Goal: Task Accomplishment & Management: Manage account settings

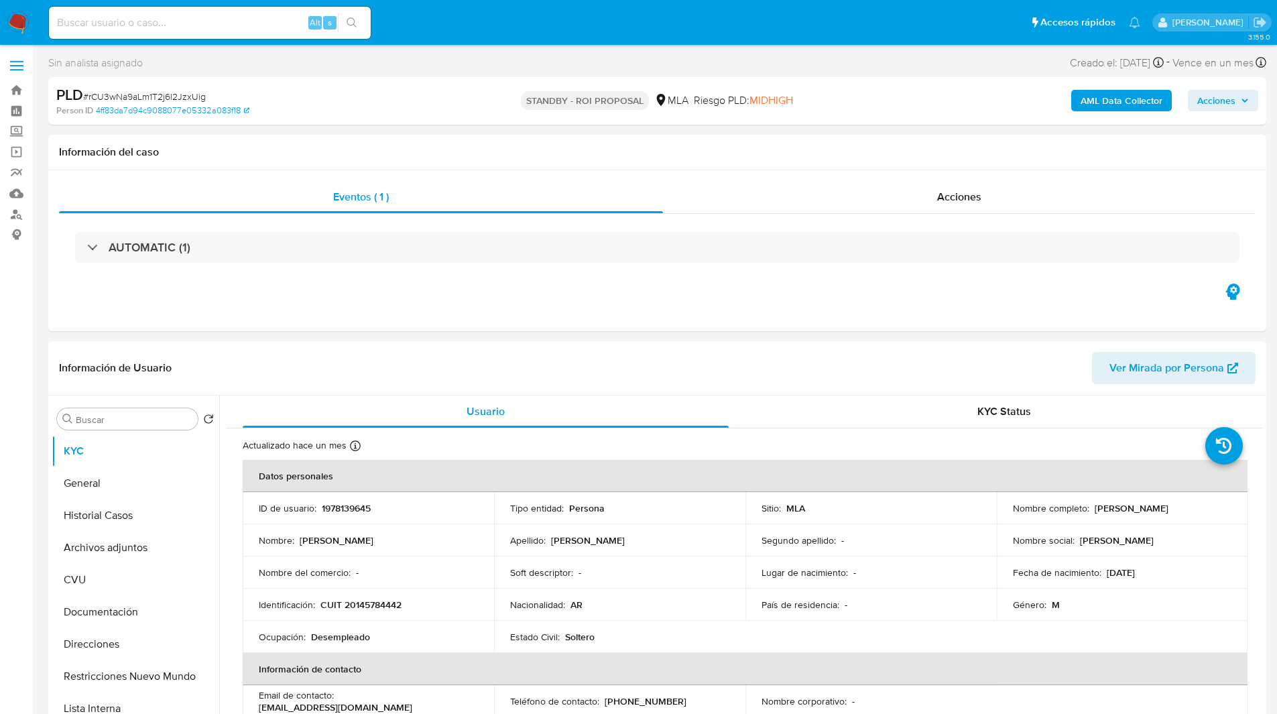
select select "10"
click at [128, 96] on span "# rCU3wNa9aLm1T2j6l2JzxUig" at bounding box center [144, 96] width 123 height 13
click at [9, 21] on img at bounding box center [18, 22] width 23 height 23
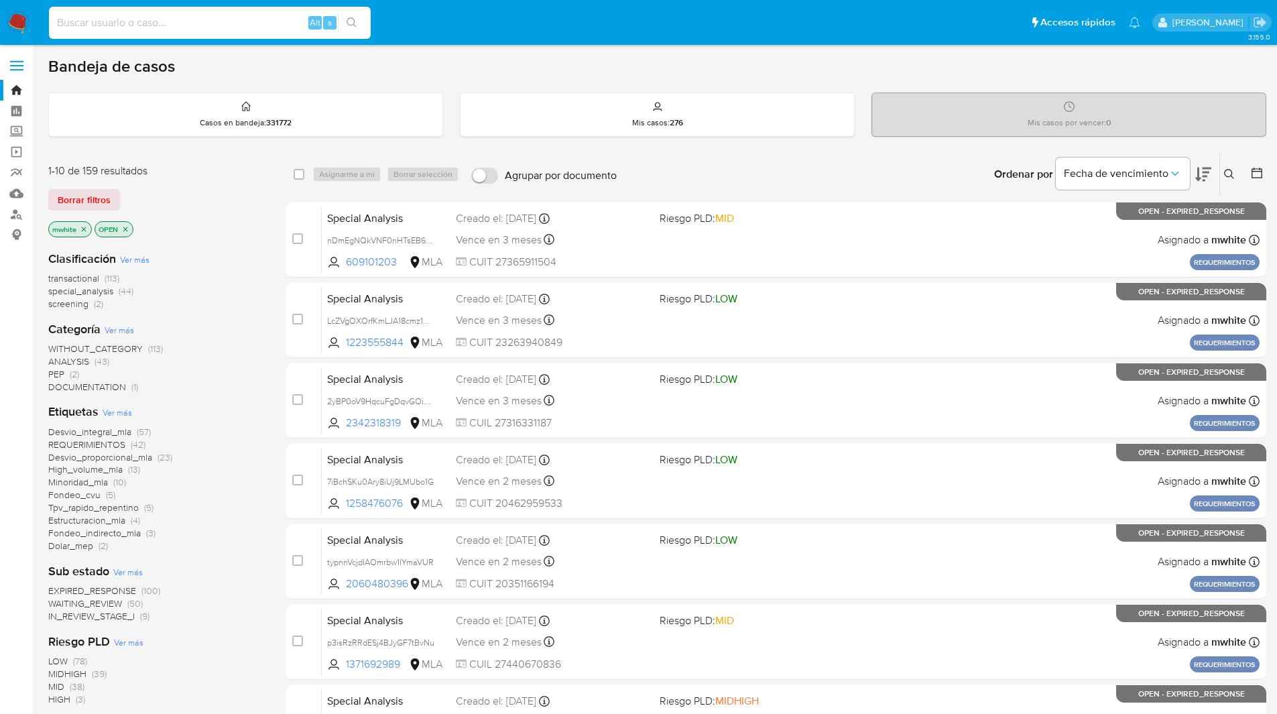
click at [197, 25] on input at bounding box center [210, 22] width 322 height 17
paste input "U5jRYWsYpD9QhkbsiqOxmXuq"
type input "U5jRYWsYpD9QhkbsiqOxmXuq"
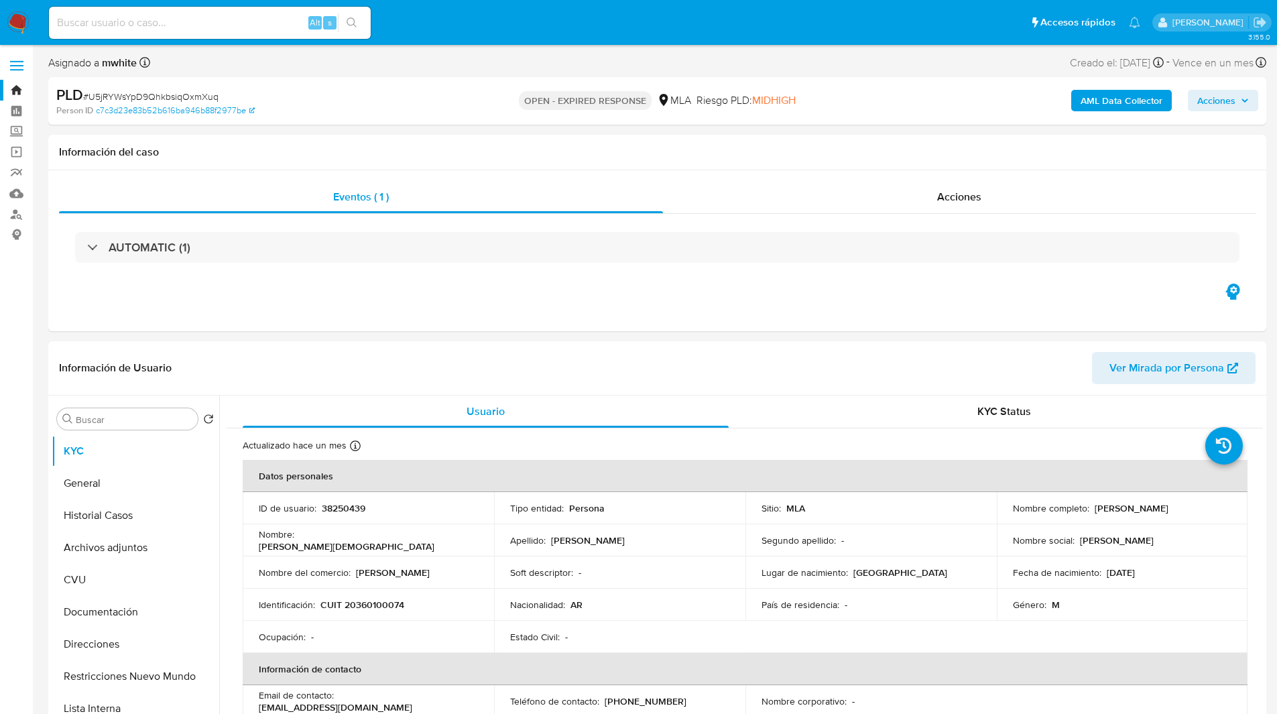
select select "10"
click at [419, 144] on div "Información del caso" at bounding box center [657, 153] width 1218 height 36
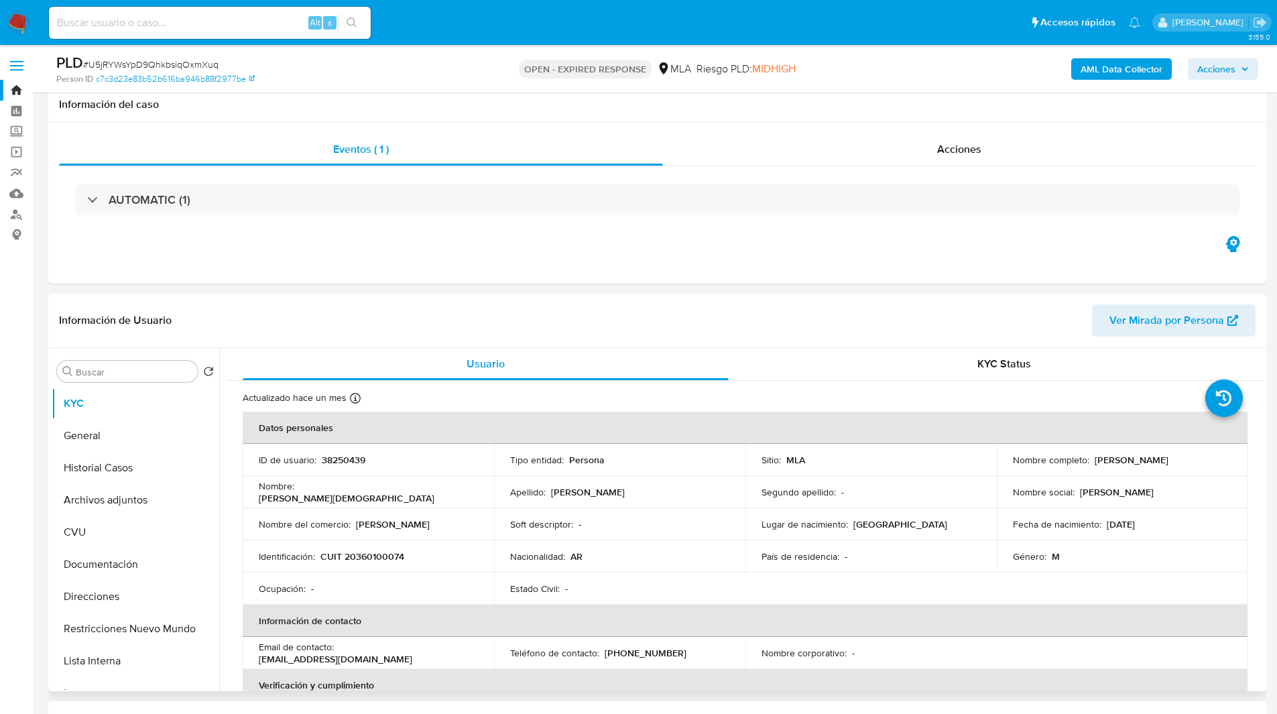
scroll to position [211, 0]
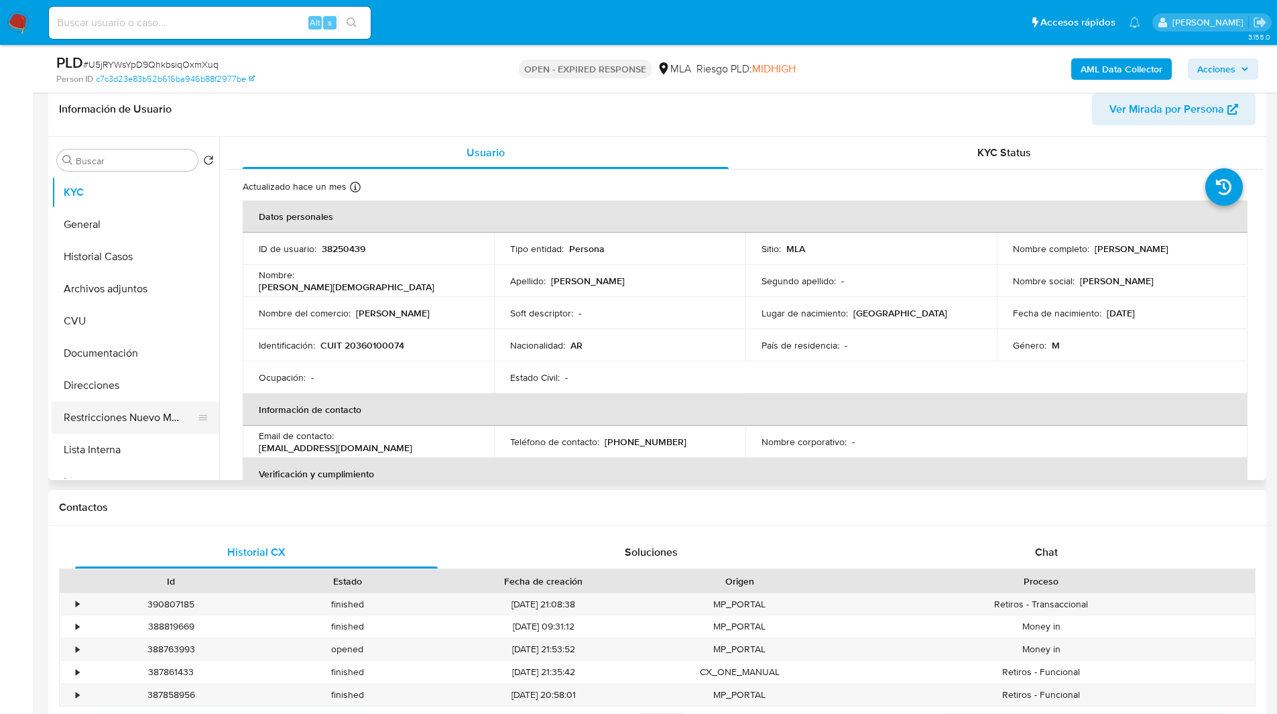
click at [118, 426] on button "Restricciones Nuevo Mundo" at bounding box center [130, 418] width 157 height 32
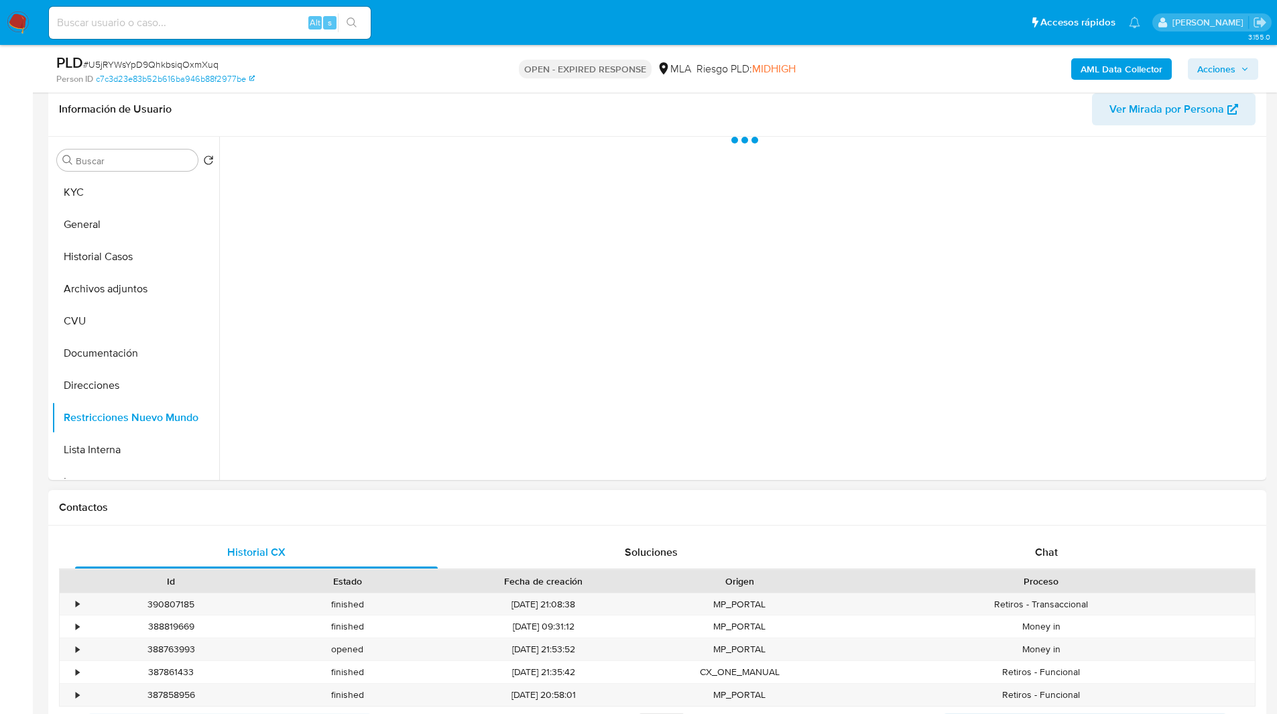
click at [217, 493] on div "Contactos" at bounding box center [657, 508] width 1218 height 36
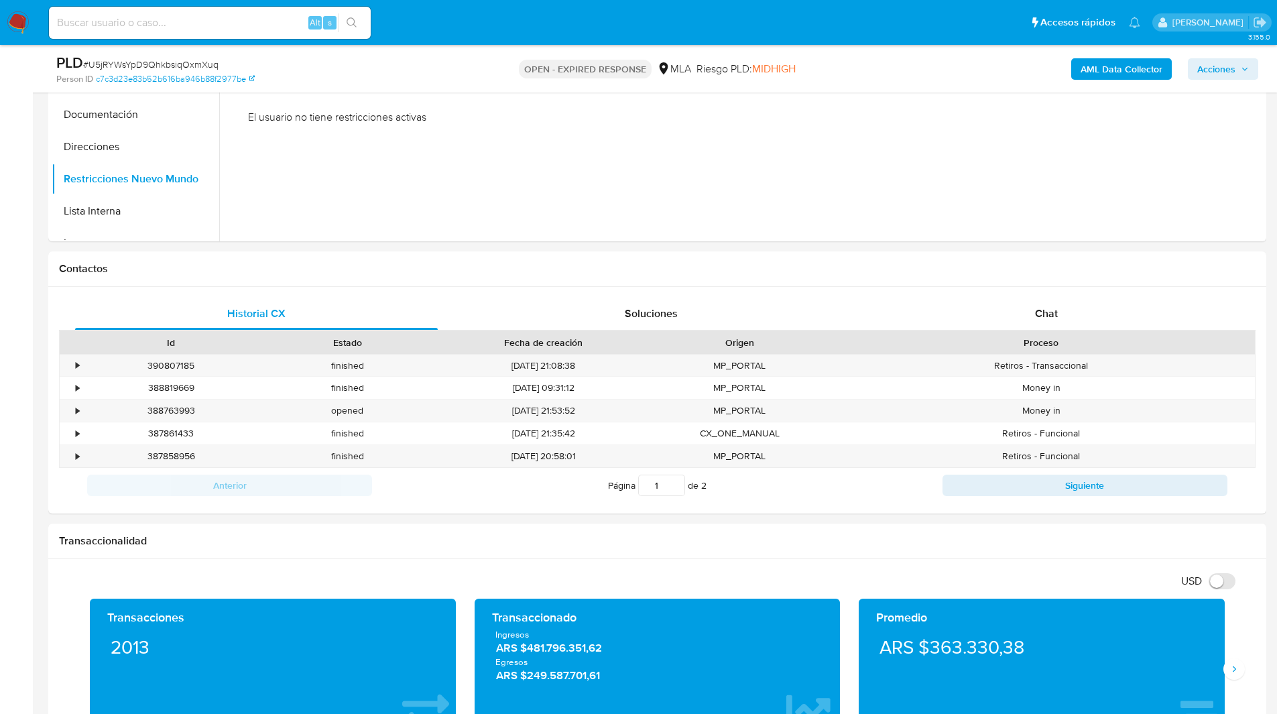
scroll to position [449, 0]
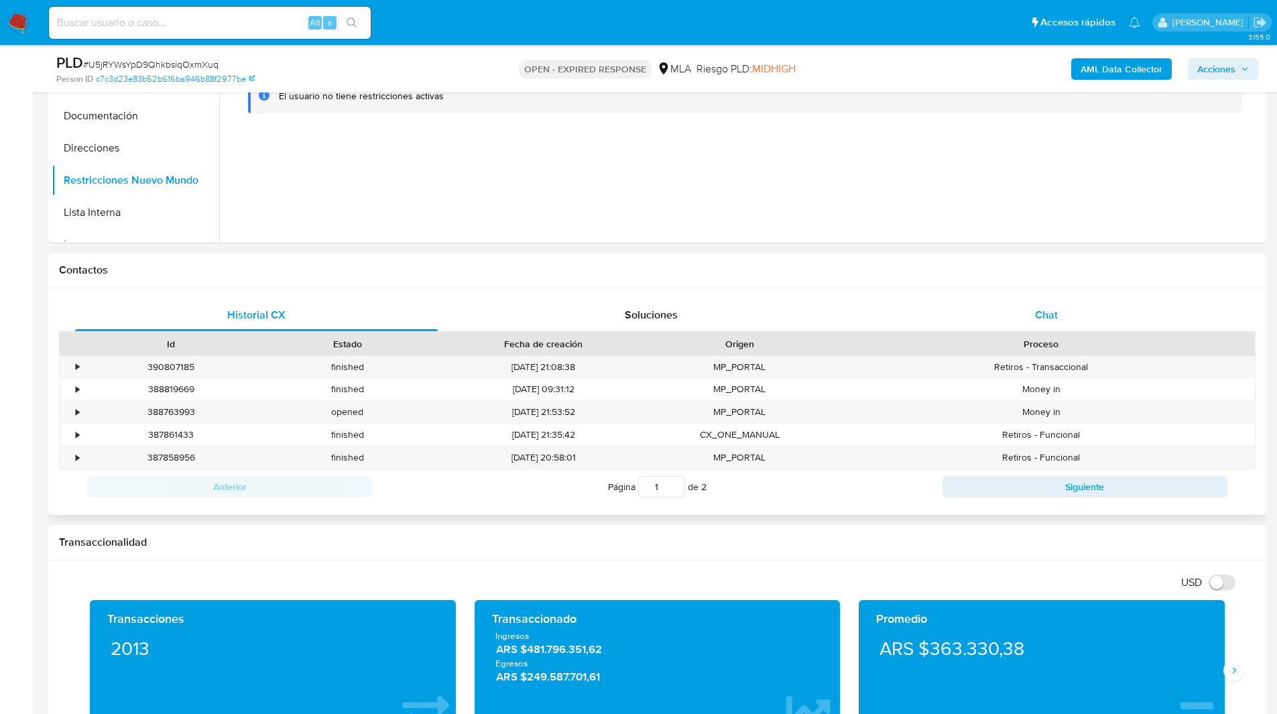
click at [1016, 304] on div "Chat" at bounding box center [1046, 315] width 363 height 32
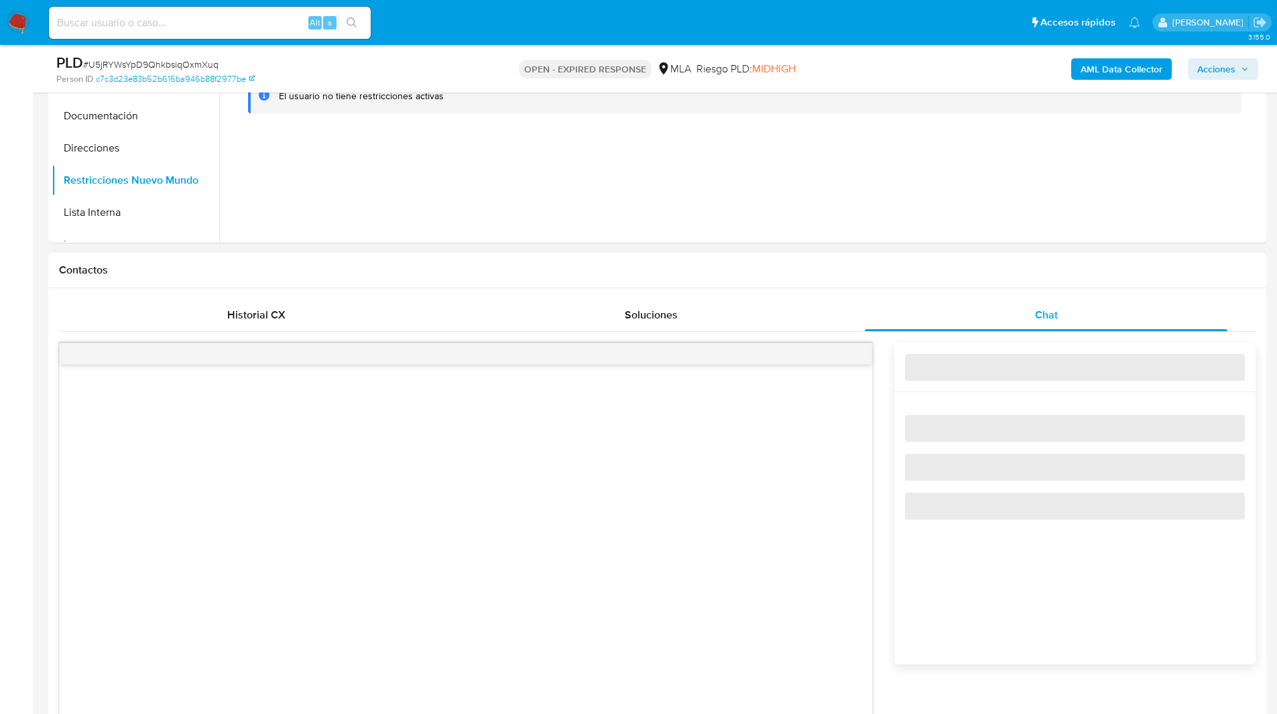
click at [889, 278] on div "Contactos" at bounding box center [657, 271] width 1218 height 36
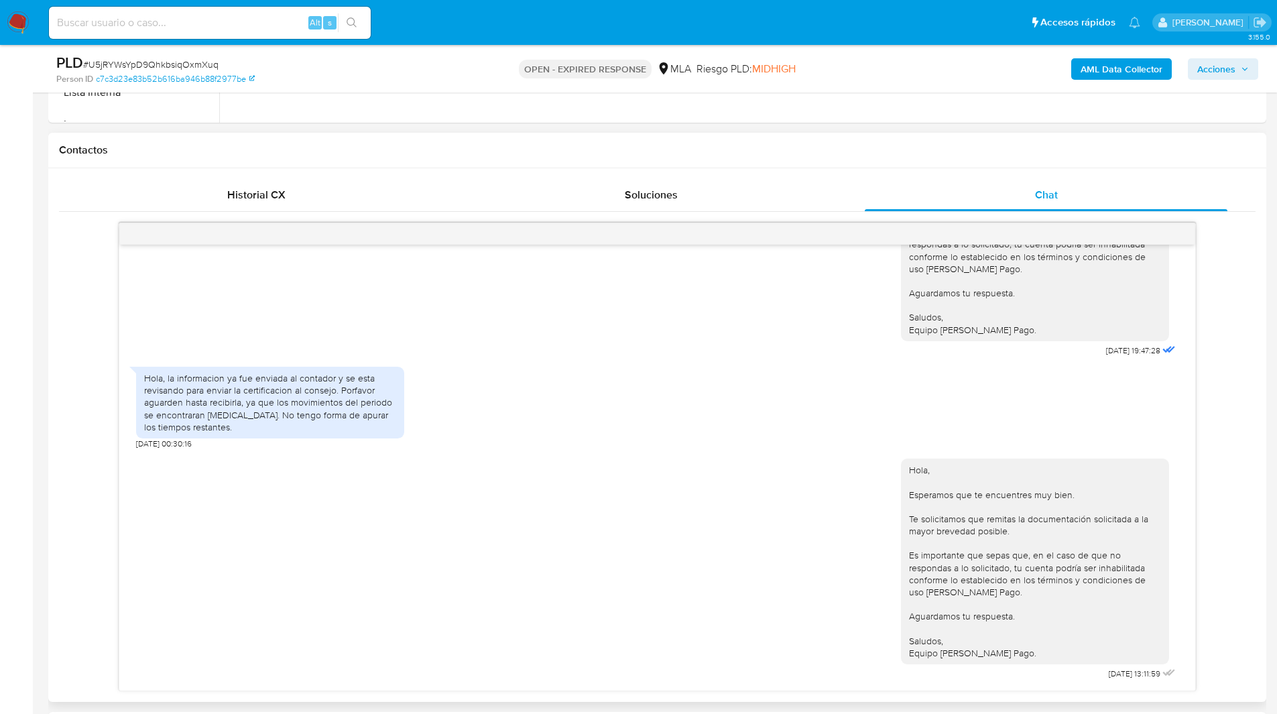
scroll to position [652, 0]
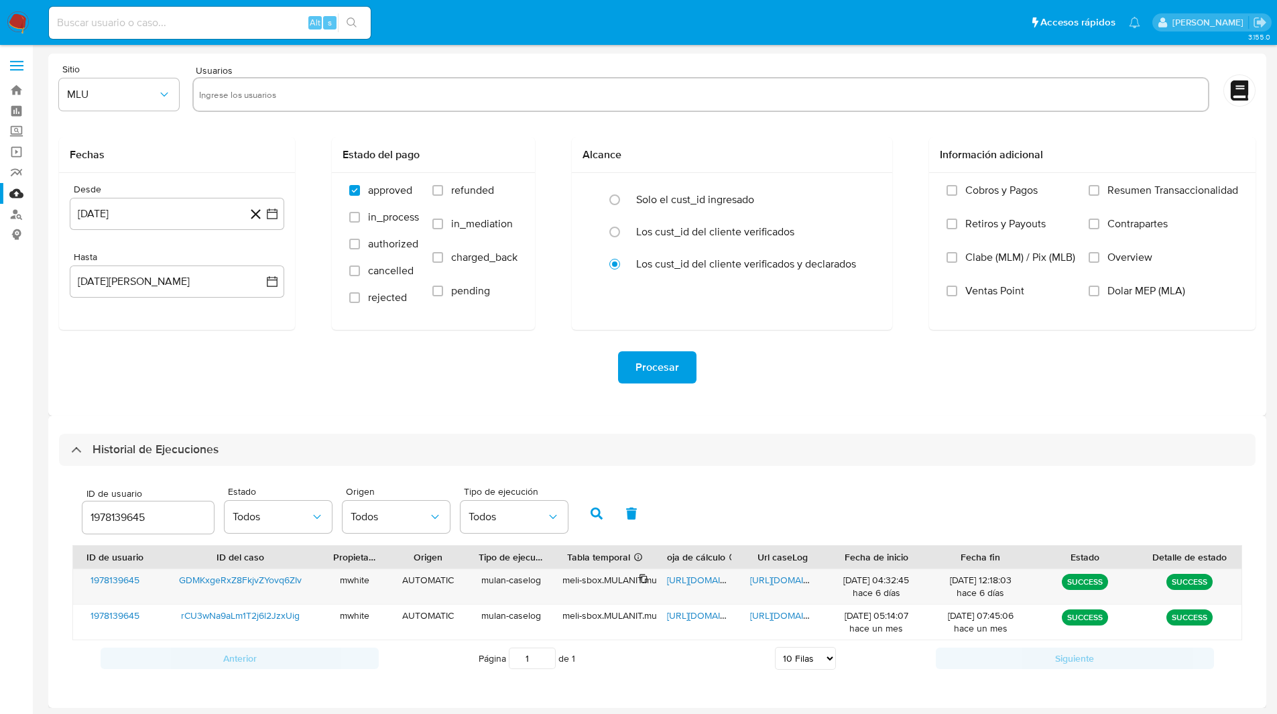
select select "10"
click at [593, 510] on icon "button" at bounding box center [597, 514] width 12 height 12
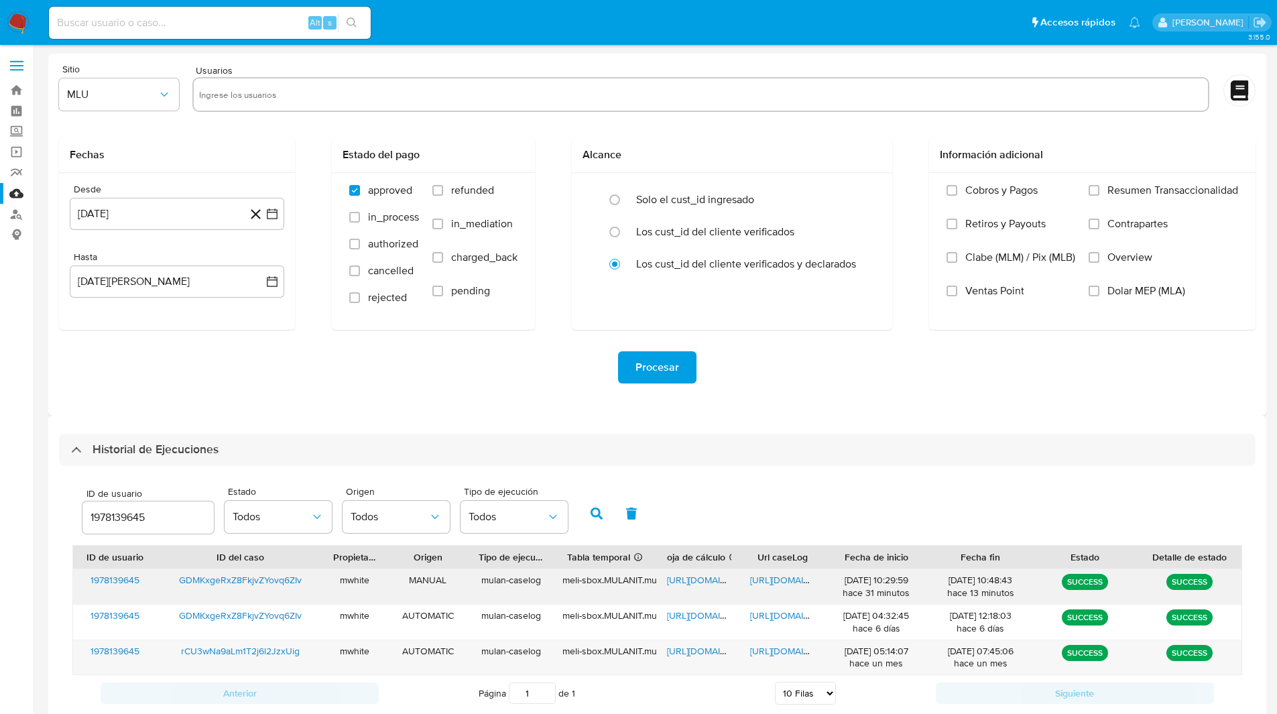
click at [703, 577] on span "https://docs.google.com/spreadsheets/d/1UfTGy72tY1N3Scj-hbbpjZdy9zJxU1jDkP0Gon0…" at bounding box center [713, 579] width 93 height 13
click at [799, 585] on span "https://docs.google.com/document/d/1Eohg7r6xh2OHJ80l5iLEOa1v0hqyr8WNUlAIkTgHaWY…" at bounding box center [796, 579] width 93 height 13
drag, startPoint x: 416, startPoint y: 302, endPoint x: 400, endPoint y: -18, distance: 320.3
click at [400, 0] on html "Pausado Ver notificaciones Alt s Accesos rápidos Presiona las siguientes teclas…" at bounding box center [638, 376] width 1277 height 752
click at [178, 402] on div "Procesar" at bounding box center [657, 367] width 1197 height 75
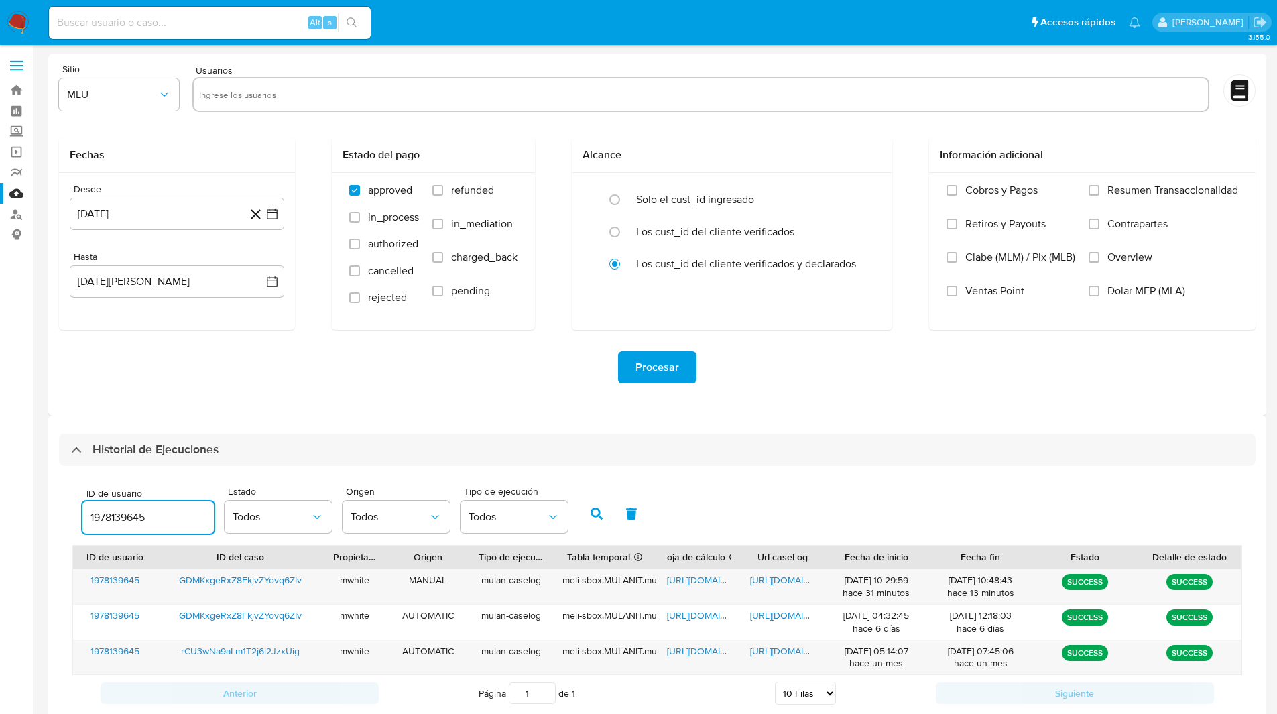
click at [123, 520] on input "1978139645" at bounding box center [147, 517] width 131 height 17
paste input "170126677"
click at [593, 516] on icon "button" at bounding box center [597, 514] width 12 height 12
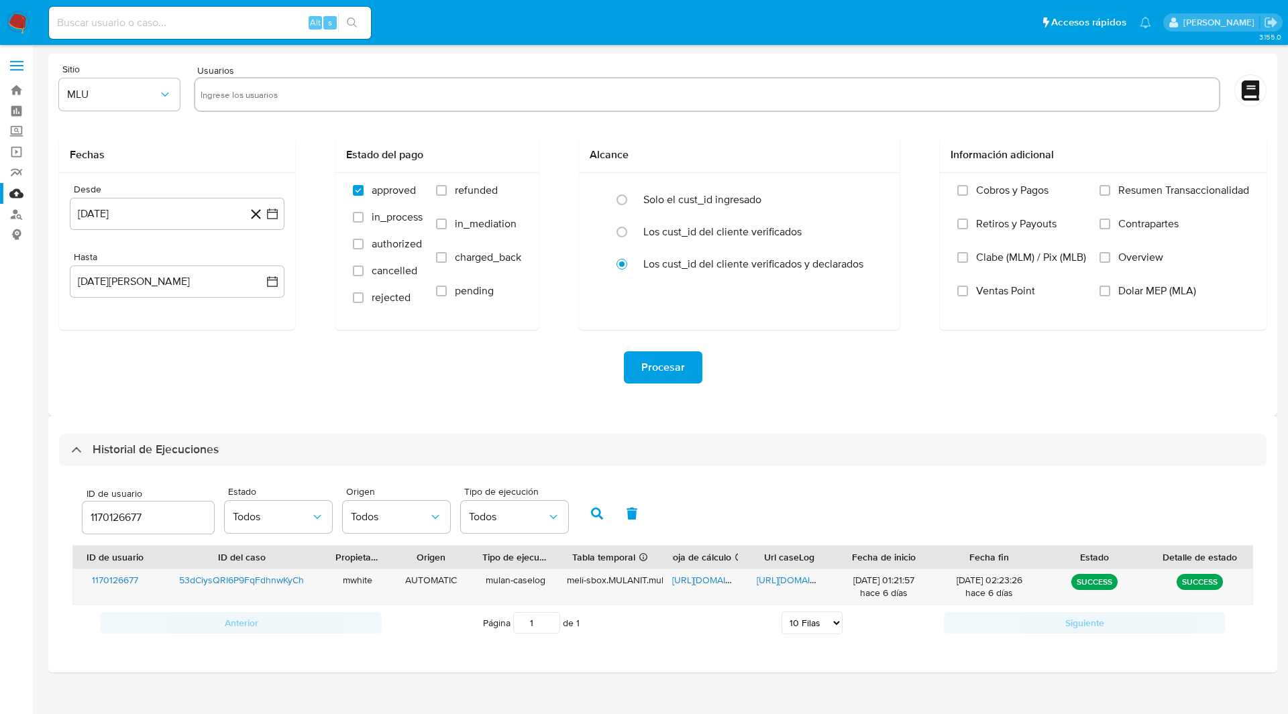
click at [599, 503] on button "button" at bounding box center [596, 514] width 35 height 32
click at [724, 578] on span "https://docs.google.com/spreadsheets/d/1XfSieNsHgna6lgsDuyP9rZWGV2zCl-YkBuja7E7…" at bounding box center [718, 579] width 93 height 13
click at [781, 569] on div "https://docs.google.com/document/d/1iwve2fsHjZp-zgax4GfCqriXGBonWqsfOjUQrxZjM-8…" at bounding box center [789, 586] width 84 height 35
click at [785, 577] on span "https://docs.google.com/document/d/1iwve2fsHjZp-zgax4GfCqriXGBonWqsfOjUQrxZjM-8…" at bounding box center [802, 579] width 93 height 13
click at [114, 519] on input "1170126677" at bounding box center [147, 517] width 131 height 17
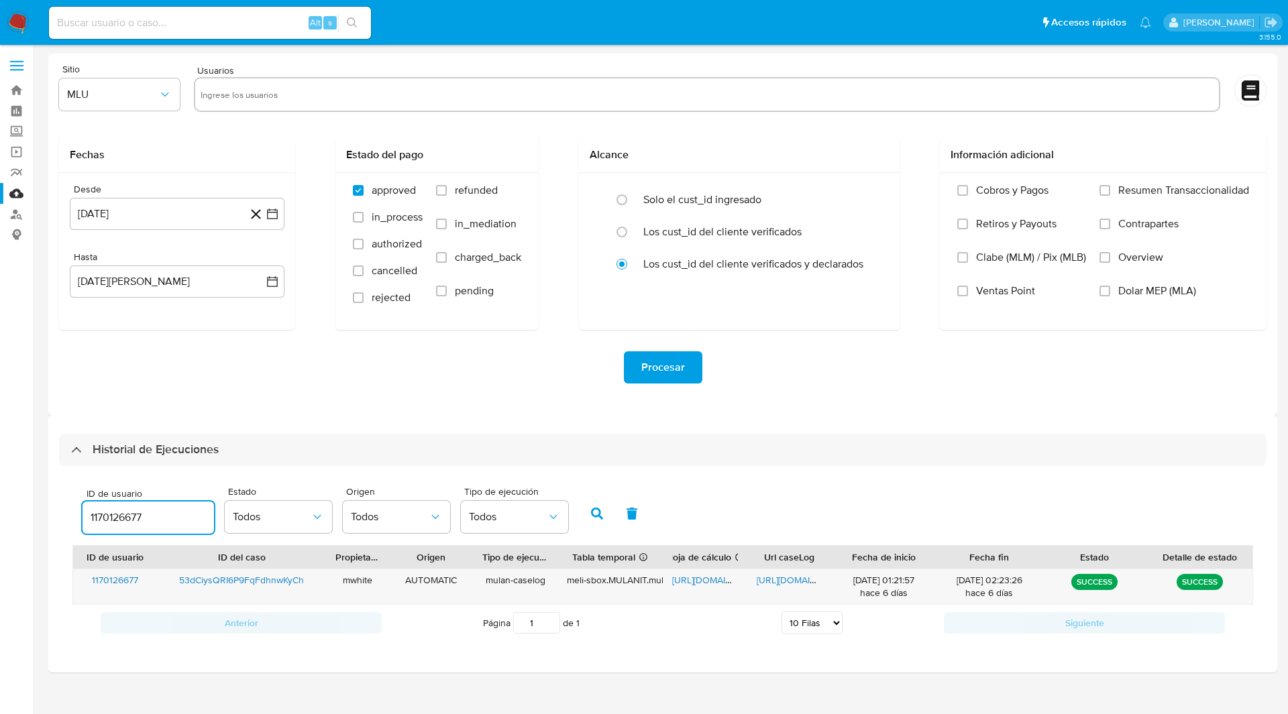
click at [114, 519] on input "1170126677" at bounding box center [147, 517] width 131 height 17
click at [593, 525] on button "button" at bounding box center [596, 514] width 35 height 32
click at [701, 580] on span "https://docs.google.com/spreadsheets/d/1AK1Qz9MBzwfon1EzOJiKos2IjEWidqxqtHRw7da…" at bounding box center [718, 579] width 93 height 13
click at [801, 580] on span "https://docs.google.com/document/d/1b-lX6oOfaKl7PIjYcyFRDzPtI1iN5TzcYLcJM_EU_ZQ…" at bounding box center [802, 579] width 93 height 13
click at [491, 430] on div "Historial de Ejecuciones ID de usuario 620325008 Estado Todos Origen Todos Tipo…" at bounding box center [662, 544] width 1229 height 257
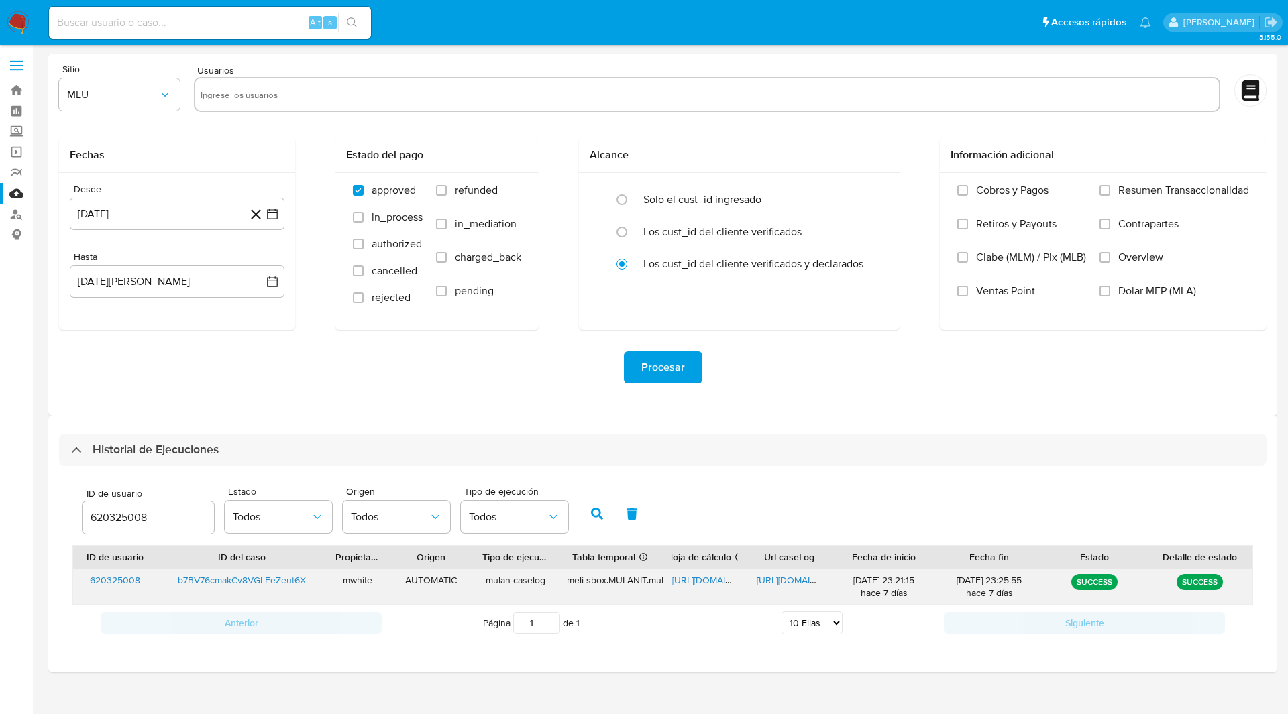
click at [693, 583] on span "https://docs.google.com/spreadsheets/d/1AK1Qz9MBzwfon1EzOJiKos2IjEWidqxqtHRw7da…" at bounding box center [718, 579] width 93 height 13
click at [128, 507] on div "620325008" at bounding box center [147, 518] width 131 height 32
click at [132, 512] on input "620325008" at bounding box center [147, 517] width 131 height 17
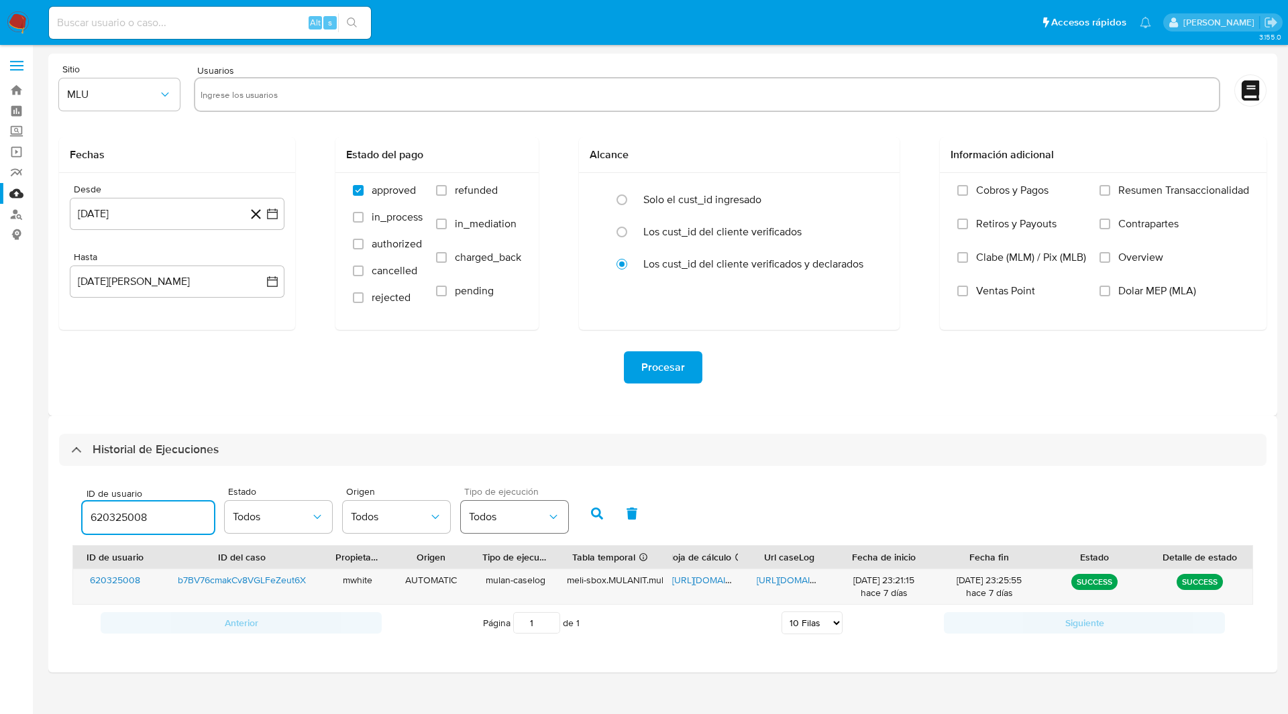
paste input "2526446835"
click at [591, 508] on icon "button" at bounding box center [597, 514] width 12 height 12
click at [706, 581] on span "https://docs.google.com/spreadsheets/d/1Q8PcgLBIgzV4a45iPlwdI4Ehv75ZGmM1ToX0u0n…" at bounding box center [718, 579] width 93 height 13
click at [811, 575] on span "https://docs.google.com/document/d/1xkeOUkt1WxThlorpkmz8GTtitsRePpT_J5WZFFOFiHA…" at bounding box center [802, 579] width 93 height 13
click at [132, 515] on input "2526446835" at bounding box center [147, 517] width 131 height 17
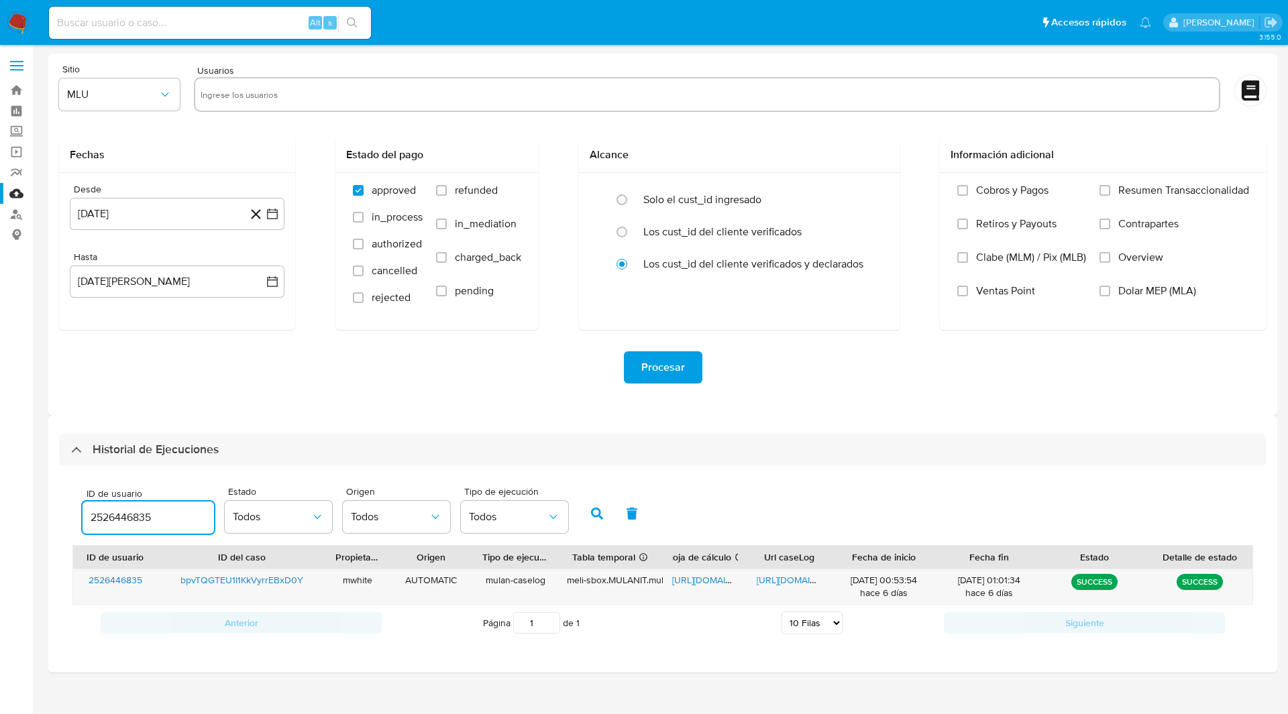
click at [132, 515] on input "2526446835" at bounding box center [147, 517] width 131 height 17
type input "159844552"
click at [590, 520] on button "button" at bounding box center [596, 514] width 35 height 32
click at [691, 580] on span "https://docs.google.com/spreadsheets/d/1O0qdKEx7D6C5SsDTB1EjUrXol5wY3xAD0cGmV-b…" at bounding box center [718, 579] width 93 height 13
click at [803, 585] on span "https://docs.google.com/document/d/1k_msG_UJ35AdCQvjOJ3mLY2wTlM61tsarJFBXIliqoM…" at bounding box center [802, 579] width 93 height 13
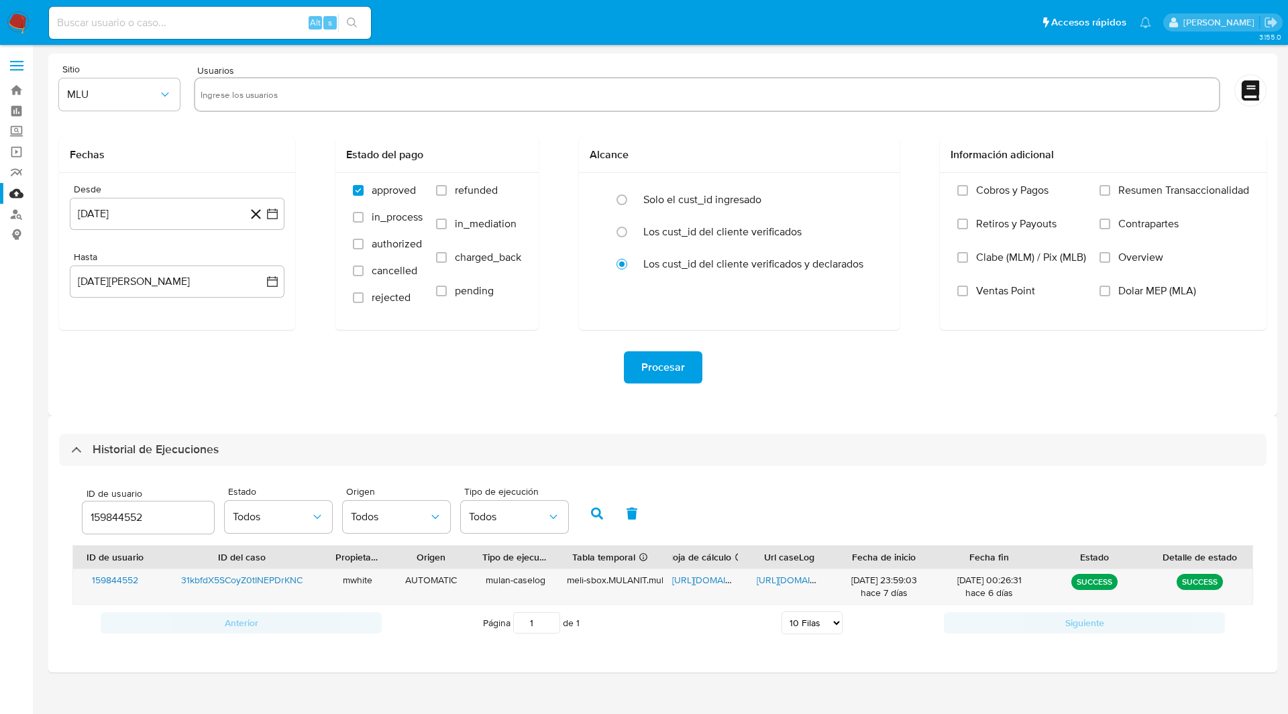
click at [727, 67] on div "Usuarios" at bounding box center [707, 89] width 1026 height 50
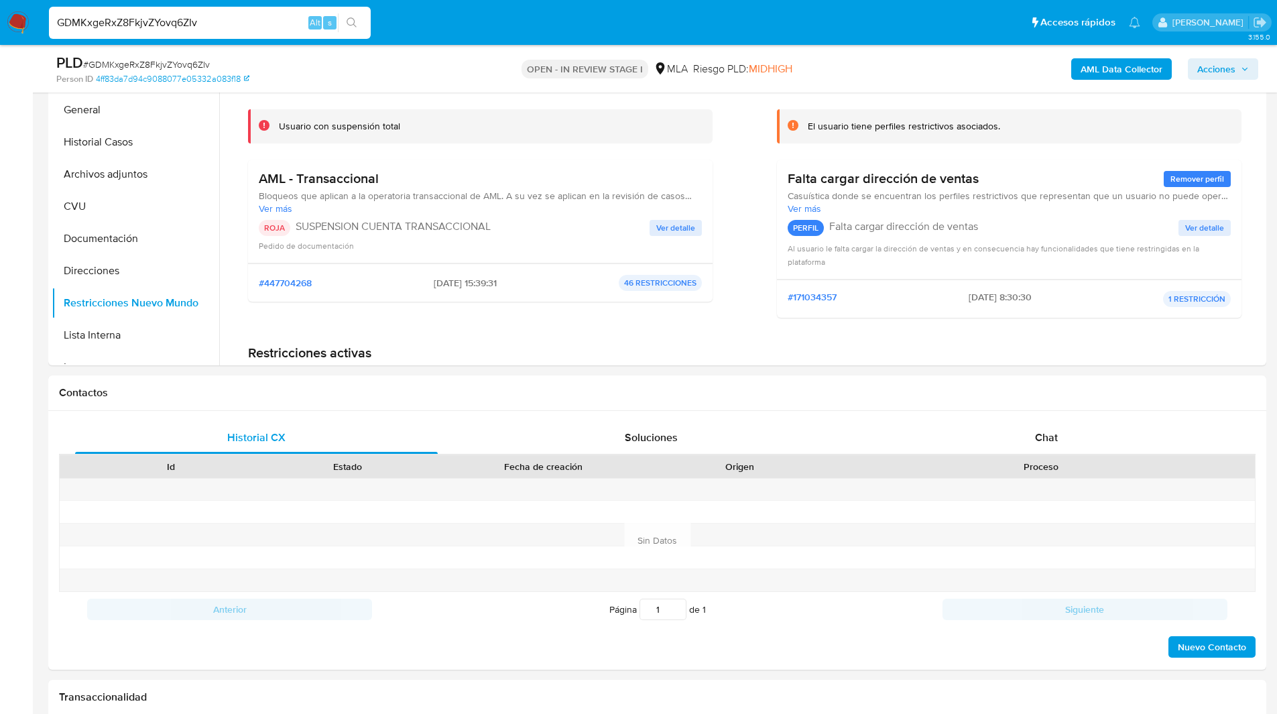
scroll to position [331, 0]
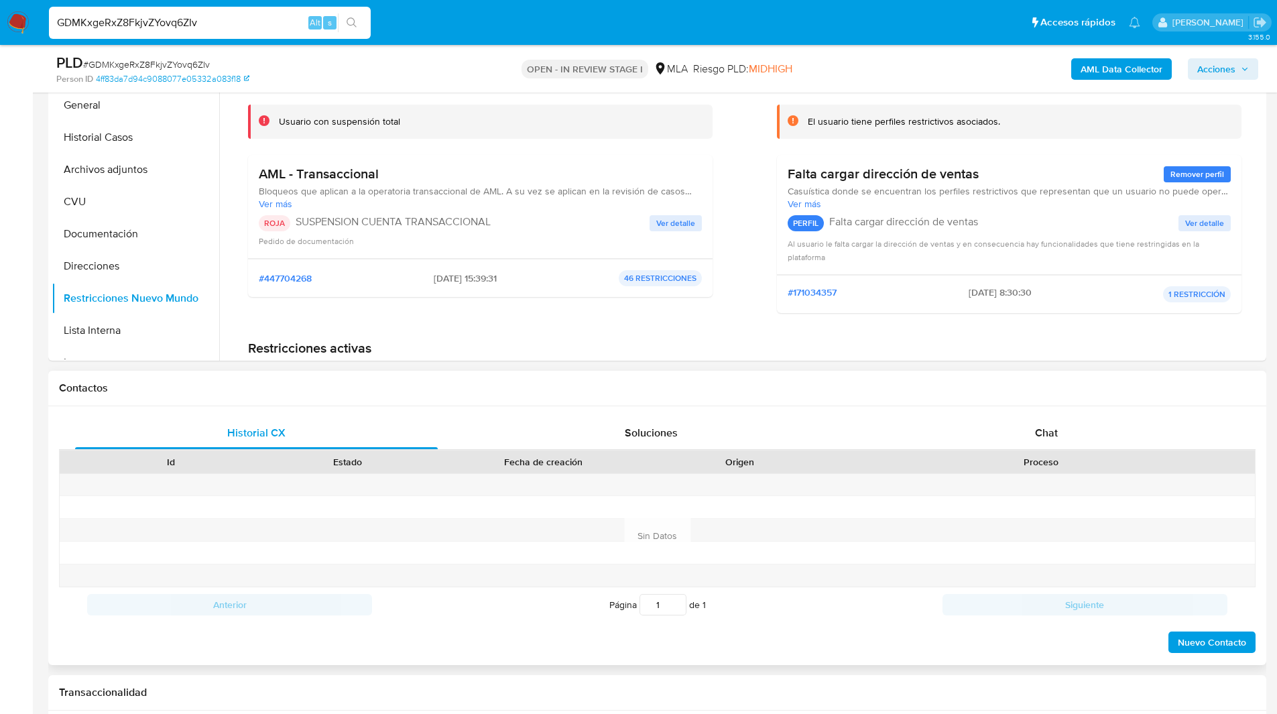
click at [1017, 461] on div "Proceso" at bounding box center [1042, 461] width 408 height 13
click at [998, 434] on div "Chat" at bounding box center [1046, 433] width 363 height 32
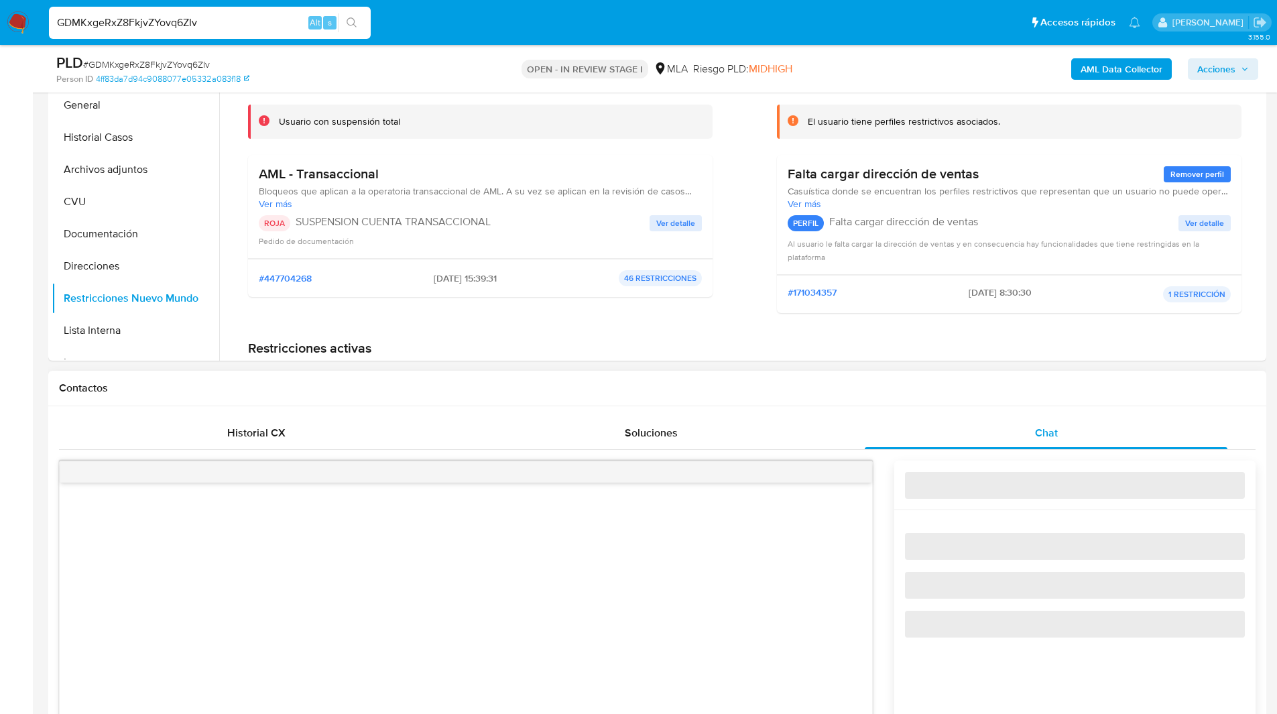
click at [834, 400] on div "Contactos" at bounding box center [657, 389] width 1218 height 36
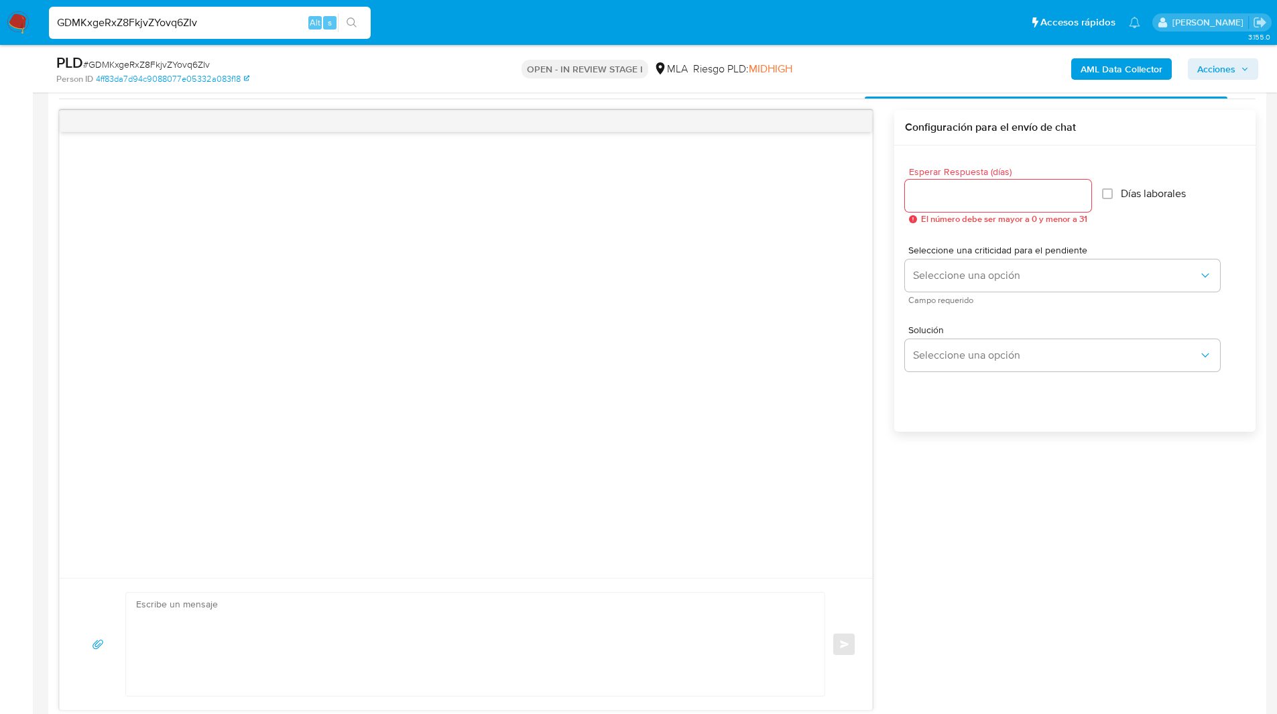
scroll to position [0, 0]
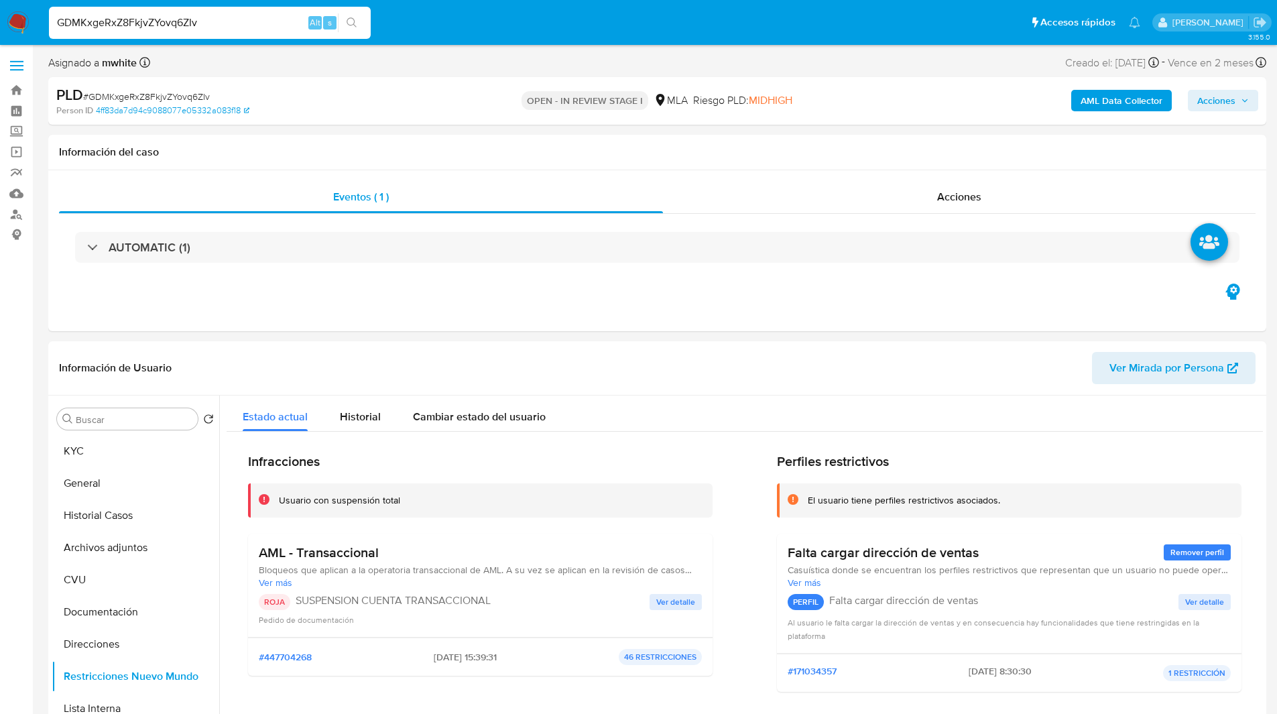
click at [1231, 101] on span "Acciones" at bounding box center [1217, 100] width 38 height 21
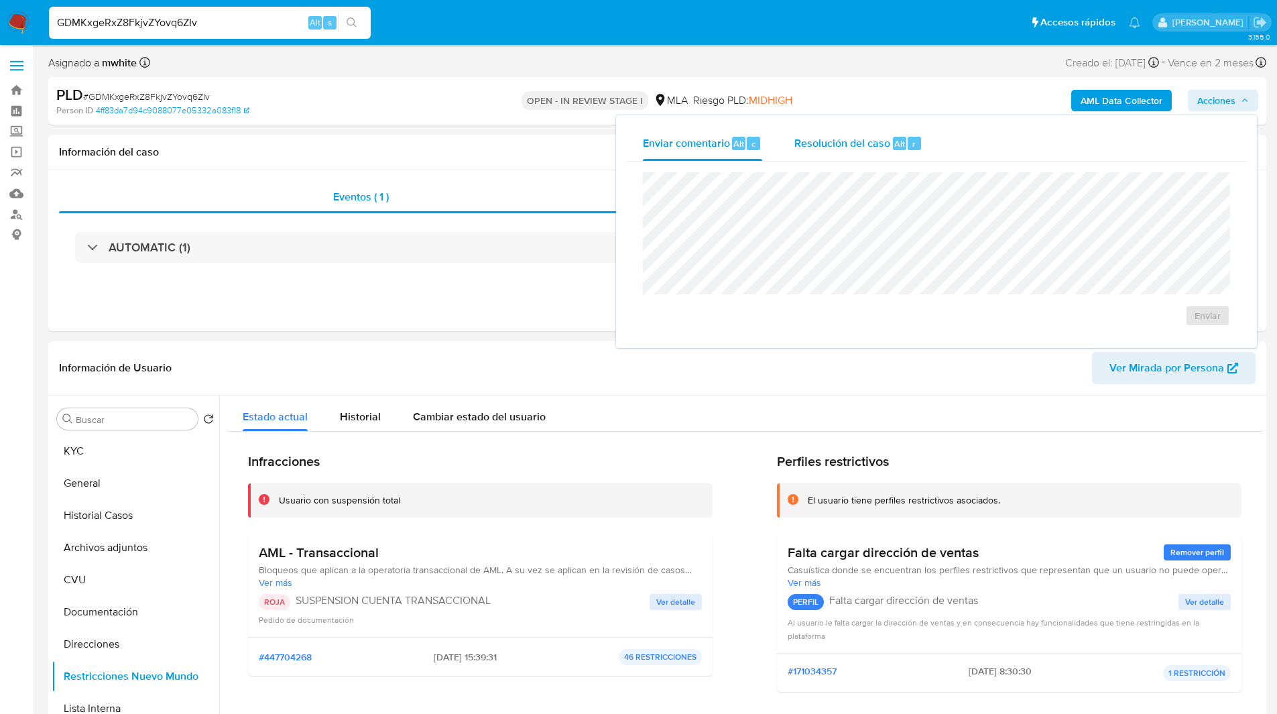
click at [848, 133] on div "Resolución del caso Alt r" at bounding box center [859, 143] width 128 height 35
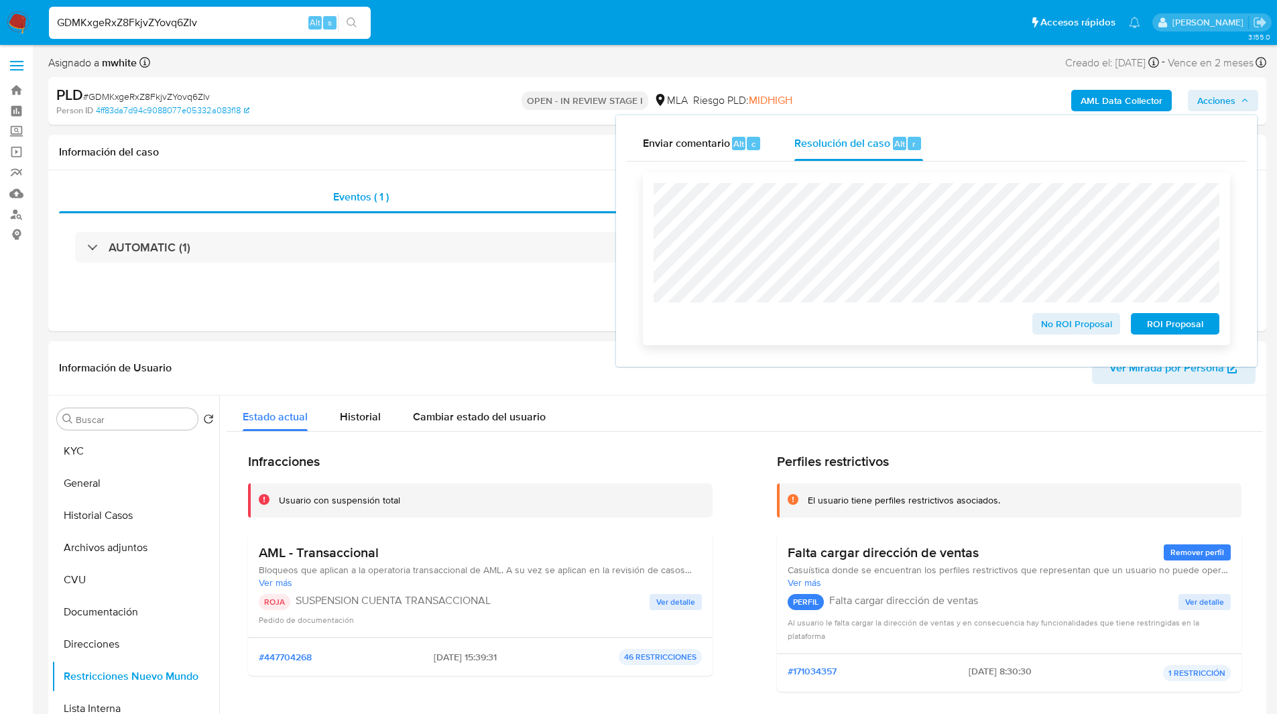
click at [1174, 327] on span "ROI Proposal" at bounding box center [1176, 324] width 70 height 19
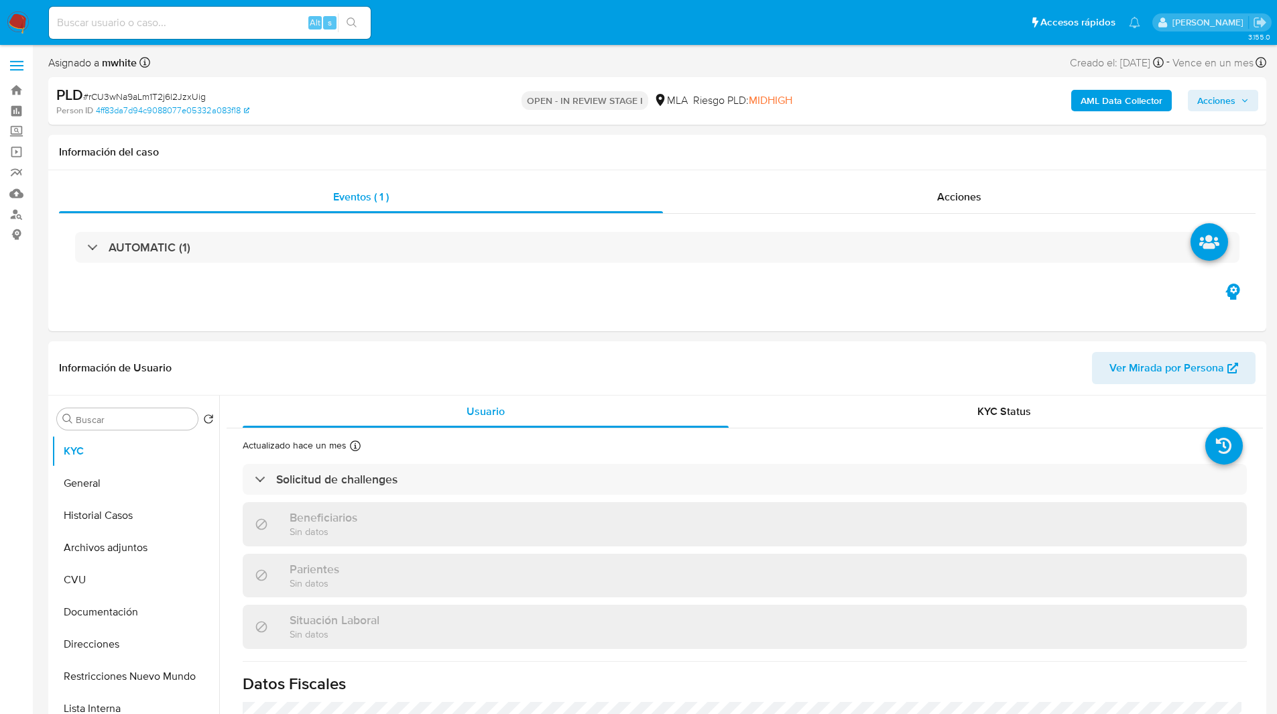
select select "10"
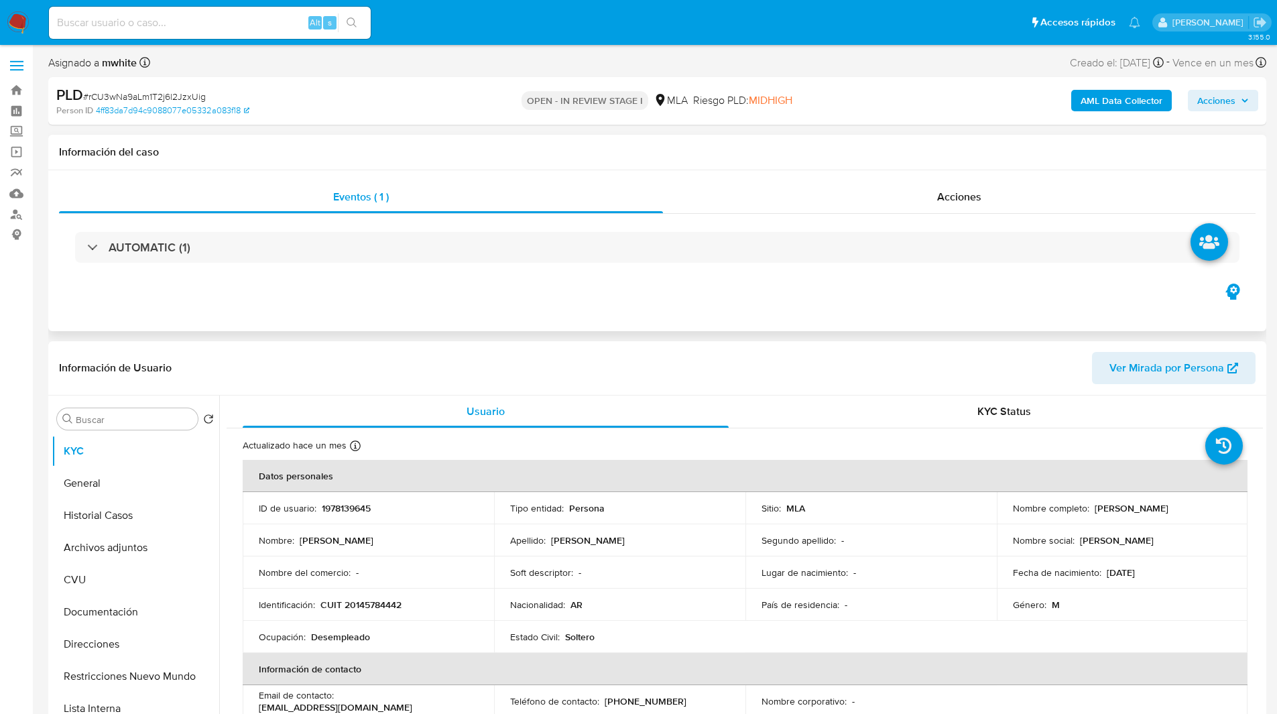
click at [718, 139] on div "Información del caso" at bounding box center [657, 153] width 1218 height 36
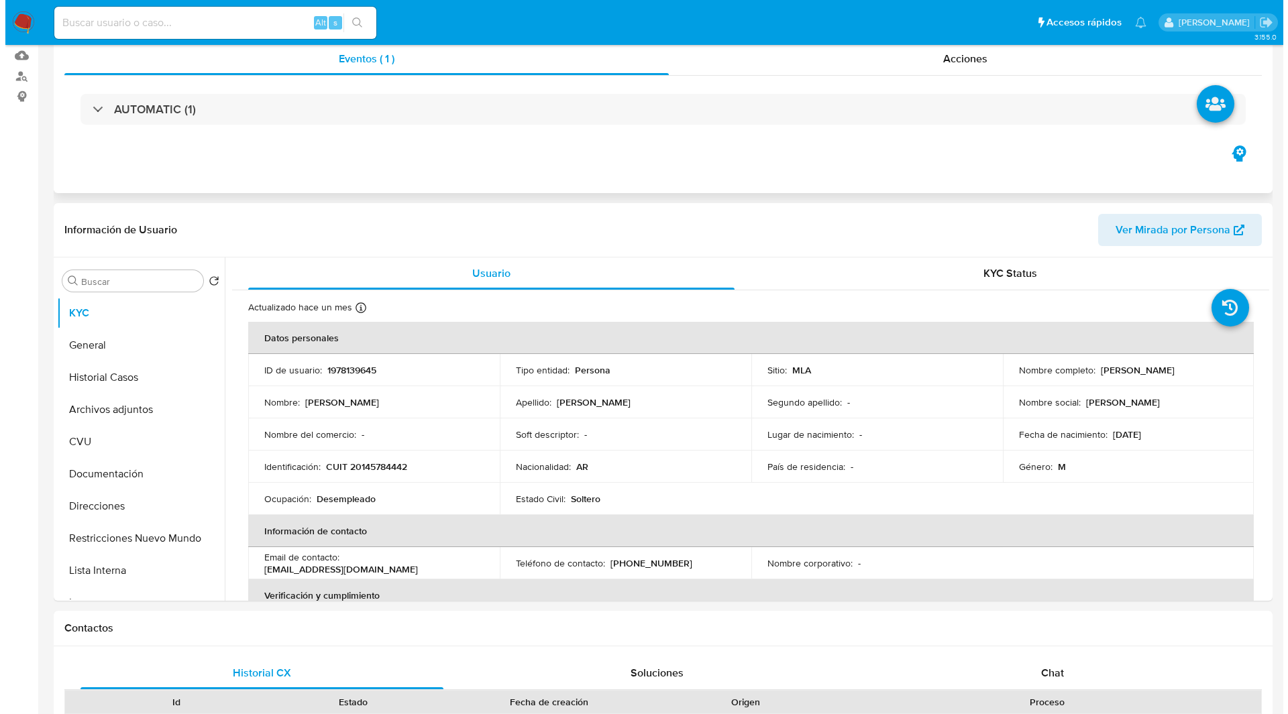
scroll to position [188, 0]
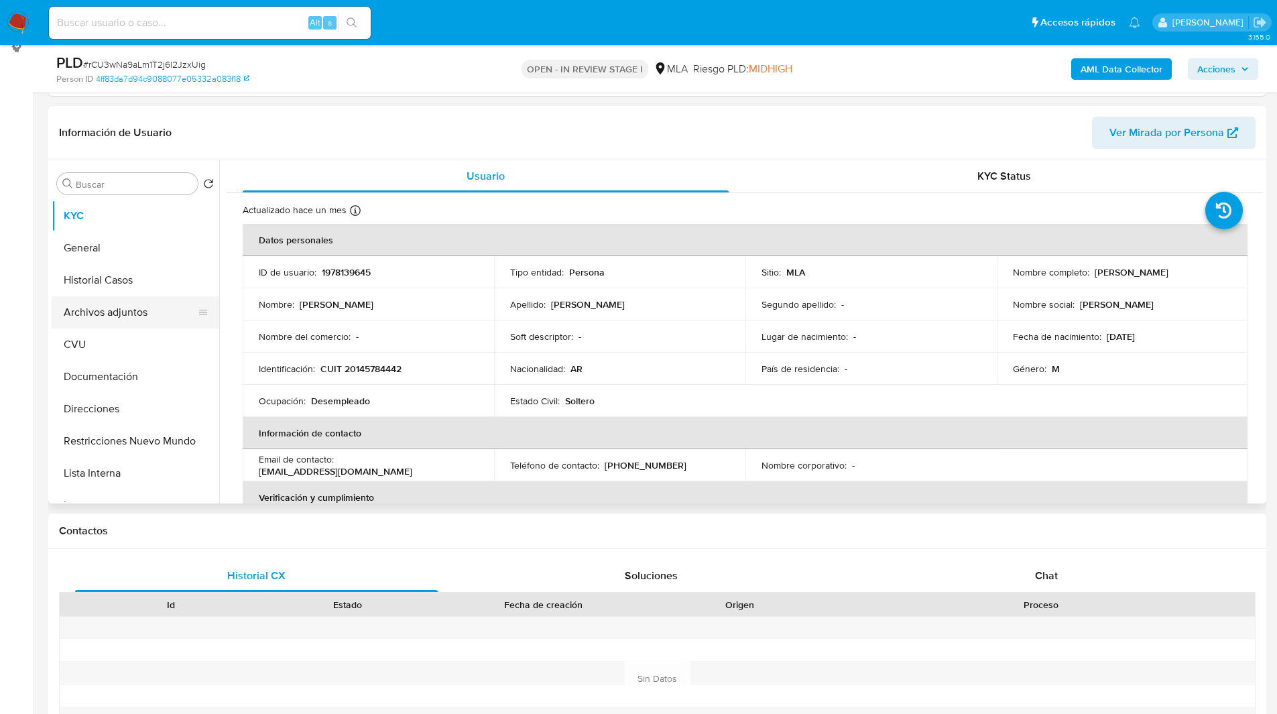
click at [101, 315] on button "Archivos adjuntos" at bounding box center [130, 312] width 157 height 32
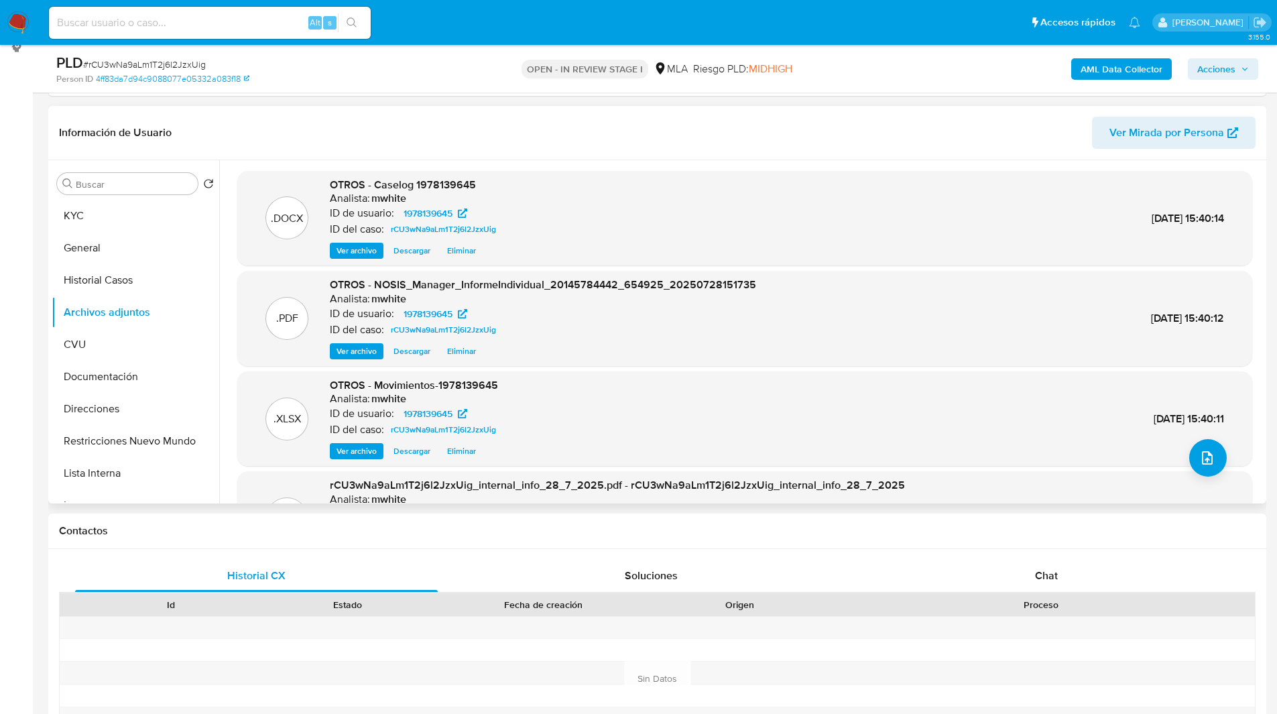
click at [459, 249] on span "Eliminar" at bounding box center [461, 250] width 29 height 13
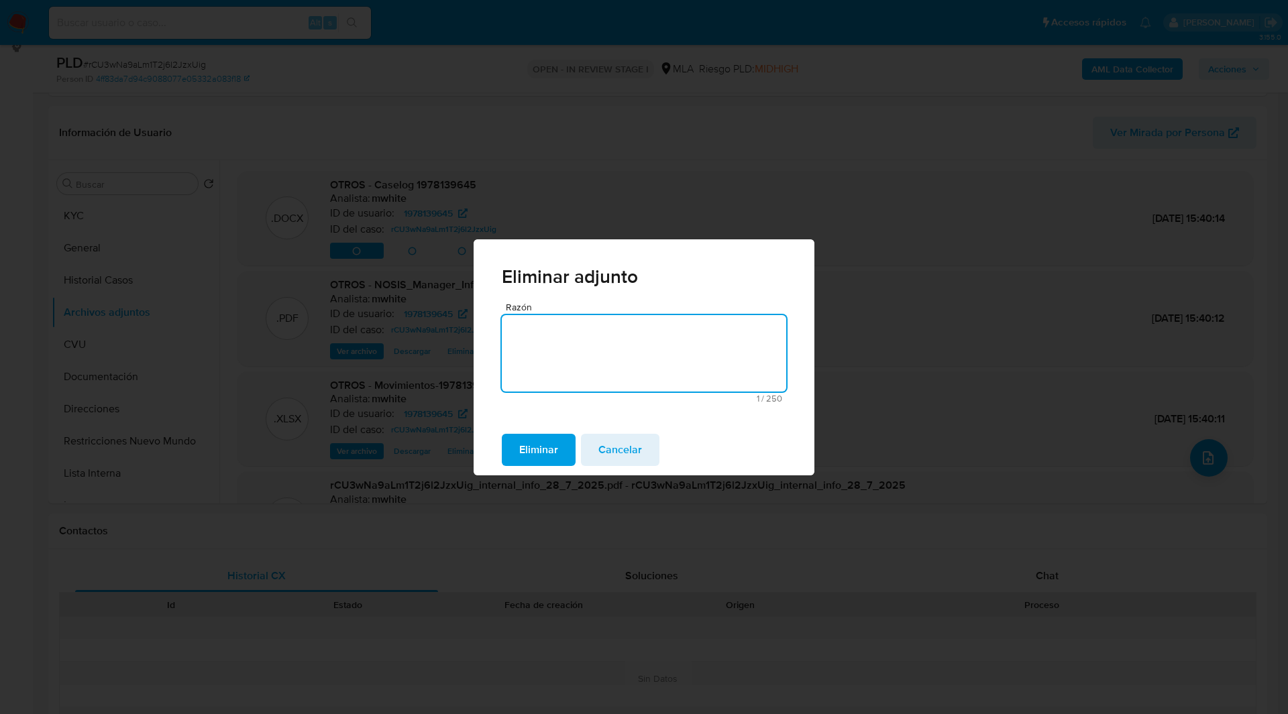
click at [545, 456] on span "Eliminar" at bounding box center [538, 450] width 39 height 30
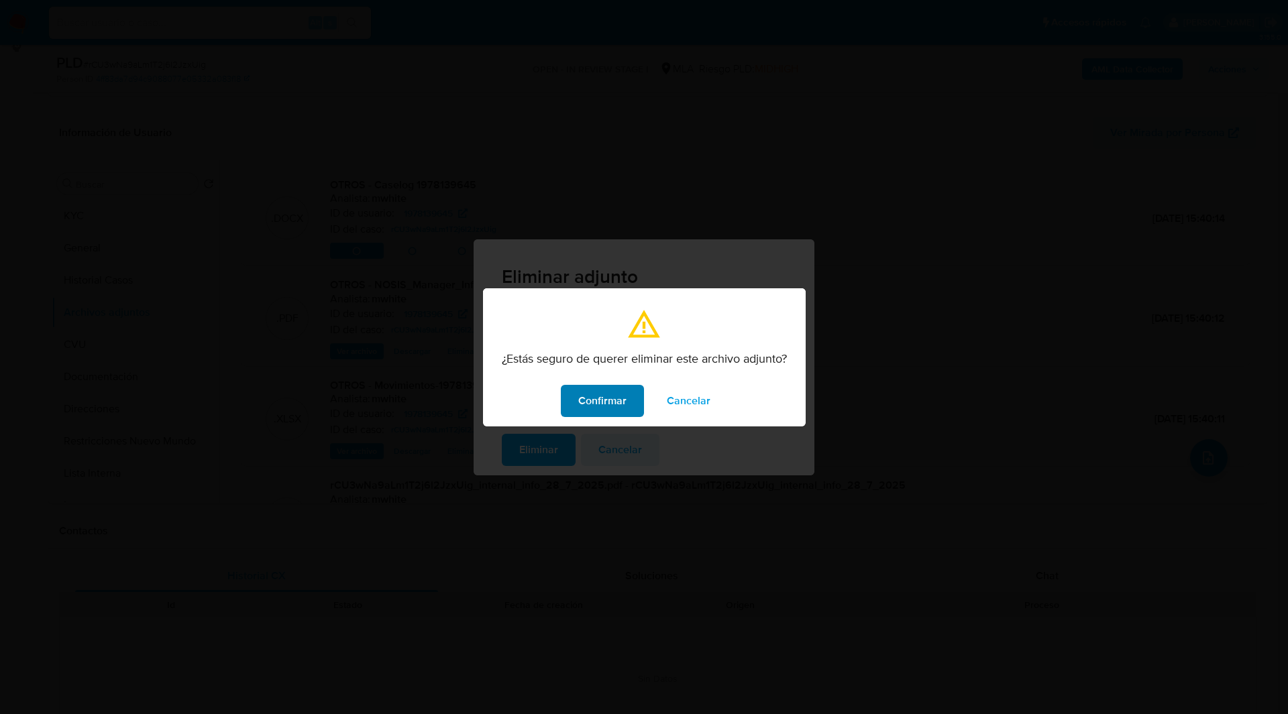
click at [624, 400] on span "Confirmar" at bounding box center [602, 401] width 48 height 30
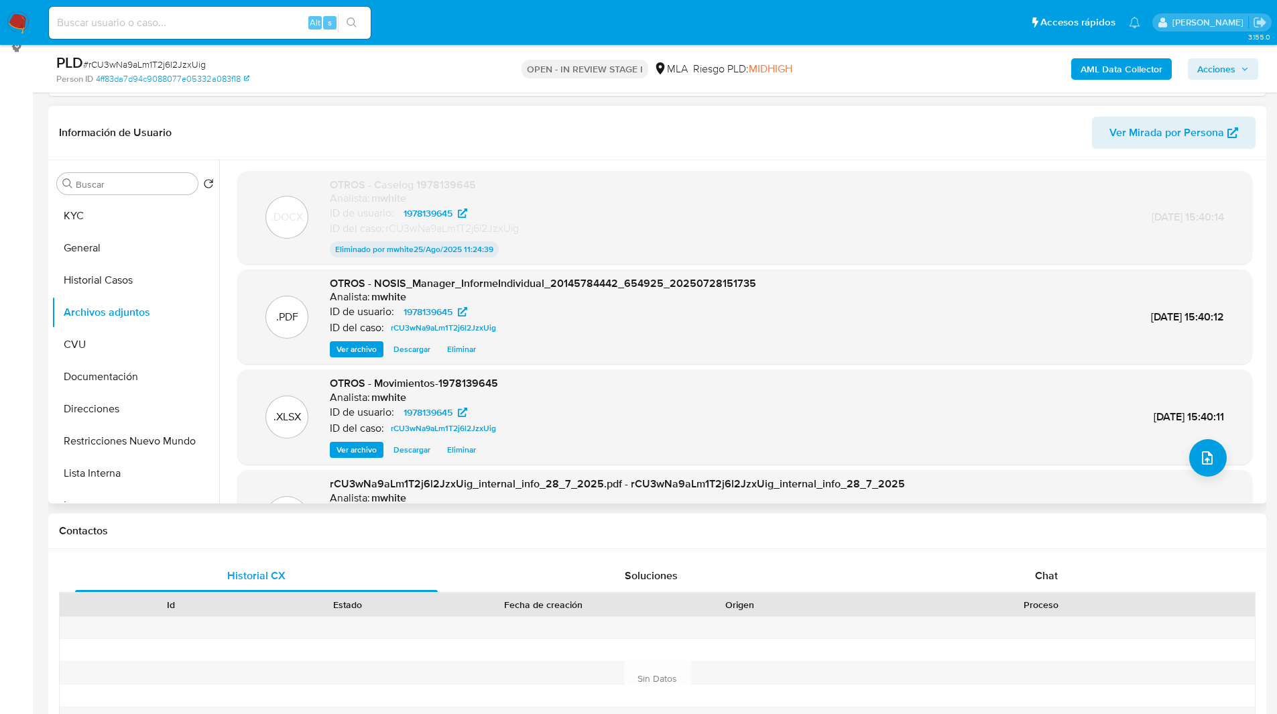
click at [454, 449] on span "Eliminar" at bounding box center [461, 449] width 29 height 13
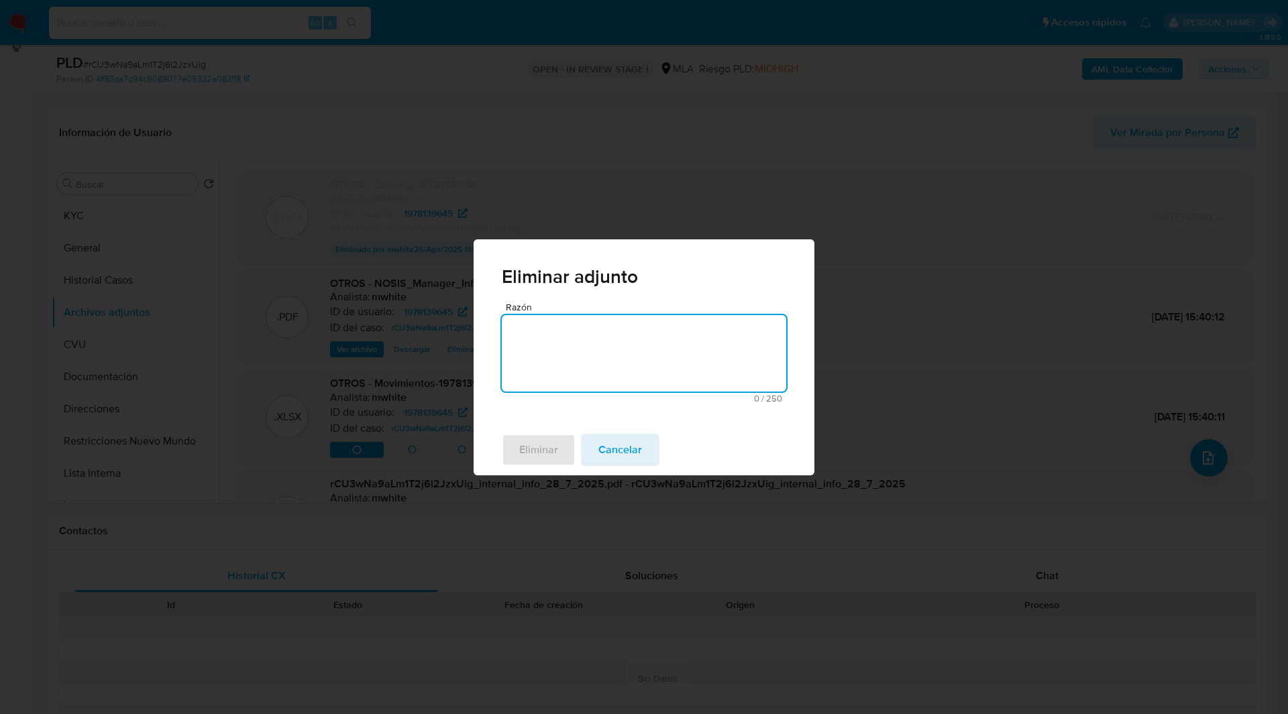
click at [577, 344] on textarea "Razón" at bounding box center [644, 353] width 284 height 76
click at [551, 459] on span "Eliminar" at bounding box center [538, 450] width 39 height 30
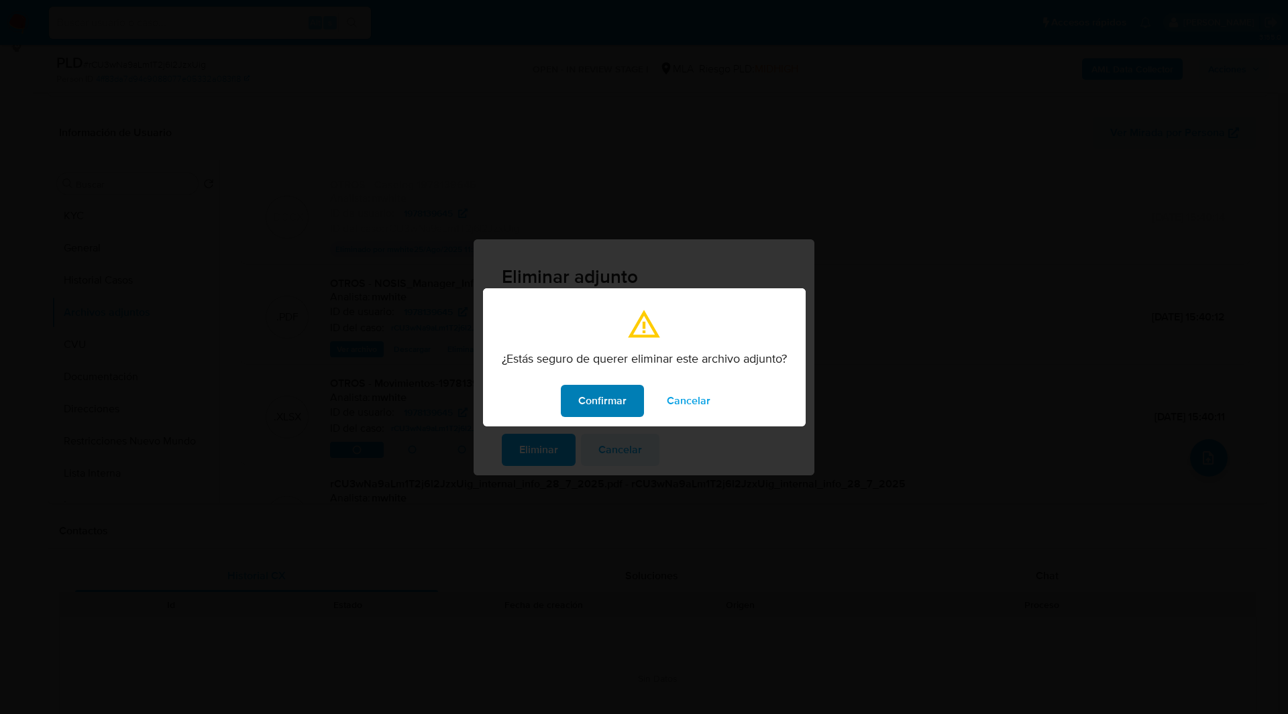
click at [618, 391] on span "Confirmar" at bounding box center [602, 401] width 48 height 30
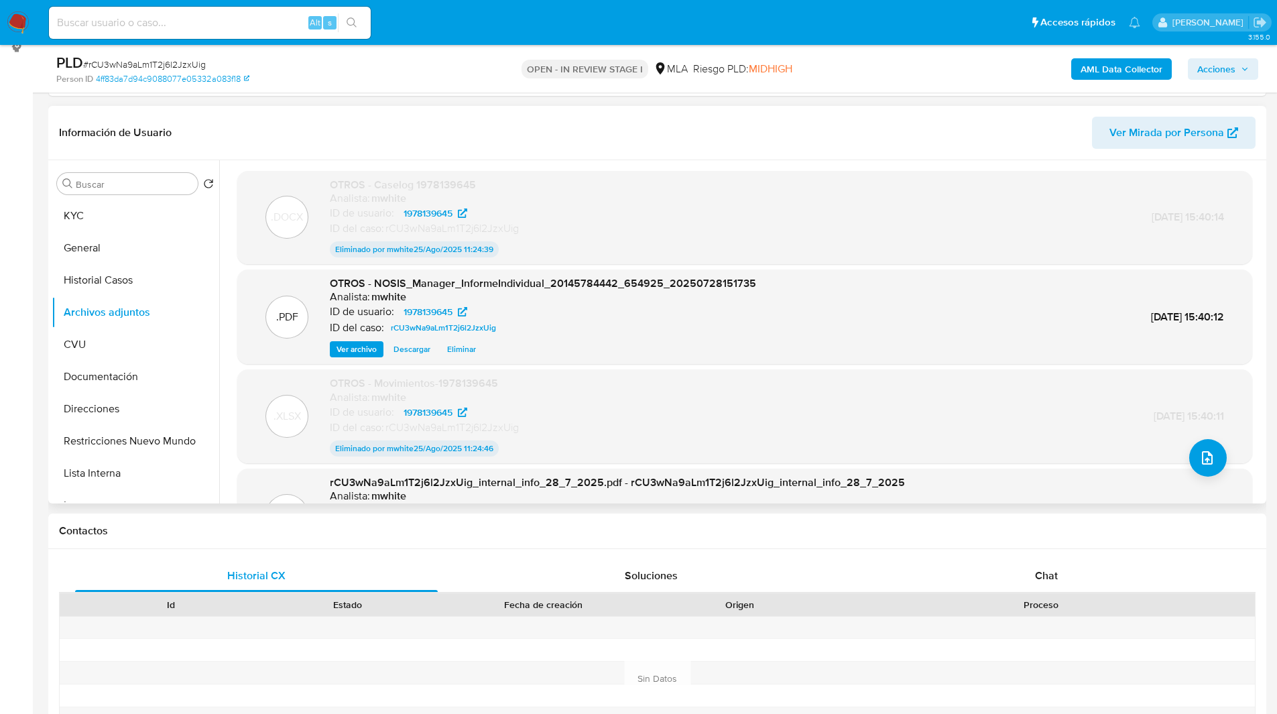
click at [998, 179] on div ".DOCX OTROS - Caselog 1978139645 Analista: mwhite ID de usuario: 1978139645 ID …" at bounding box center [745, 218] width 1002 height 80
click at [1191, 455] on button "upload-file" at bounding box center [1209, 458] width 38 height 38
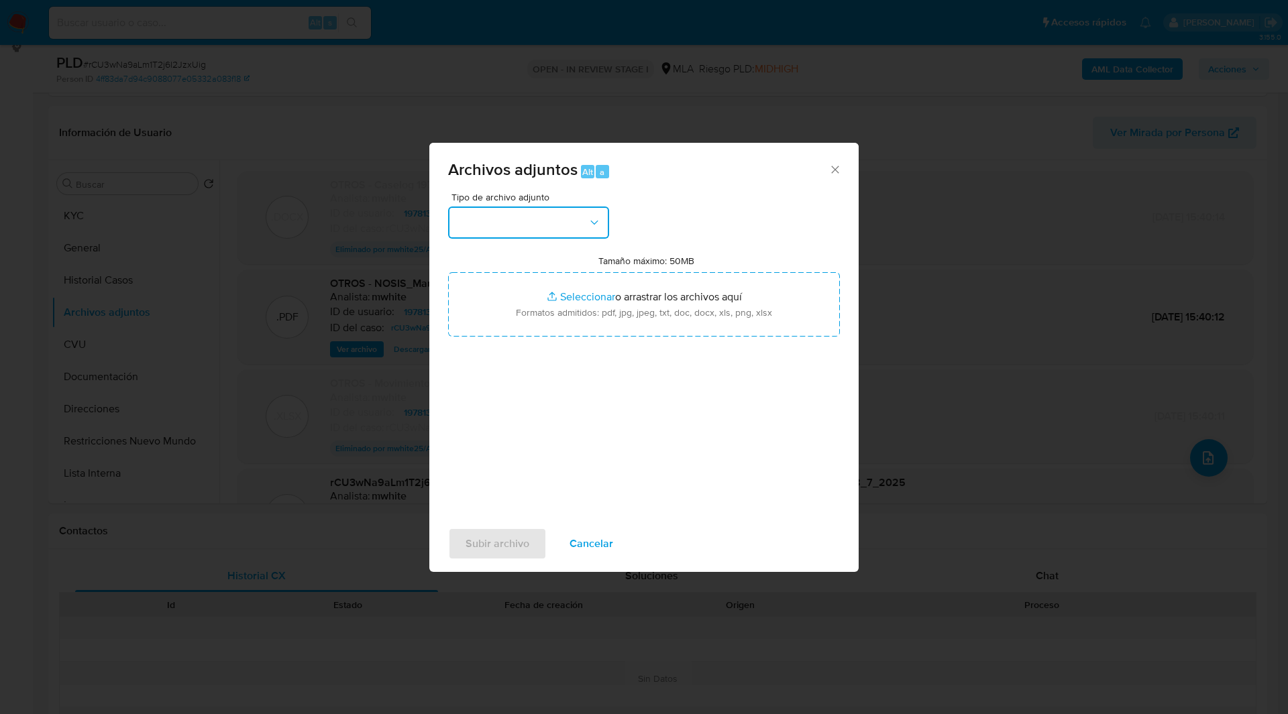
click at [495, 233] on button "button" at bounding box center [528, 223] width 161 height 32
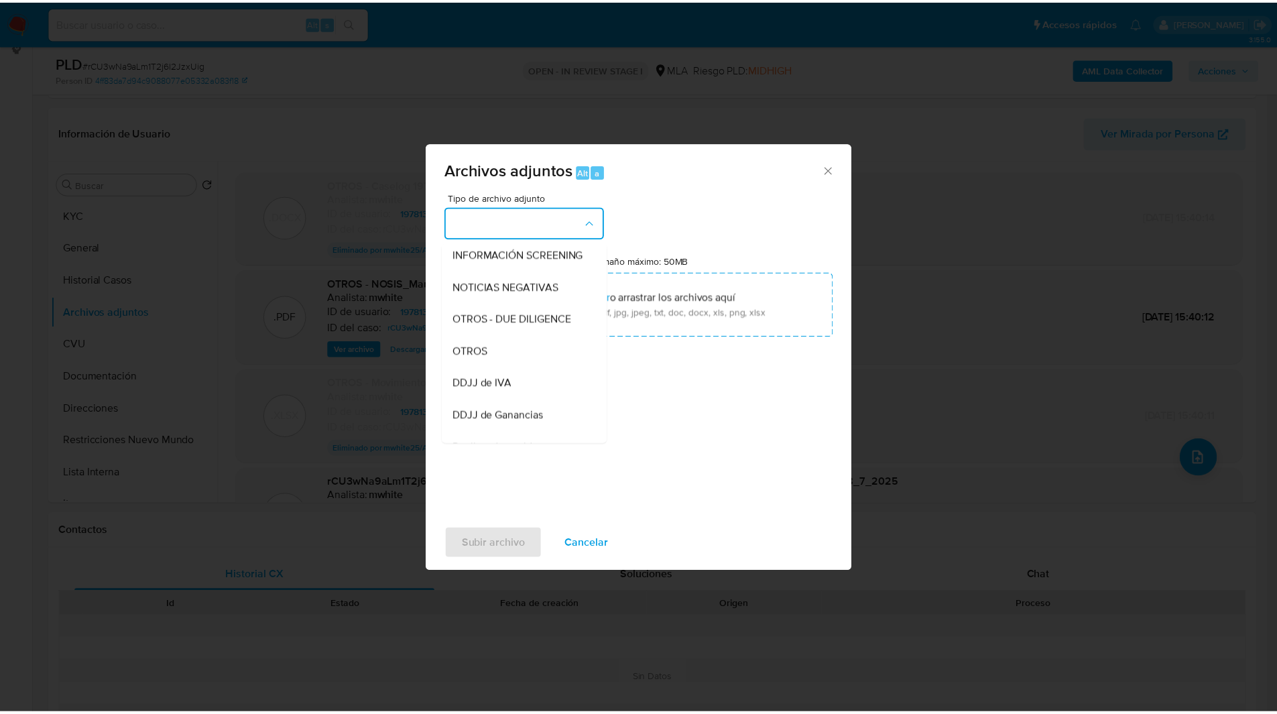
scroll to position [167, 0]
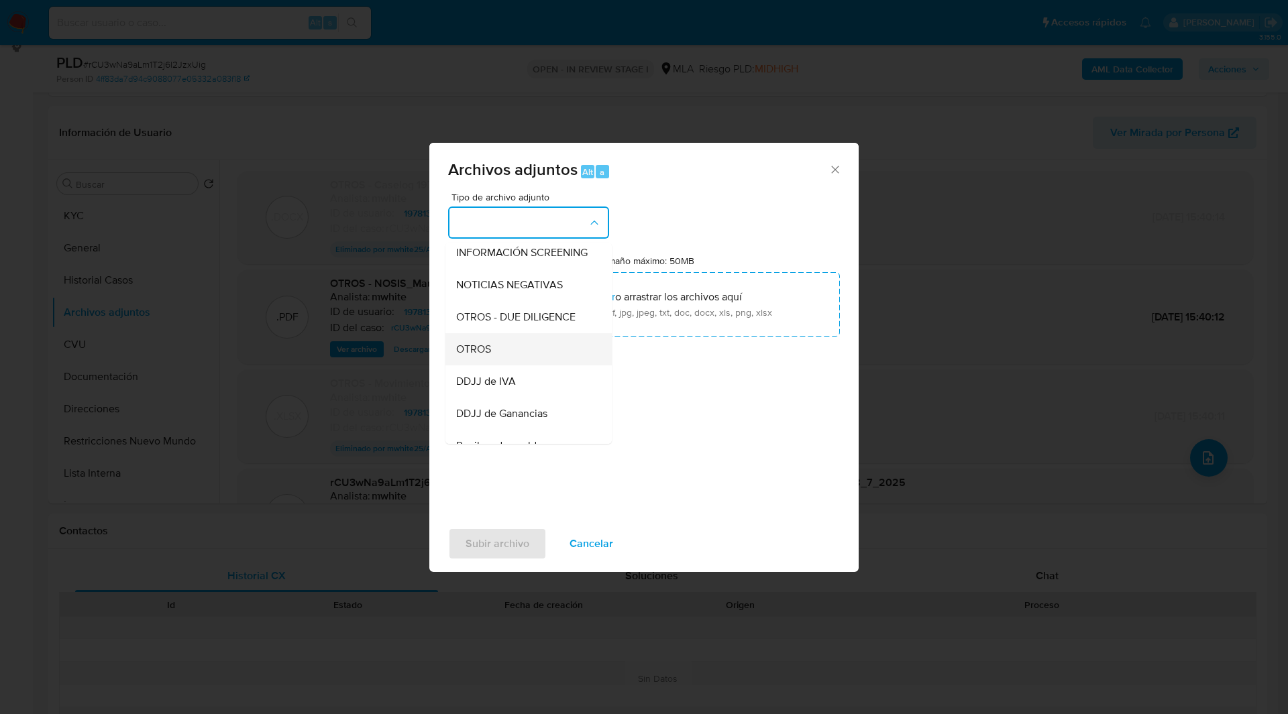
click at [498, 360] on div "OTROS" at bounding box center [524, 349] width 137 height 32
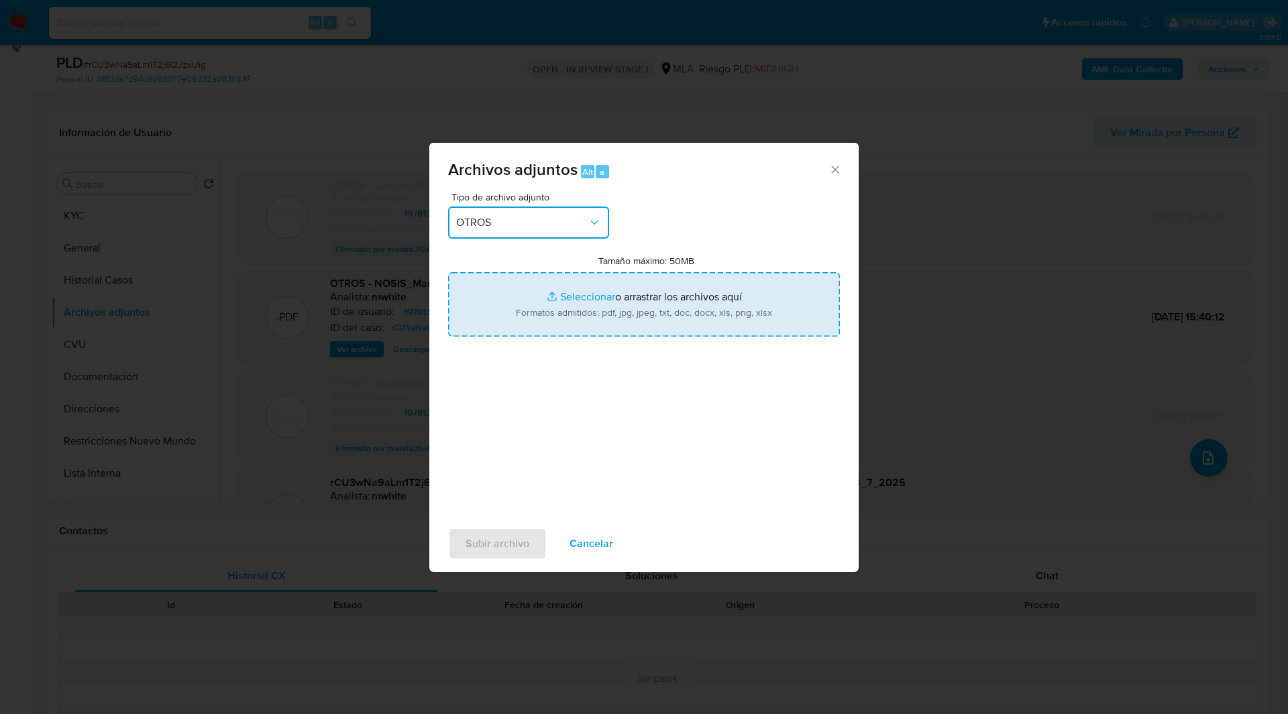
type input "C:\fakepath\Caselog GDMKxgeRxZ8FkjvZYovq6ZIv - V2.docx"
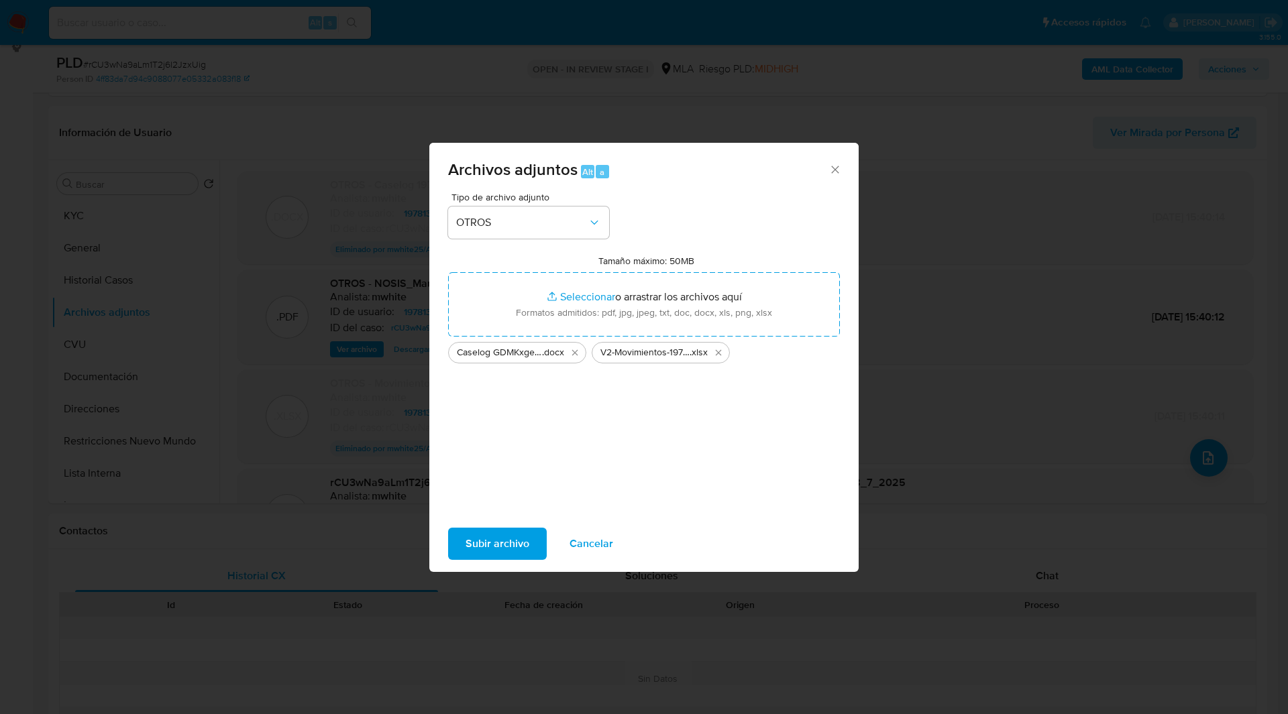
click at [720, 228] on div "Tipo de archivo adjunto OTROS Tamaño máximo: 50MB Seleccionar archivos Seleccio…" at bounding box center [644, 350] width 392 height 317
click at [503, 543] on span "Subir archivo" at bounding box center [497, 544] width 64 height 30
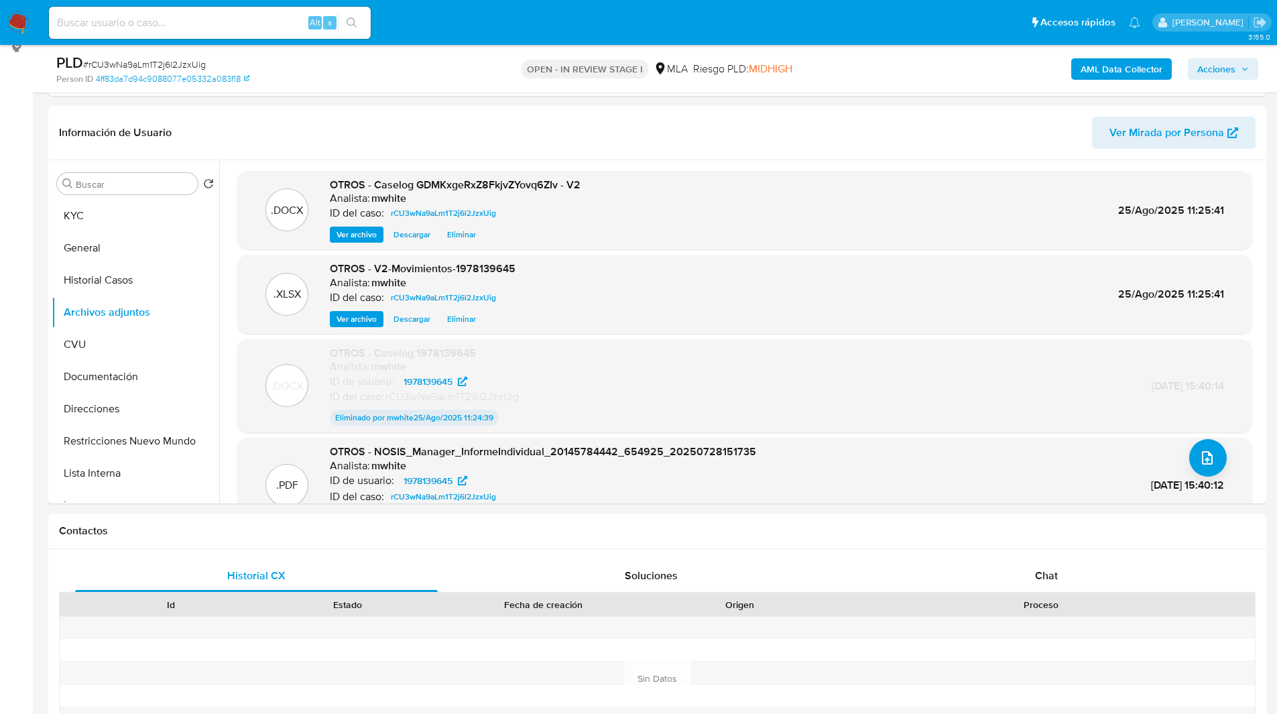
click at [1226, 67] on span "Acciones" at bounding box center [1217, 68] width 38 height 21
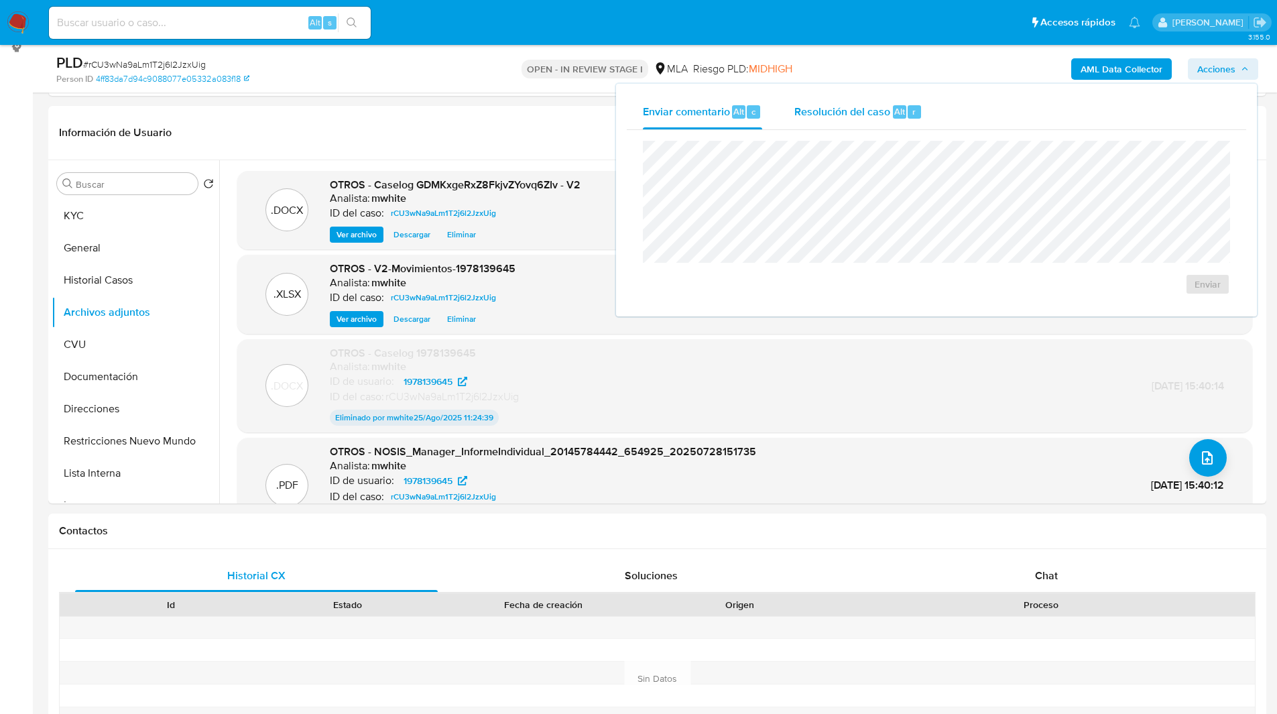
click at [831, 119] on div "Resolución del caso Alt r" at bounding box center [859, 112] width 128 height 35
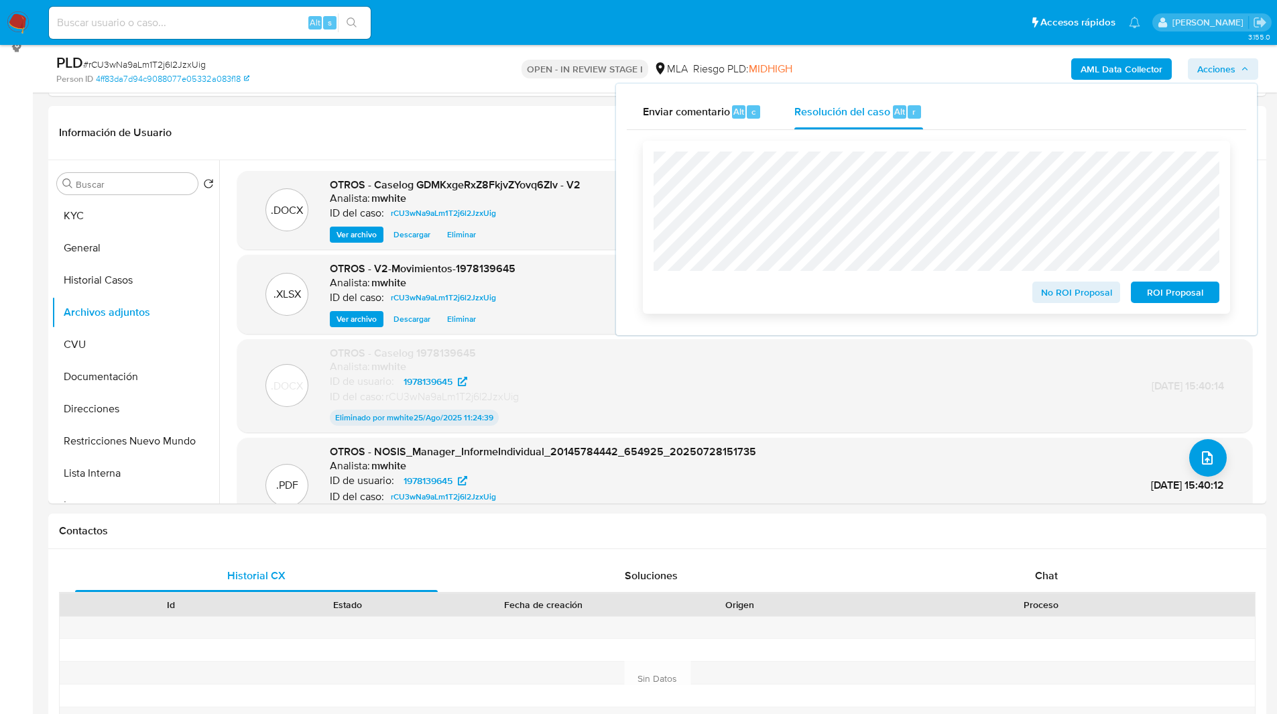
click at [1164, 293] on span "ROI Proposal" at bounding box center [1176, 292] width 70 height 19
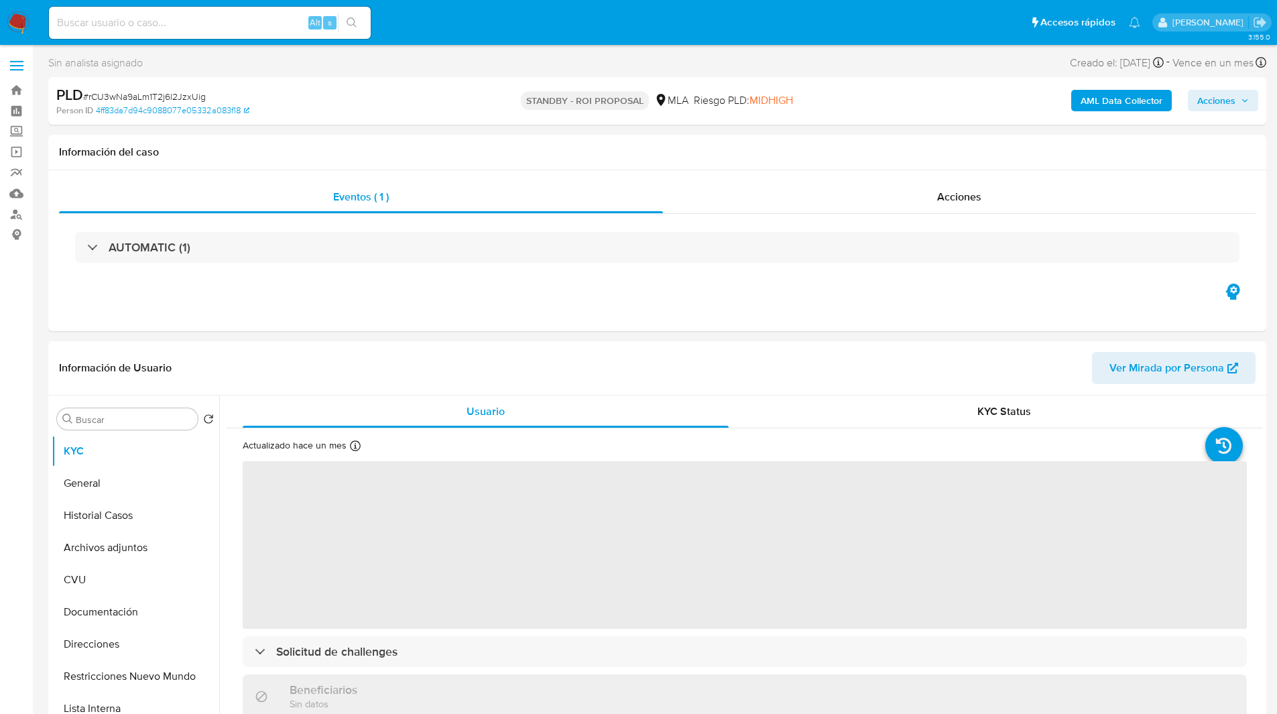
select select "10"
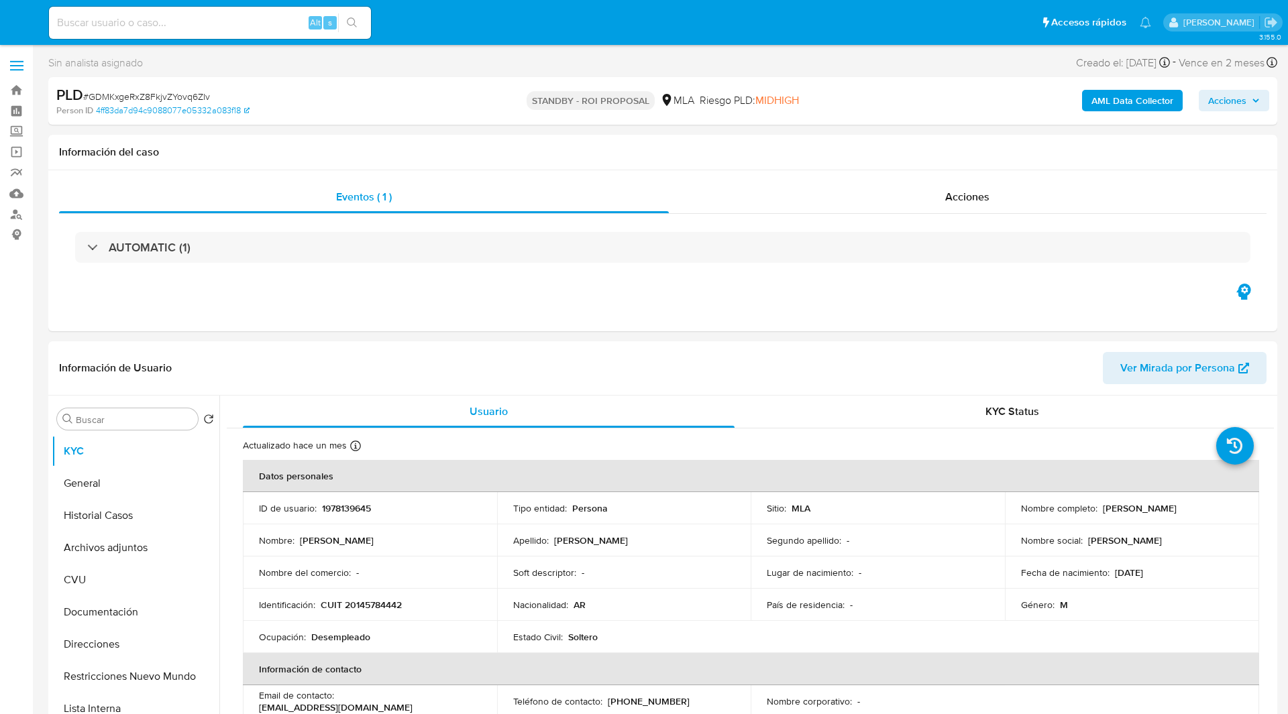
select select "10"
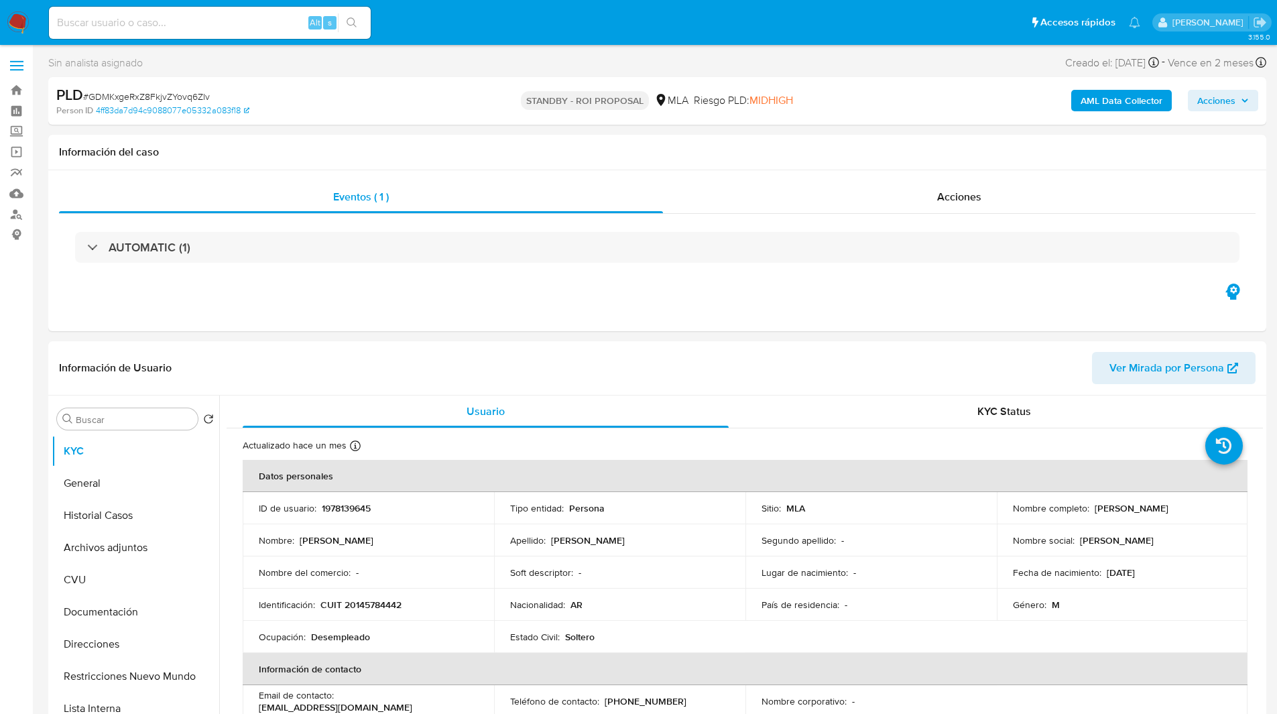
click at [211, 29] on input at bounding box center [210, 22] width 322 height 17
paste input "53dCiysQRI6P9FqFdhnwKyCh"
type input "53dCiysQRI6P9FqFdhnwKyCh"
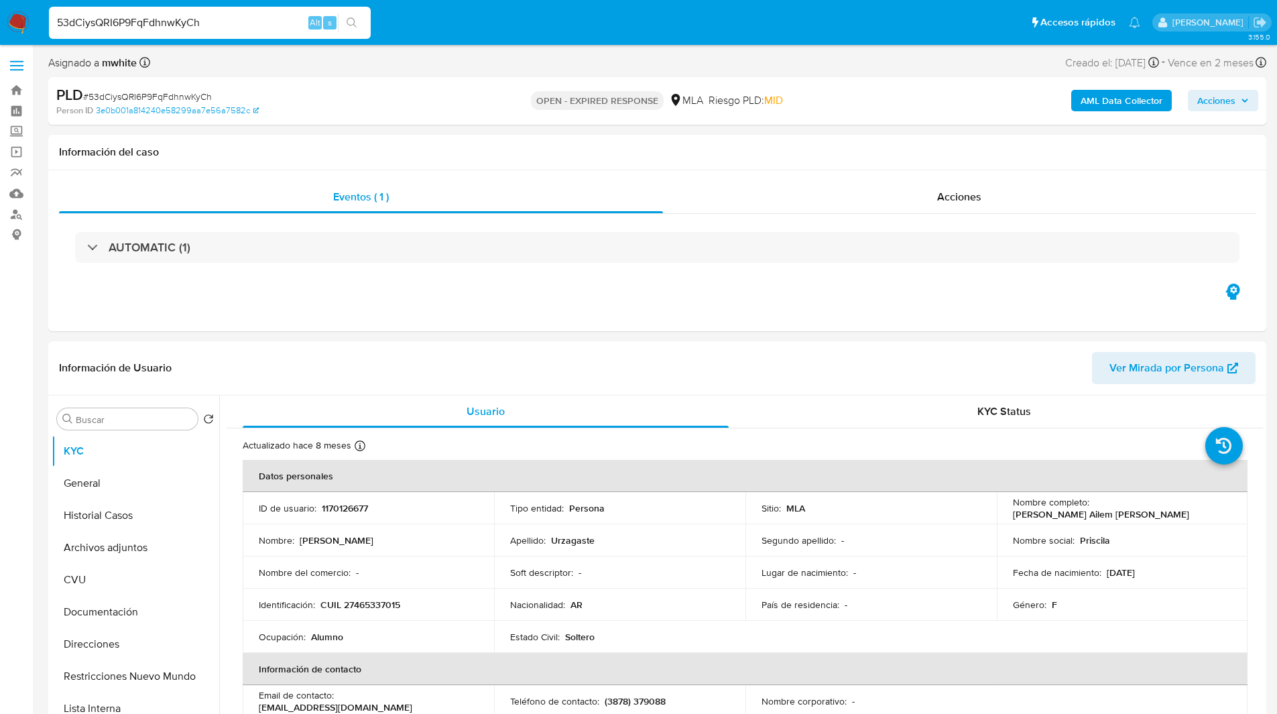
select select "10"
click at [374, 65] on div "Asignado a mwhite Asignado el: [DATE] 14:16:13 Creado el: [DATE] Creado el: [DA…" at bounding box center [657, 65] width 1218 height 23
click at [467, 95] on div "OPEN - EXPIRED RESPONSE MLA [PERSON_NAME] PLD: MID" at bounding box center [657, 101] width 397 height 32
click at [357, 512] on p "1170126677" at bounding box center [345, 508] width 46 height 12
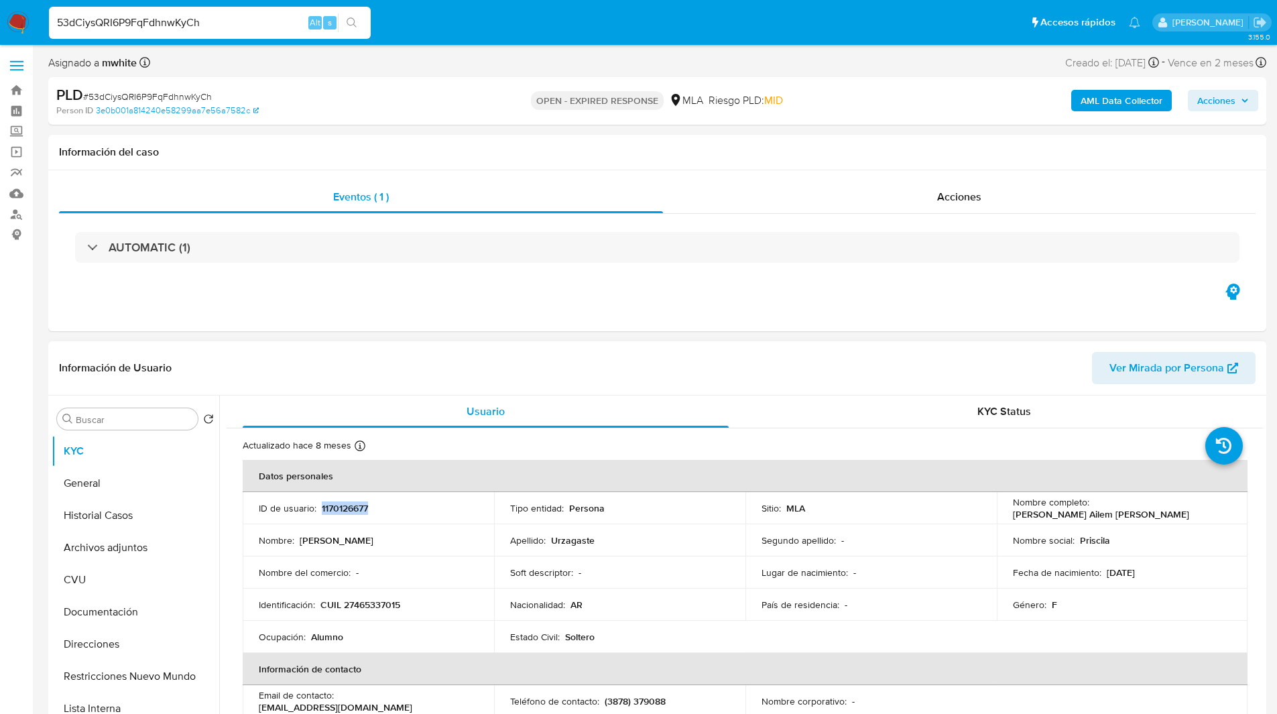
copy p "1170126677"
click at [782, 62] on div "Asignado a mwhite Asignado el: 18/08/2025 14:16:13 Creado el: 12/08/2025 Creado…" at bounding box center [657, 65] width 1218 height 23
click at [393, 607] on p "CUIL 27465337015" at bounding box center [361, 605] width 80 height 12
copy p "27465337015"
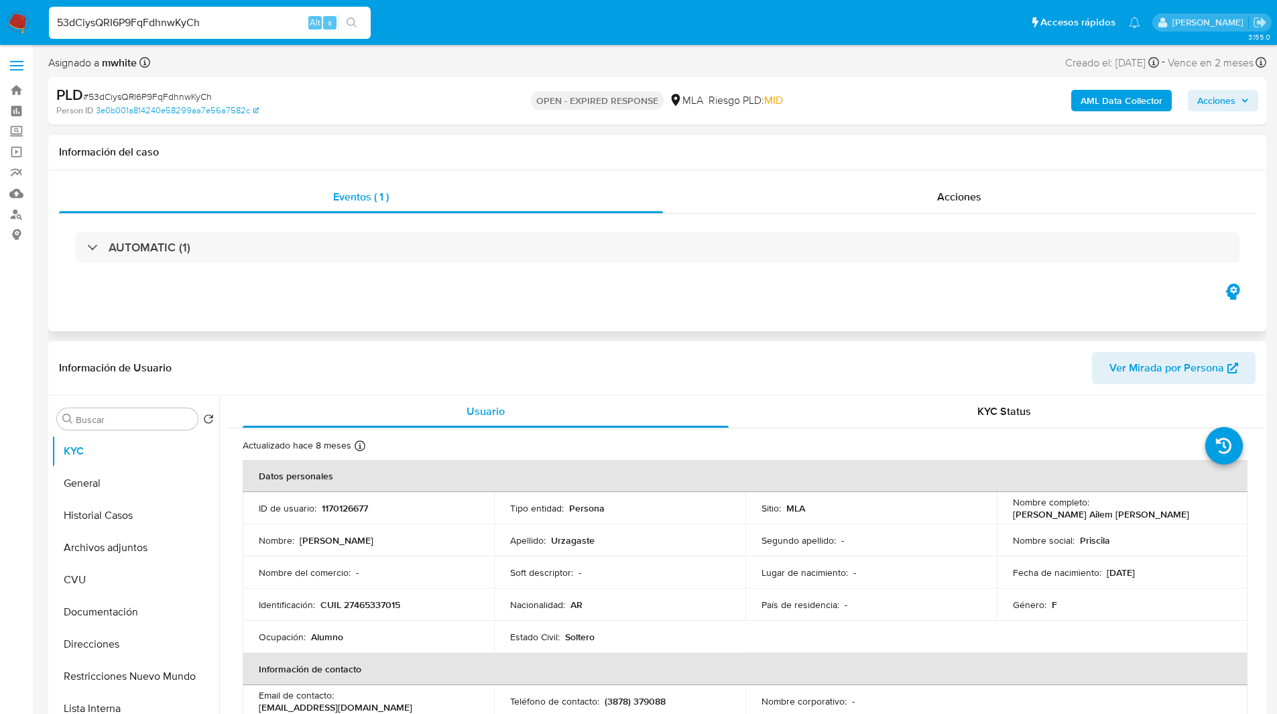
click at [391, 288] on div "Eventos ( 1 ) Acciones AUTOMATIC (1)" at bounding box center [657, 250] width 1218 height 161
click at [23, 27] on img at bounding box center [18, 22] width 23 height 23
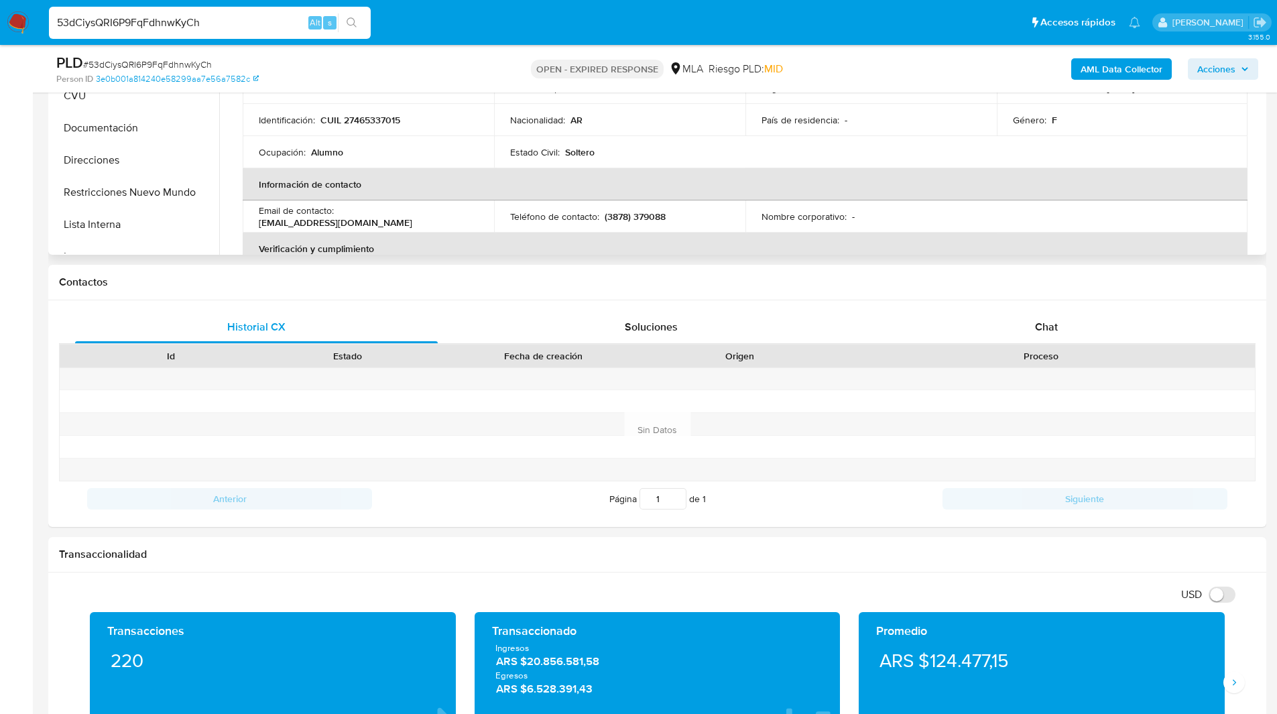
scroll to position [437, 0]
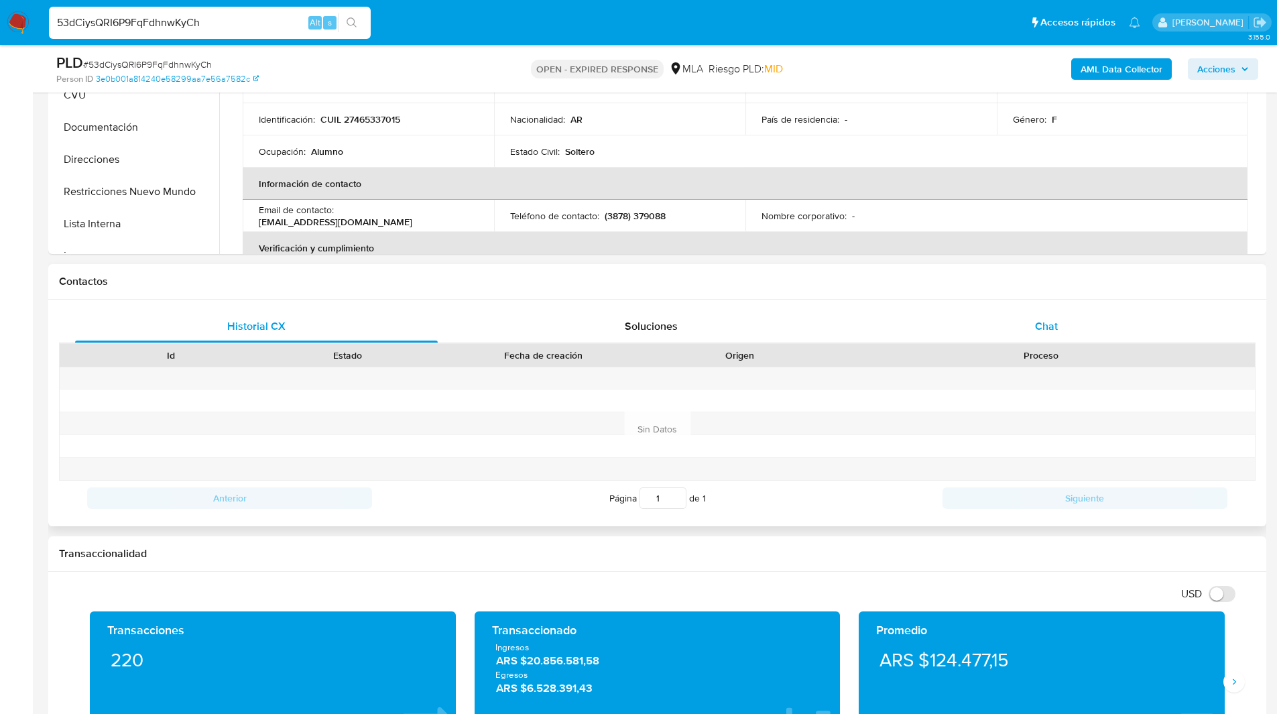
click at [1047, 321] on span "Chat" at bounding box center [1046, 326] width 23 height 15
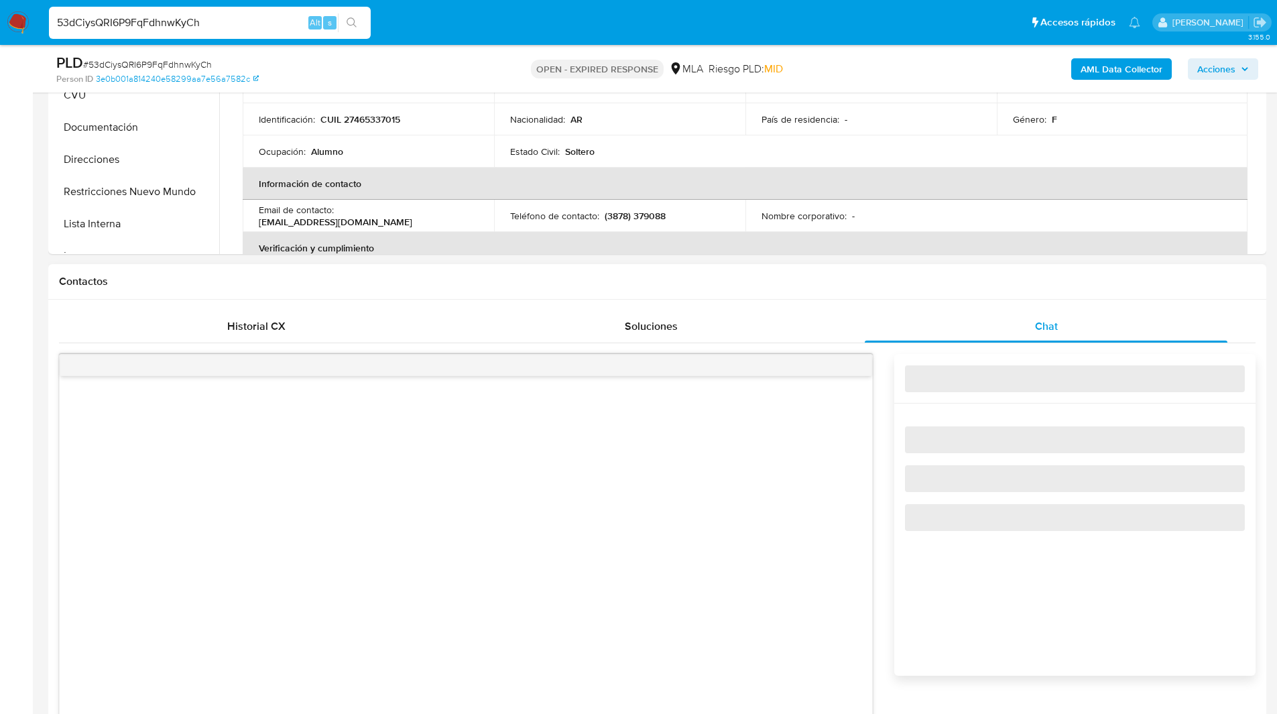
click at [1083, 282] on h1 "Contactos" at bounding box center [657, 281] width 1197 height 13
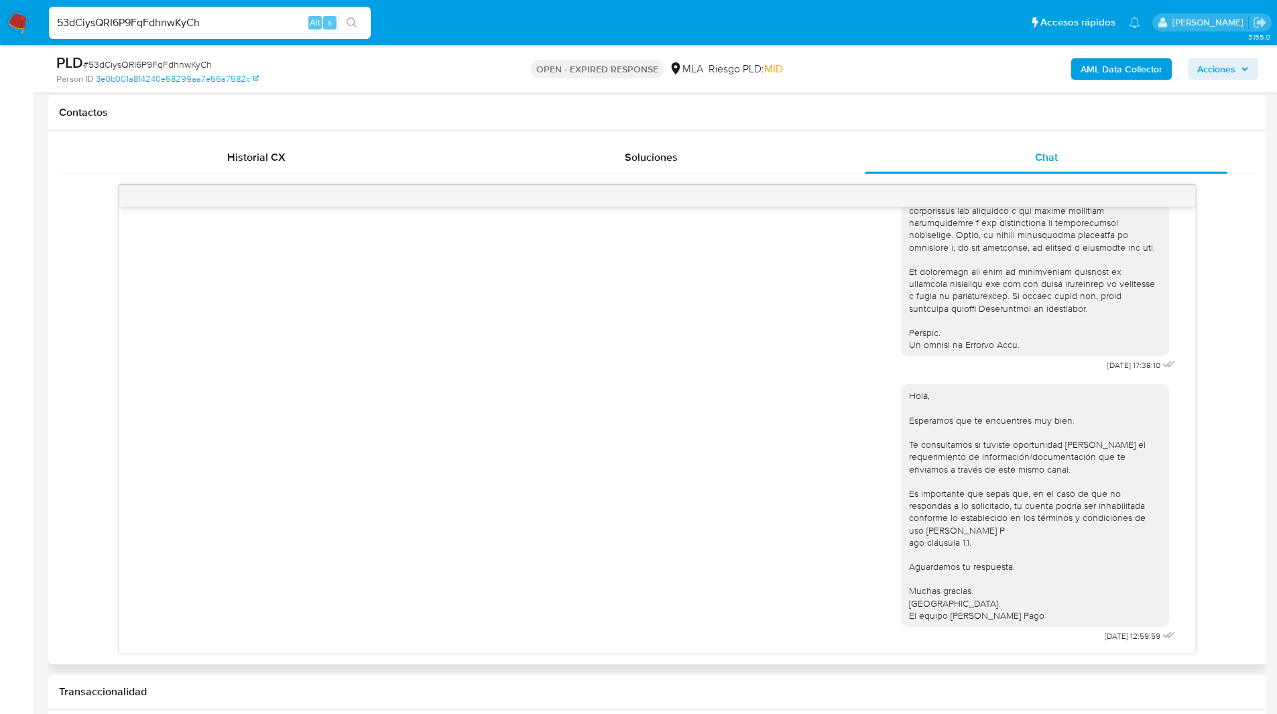
scroll to position [608, 0]
drag, startPoint x: 1119, startPoint y: 636, endPoint x: 1065, endPoint y: 637, distance: 54.3
click at [1065, 637] on div "Hola, Esperamos que te encuentres muy bien. Te consultamos si tuviste oportunid…" at bounding box center [1040, 509] width 278 height 271
copy div "[DATE]"
click at [156, 65] on span "# 53dCiysQRI6P9FqFdhnwKyCh" at bounding box center [147, 64] width 129 height 13
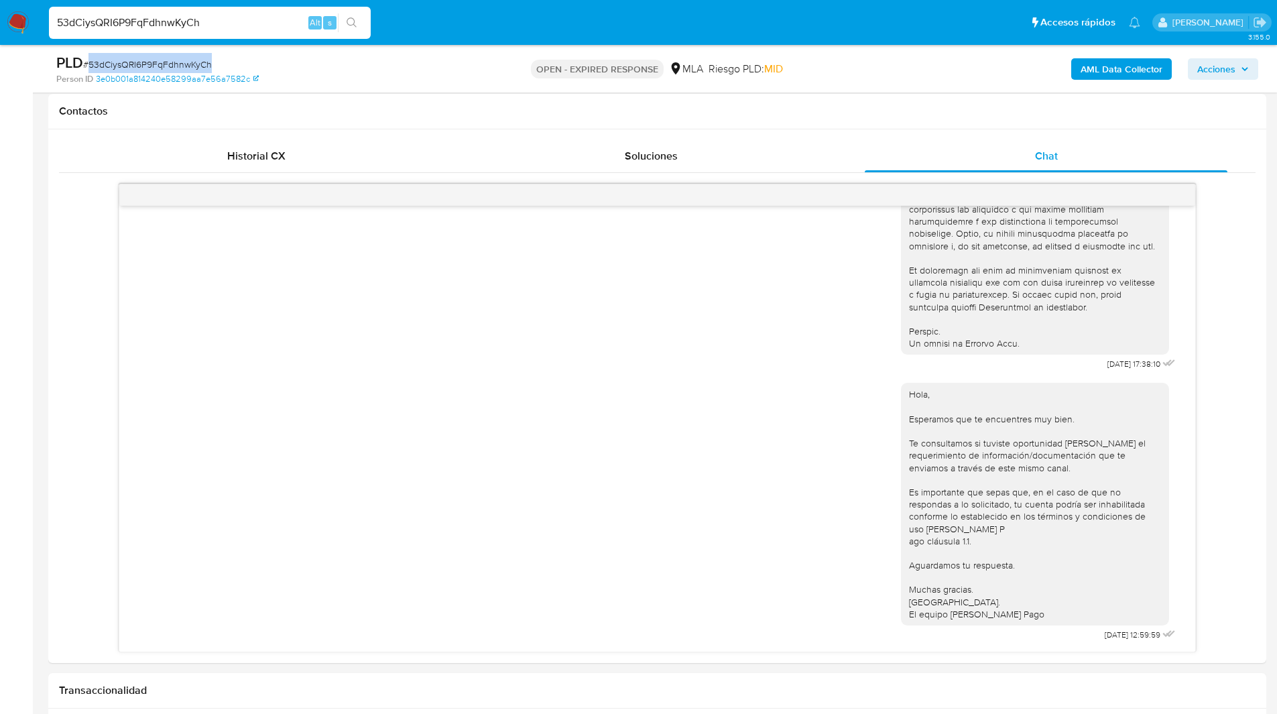
click at [156, 65] on span "# 53dCiysQRI6P9FqFdhnwKyCh" at bounding box center [147, 64] width 129 height 13
copy span "53dCiysQRI6P9FqFdhnwKyCh"
click at [16, 23] on img at bounding box center [18, 22] width 23 height 23
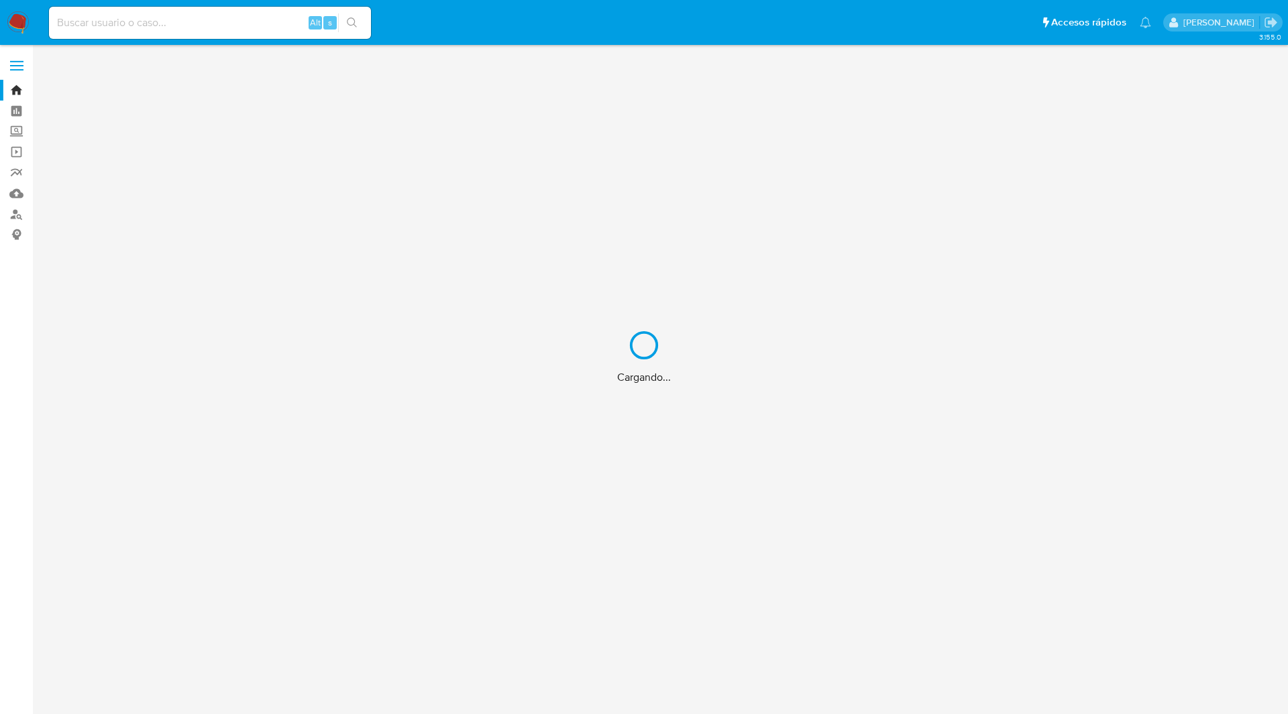
click at [106, 29] on div "Cargando..." at bounding box center [644, 357] width 1288 height 714
click at [131, 21] on div "Cargando..." at bounding box center [644, 357] width 1288 height 714
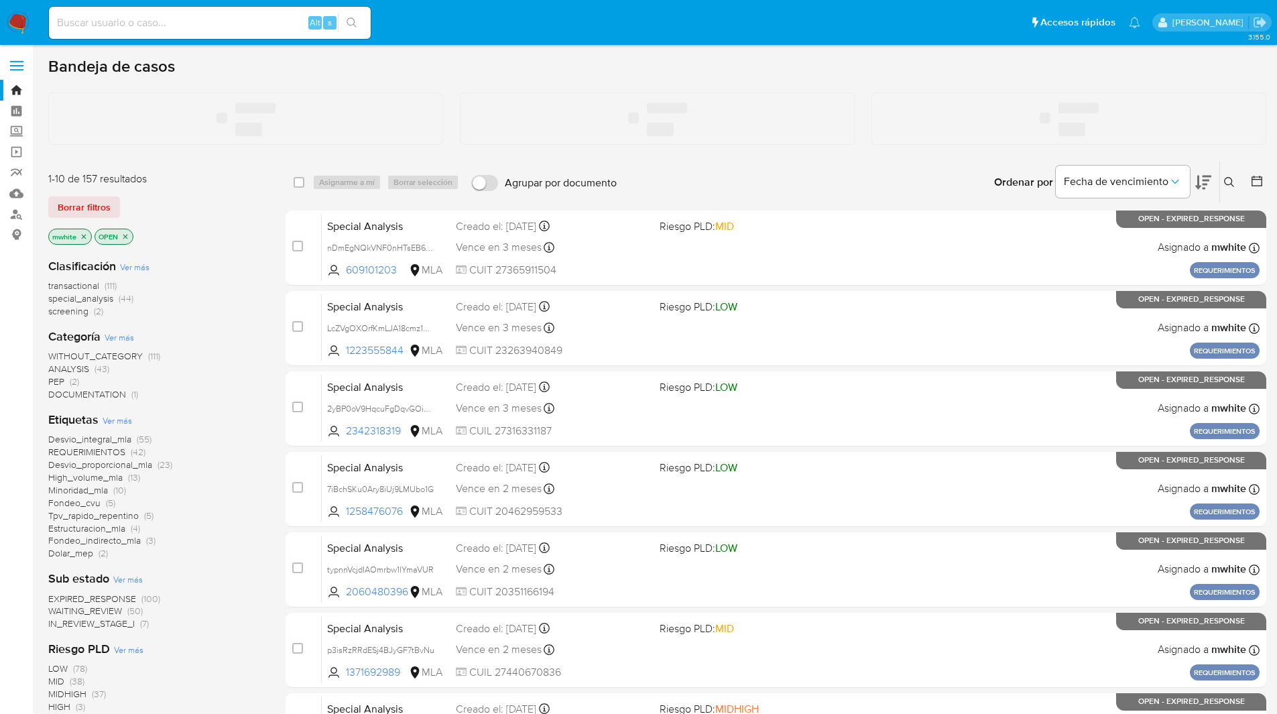
click at [127, 19] on input at bounding box center [210, 22] width 322 height 17
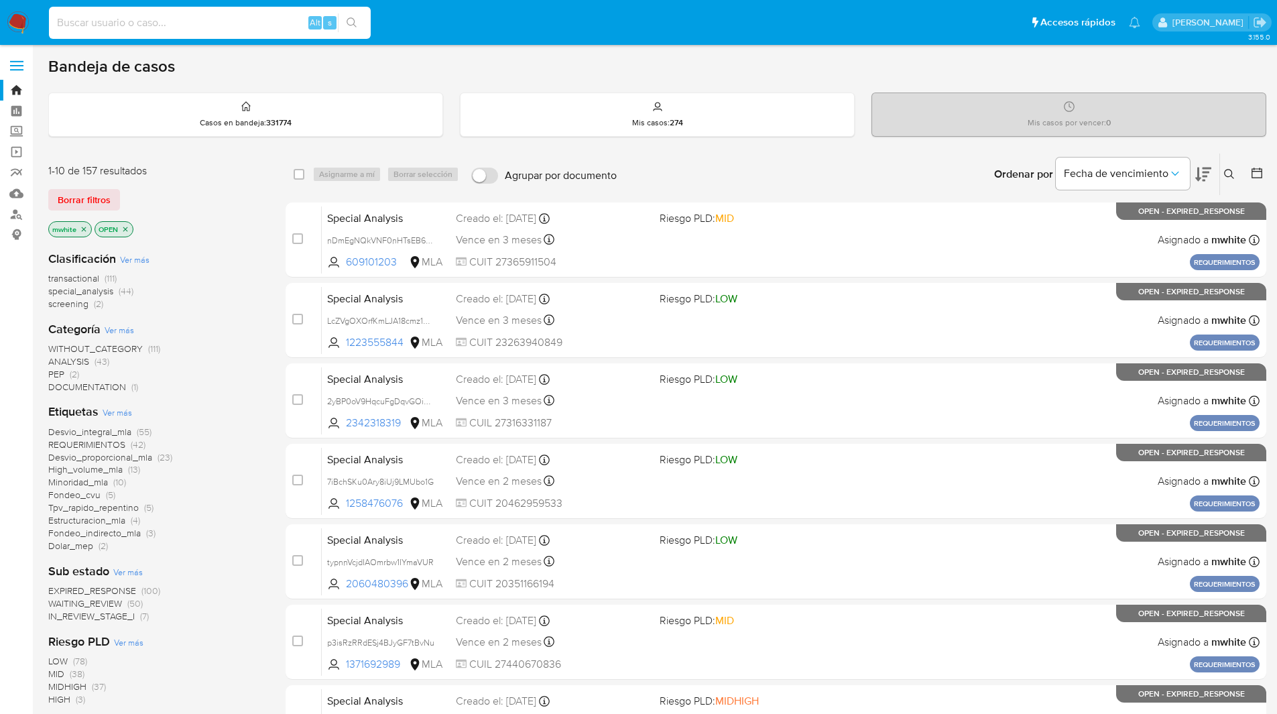
paste input "wl55QDcV86x4TqygJw6evavi"
type input "wl55QDcV86x4TqygJw6evavi"
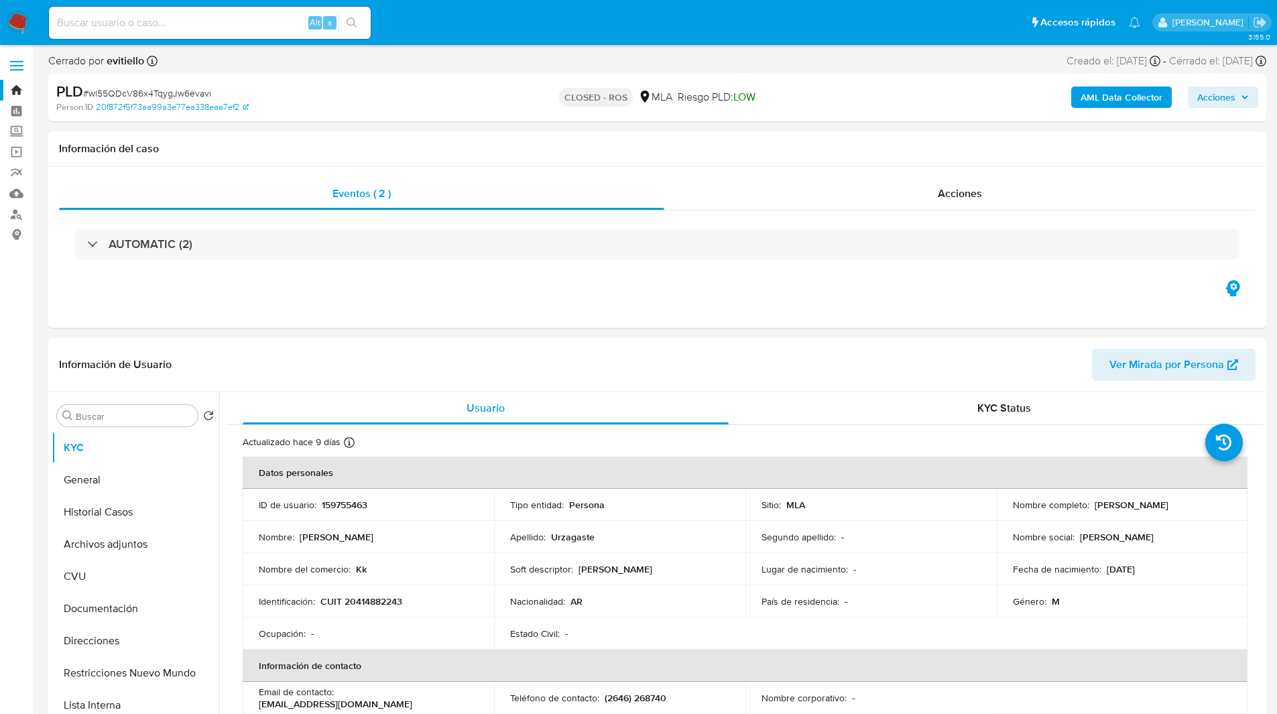
select select "10"
click at [810, 286] on div "Eventos ( 2 ) Acciones AUTOMATIC (2)" at bounding box center [657, 247] width 1218 height 161
click at [121, 506] on button "Historial Casos" at bounding box center [130, 512] width 157 height 32
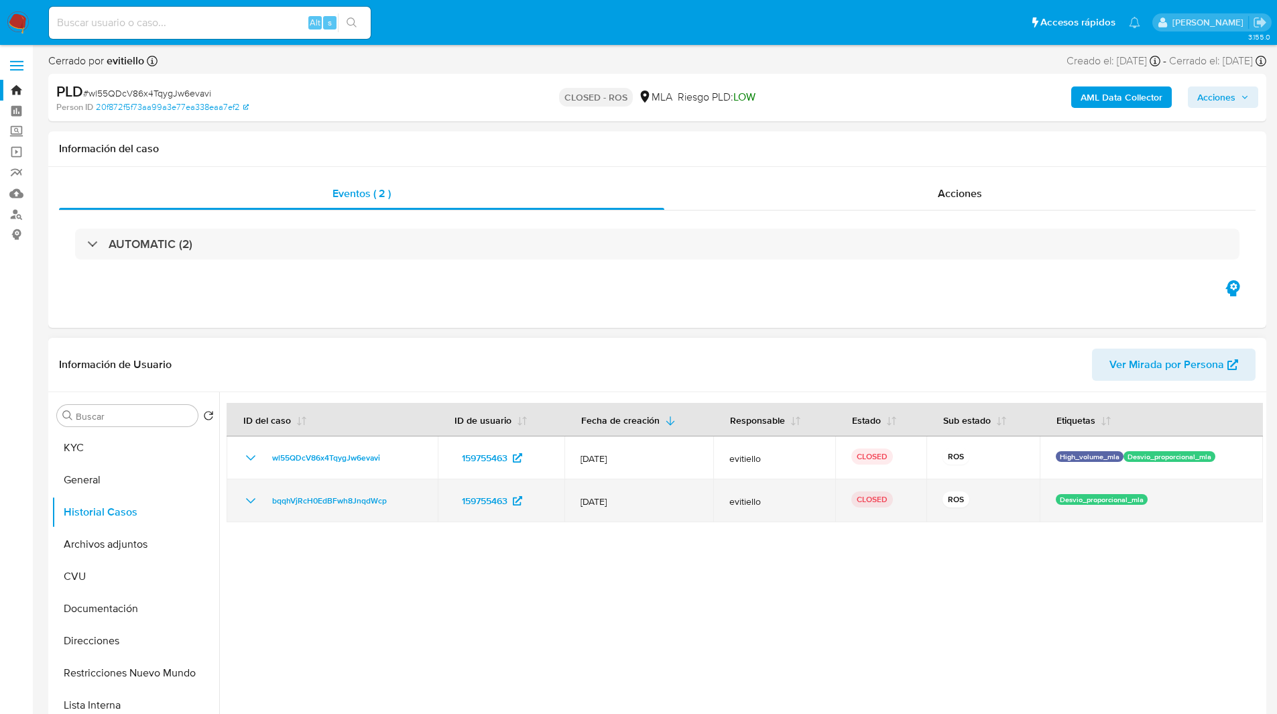
click at [247, 500] on icon "Mostrar/Ocultar" at bounding box center [251, 501] width 16 height 16
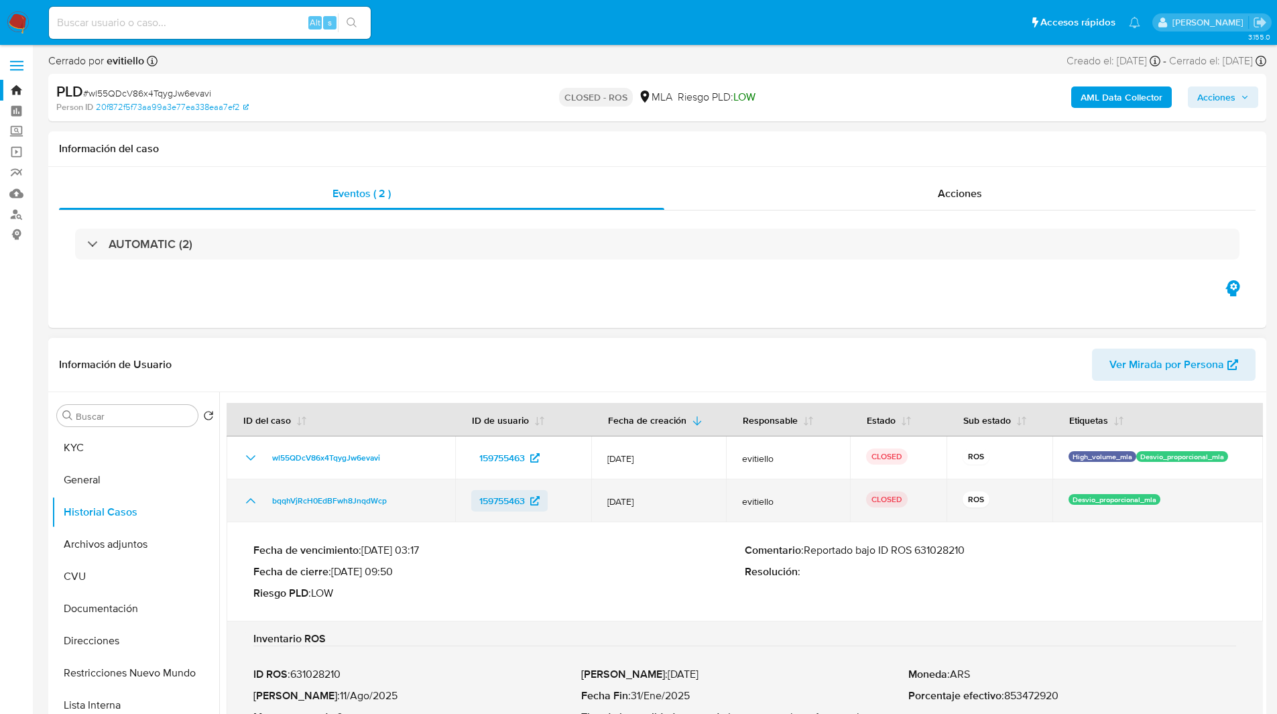
scroll to position [57, 0]
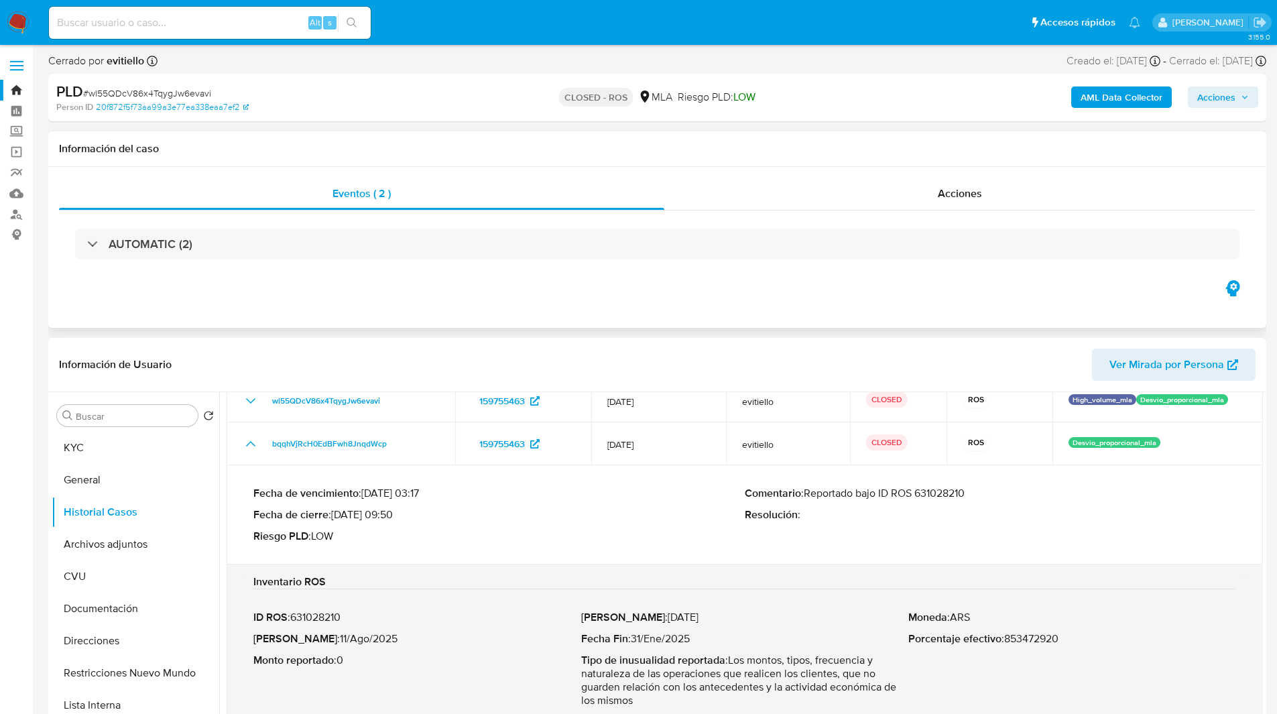
click at [765, 148] on h1 "Información del caso" at bounding box center [657, 148] width 1197 height 13
click at [935, 492] on p "Comentario : Reportado bajo ID ROS 631028210" at bounding box center [991, 493] width 492 height 13
click at [954, 278] on div "AUTOMATIC (2)" at bounding box center [657, 244] width 1197 height 67
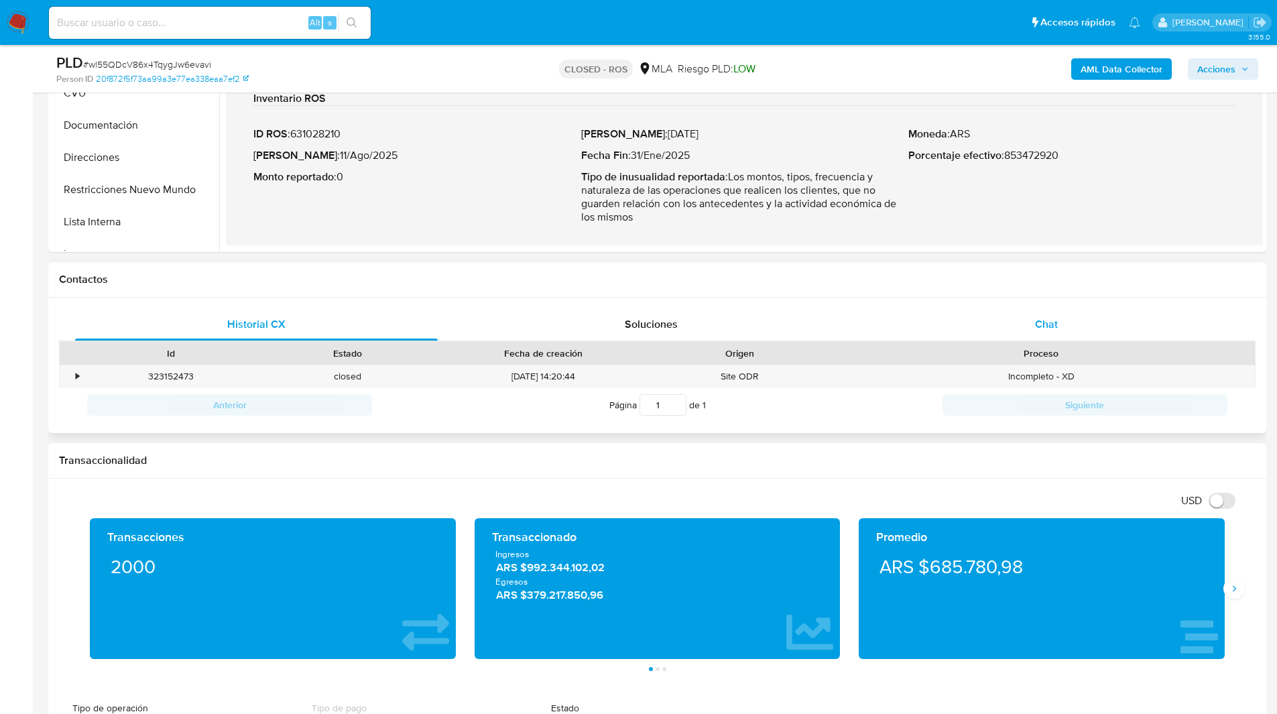
scroll to position [452, 0]
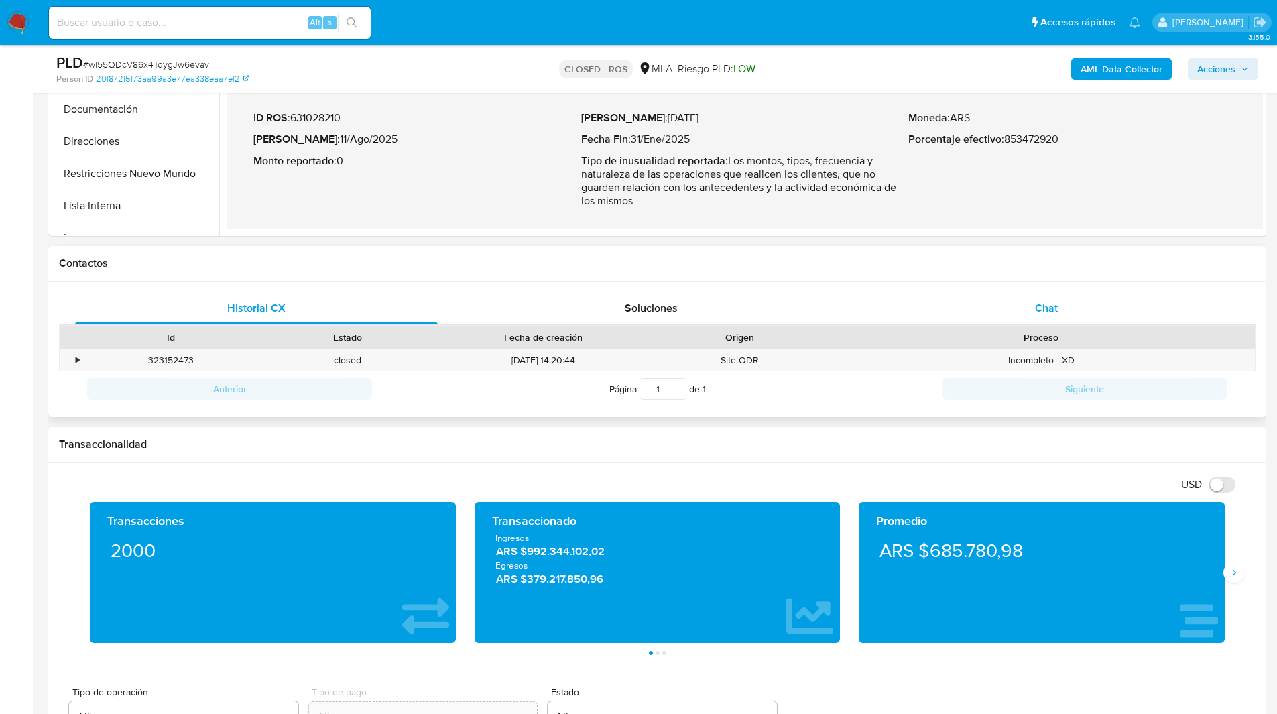
click at [1081, 308] on div "Chat" at bounding box center [1046, 308] width 363 height 32
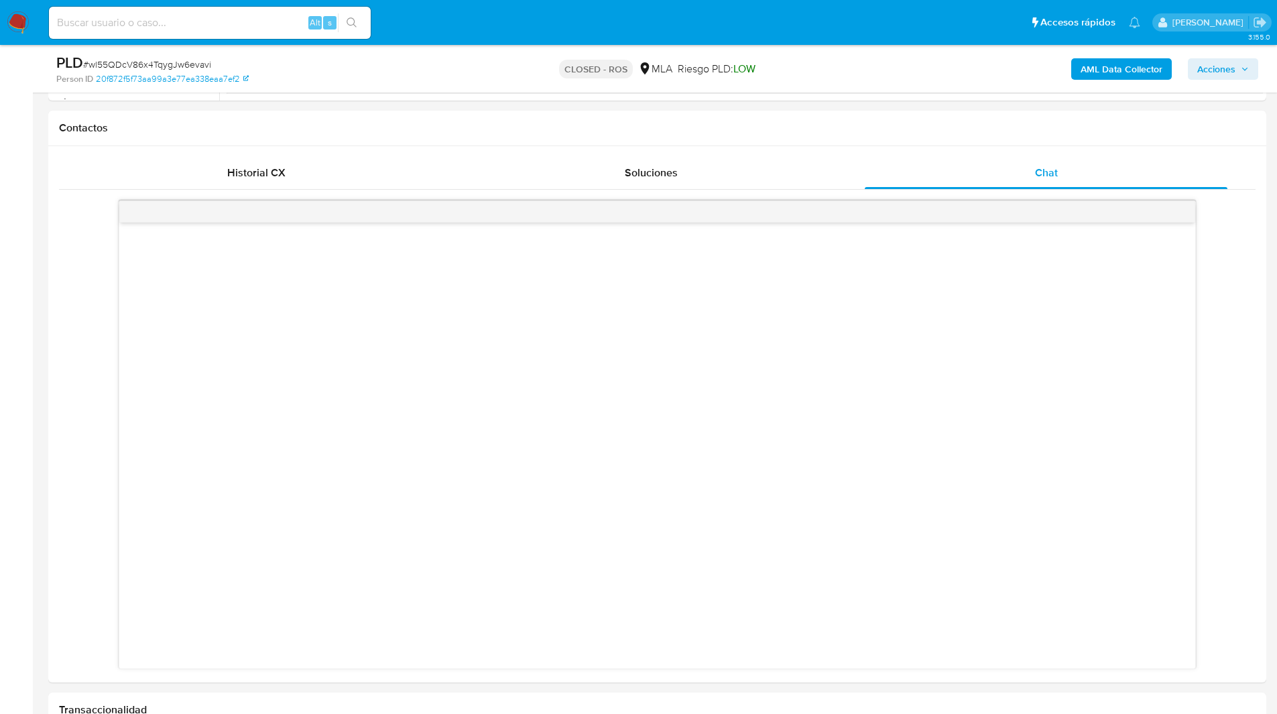
scroll to position [588, 0]
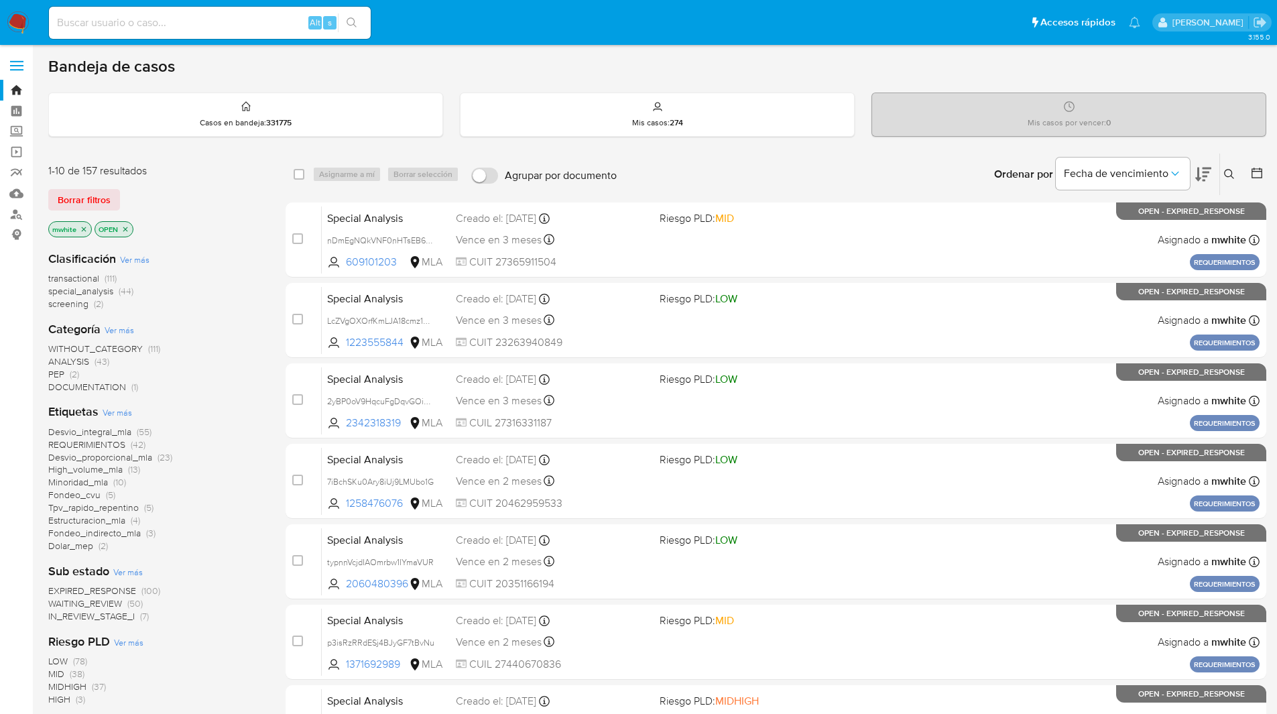
click at [734, 53] on main "3.155.0" at bounding box center [638, 529] width 1277 height 1059
click at [1230, 167] on button at bounding box center [1231, 174] width 22 height 16
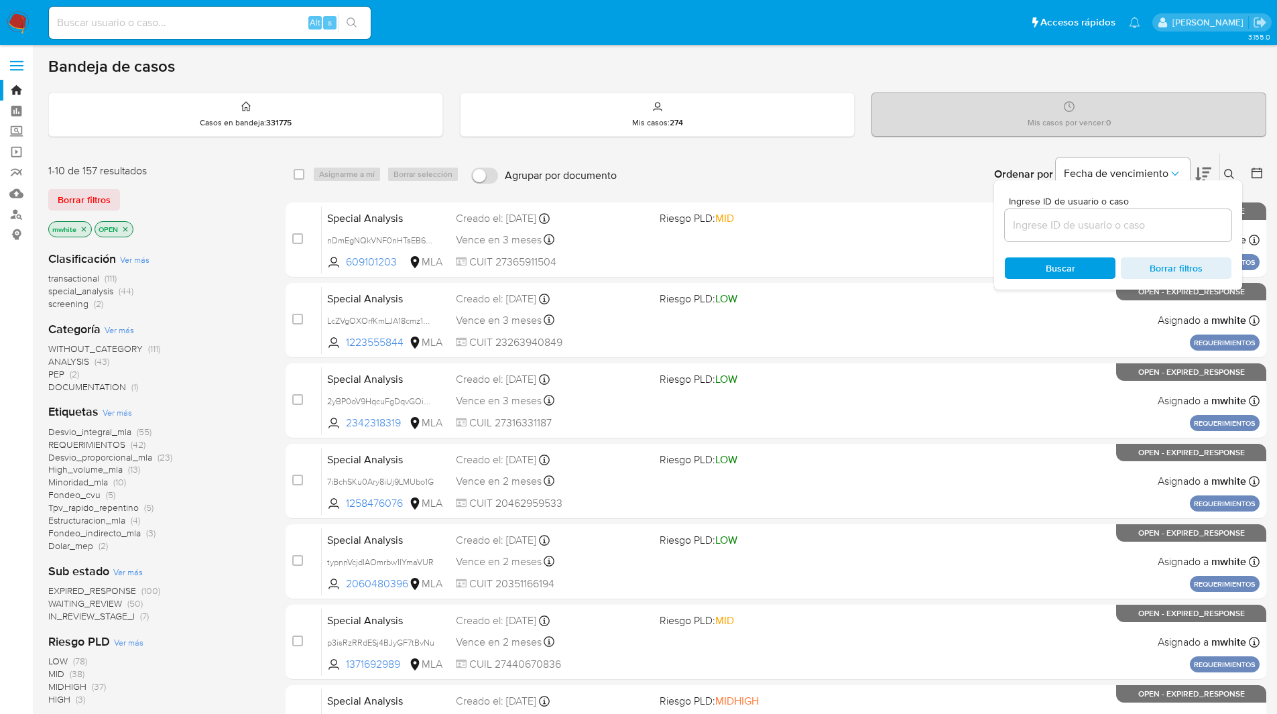
click at [1119, 239] on div at bounding box center [1118, 225] width 227 height 32
click at [1075, 225] on input at bounding box center [1118, 225] width 227 height 17
paste input "53dCiysQRI6P9FqFdhnwKyCh"
type input "53dCiysQRI6P9FqFdhnwKyCh"
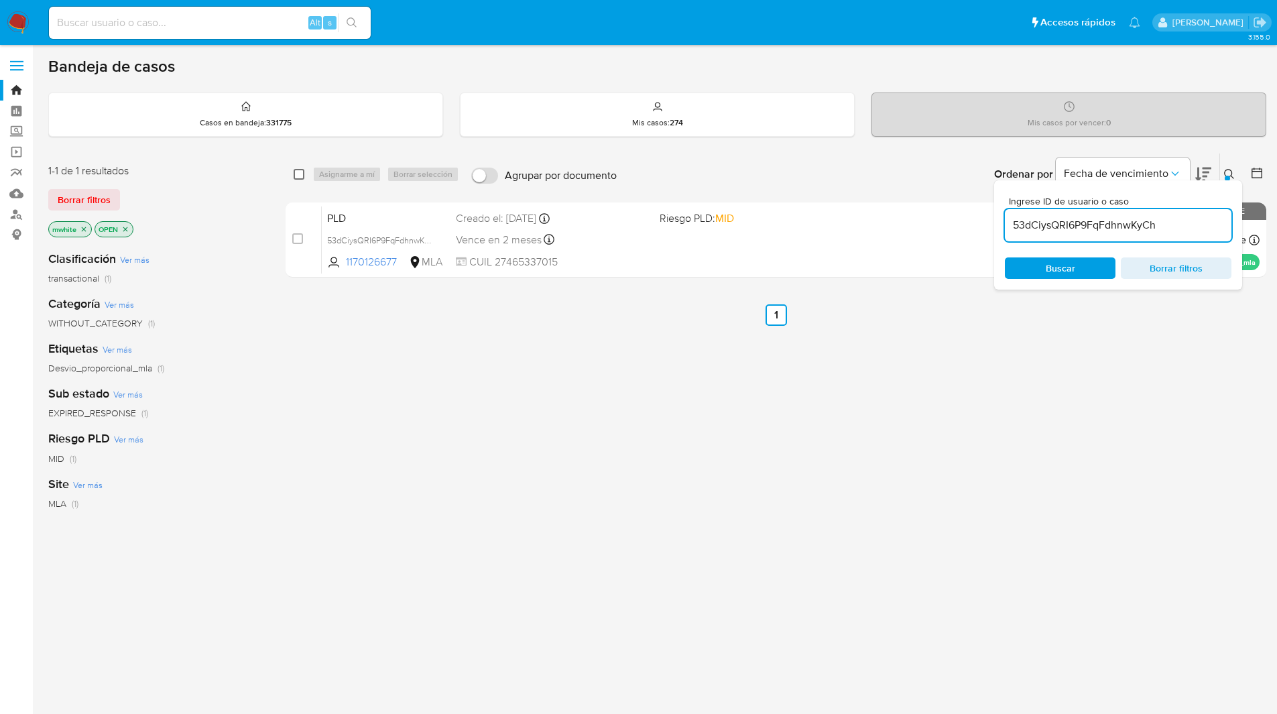
click at [300, 176] on input "checkbox" at bounding box center [299, 174] width 11 height 11
checkbox input "true"
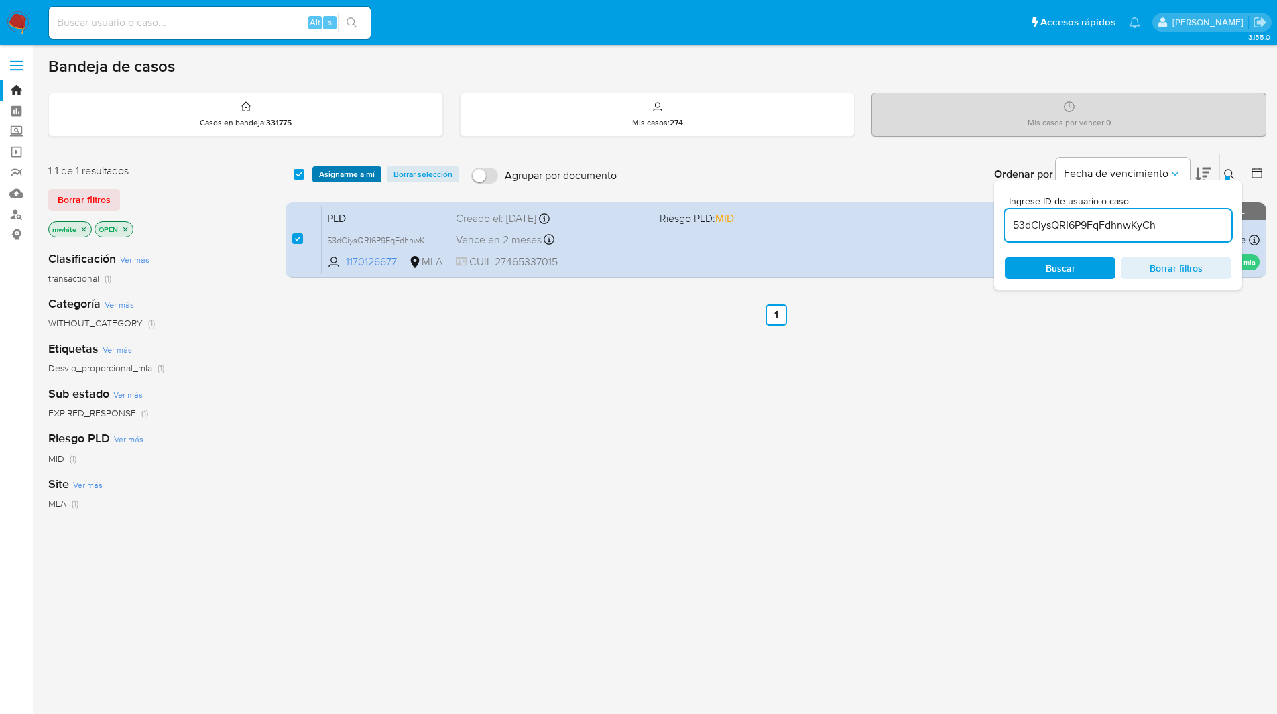
click at [330, 176] on span "Asignarme a mí" at bounding box center [347, 174] width 56 height 13
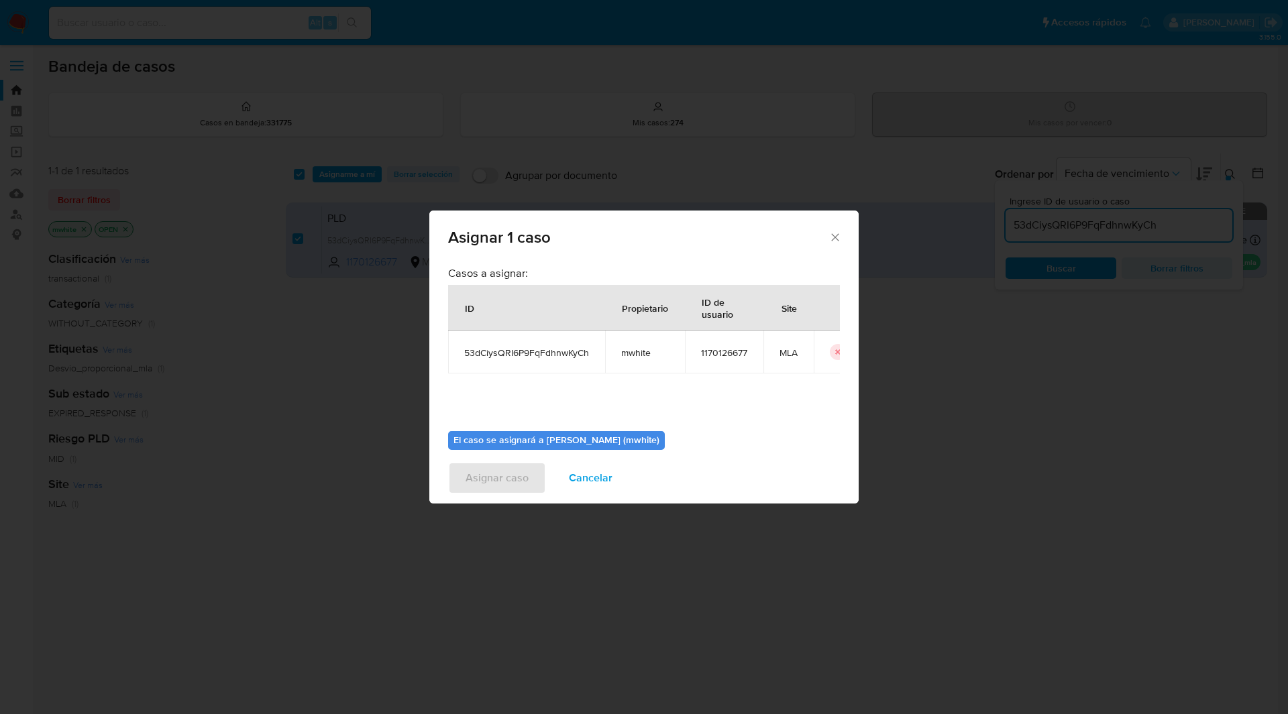
click at [644, 355] on span "mwhite" at bounding box center [645, 353] width 48 height 12
copy span "mwhite"
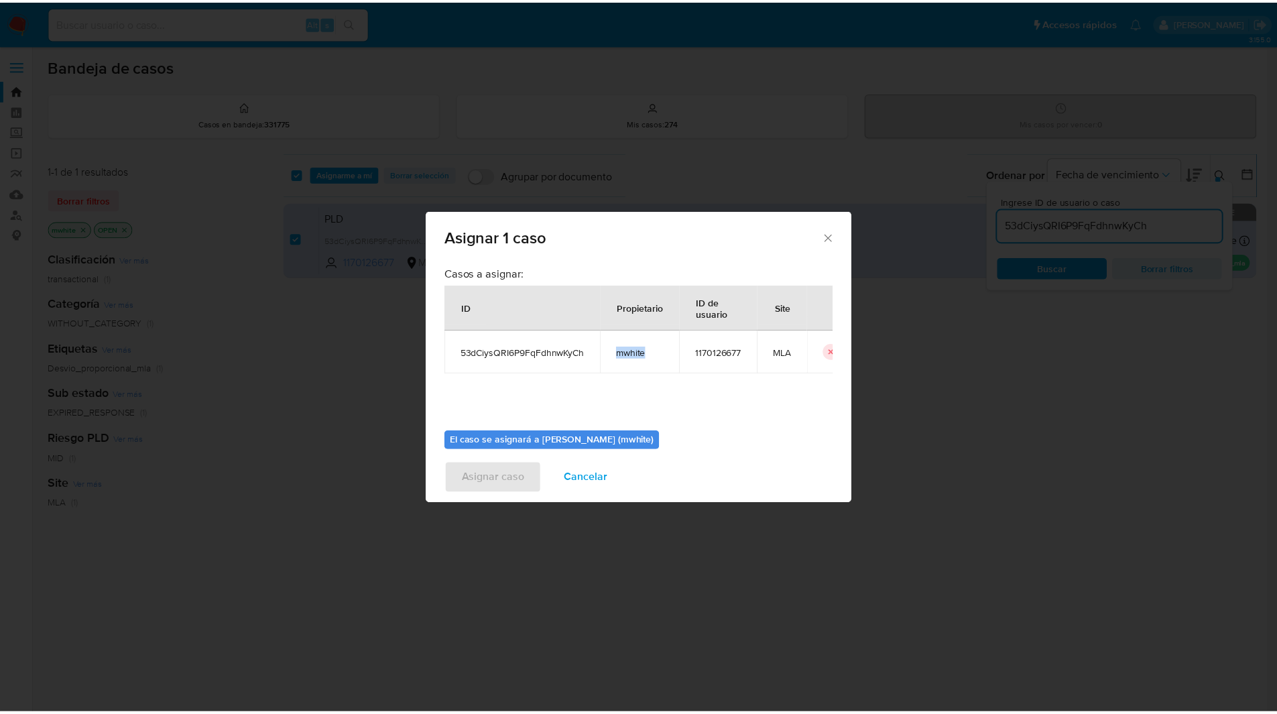
scroll to position [70, 0]
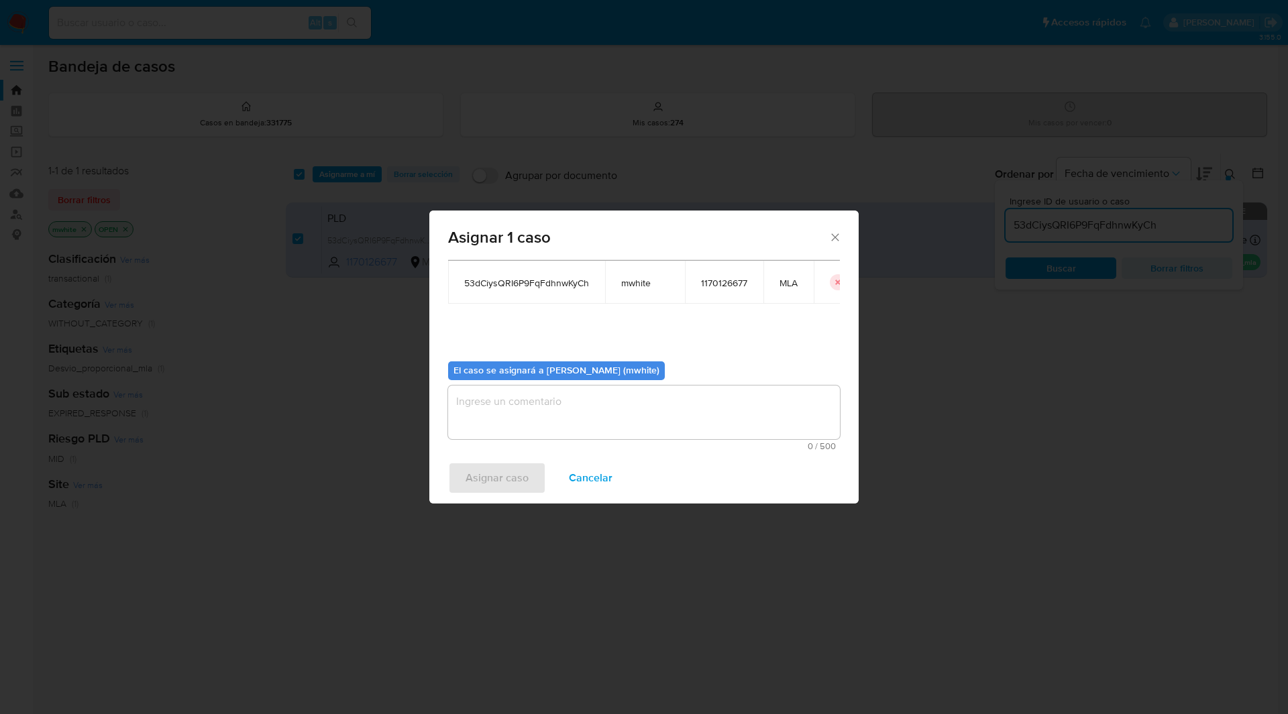
click at [576, 388] on textarea "assign-modal" at bounding box center [644, 413] width 392 height 54
paste textarea "mwhite"
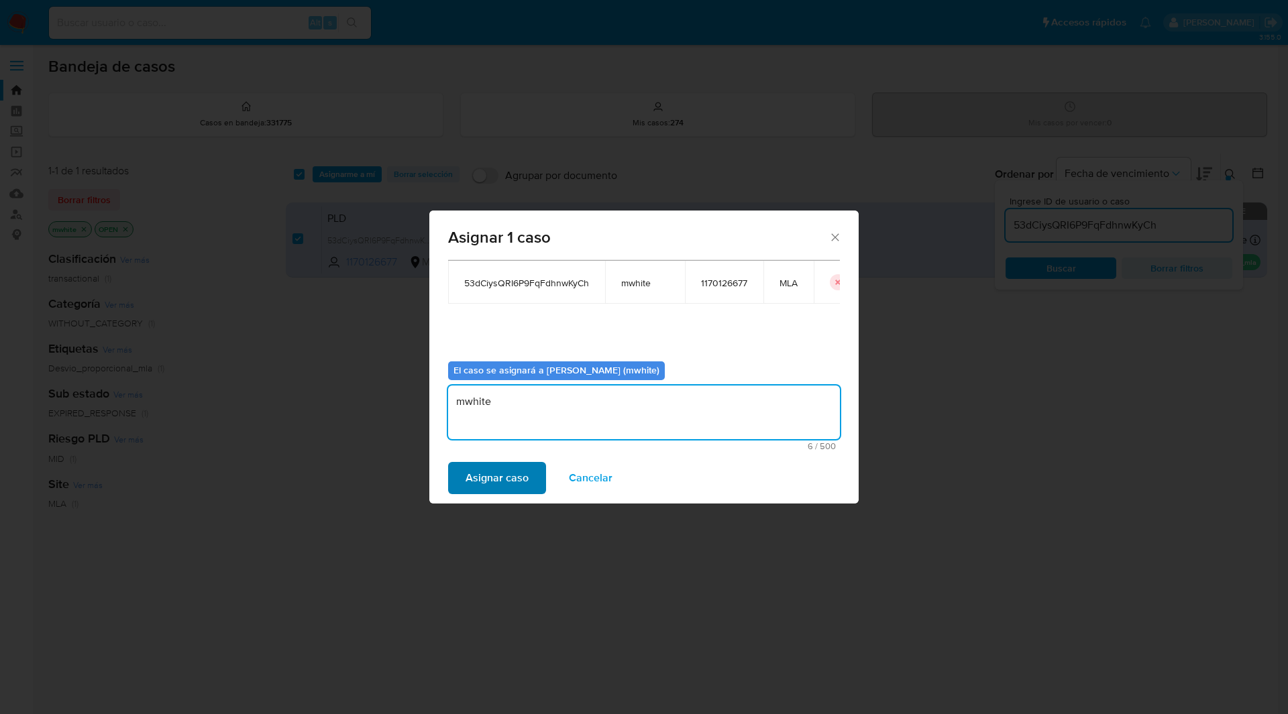
type textarea "mwhite"
click at [490, 479] on span "Asignar caso" at bounding box center [496, 478] width 63 height 30
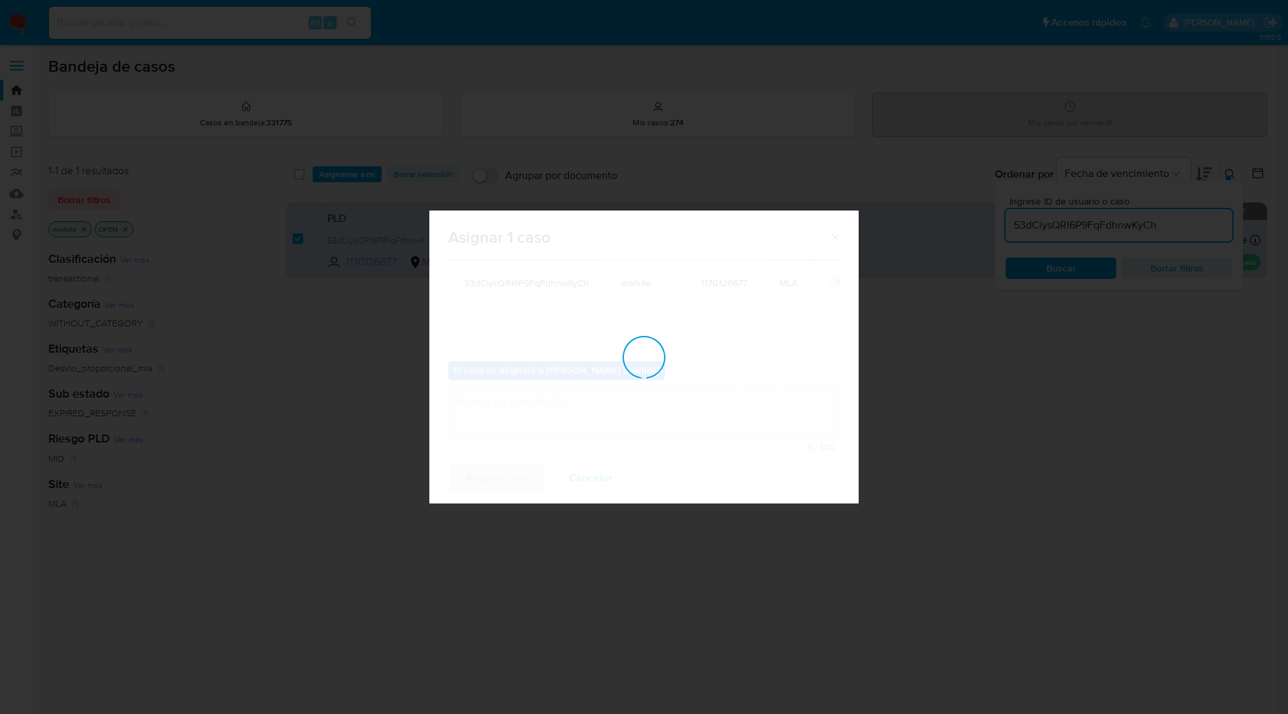
checkbox input "false"
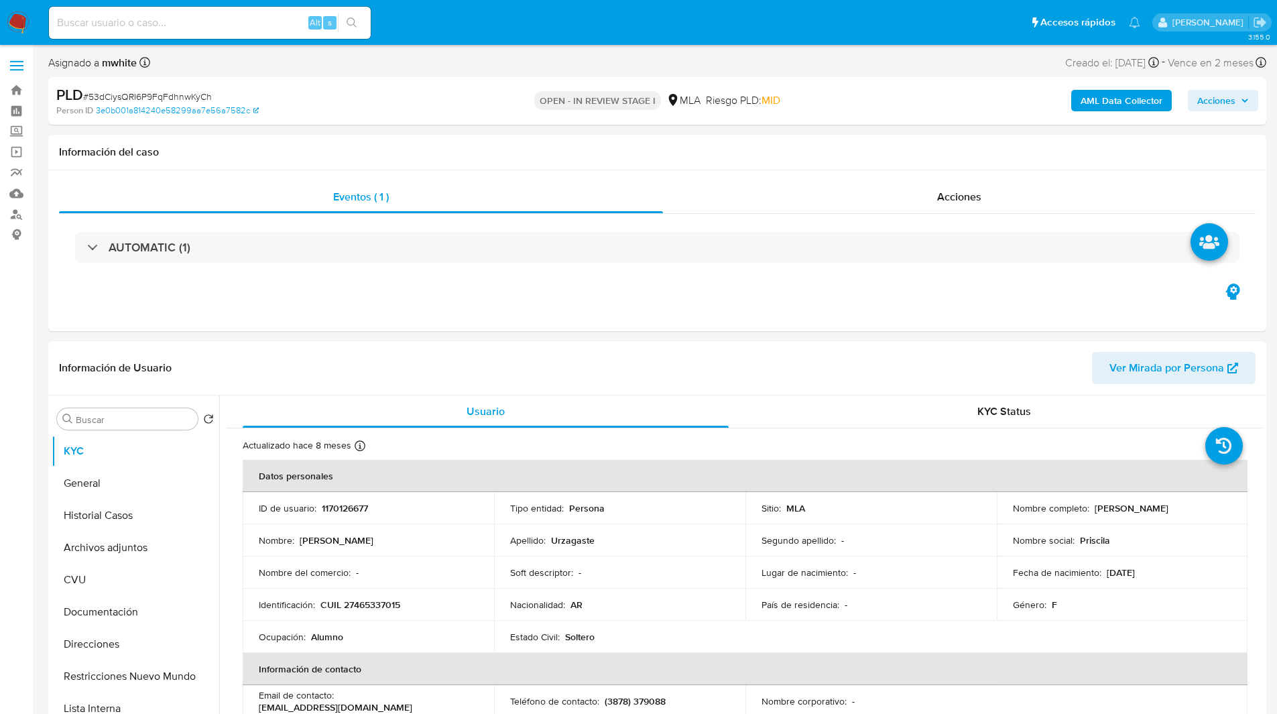
select select "10"
click at [396, 107] on div "Person ID 3e0b001a814240e58299aa7e56a7582c" at bounding box center [254, 111] width 397 height 12
click at [359, 91] on div "PLD # 53dCiysQRI6P9FqFdhnwKyCh" at bounding box center [254, 95] width 396 height 20
click at [375, 109] on div "Person ID 3e0b001a814240e58299aa7e56a7582c" at bounding box center [254, 111] width 397 height 12
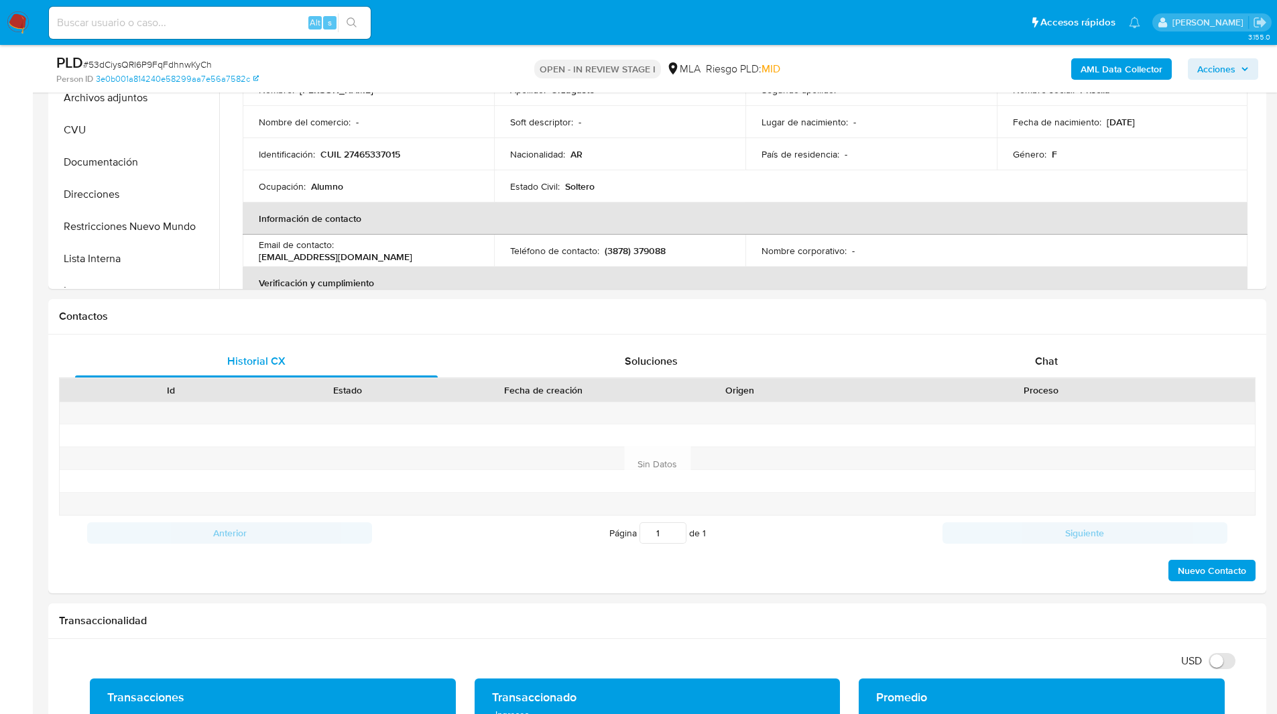
scroll to position [420, 0]
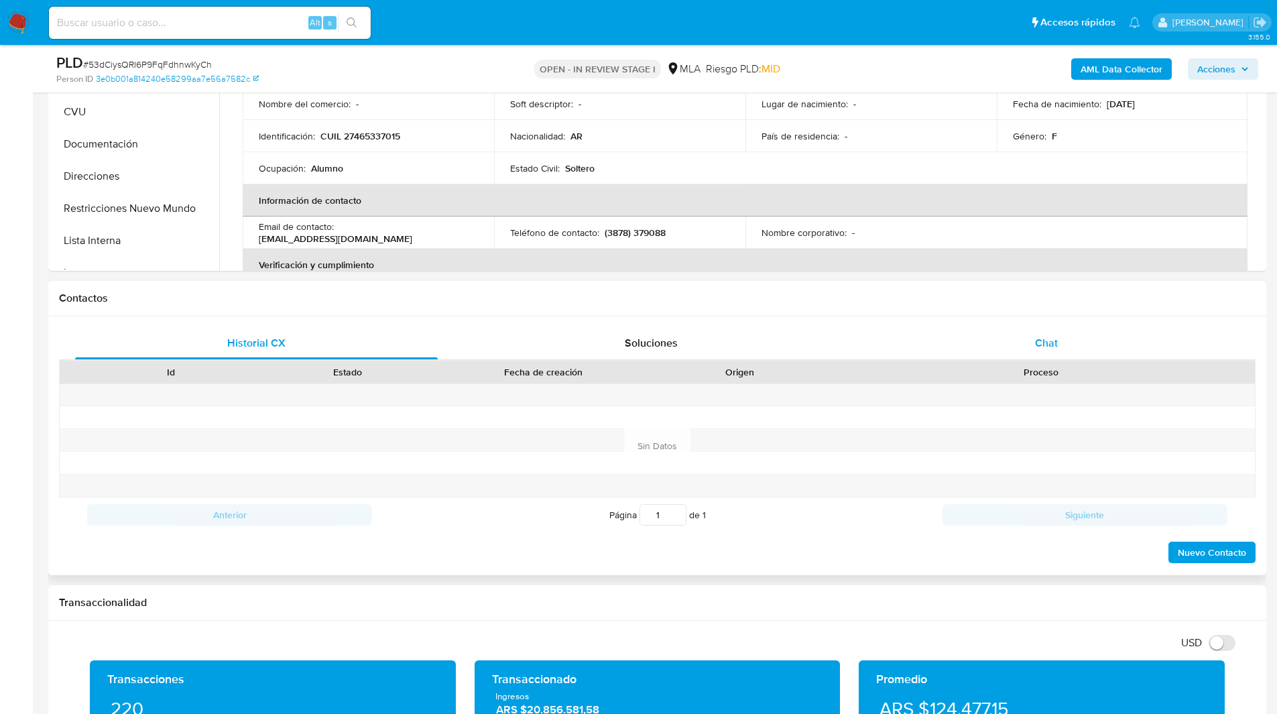
click at [1054, 341] on span "Chat" at bounding box center [1046, 342] width 23 height 15
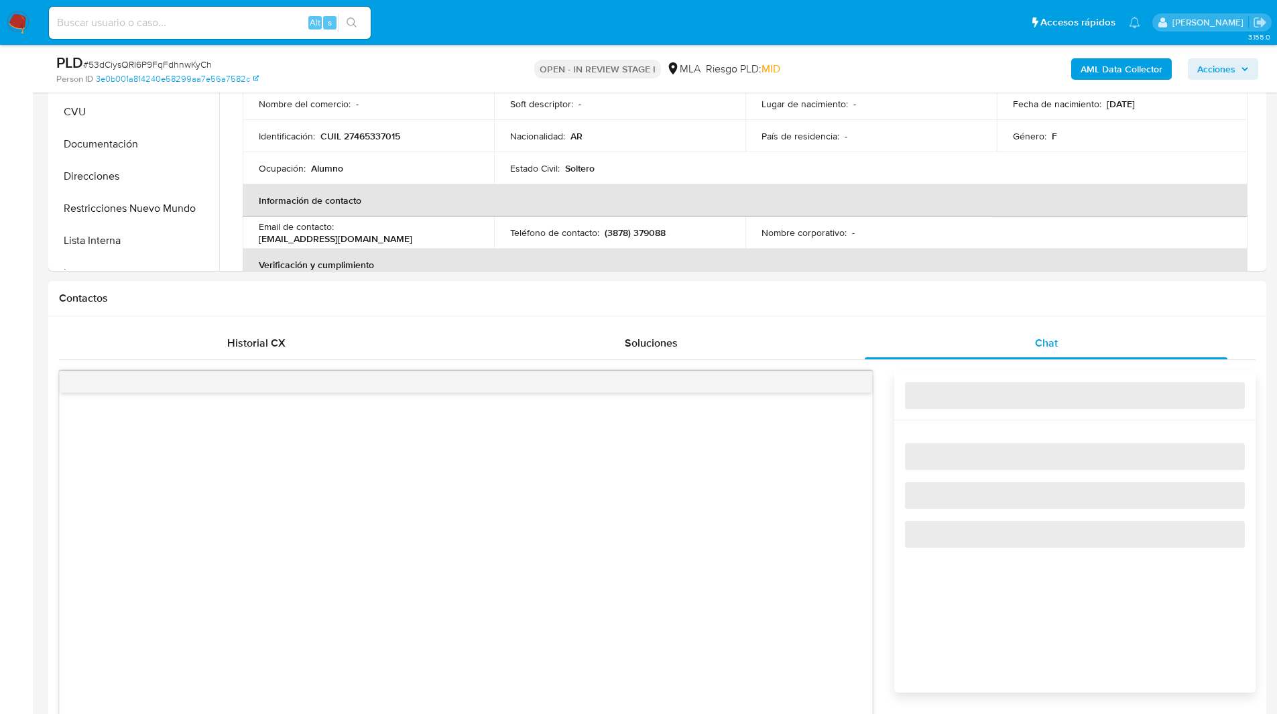
click at [941, 292] on h1 "Contactos" at bounding box center [657, 298] width 1197 height 13
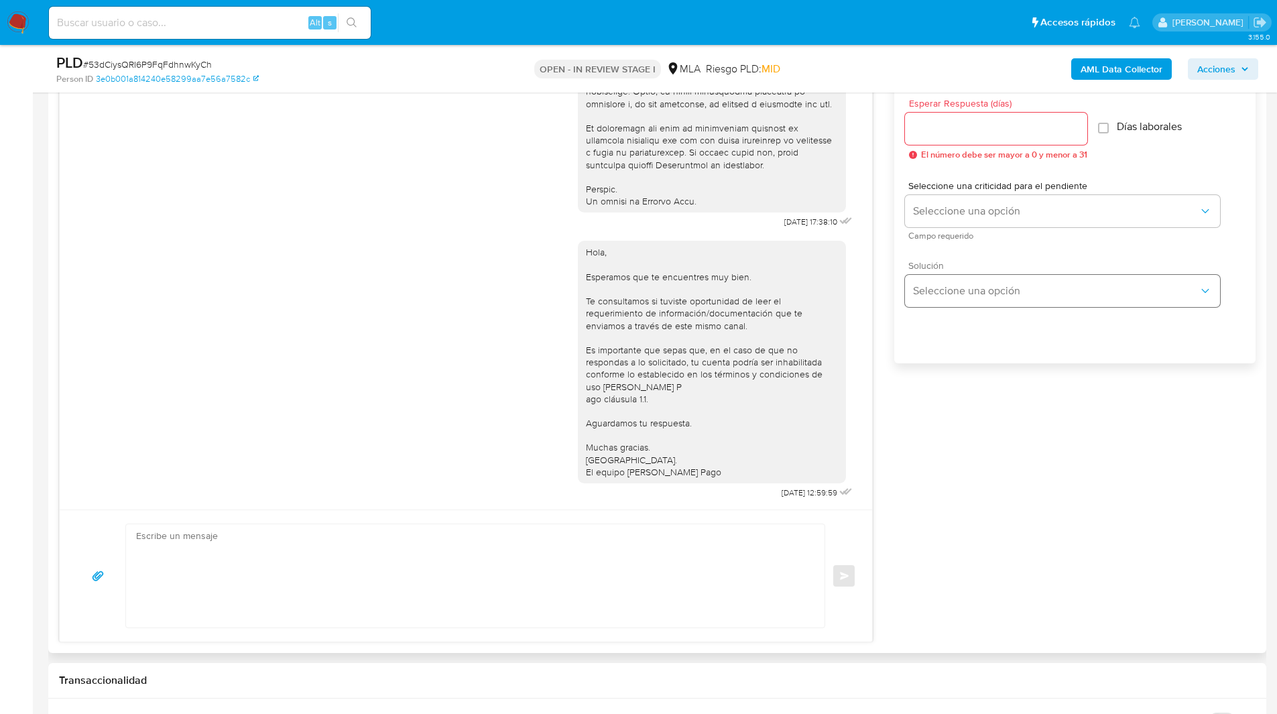
scroll to position [569, 0]
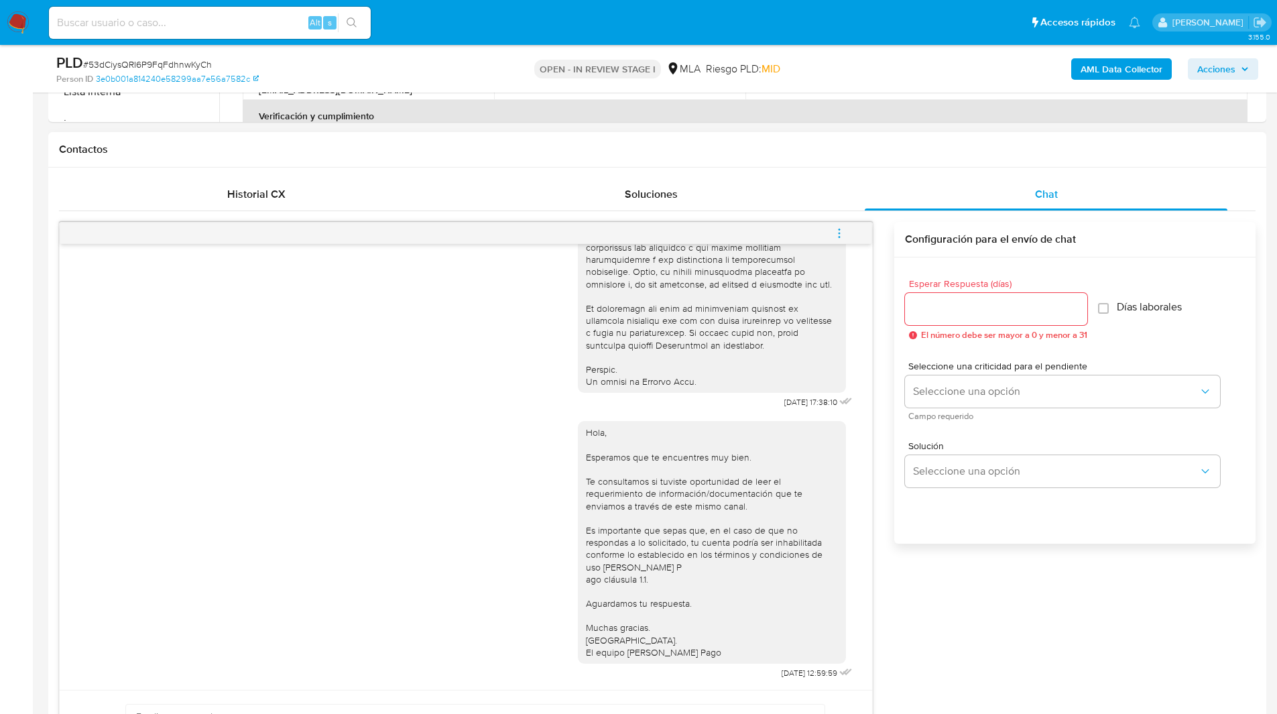
click at [832, 216] on div "18/08/2025 17:38:10 Hola, Esperamos que te encuentres muy bien. Te consultamos …" at bounding box center [657, 517] width 1197 height 612
click at [837, 234] on icon "menu-action" at bounding box center [840, 233] width 12 height 12
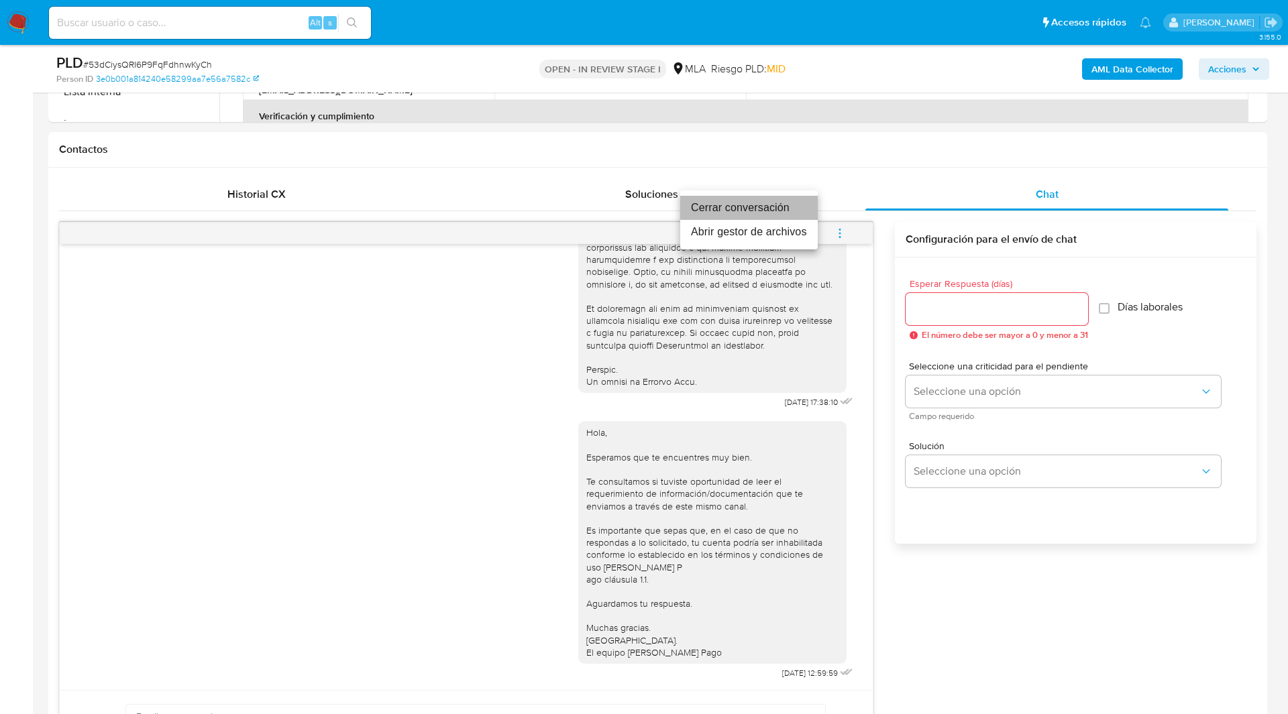
click at [781, 211] on li "Cerrar conversación" at bounding box center [748, 208] width 137 height 24
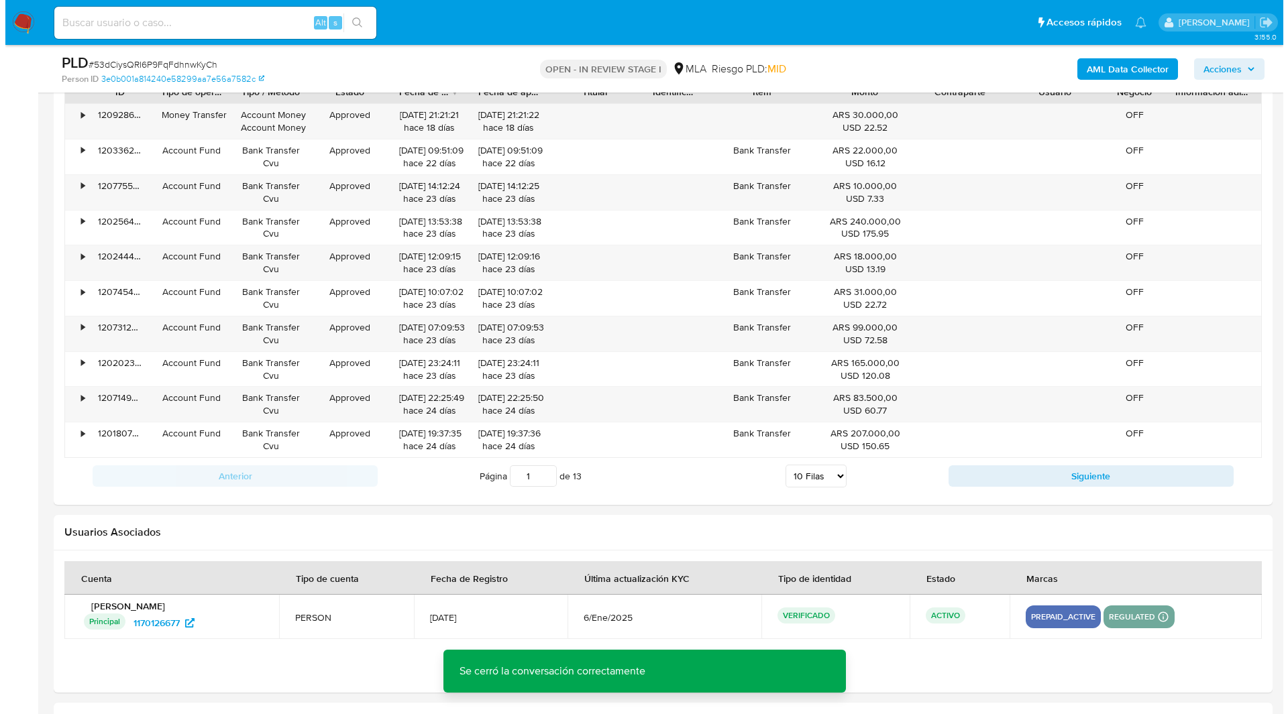
scroll to position [2358, 0]
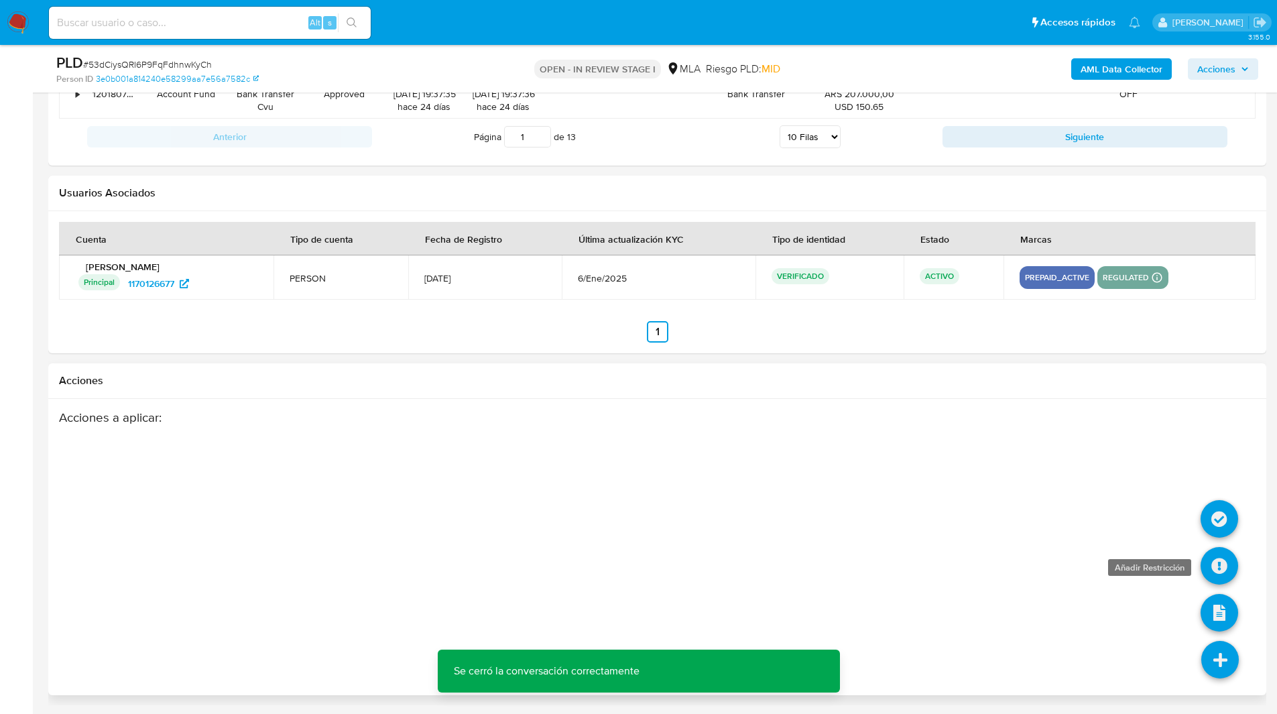
drag, startPoint x: 1217, startPoint y: 512, endPoint x: 1218, endPoint y: 576, distance: 64.4
click at [1218, 683] on ul at bounding box center [1221, 683] width 38 height 0
click at [1218, 576] on icon at bounding box center [1220, 566] width 38 height 38
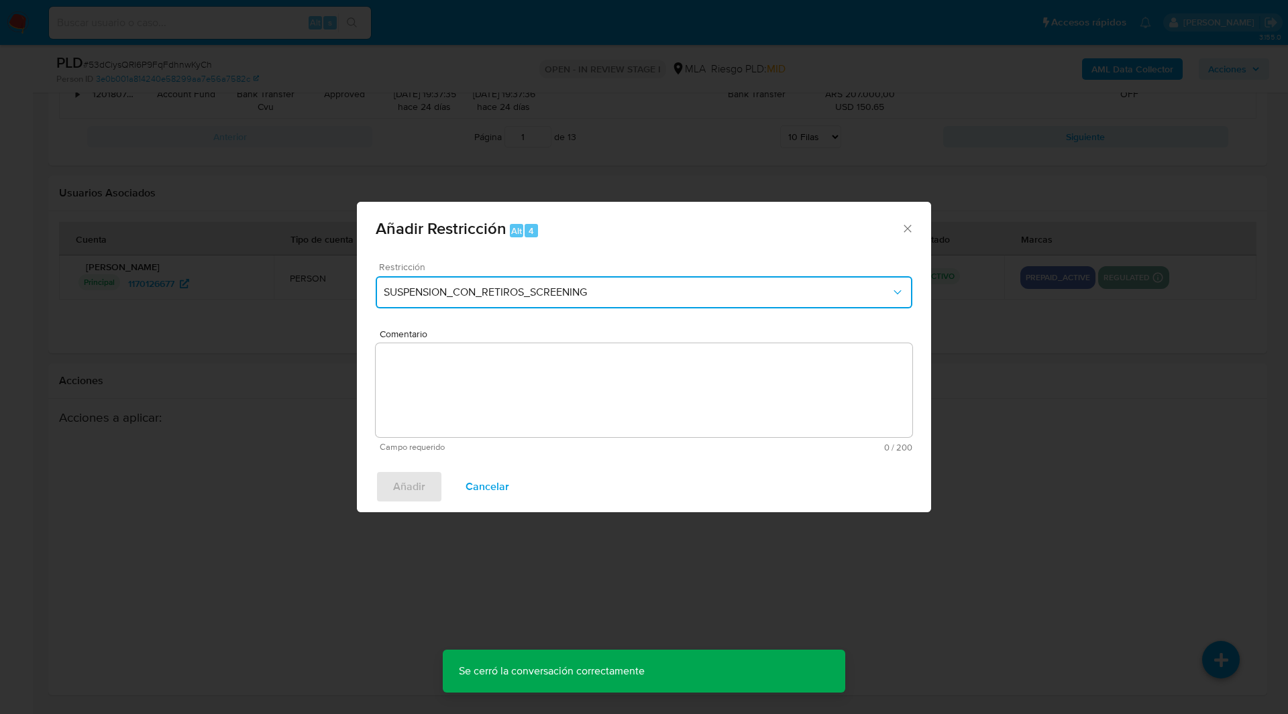
click at [599, 291] on span "SUSPENSION_CON_RETIROS_SCREENING" at bounding box center [637, 292] width 507 height 13
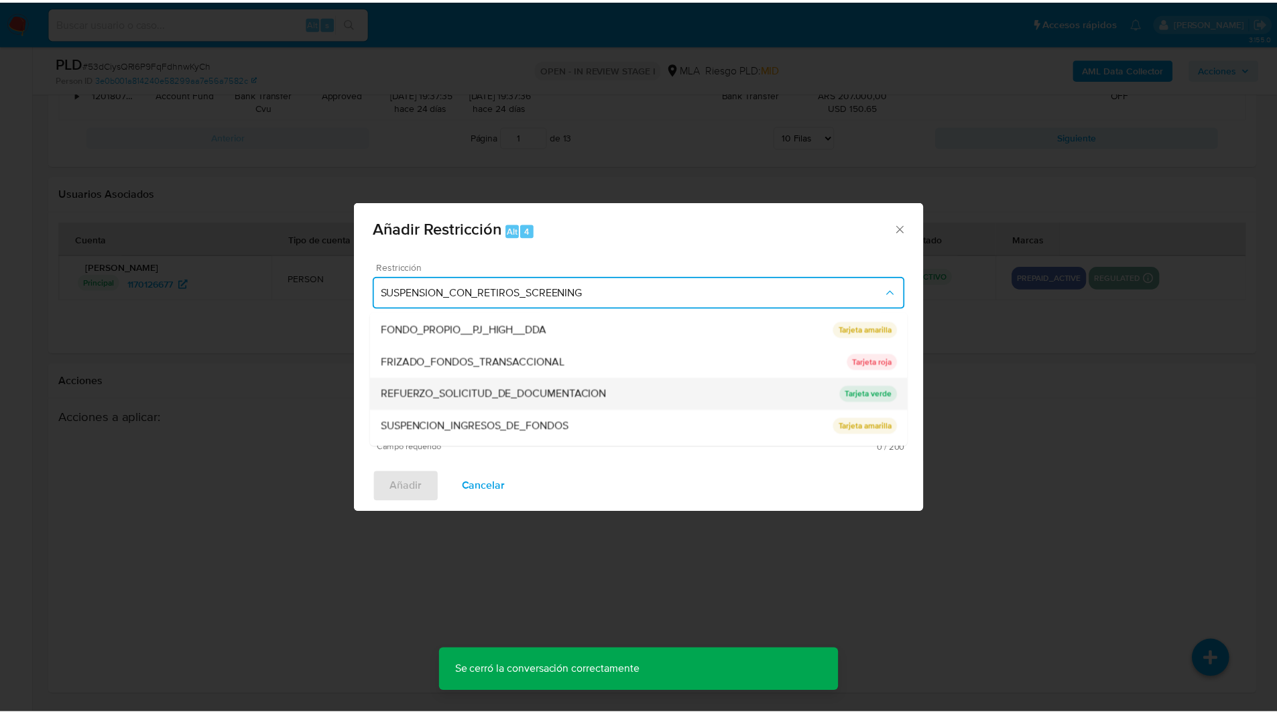
scroll to position [284, 0]
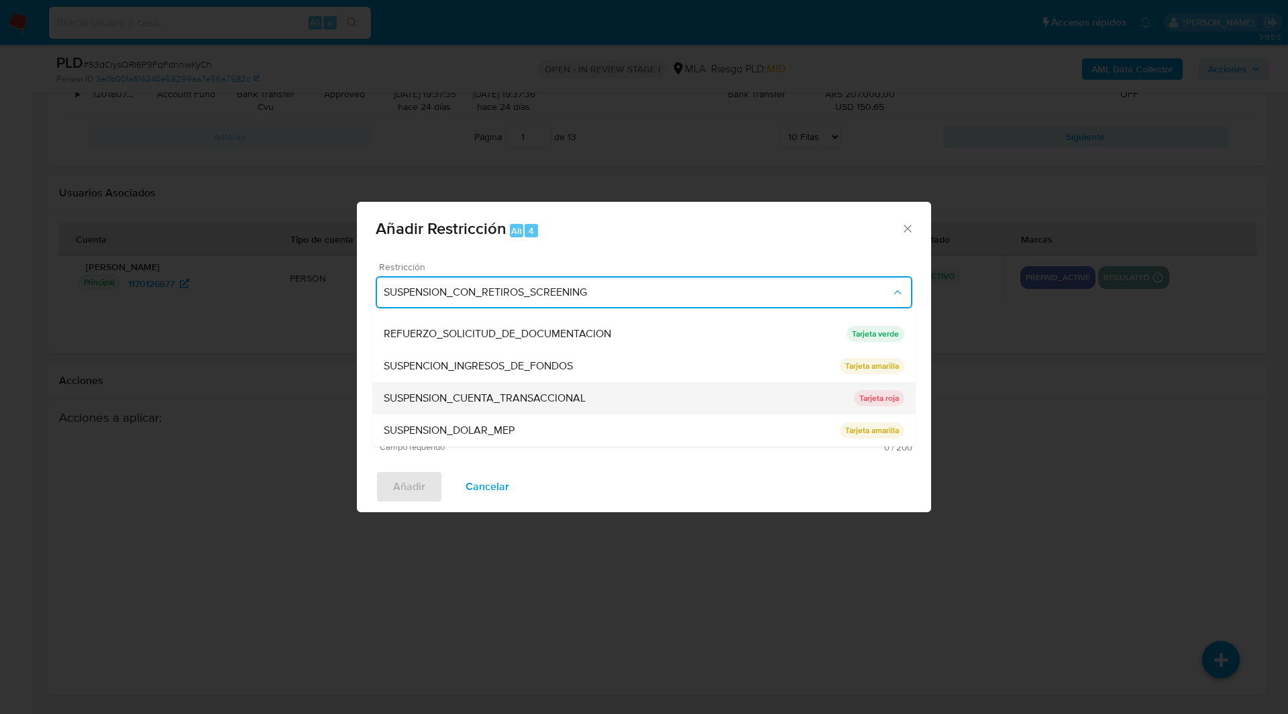
click at [442, 402] on span "SUSPENSION_CUENTA_TRANSACCIONAL" at bounding box center [485, 398] width 202 height 13
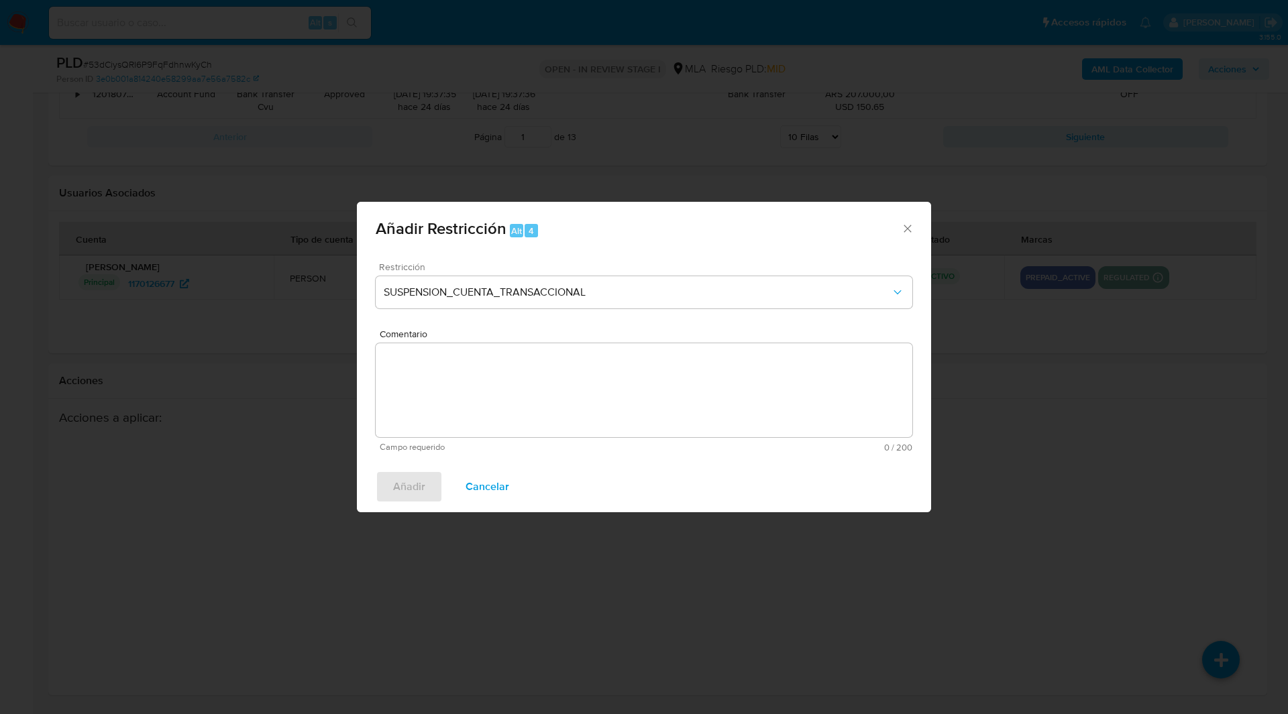
click at [512, 402] on textarea "Comentario" at bounding box center [644, 390] width 536 height 94
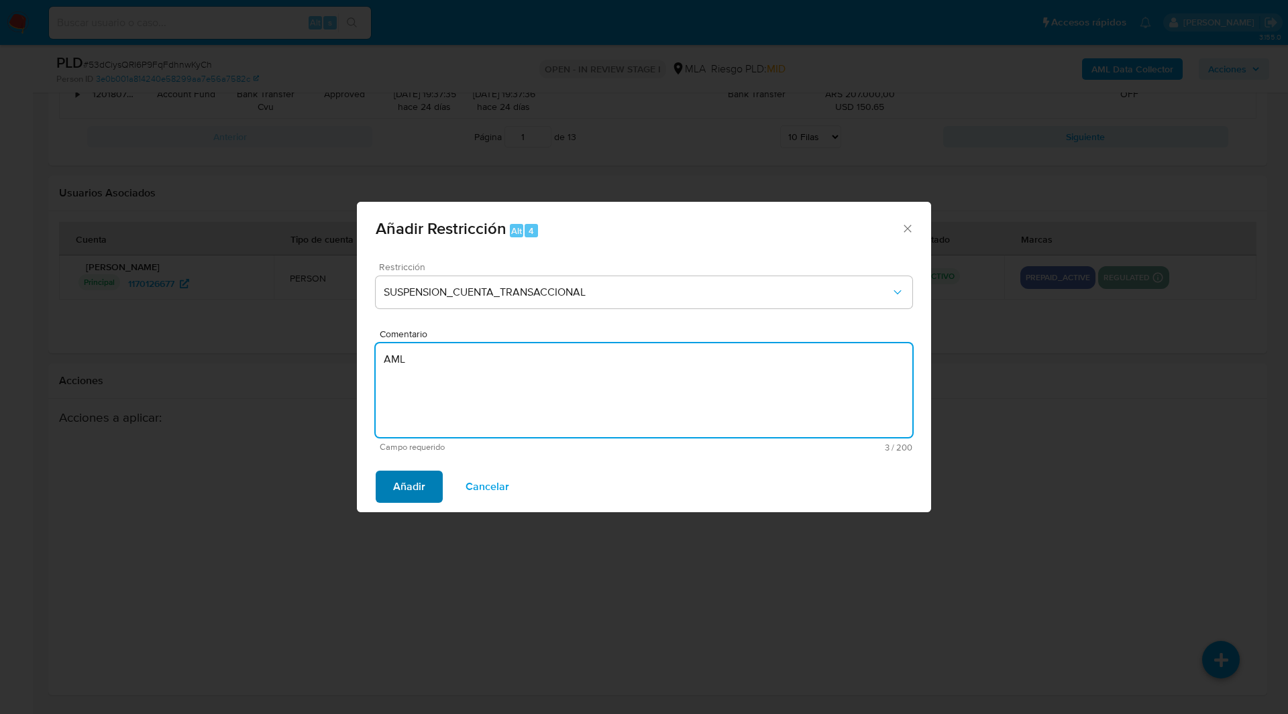
type textarea "AML"
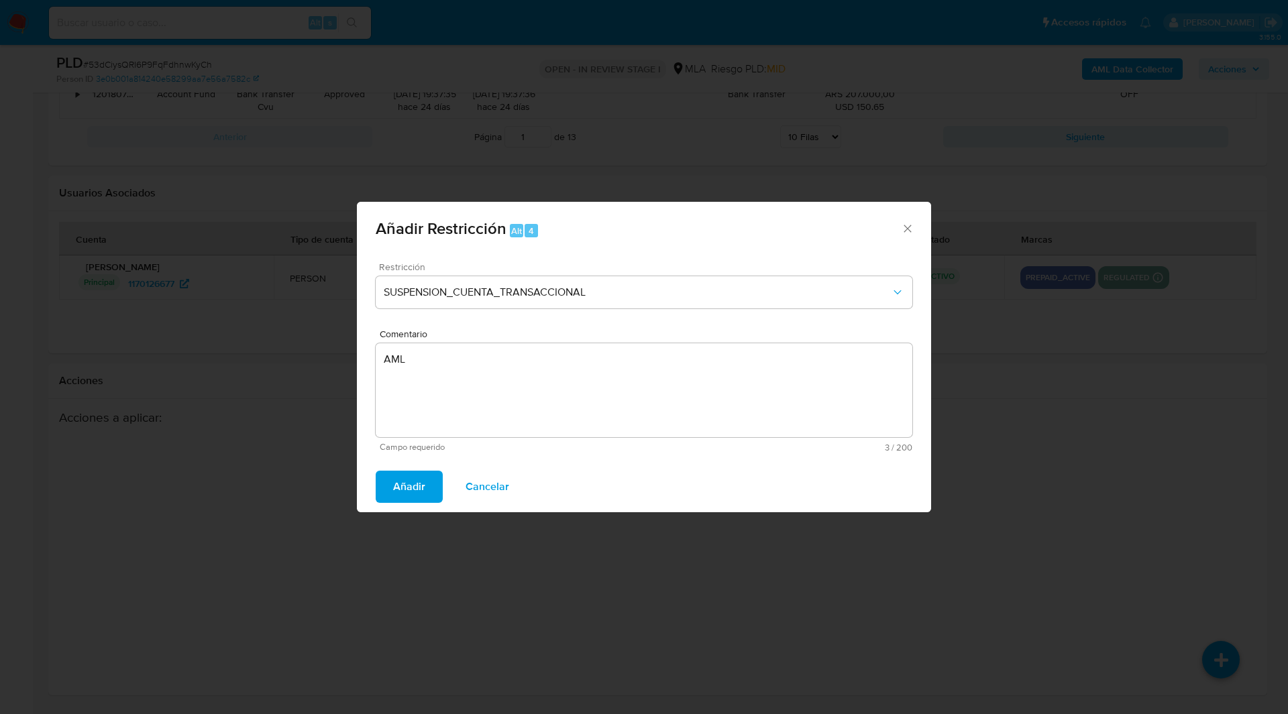
click at [435, 479] on button "Añadir" at bounding box center [409, 487] width 67 height 32
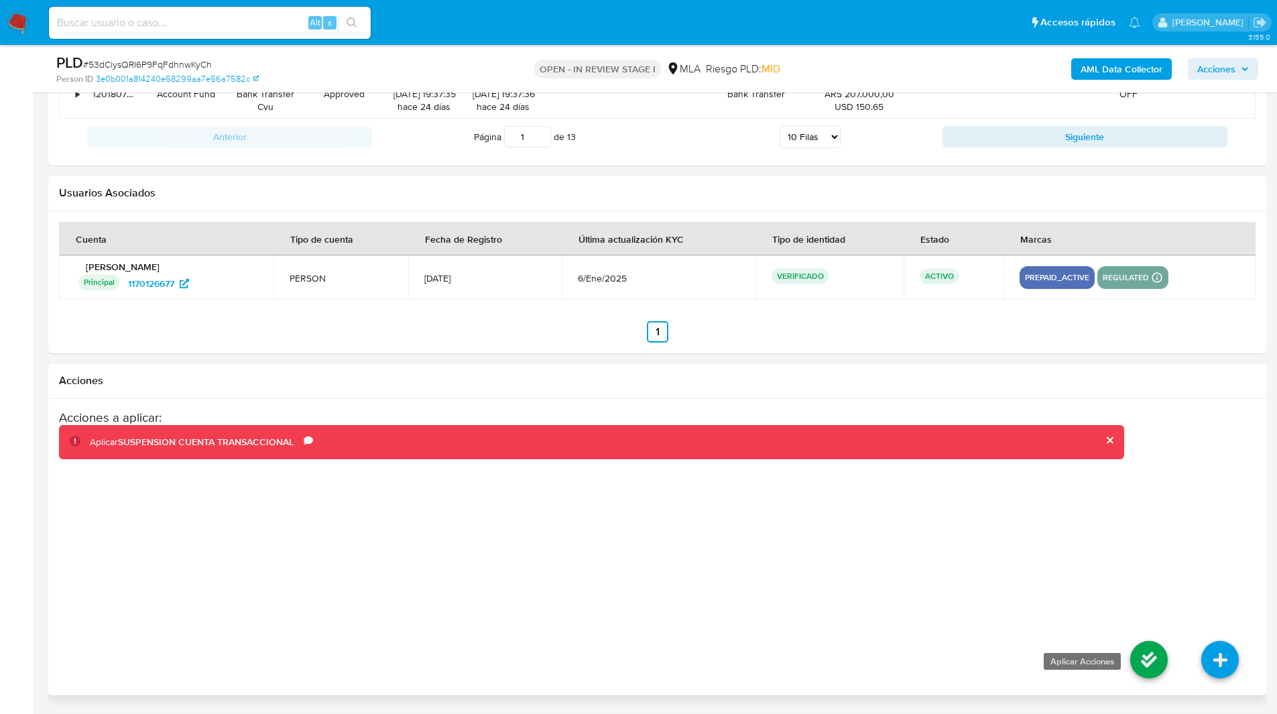
click at [1146, 669] on icon at bounding box center [1150, 660] width 38 height 38
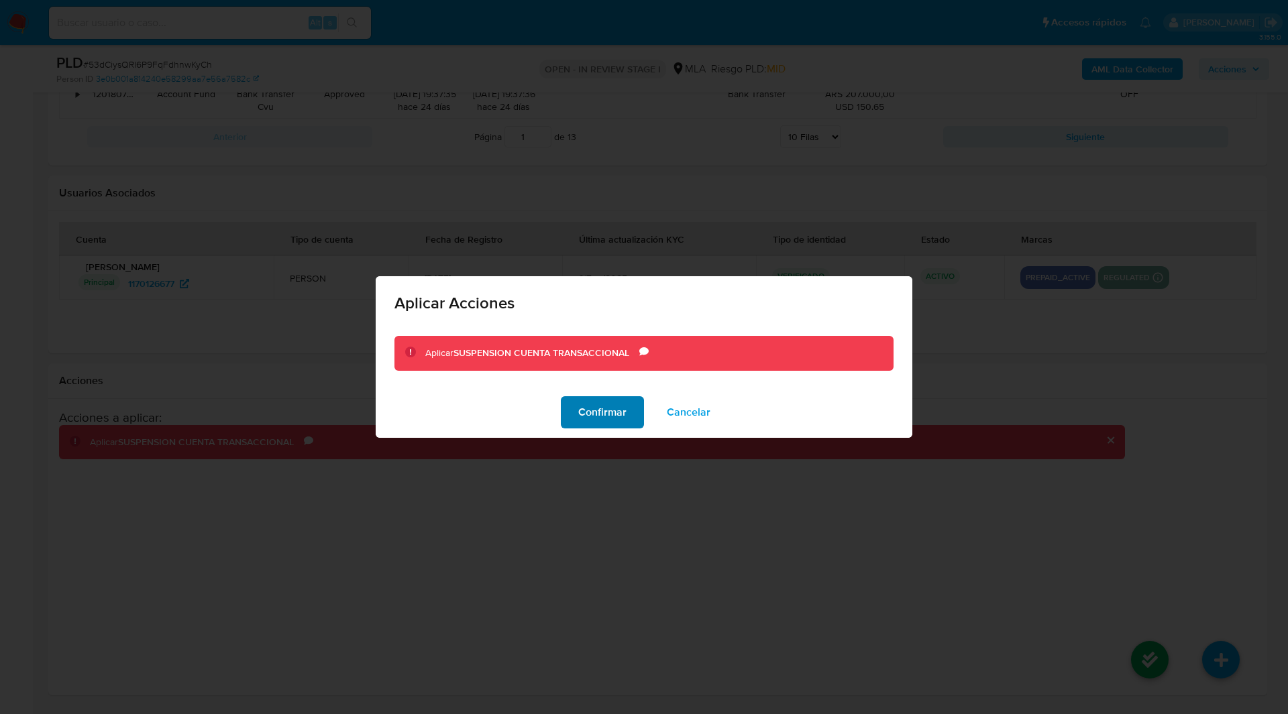
click at [611, 405] on span "Confirmar" at bounding box center [602, 413] width 48 height 30
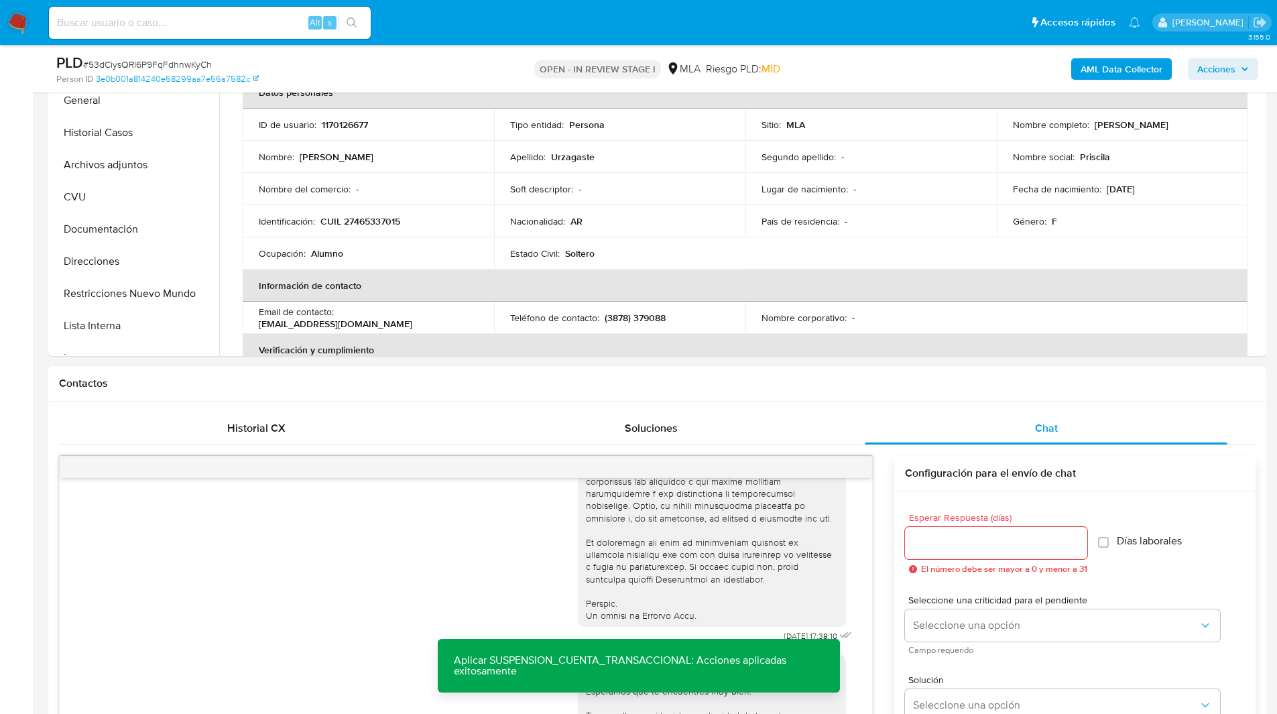
scroll to position [225, 0]
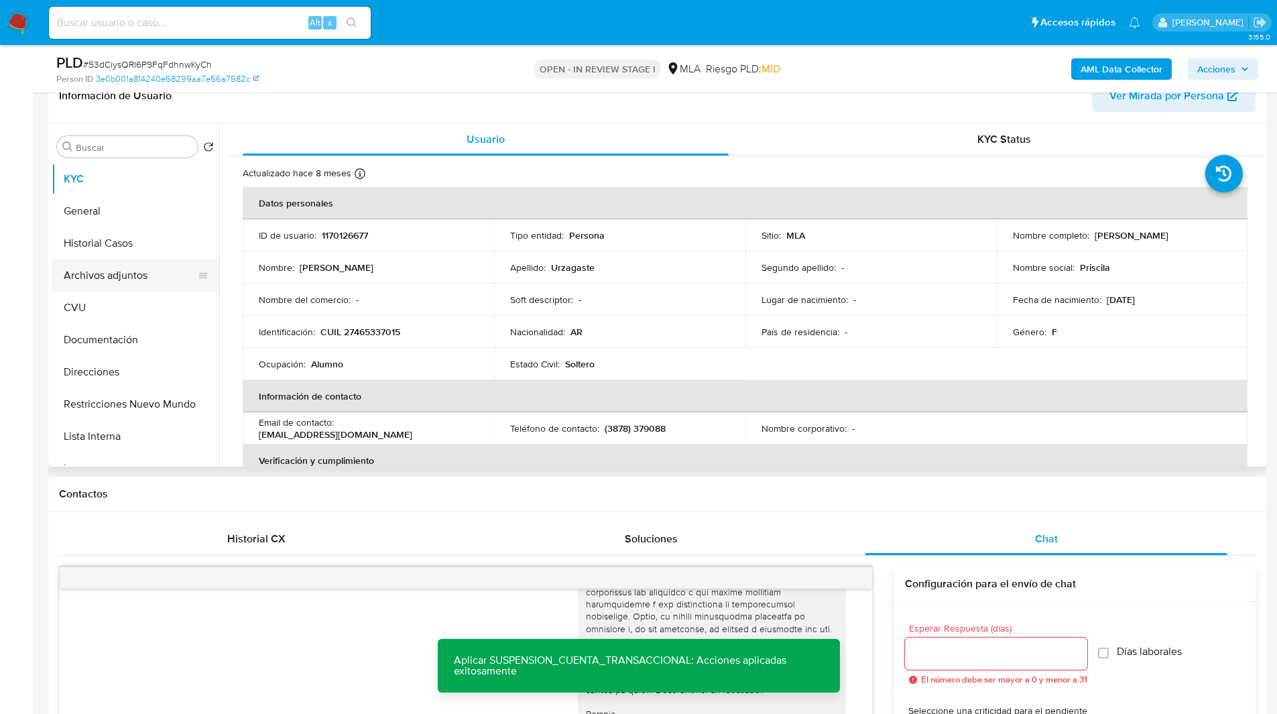
click at [93, 264] on button "Archivos adjuntos" at bounding box center [130, 276] width 157 height 32
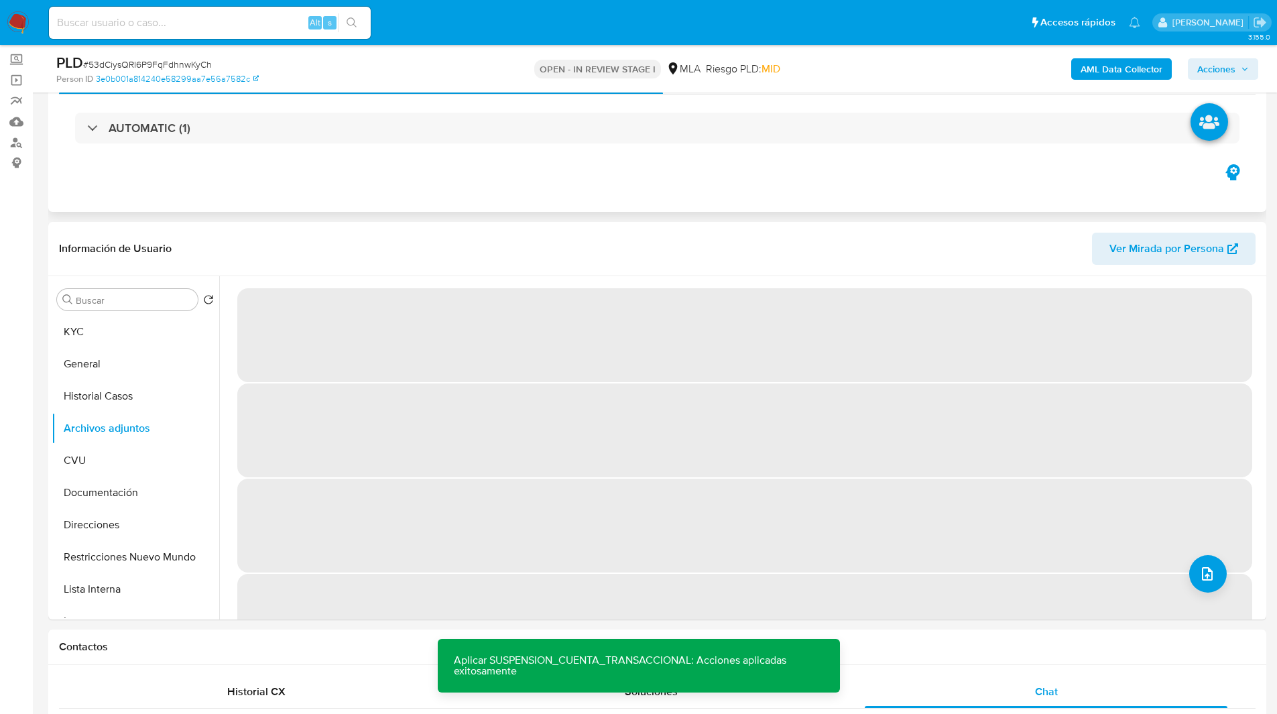
click at [660, 172] on div "Eventos ( 1 ) Acciones AUTOMATIC (1)" at bounding box center [657, 131] width 1218 height 161
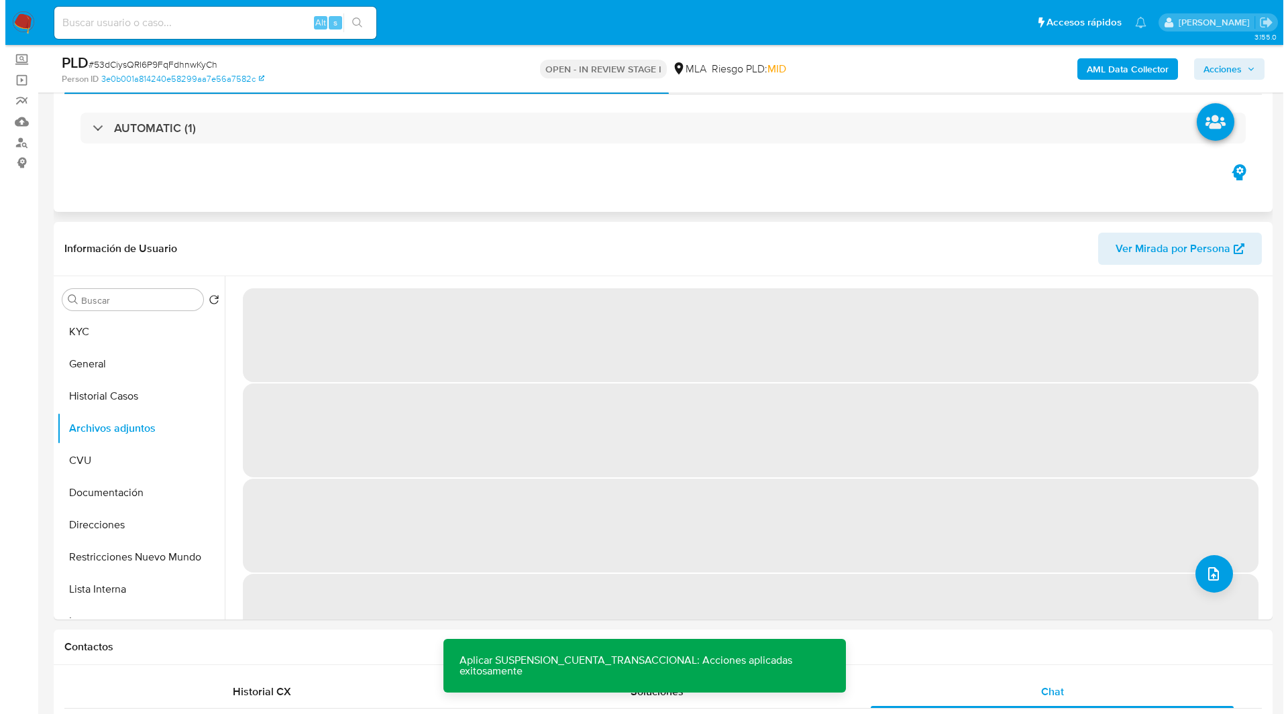
scroll to position [60, 0]
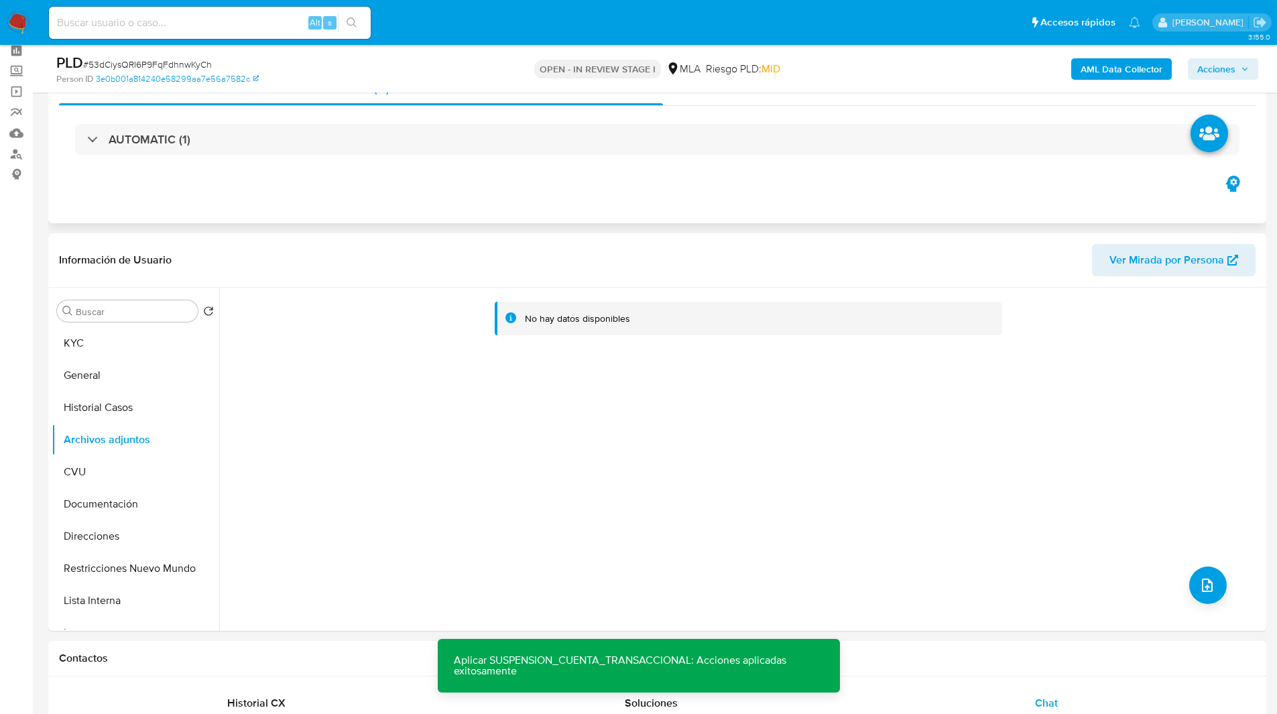
click at [656, 175] on div "Eventos ( 1 ) Acciones AUTOMATIC (1)" at bounding box center [657, 142] width 1218 height 161
click at [1090, 65] on b "AML Data Collector" at bounding box center [1122, 68] width 82 height 21
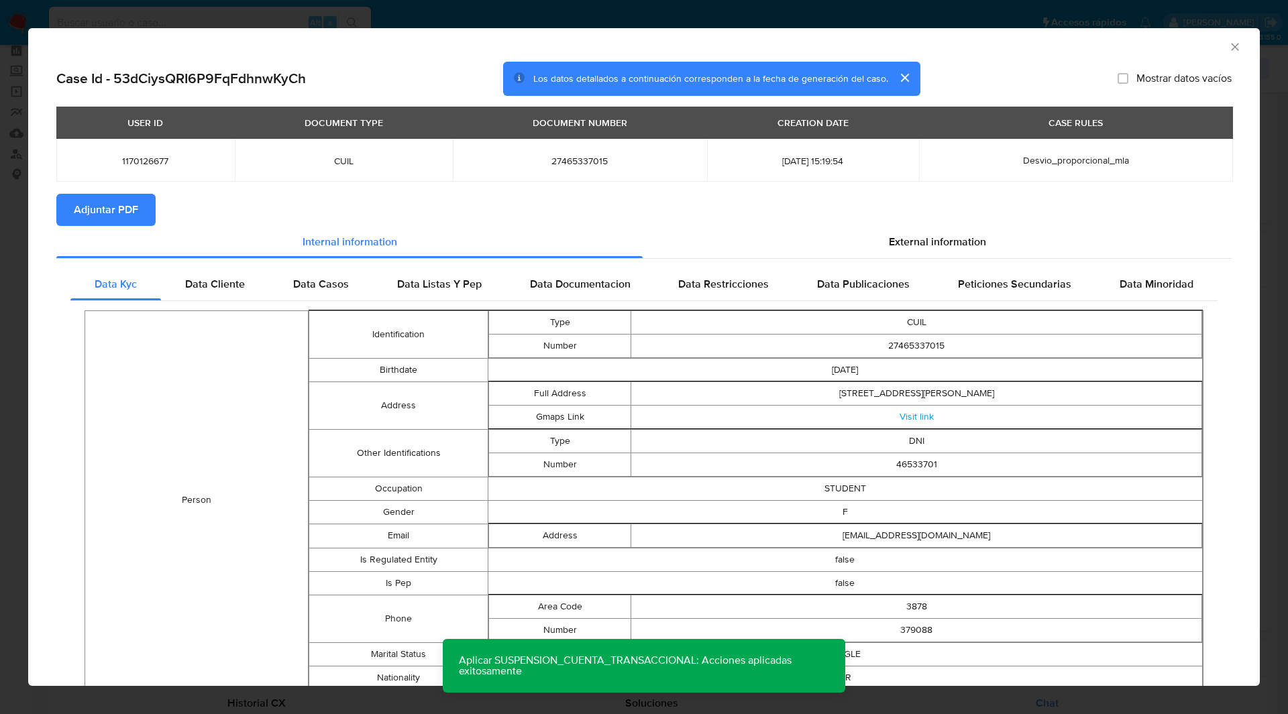
click at [743, 210] on section "Adjuntar PDF" at bounding box center [643, 210] width 1175 height 32
click at [121, 195] on span "Adjuntar PDF" at bounding box center [106, 210] width 64 height 30
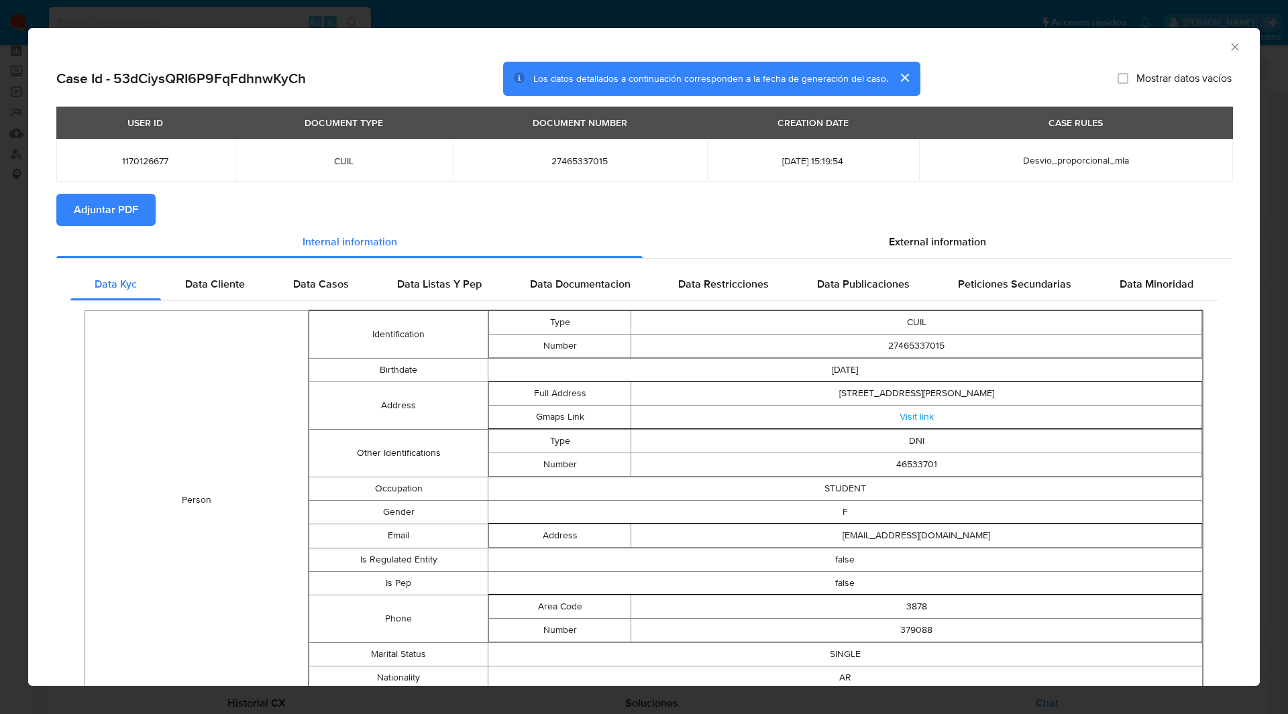
click at [1228, 44] on icon "Cerrar ventana" at bounding box center [1234, 46] width 13 height 13
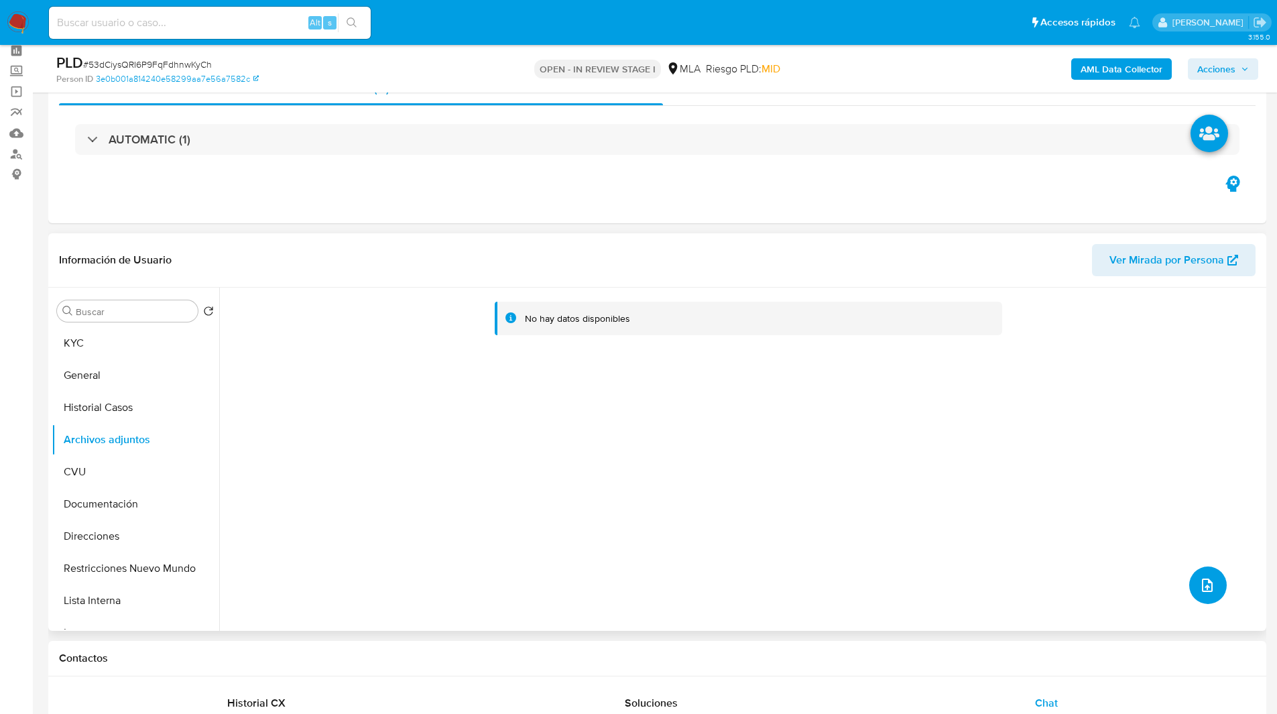
click at [1202, 580] on icon "upload-file" at bounding box center [1208, 585] width 16 height 16
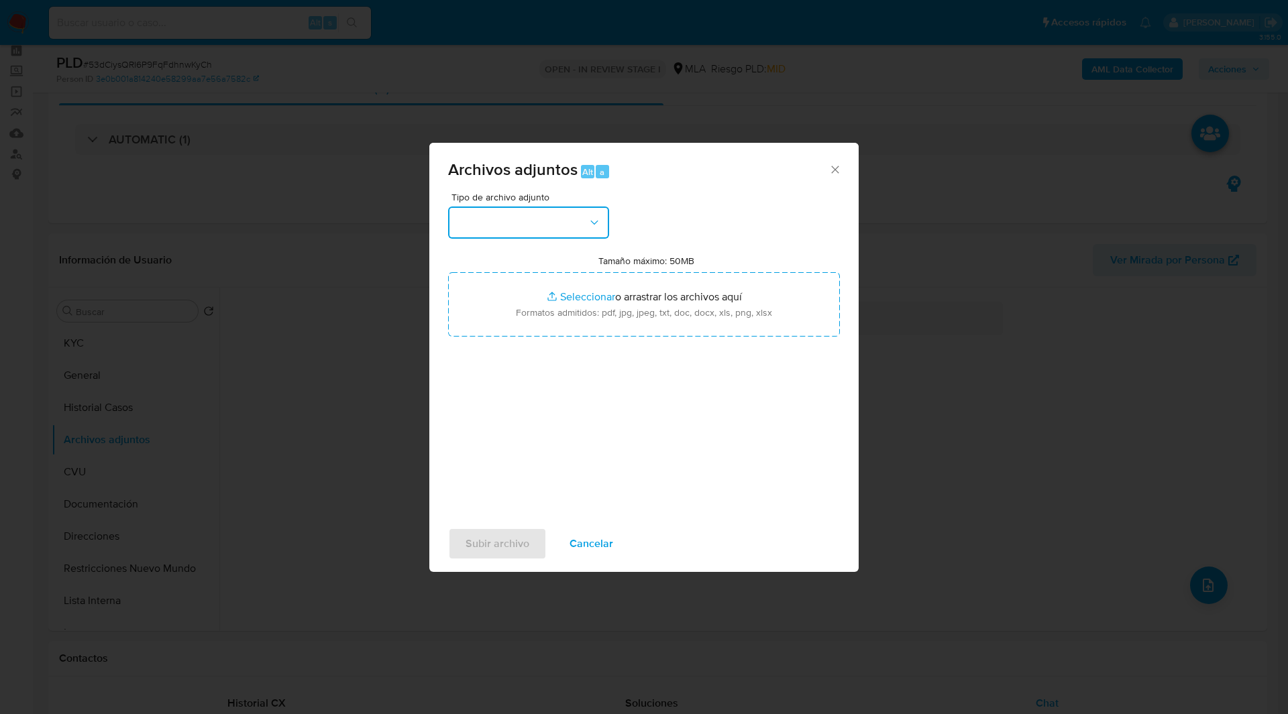
click at [495, 219] on button "button" at bounding box center [528, 223] width 161 height 32
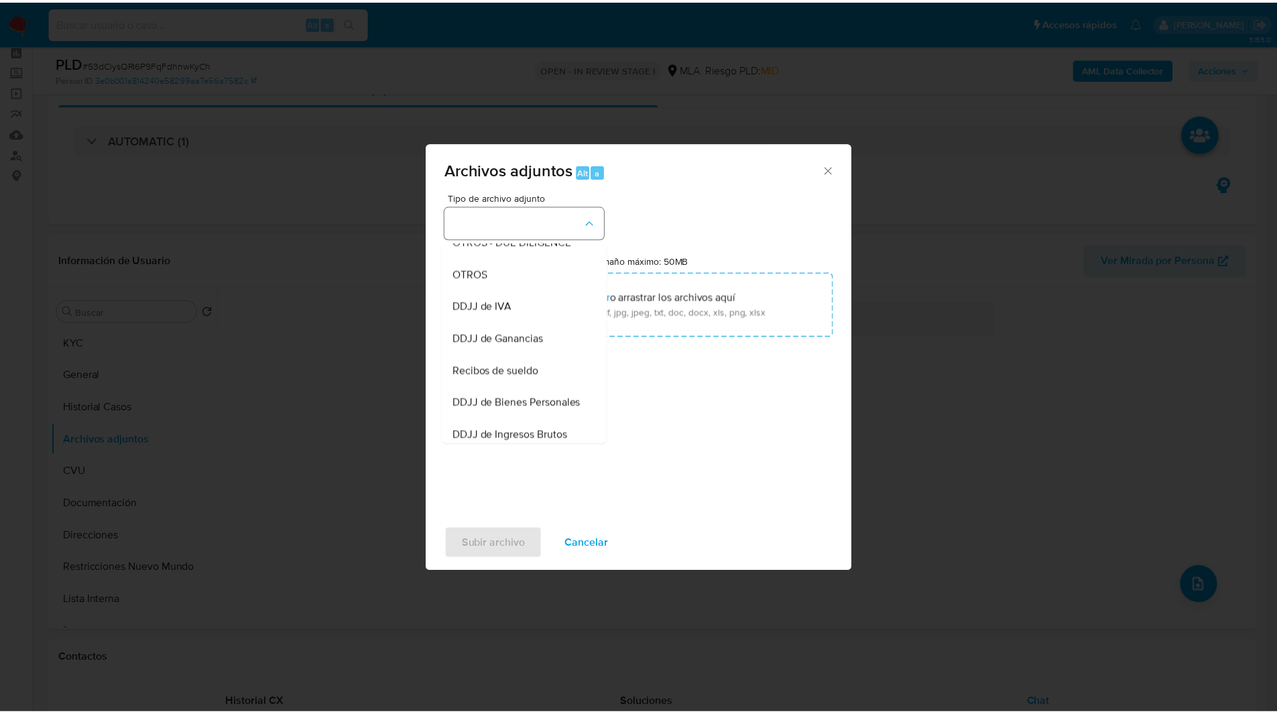
scroll to position [243, 0]
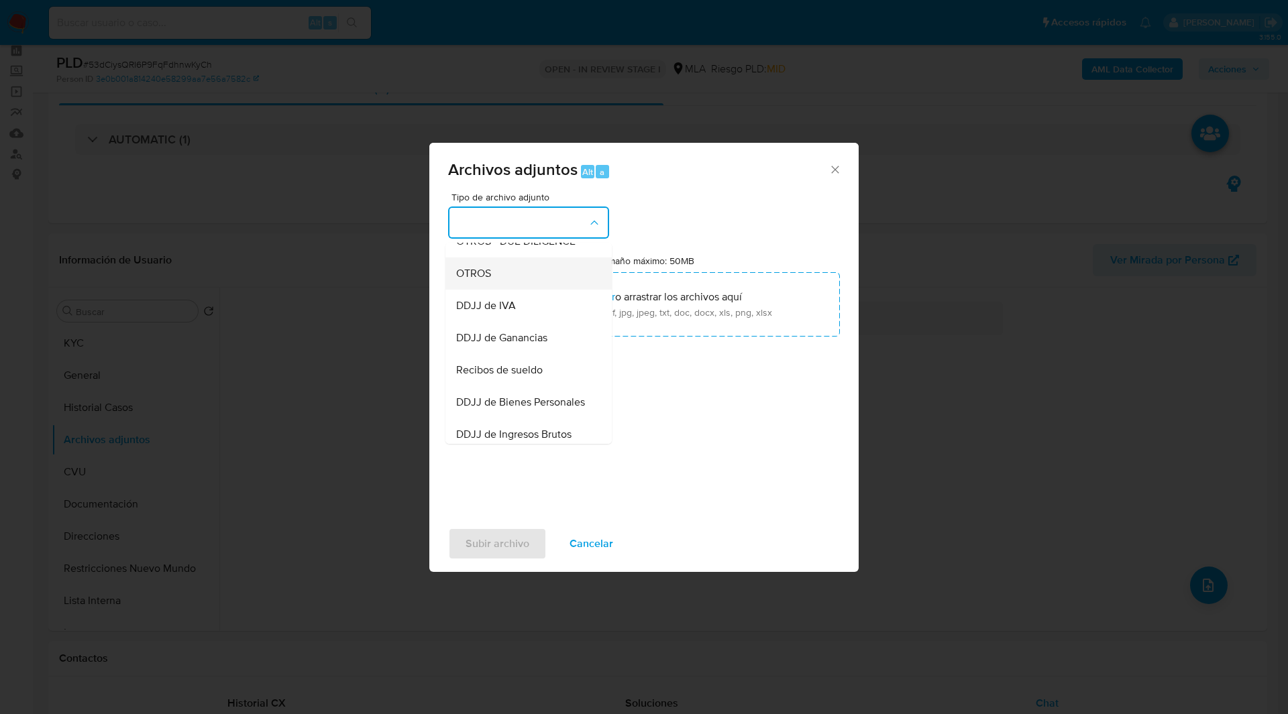
click at [472, 280] on span "OTROS" at bounding box center [473, 273] width 35 height 13
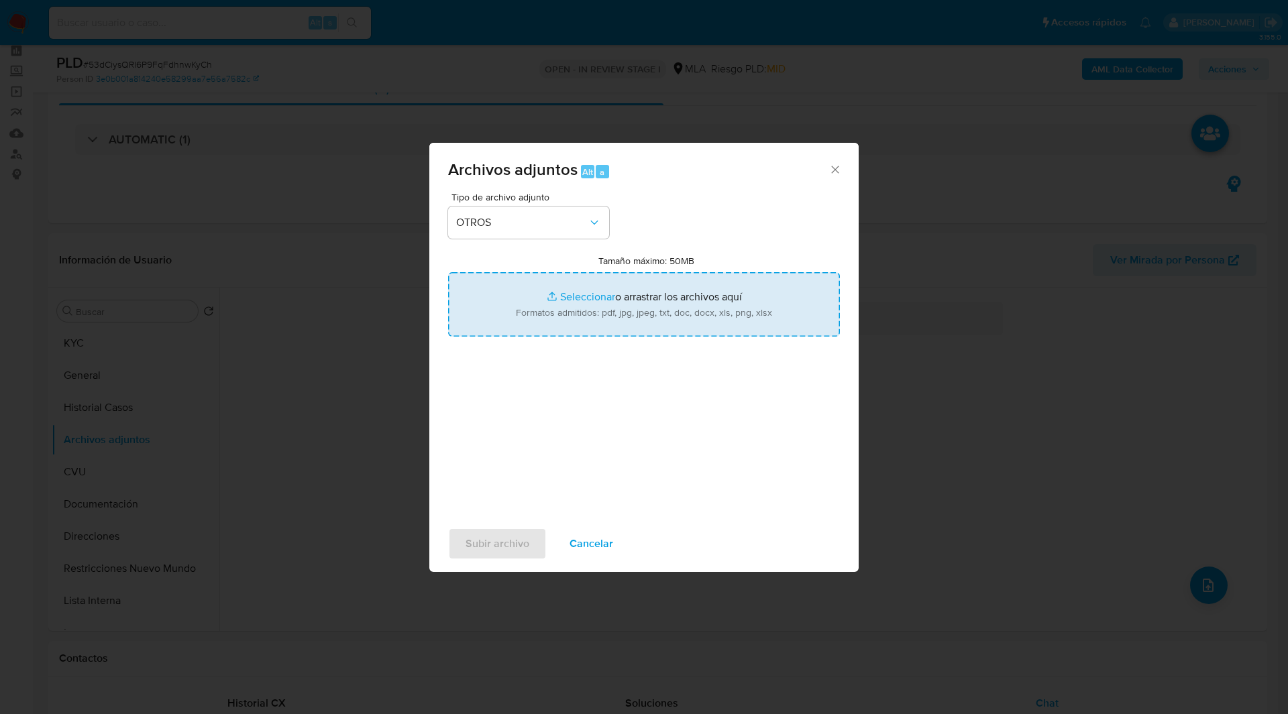
type input "C:\fakepath\NOSIS_Manager_InformeIndividual_27465337015_654932_20250825113611.p…"
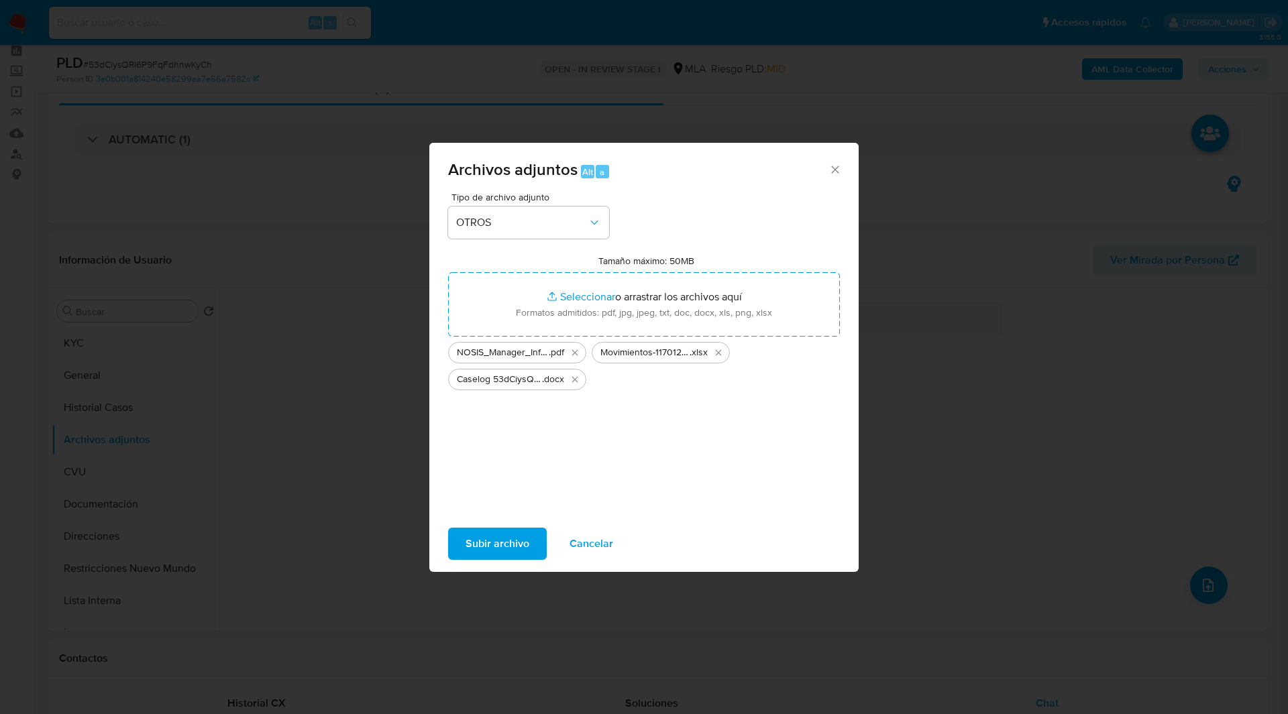
click at [526, 551] on span "Subir archivo" at bounding box center [497, 544] width 64 height 30
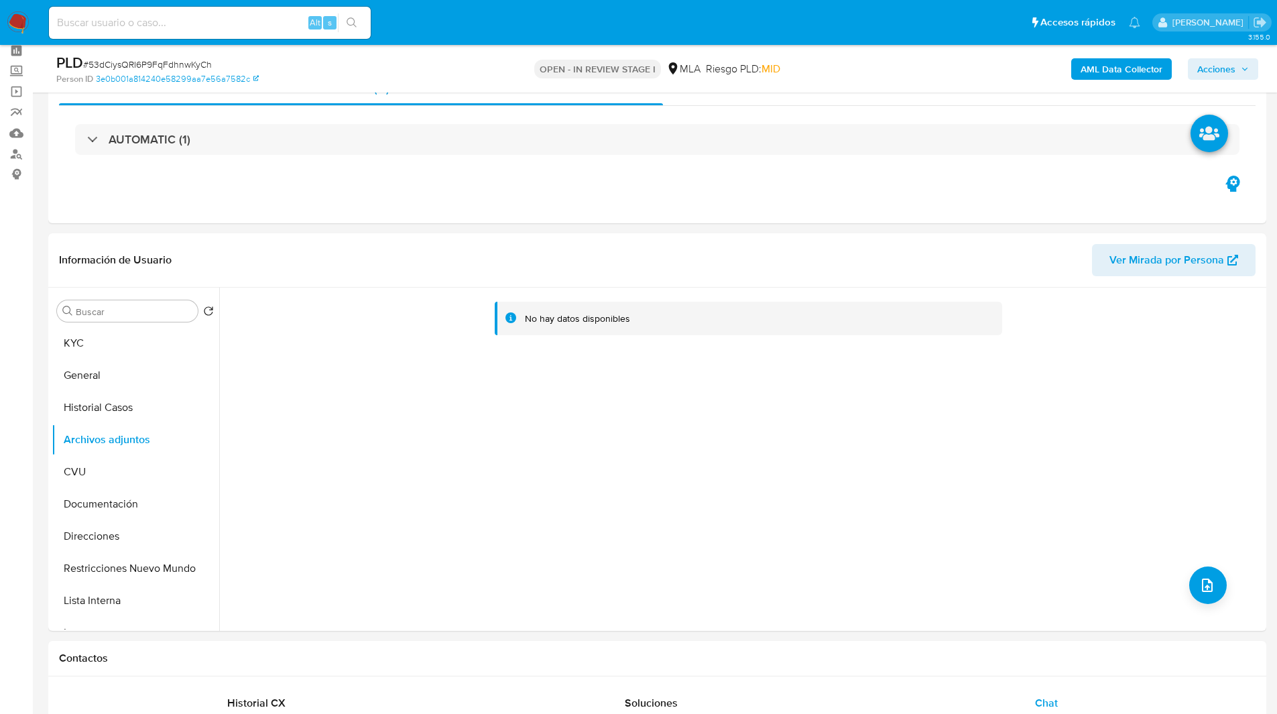
click at [1231, 66] on span "Acciones" at bounding box center [1217, 68] width 38 height 21
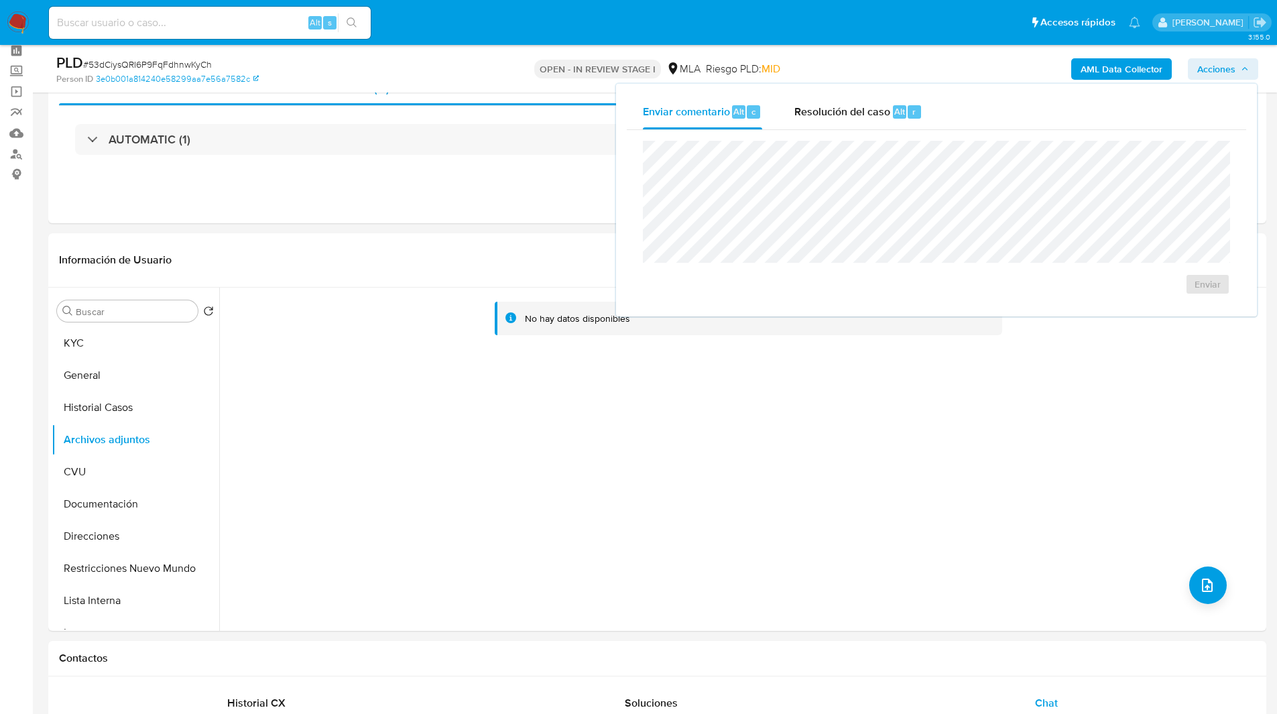
click at [813, 137] on div "Enviar" at bounding box center [937, 218] width 620 height 176
click at [836, 118] on span "Resolución del caso" at bounding box center [843, 110] width 96 height 15
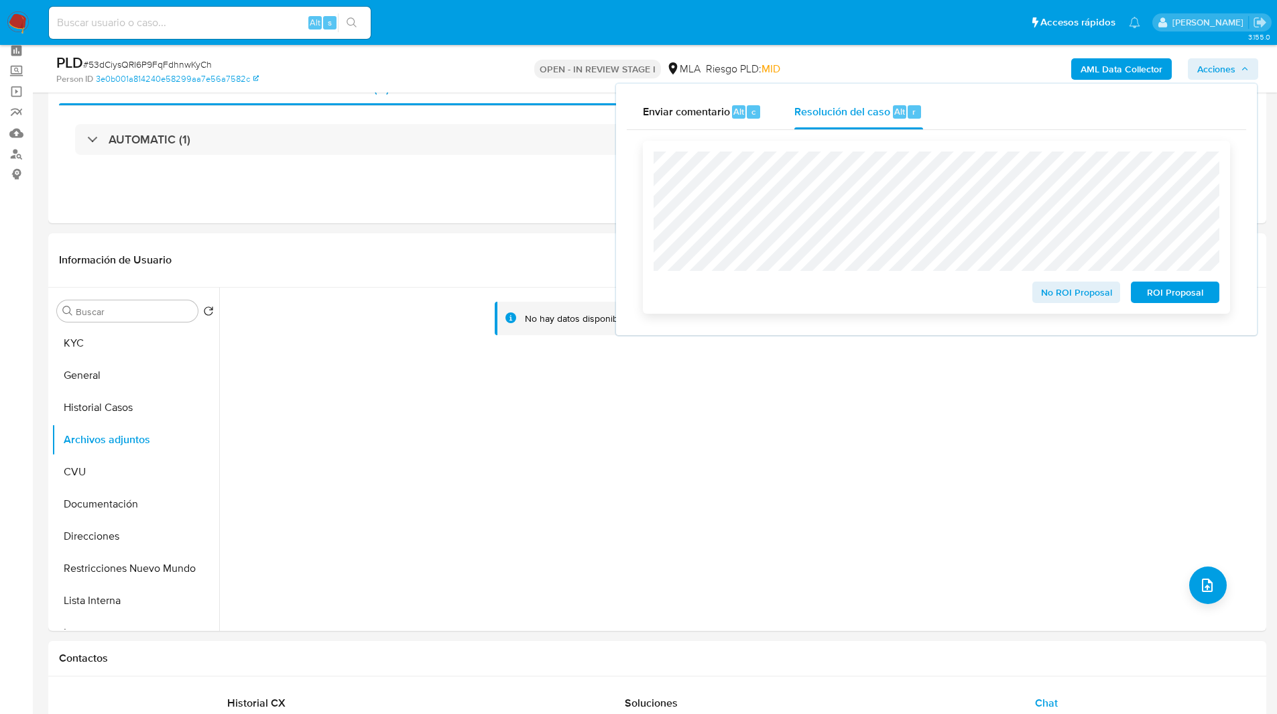
click at [1167, 295] on span "ROI Proposal" at bounding box center [1176, 292] width 70 height 19
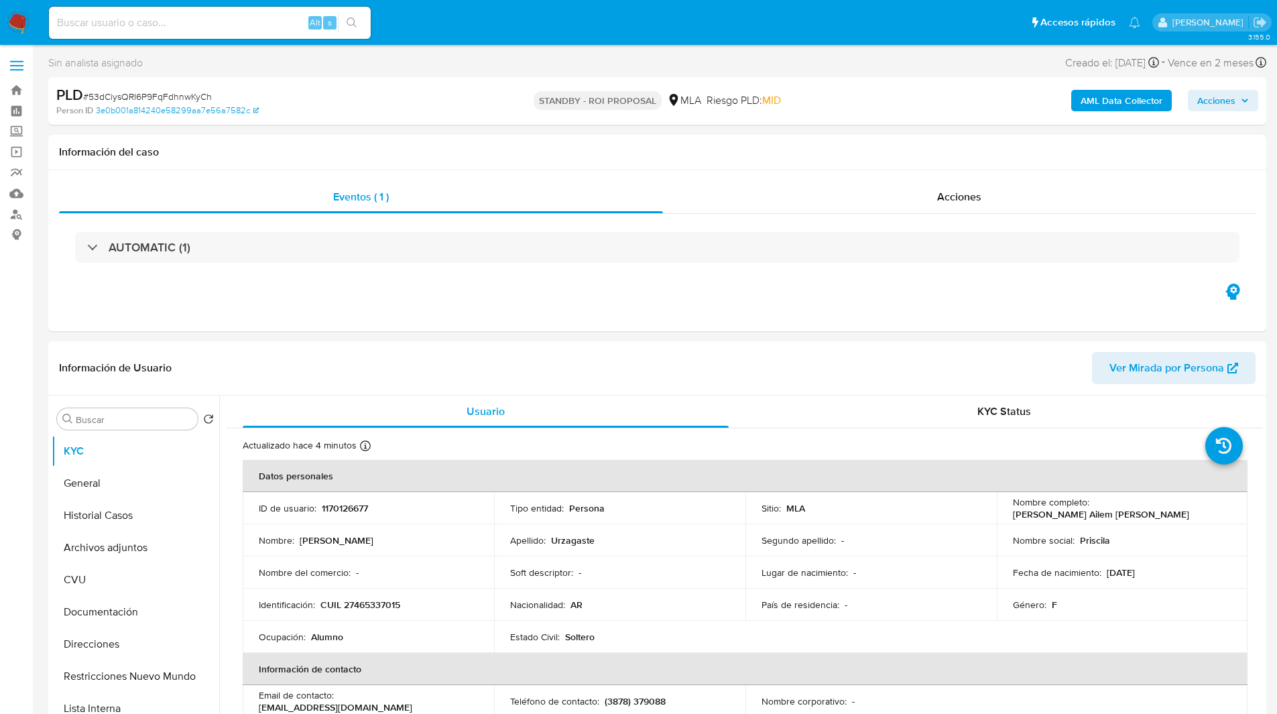
select select "10"
click at [273, 24] on input at bounding box center [210, 22] width 322 height 17
paste input "b7BV76cmakCv8VGLFeZeut6X"
type input "b7BV76cmakCv8VGLFeZeut6X"
select select "10"
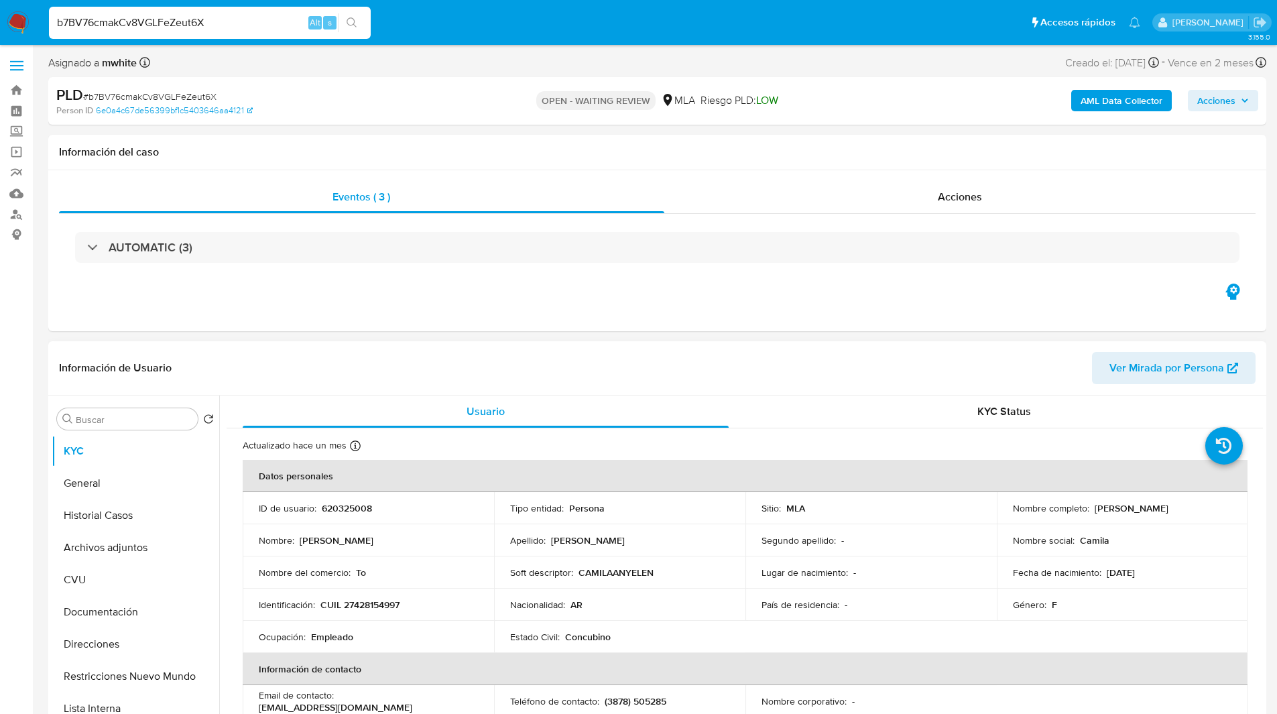
click at [298, 353] on header "Información de Usuario Ver Mirada por Persona" at bounding box center [657, 368] width 1197 height 32
click at [355, 508] on p "620325008" at bounding box center [347, 508] width 50 height 12
copy p "620325008"
click at [563, 279] on div "AUTOMATIC (3)" at bounding box center [657, 247] width 1197 height 67
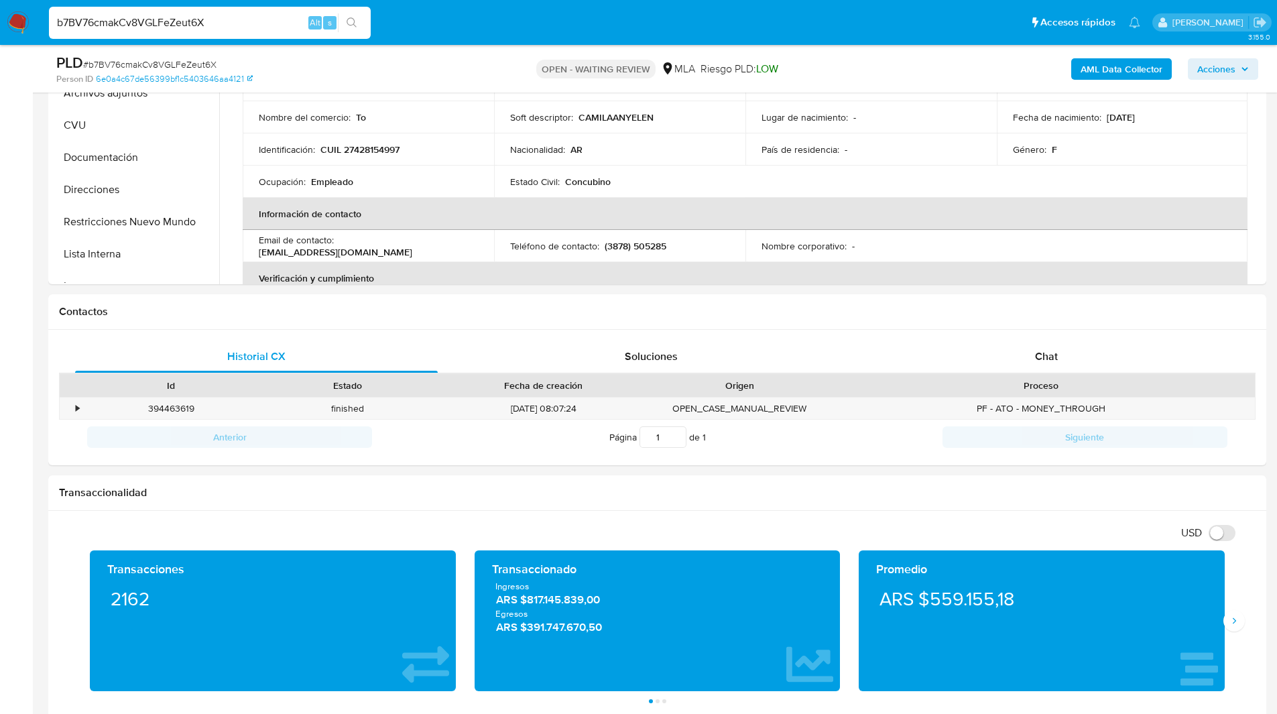
scroll to position [424, 0]
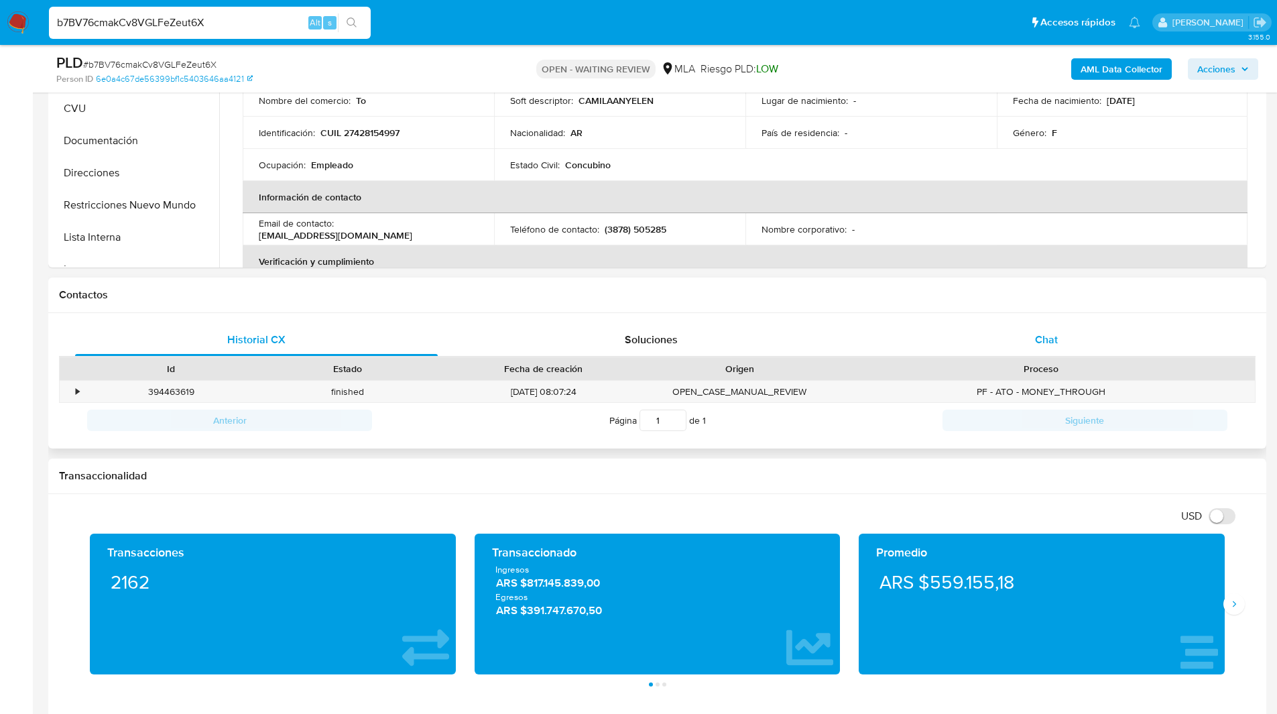
click at [967, 346] on div "Chat" at bounding box center [1046, 340] width 363 height 32
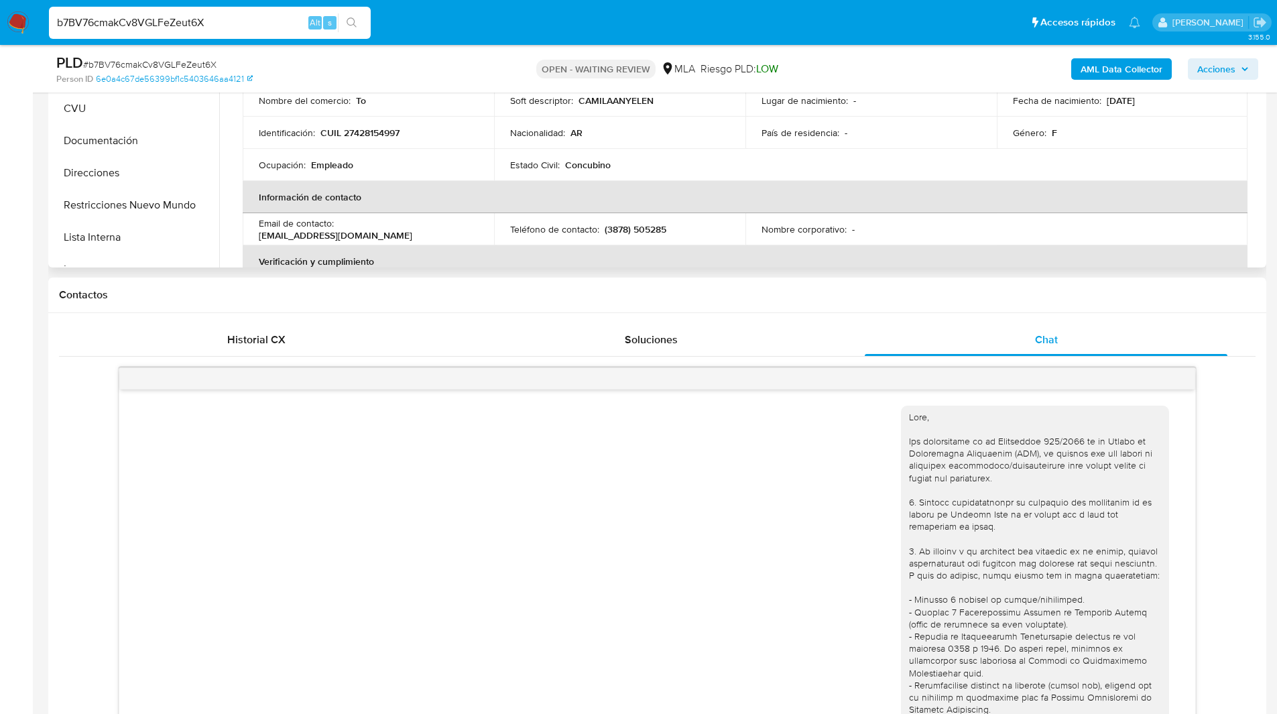
scroll to position [690, 0]
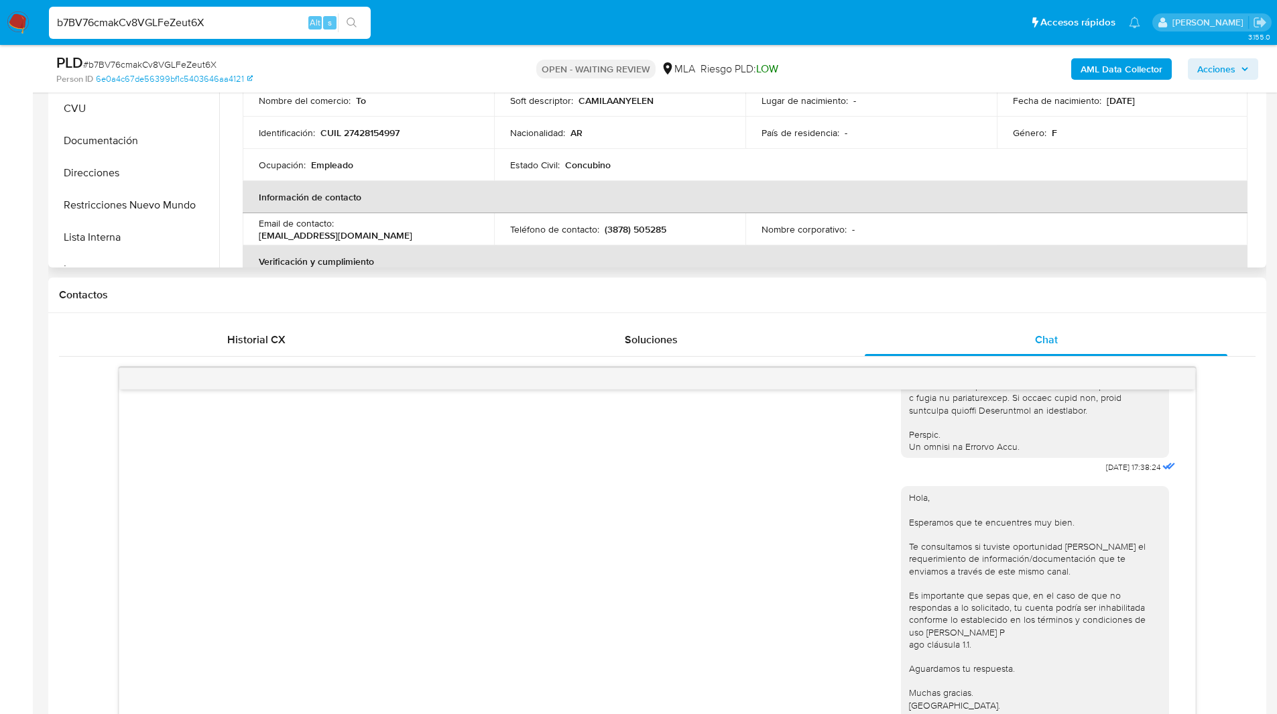
click at [388, 127] on p "CUIL 27428154997" at bounding box center [360, 133] width 79 height 12
copy p "27428154997"
click at [503, 295] on h1 "Contactos" at bounding box center [657, 294] width 1197 height 13
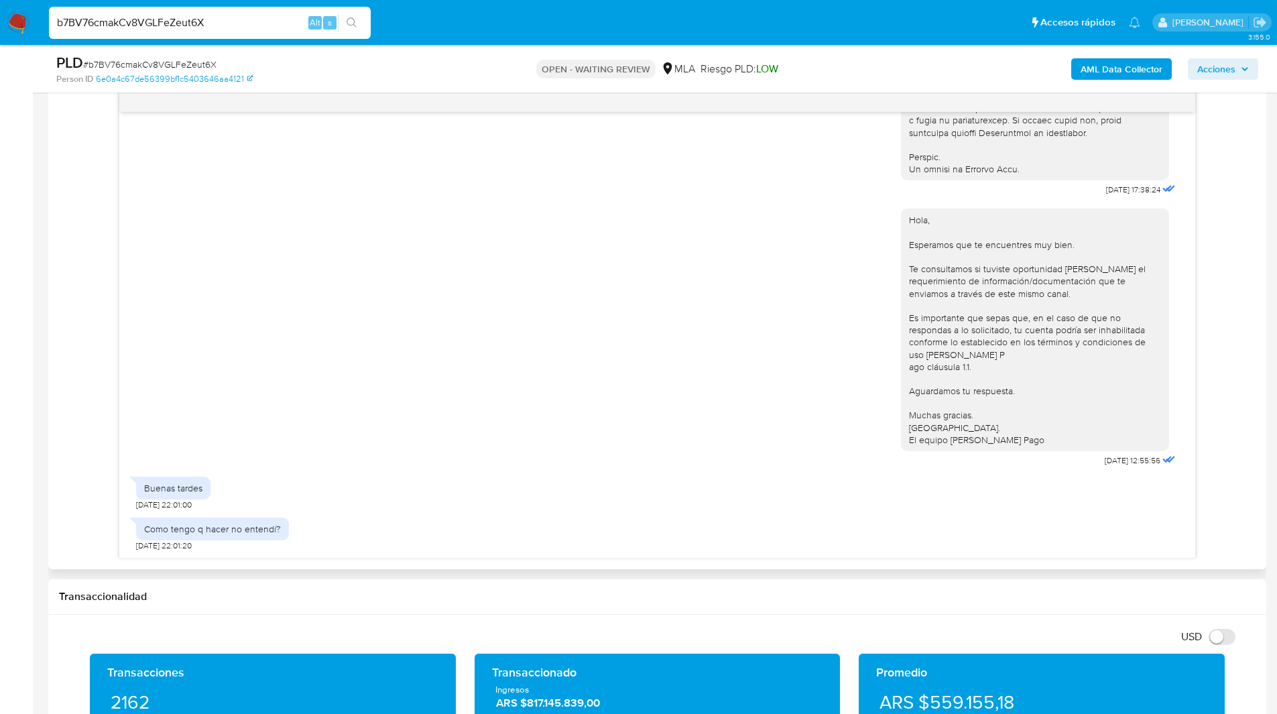
scroll to position [739, 0]
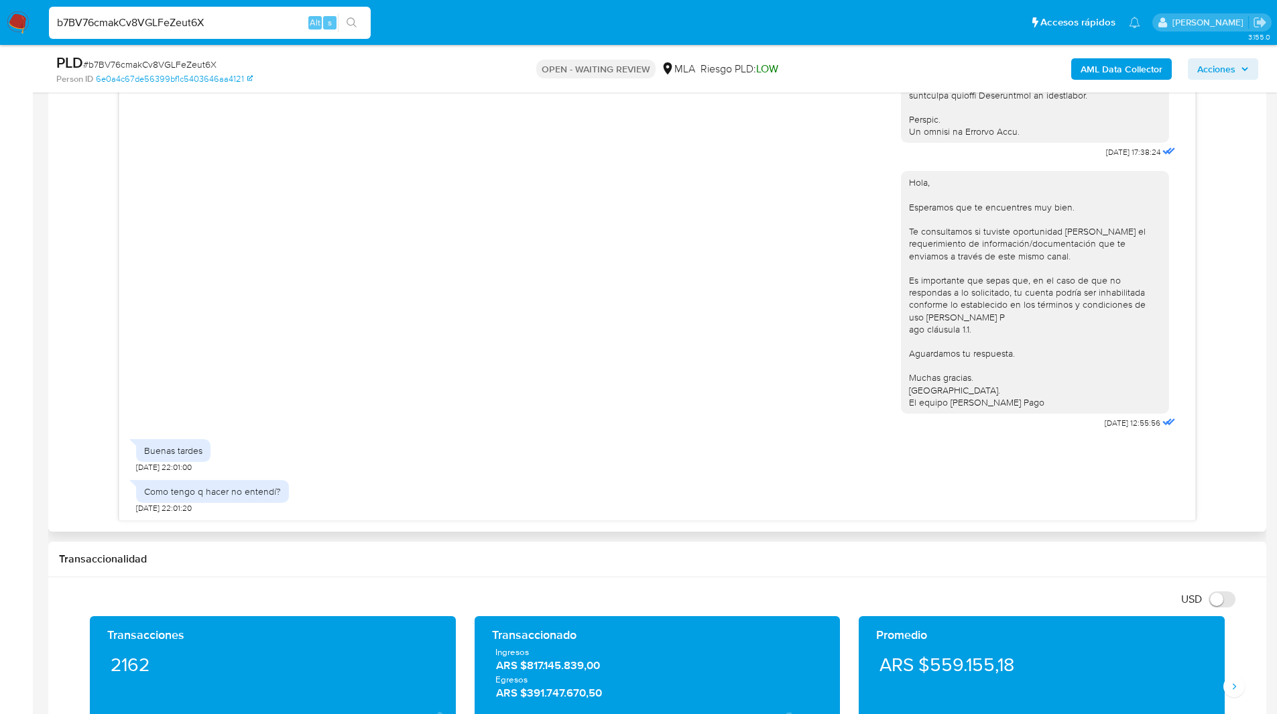
click at [66, 437] on div "[DATE] 17:38:24 Hola, Esperamos que te encuentres muy bien. Te consultamos si t…" at bounding box center [657, 286] width 1197 height 469
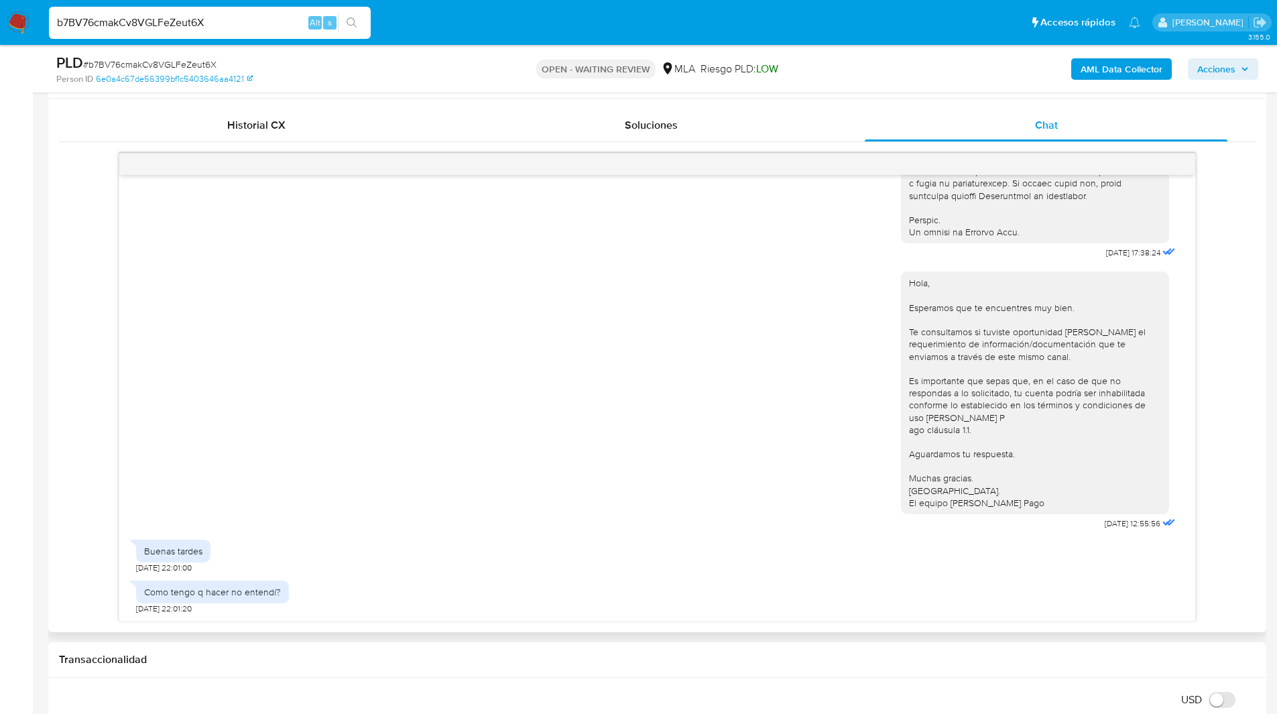
scroll to position [634, 0]
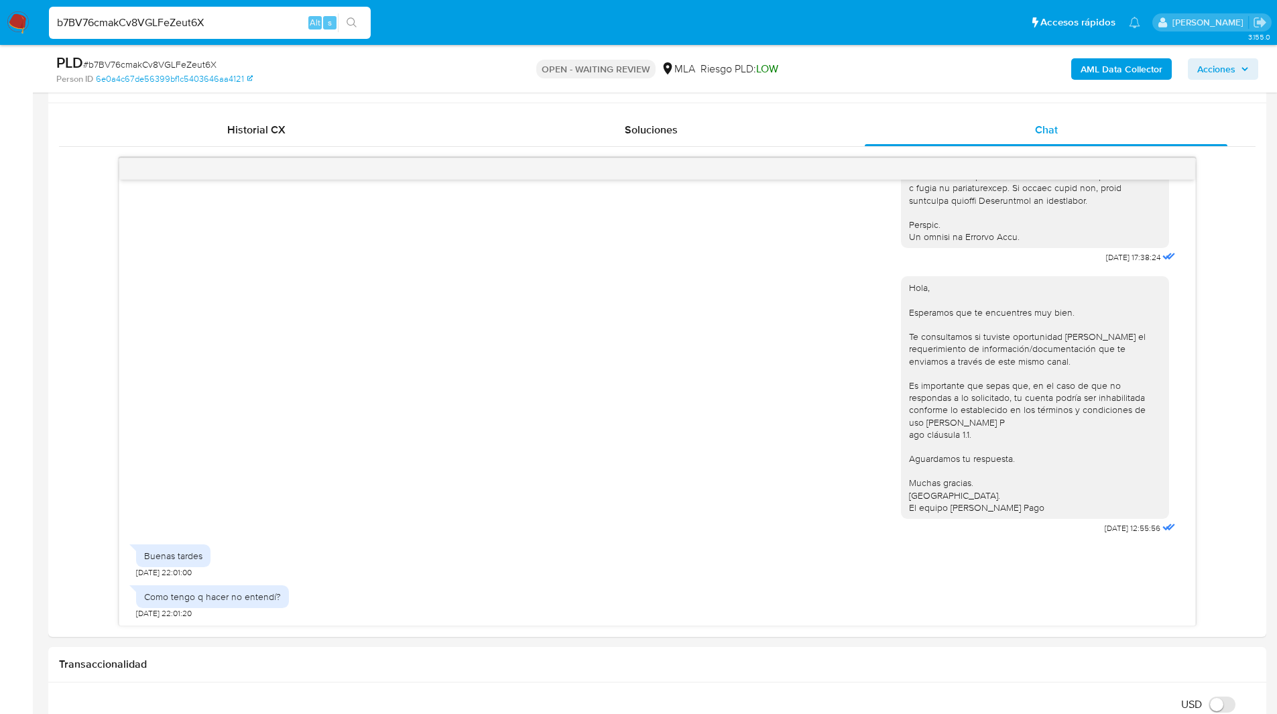
click at [707, 21] on ul "Pausado Ver notificaciones b7BV76cmakCv8VGLFeZeut6X Alt s Accesos rápidos Presi…" at bounding box center [594, 22] width 1105 height 34
click at [825, 5] on ul "Pausado Ver notificaciones b7BV76cmakCv8VGLFeZeut6X Alt s Accesos rápidos Presi…" at bounding box center [594, 22] width 1105 height 34
click at [1242, 211] on div "[DATE] 17:38:24 Hola, Esperamos que te encuentres muy bien. Te consultamos si t…" at bounding box center [657, 392] width 1197 height 469
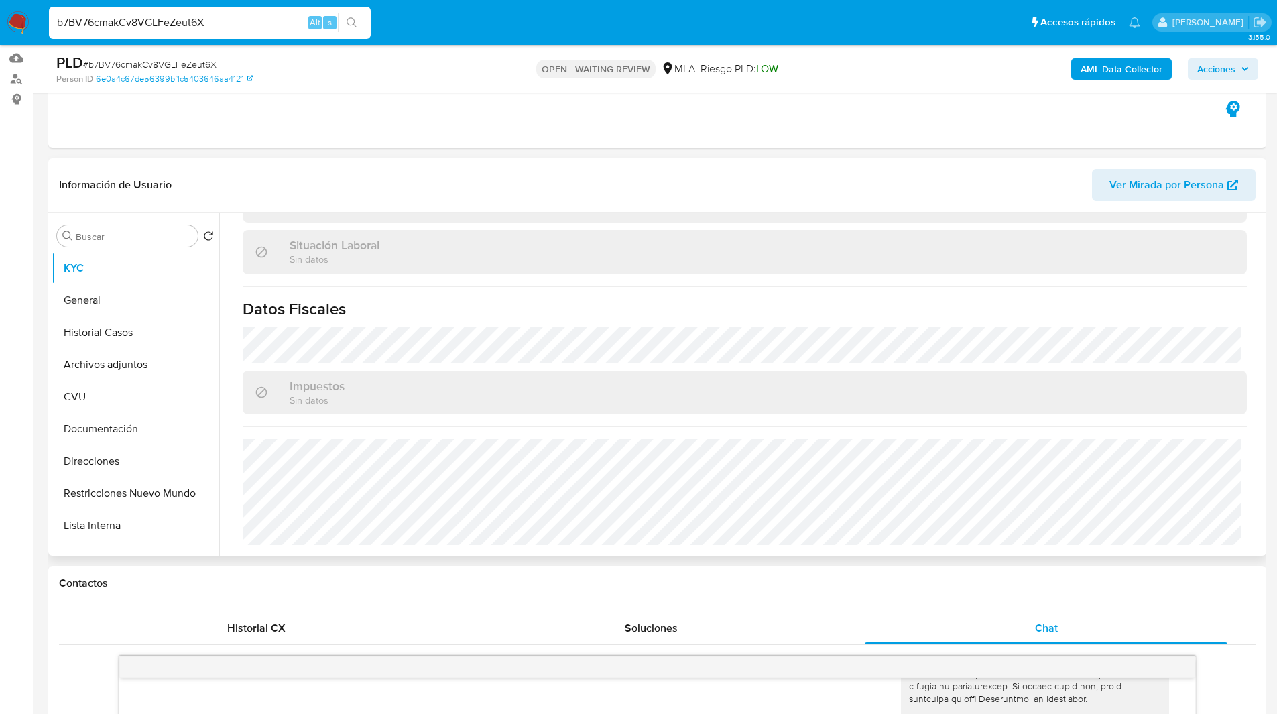
scroll to position [136, 0]
click at [694, 5] on ul "Pausado Ver notificaciones b7BV76cmakCv8VGLFeZeut6X Alt s Accesos rápidos Presi…" at bounding box center [594, 22] width 1105 height 34
click at [754, 38] on ul "Pausado Ver notificaciones b7BV76cmakCv8VGLFeZeut6X Alt s Accesos rápidos Presi…" at bounding box center [594, 22] width 1105 height 34
click at [13, 25] on img at bounding box center [18, 22] width 23 height 23
click at [748, 177] on header "Información de Usuario Ver Mirada por Persona" at bounding box center [657, 184] width 1197 height 32
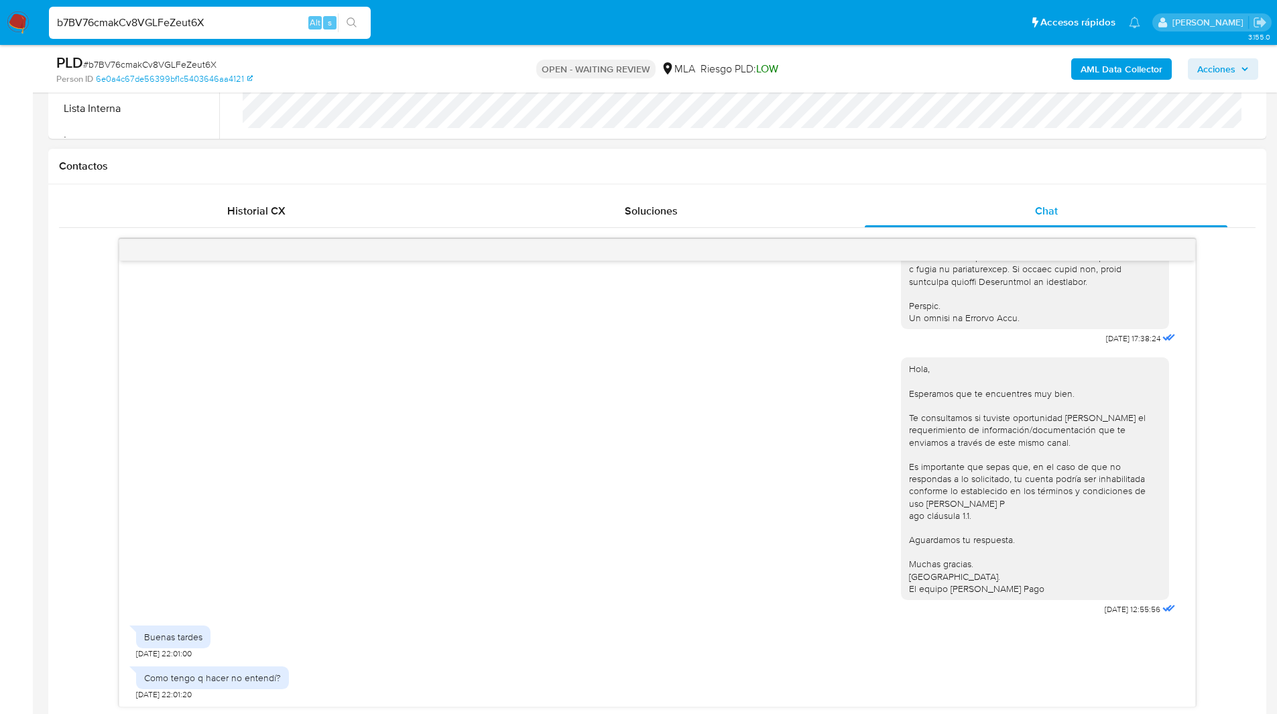
scroll to position [568, 0]
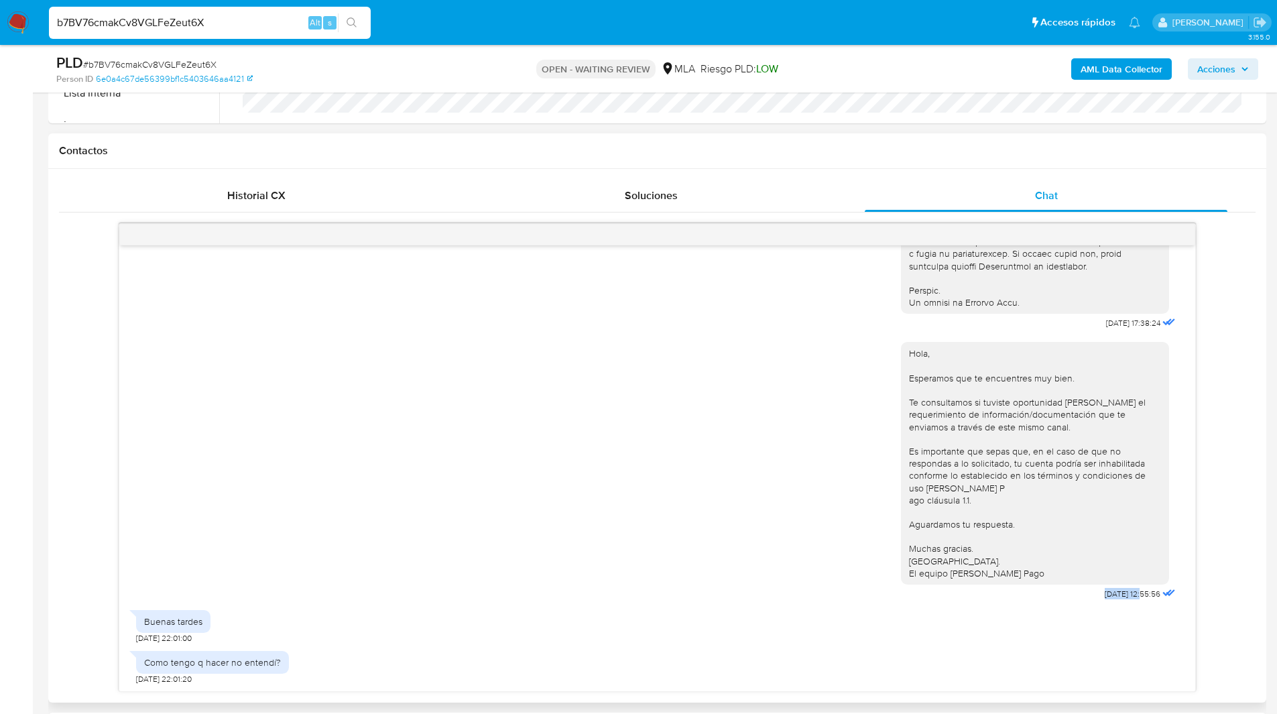
drag, startPoint x: 1117, startPoint y: 595, endPoint x: 1075, endPoint y: 595, distance: 42.2
click at [1075, 595] on div "Hola, Esperamos que te encuentres muy bien. Te consultamos si tuviste oportunid…" at bounding box center [1040, 468] width 278 height 271
copy span "[DATE]"
click at [718, 137] on div "Contactos" at bounding box center [657, 151] width 1218 height 36
click at [148, 21] on input "b7BV76cmakCv8VGLFeZeut6X" at bounding box center [210, 22] width 322 height 17
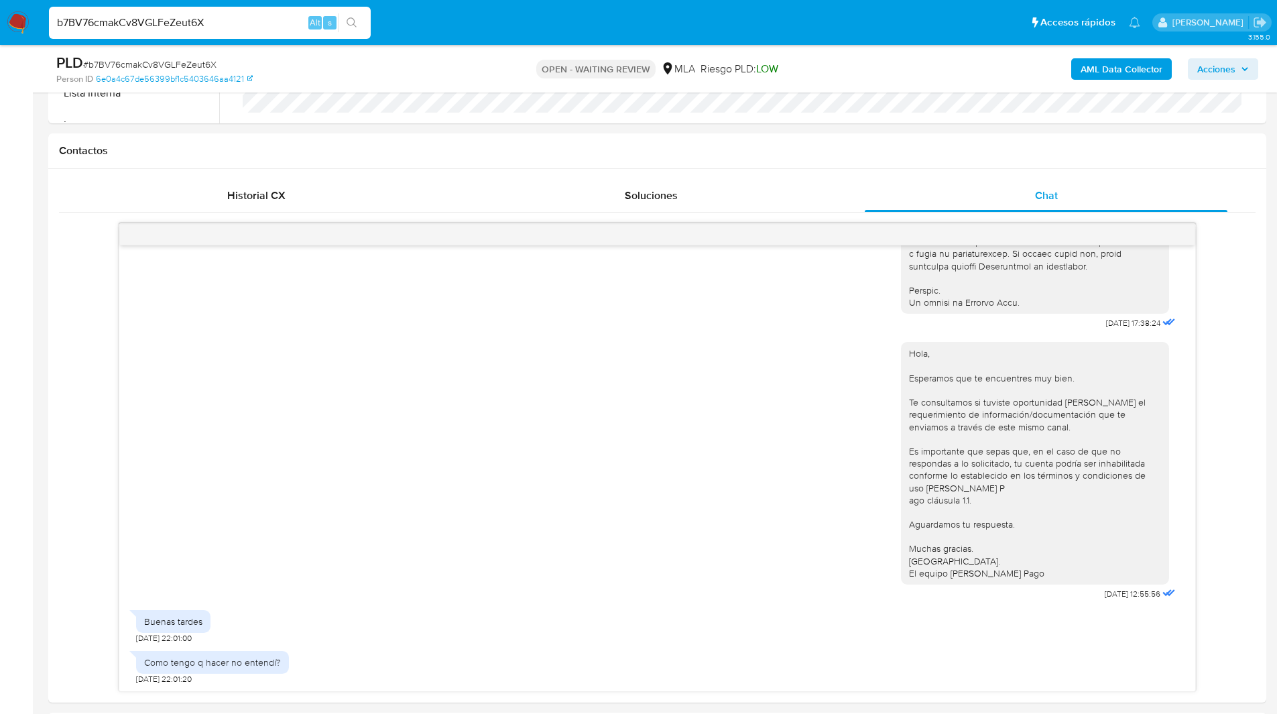
click at [148, 21] on input "b7BV76cmakCv8VGLFeZeut6X" at bounding box center [210, 22] width 322 height 17
click at [14, 22] on img at bounding box center [18, 22] width 23 height 23
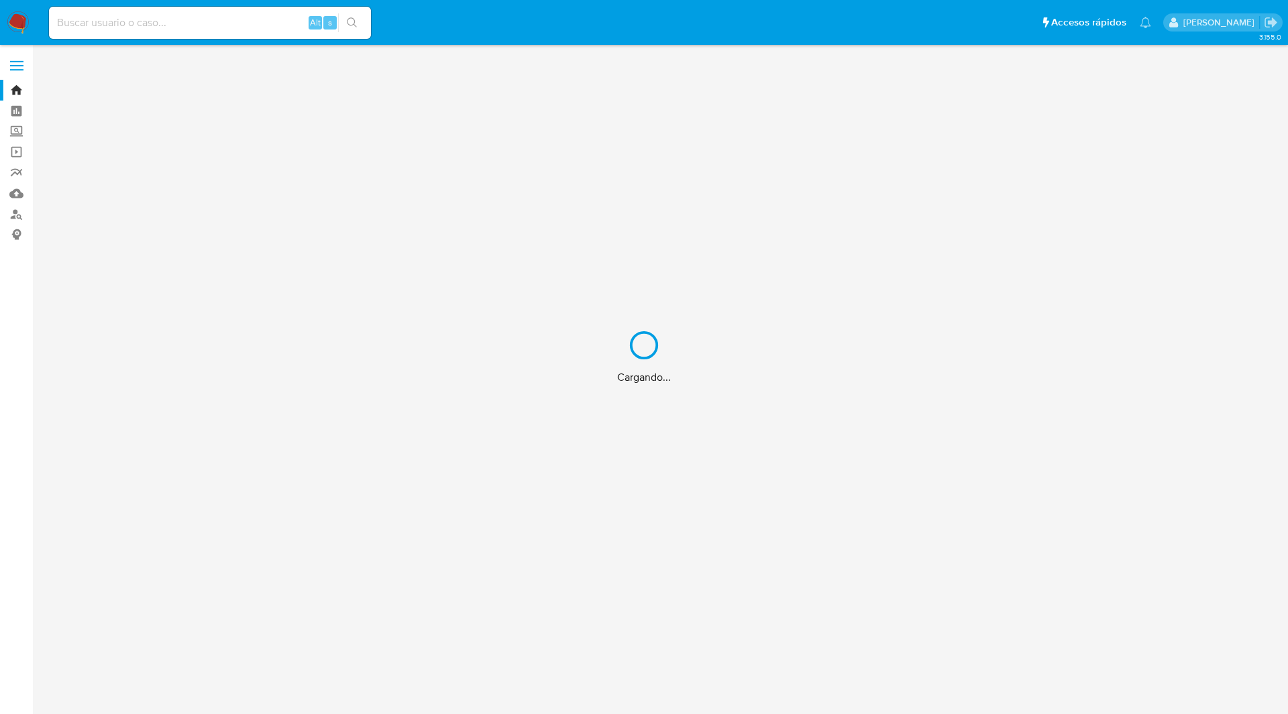
click at [216, 27] on div "Cargando..." at bounding box center [644, 357] width 1288 height 714
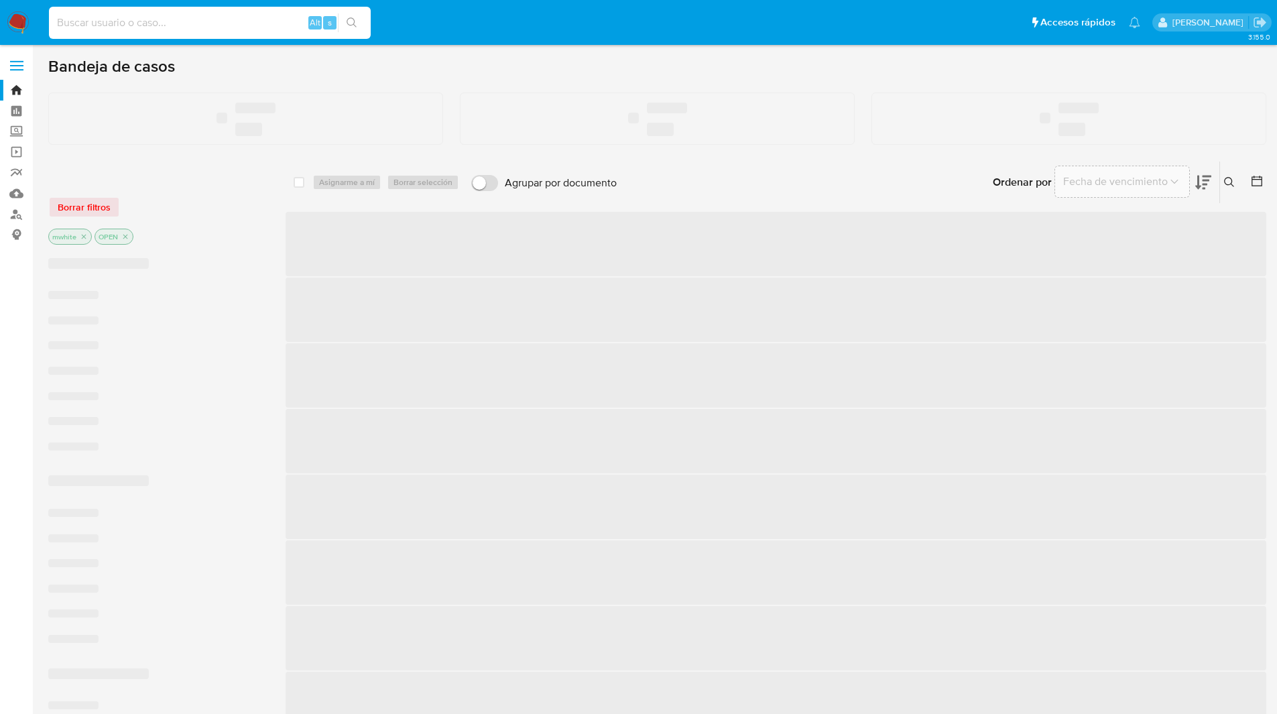
click at [124, 15] on input at bounding box center [210, 22] width 322 height 17
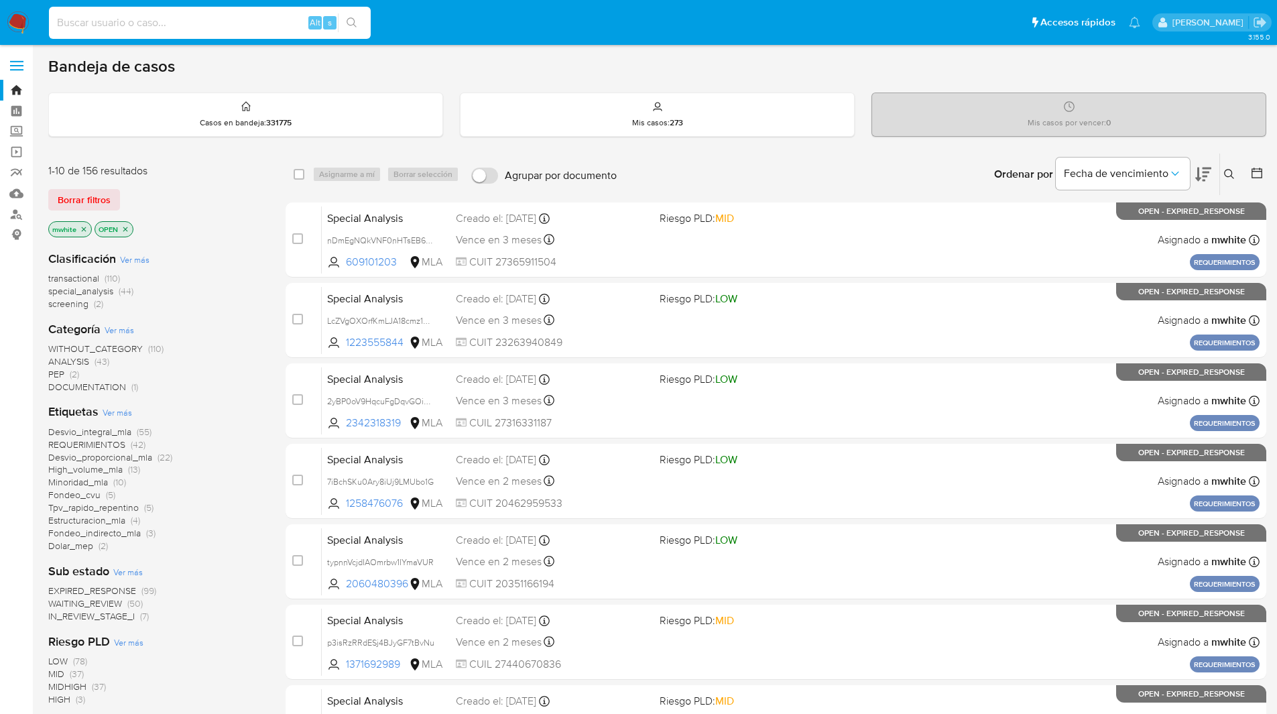
paste input "geuZNf8FEKoWhViumP2WeXbR"
type input "geuZNf8FEKoWhViumP2WeXbR"
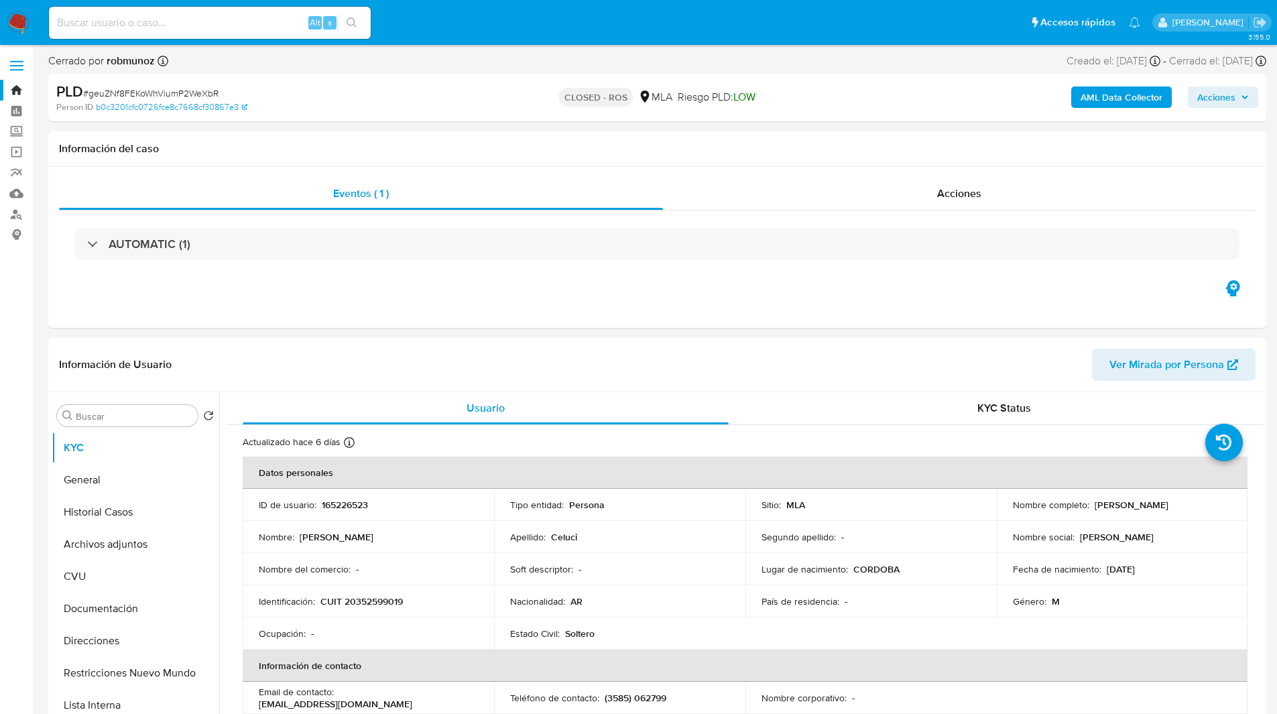
select select "10"
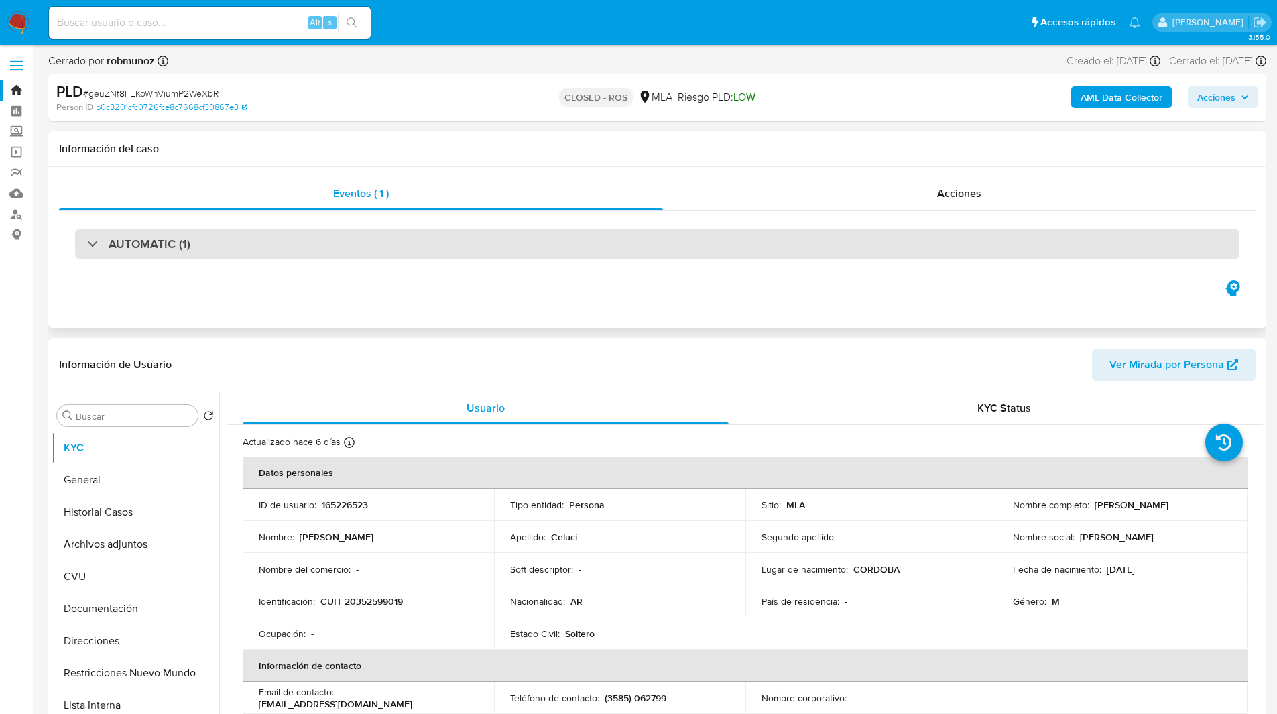
click at [774, 245] on div "AUTOMATIC (1)" at bounding box center [657, 244] width 1165 height 31
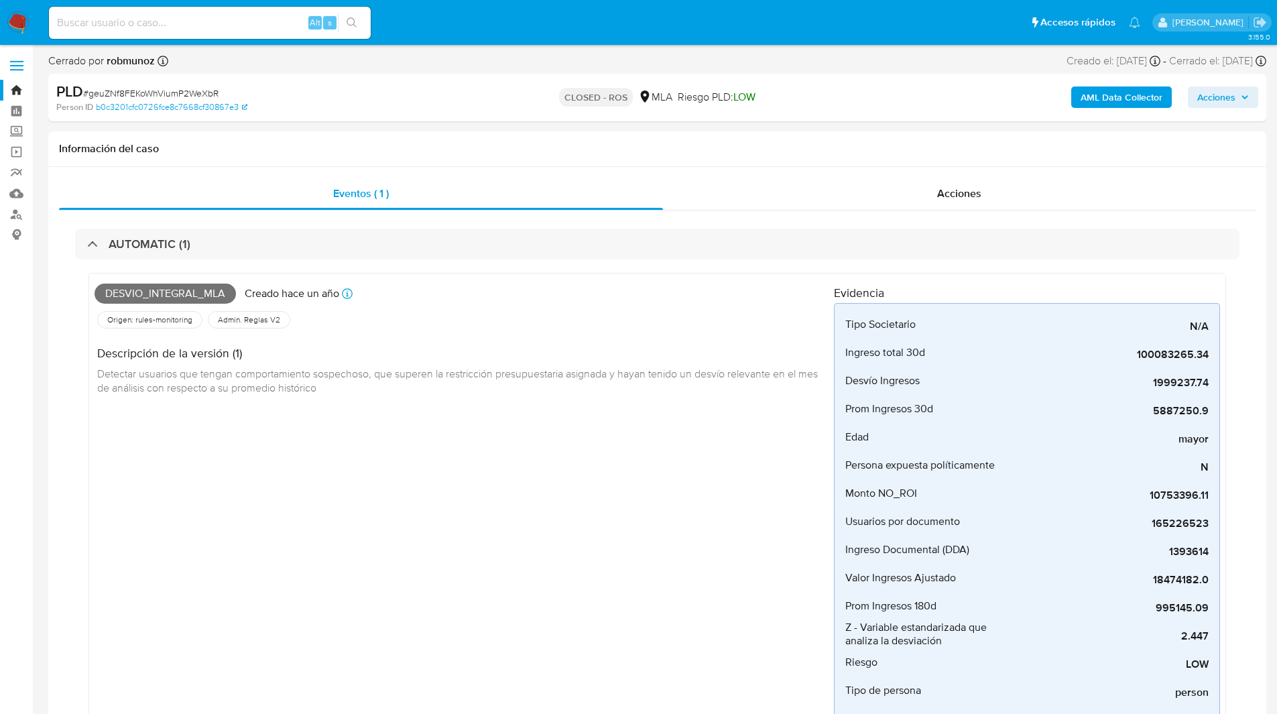
click at [22, 14] on img at bounding box center [18, 22] width 23 height 23
click at [182, 225] on div "AUTOMATIC (1) Desvio_integral_mla Creado hace un año Creado: 12/07/2024 05:10:0…" at bounding box center [657, 526] width 1197 height 630
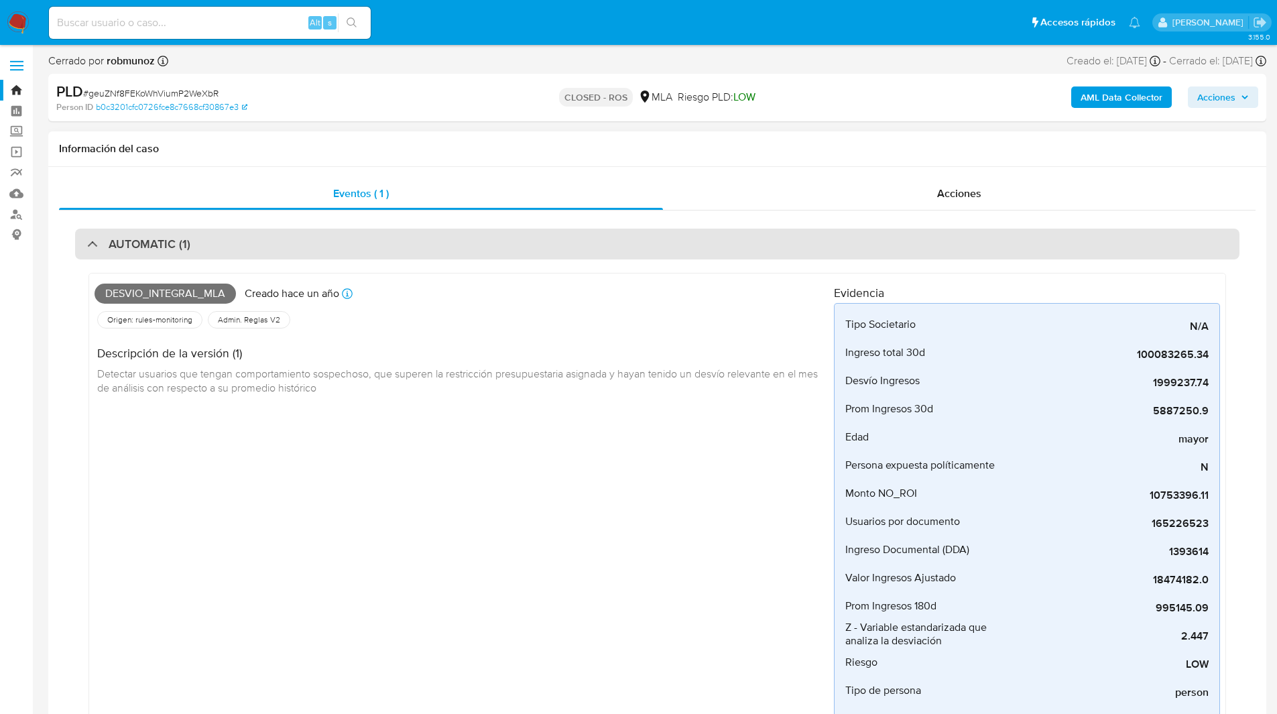
click at [212, 237] on div "AUTOMATIC (1)" at bounding box center [657, 244] width 1165 height 31
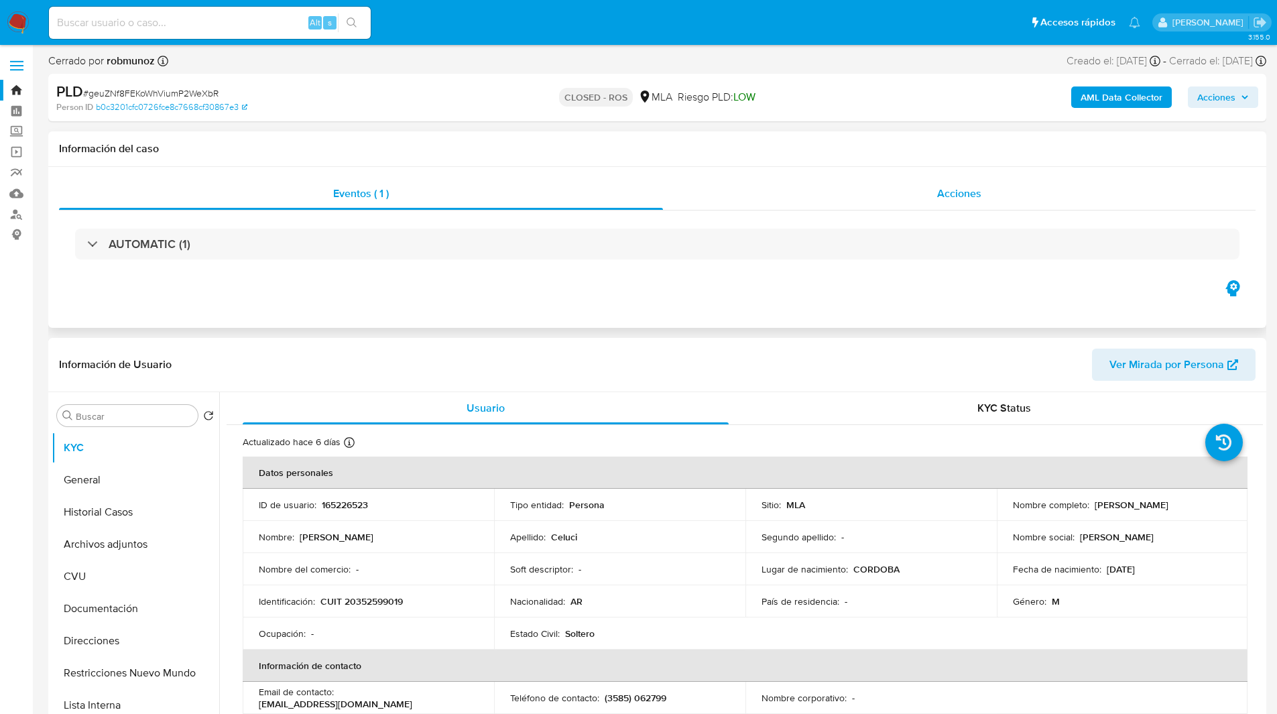
click at [934, 196] on div "Acciones" at bounding box center [959, 194] width 593 height 32
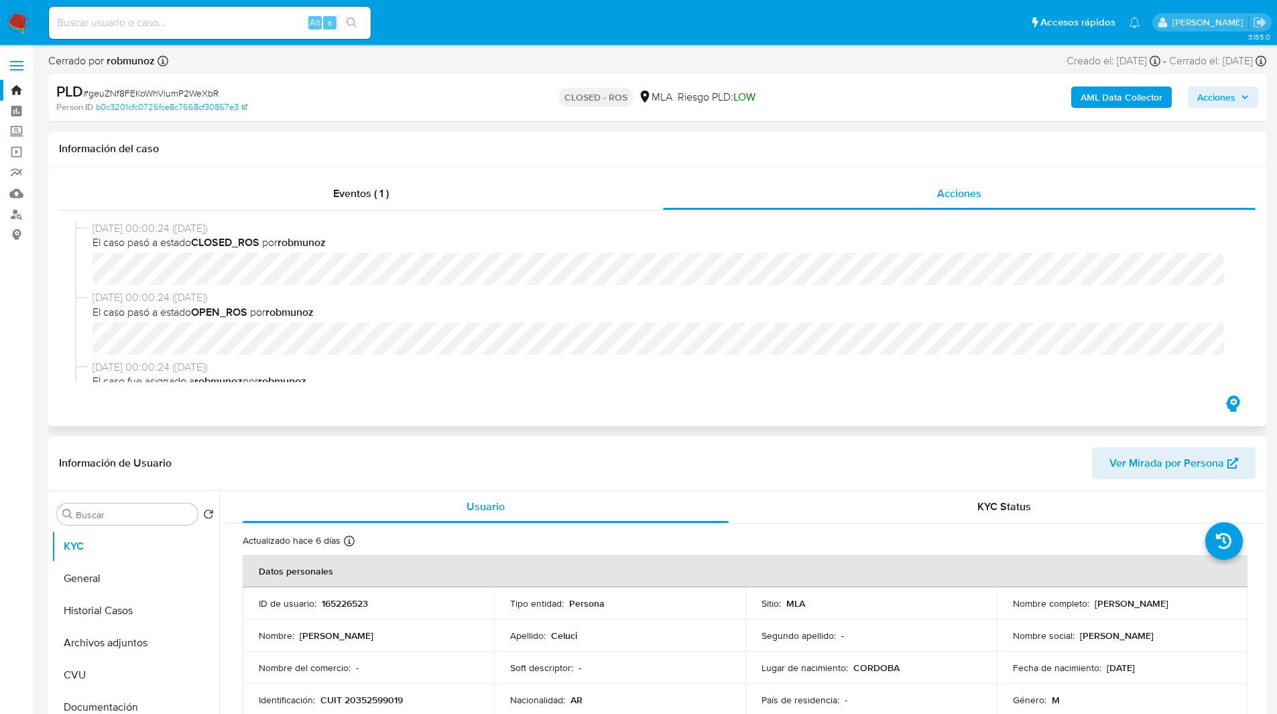
click at [730, 149] on h1 "Información del caso" at bounding box center [657, 148] width 1197 height 13
click at [799, 69] on div "Cerrado por robmunoz Asignado el: 12/07/2024 20:48:23 Creado el: 12/07/2024 Cre…" at bounding box center [657, 64] width 1218 height 20
click at [832, 68] on div "Cerrado por robmunoz Asignado el: 12/07/2024 20:48:23 Creado el: 12/07/2024 Cre…" at bounding box center [657, 64] width 1218 height 20
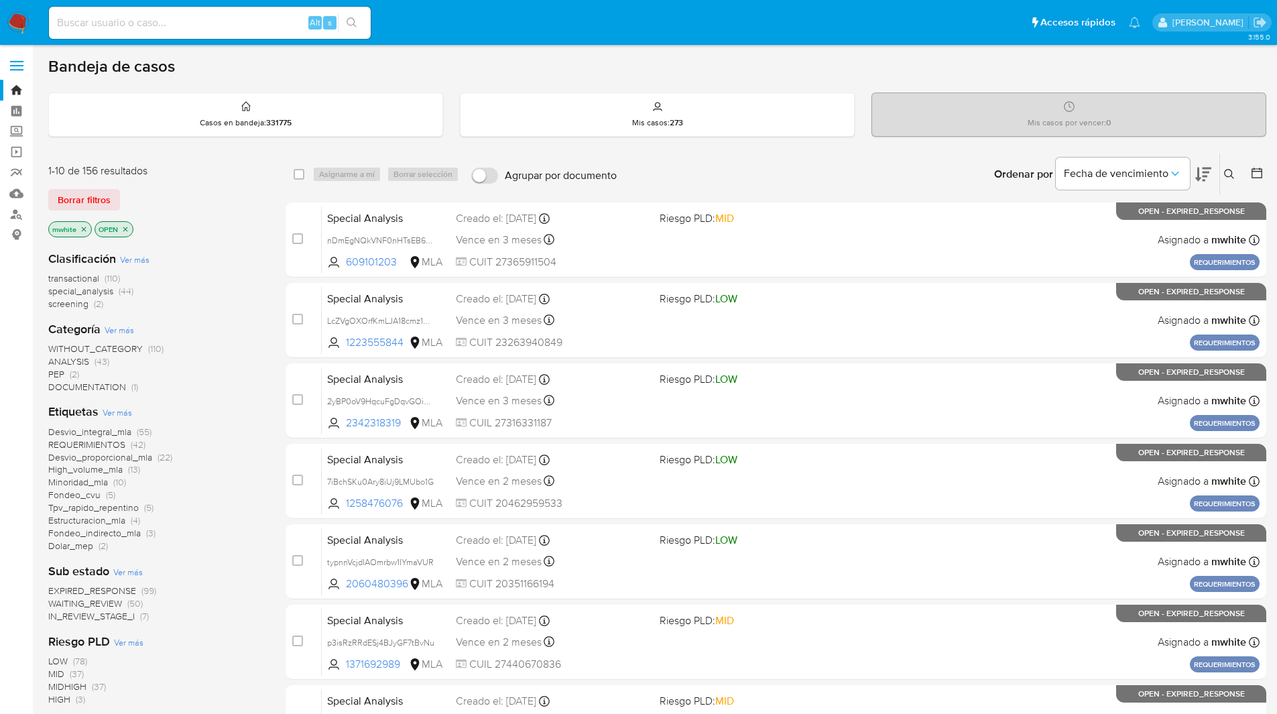
click at [761, 80] on div "Bandeja de casos Casos en bandeja : 331775 Mis casos : 273 Mis casos por vencer…" at bounding box center [657, 553] width 1218 height 994
click at [129, 23] on input at bounding box center [210, 22] width 322 height 17
paste input "J7MOVRRYRvH0h6pyNJqBNMIv"
type input "J7MOVRRYRvH0h6pyNJqBNMIv"
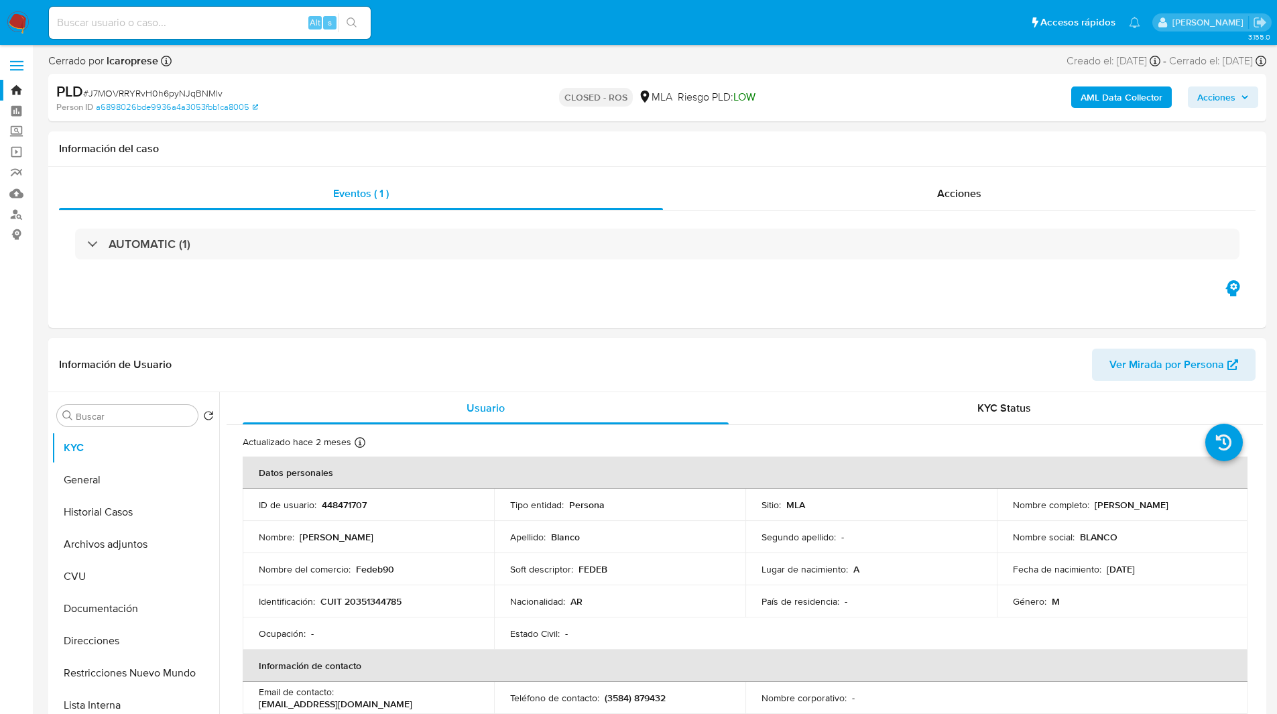
select select "10"
click at [787, 281] on div "Eventos ( 1 ) Acciones AUTOMATIC (1)" at bounding box center [657, 247] width 1218 height 161
click at [813, 184] on div "Acciones" at bounding box center [959, 194] width 593 height 32
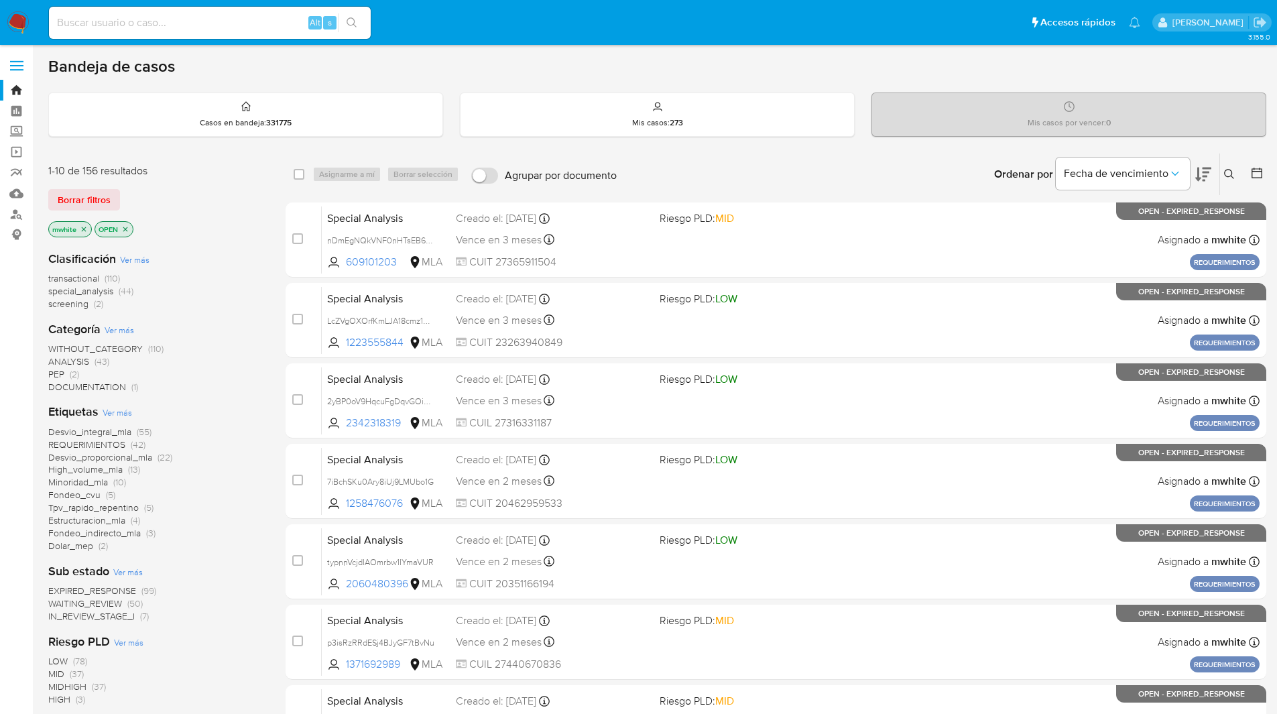
click at [1229, 166] on button at bounding box center [1231, 174] width 22 height 16
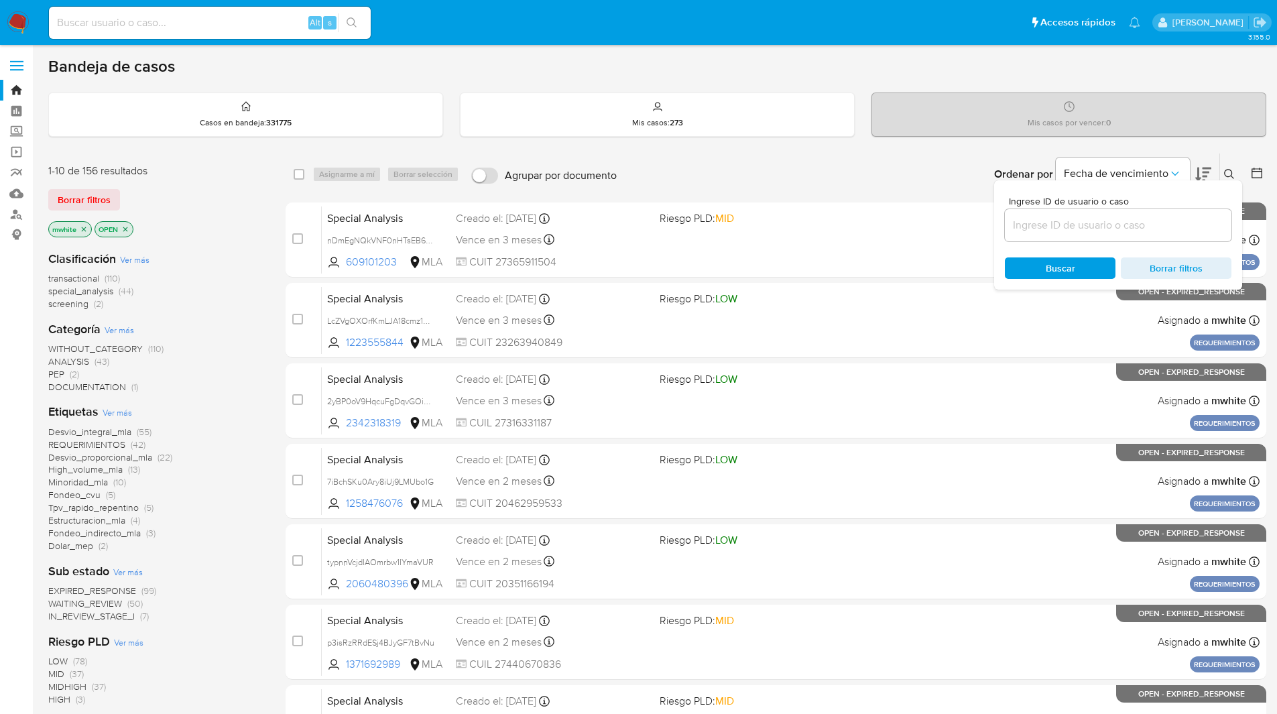
click at [1068, 227] on input at bounding box center [1118, 225] width 227 height 17
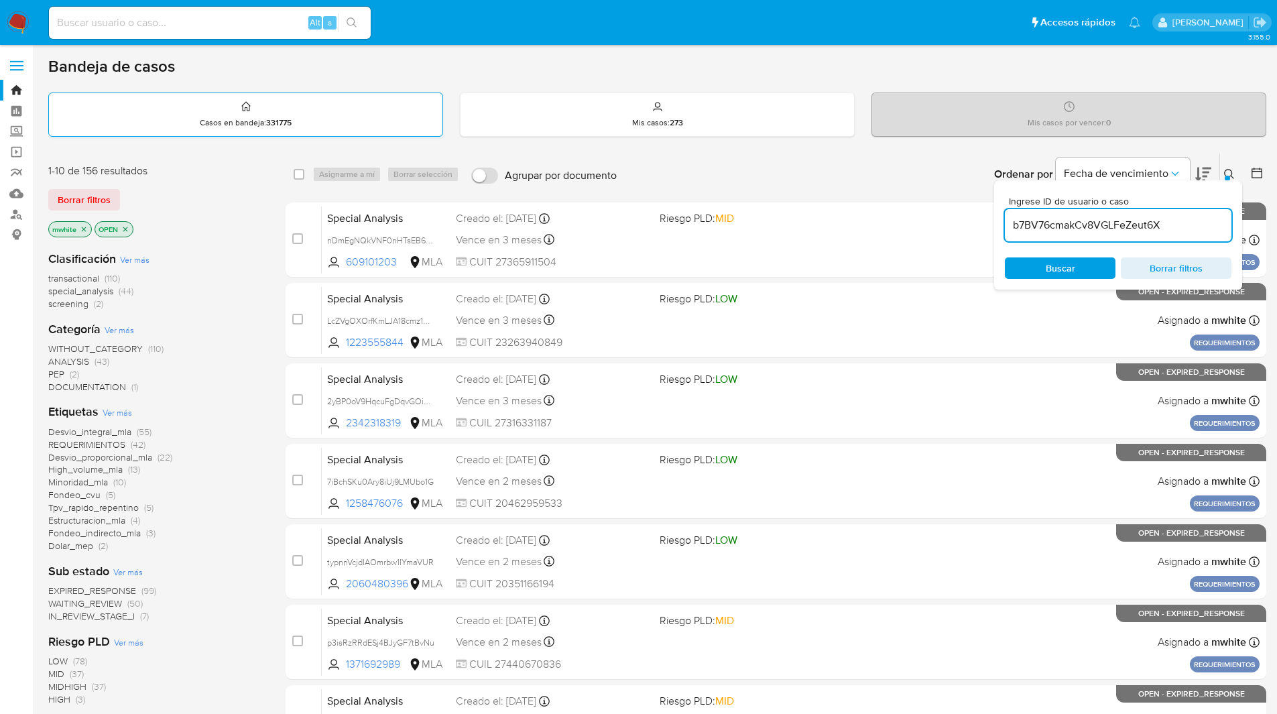
type input "b7BV76cmakCv8VGLFeZeut6X"
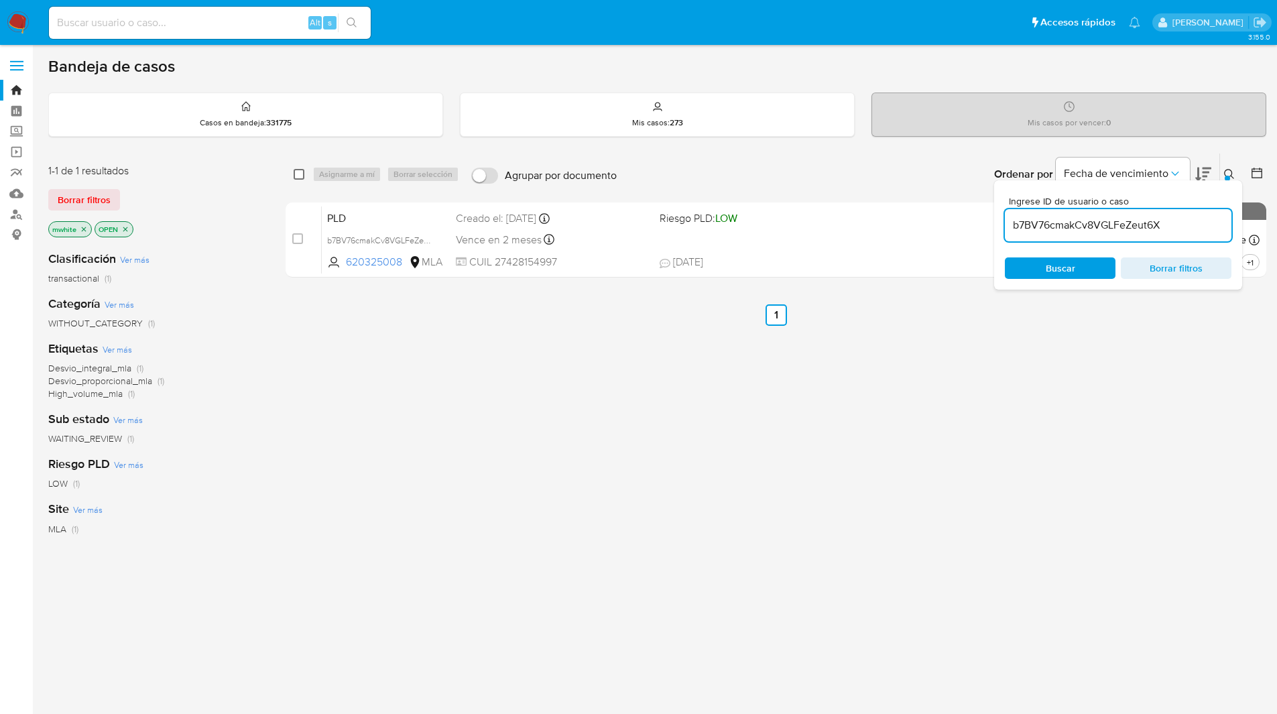
click at [295, 175] on input "checkbox" at bounding box center [299, 174] width 11 height 11
checkbox input "true"
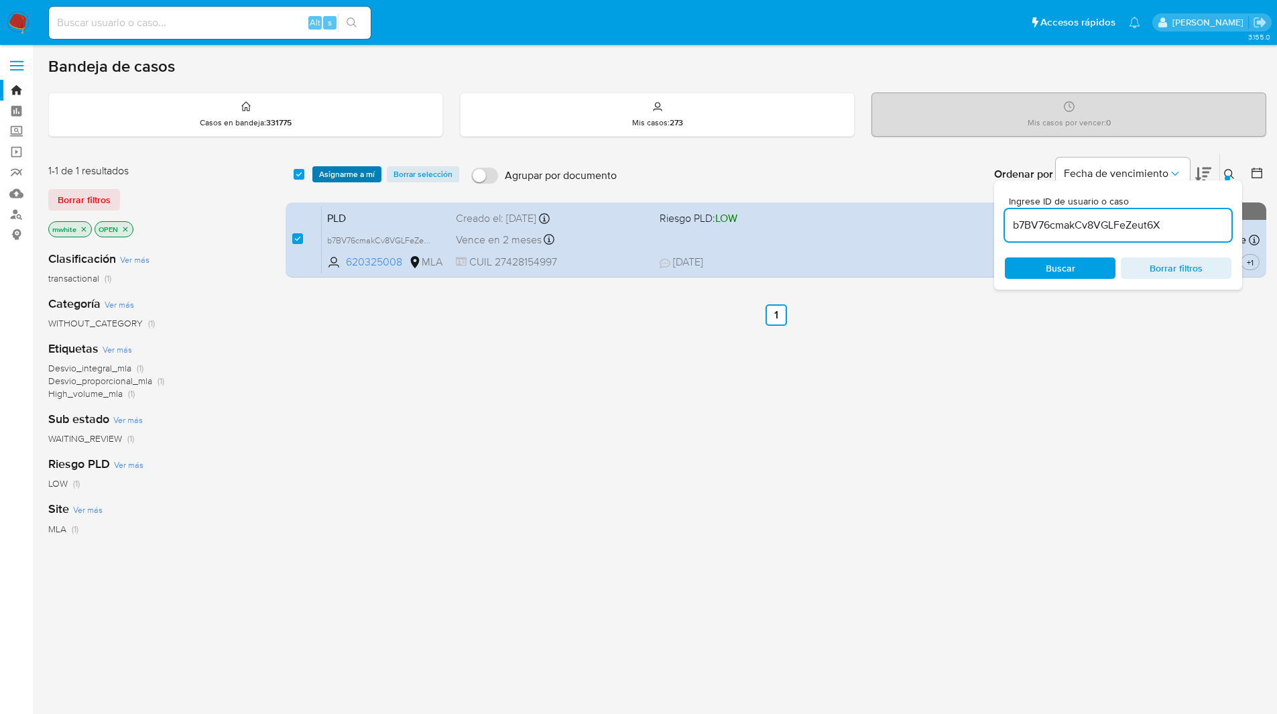
click at [352, 178] on span "Asignarme a mí" at bounding box center [347, 174] width 56 height 13
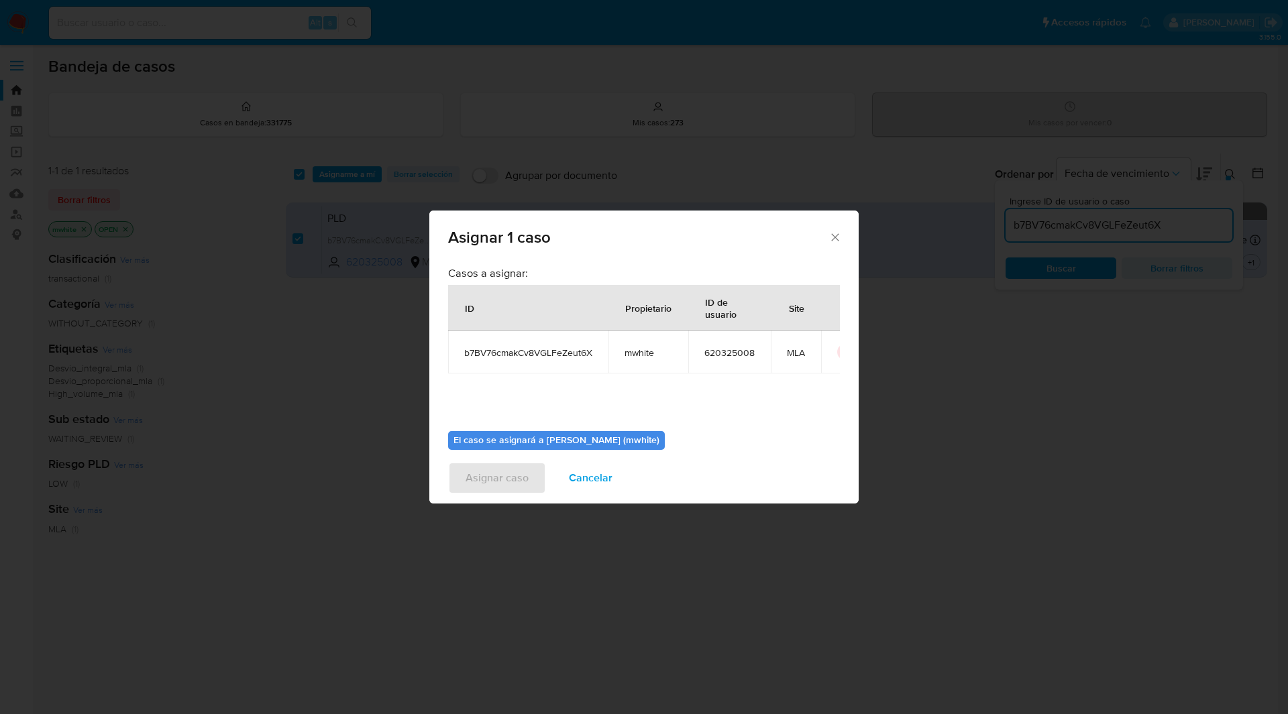
click at [639, 359] on span "mwhite" at bounding box center [648, 353] width 48 height 12
copy span "mwhite"
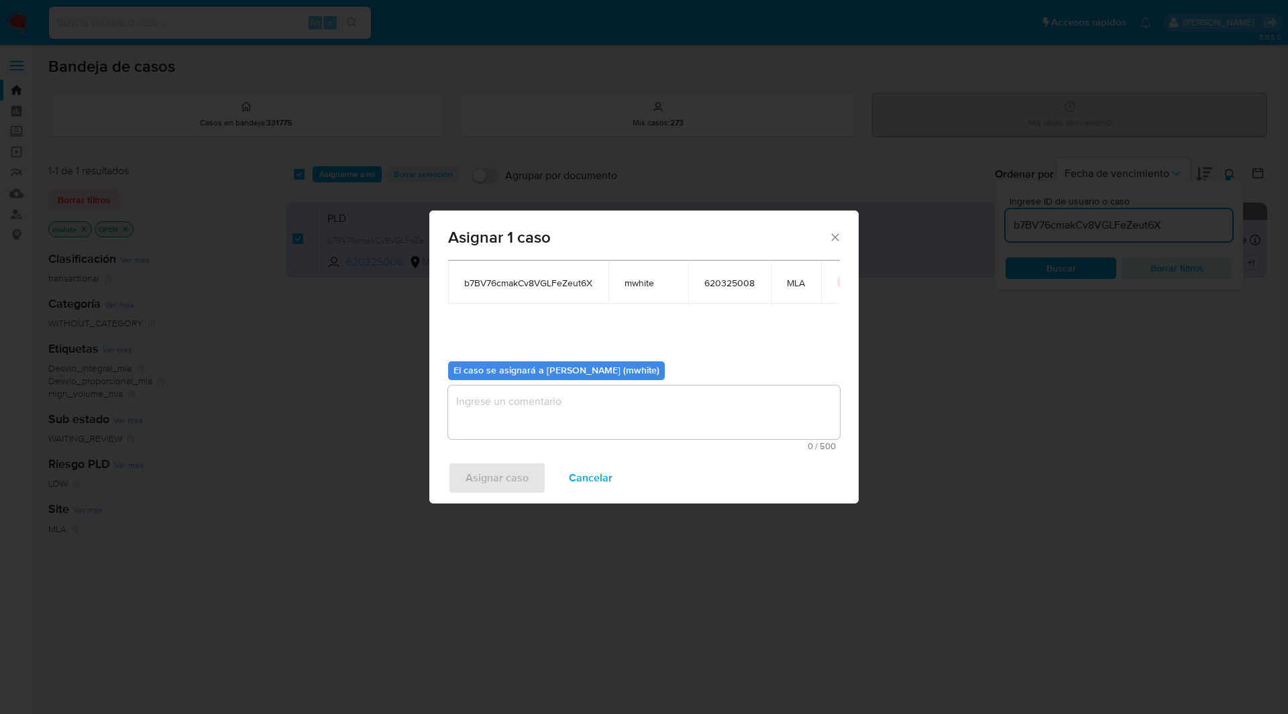
click at [526, 426] on textarea "assign-modal" at bounding box center [644, 413] width 392 height 54
paste textarea "mwhite"
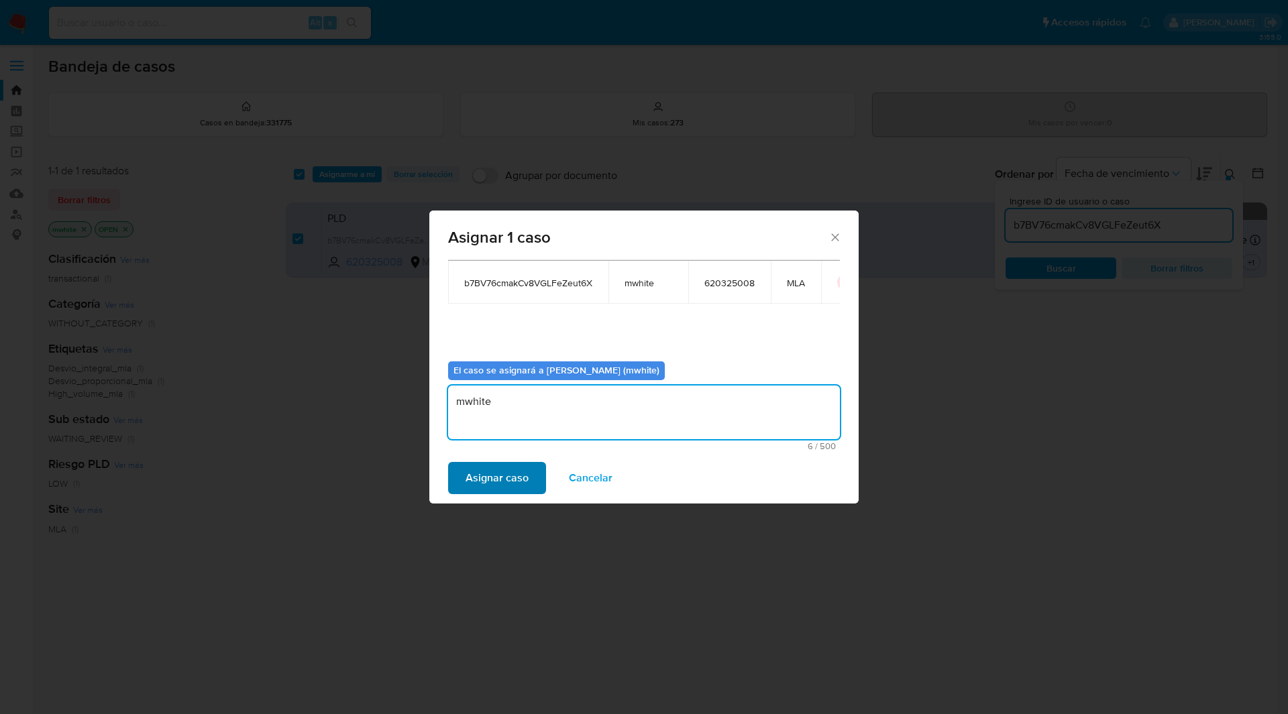
type textarea "mwhite"
click at [509, 469] on span "Asignar caso" at bounding box center [496, 478] width 63 height 30
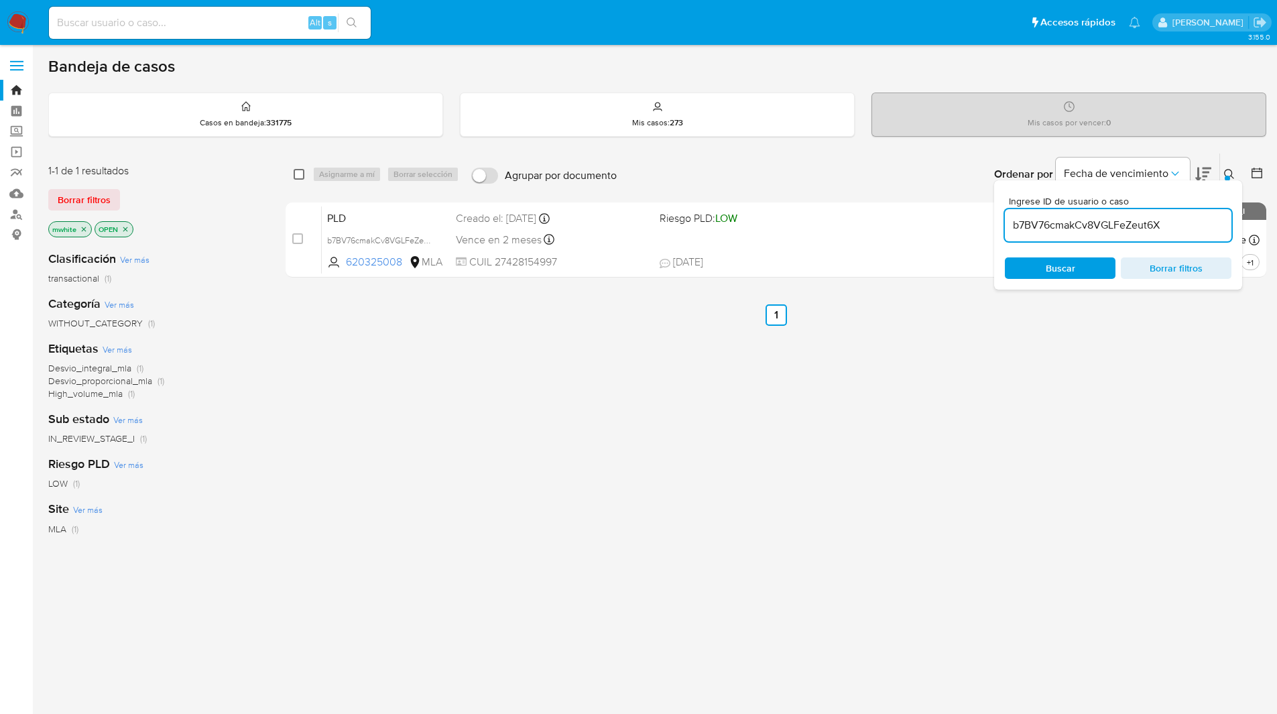
click at [300, 175] on input "checkbox" at bounding box center [299, 174] width 11 height 11
checkbox input "true"
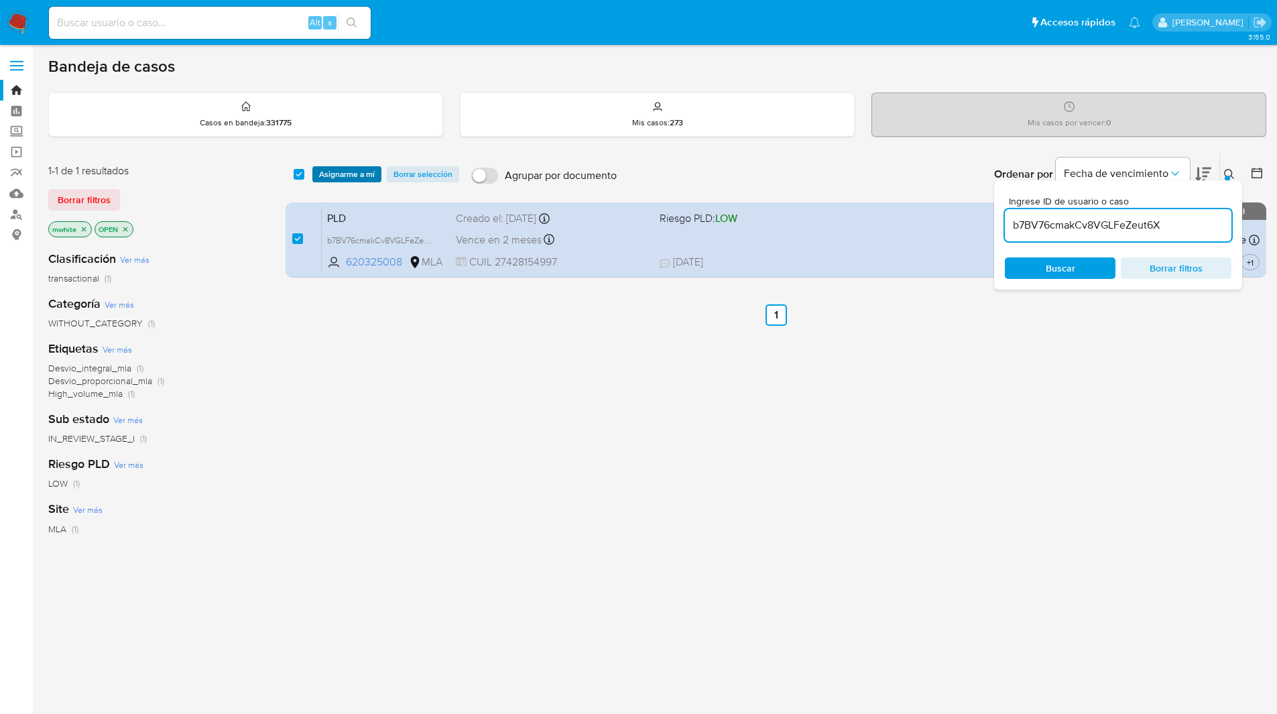
click at [361, 181] on span "Asignarme a mí" at bounding box center [347, 174] width 56 height 13
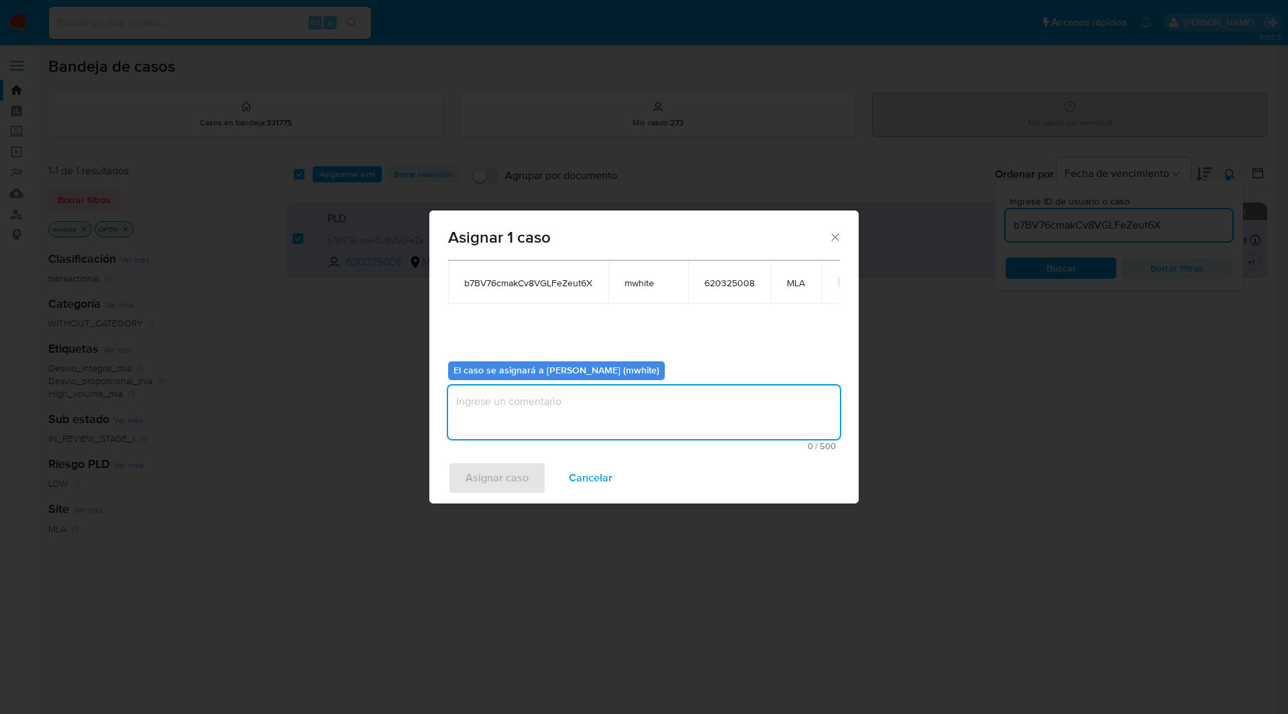
click at [557, 397] on textarea "assign-modal" at bounding box center [644, 413] width 392 height 54
type textarea "mwhite"
click at [555, 449] on span "6 / 500" at bounding box center [644, 446] width 384 height 9
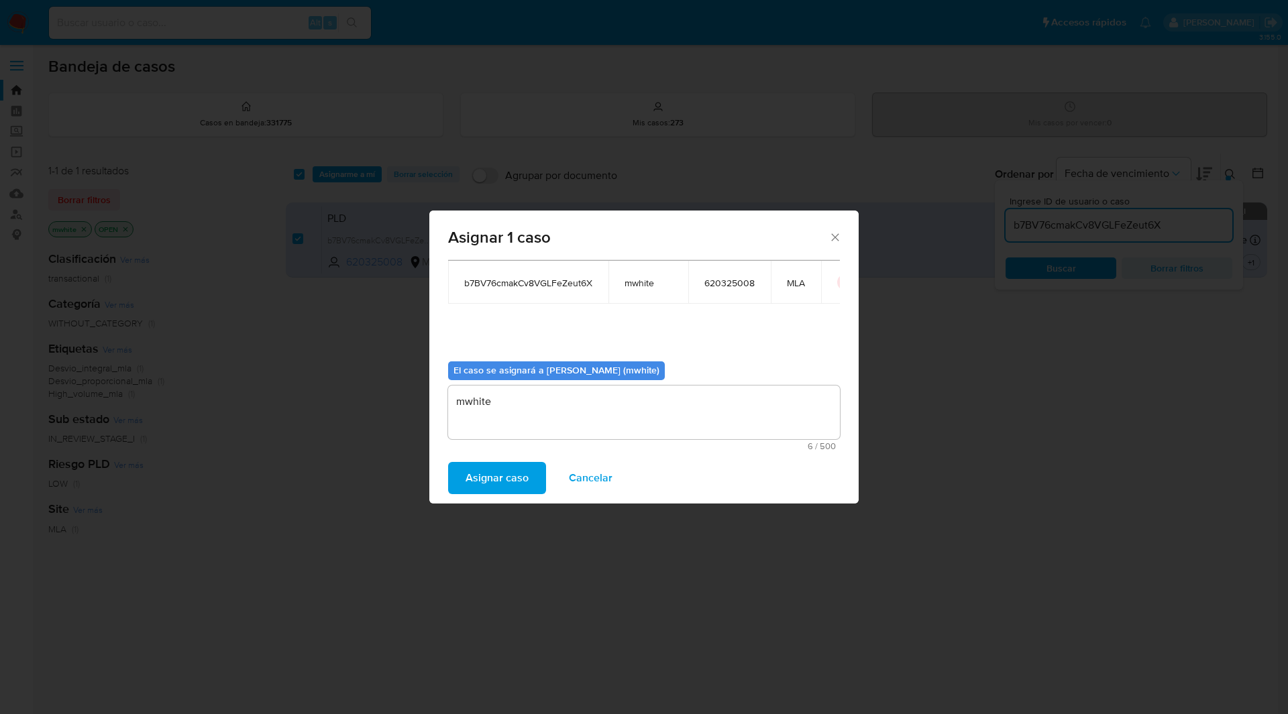
click at [532, 449] on span "6 / 500" at bounding box center [644, 446] width 384 height 9
click at [561, 312] on div "Casos a asignar: ID Propietario ID de usuario Site b7BV76cmakCv8VGLFeZeut6X mwh…" at bounding box center [644, 273] width 392 height 154
click at [489, 481] on span "Asignar caso" at bounding box center [496, 478] width 63 height 30
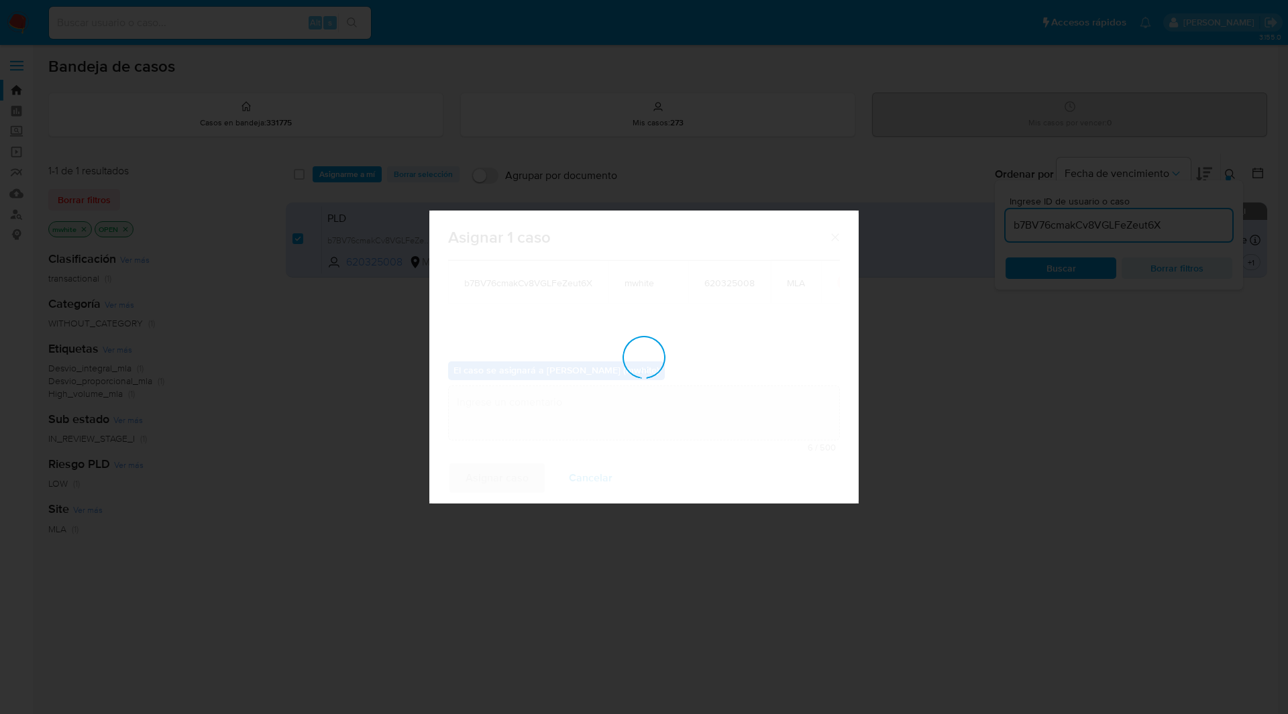
checkbox input "false"
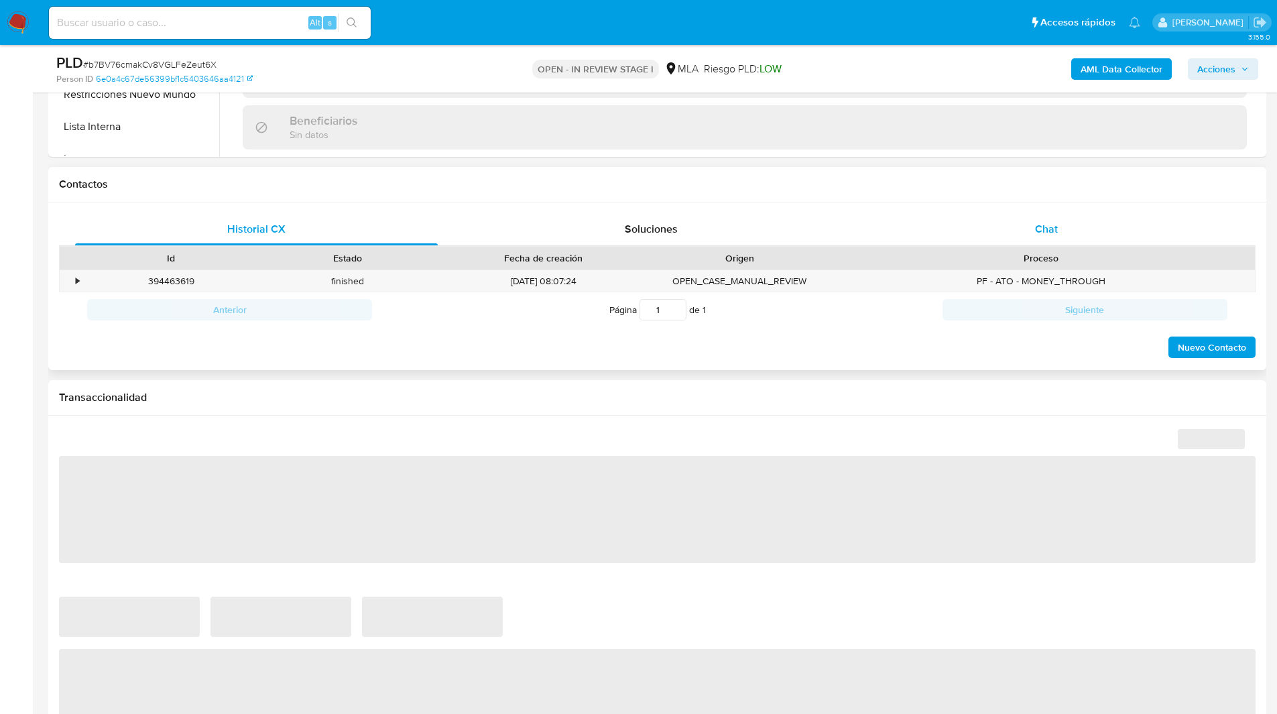
scroll to position [535, 0]
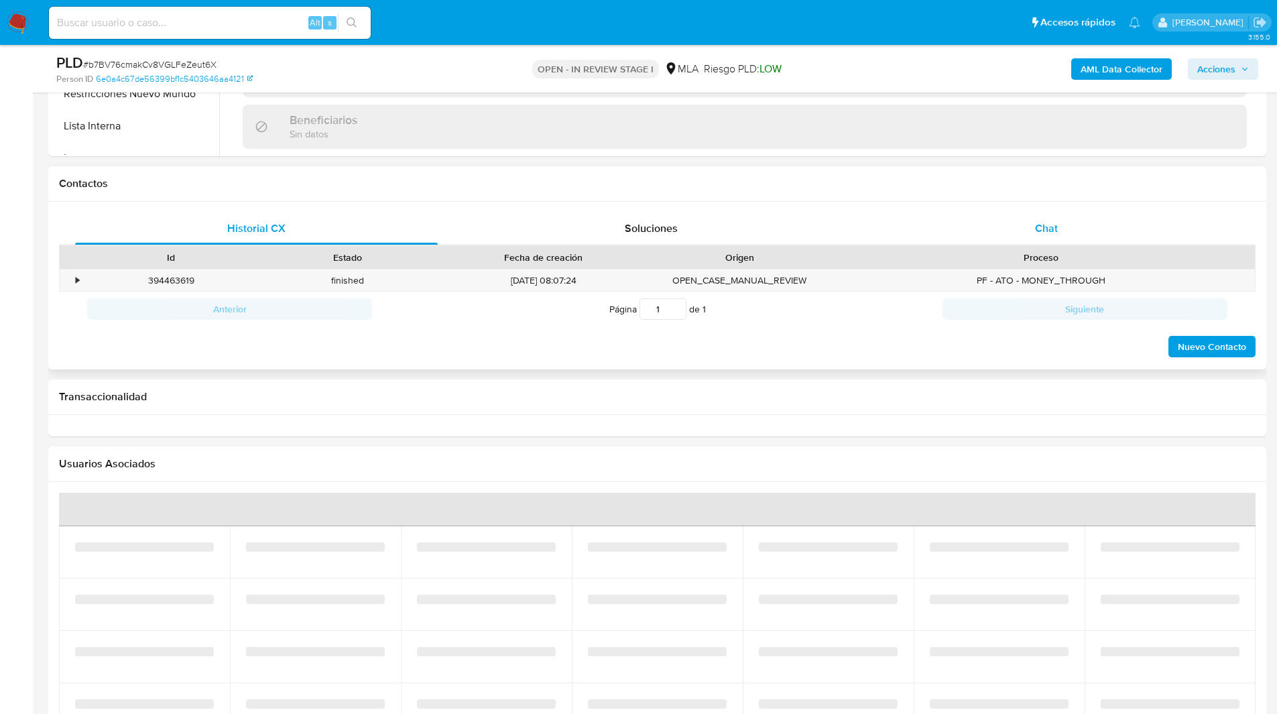
click at [1084, 225] on div "Chat" at bounding box center [1046, 229] width 363 height 32
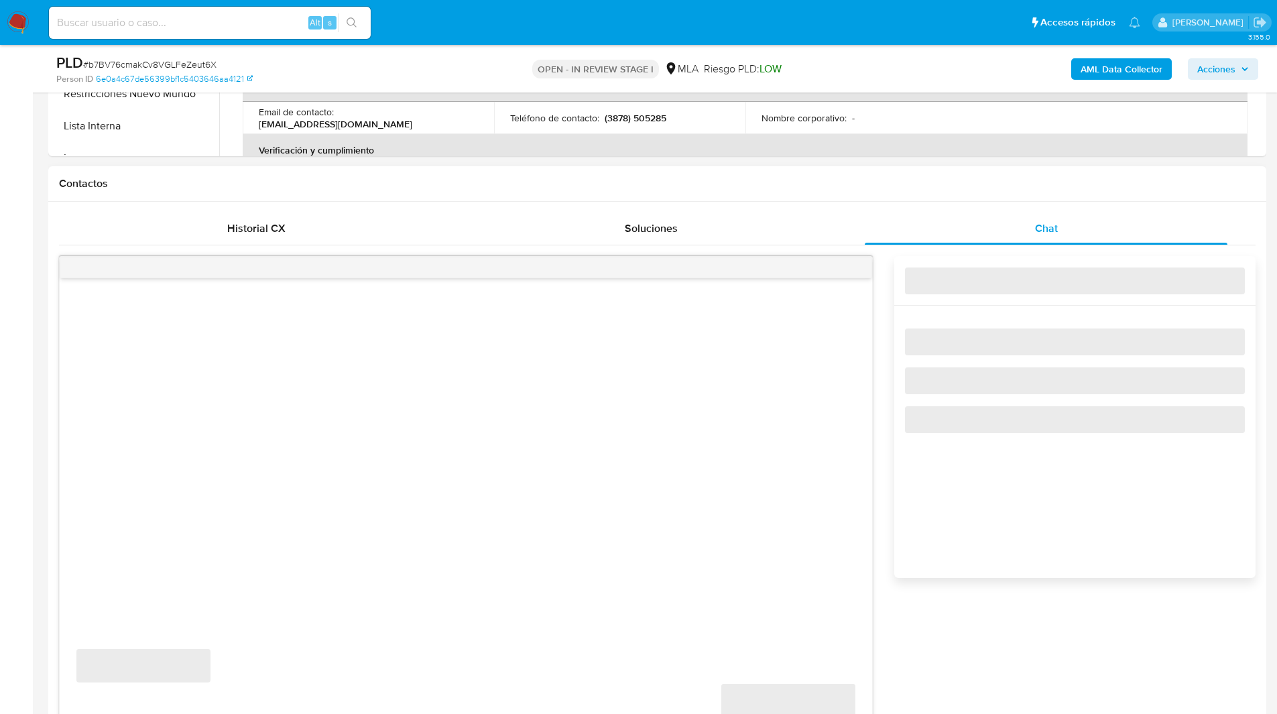
select select "10"
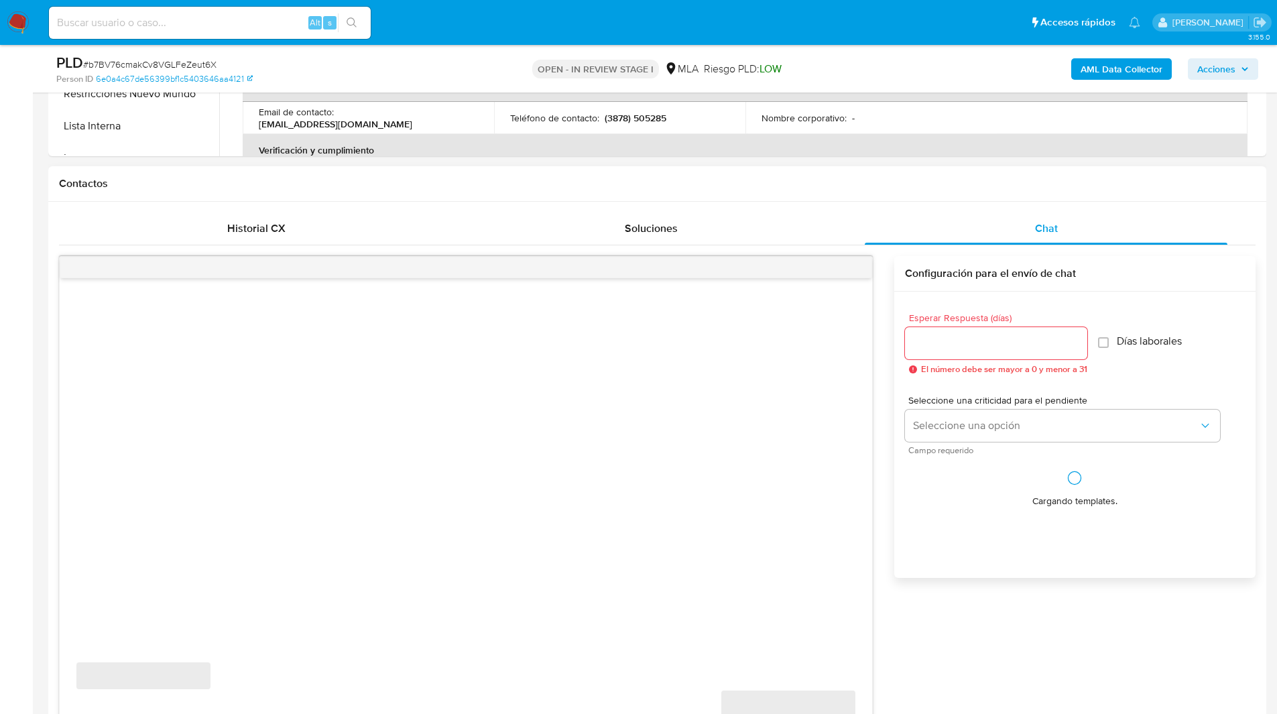
click at [966, 192] on div "Contactos" at bounding box center [657, 184] width 1218 height 36
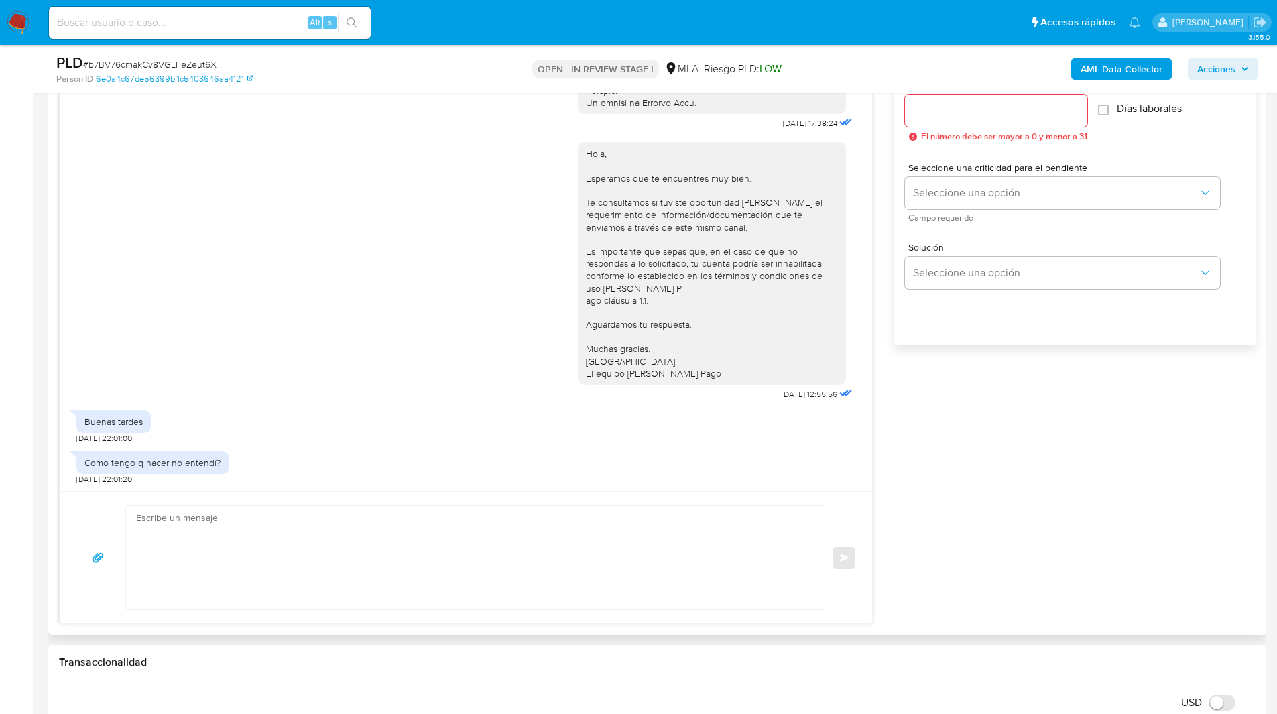
scroll to position [768, 0]
click at [421, 559] on textarea at bounding box center [472, 557] width 672 height 103
paste textarea "Hola XXX, Muchas gracias por tu respuesta. Analizamos tu caso y verificamos que…"
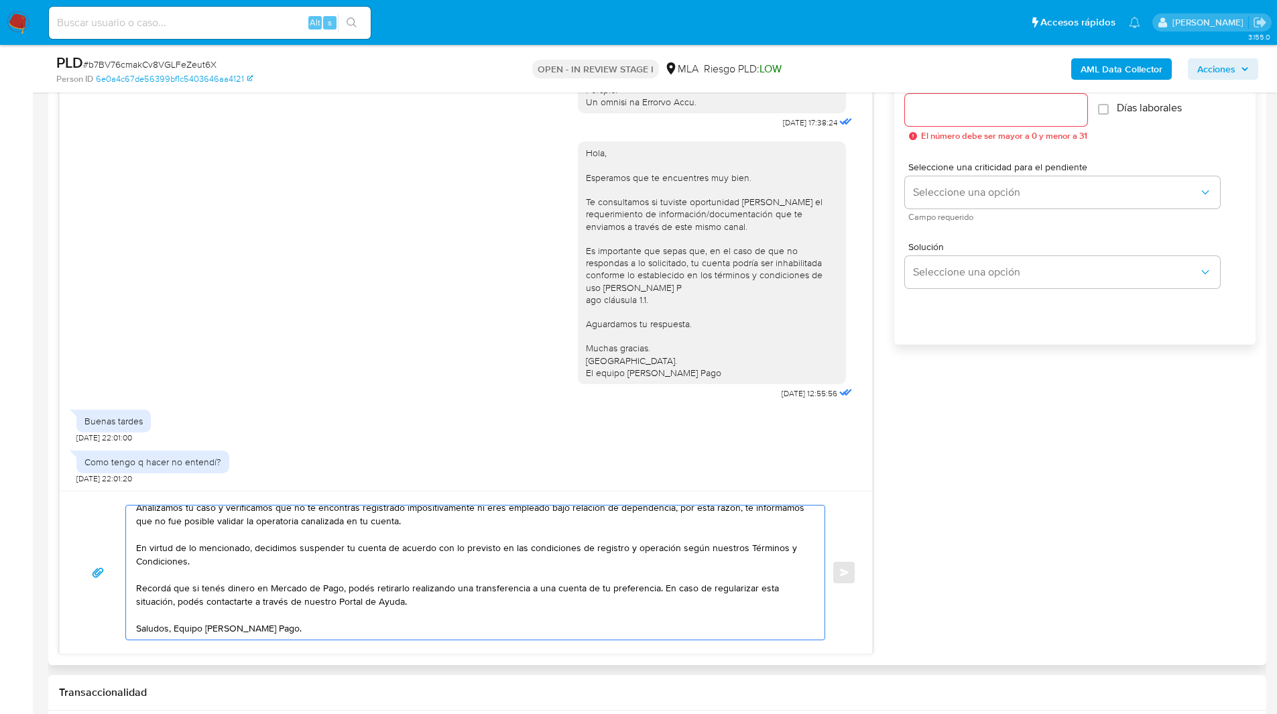
scroll to position [0, 0]
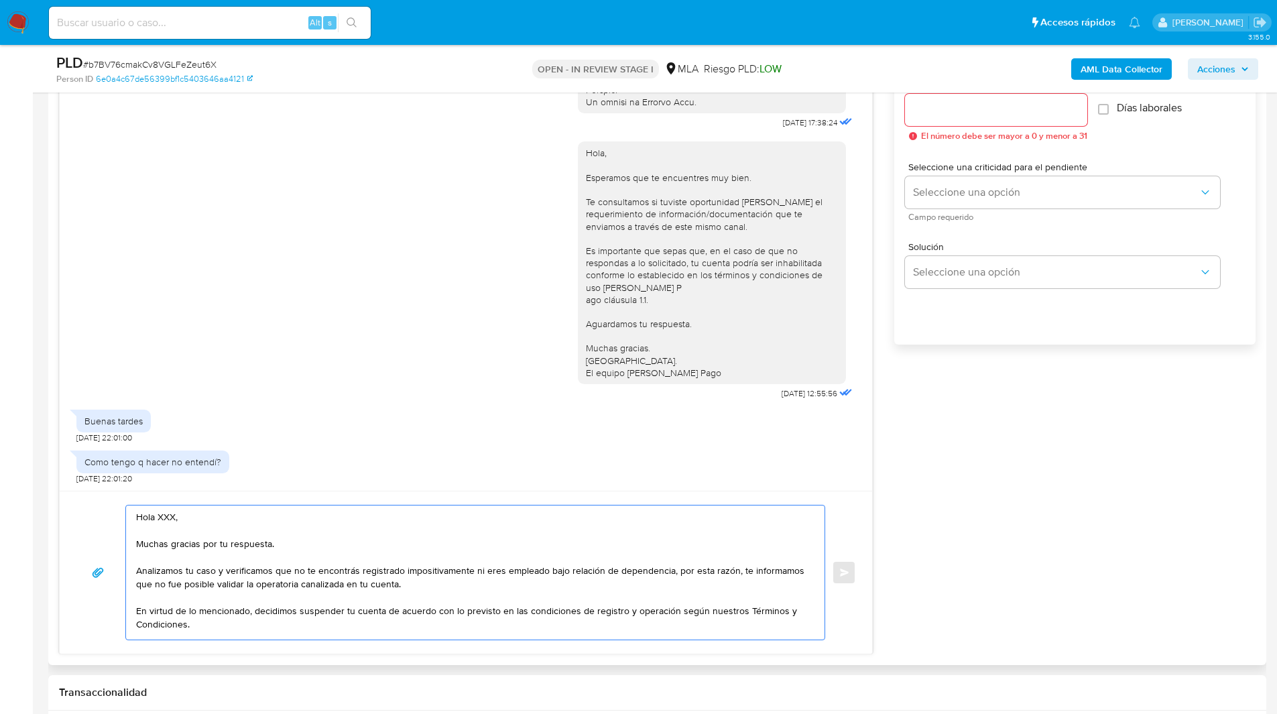
click at [165, 517] on textarea "Hola XXX, Muchas gracias por tu respuesta. Analizamos tu caso y verificamos que…" at bounding box center [472, 573] width 672 height 134
type textarea "Hola, Muchas gracias por tu respuesta. Analizamos tu caso y verificamos que no …"
click at [953, 109] on input "Esperar Respuesta (días)" at bounding box center [996, 109] width 182 height 17
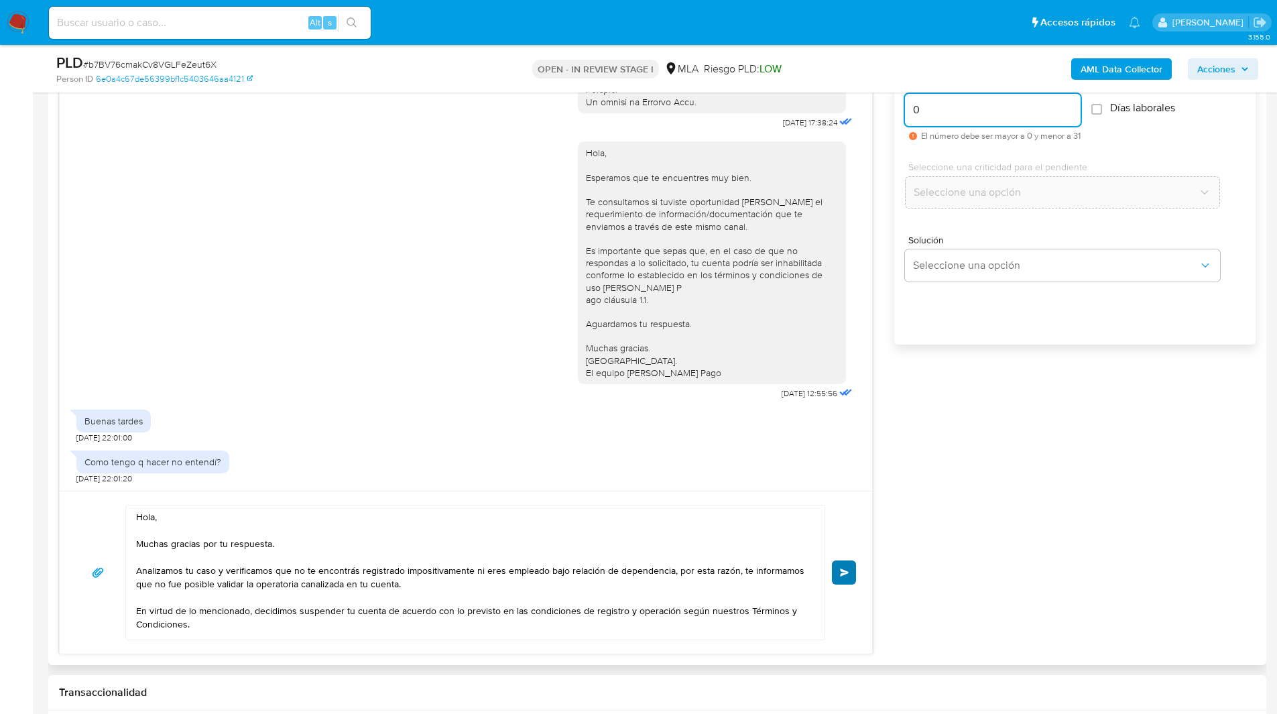
type input "0"
click at [846, 570] on span "Enviar" at bounding box center [844, 573] width 9 height 8
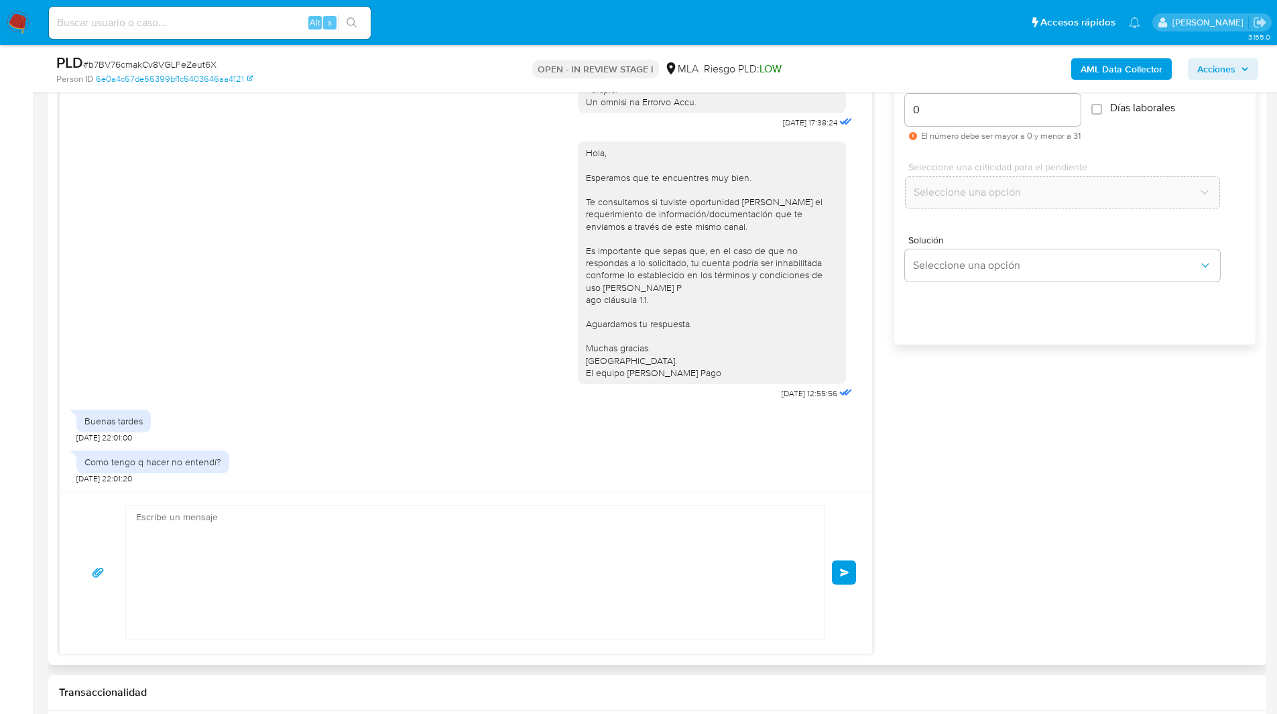
scroll to position [961, 0]
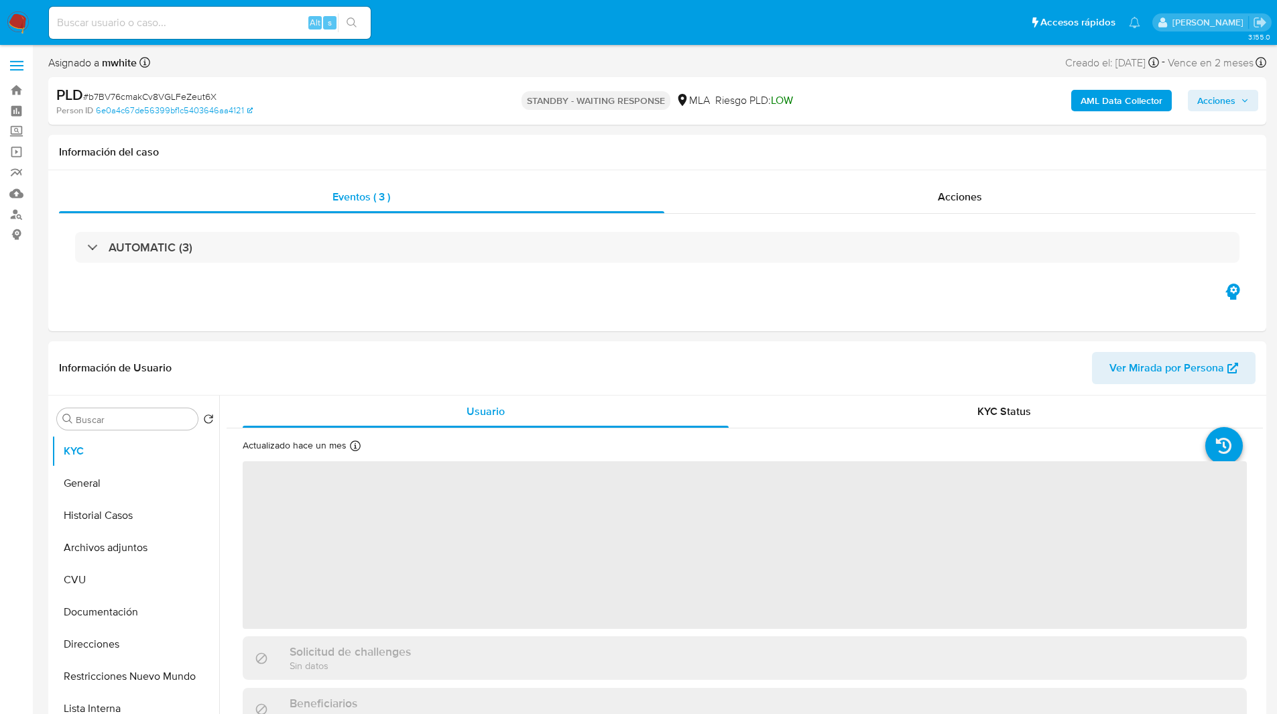
select select "10"
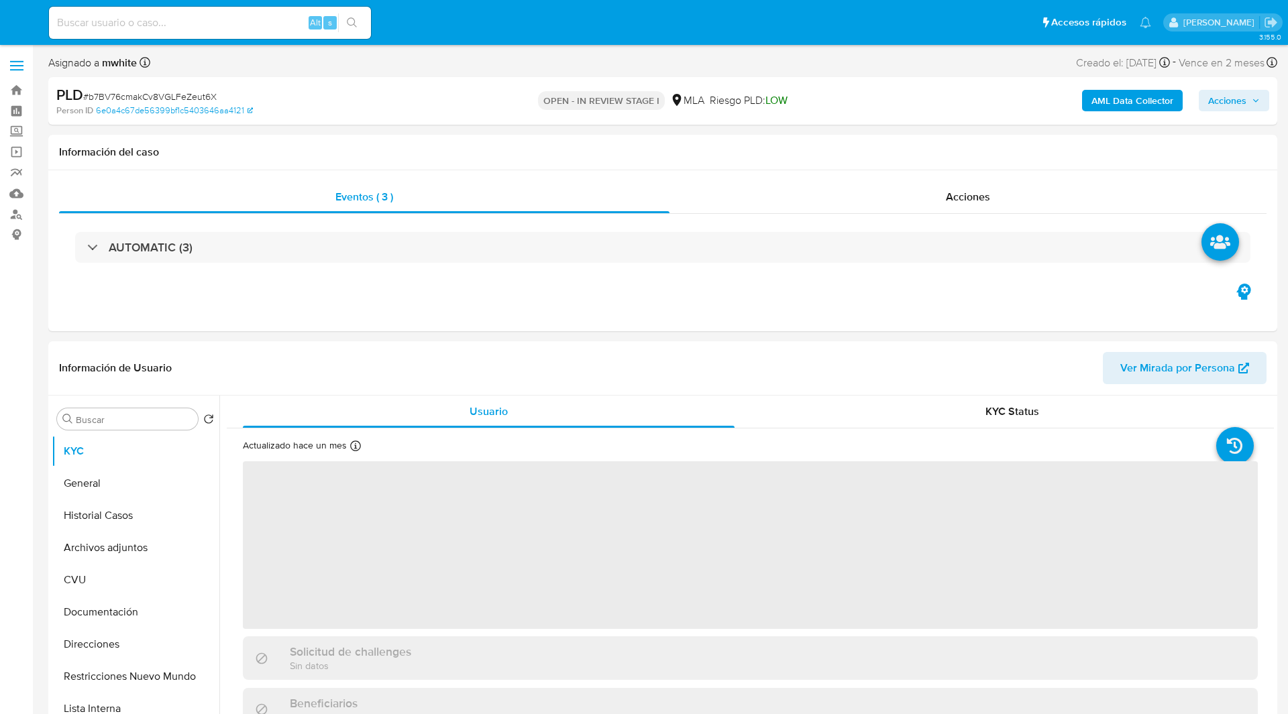
select select "10"
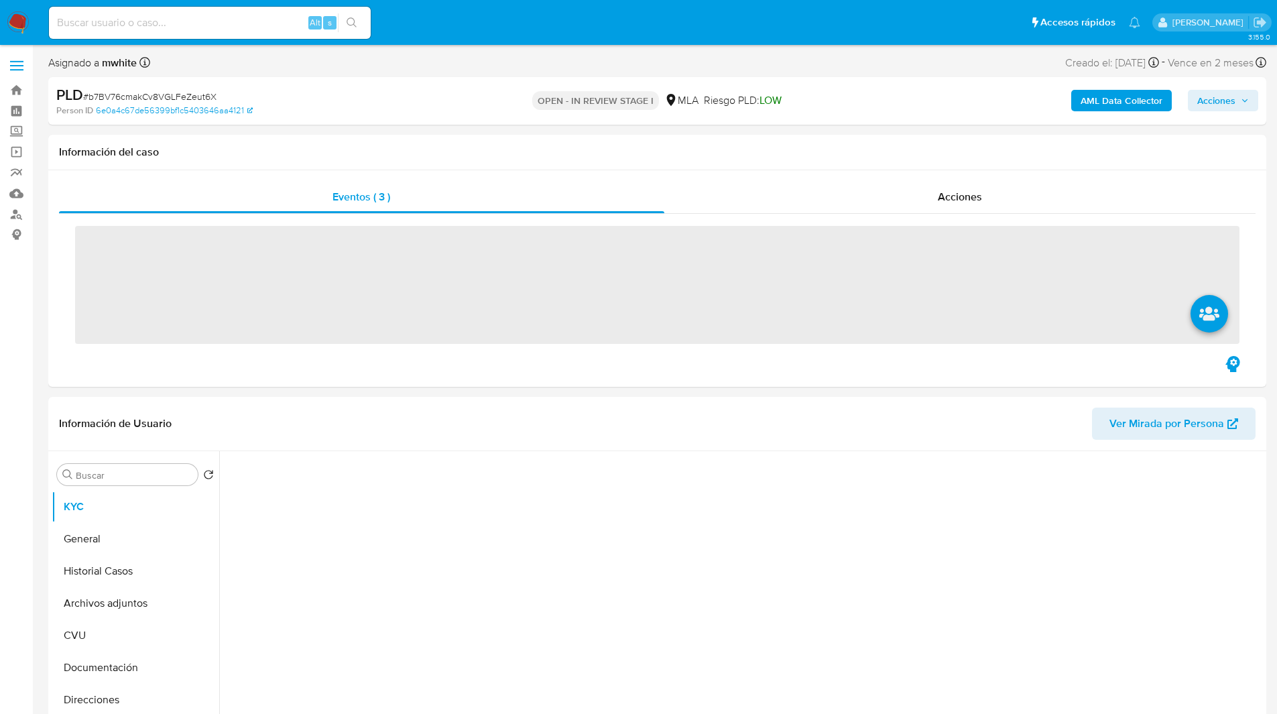
click at [482, 29] on ul "Pausado Ver notificaciones Alt s Accesos rápidos Presiona las siguientes teclas…" at bounding box center [594, 22] width 1105 height 34
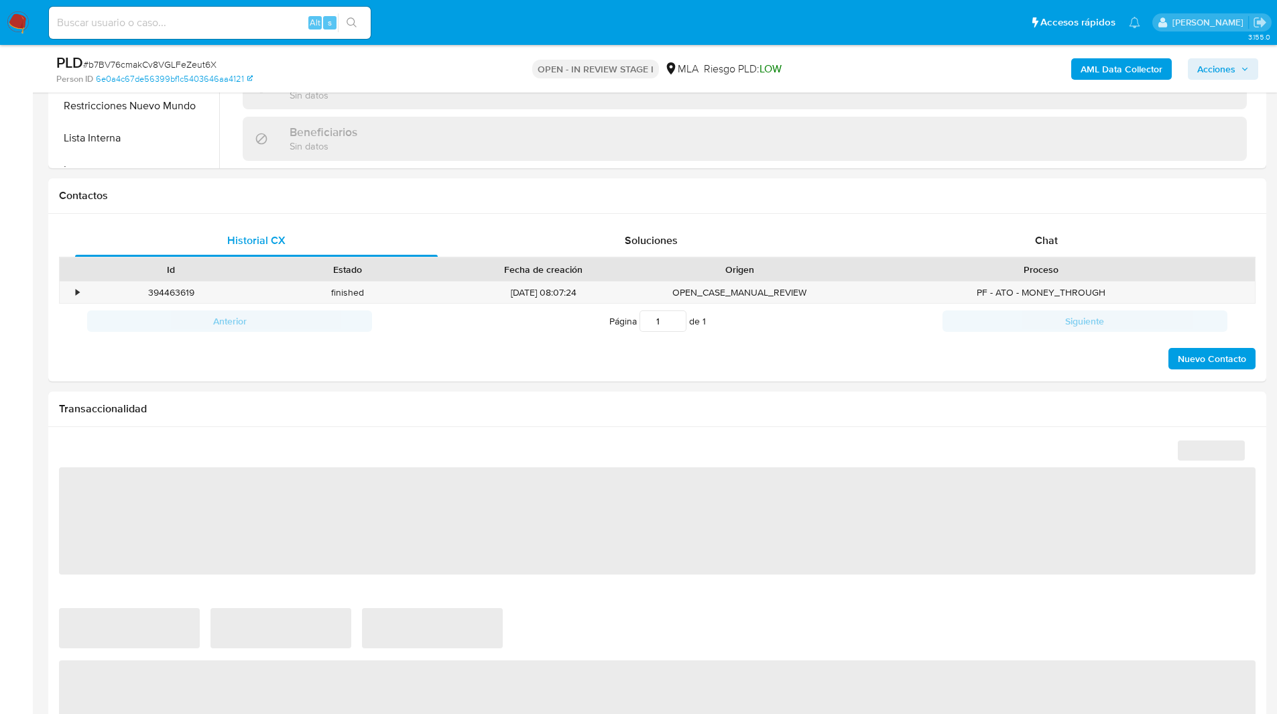
scroll to position [530, 0]
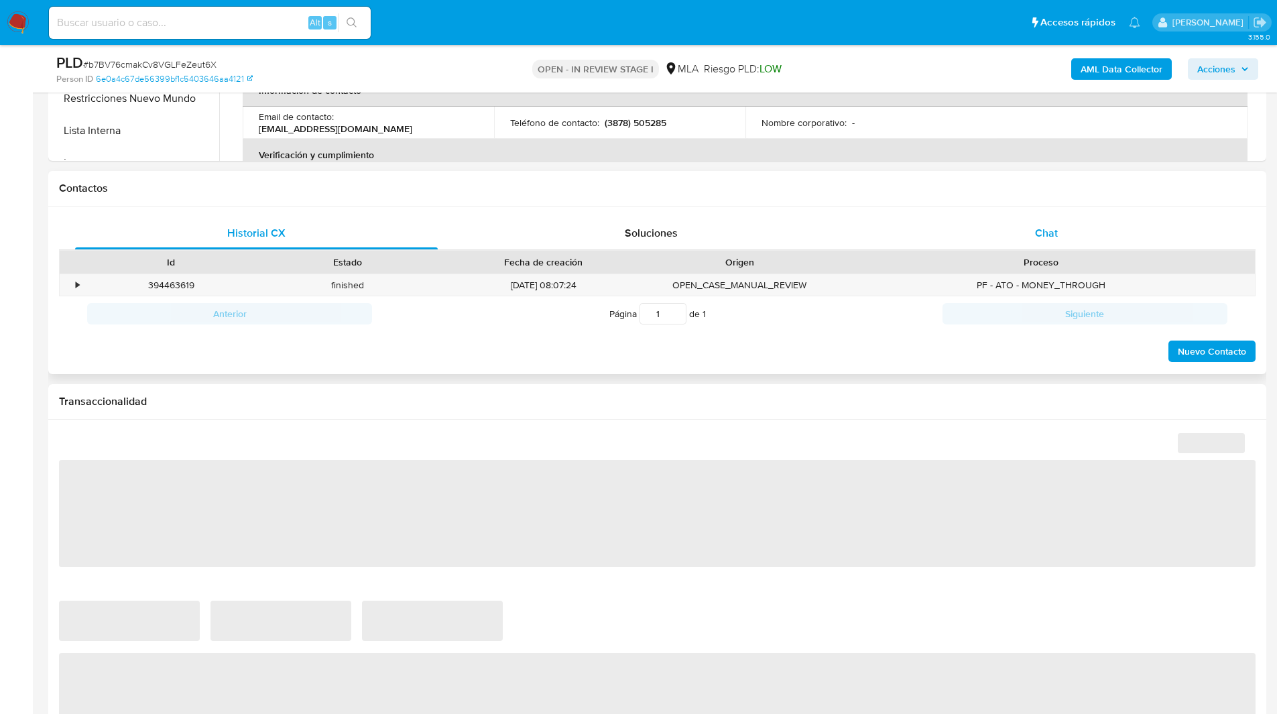
click at [978, 241] on div "Chat" at bounding box center [1046, 233] width 363 height 32
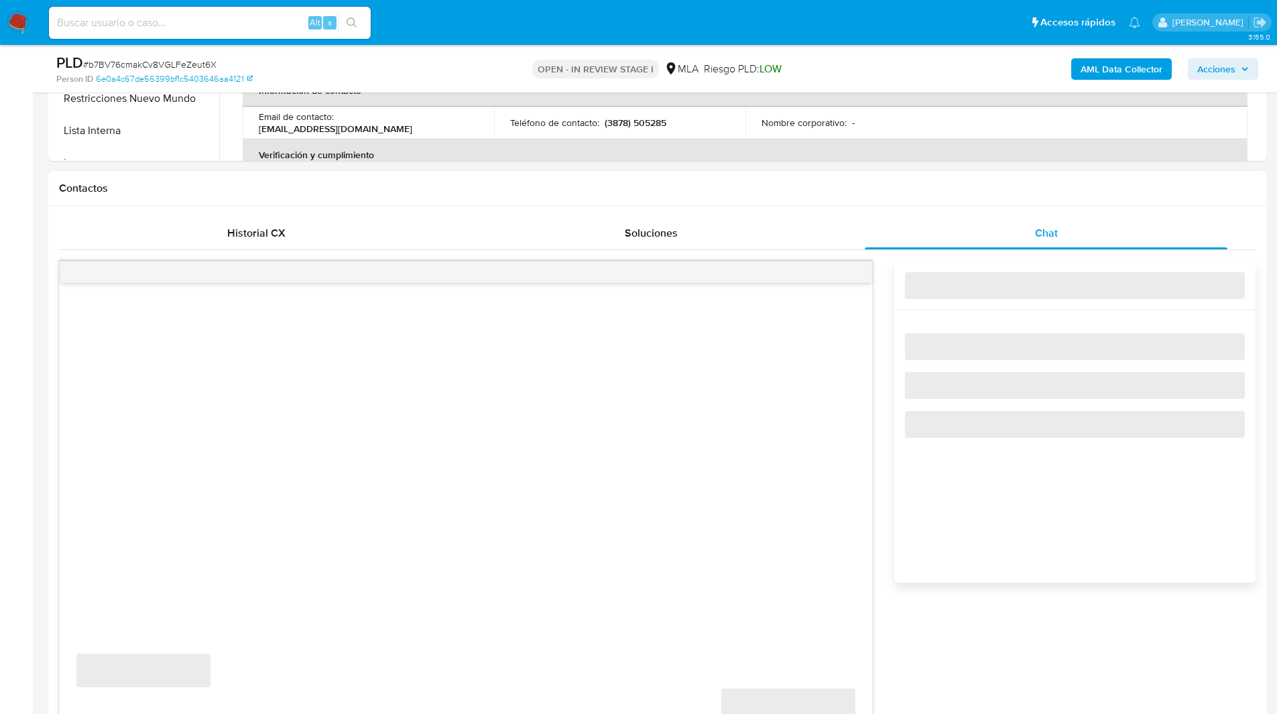
select select "10"
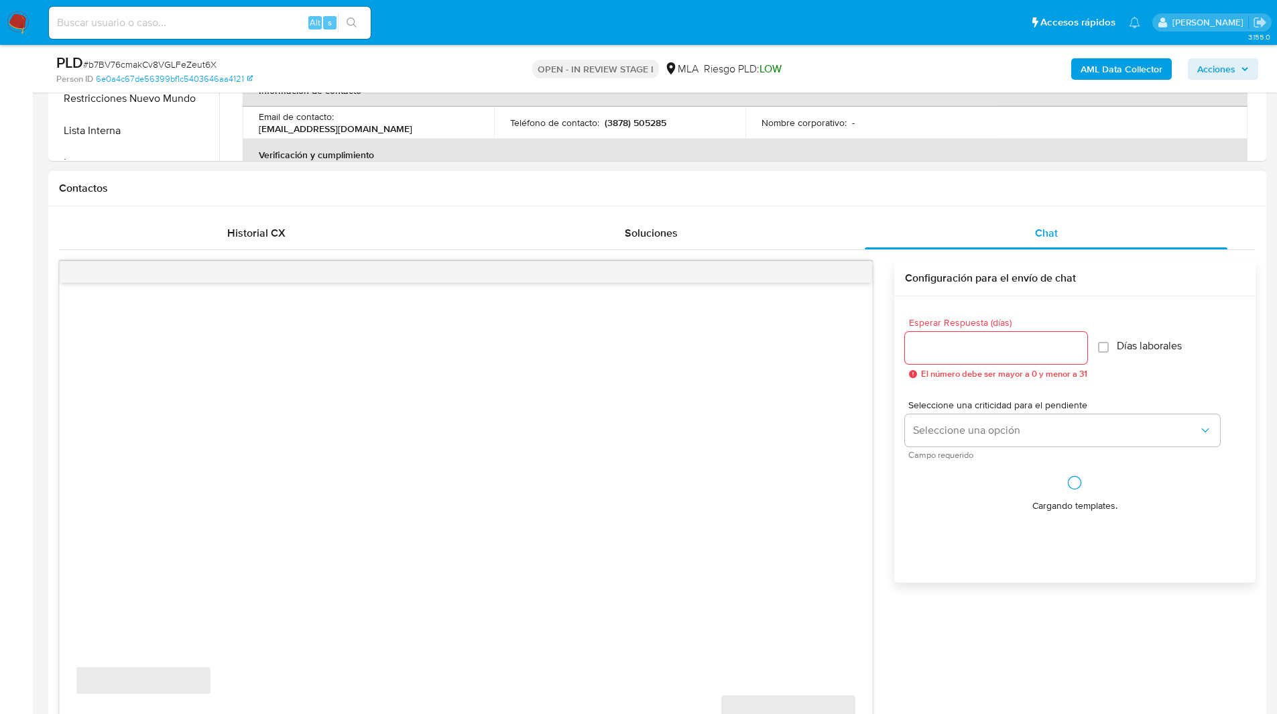
click at [817, 192] on h1 "Contactos" at bounding box center [657, 188] width 1197 height 13
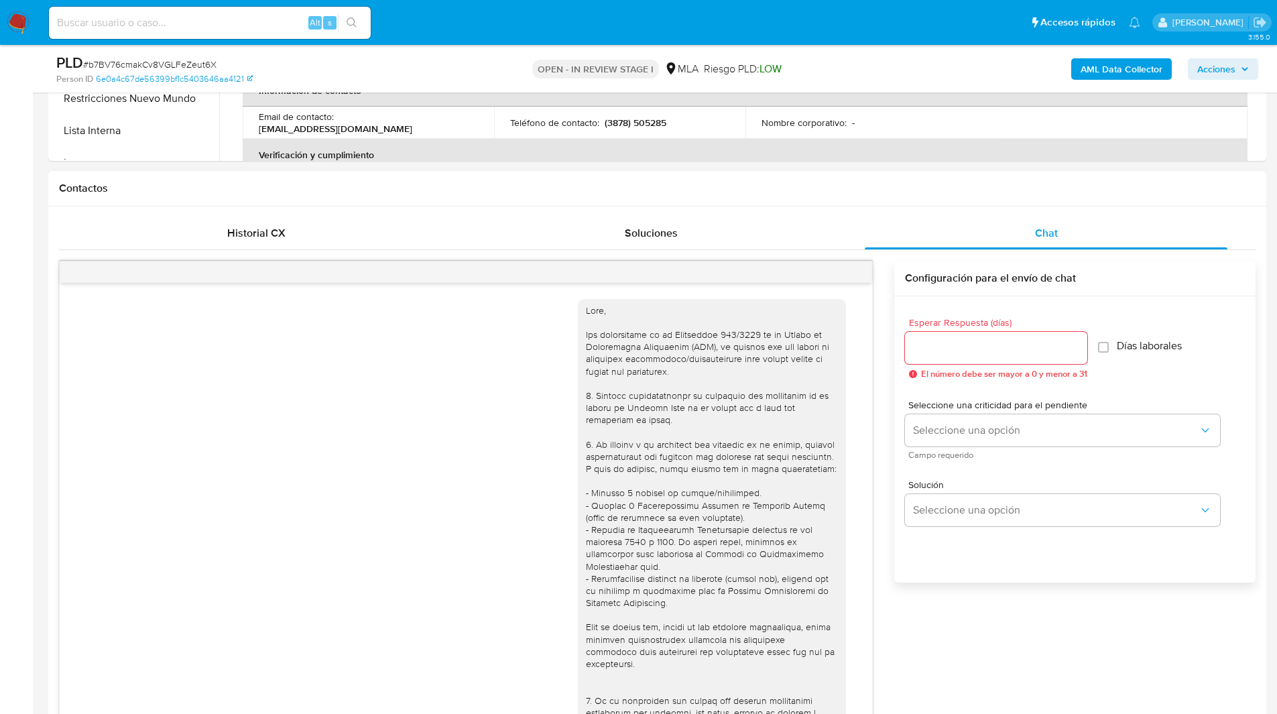
scroll to position [961, 0]
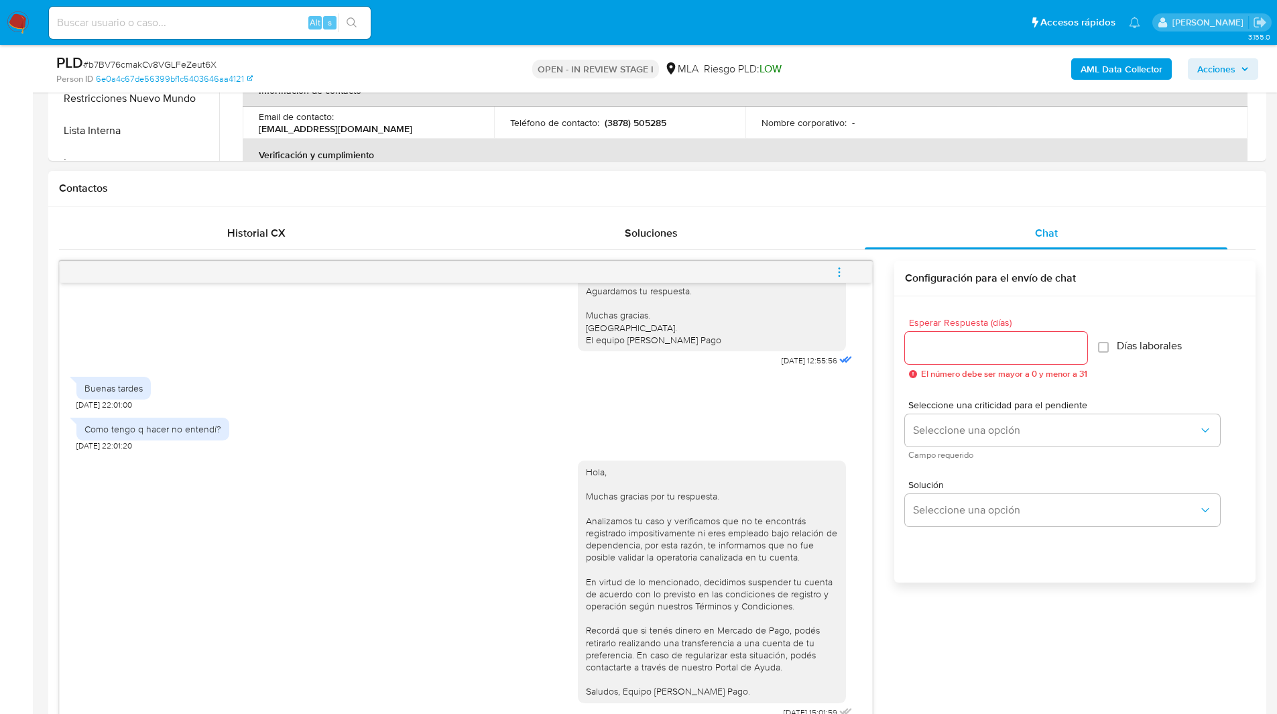
click at [838, 271] on icon "menu-action" at bounding box center [840, 272] width 12 height 12
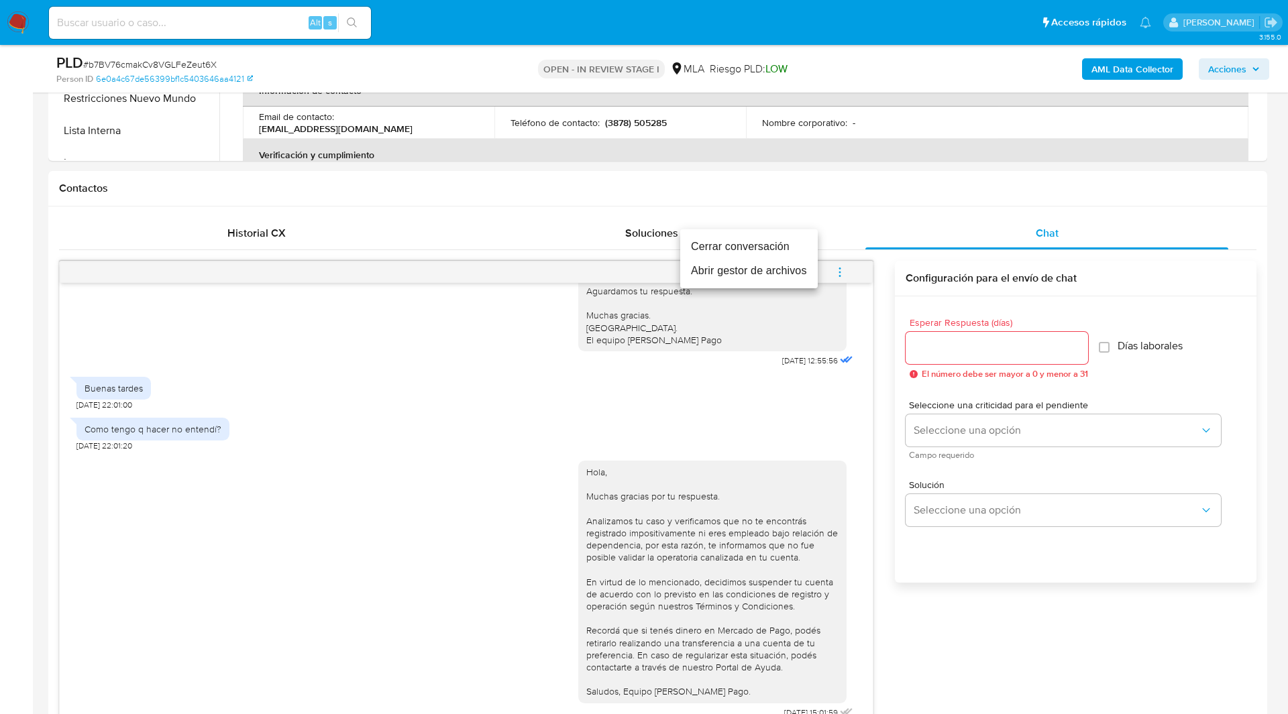
click at [780, 245] on li "Cerrar conversación" at bounding box center [748, 247] width 137 height 24
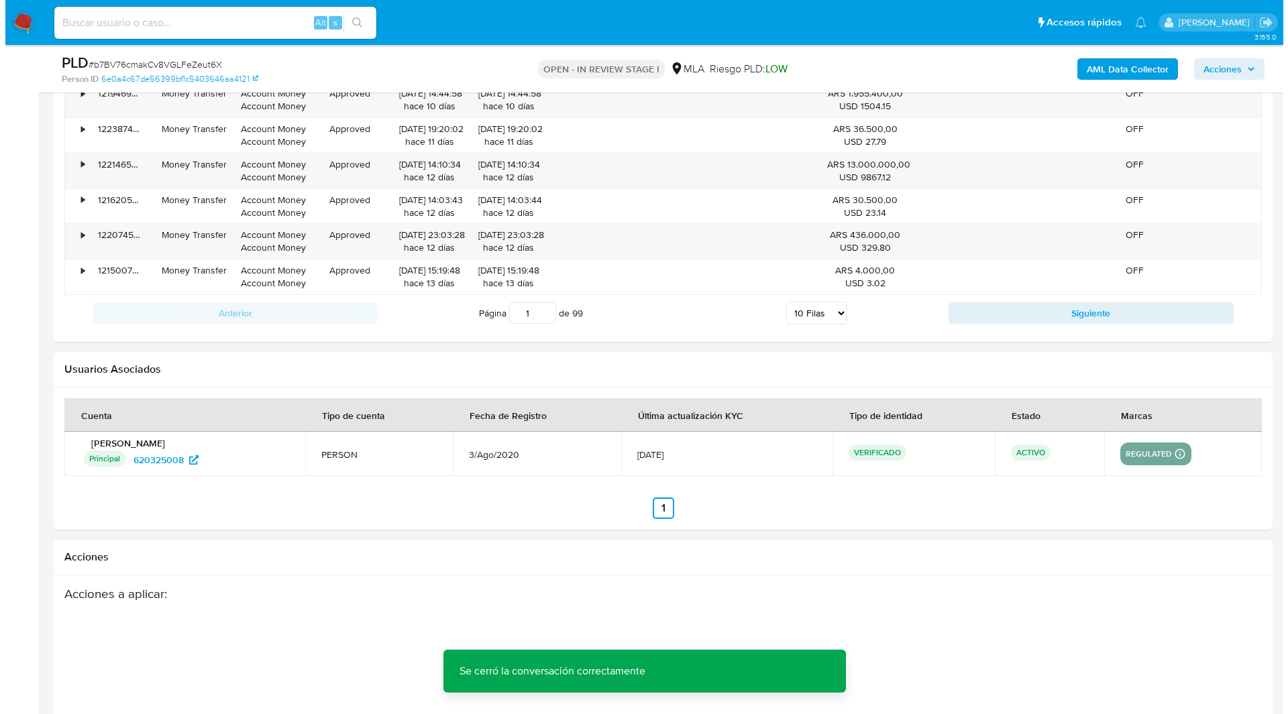
scroll to position [2358, 0]
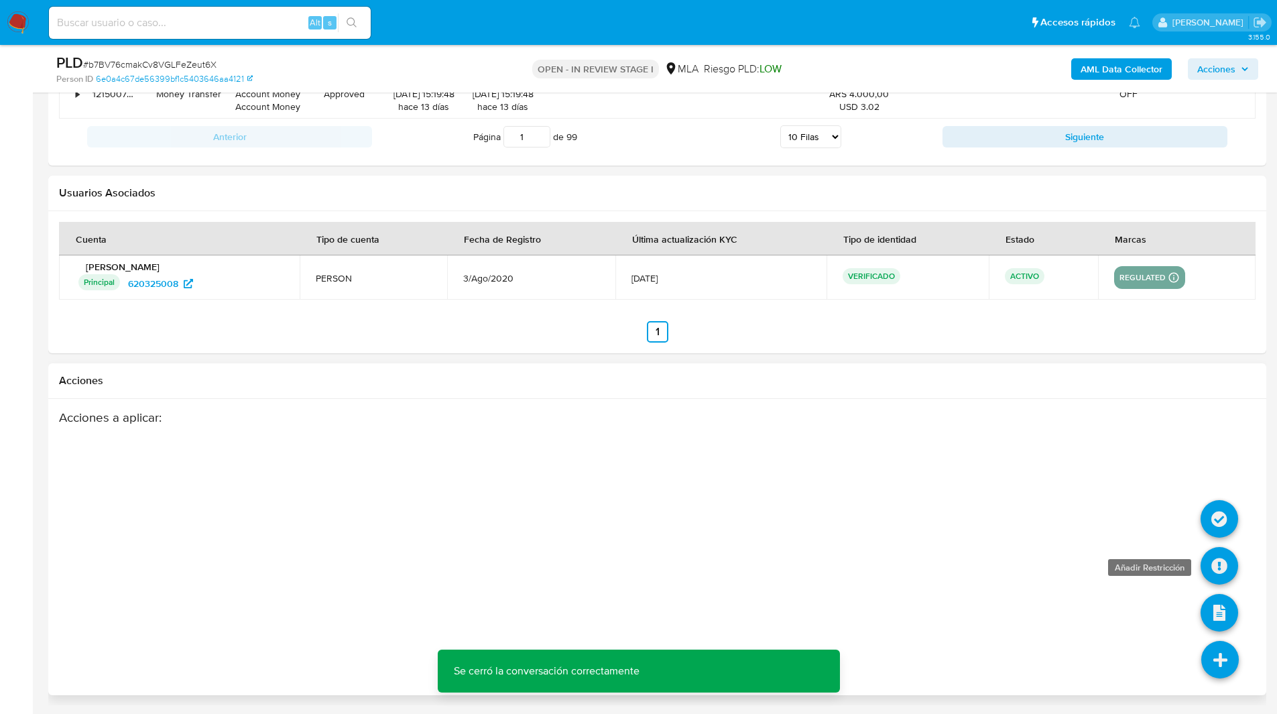
click at [1220, 561] on icon at bounding box center [1220, 566] width 38 height 38
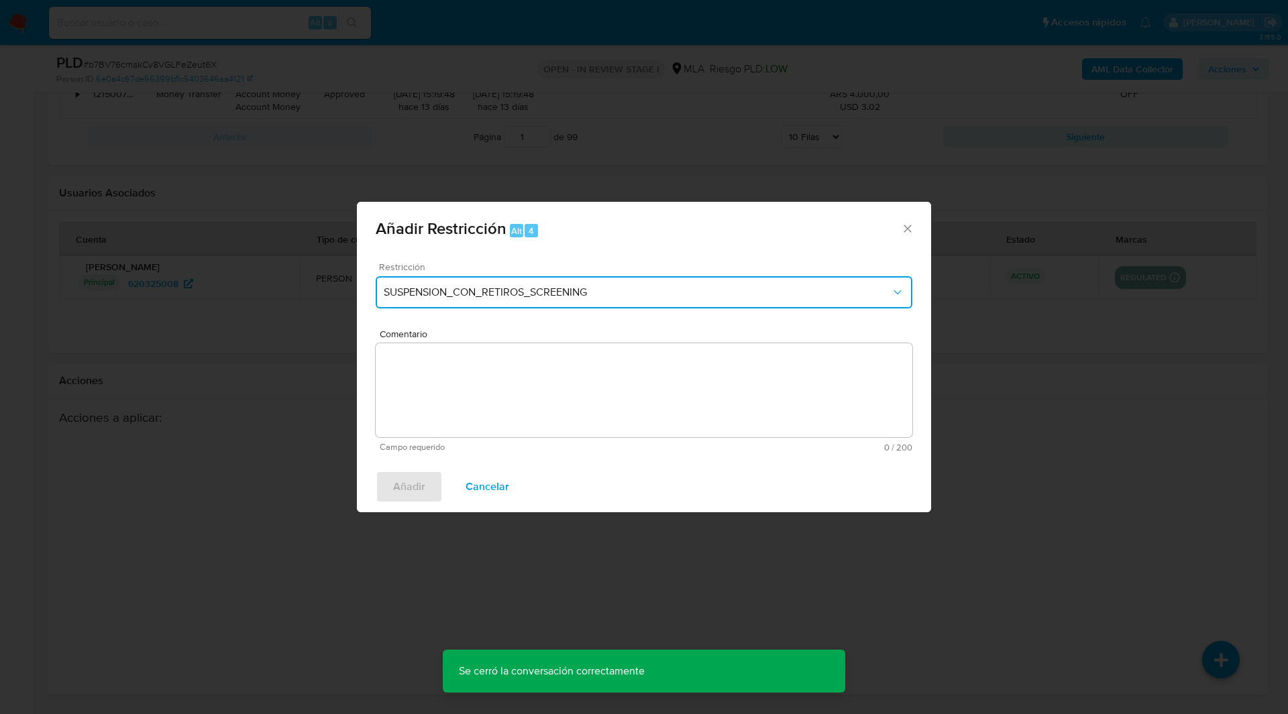
click at [589, 287] on span "SUSPENSION_CON_RETIROS_SCREENING" at bounding box center [637, 292] width 507 height 13
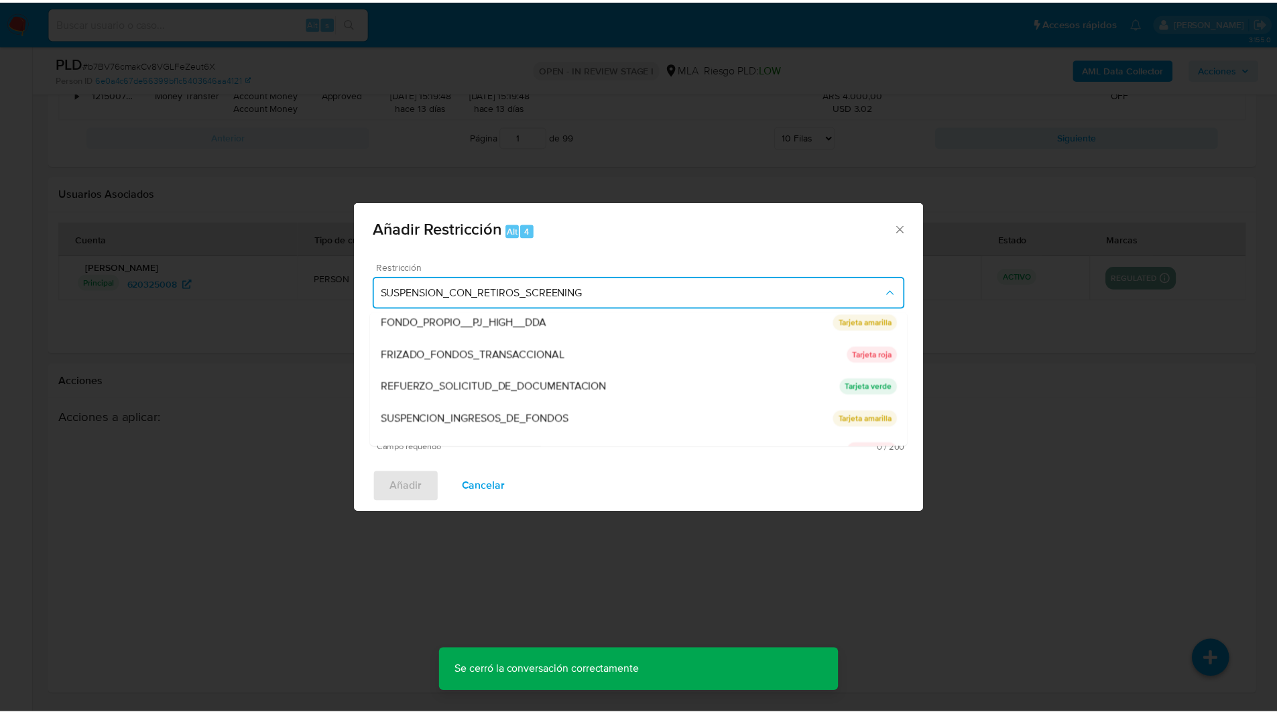
scroll to position [284, 0]
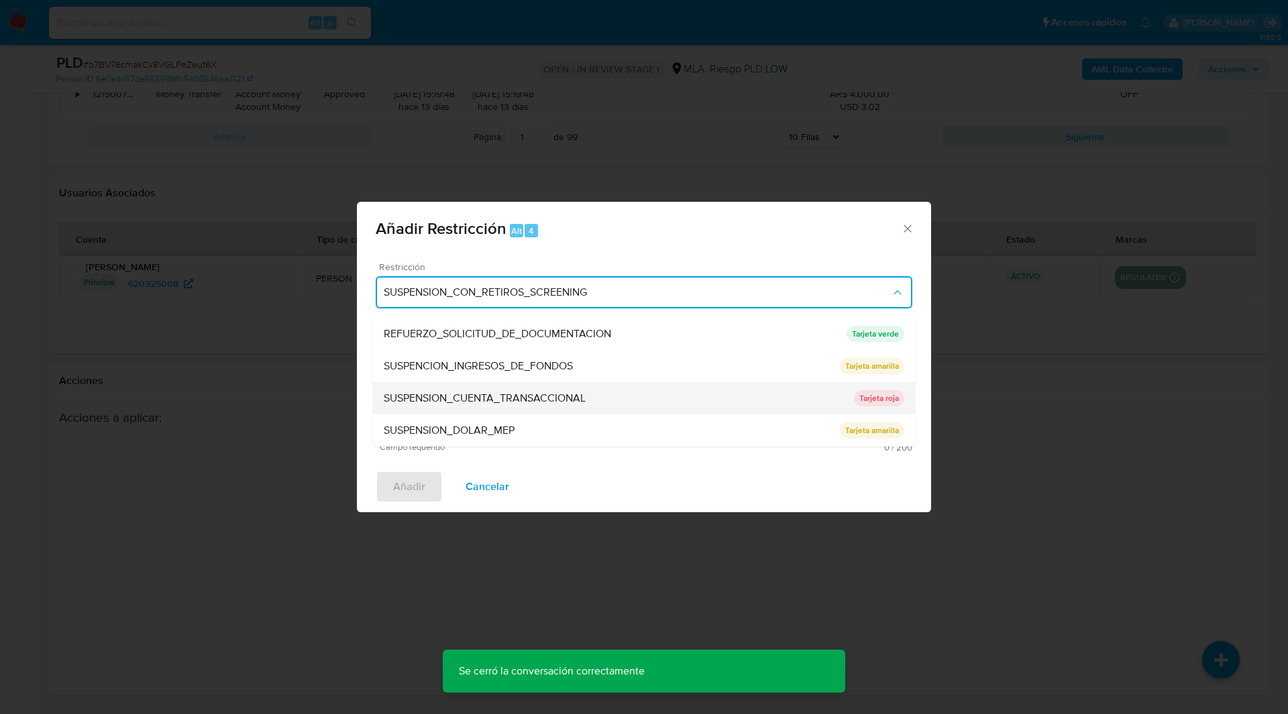
click at [451, 395] on span "SUSPENSION_CUENTA_TRANSACCIONAL" at bounding box center [485, 398] width 202 height 13
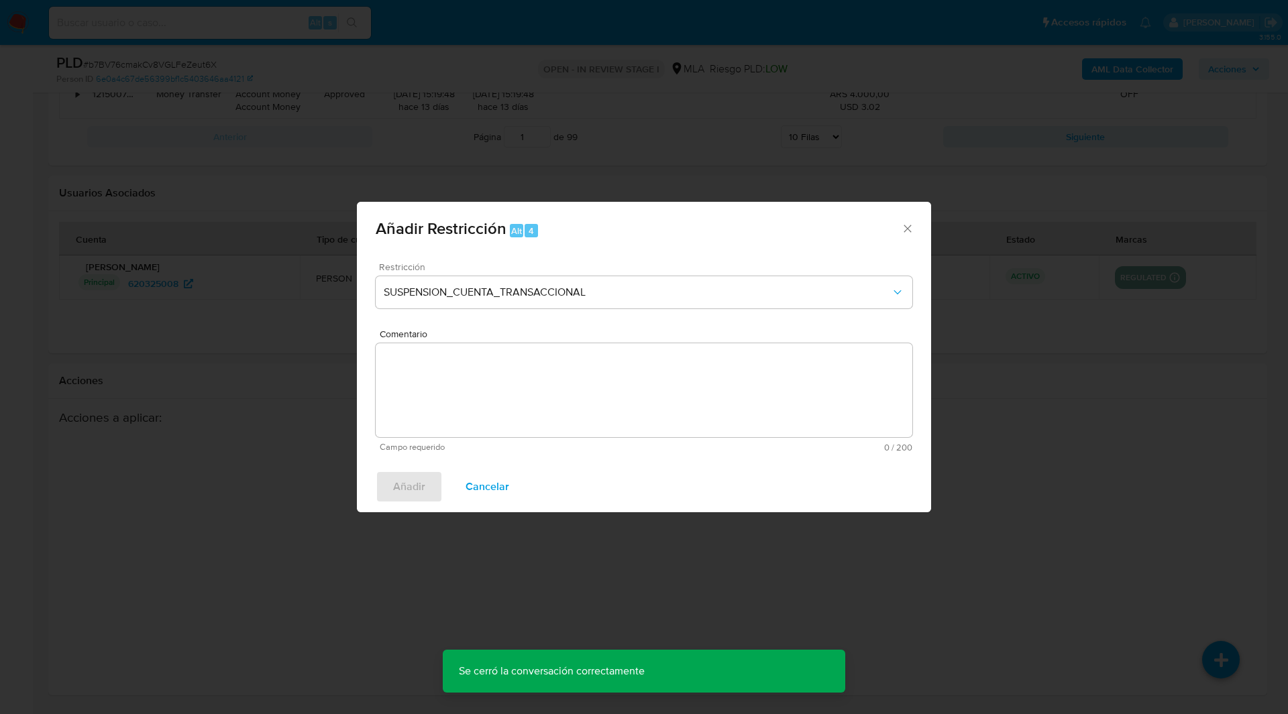
click at [525, 390] on textarea "Comentario" at bounding box center [644, 390] width 536 height 94
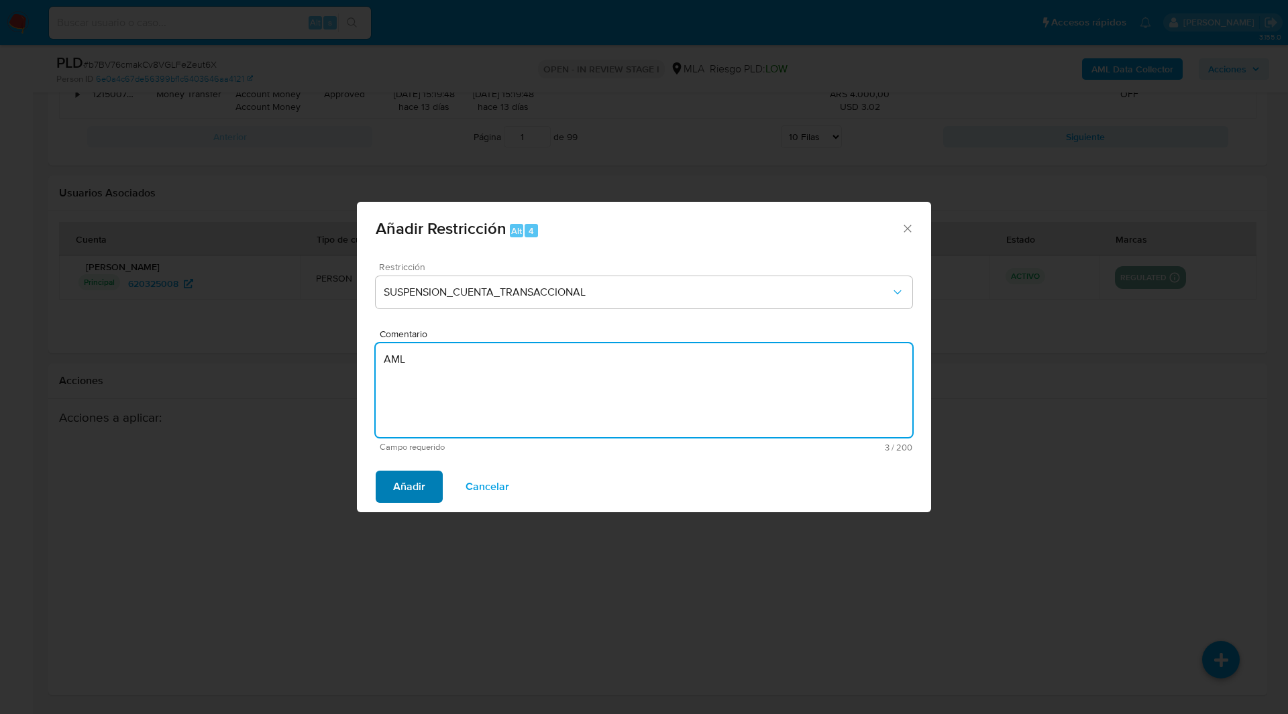
type textarea "AML"
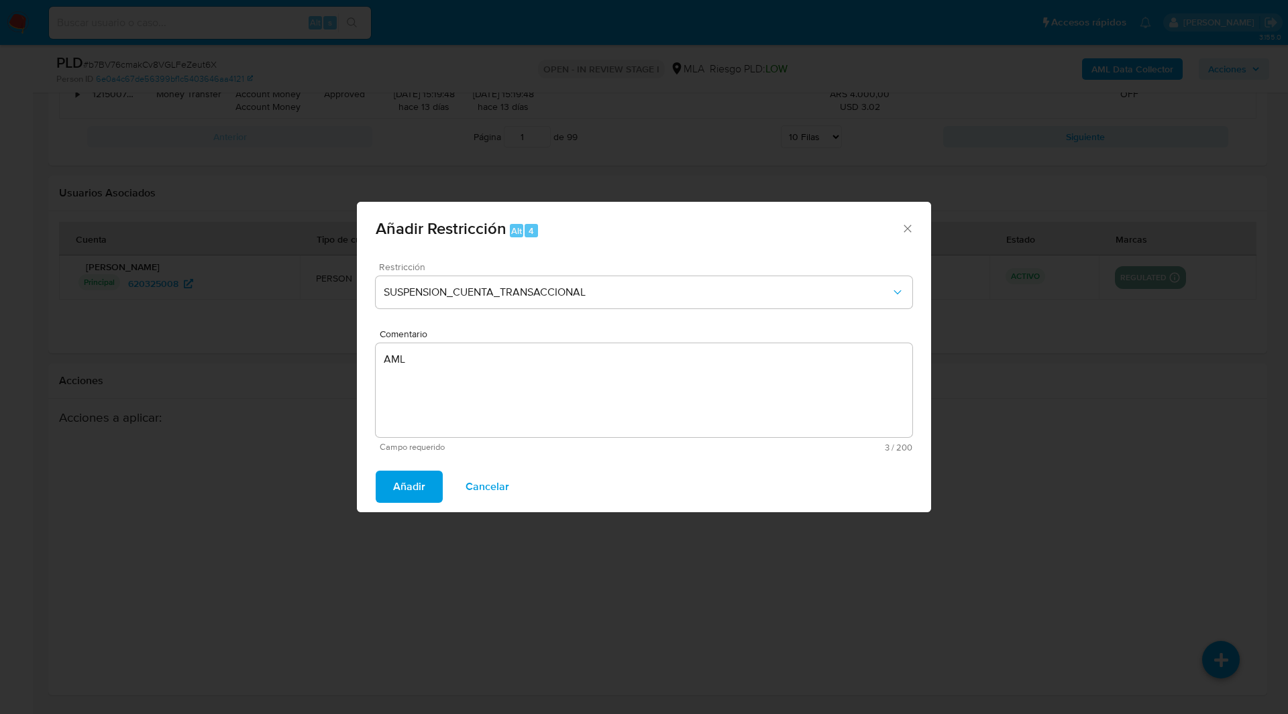
click at [390, 484] on button "Añadir" at bounding box center [409, 487] width 67 height 32
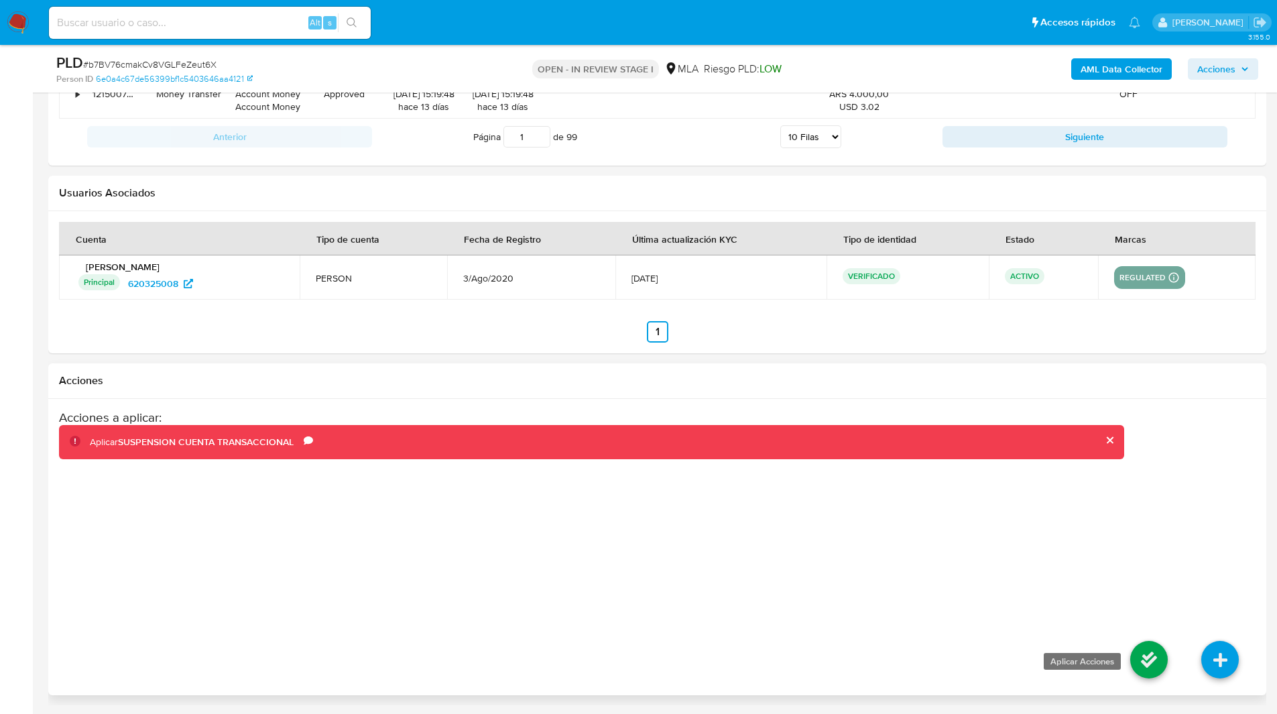
click at [1153, 660] on icon at bounding box center [1150, 660] width 38 height 38
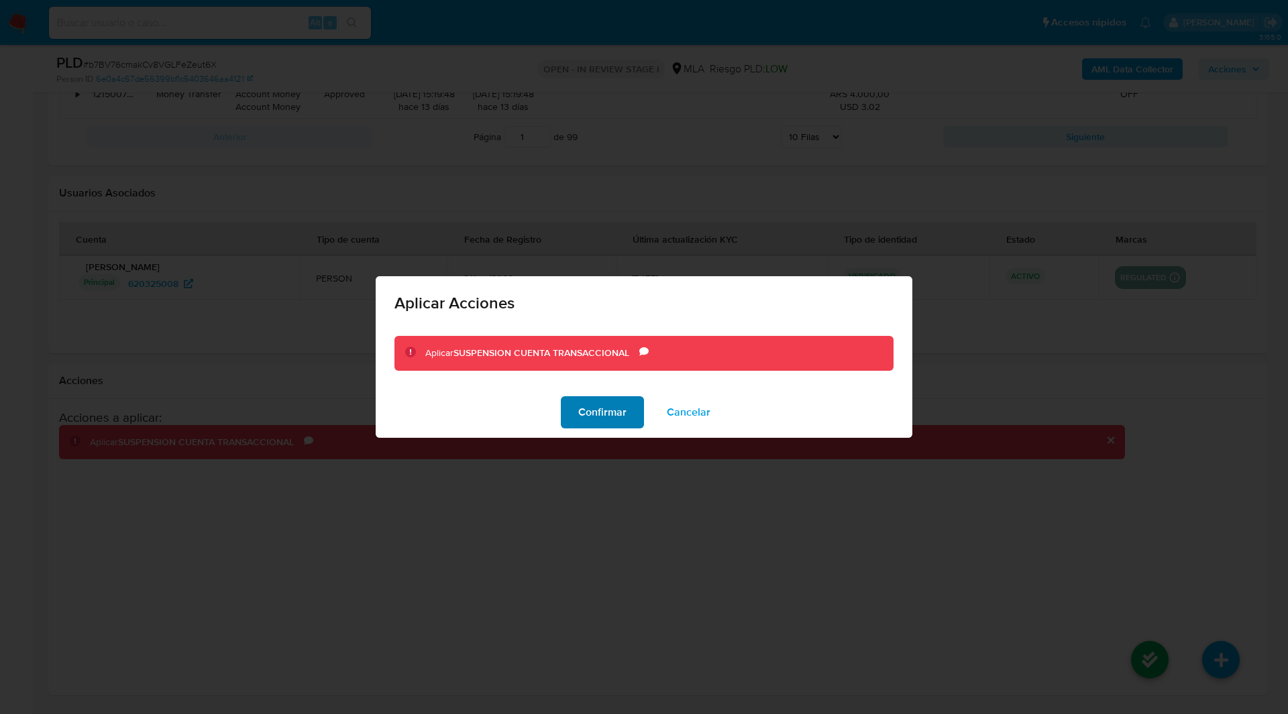
click at [603, 408] on span "Confirmar" at bounding box center [602, 413] width 48 height 30
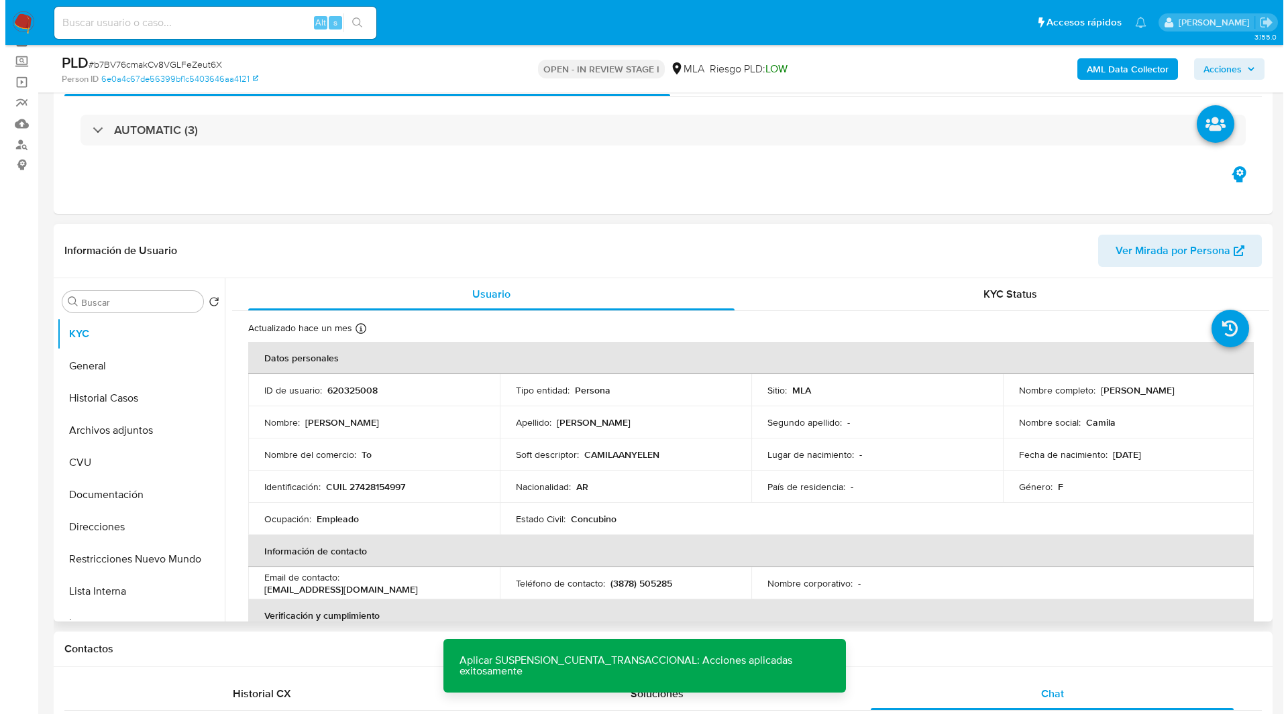
scroll to position [29, 0]
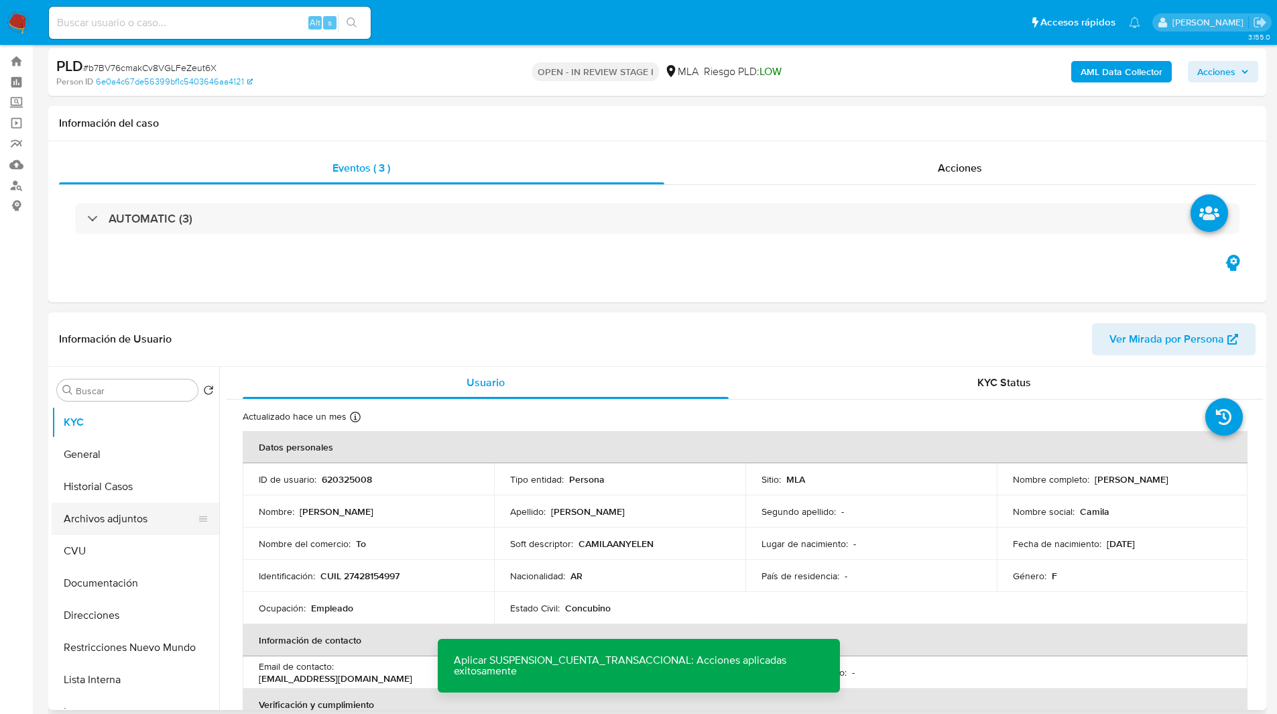
click at [103, 530] on button "Archivos adjuntos" at bounding box center [130, 519] width 157 height 32
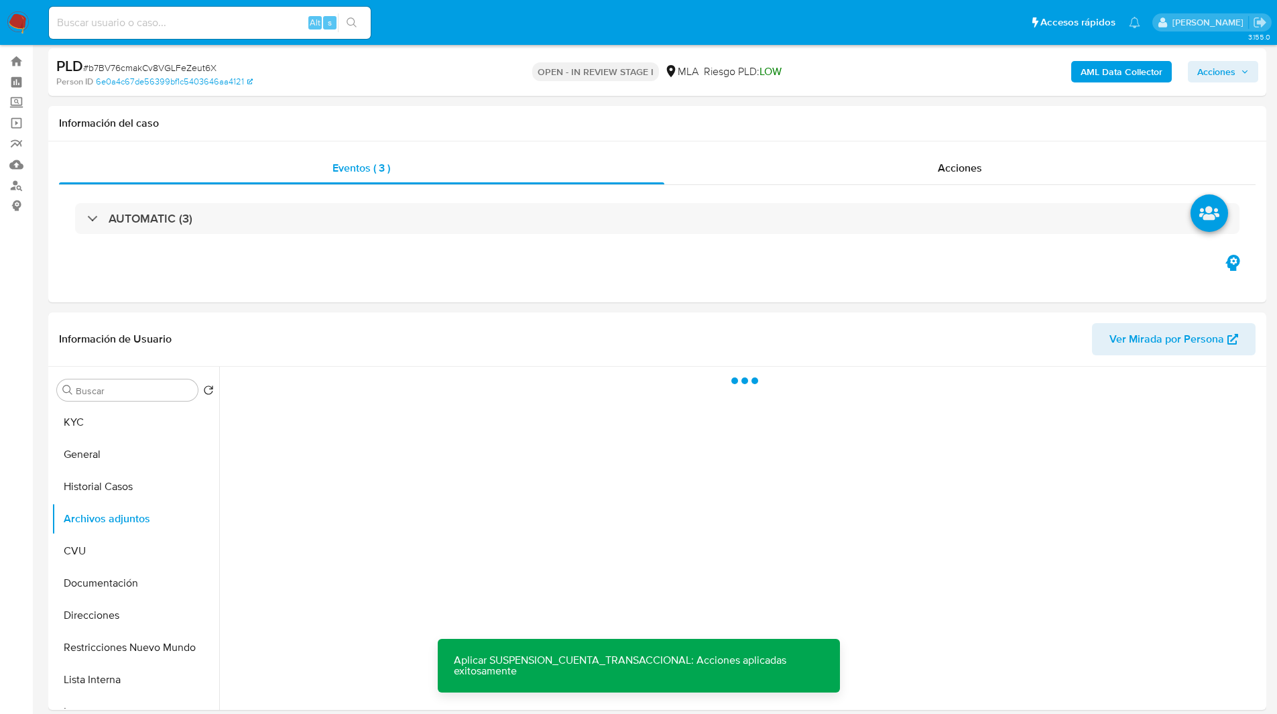
click at [1102, 72] on b "AML Data Collector" at bounding box center [1122, 71] width 82 height 21
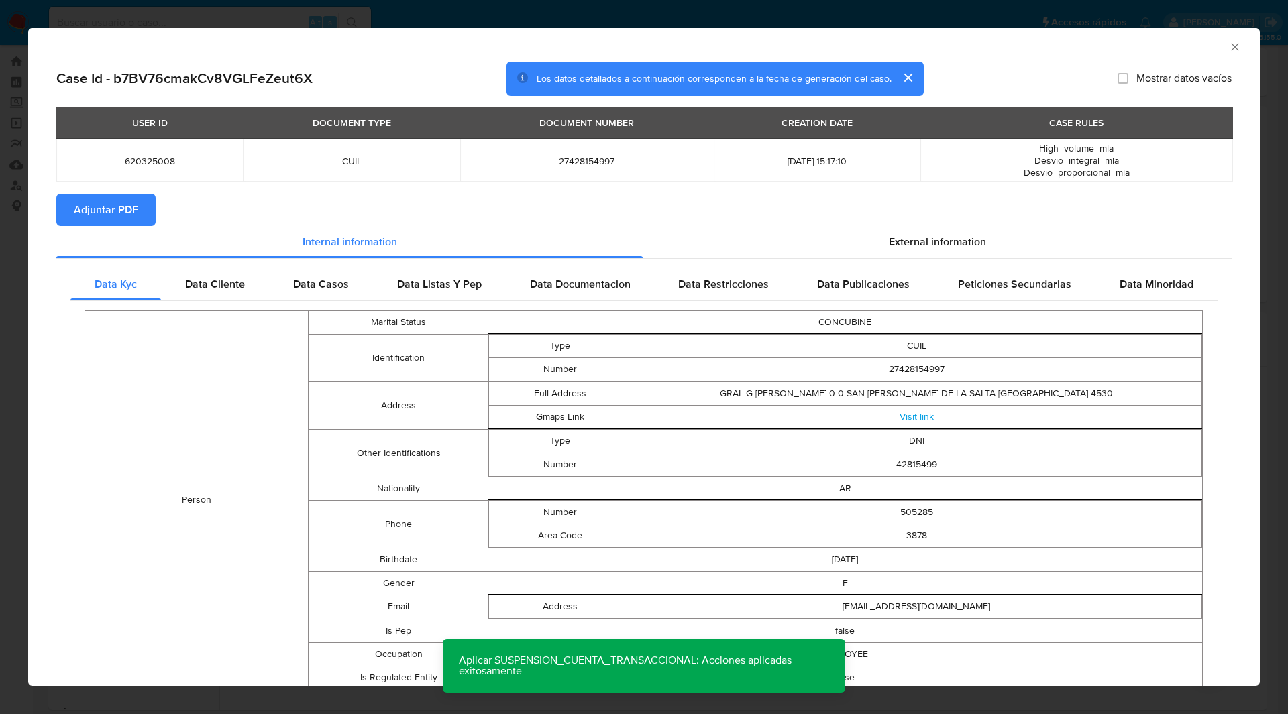
click at [131, 209] on span "Adjuntar PDF" at bounding box center [106, 210] width 64 height 30
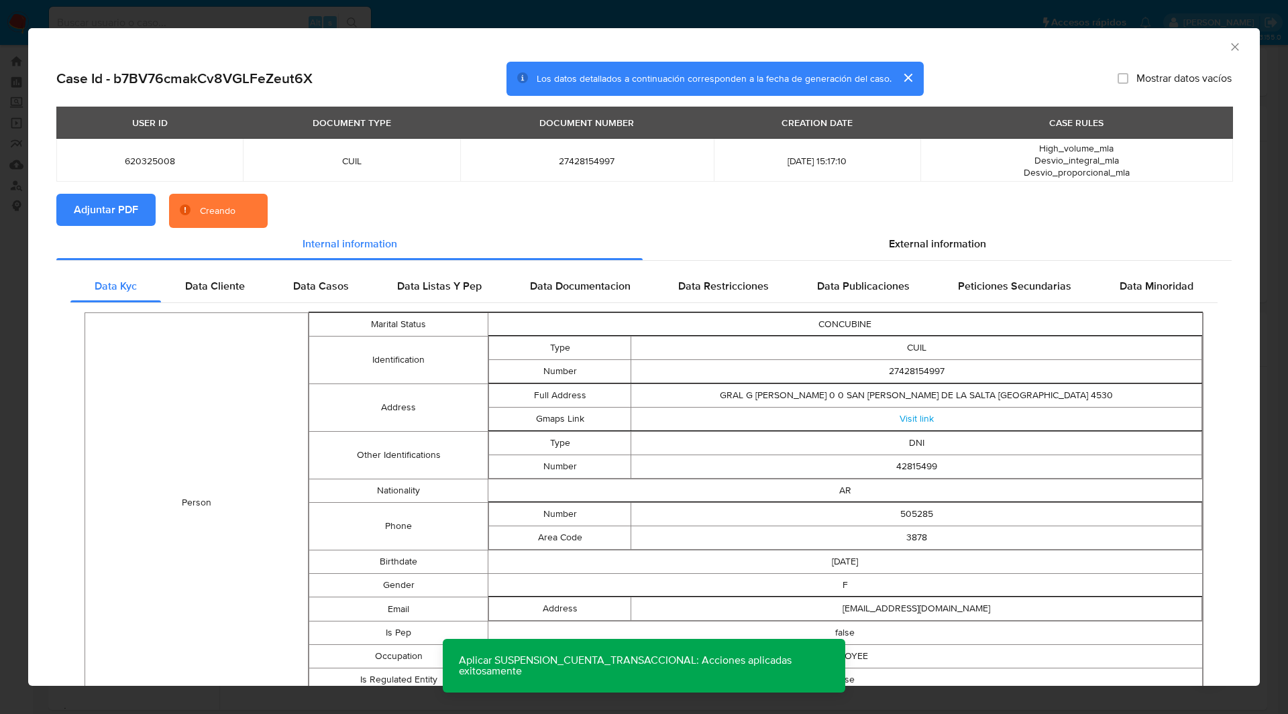
click at [376, 217] on section "Adjuntar PDF Creando" at bounding box center [643, 211] width 1175 height 35
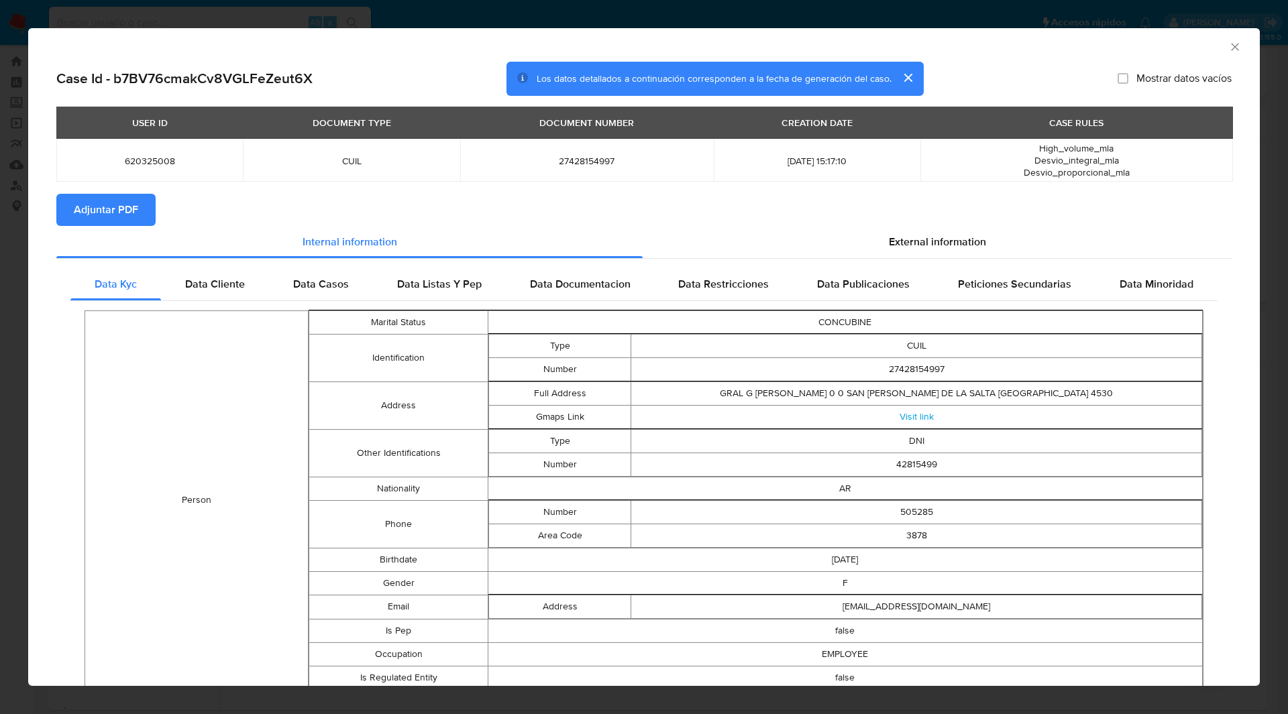
click at [545, 207] on section "Adjuntar PDF" at bounding box center [643, 210] width 1175 height 32
click at [1231, 46] on icon "Cerrar ventana" at bounding box center [1234, 46] width 7 height 7
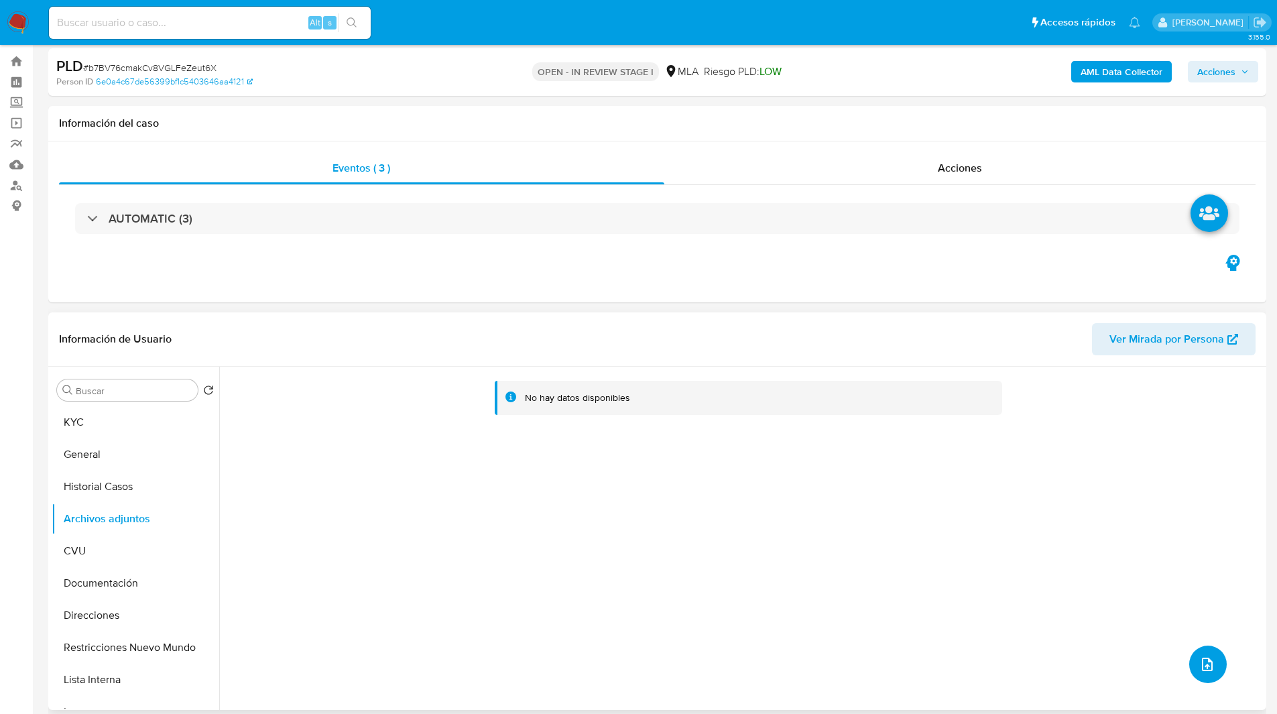
click at [1212, 677] on button "upload-file" at bounding box center [1209, 665] width 38 height 38
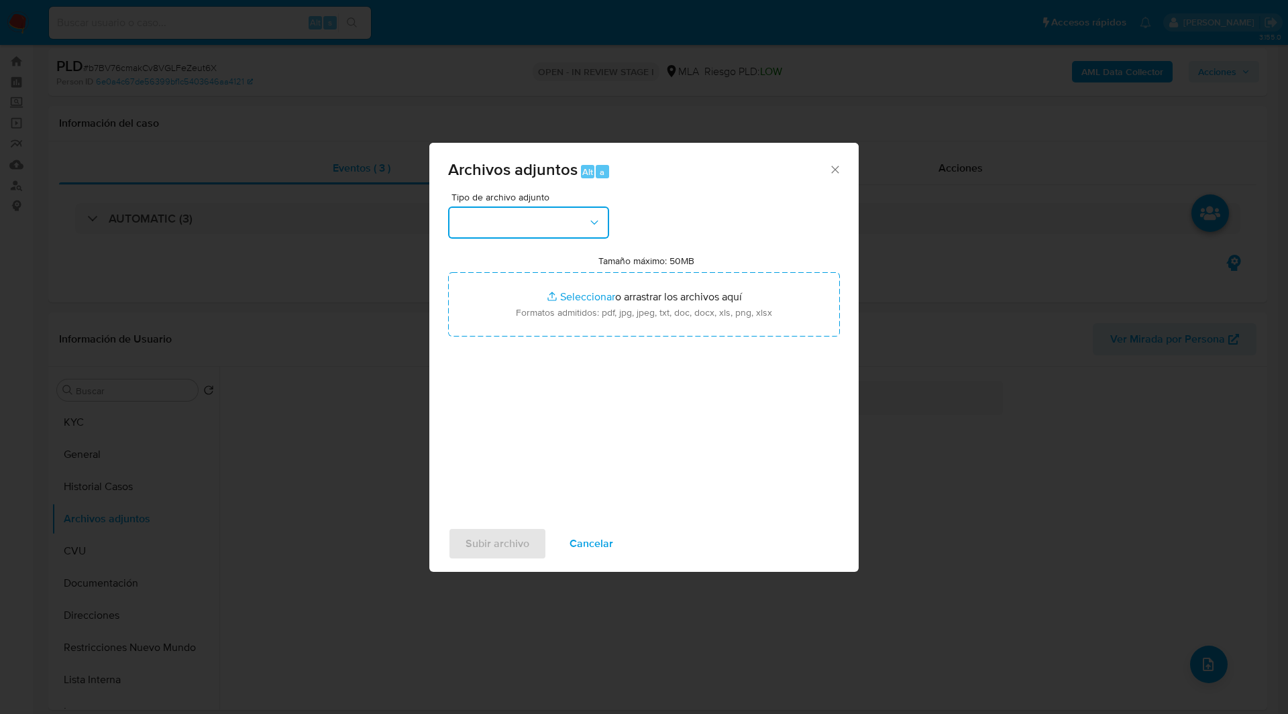
click at [518, 225] on button "button" at bounding box center [528, 223] width 161 height 32
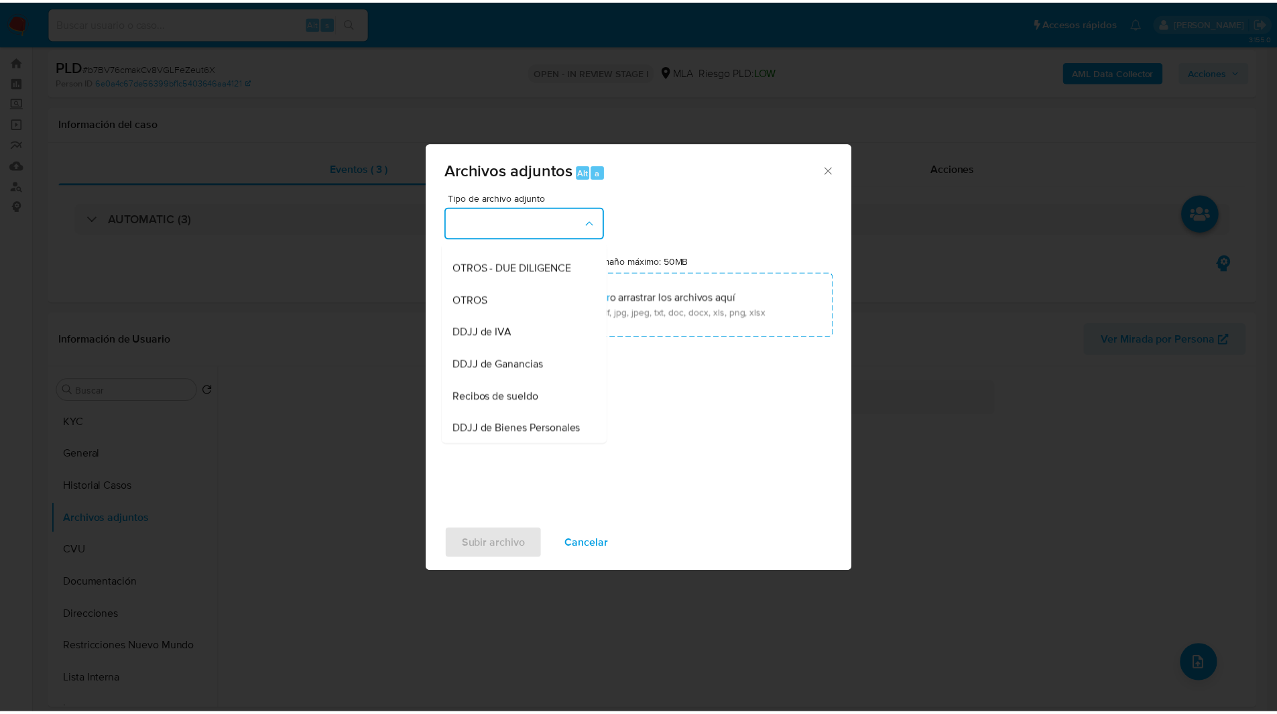
scroll to position [217, 0]
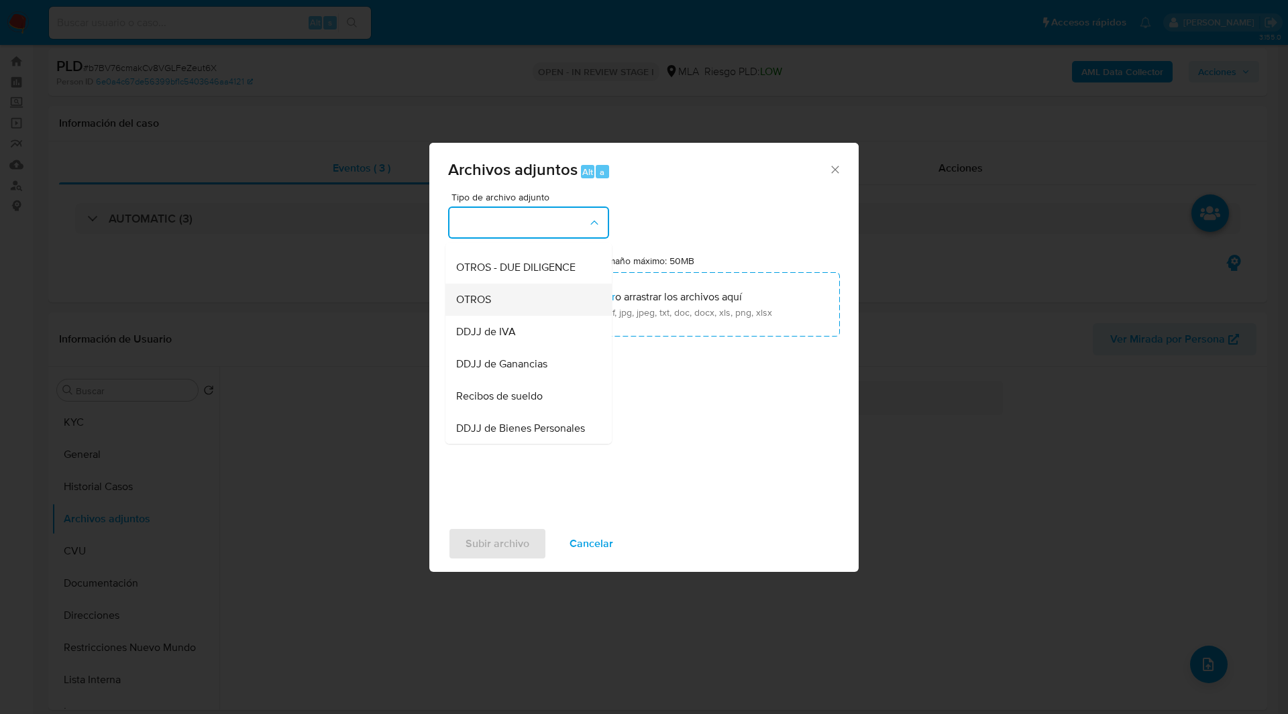
click at [473, 306] on span "OTROS" at bounding box center [473, 299] width 35 height 13
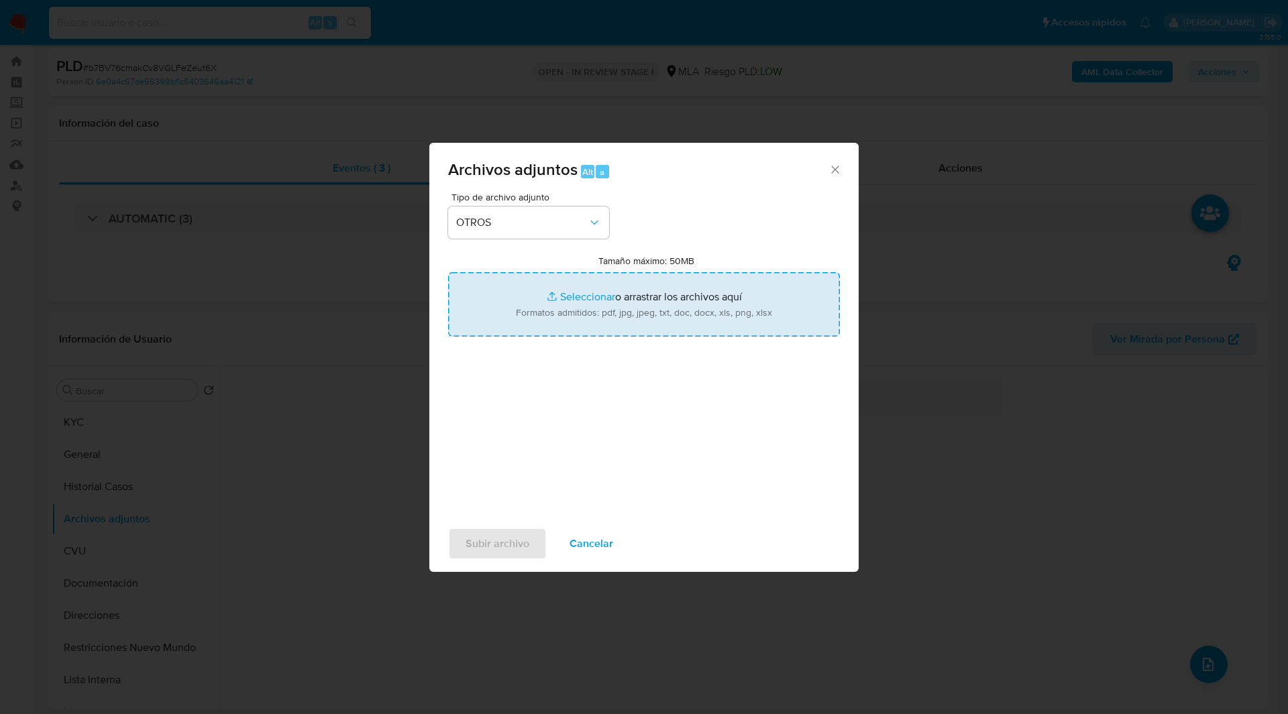
type input "C:\fakepath\Caselog b7BV76cmakCv8VGLFeZeut6X_2025_08_18_22_25_06.docx"
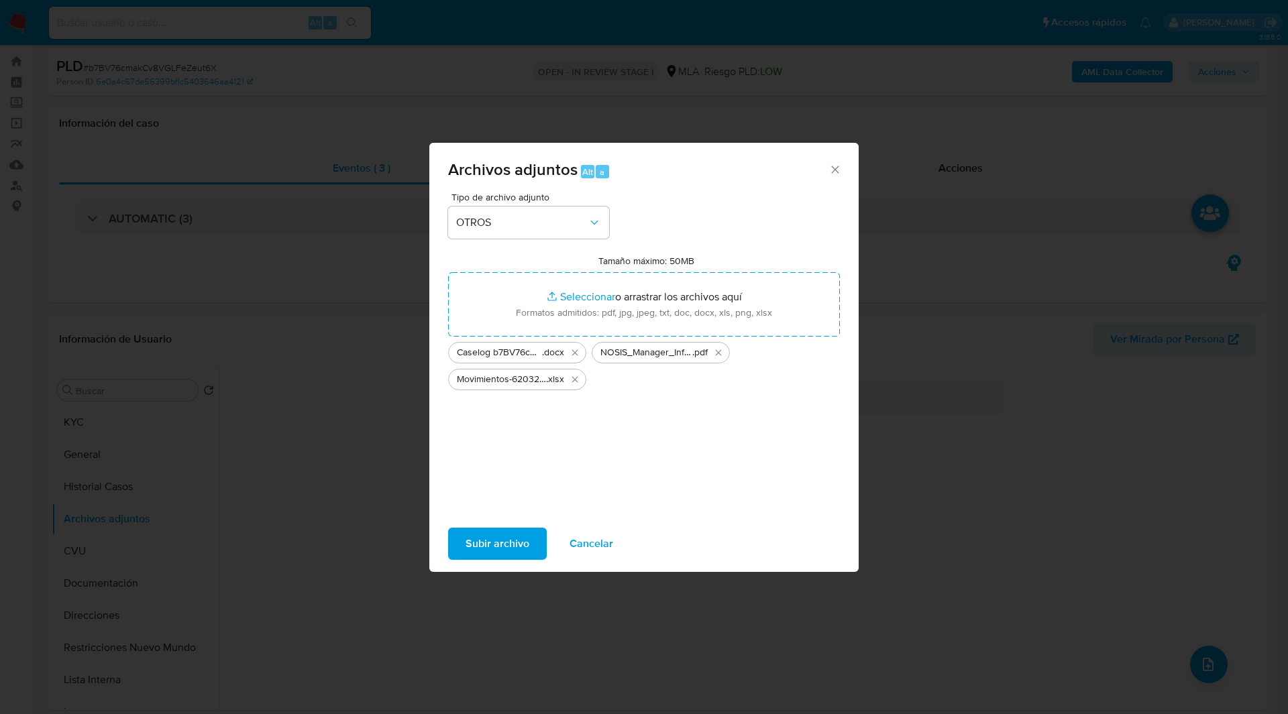
click at [500, 540] on span "Subir archivo" at bounding box center [497, 544] width 64 height 30
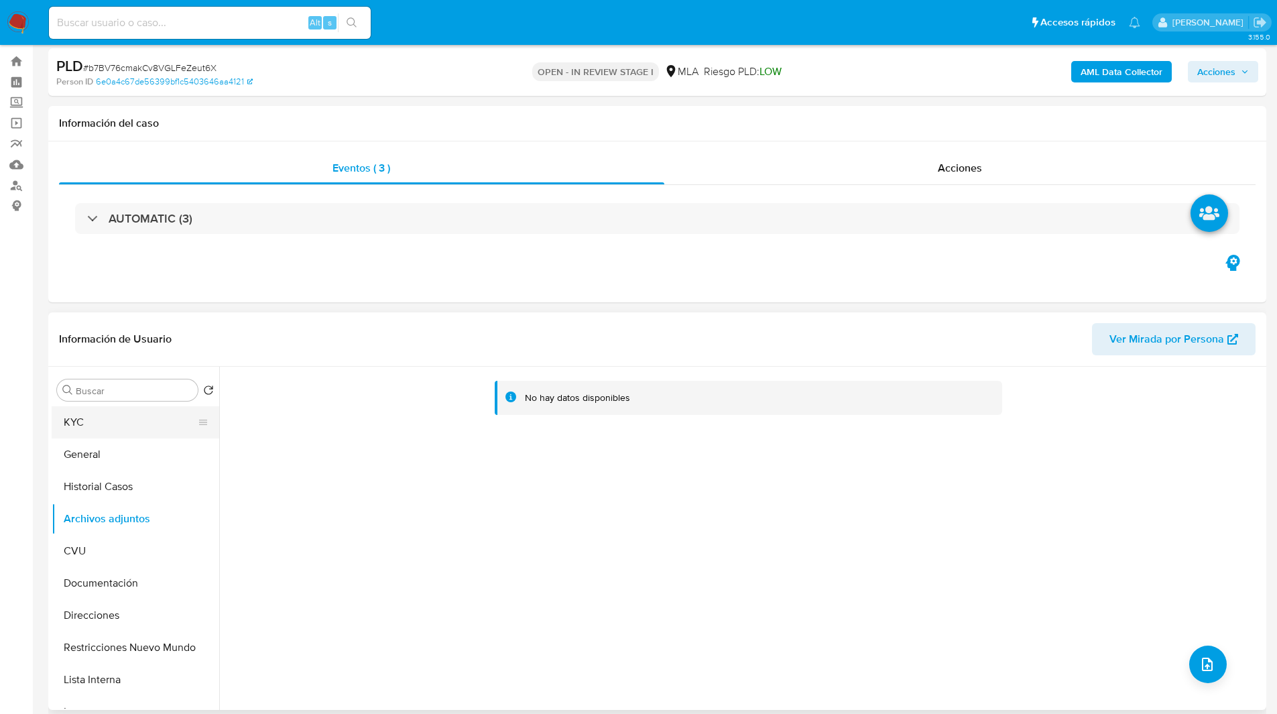
click at [147, 409] on button "KYC" at bounding box center [130, 422] width 157 height 32
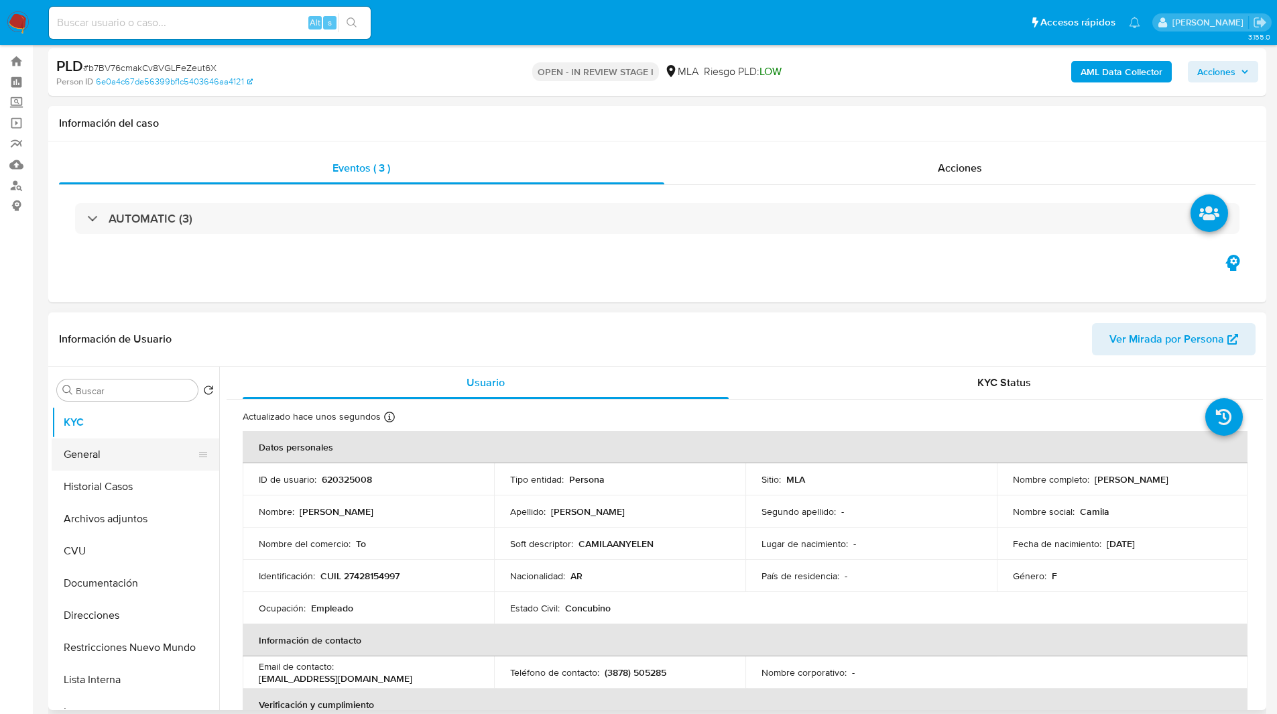
click at [113, 464] on button "General" at bounding box center [130, 455] width 157 height 32
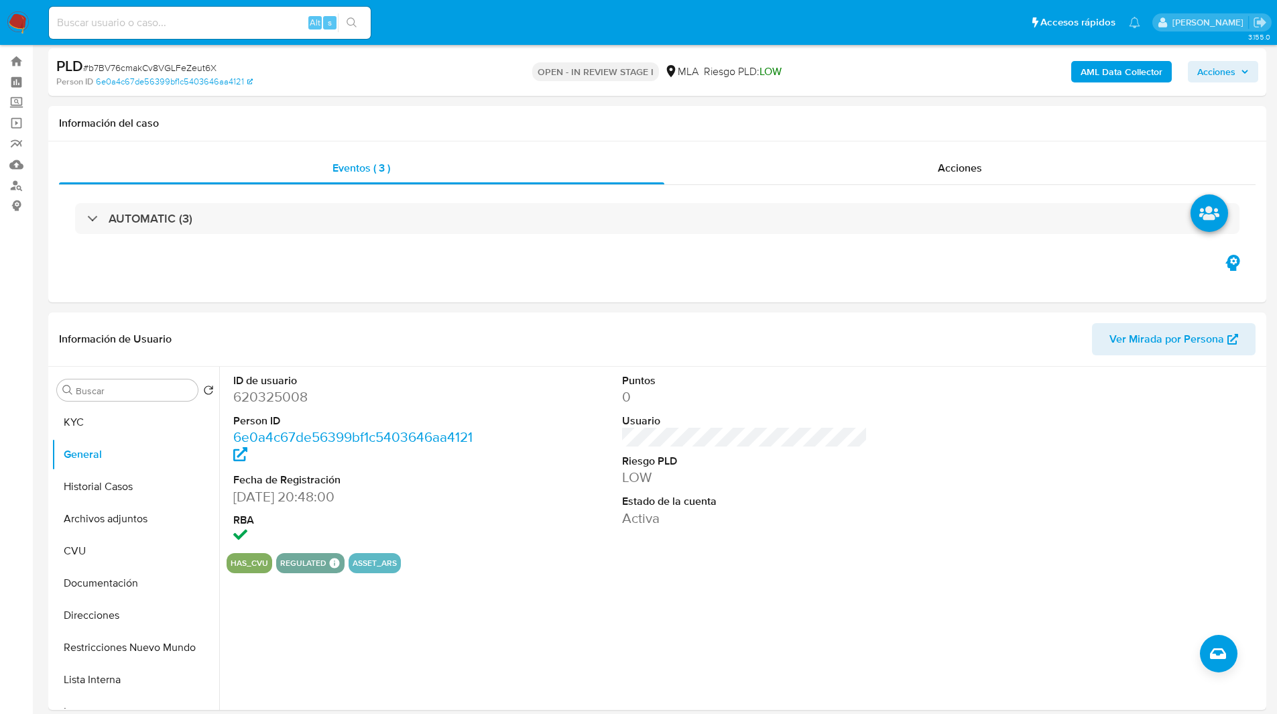
click at [1237, 70] on span "Acciones" at bounding box center [1224, 71] width 52 height 19
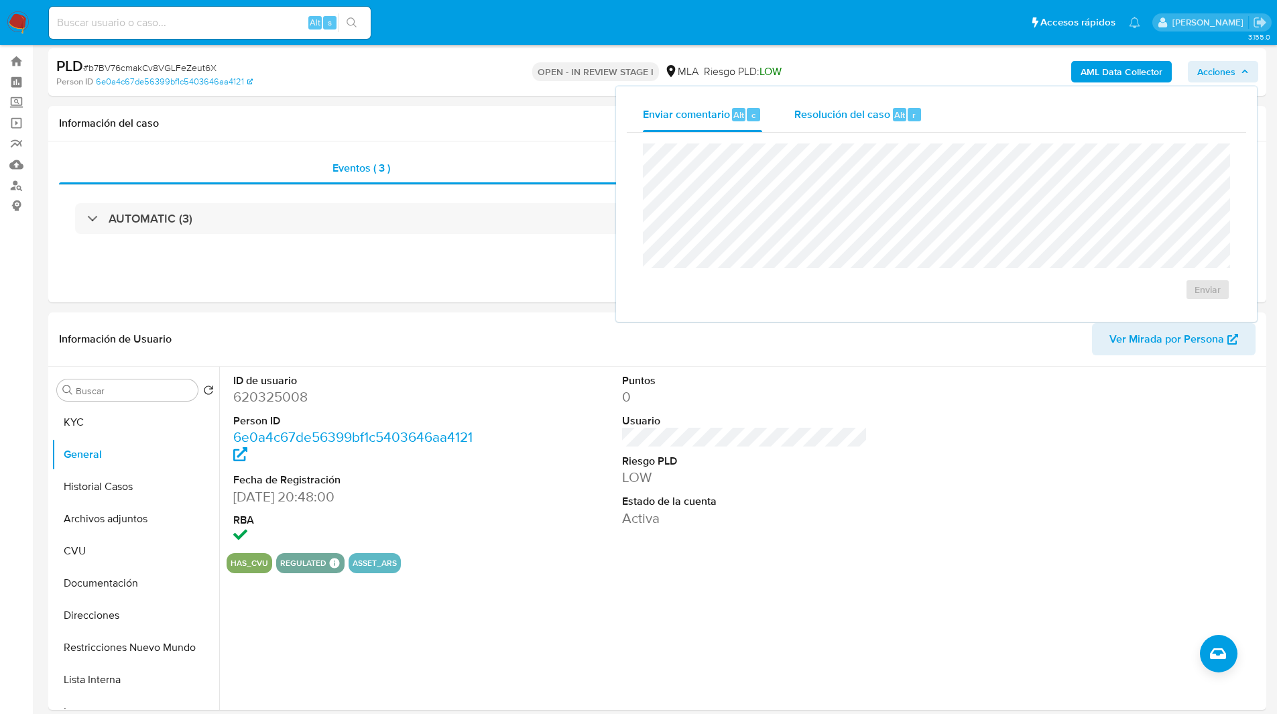
click at [834, 117] on span "Resolución del caso" at bounding box center [843, 114] width 96 height 15
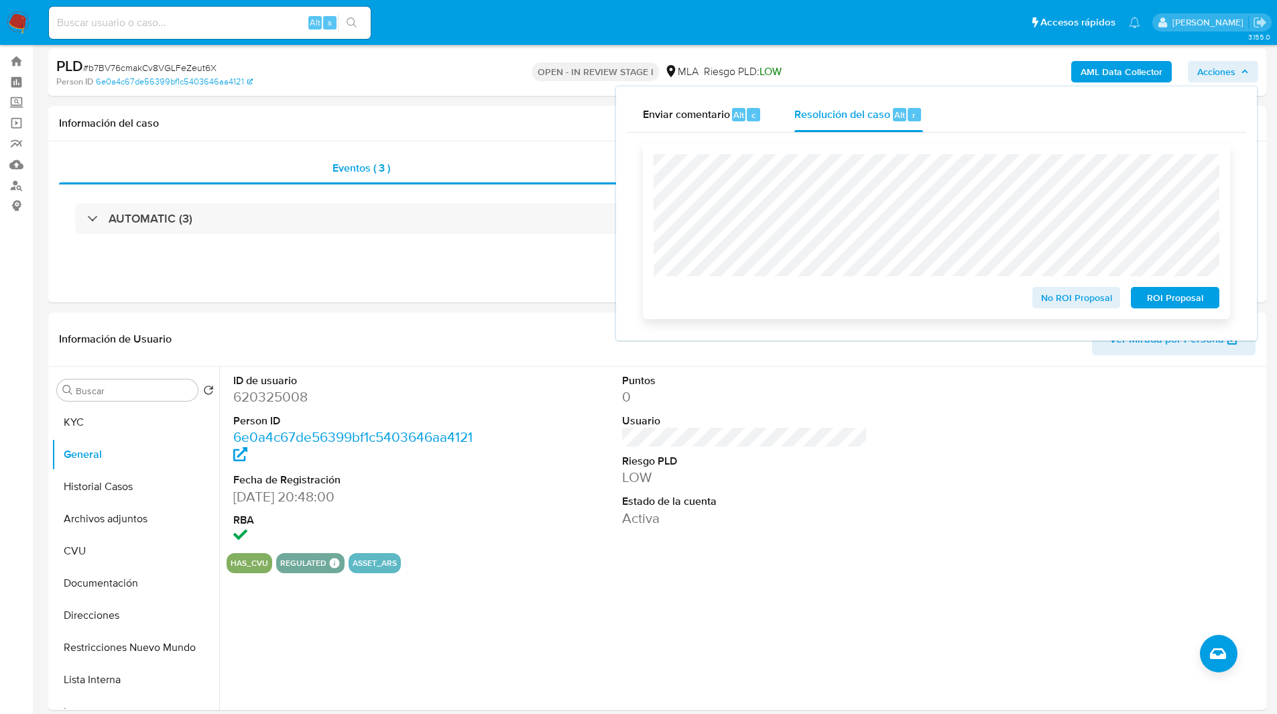
click at [1176, 297] on span "ROI Proposal" at bounding box center [1176, 297] width 70 height 19
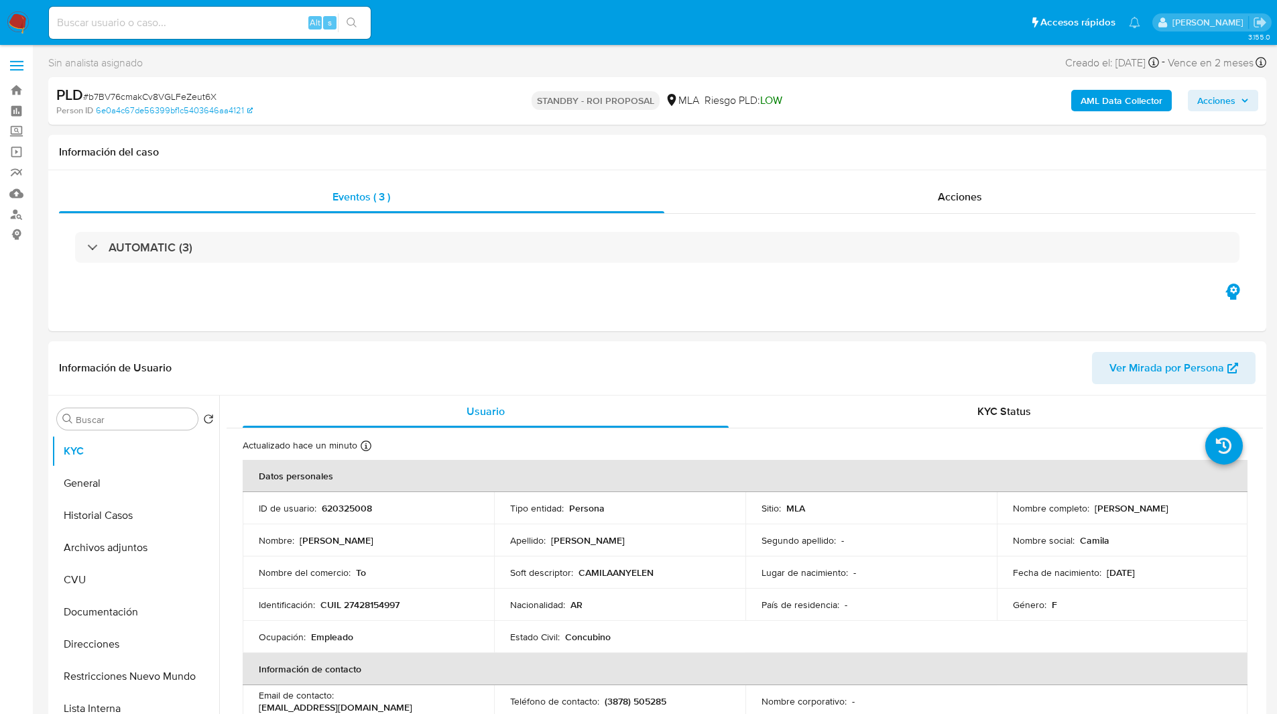
select select "10"
click at [603, 148] on h1 "Información del caso" at bounding box center [657, 152] width 1197 height 13
click at [426, 72] on div "Sin analista asignado Asignado el: [DATE] 14:16:17 Creado el: [DATE] Creado el:…" at bounding box center [657, 65] width 1218 height 23
click at [411, 3] on nav "Pausado Ver notificaciones Alt s Accesos rápidos Presiona las siguientes teclas…" at bounding box center [638, 22] width 1277 height 45
click at [192, 18] on input at bounding box center [210, 22] width 322 height 17
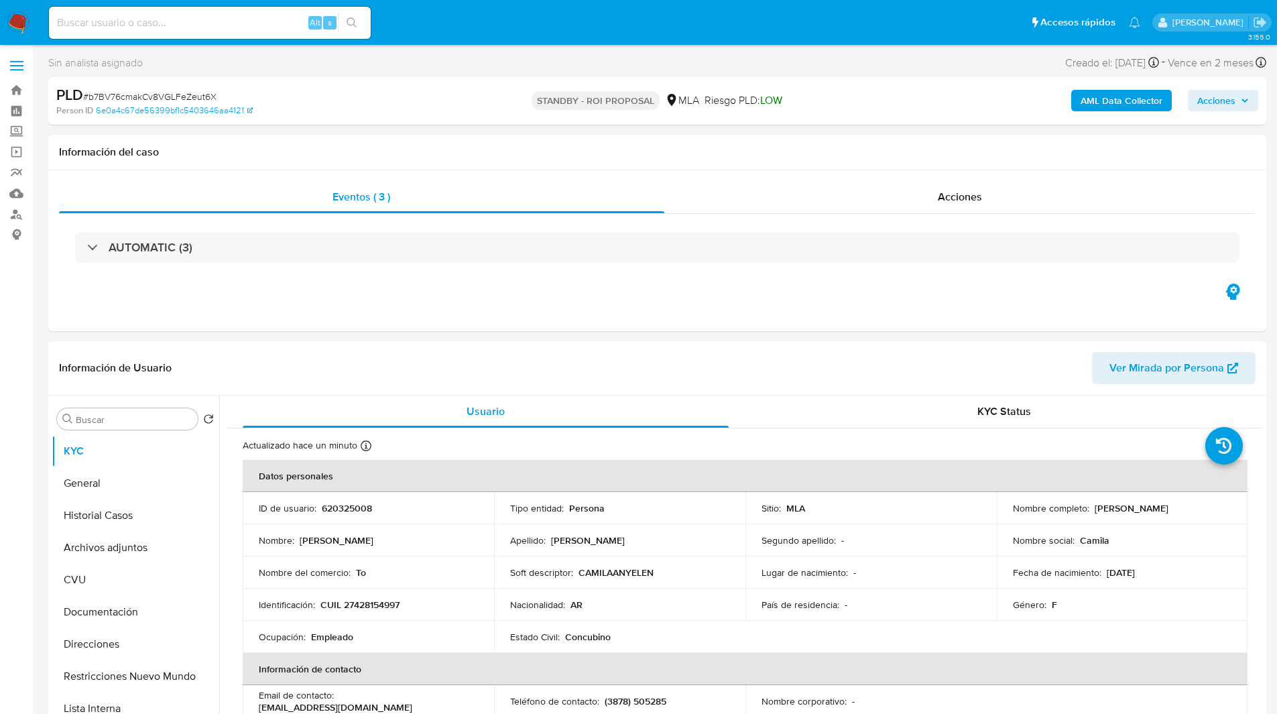
paste input "bpvTQGTEU1I1KkVyrrEBxD0Y"
type input "bpvTQGTEU1I1KkVyrrEBxD0Y"
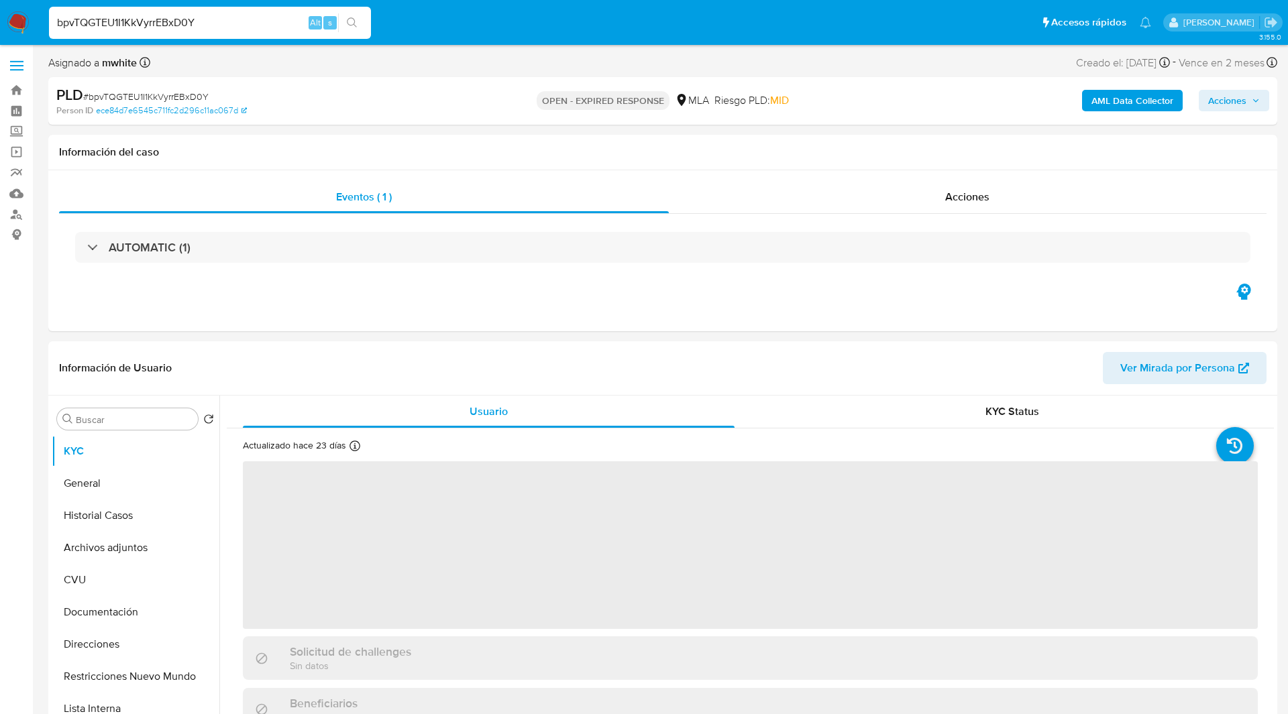
select select "10"
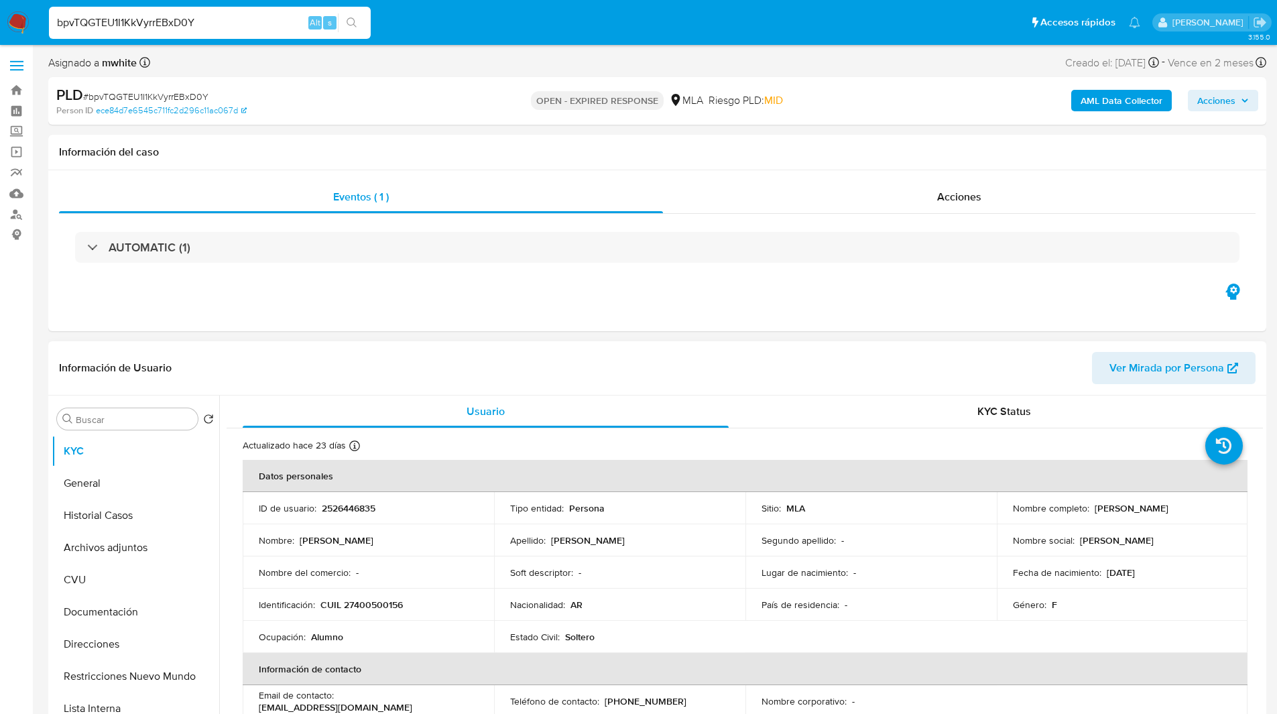
click at [355, 508] on p "2526446835" at bounding box center [349, 508] width 54 height 12
copy p "2526446835"
click at [308, 369] on header "Información de Usuario Ver Mirada por Persona" at bounding box center [657, 368] width 1197 height 32
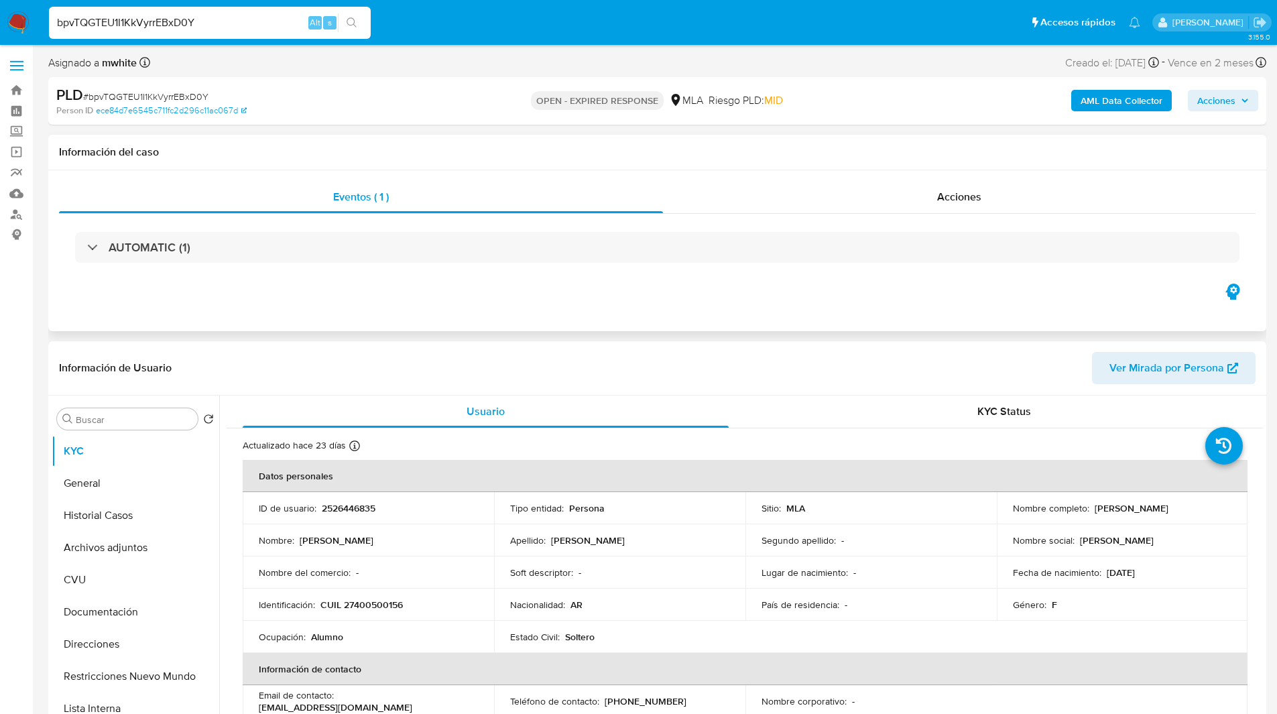
click at [372, 298] on div "Eventos ( 1 ) Acciones AUTOMATIC (1)" at bounding box center [657, 250] width 1218 height 161
click at [744, 70] on div "Asignado a mwhite Asignado el: [DATE] 14:16:21 Creado el: [DATE] Creado el: [DA…" at bounding box center [657, 65] width 1218 height 23
click at [364, 603] on p "CUIL 27400500156" at bounding box center [362, 605] width 82 height 12
copy p "27400500156"
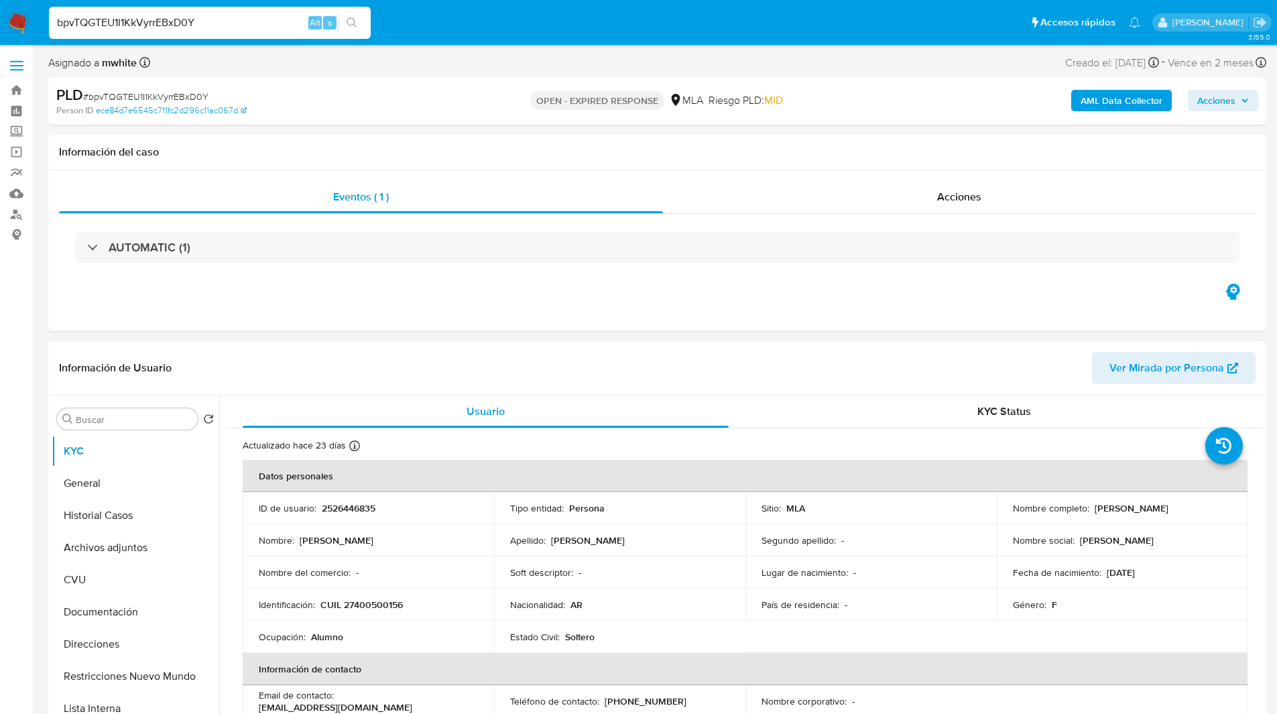
click at [345, 507] on p "2526446835" at bounding box center [349, 508] width 54 height 12
click at [359, 602] on p "CUIL 27400500156" at bounding box center [362, 605] width 82 height 12
copy p "27400500156"
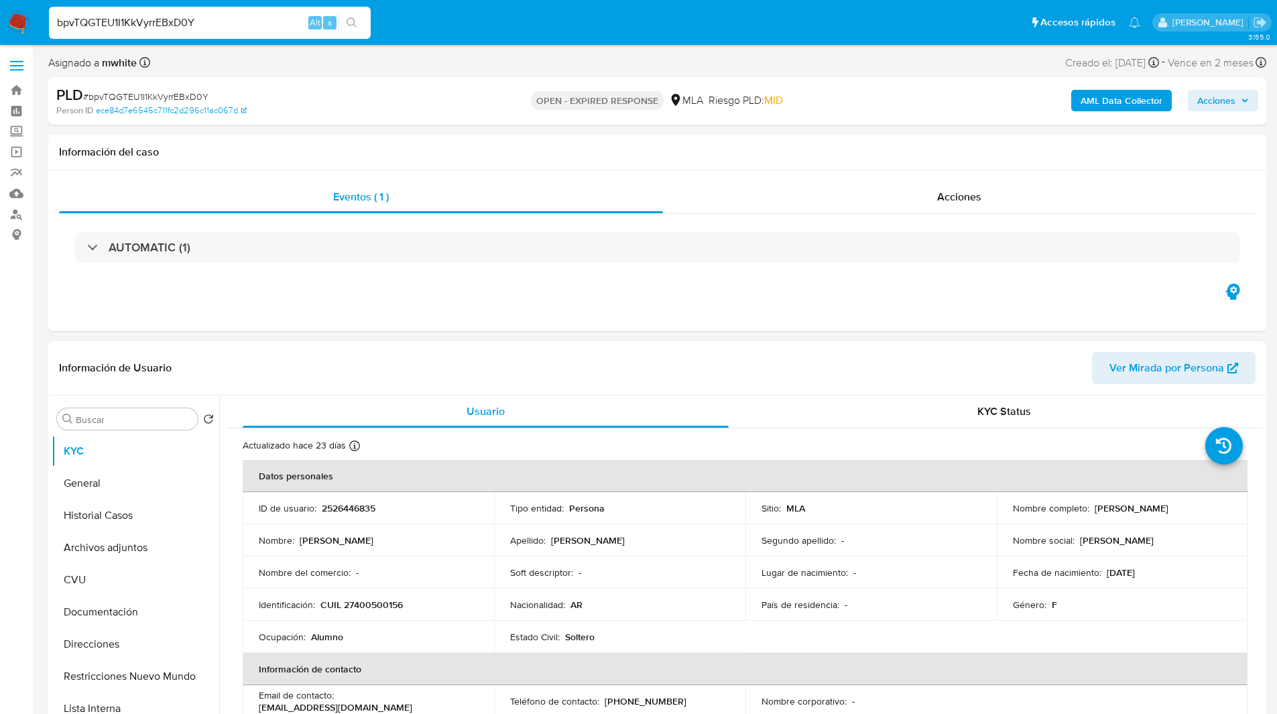
click at [355, 505] on p "2526446835" at bounding box center [349, 508] width 54 height 12
copy p "2526446835"
click at [377, 610] on p "CUIL 27400500156" at bounding box center [362, 605] width 82 height 12
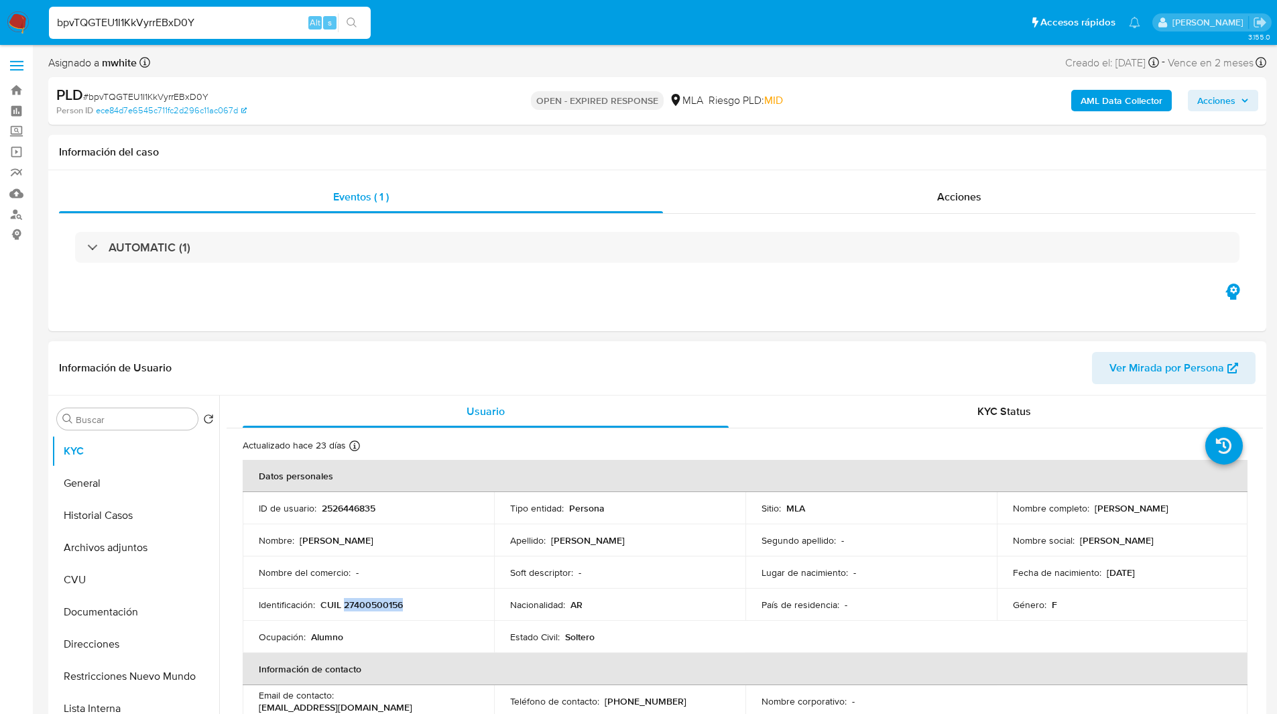
copy p "27400500156"
click at [453, 294] on div "Eventos ( 1 ) Acciones AUTOMATIC (1)" at bounding box center [657, 250] width 1218 height 161
click at [810, 69] on div "Asignado a mwhite Asignado el: 18/08/2025 14:16:21 Creado el: 12/08/2025 Creado…" at bounding box center [657, 65] width 1218 height 23
click at [775, 60] on div "Asignado a mwhite Asignado el: 18/08/2025 14:16:21 Creado el: 12/08/2025 Creado…" at bounding box center [657, 65] width 1218 height 23
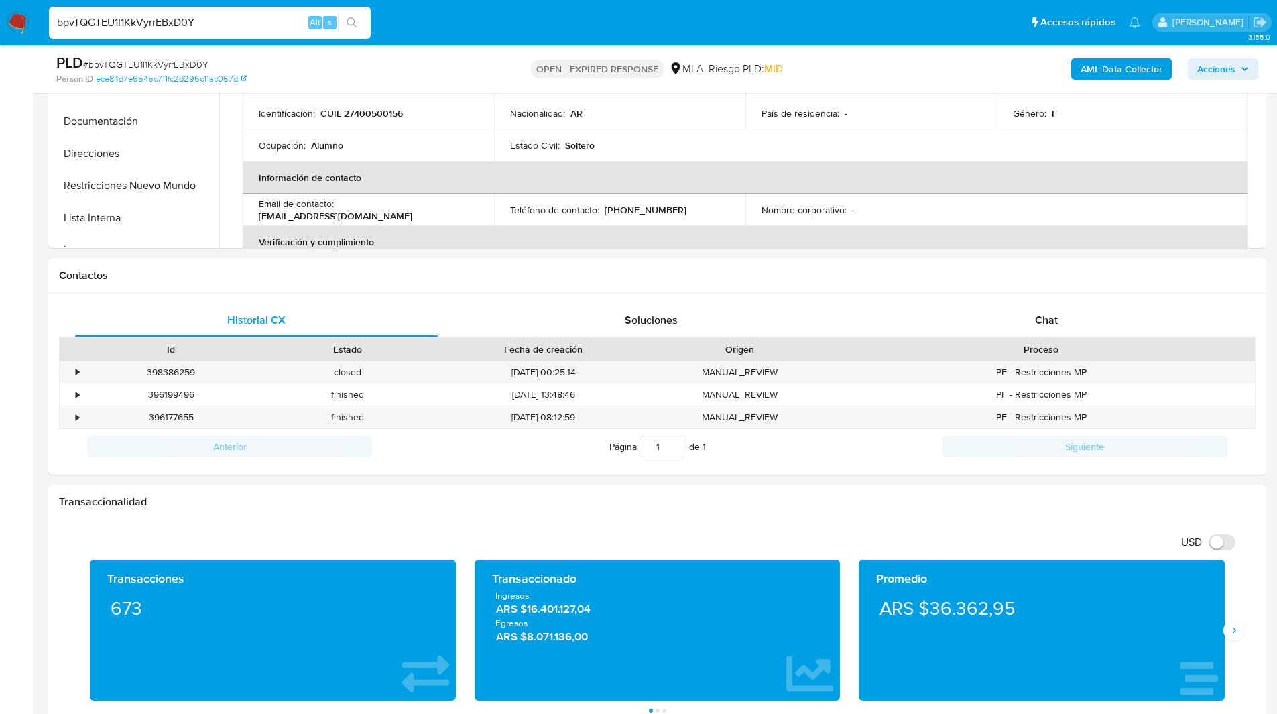
scroll to position [492, 0]
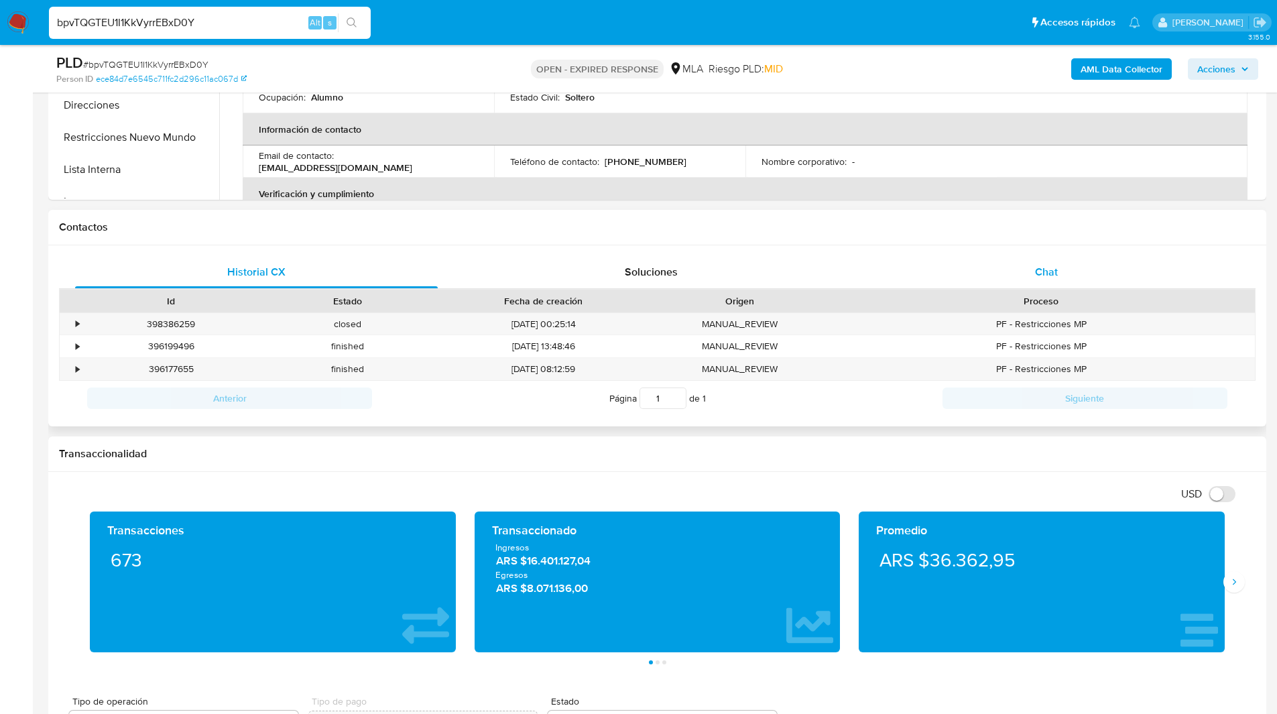
click at [1018, 286] on div "Chat" at bounding box center [1046, 272] width 363 height 32
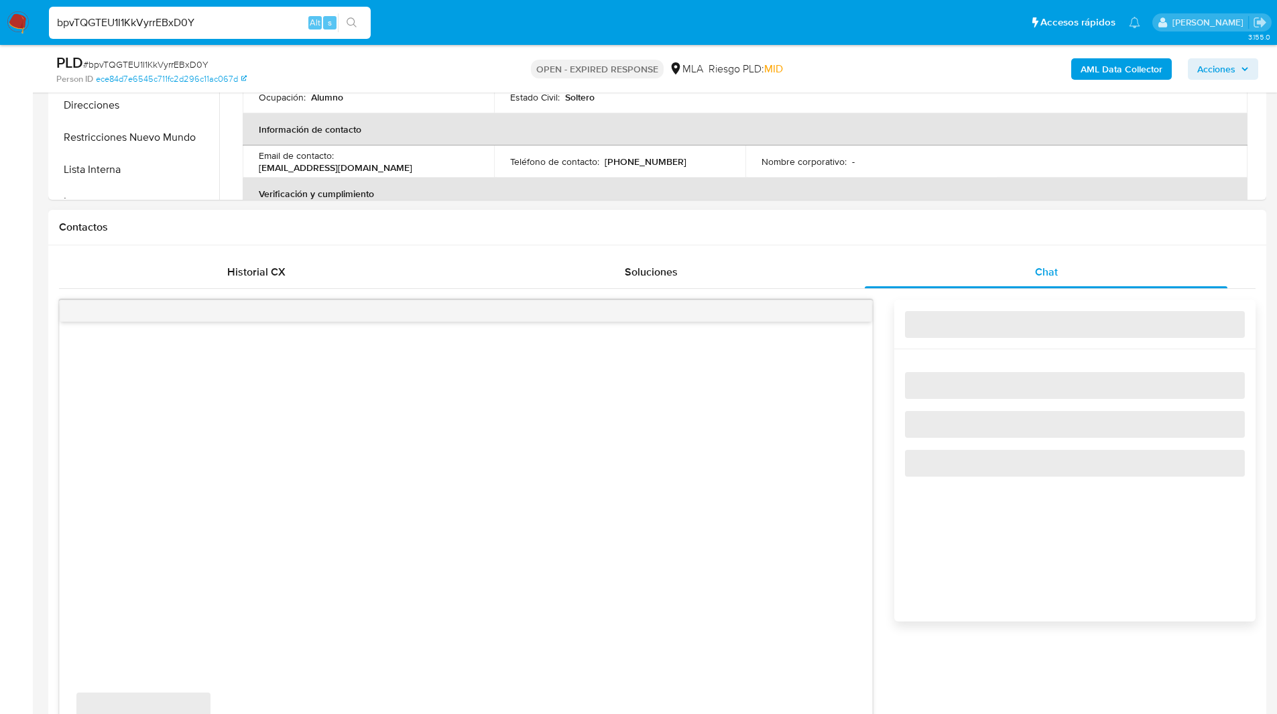
click at [870, 236] on div "Contactos" at bounding box center [657, 228] width 1218 height 36
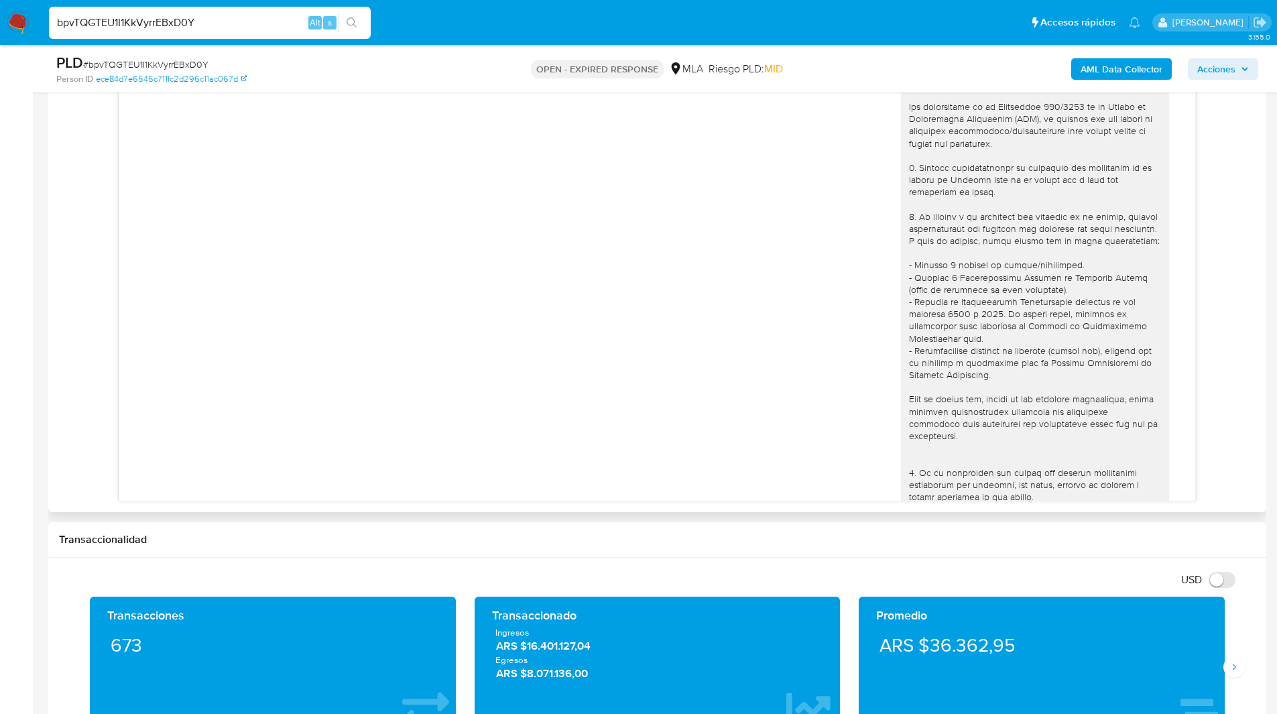
scroll to position [609, 0]
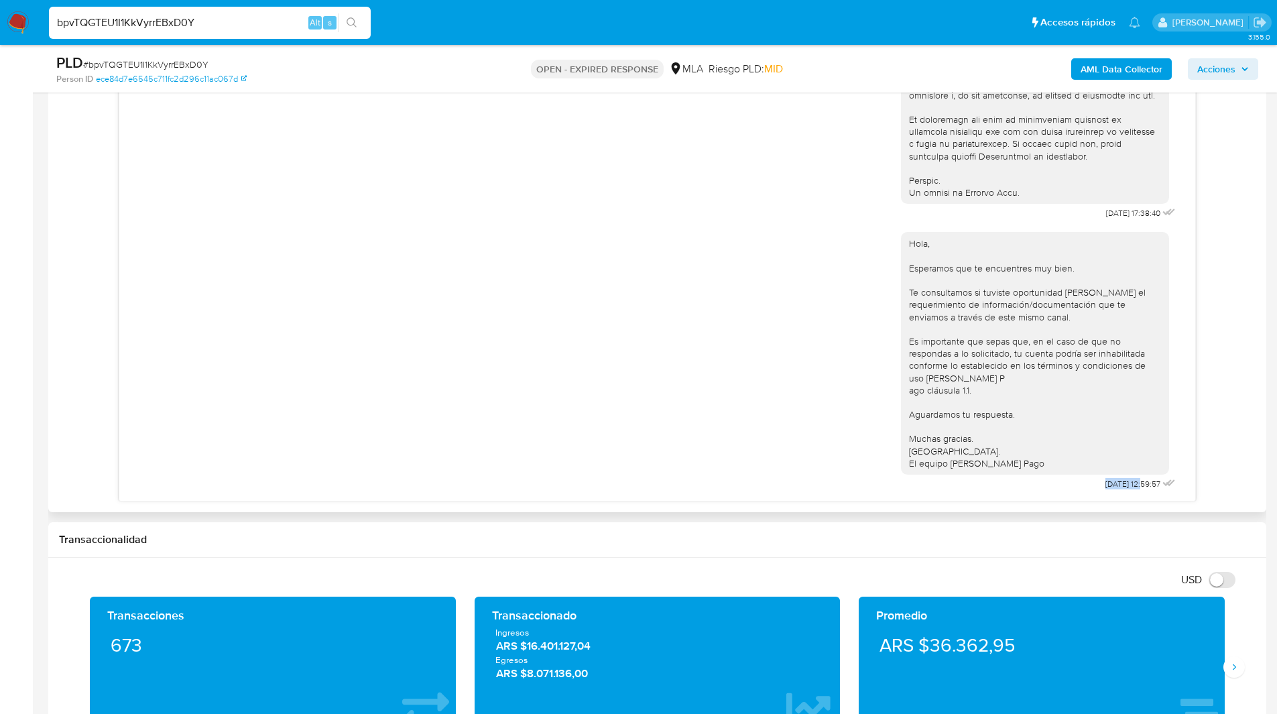
drag, startPoint x: 1119, startPoint y: 486, endPoint x: 1073, endPoint y: 483, distance: 46.4
click at [1073, 483] on div "Hola, Esperamos que te encuentres muy bien. Te consultamos si tuviste oportunid…" at bounding box center [1040, 358] width 278 height 271
copy span "22/08/2025"
click at [748, 48] on div "PLD # bpvTQGTEU1I1KkVyrrEBxD0Y Person ID ece84d7e6545c711fc2d296c11ac067d OPEN …" at bounding box center [657, 69] width 1218 height 48
click at [703, 20] on ul "Pausado Ver notificaciones bpvTQGTEU1I1KkVyrrEBxD0Y Alt s Accesos rápidos Presi…" at bounding box center [594, 22] width 1105 height 34
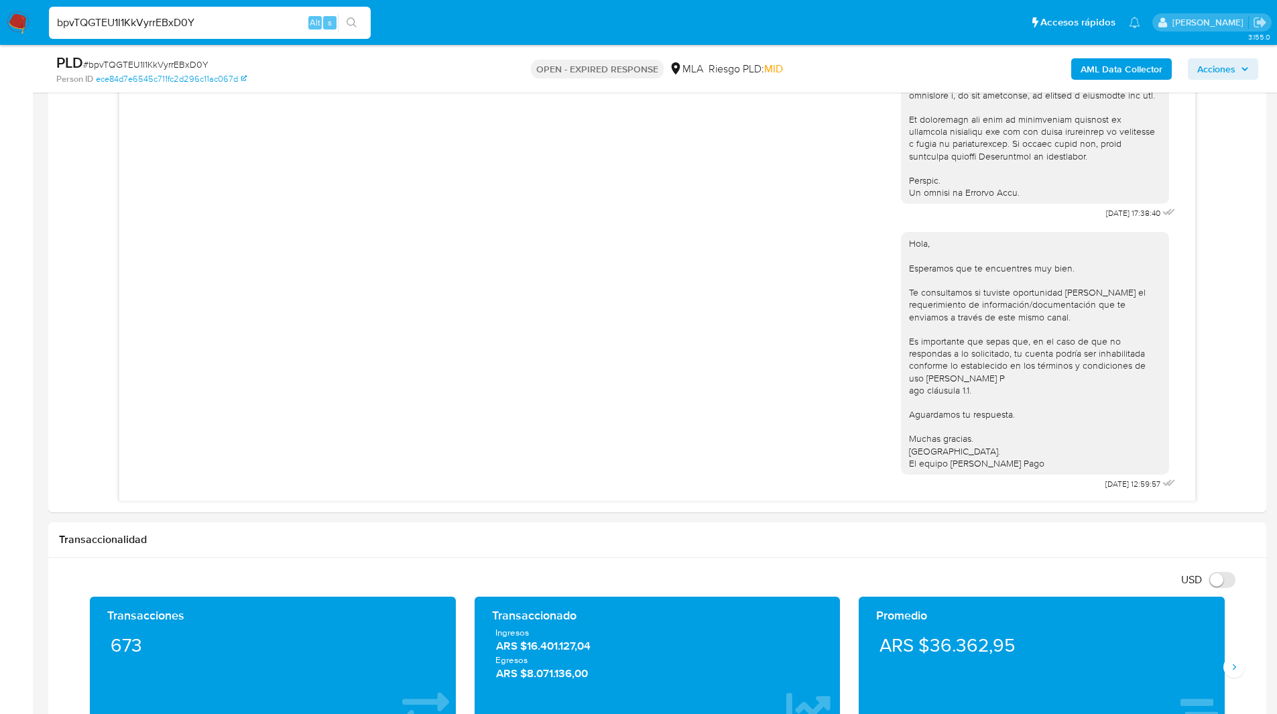
click at [677, 20] on ul "Pausado Ver notificaciones bpvTQGTEU1I1KkVyrrEBxD0Y Alt s Accesos rápidos Presi…" at bounding box center [594, 22] width 1105 height 34
click at [109, 21] on input "bpvTQGTEU1I1KkVyrrEBxD0Y" at bounding box center [210, 22] width 322 height 17
click at [27, 21] on img at bounding box center [18, 22] width 23 height 23
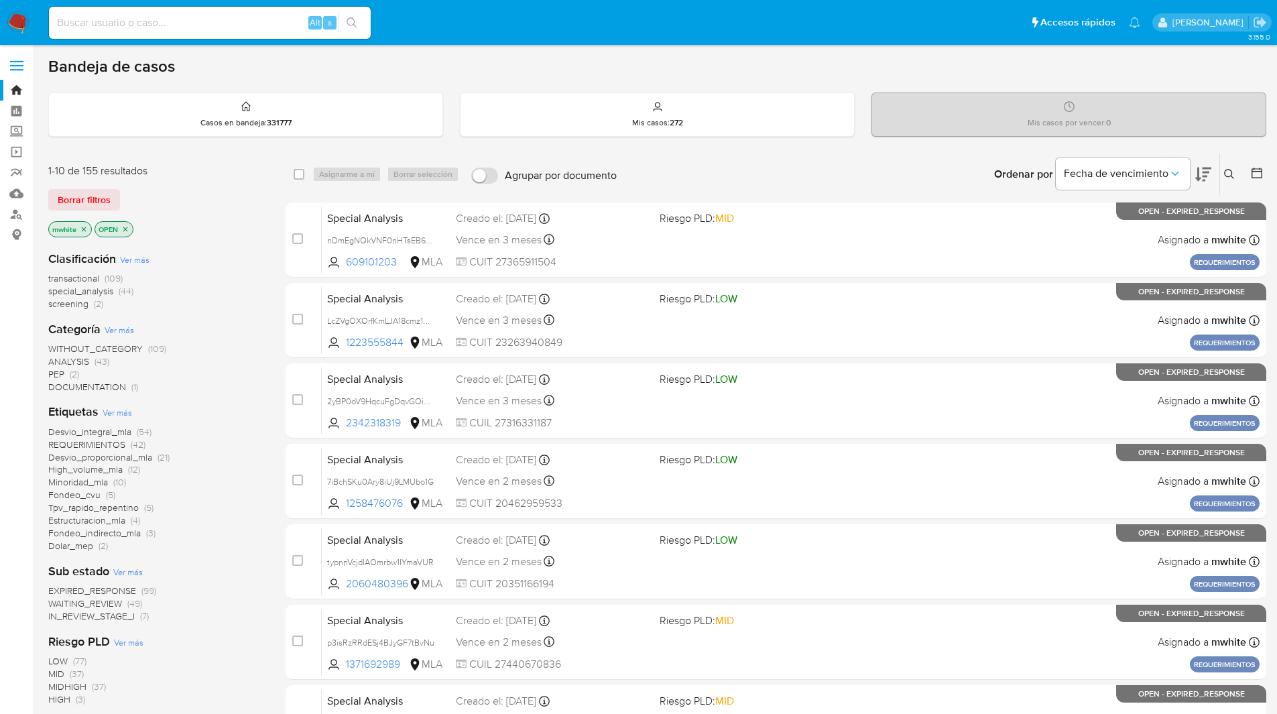
click at [989, 63] on div "Bandeja de casos" at bounding box center [657, 66] width 1218 height 20
click at [1233, 179] on icon at bounding box center [1229, 174] width 11 height 11
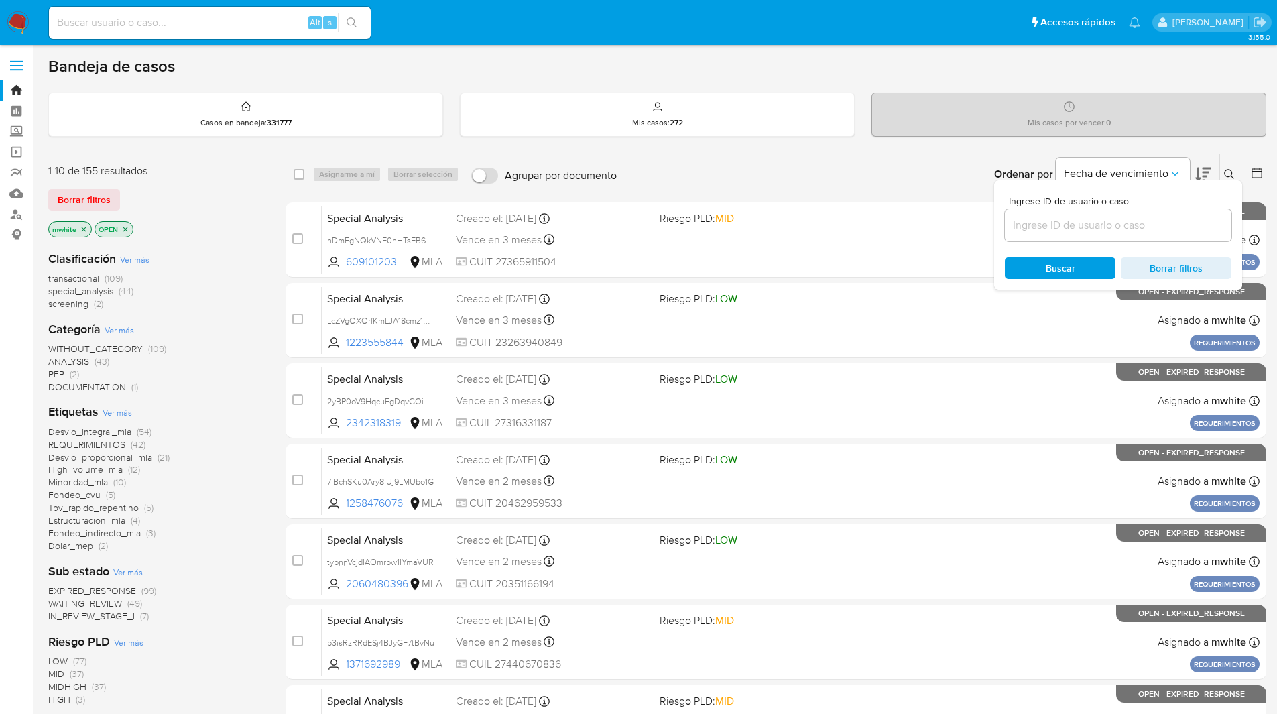
click at [1029, 223] on input at bounding box center [1118, 225] width 227 height 17
type input "bpvTQGTEU1I1KkVyrrEBxD0Y"
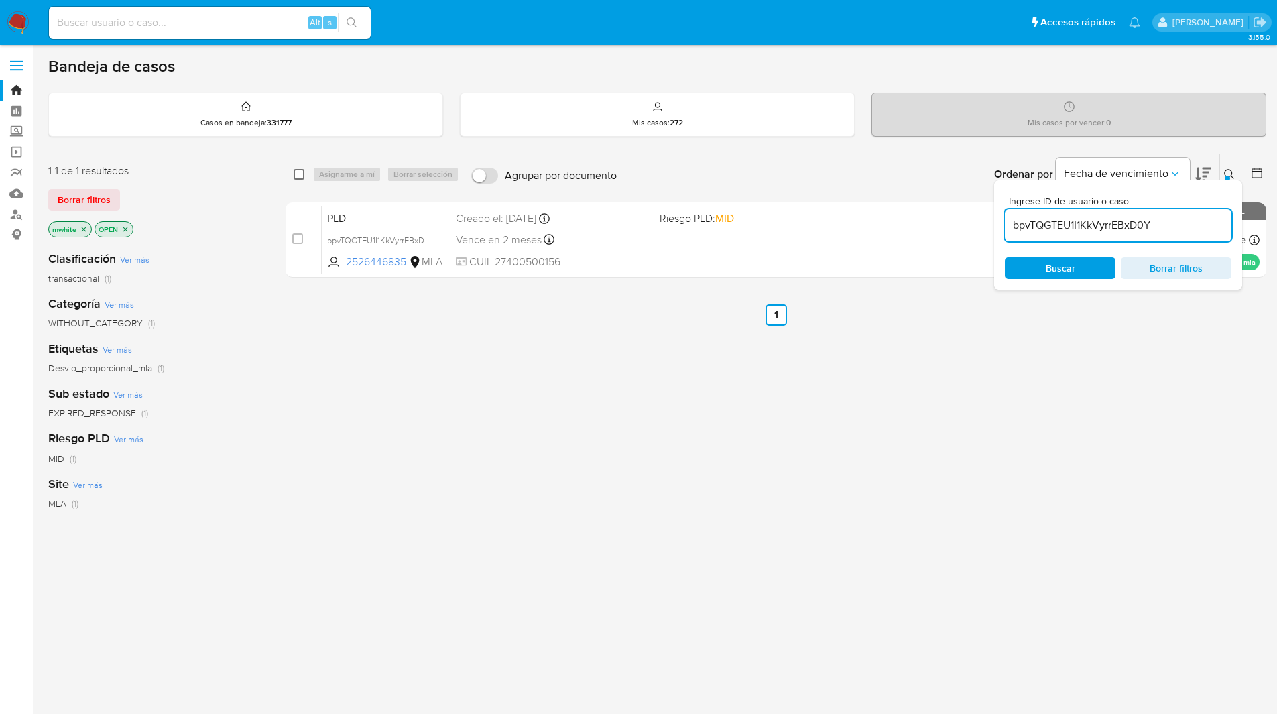
click at [298, 176] on input "checkbox" at bounding box center [299, 174] width 11 height 11
checkbox input "true"
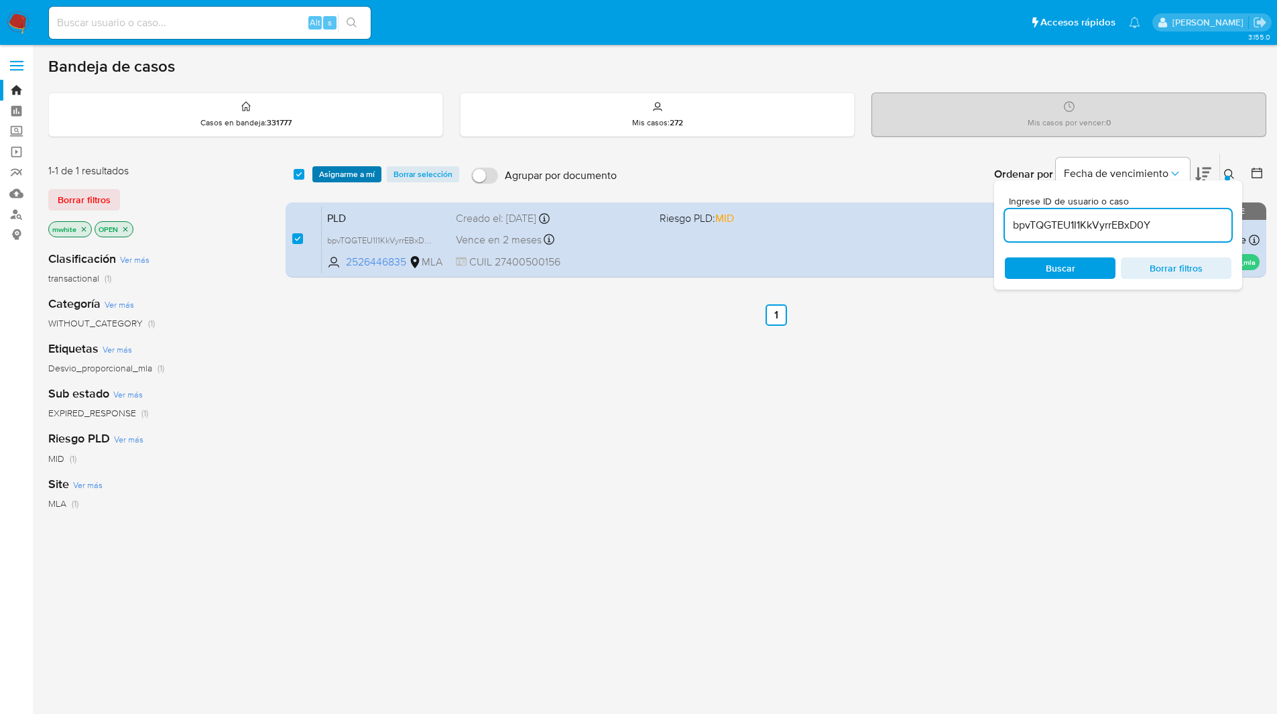
click at [352, 175] on span "Asignarme a mí" at bounding box center [347, 174] width 56 height 13
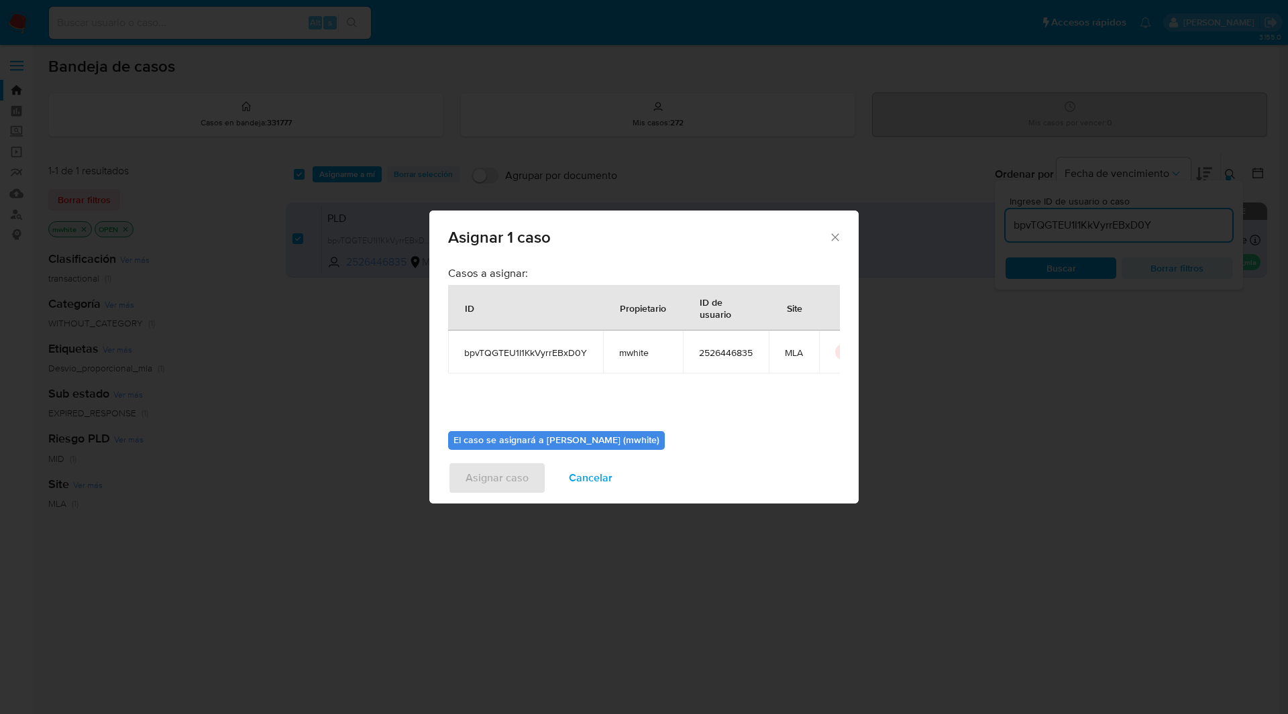
click at [627, 351] on span "mwhite" at bounding box center [643, 353] width 48 height 12
copy span "mwhite"
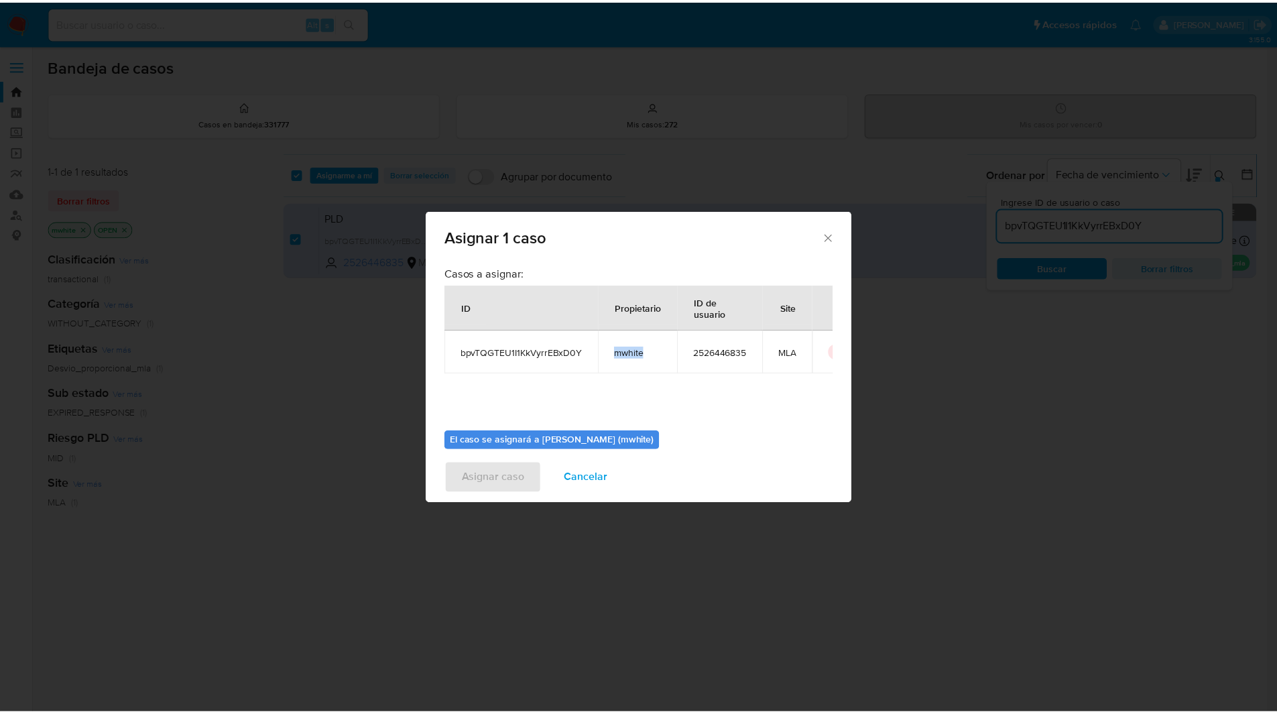
scroll to position [70, 0]
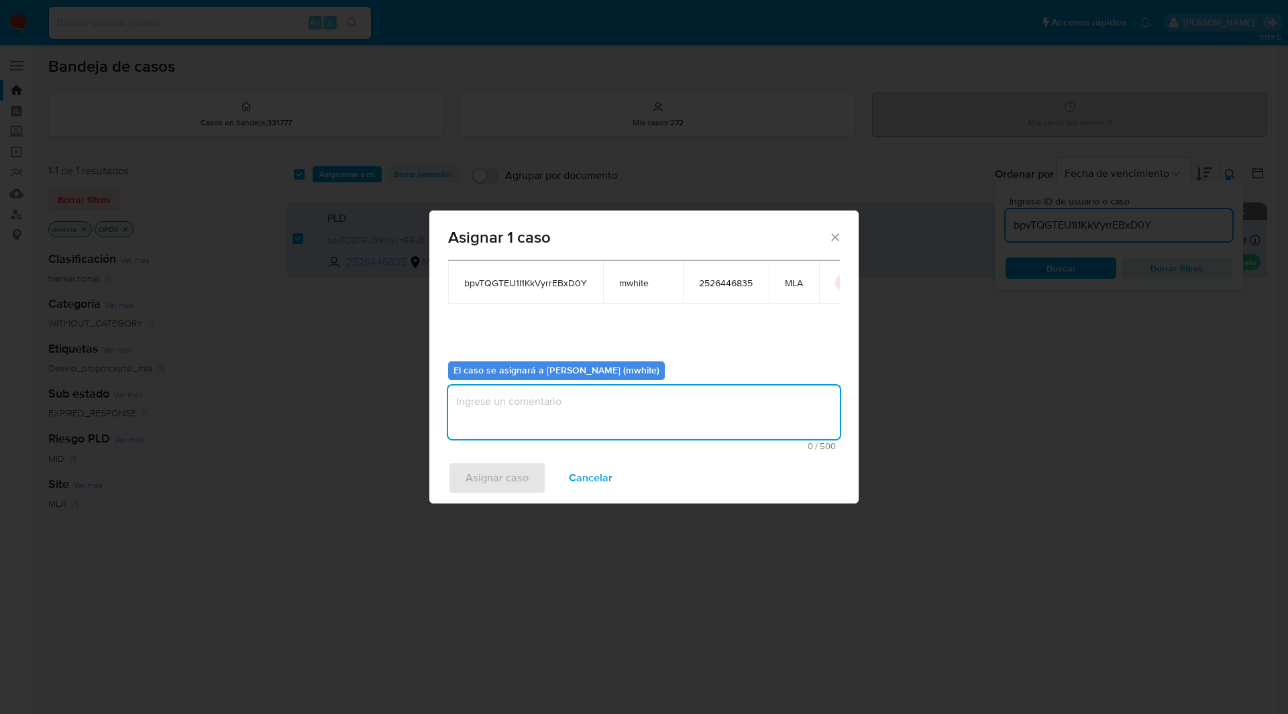
click at [534, 395] on textarea "assign-modal" at bounding box center [644, 413] width 392 height 54
paste textarea "mwhite"
type textarea "mwhite"
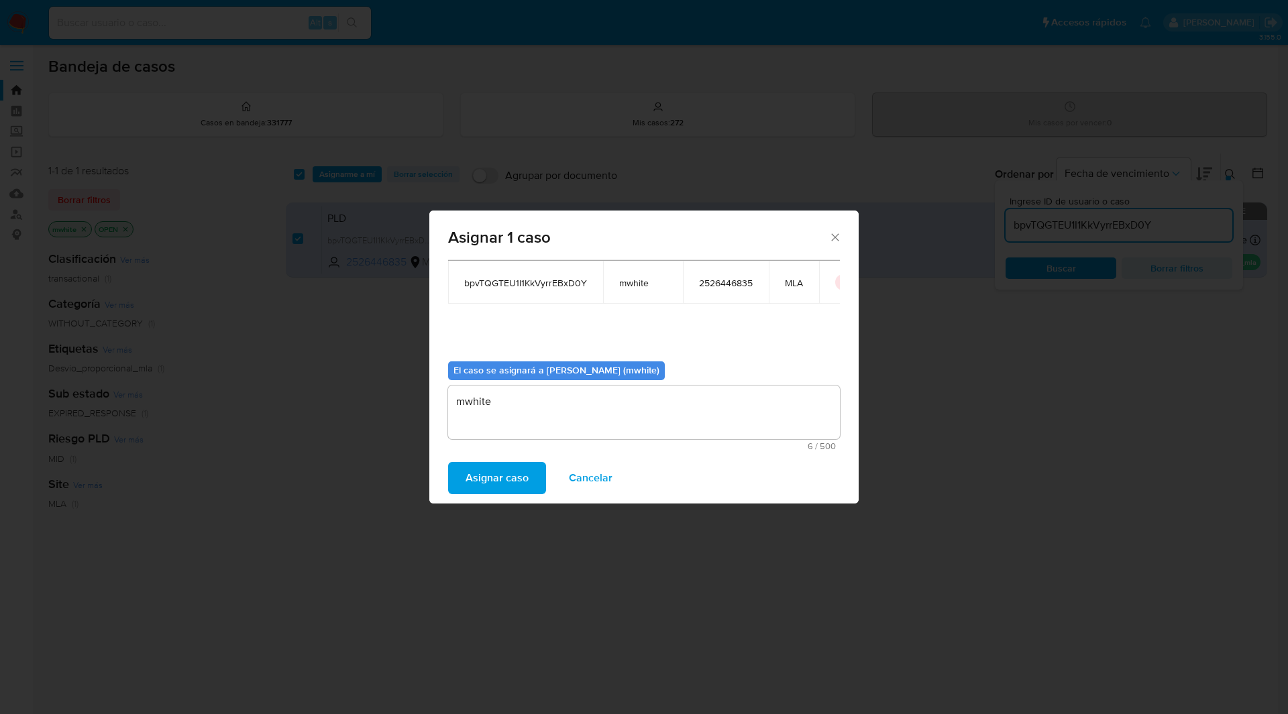
click at [512, 481] on span "Asignar caso" at bounding box center [496, 478] width 63 height 30
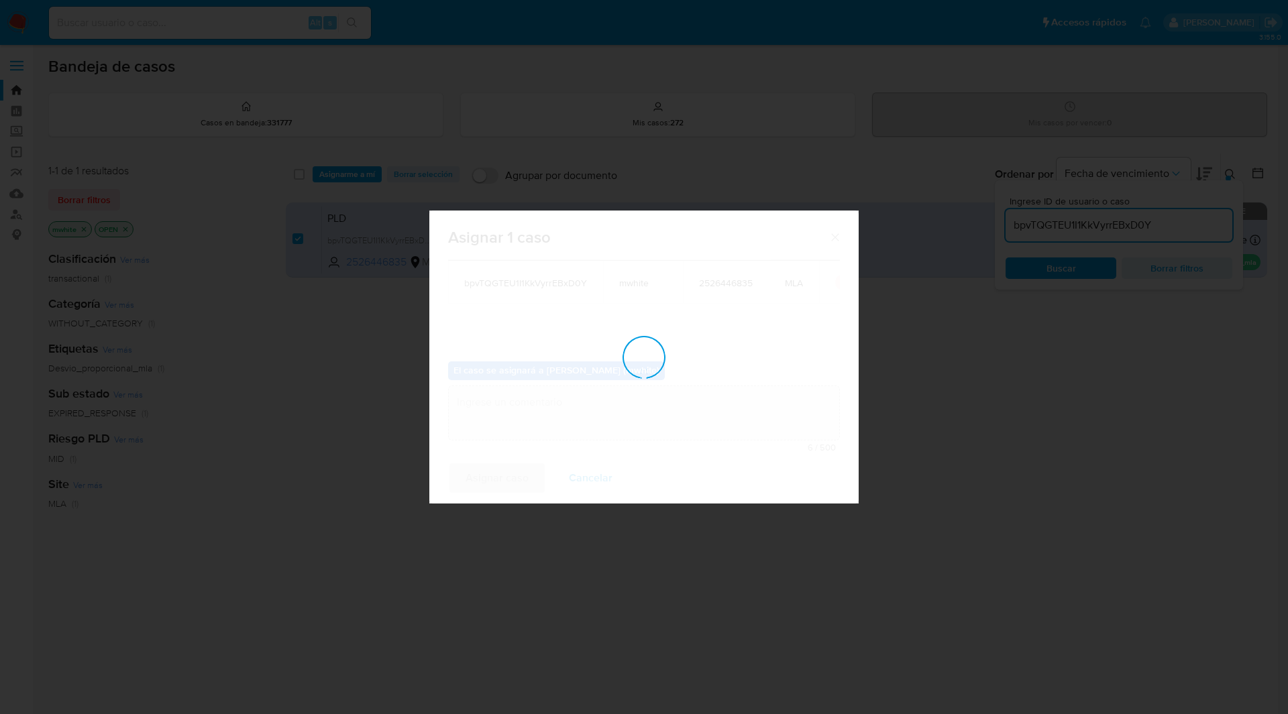
checkbox input "false"
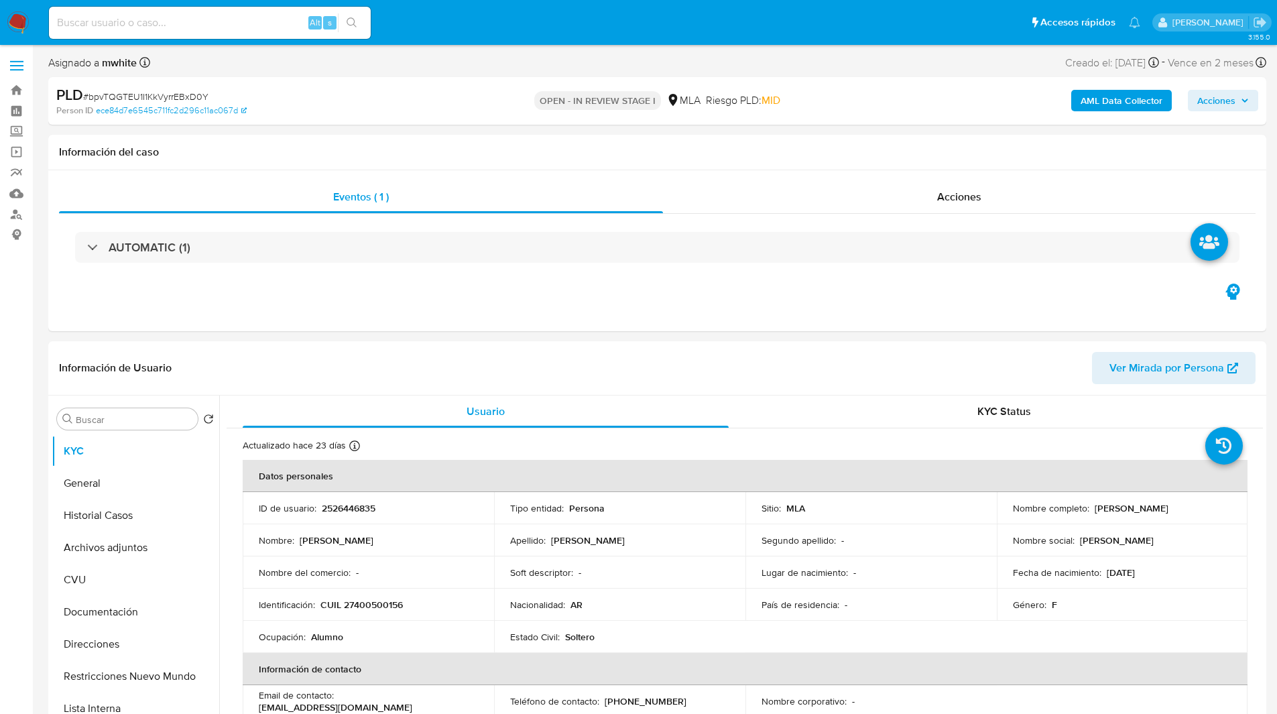
select select "10"
click at [865, 77] on div "PLD # bpvTQGTEU1I1KkVyrrEBxD0Y Person ID ece84d7e6545c711fc2d296c11ac067d OPEN …" at bounding box center [657, 101] width 1218 height 48
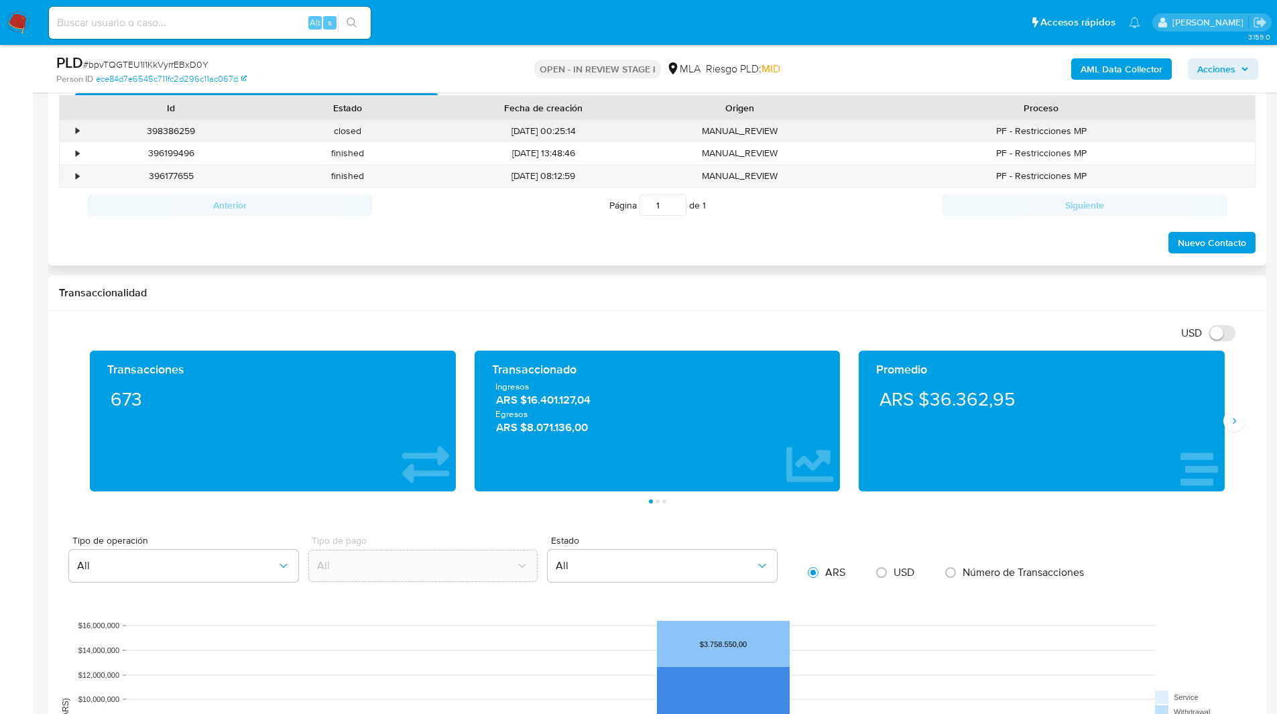
scroll to position [603, 0]
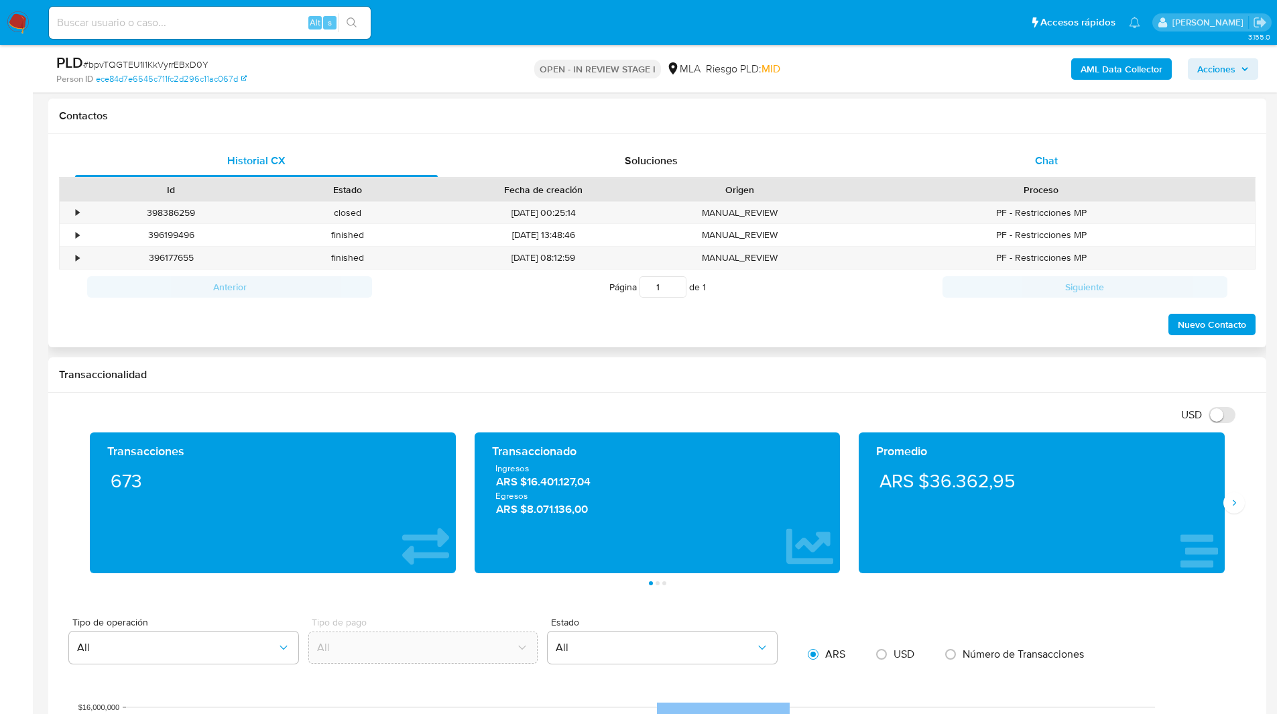
click at [1043, 148] on div "Chat" at bounding box center [1046, 161] width 363 height 32
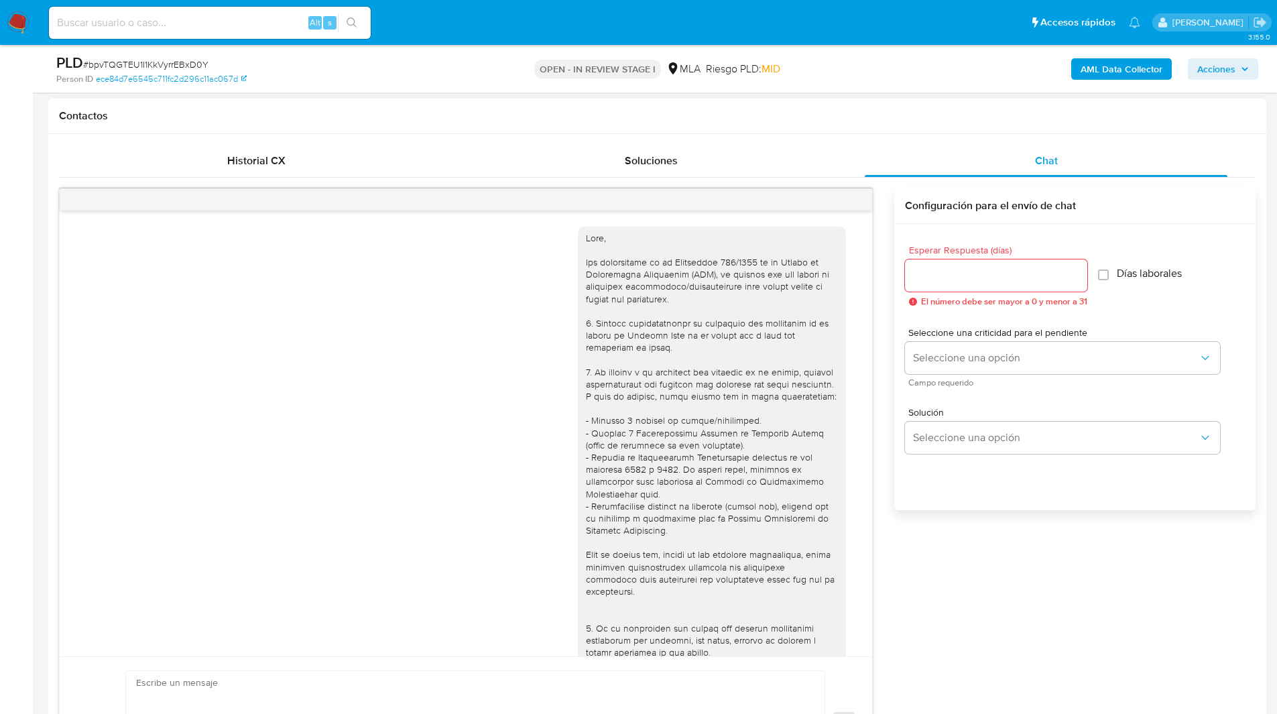
scroll to position [609, 0]
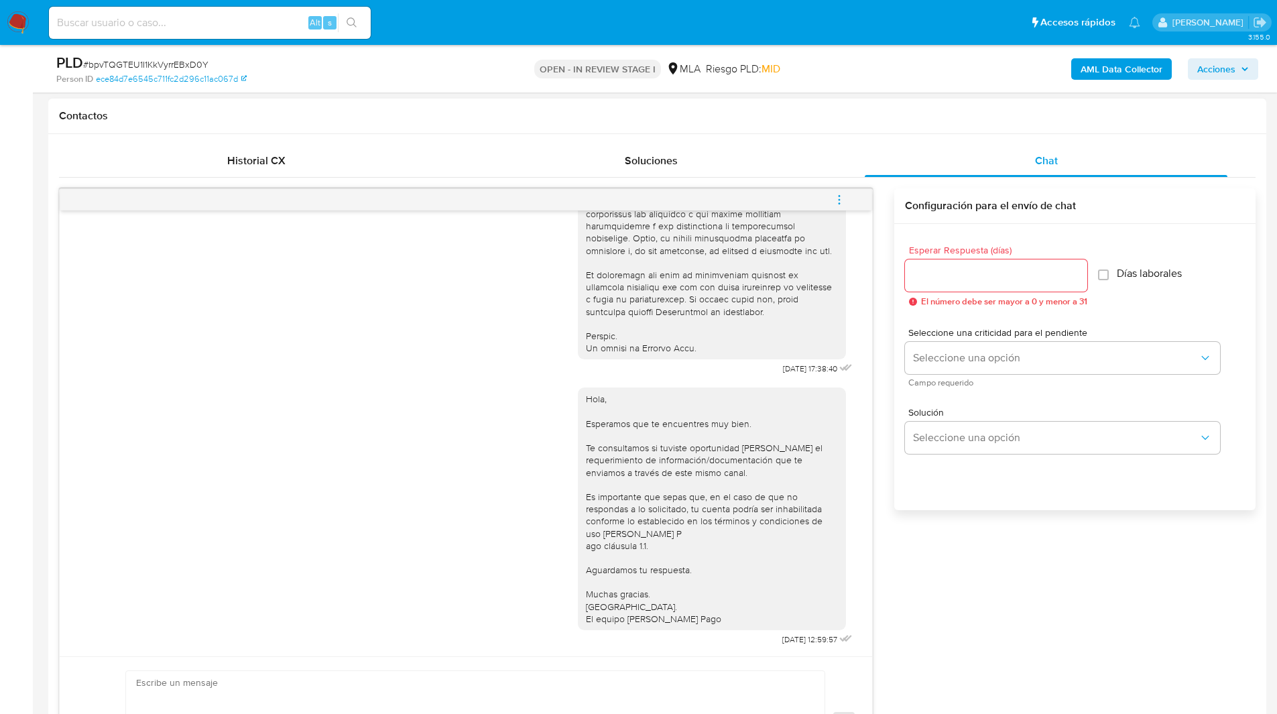
click at [834, 196] on icon "menu-action" at bounding box center [840, 200] width 12 height 12
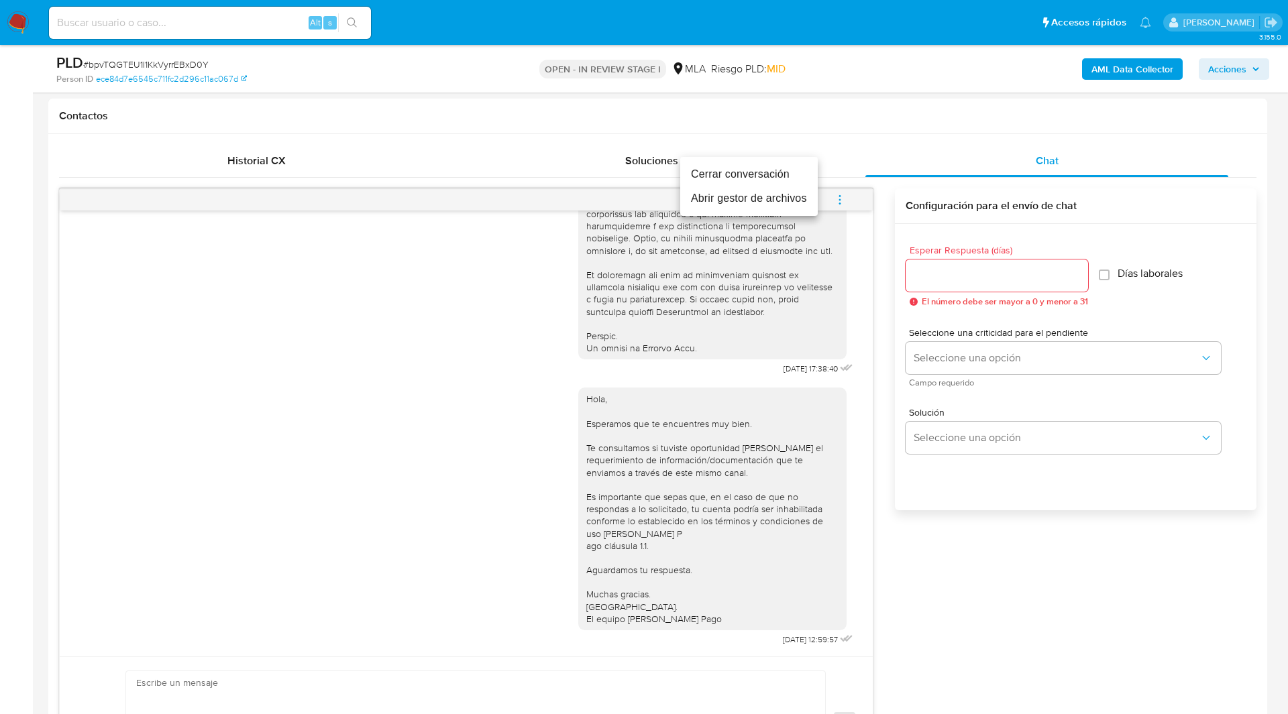
click at [726, 180] on li "Cerrar conversación" at bounding box center [748, 174] width 137 height 24
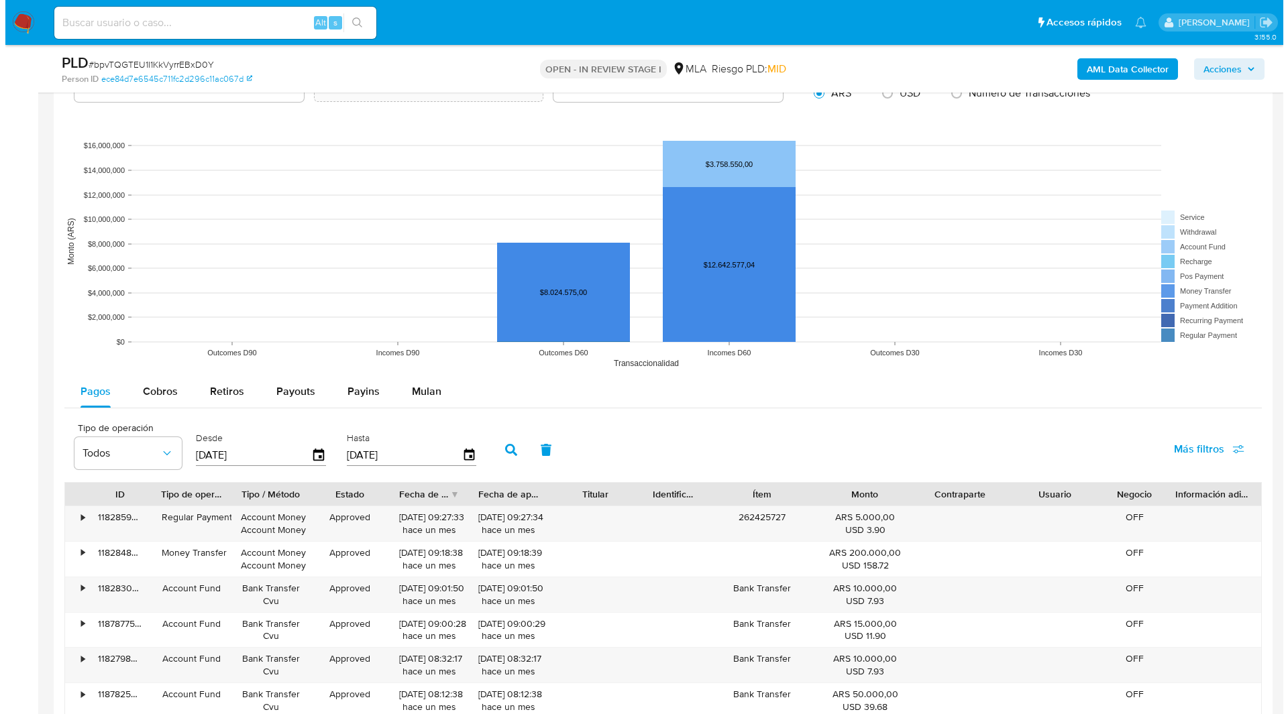
scroll to position [2578, 0]
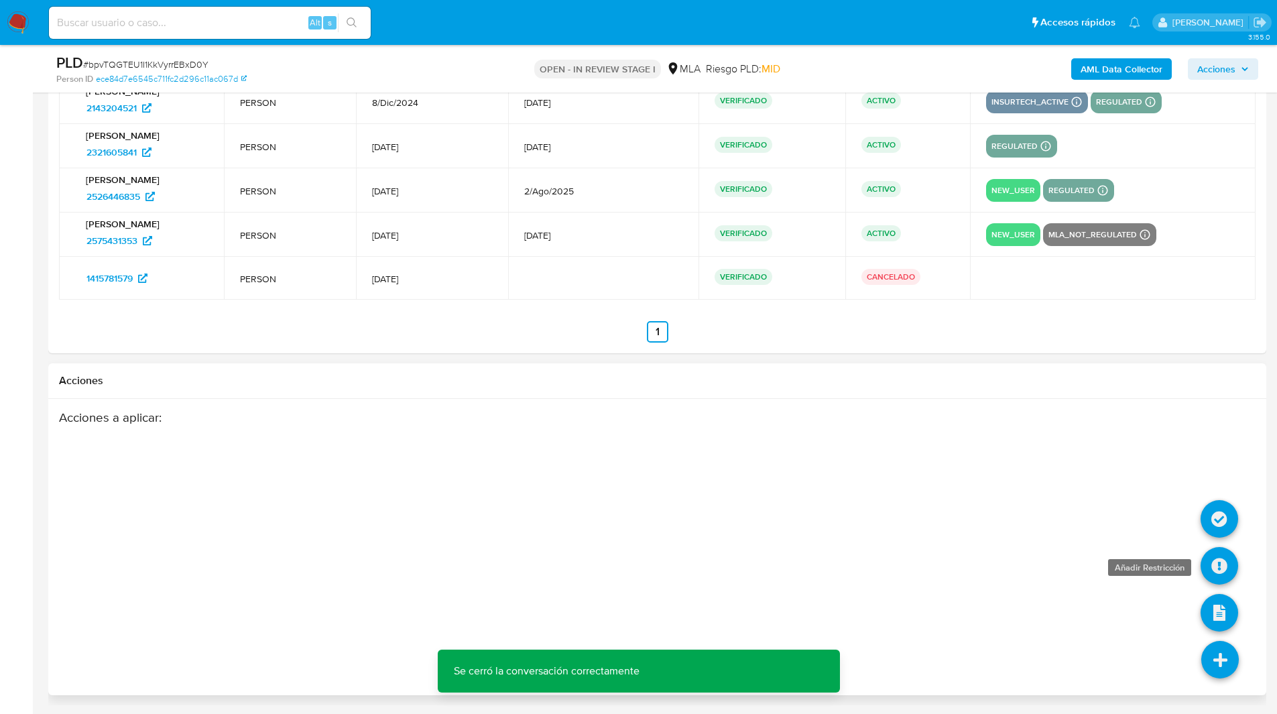
click at [1220, 568] on icon at bounding box center [1220, 566] width 38 height 38
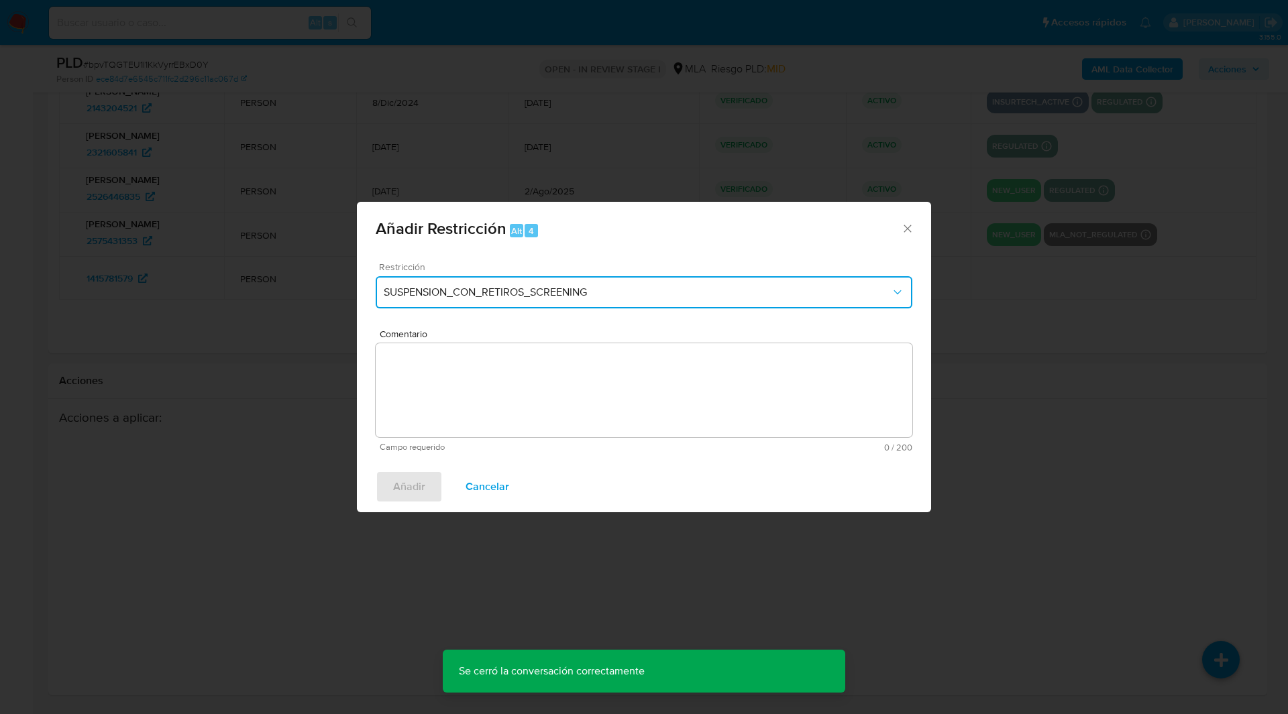
click at [579, 288] on span "SUSPENSION_CON_RETIROS_SCREENING" at bounding box center [637, 292] width 507 height 13
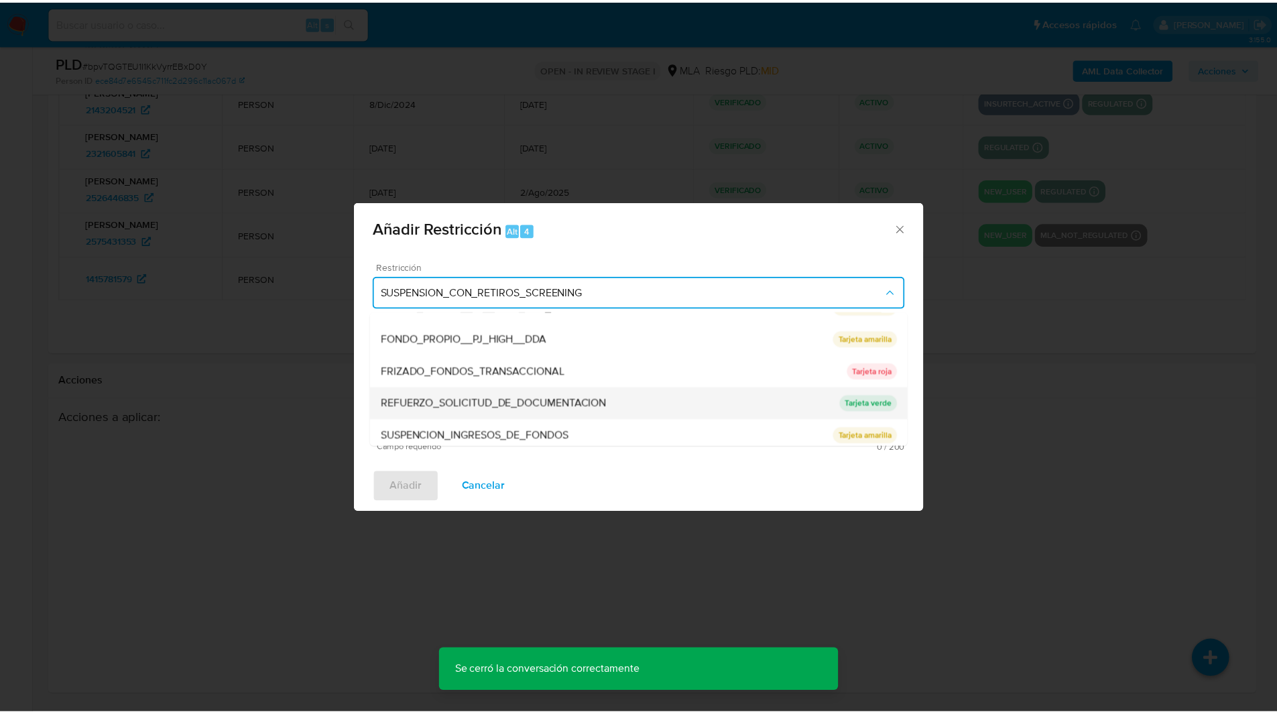
scroll to position [284, 0]
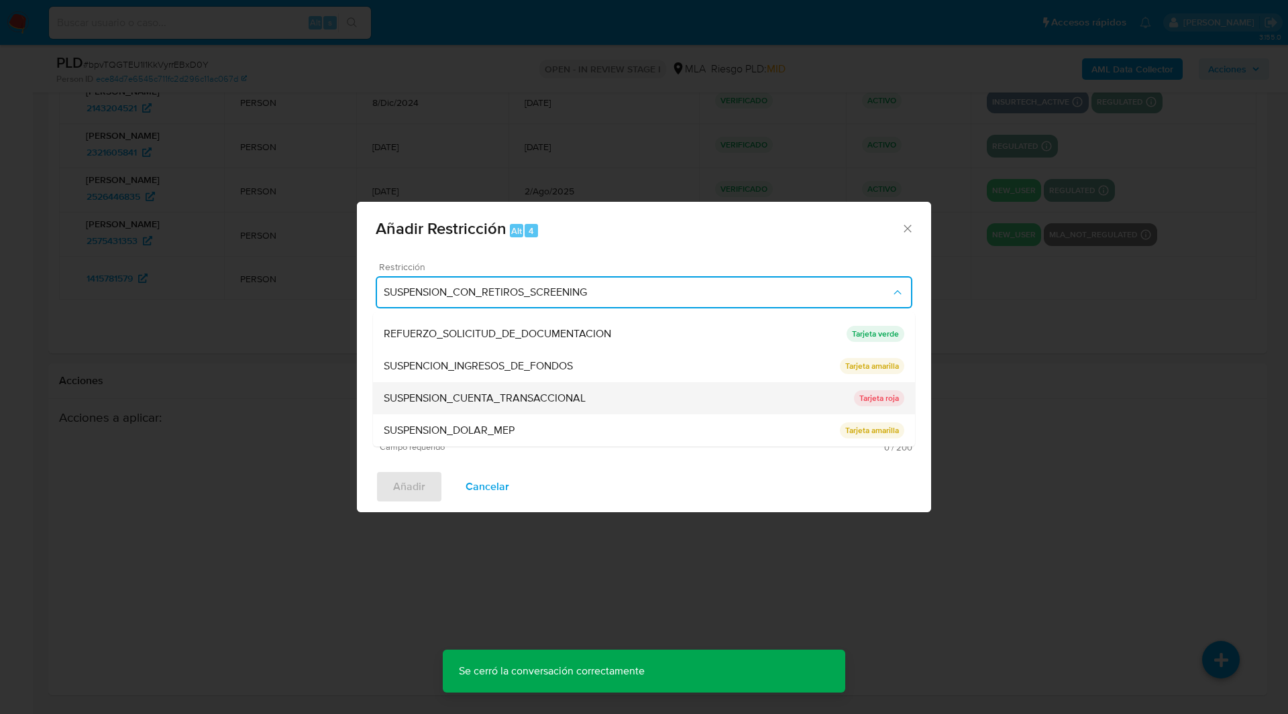
click at [424, 403] on span "SUSPENSION_CUENTA_TRANSACCIONAL" at bounding box center [485, 398] width 202 height 13
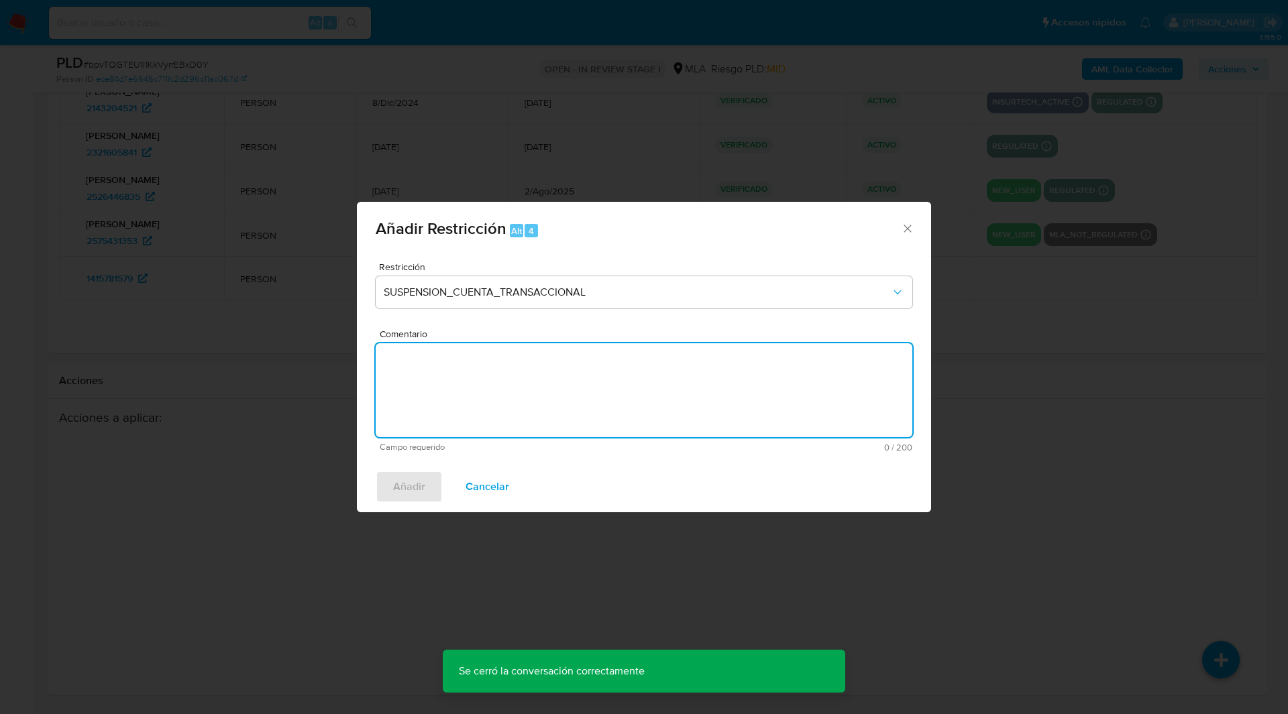
click at [521, 393] on textarea "Comentario" at bounding box center [644, 390] width 536 height 94
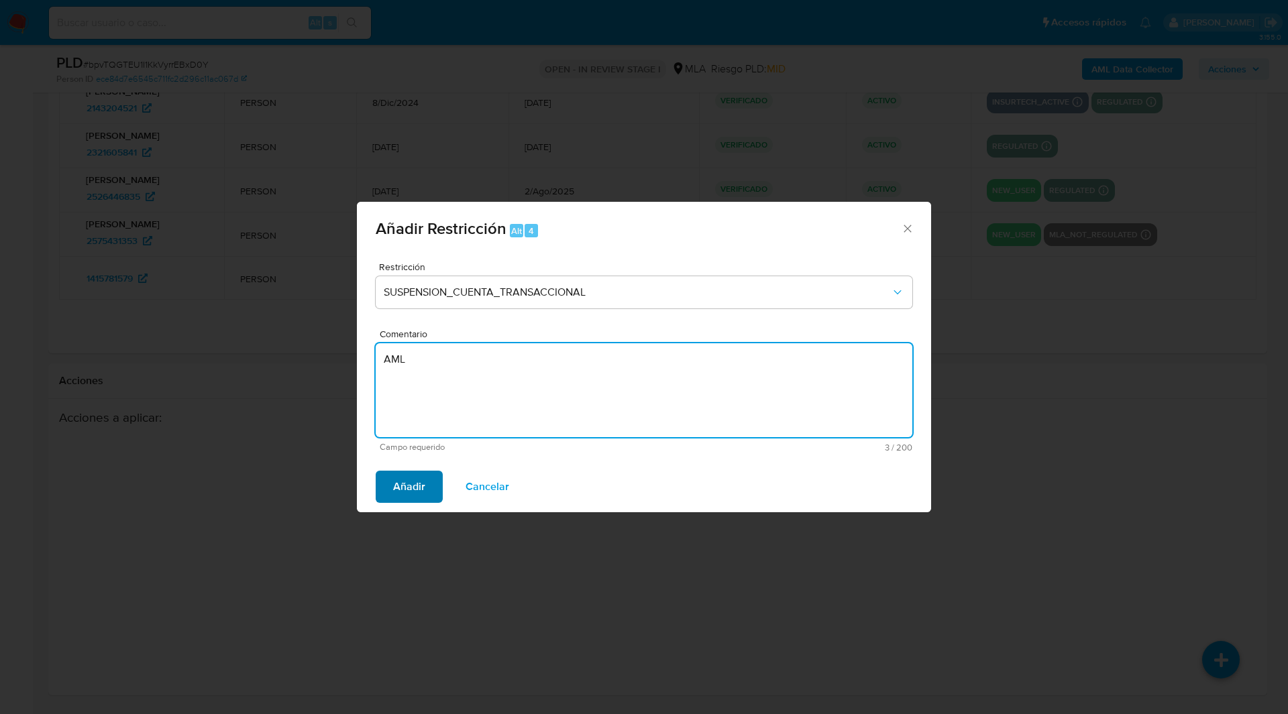
type textarea "AML"
click at [403, 479] on span "Añadir" at bounding box center [409, 487] width 32 height 30
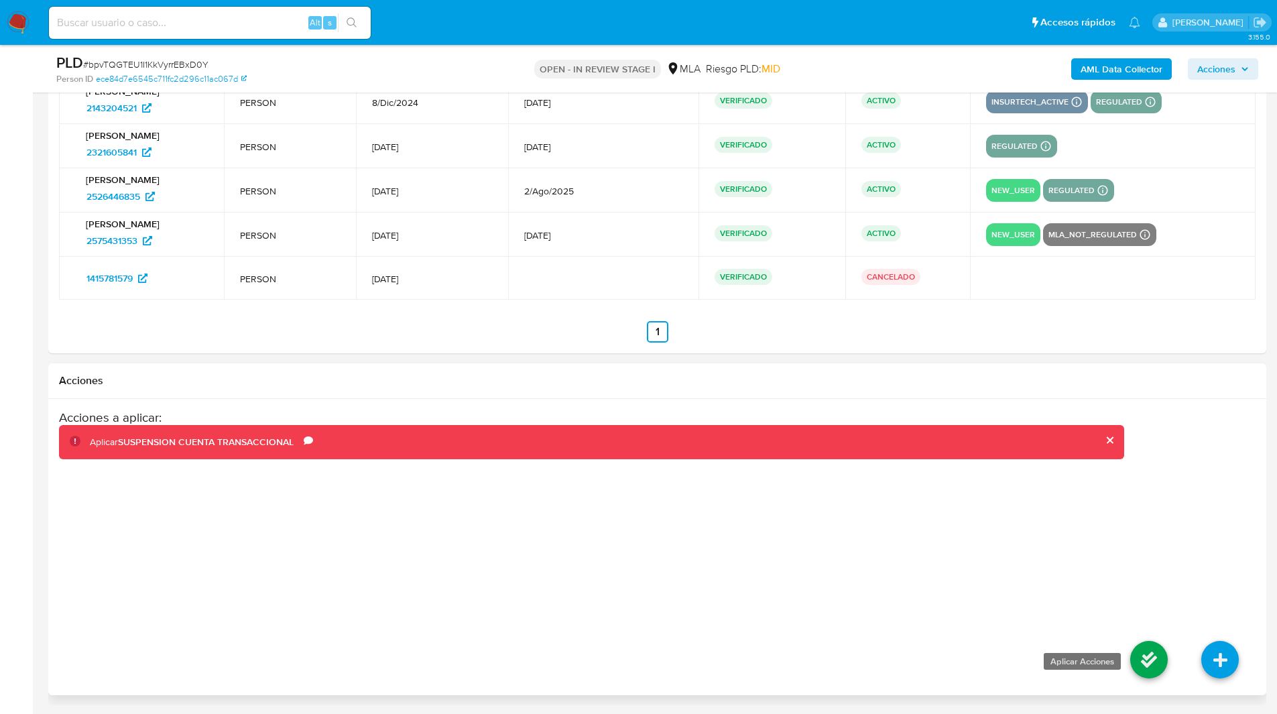
click at [1146, 651] on icon at bounding box center [1150, 660] width 38 height 38
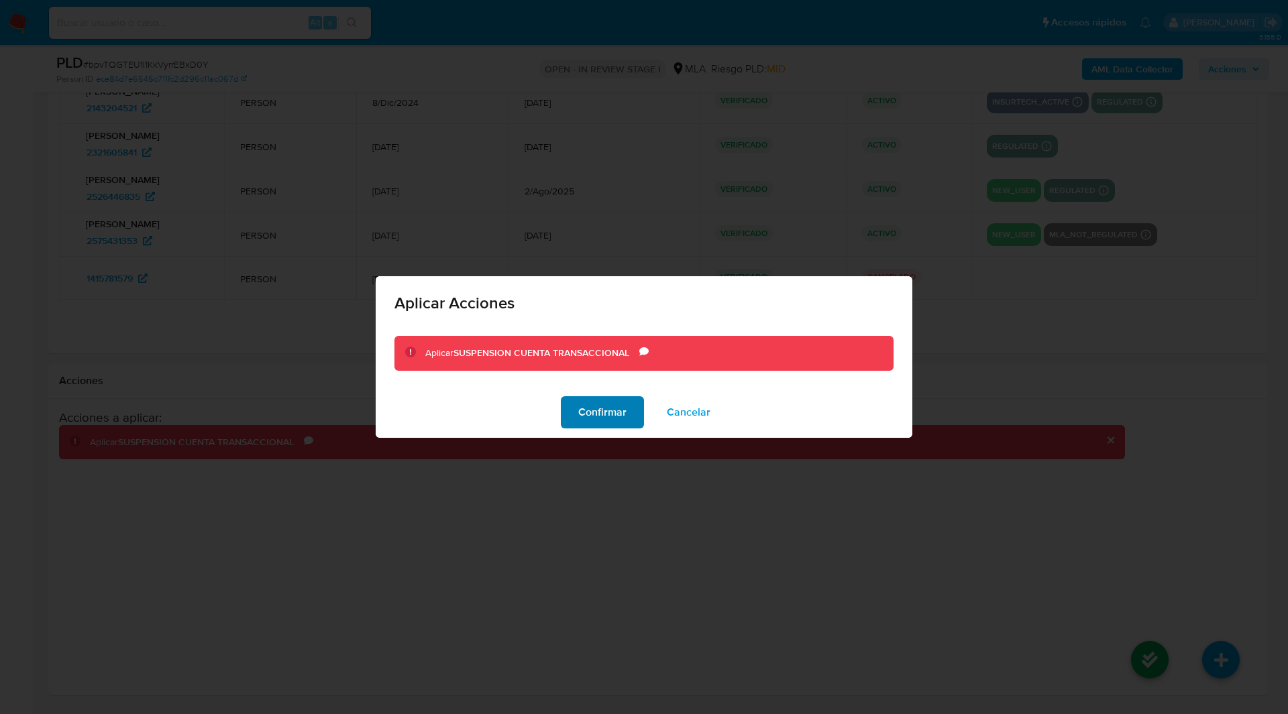
click at [604, 398] on span "Confirmar" at bounding box center [602, 413] width 48 height 30
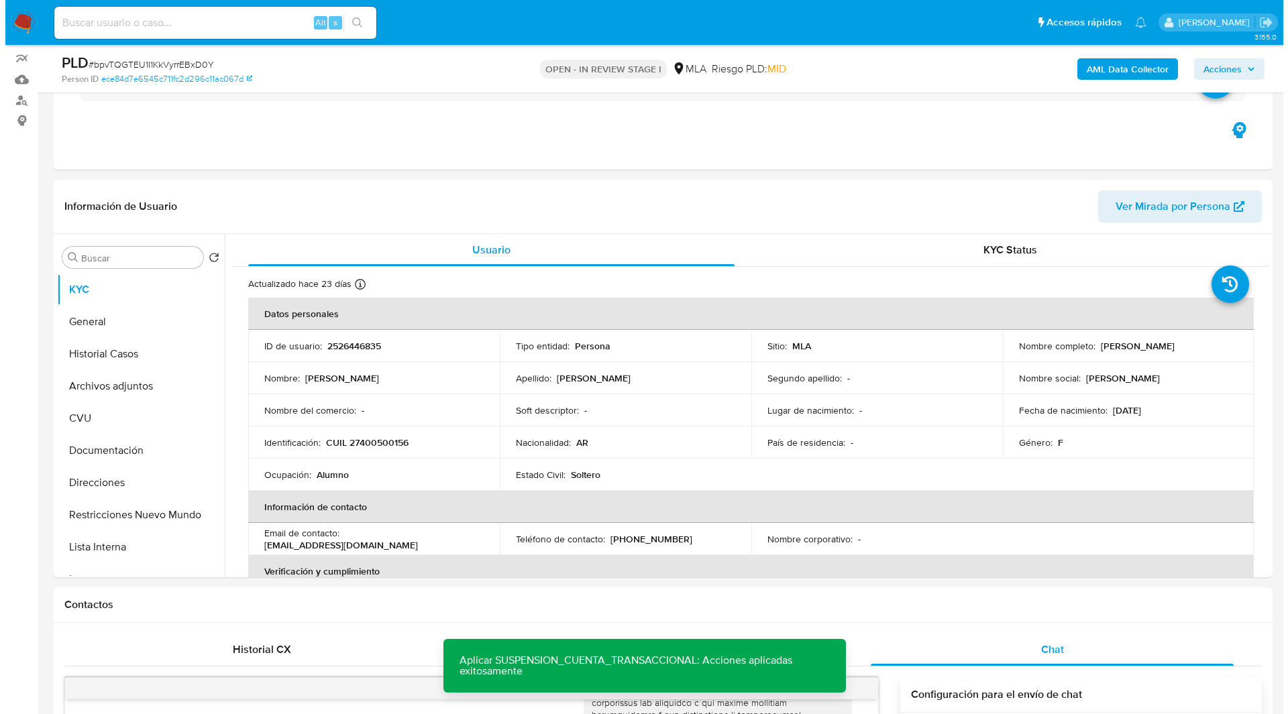
scroll to position [51, 0]
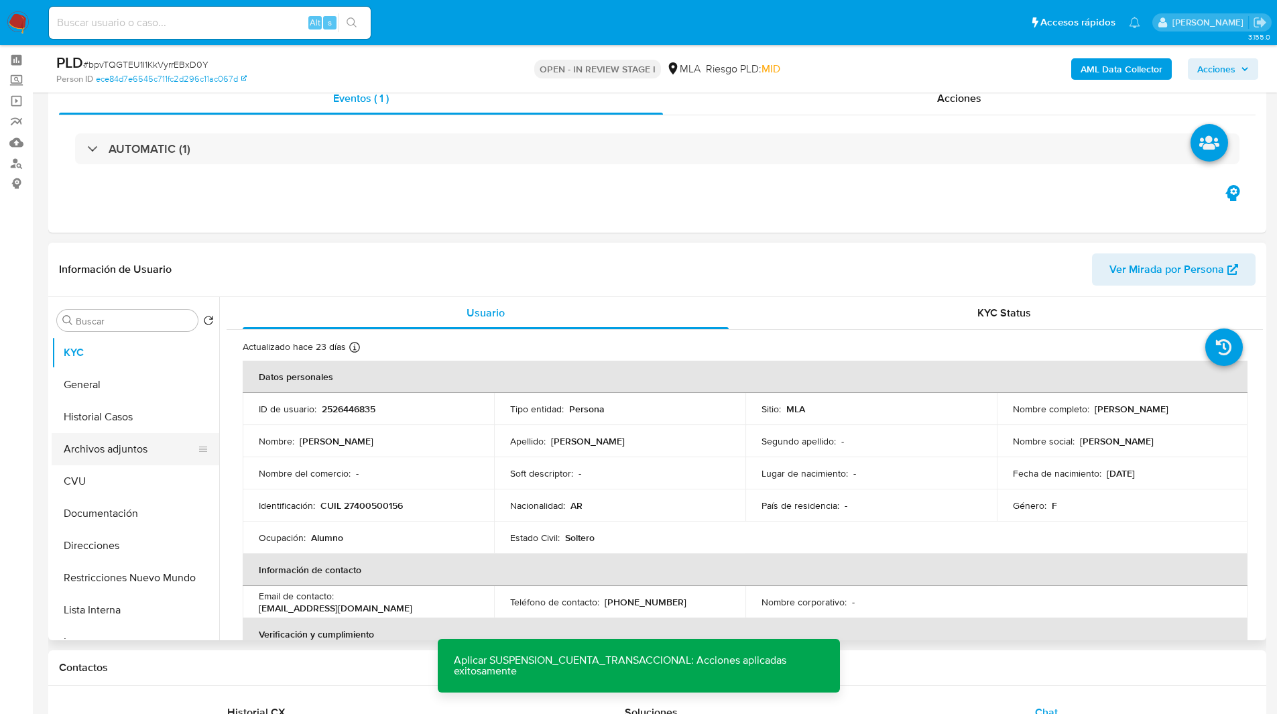
click at [151, 455] on button "Archivos adjuntos" at bounding box center [130, 449] width 157 height 32
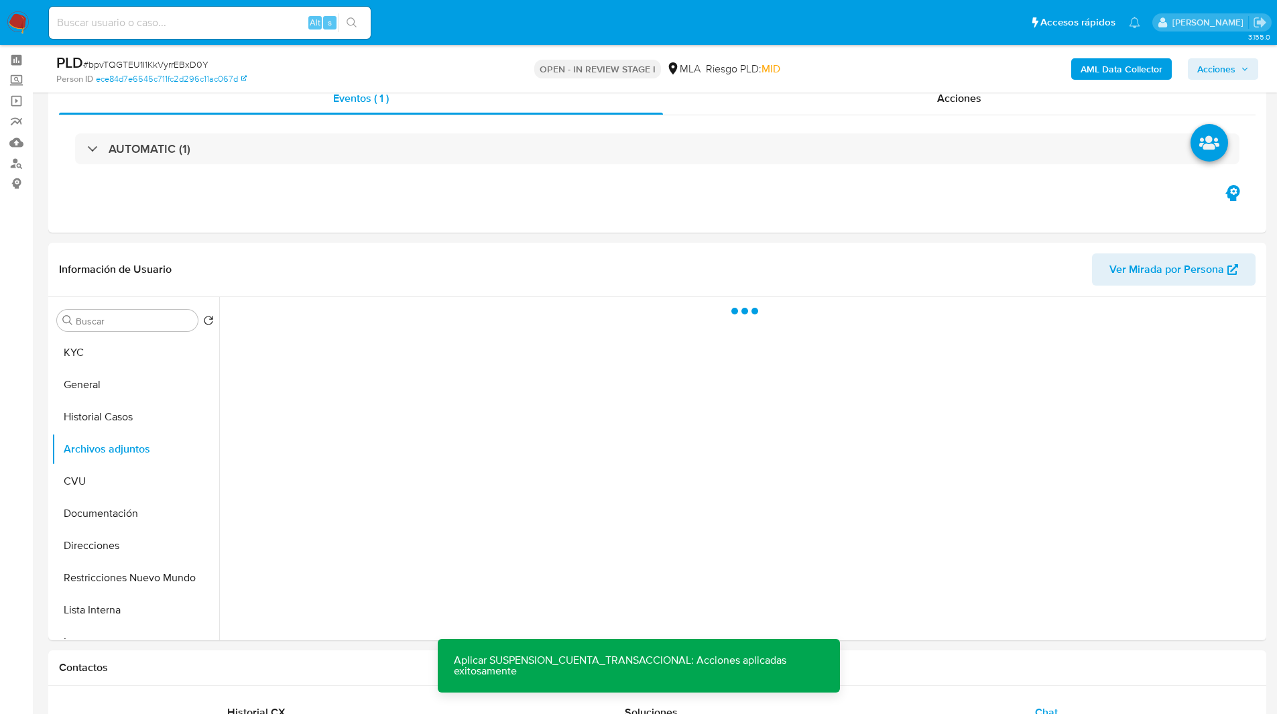
click at [1145, 76] on b "AML Data Collector" at bounding box center [1122, 68] width 82 height 21
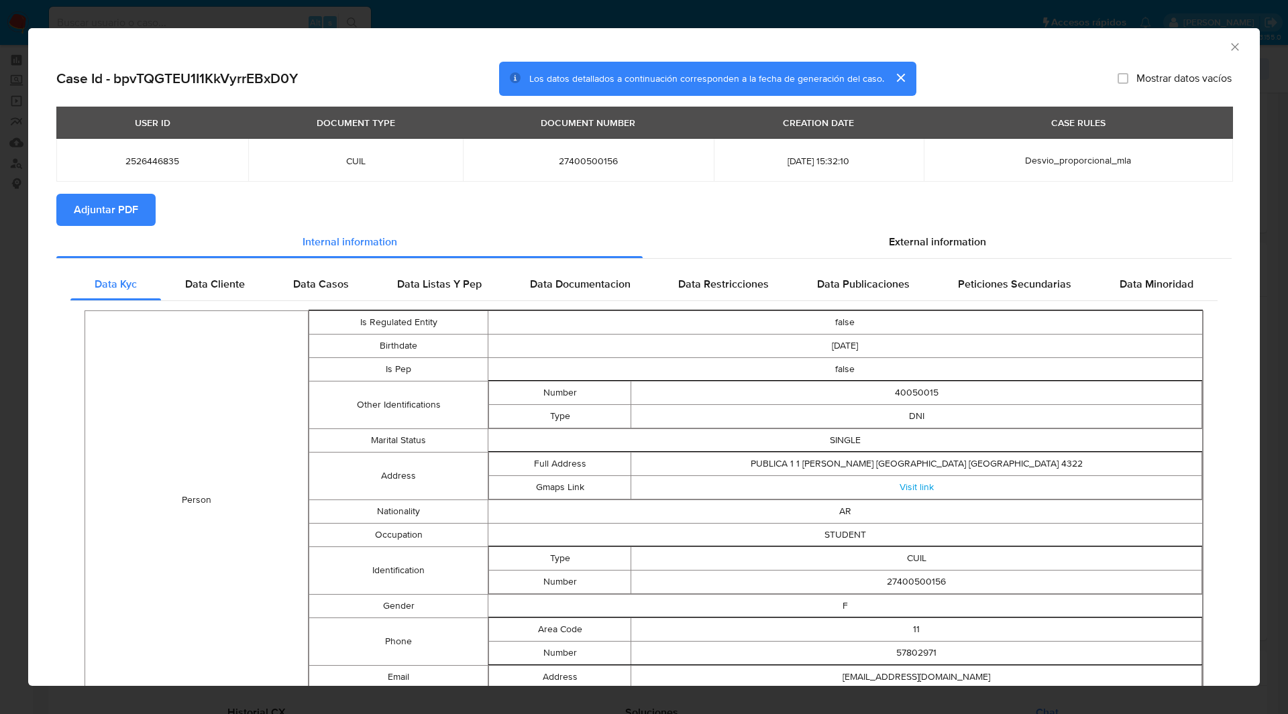
click at [1007, 64] on div "Case Id - bpvTQGTEU1I1KkVyrrEBxD0Y Los datos detallados a continuación correspo…" at bounding box center [643, 79] width 1175 height 35
click at [129, 218] on span "Adjuntar PDF" at bounding box center [106, 210] width 64 height 30
click at [388, 196] on section "Adjuntar PDF Creando" at bounding box center [643, 211] width 1175 height 35
click at [775, 56] on div "AML Data Collector" at bounding box center [643, 45] width 1231 height 34
click at [1228, 48] on icon "Cerrar ventana" at bounding box center [1234, 46] width 13 height 13
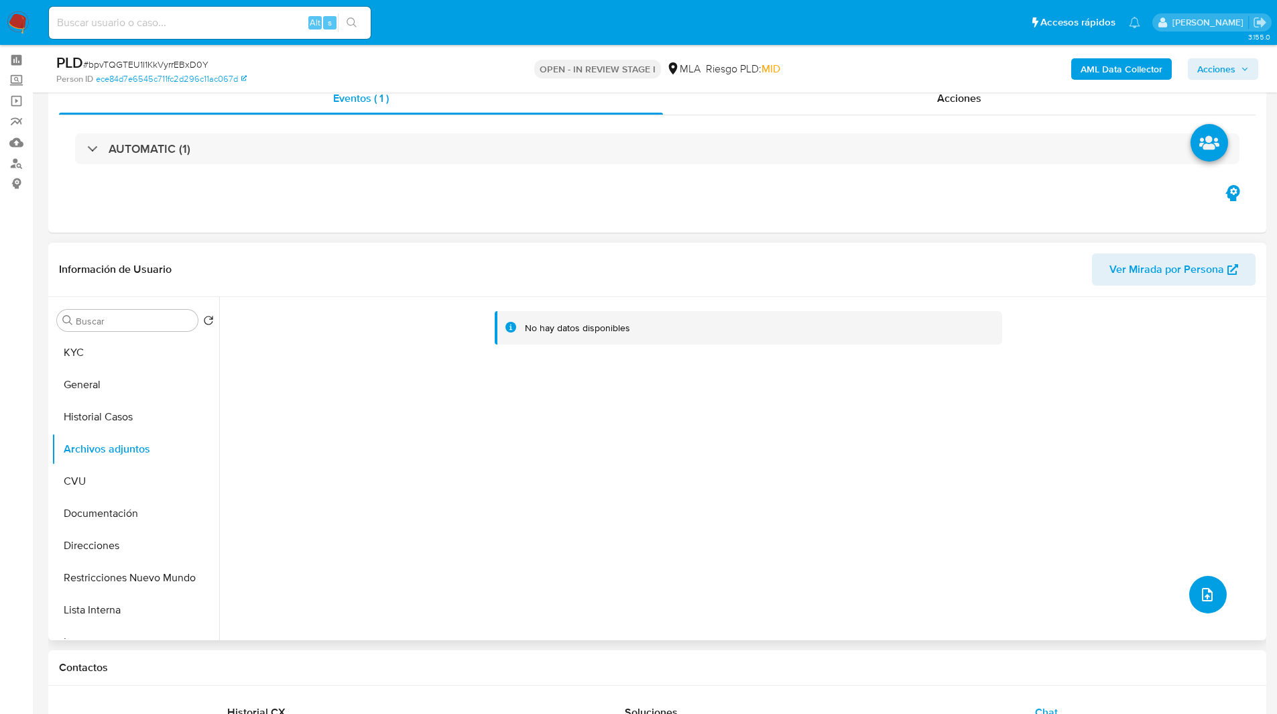
click at [1208, 597] on icon "upload-file" at bounding box center [1208, 595] width 16 height 16
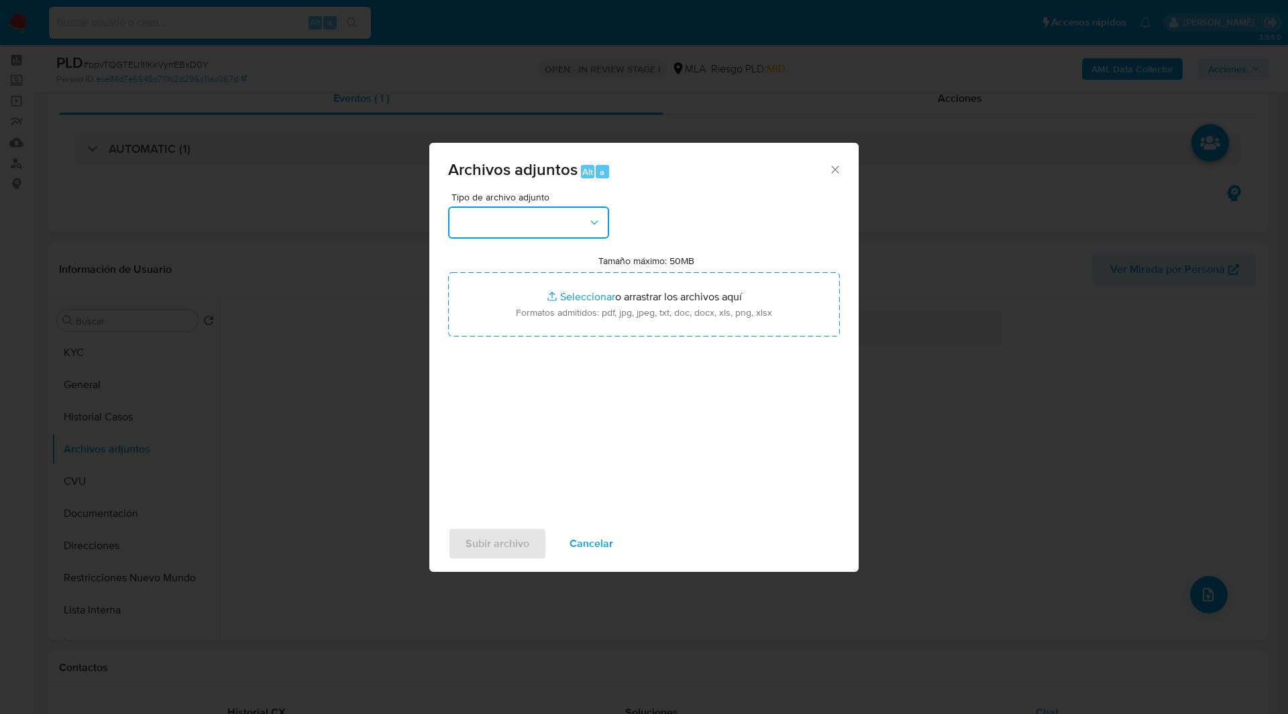
click at [571, 232] on button "button" at bounding box center [528, 223] width 161 height 32
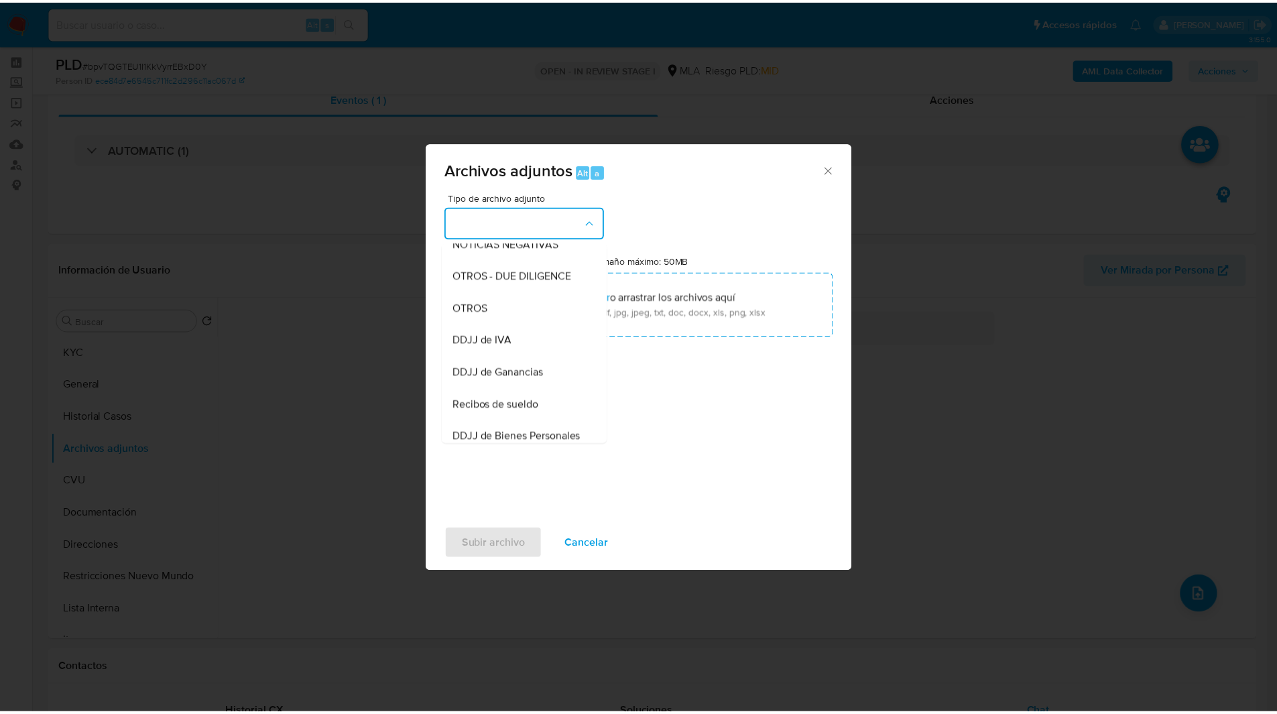
scroll to position [209, 0]
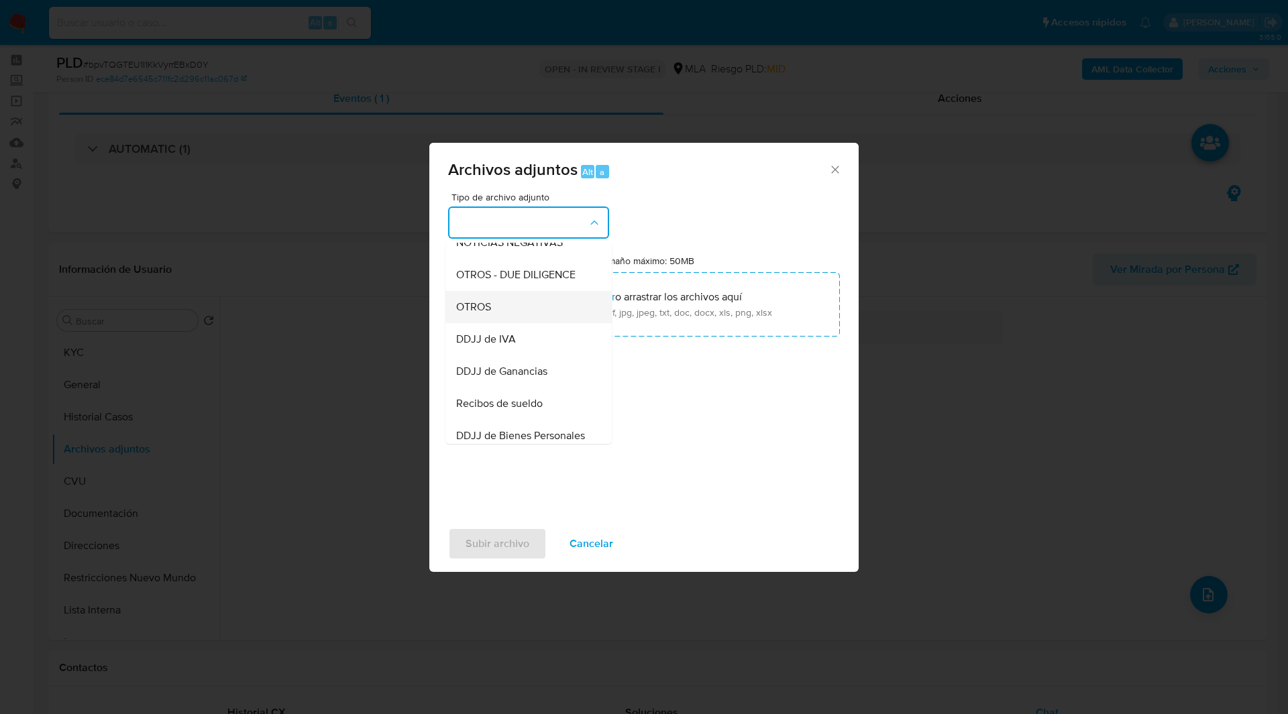
click at [489, 314] on span "OTROS" at bounding box center [473, 306] width 35 height 13
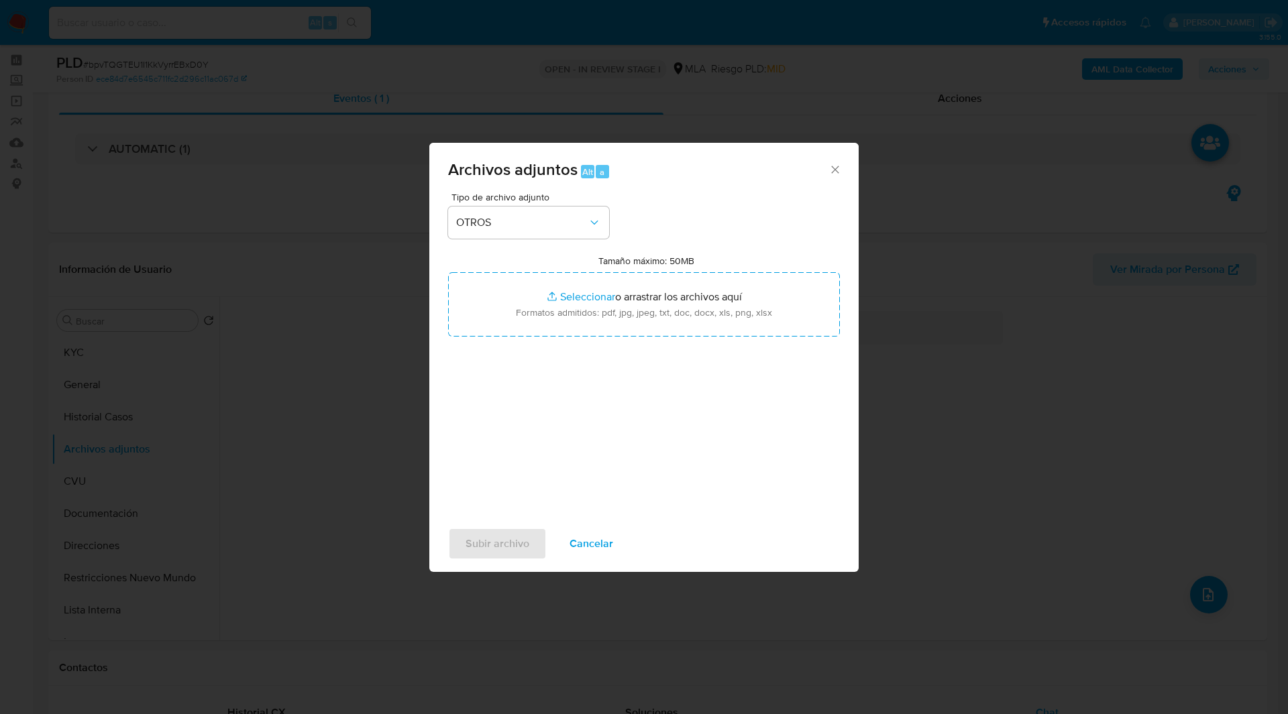
click at [724, 208] on div "Tipo de archivo adjunto OTROS Tamaño máximo: 50MB Seleccionar archivos Seleccio…" at bounding box center [644, 350] width 392 height 317
click at [734, 439] on div "Tipo de archivo adjunto OTROS Tamaño máximo: 50MB Seleccionar archivos Seleccio…" at bounding box center [644, 350] width 392 height 317
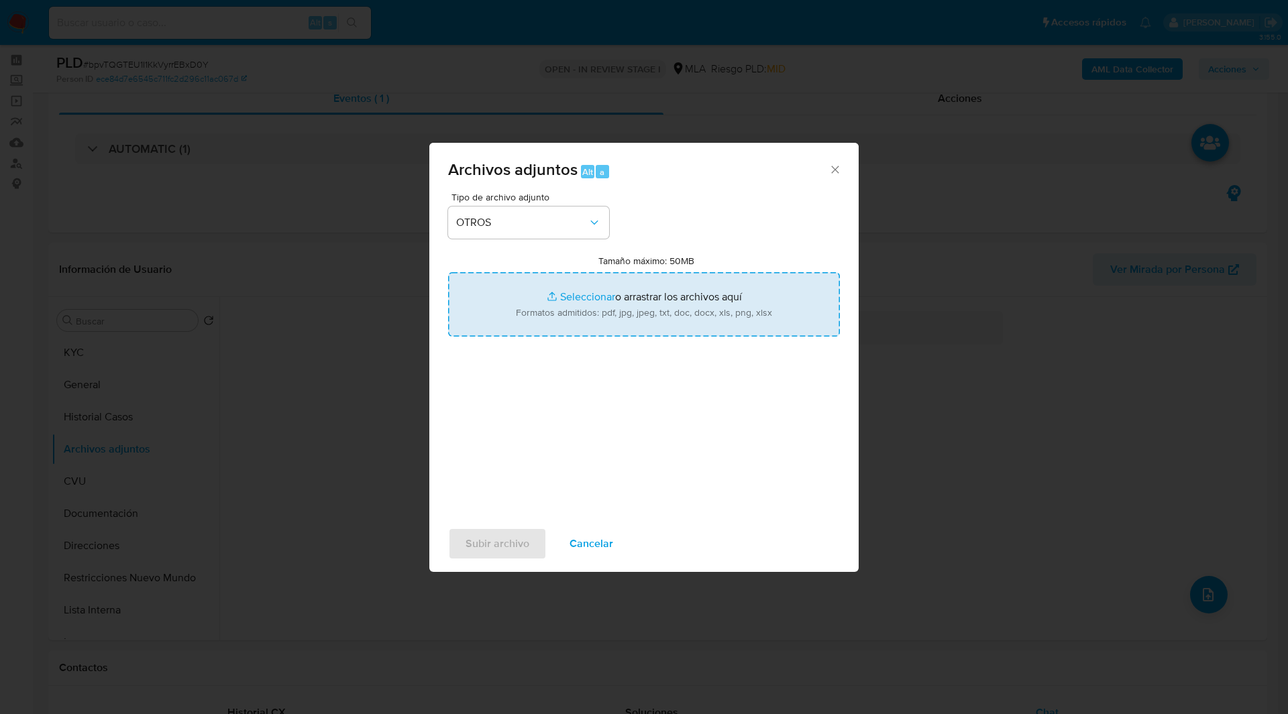
type input "C:\fakepath\Movimientos-2526446835.xlsx"
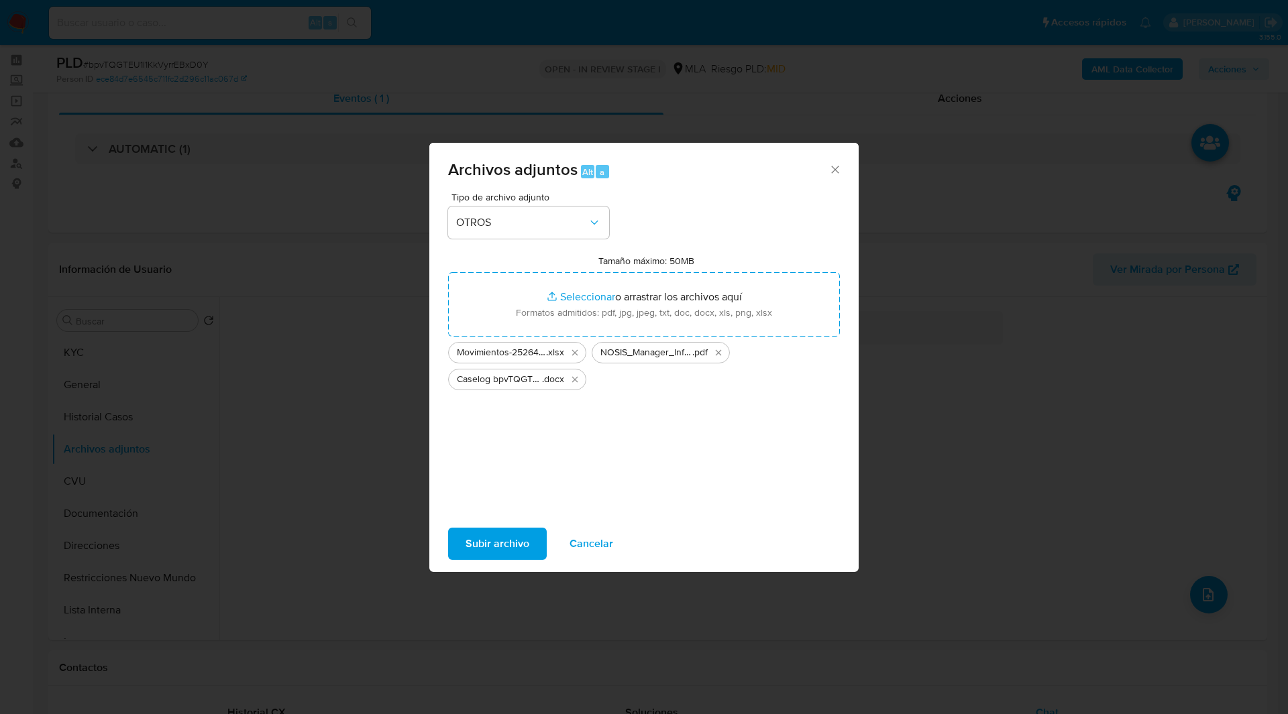
click at [518, 538] on span "Subir archivo" at bounding box center [497, 544] width 64 height 30
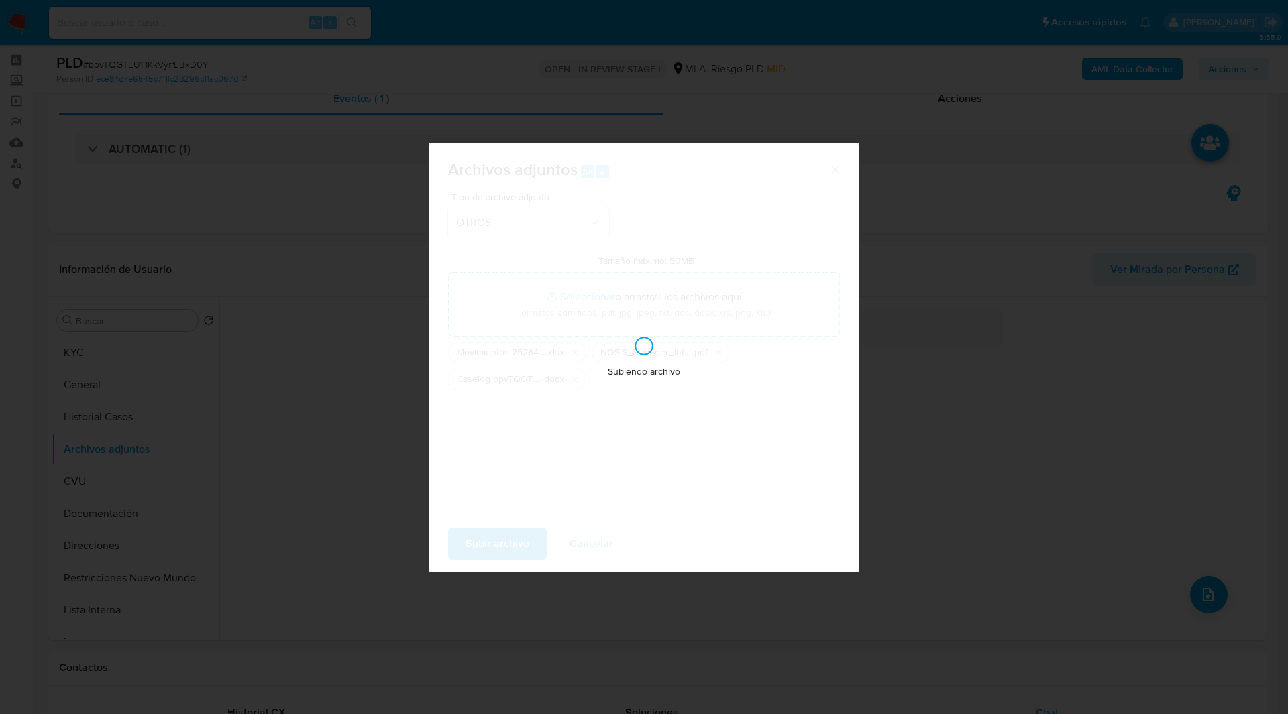
click at [756, 492] on div "Subiendo archivo" at bounding box center [643, 357] width 429 height 429
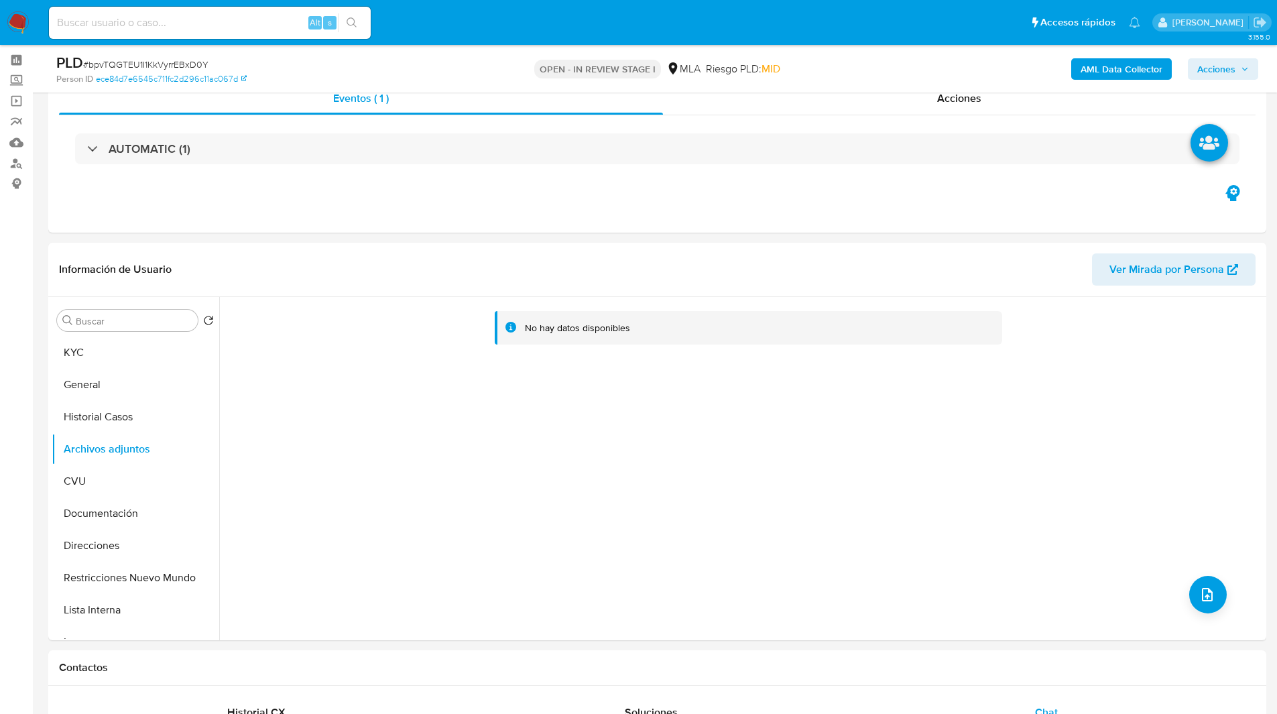
click at [1220, 66] on span "Acciones" at bounding box center [1217, 68] width 38 height 21
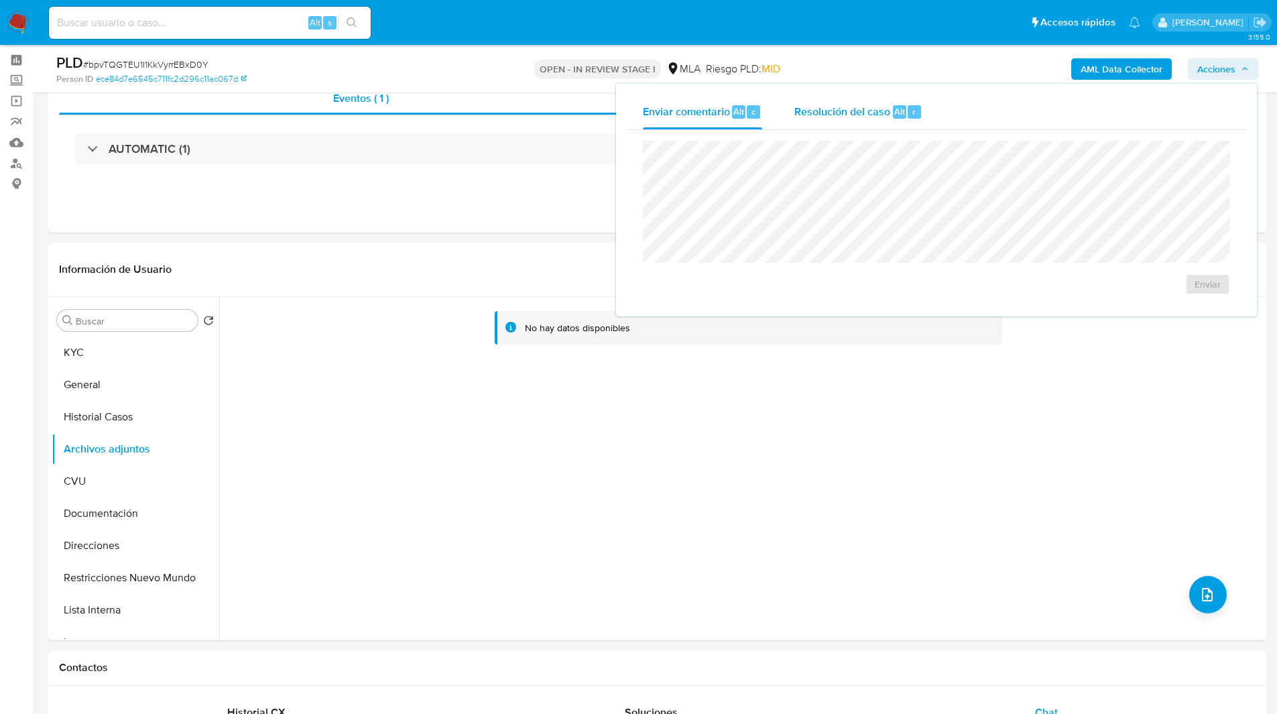
click at [880, 116] on span "Resolución del caso" at bounding box center [843, 110] width 96 height 15
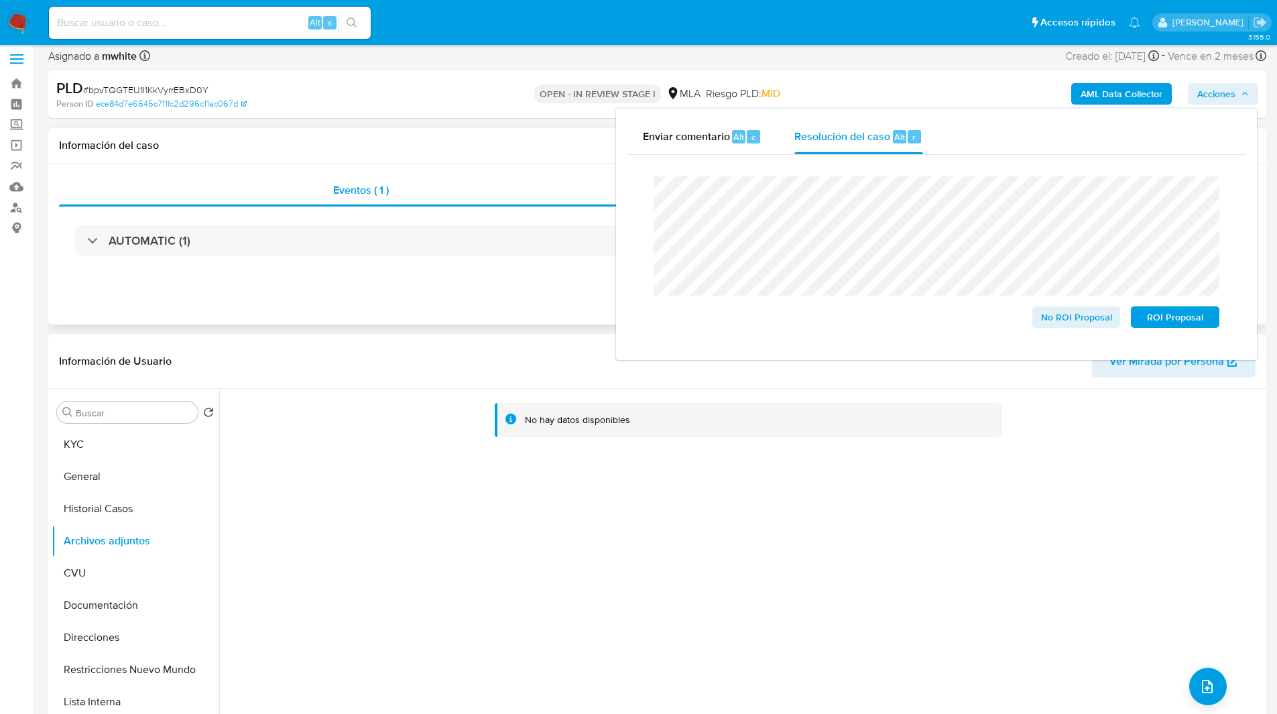
scroll to position [0, 0]
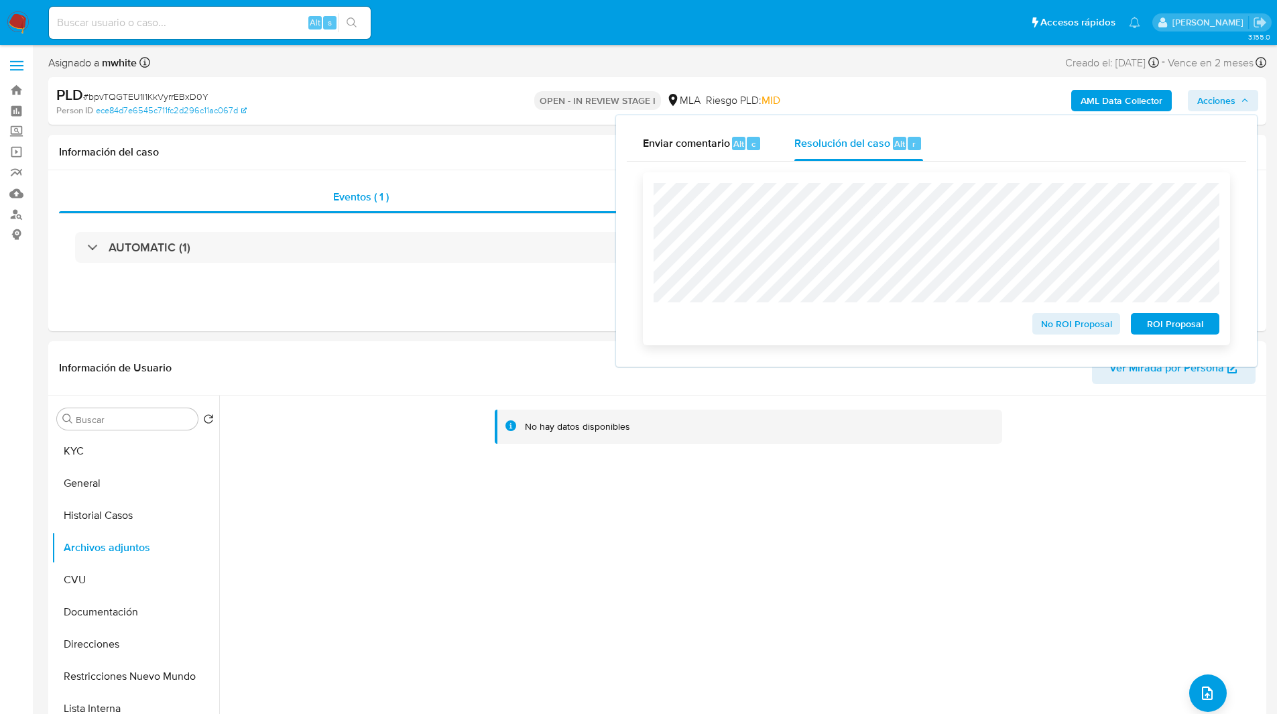
click at [1196, 319] on span "ROI Proposal" at bounding box center [1176, 324] width 70 height 19
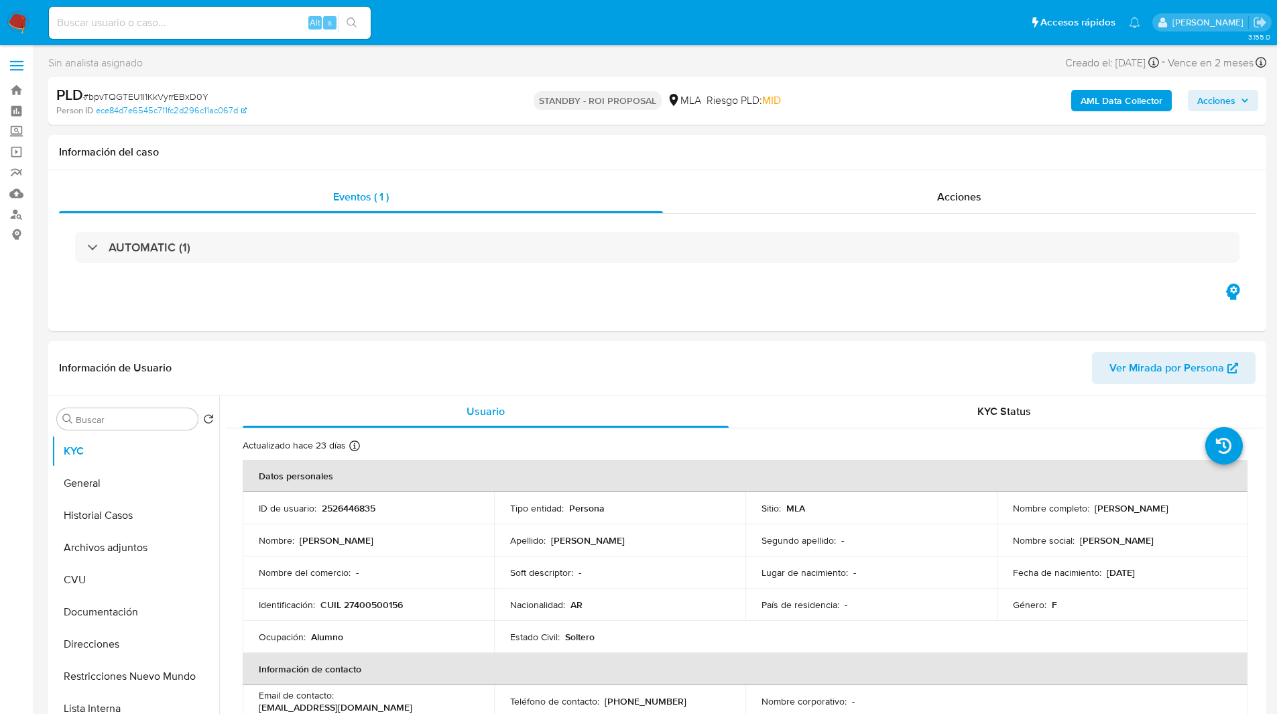
select select "10"
click at [188, 11] on div "Alt s" at bounding box center [210, 23] width 322 height 32
click at [187, 8] on div "Alt s" at bounding box center [210, 23] width 322 height 32
click at [194, 20] on input at bounding box center [210, 22] width 322 height 17
paste input "31kbfdX5SCoyZ0tINEPDrKNC"
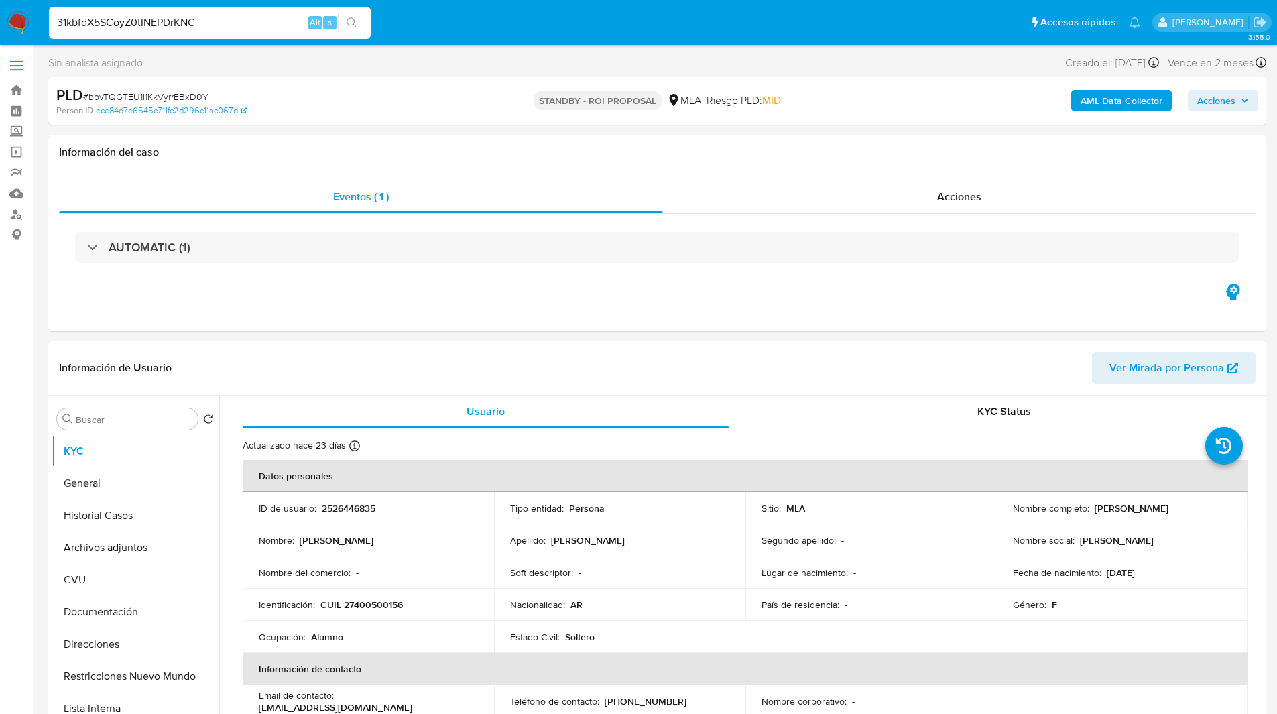
type input "31kbfdX5SCoyZ0tINEPDrKNC"
select select "10"
click at [351, 511] on p "159844552" at bounding box center [345, 508] width 46 height 12
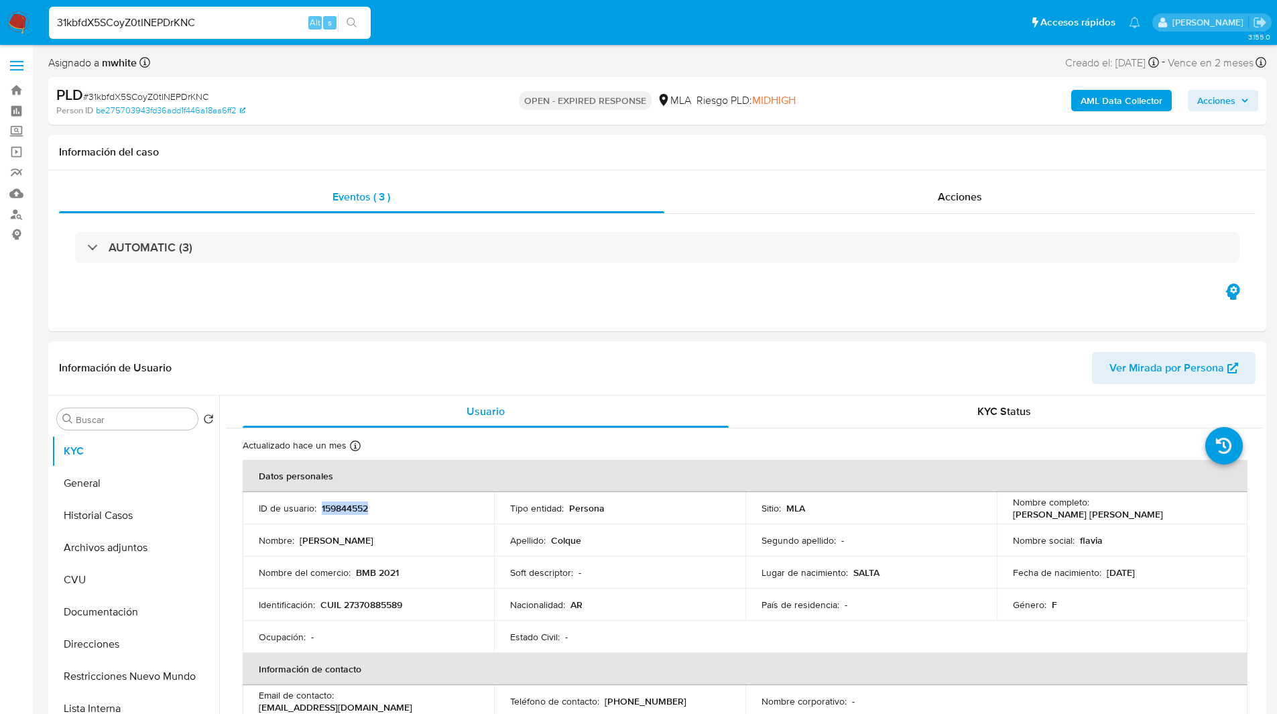
click at [351, 511] on p "159844552" at bounding box center [345, 508] width 46 height 12
copy p "159844552"
click at [477, 159] on div "Información del caso" at bounding box center [657, 153] width 1218 height 36
click at [383, 603] on p "CUIL 27370885589" at bounding box center [362, 605] width 82 height 12
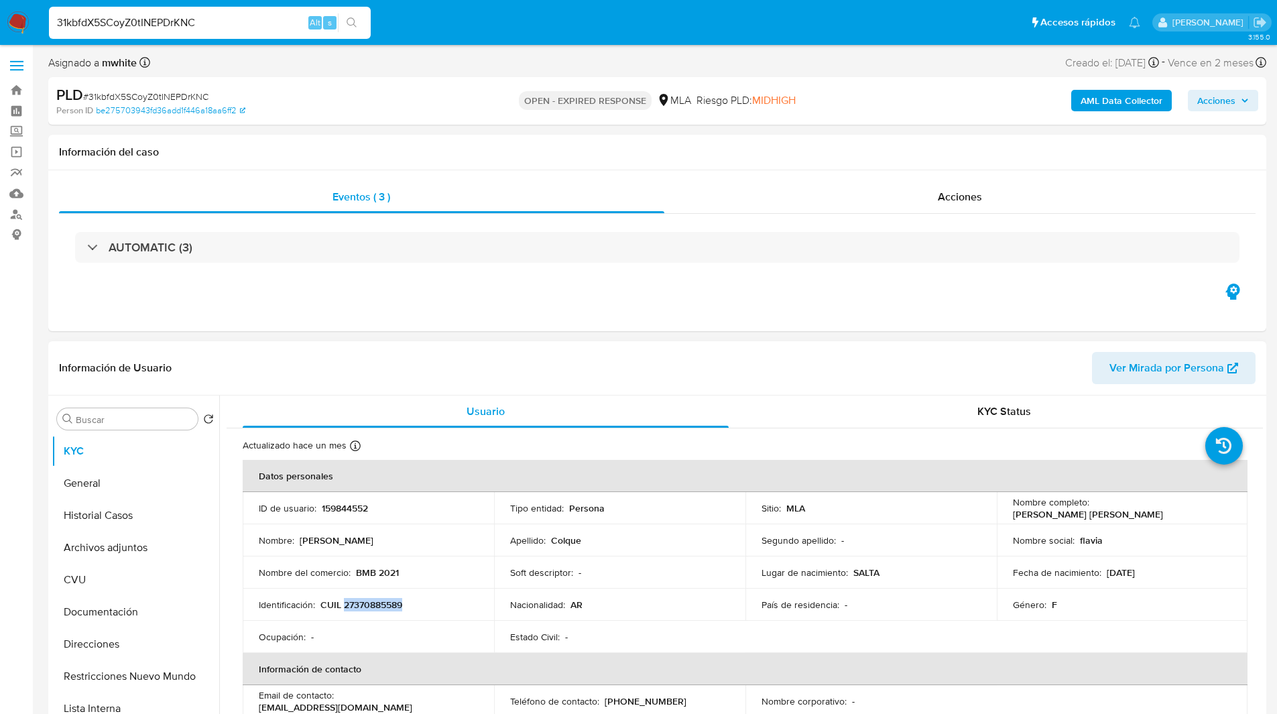
click at [383, 603] on p "CUIL 27370885589" at bounding box center [362, 605] width 82 height 12
copy p "27370885589"
click at [821, 38] on ul "Pausado Ver notificaciones 31kbfdX5SCoyZ0tINEPDrKNC Alt s Accesos rápidos Presi…" at bounding box center [594, 22] width 1105 height 34
click at [19, 18] on img at bounding box center [18, 22] width 23 height 23
click at [862, 306] on div "Eventos ( 3 ) Acciones AUTOMATIC (3)" at bounding box center [657, 250] width 1218 height 161
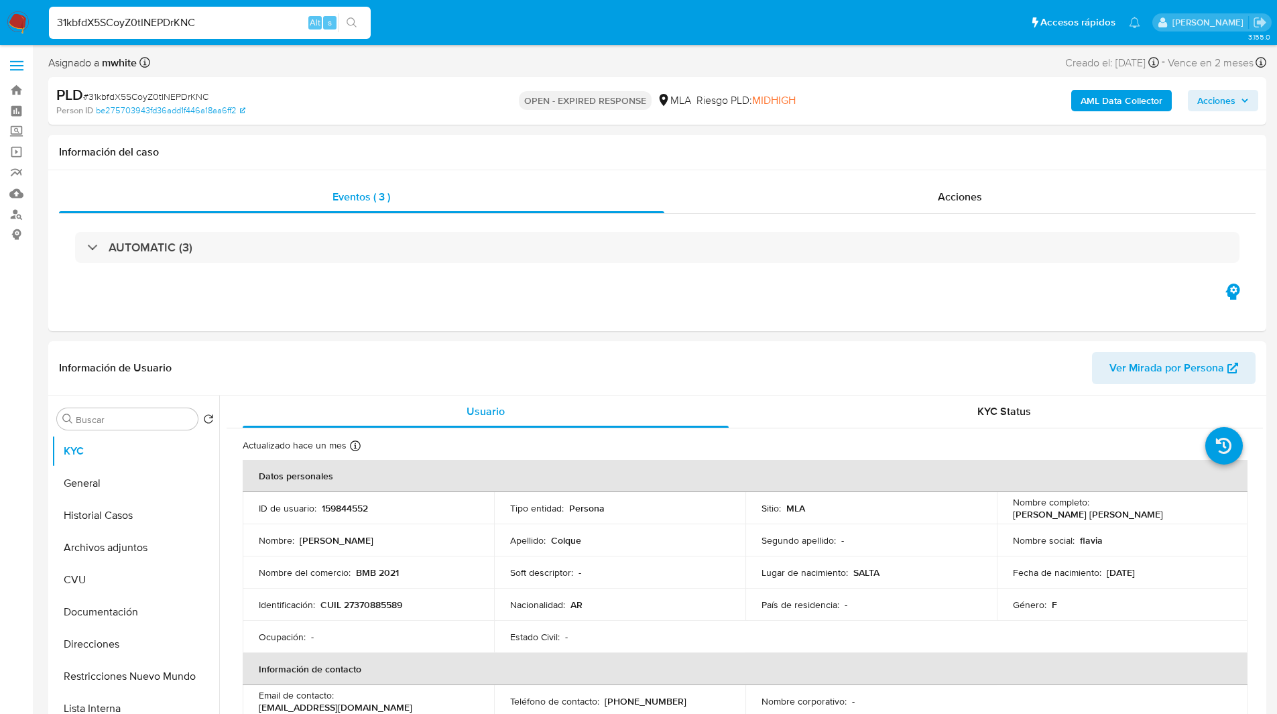
click at [19, 24] on img at bounding box center [18, 22] width 23 height 23
click at [811, 374] on header "Información de Usuario Ver Mirada por Persona" at bounding box center [657, 368] width 1197 height 32
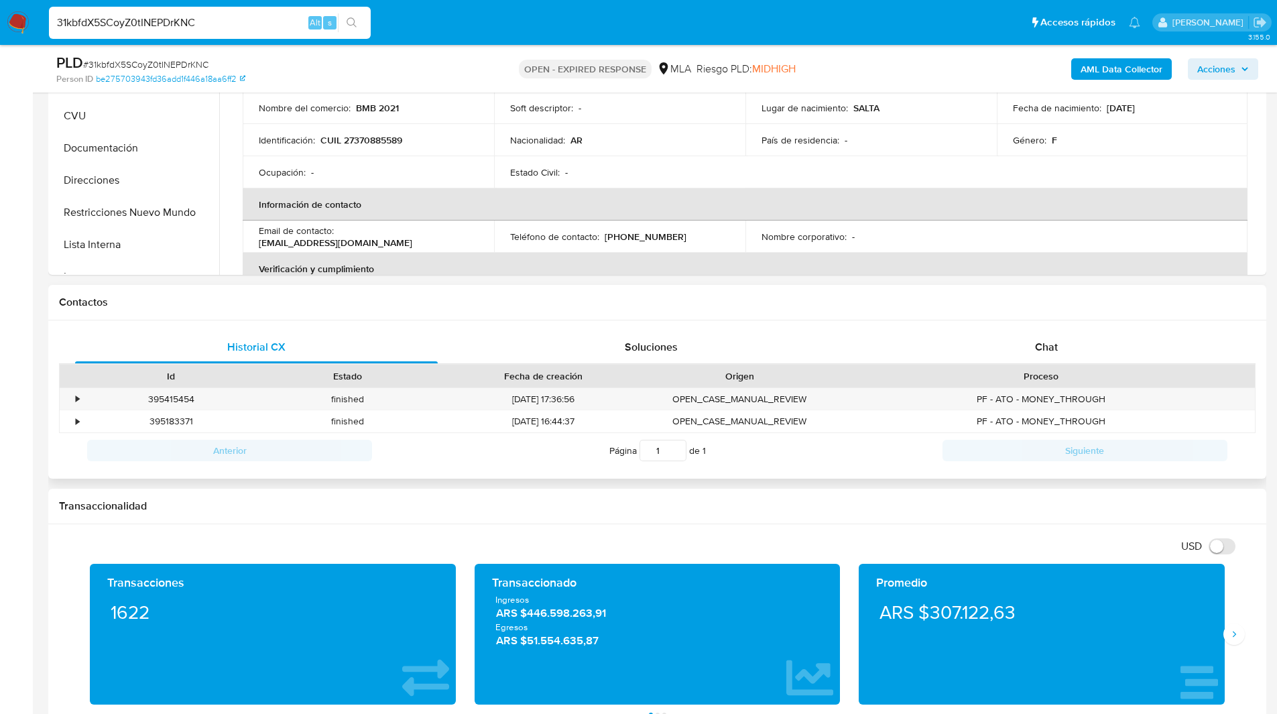
scroll to position [428, 0]
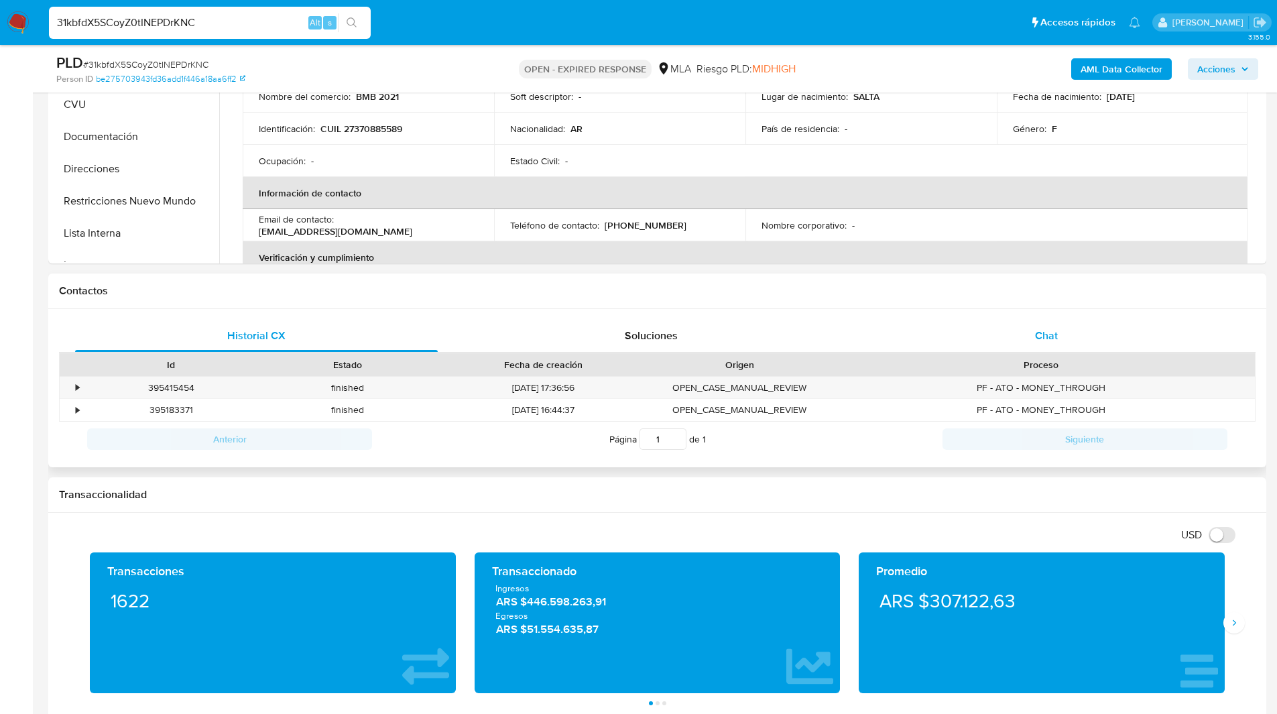
click at [1100, 323] on div "Chat" at bounding box center [1046, 336] width 363 height 32
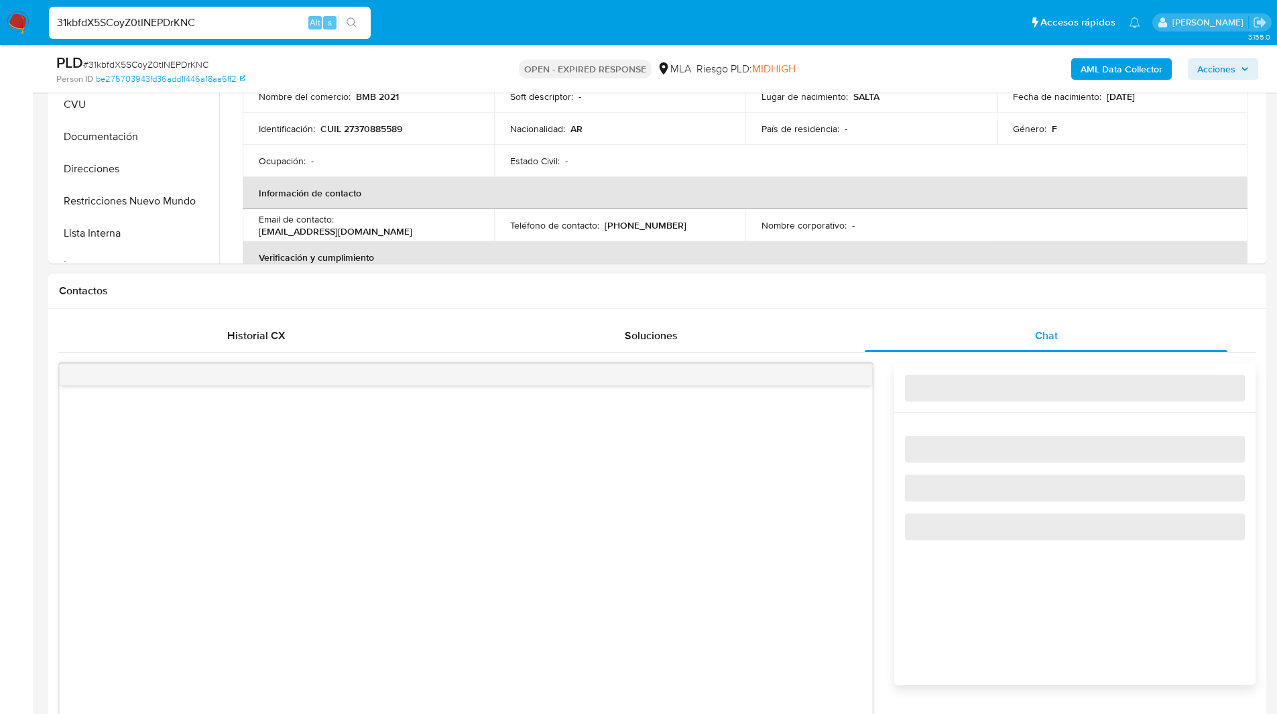
click at [960, 288] on h1 "Contactos" at bounding box center [657, 290] width 1197 height 13
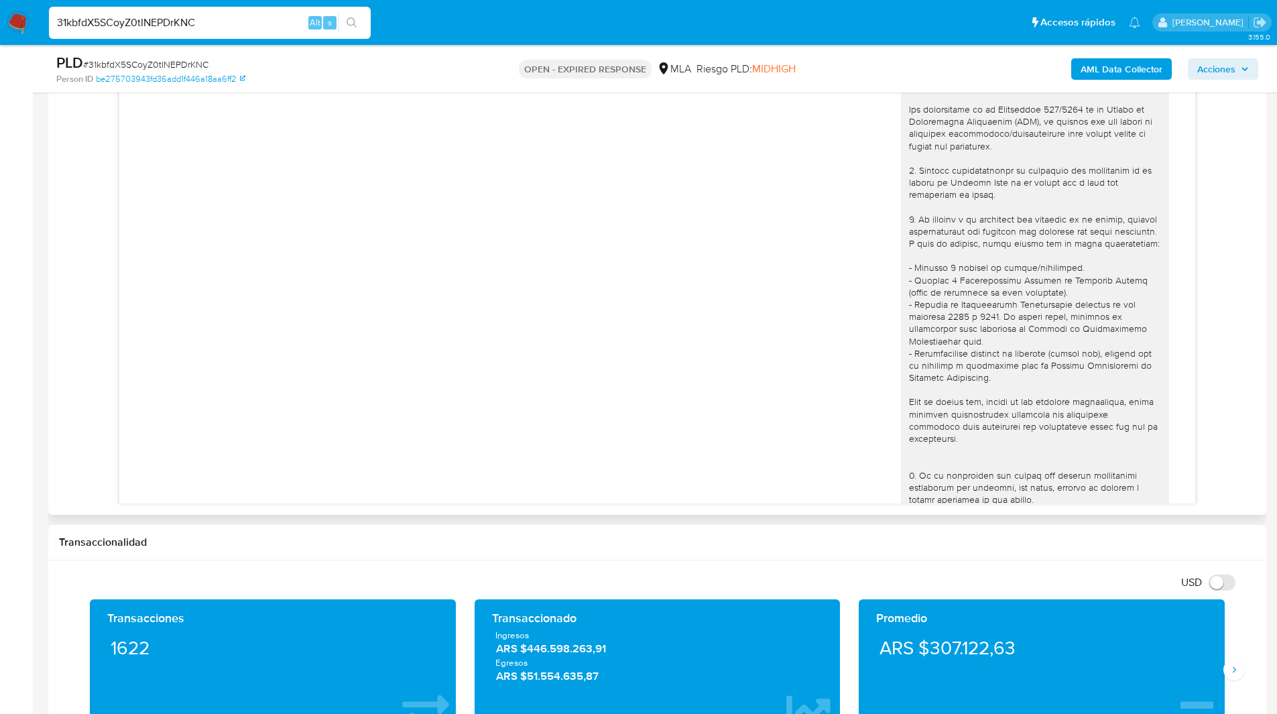
scroll to position [609, 0]
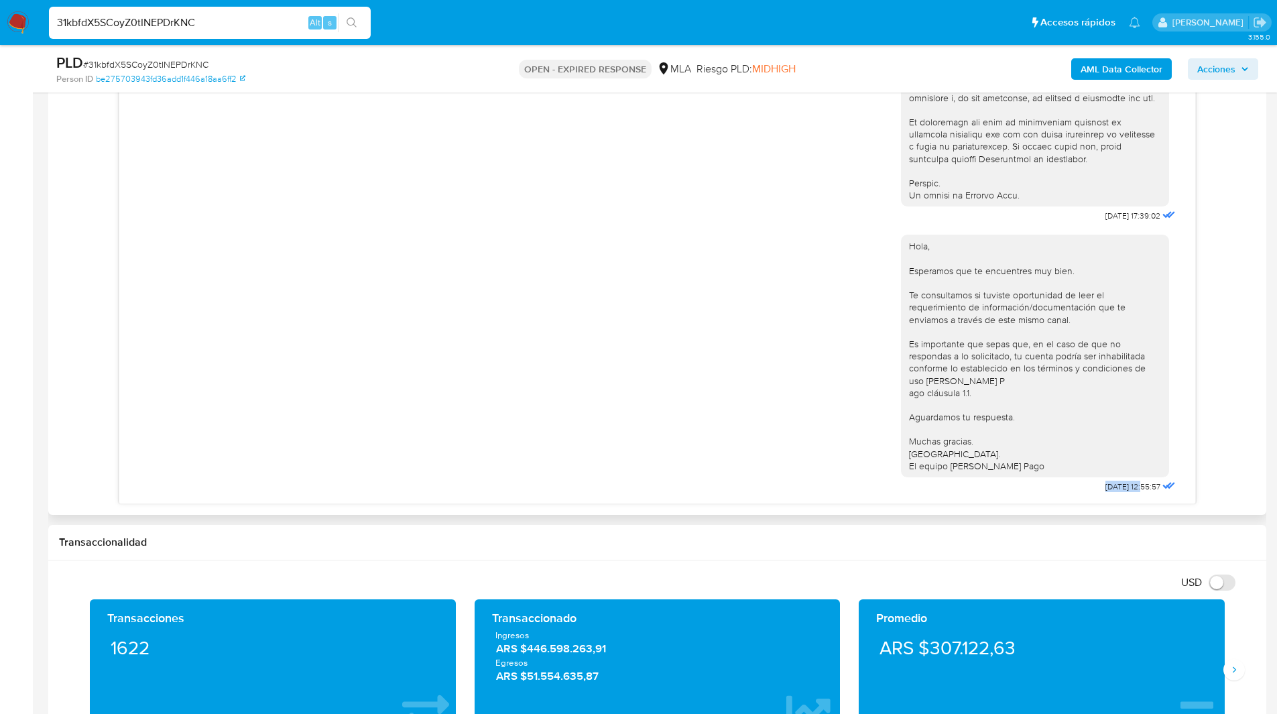
drag, startPoint x: 1118, startPoint y: 486, endPoint x: 1076, endPoint y: 486, distance: 42.3
click at [1076, 486] on div "Hola, Esperamos que te encuentres muy bien. Te consultamos si tuviste oportunid…" at bounding box center [1040, 360] width 278 height 271
copy span "22/08/2025"
click at [829, 225] on div "Hola, Esperamos que te encuentres muy bien. Te consultamos si tuviste oportunid…" at bounding box center [657, 360] width 1043 height 271
click at [754, 46] on div "PLD # 31kbfdX5SCoyZ0tINEPDrKNC Person ID be275703943fd36add1f446a18aa6ff2 OPEN …" at bounding box center [657, 69] width 1218 height 48
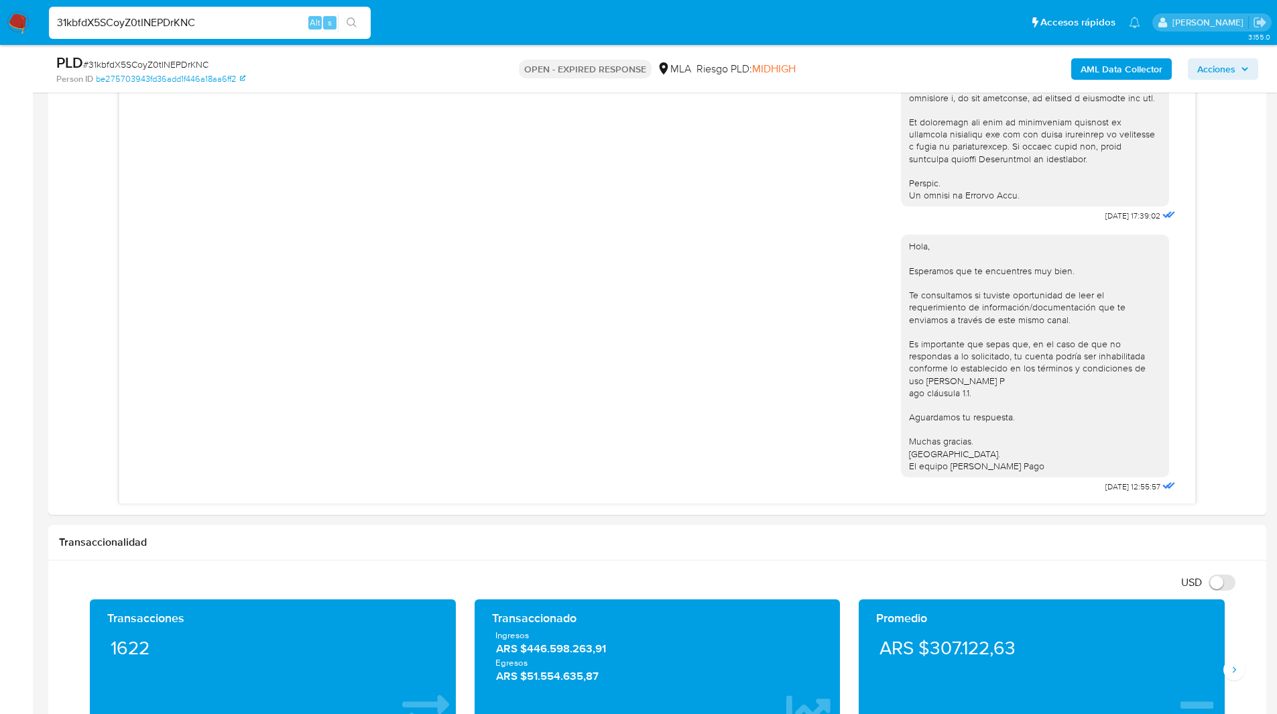
click at [109, 23] on input "31kbfdX5SCoyZ0tINEPDrKNC" at bounding box center [210, 22] width 322 height 17
click at [21, 25] on img at bounding box center [18, 22] width 23 height 23
click at [850, 33] on ul "Pausado Ver notificaciones 31kbfdX5SCoyZ0tINEPDrKNC Alt s Accesos rápidos Presi…" at bounding box center [594, 22] width 1105 height 34
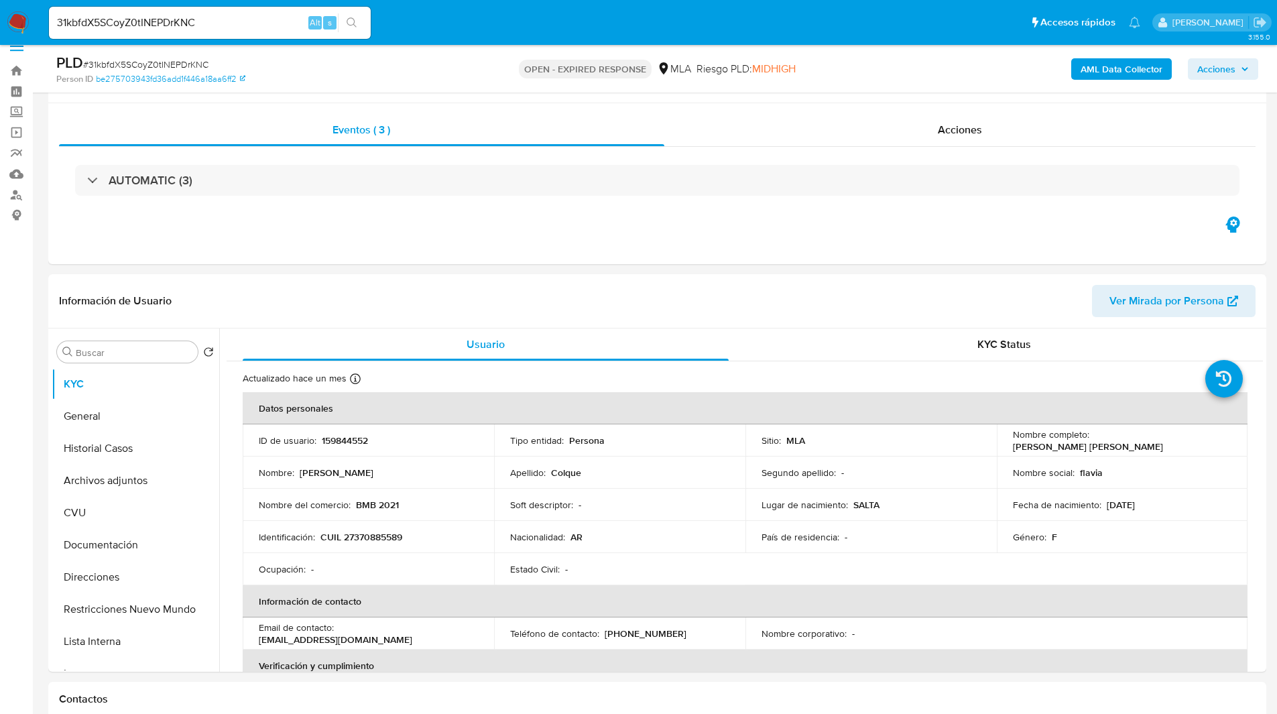
scroll to position [0, 0]
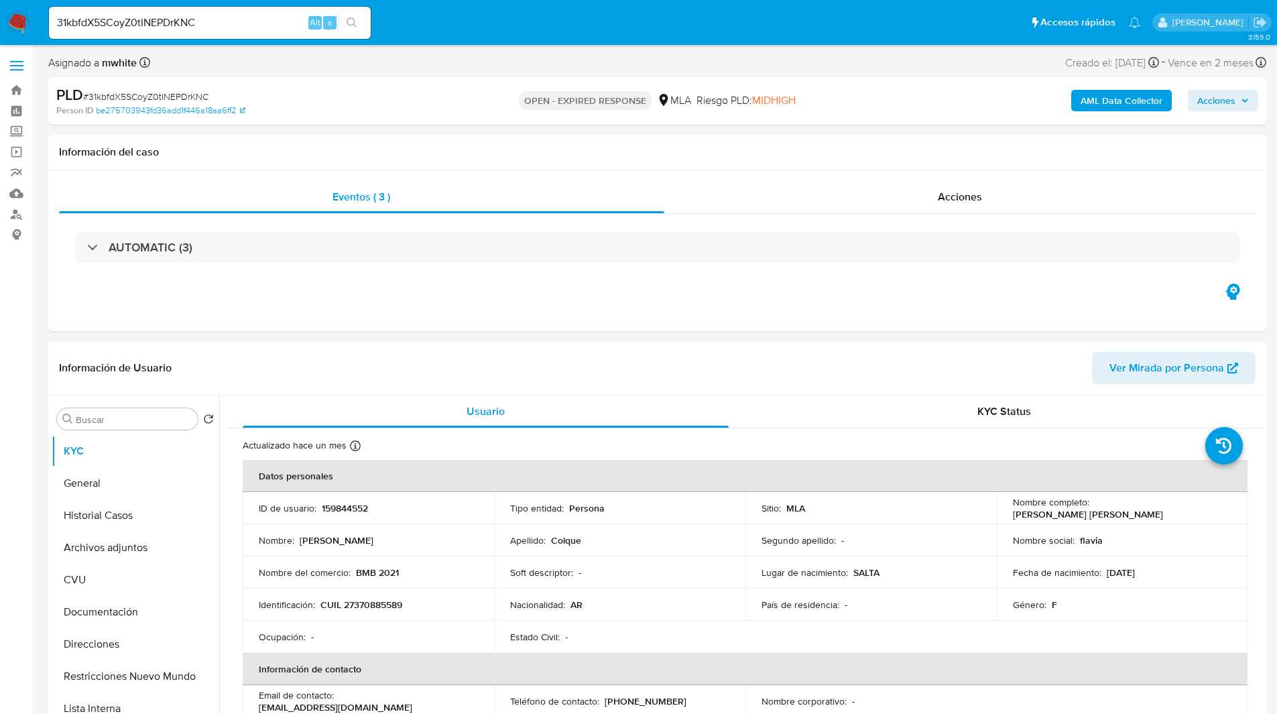
click at [354, 512] on p "159844552" at bounding box center [345, 508] width 46 height 12
copy p "159844552"
click at [917, 69] on div "Asignado a mwhite Asignado el: 18/08/2025 14:16:27 Creado el: 12/08/2025 Creado…" at bounding box center [657, 65] width 1218 height 23
click at [176, 100] on span "# 31kbfdX5SCoyZ0tINEPDrKNC" at bounding box center [145, 96] width 125 height 13
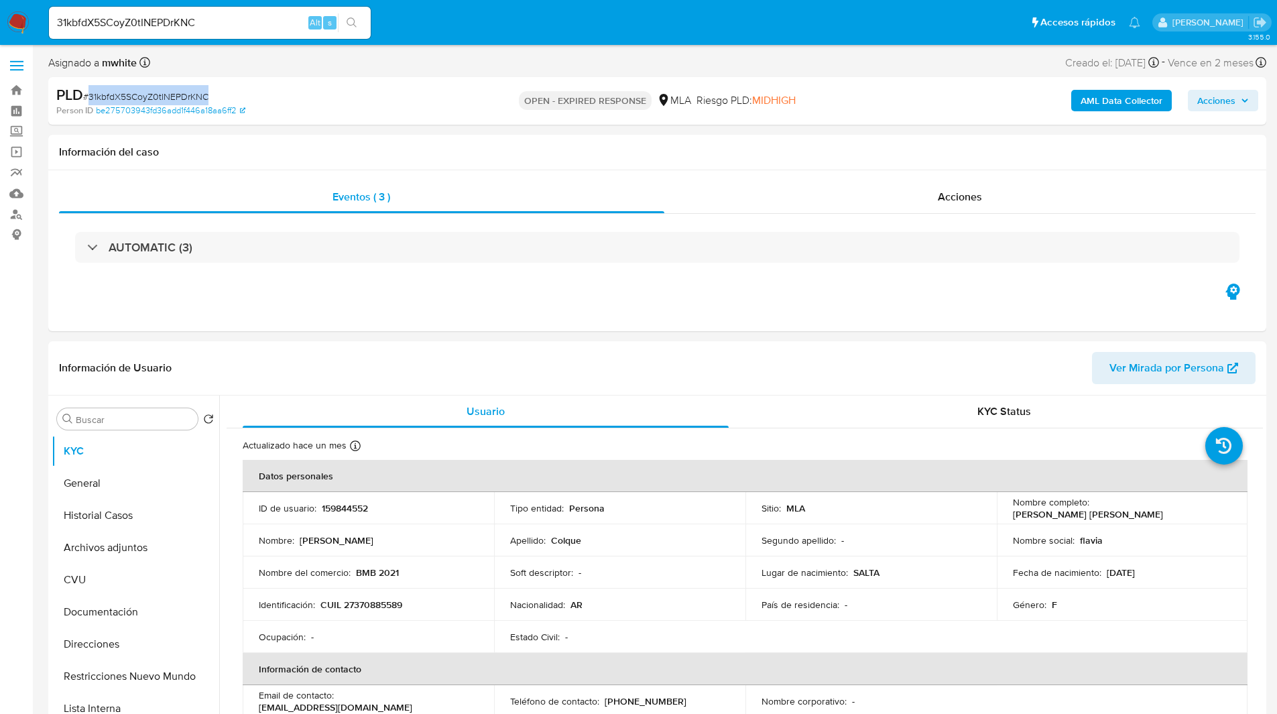
click at [176, 100] on span "# 31kbfdX5SCoyZ0tINEPDrKNC" at bounding box center [145, 96] width 125 height 13
copy span "31kbfdX5SCoyZ0tINEPDrKNC"
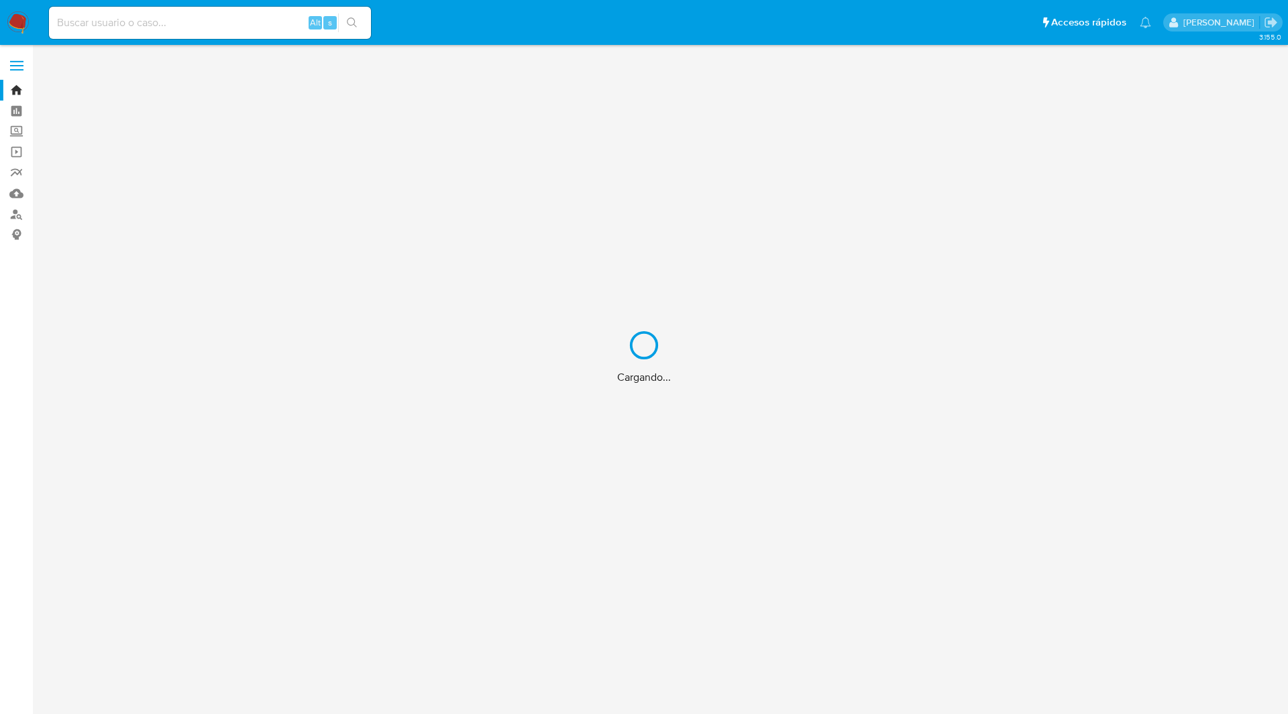
click at [211, 27] on div "Cargando..." at bounding box center [644, 357] width 1288 height 714
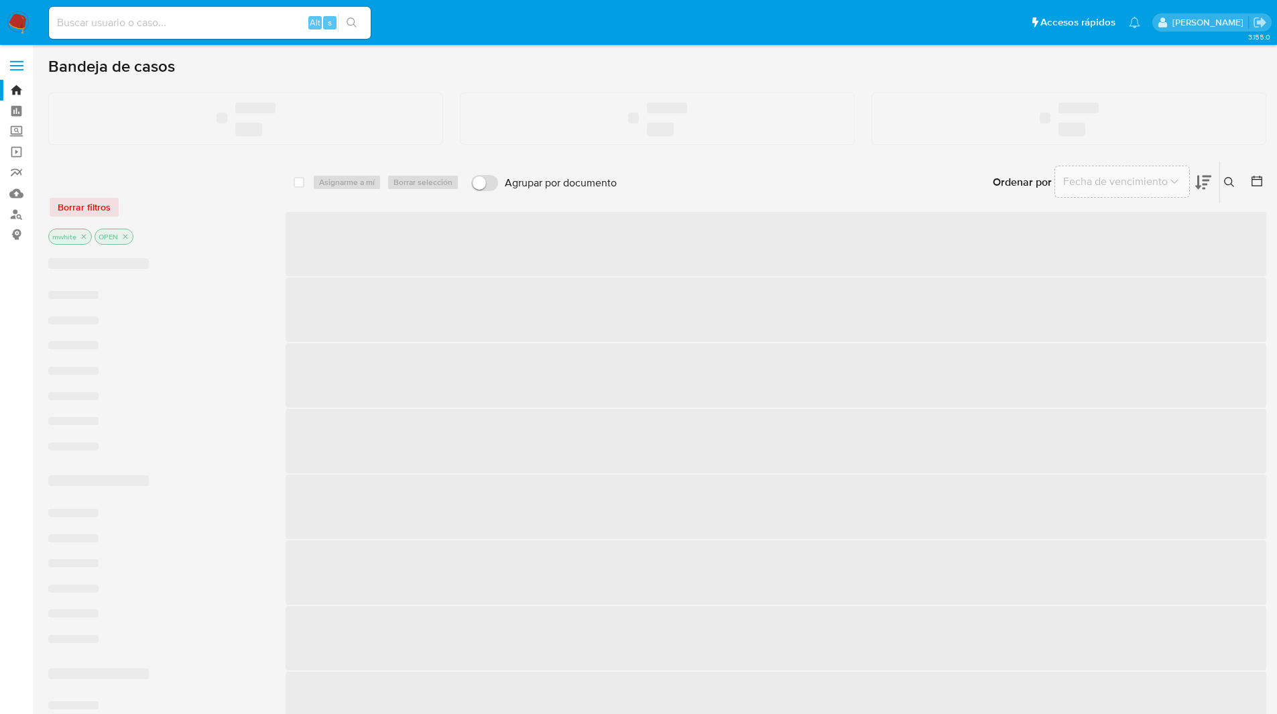
click at [131, 23] on input at bounding box center [210, 22] width 322 height 17
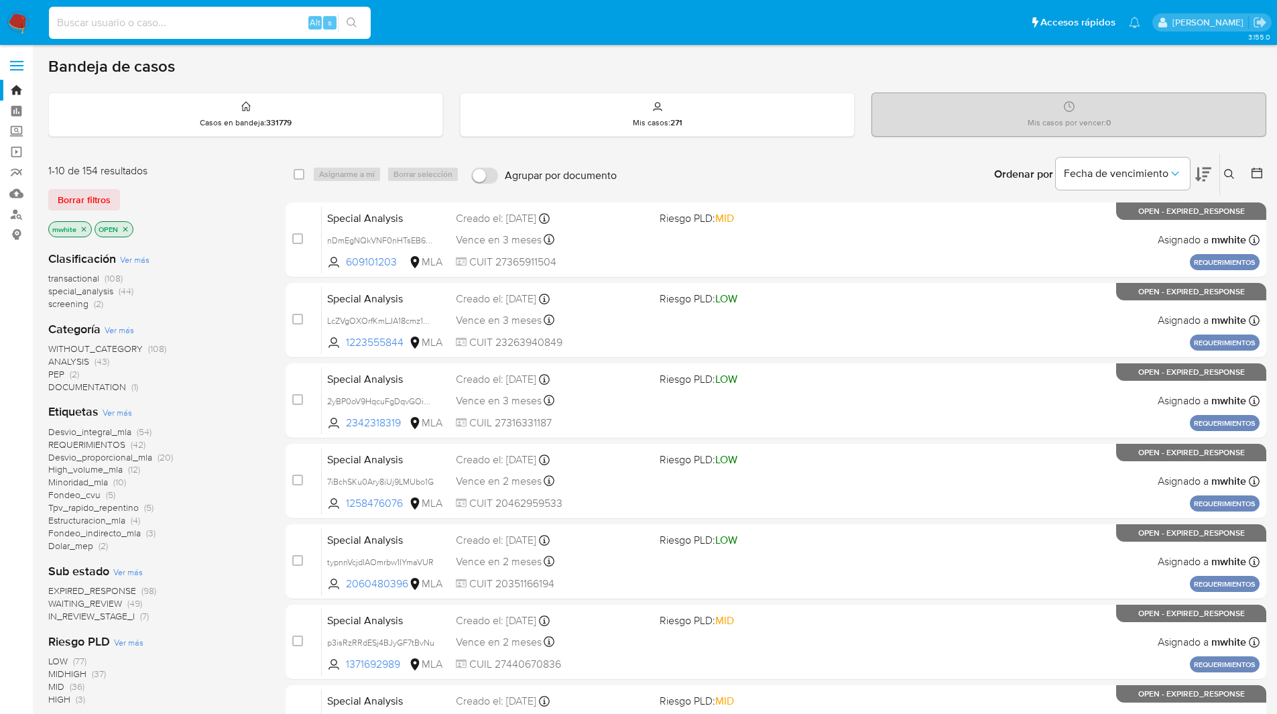
paste input "4tqO2r0GOYm50mN7HtIp2Xzx"
type input "4tqO2r0GOYm50mN7HtIp2Xzx"
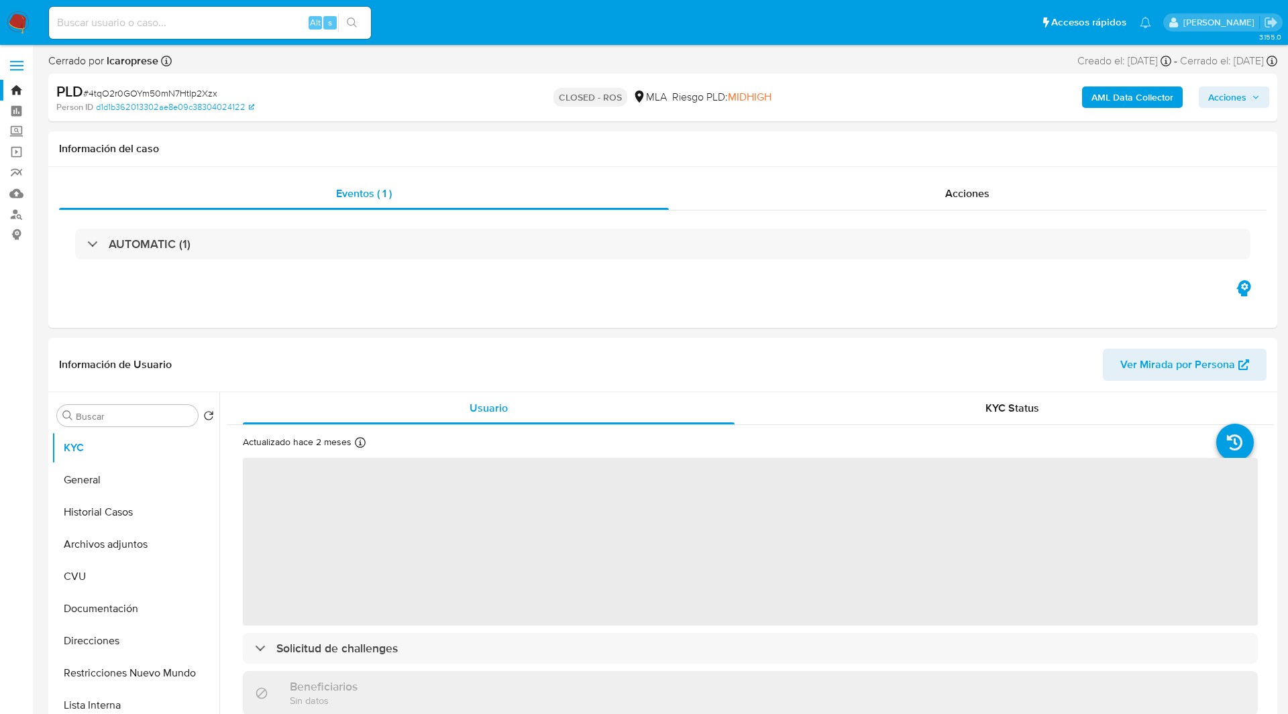
select select "10"
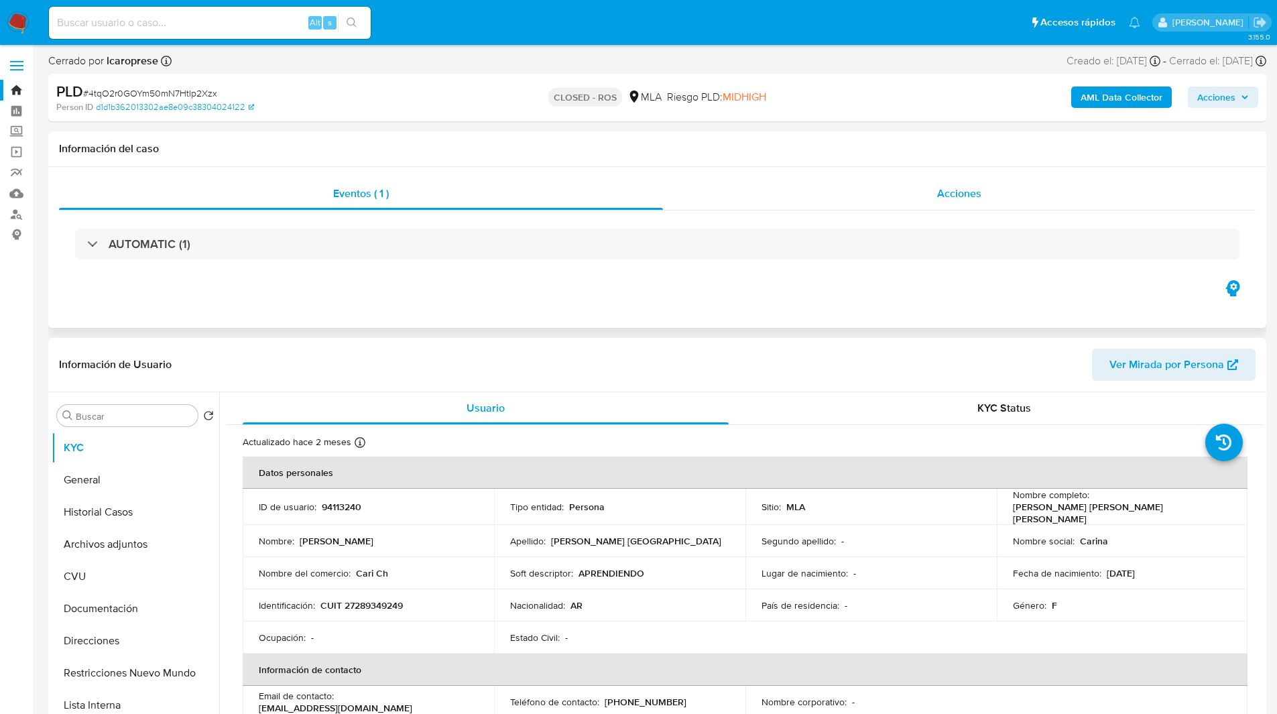
click at [954, 183] on div "Acciones" at bounding box center [959, 194] width 593 height 32
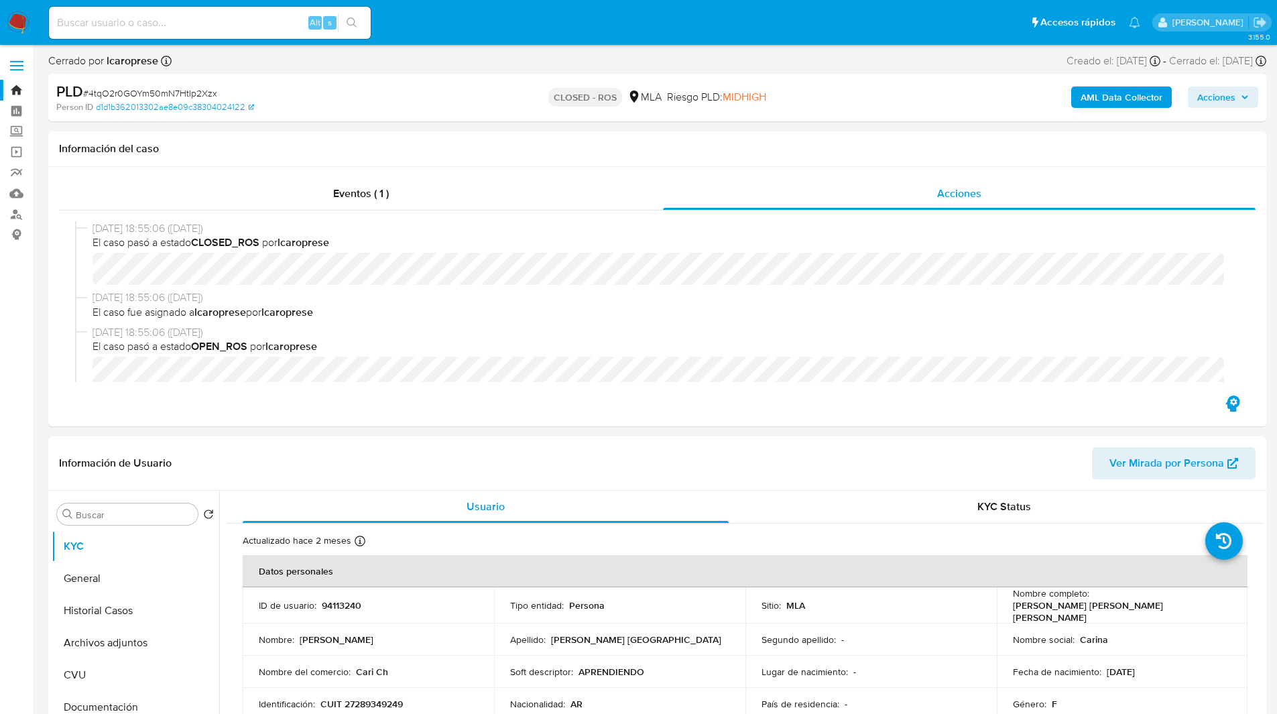
scroll to position [1, 0]
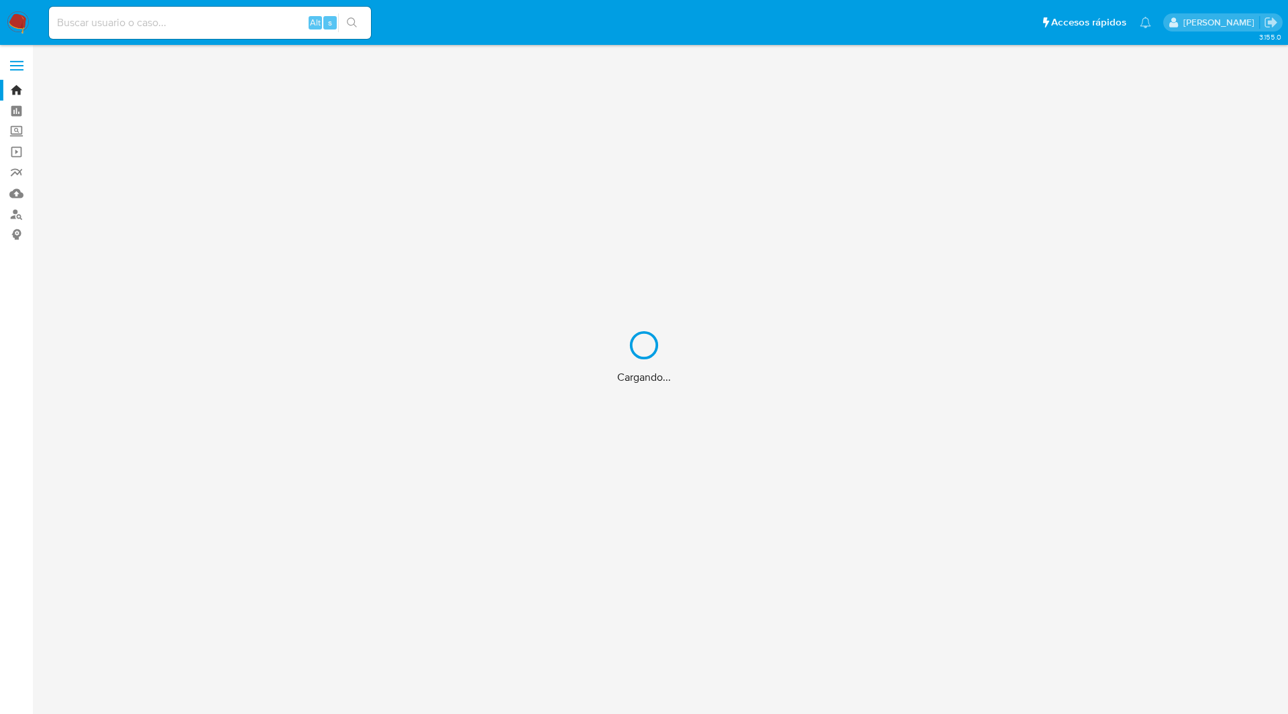
click at [215, 19] on div "Cargando..." at bounding box center [644, 357] width 1288 height 714
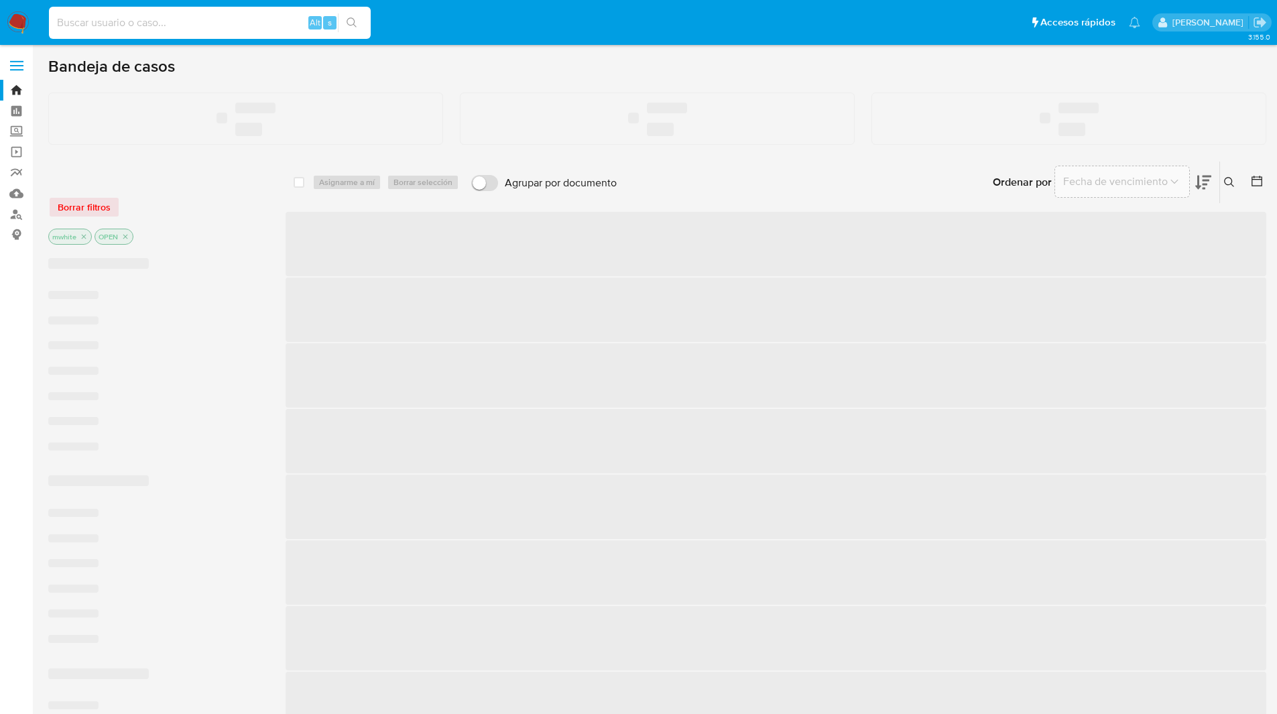
click at [109, 25] on input at bounding box center [210, 22] width 322 height 17
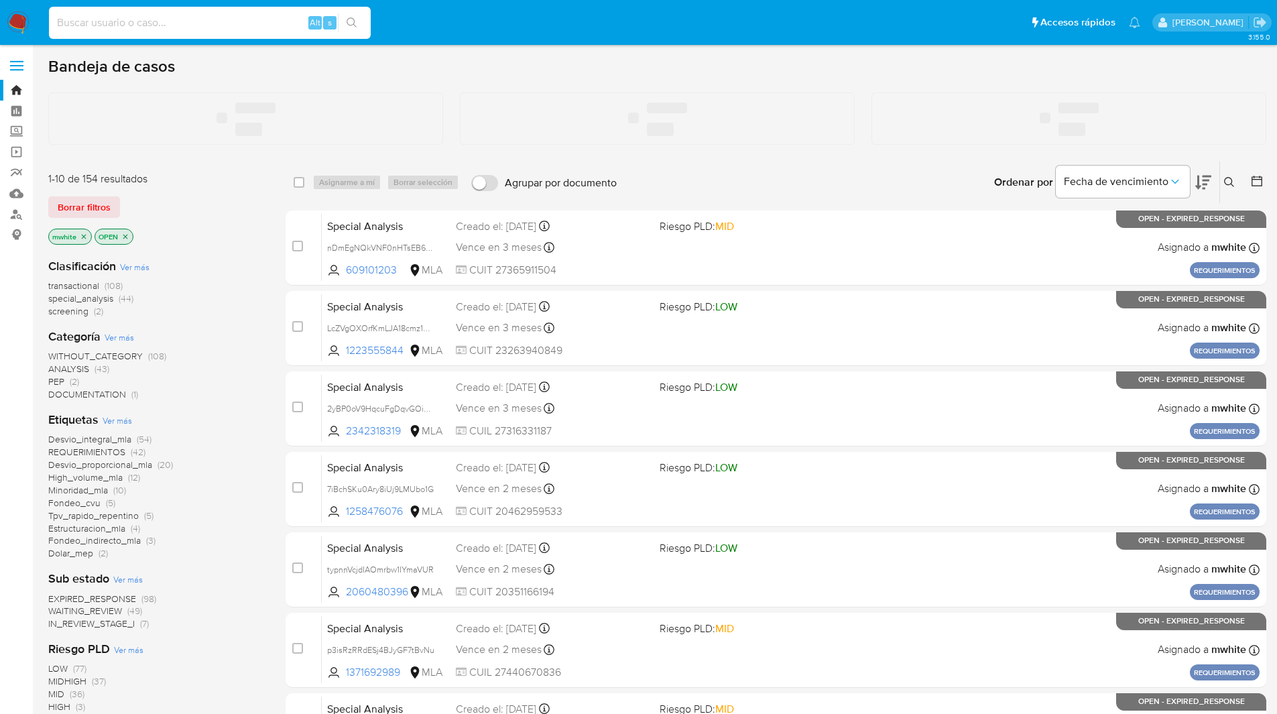
paste input "J9yWOEk1OMmkJojXWHMZsAi5"
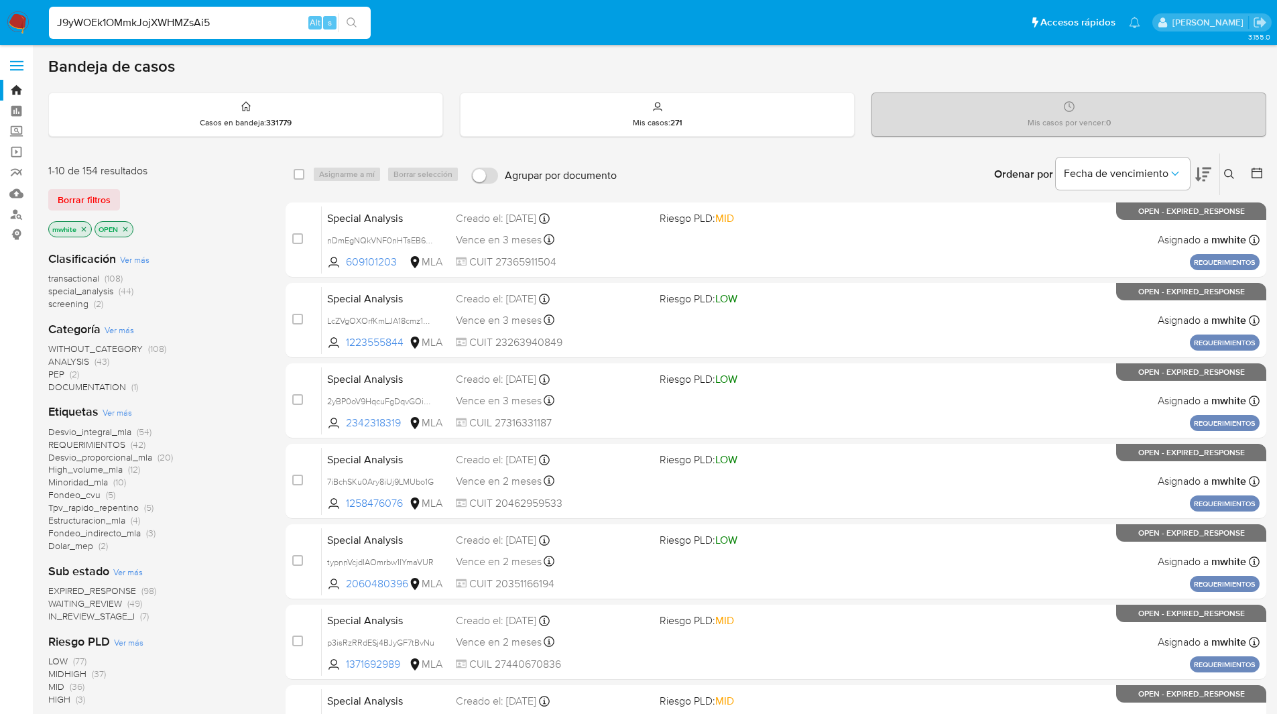
type input "J9yWOEk1OMmkJojXWHMZsAi5"
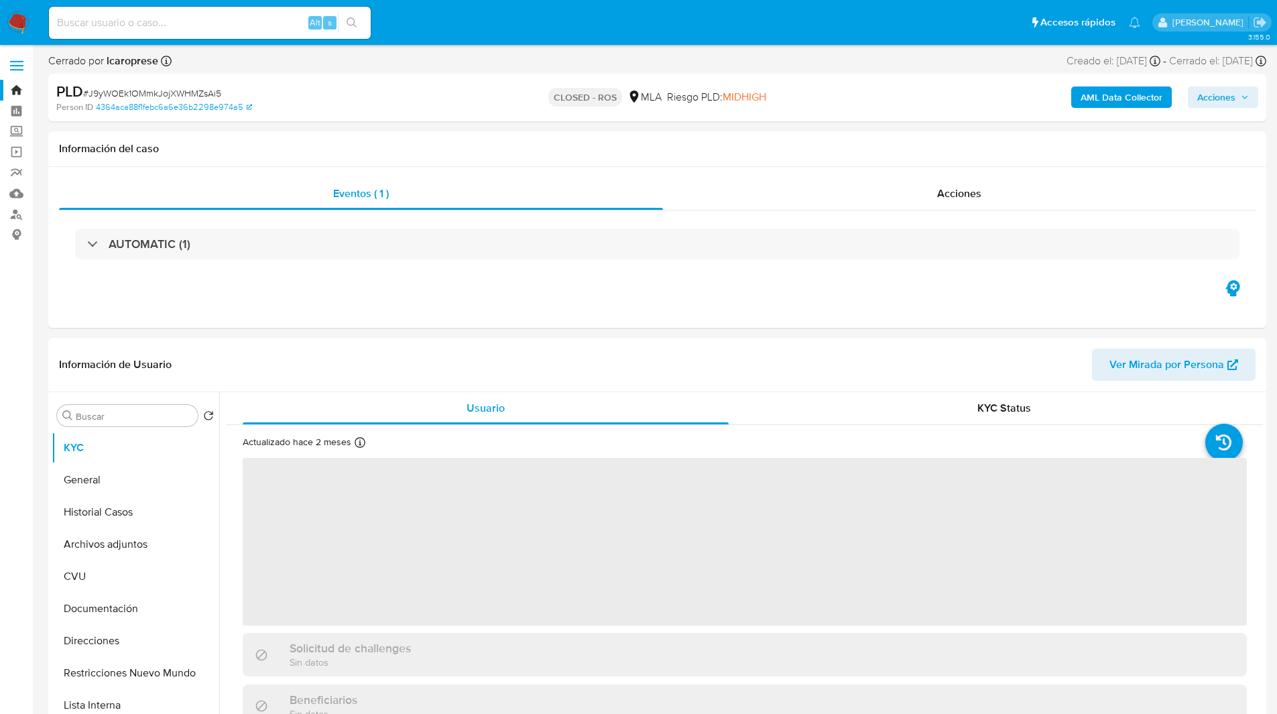
select select "10"
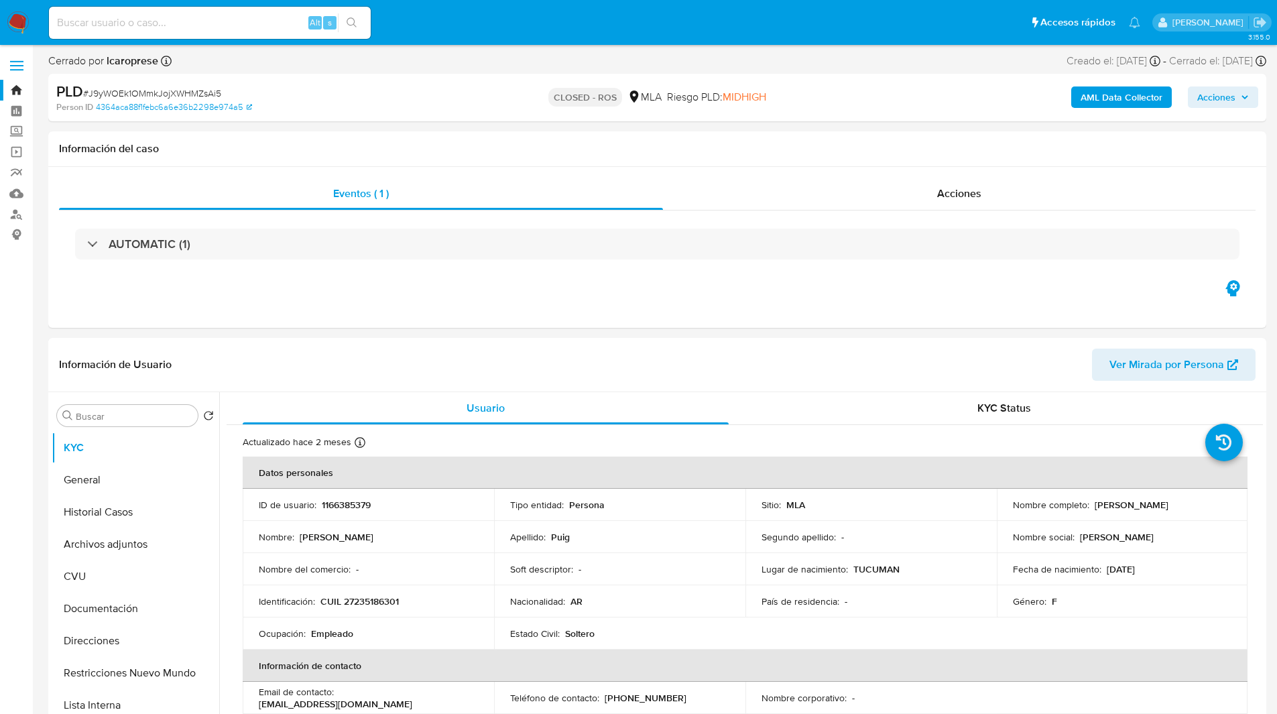
click at [797, 35] on ul "Pausado Ver notificaciones Alt s Accesos rápidos Presiona las siguientes teclas…" at bounding box center [594, 22] width 1105 height 34
click at [474, 31] on ul "Pausado Ver notificaciones Alt s Accesos rápidos Presiona las siguientes teclas…" at bounding box center [594, 22] width 1105 height 34
click at [850, 144] on h1 "Información del caso" at bounding box center [657, 148] width 1197 height 13
click at [782, 162] on div "Información del caso" at bounding box center [657, 149] width 1218 height 36
click at [920, 193] on div "Acciones" at bounding box center [959, 194] width 593 height 32
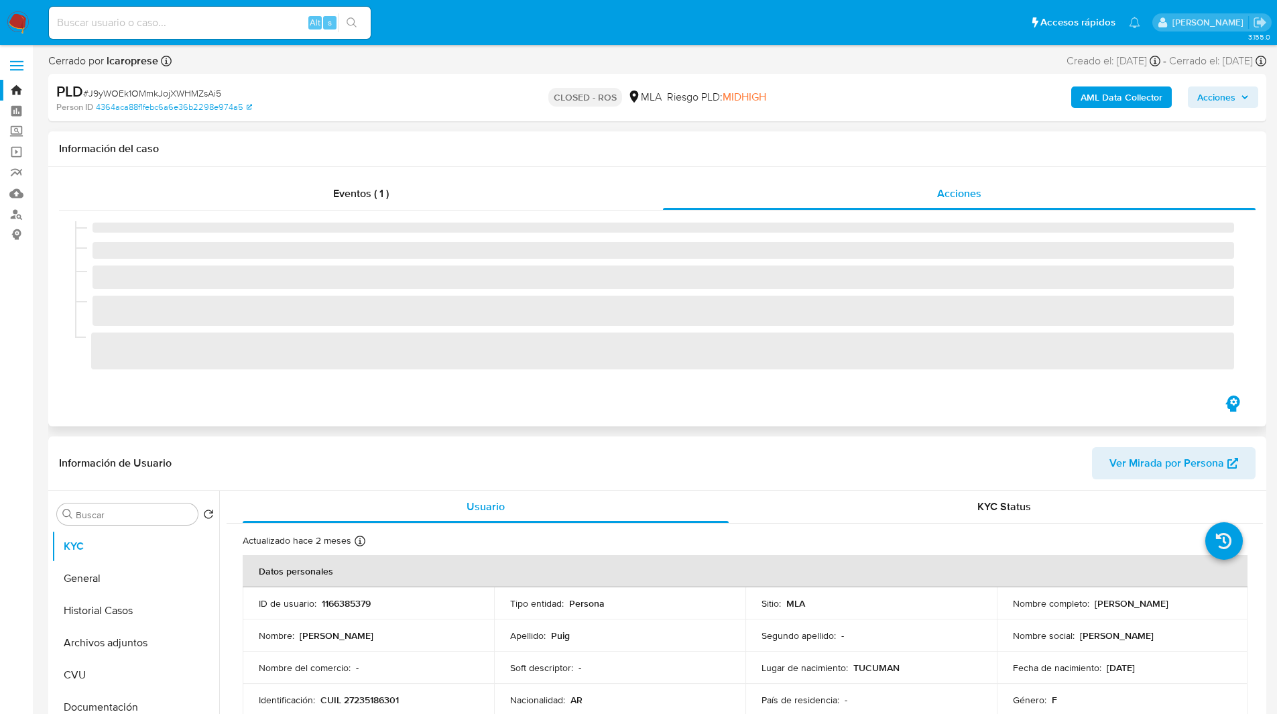
click at [599, 143] on h1 "Información del caso" at bounding box center [657, 148] width 1197 height 13
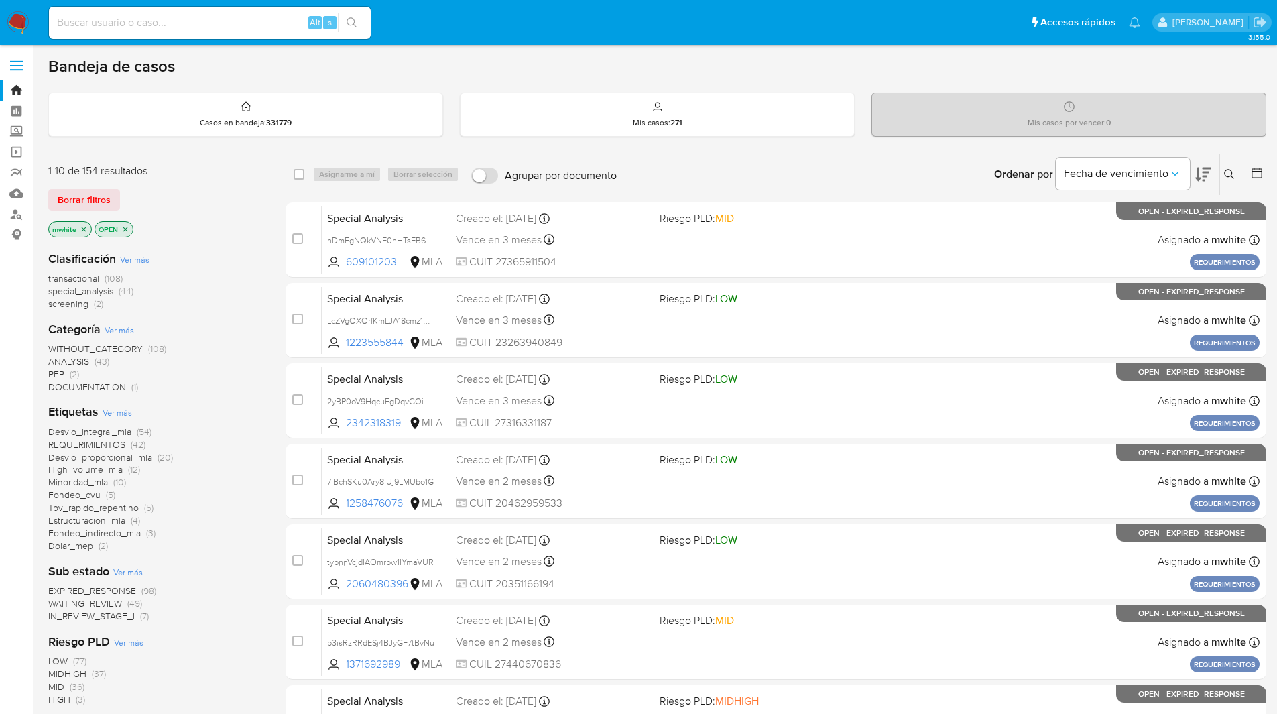
click at [1230, 178] on icon at bounding box center [1229, 174] width 11 height 11
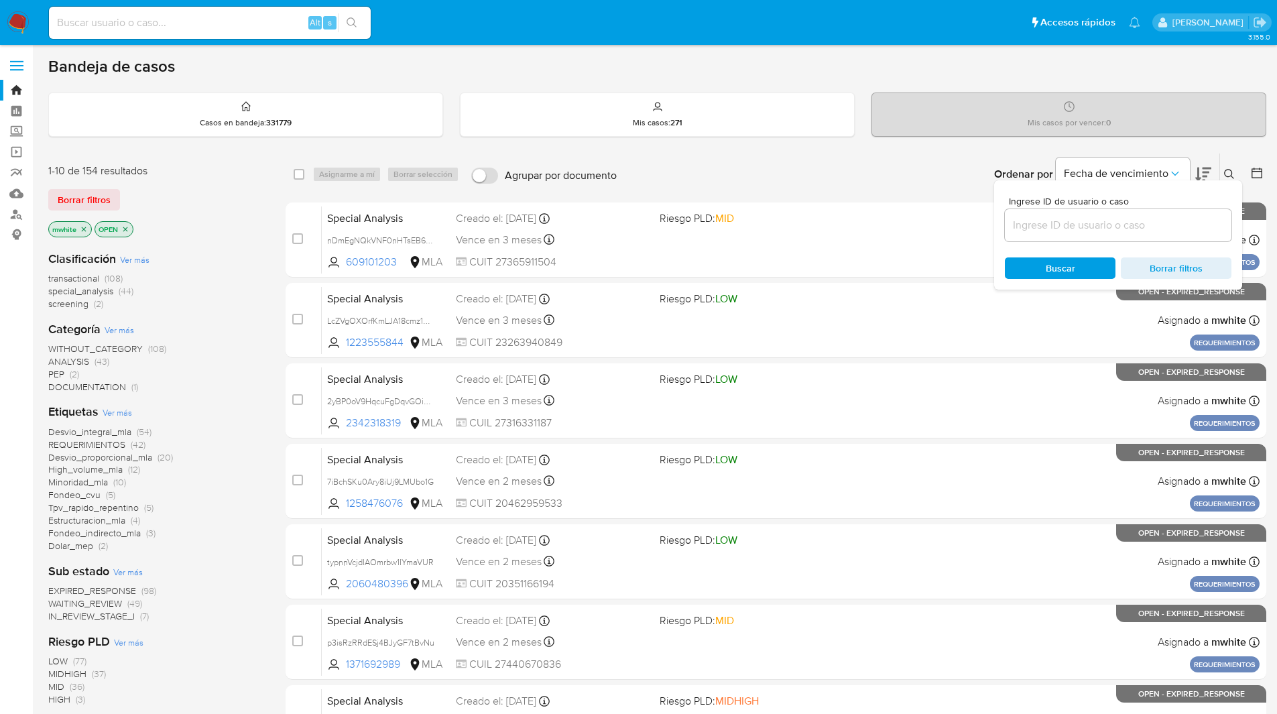
click at [1079, 223] on input at bounding box center [1118, 225] width 227 height 17
type input "31kbfdX5SCoyZ0tINEPDrKNC"
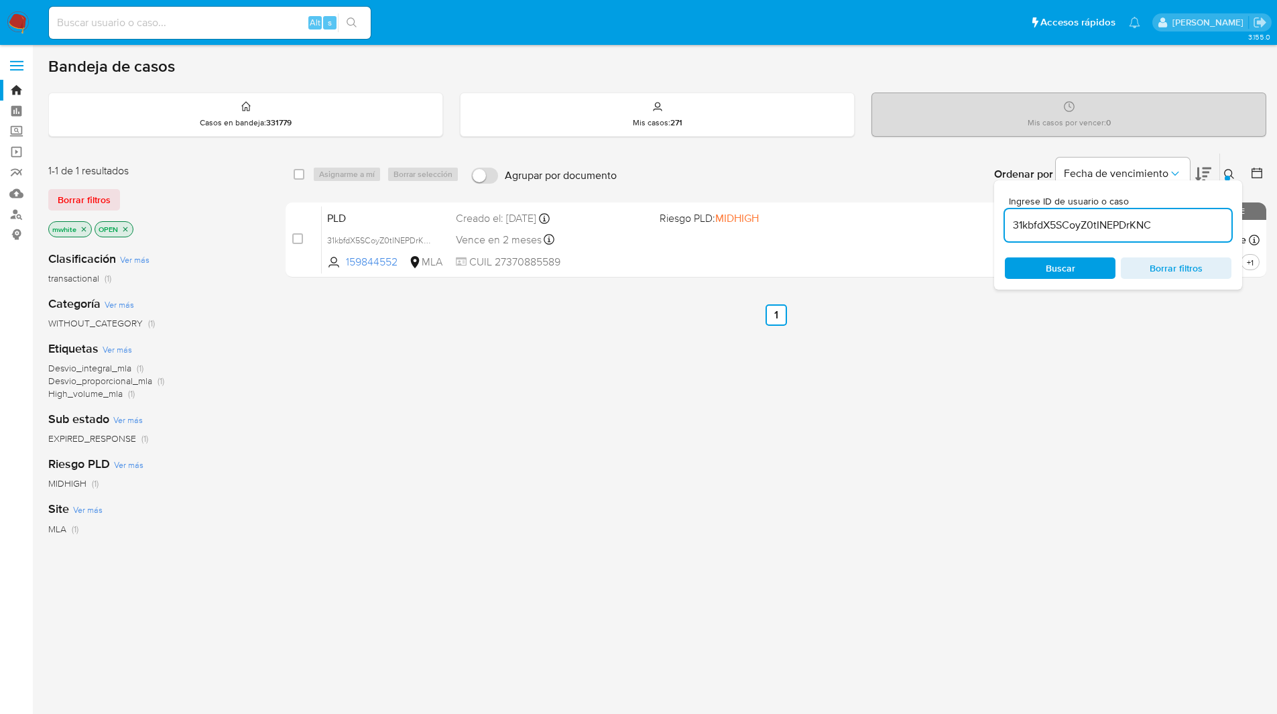
click at [306, 178] on div "select-all-cases-checkbox" at bounding box center [302, 174] width 16 height 16
click at [297, 174] on input "checkbox" at bounding box center [299, 174] width 11 height 11
checkbox input "true"
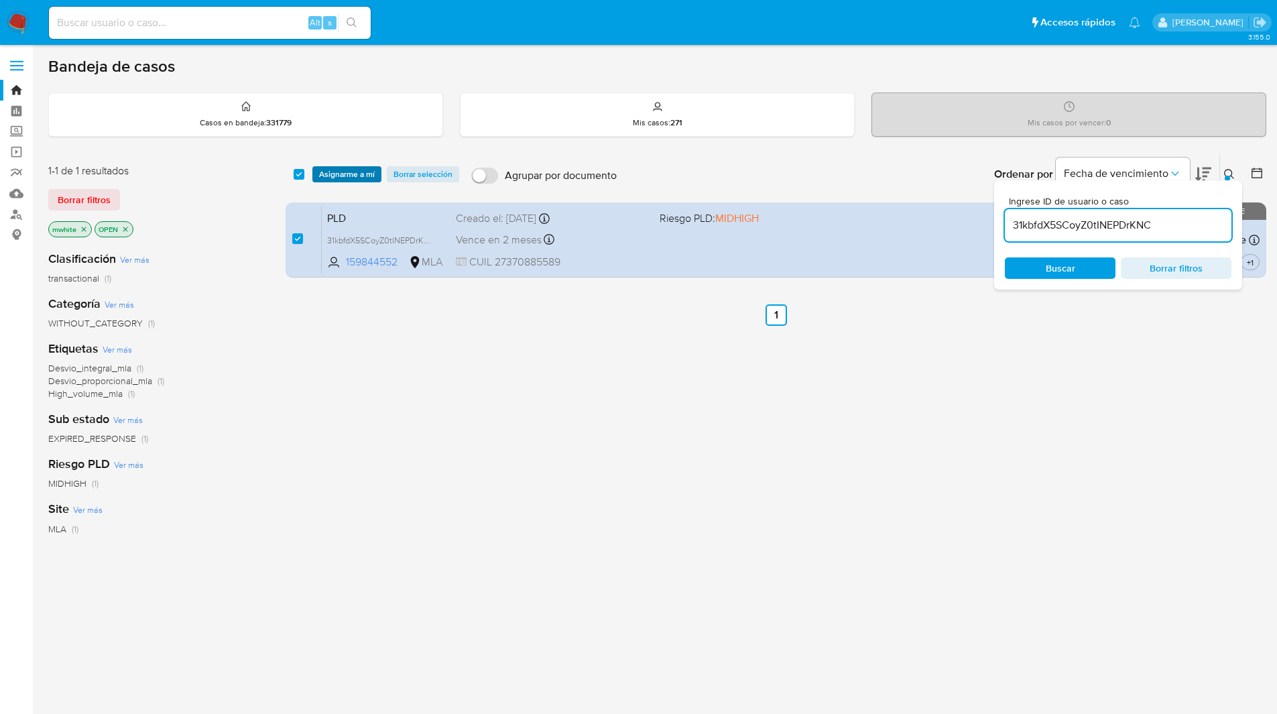
click at [363, 171] on span "Asignarme a mí" at bounding box center [347, 174] width 56 height 13
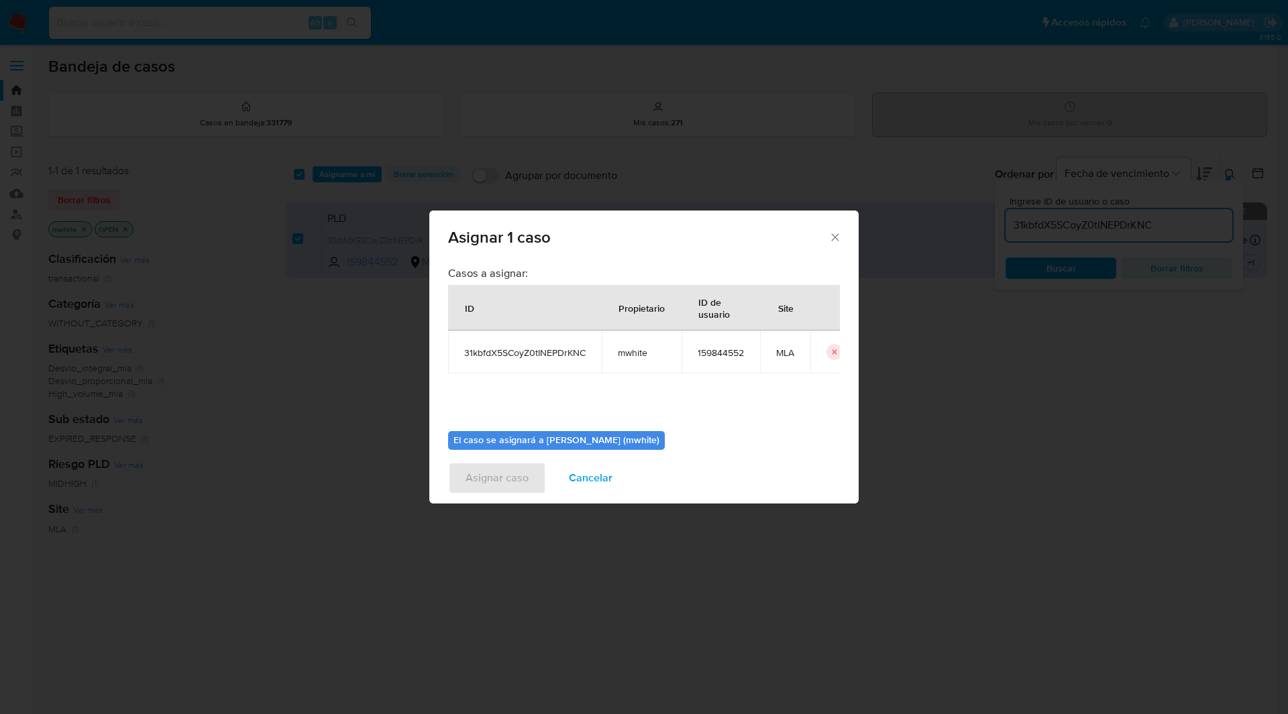
click at [651, 358] on span "mwhite" at bounding box center [642, 353] width 48 height 12
click at [643, 358] on span "mwhite" at bounding box center [642, 353] width 48 height 12
copy span "mwhite"
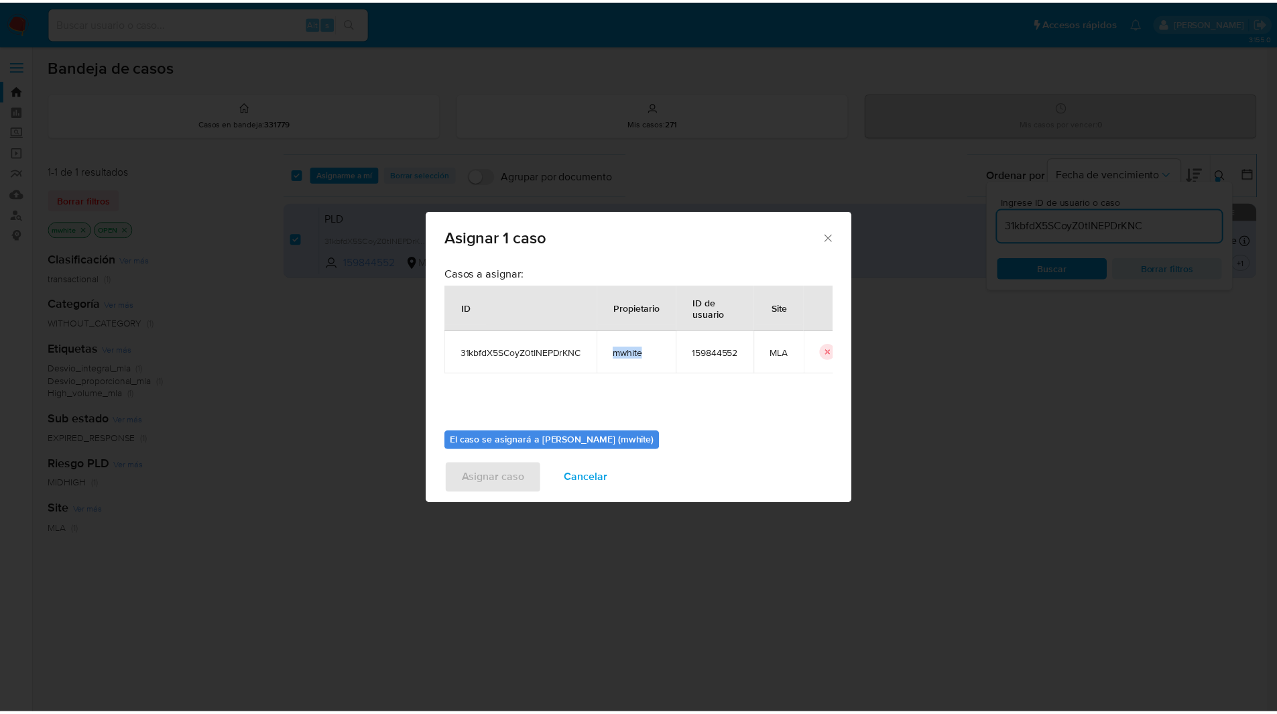
scroll to position [70, 0]
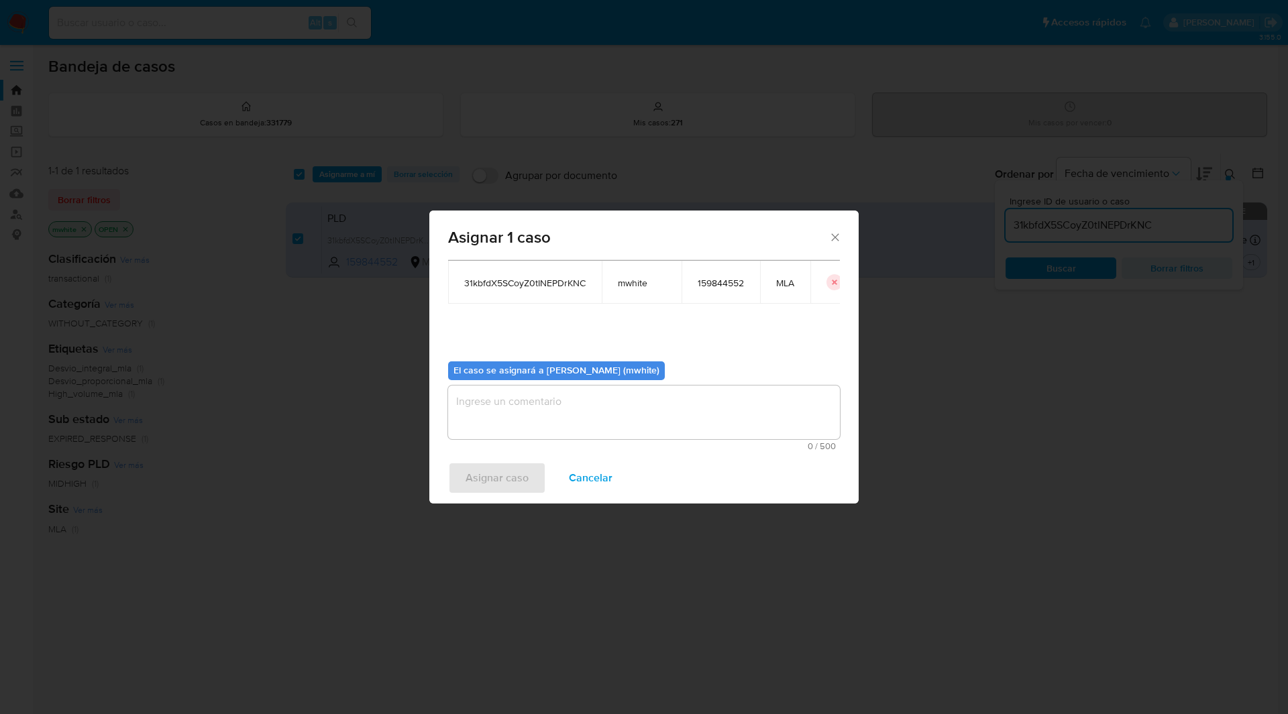
click at [540, 393] on textarea "assign-modal" at bounding box center [644, 413] width 392 height 54
paste textarea "mwhite"
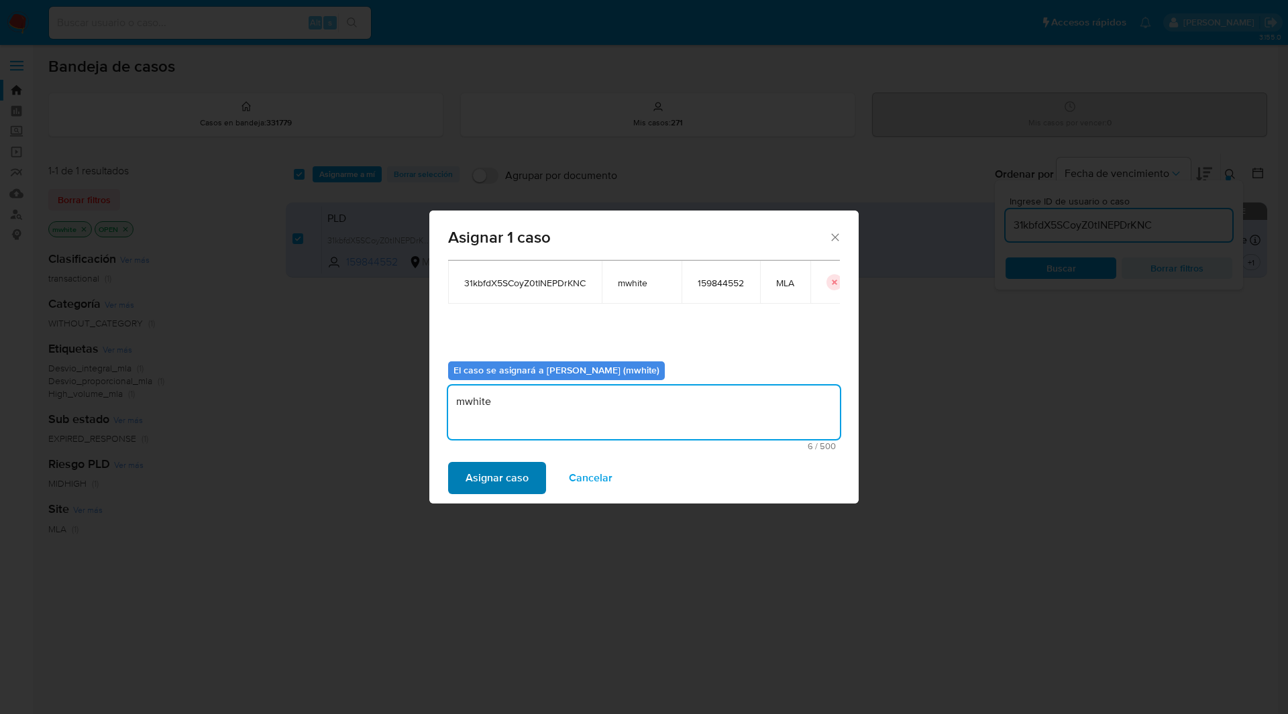
type textarea "mwhite"
click at [501, 477] on span "Asignar caso" at bounding box center [496, 478] width 63 height 30
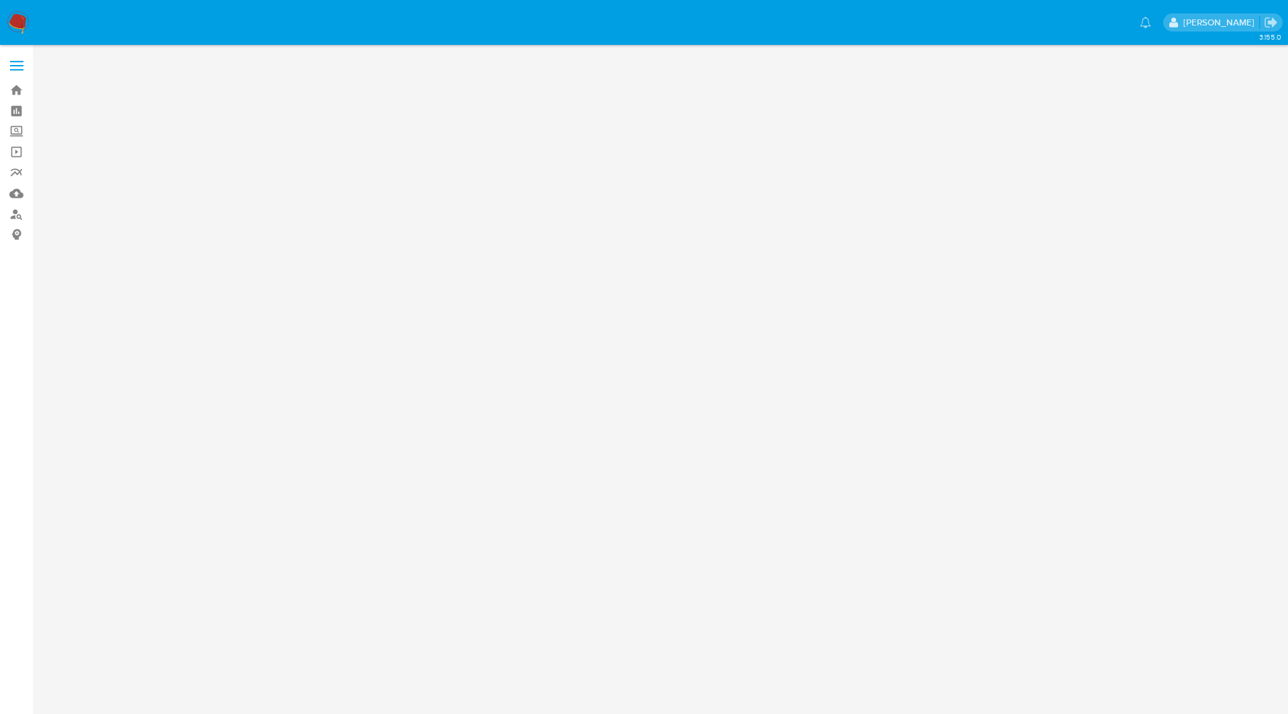
click at [431, 36] on ul at bounding box center [599, 22] width 1115 height 34
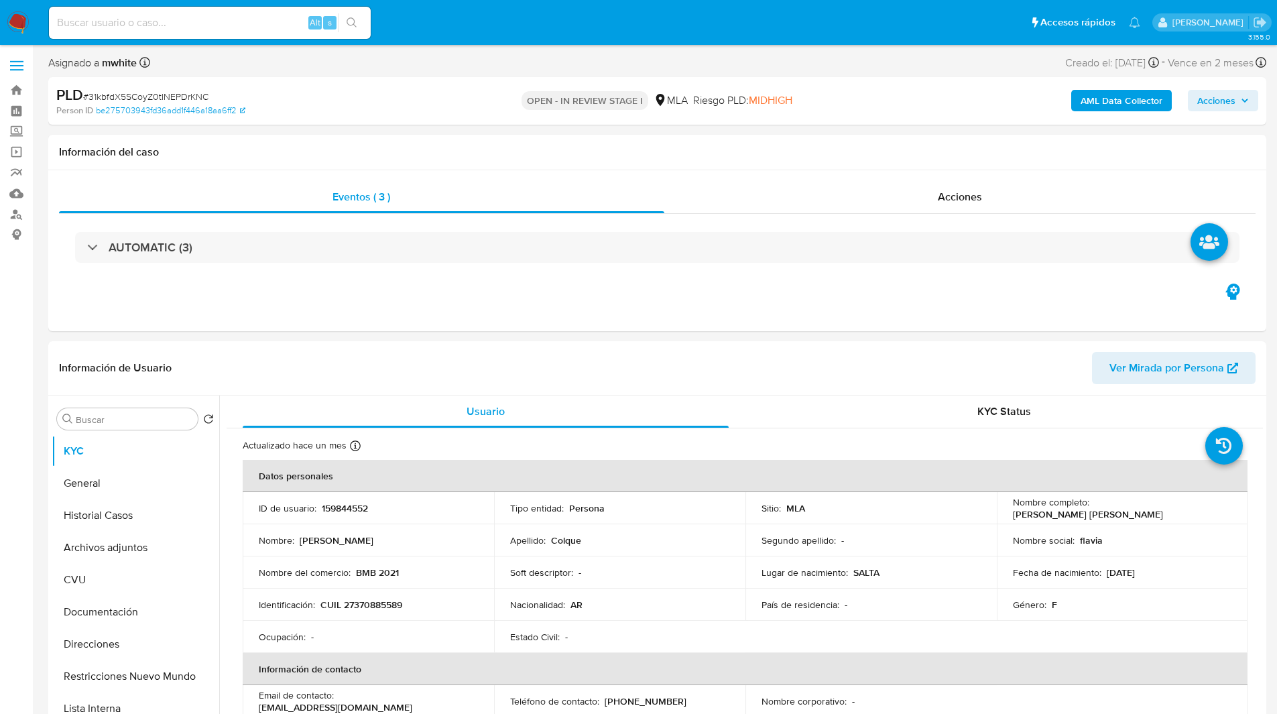
select select "10"
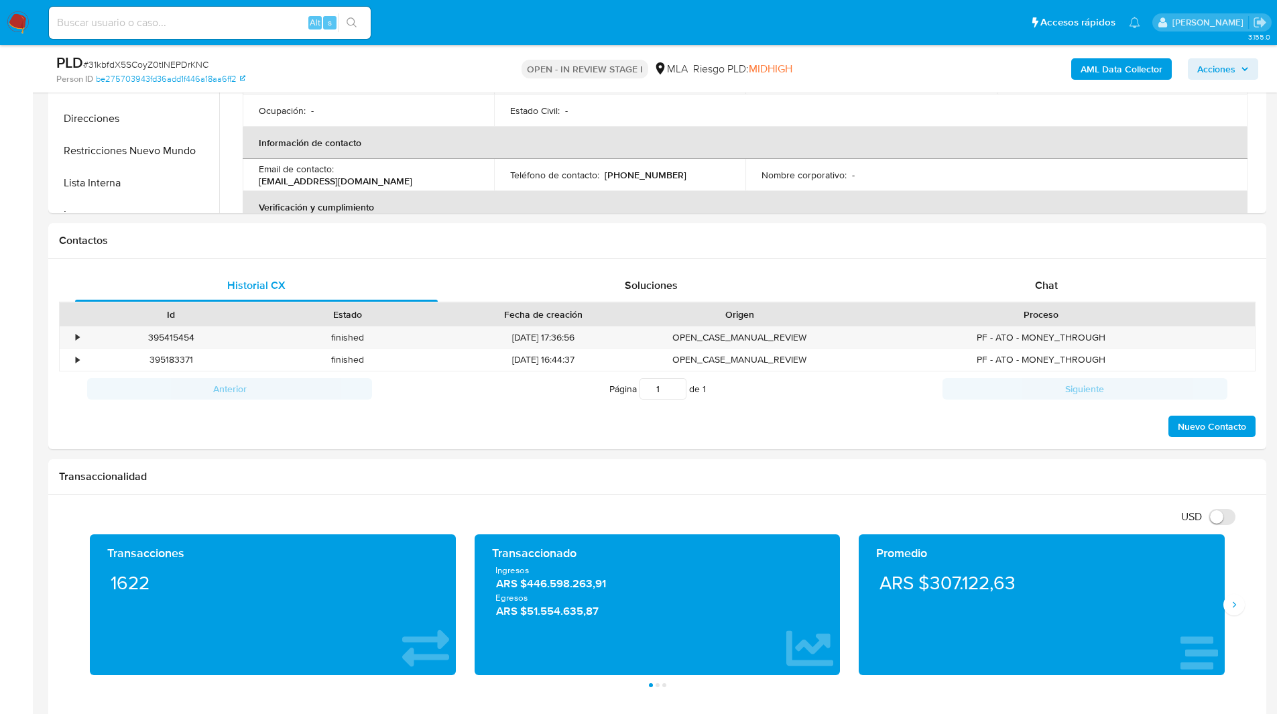
scroll to position [534, 0]
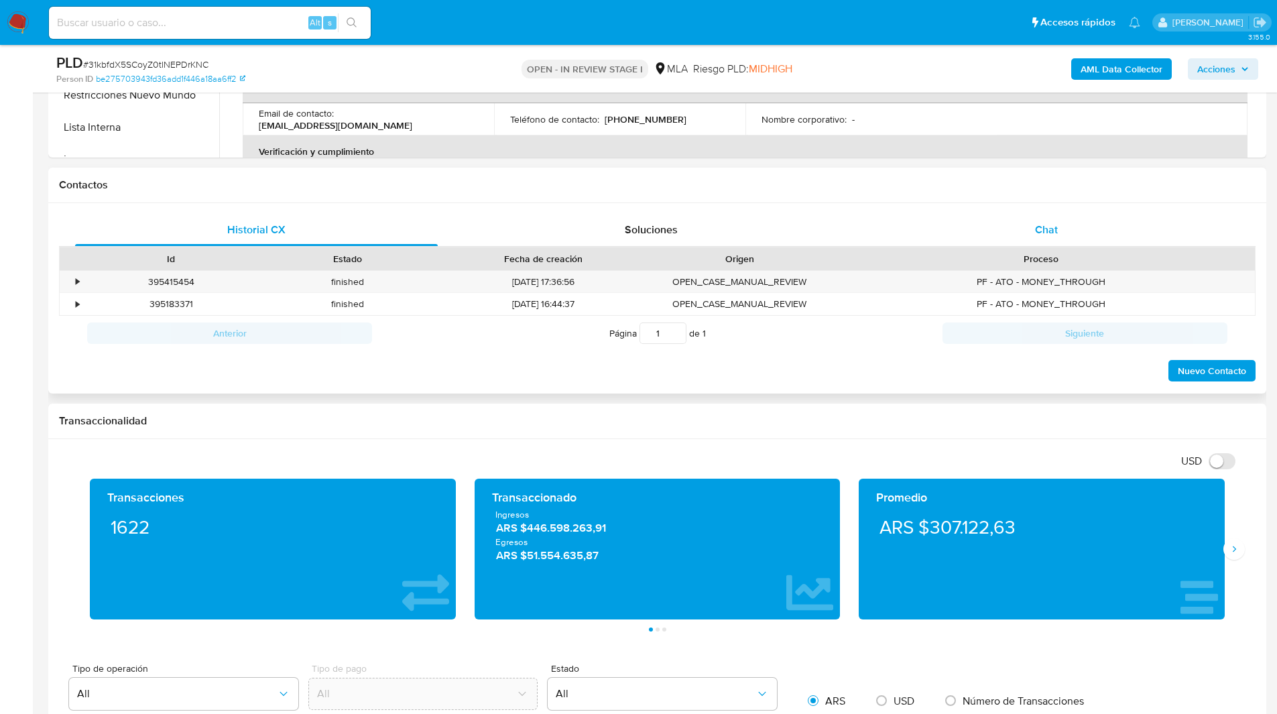
click at [1055, 231] on span "Chat" at bounding box center [1046, 229] width 23 height 15
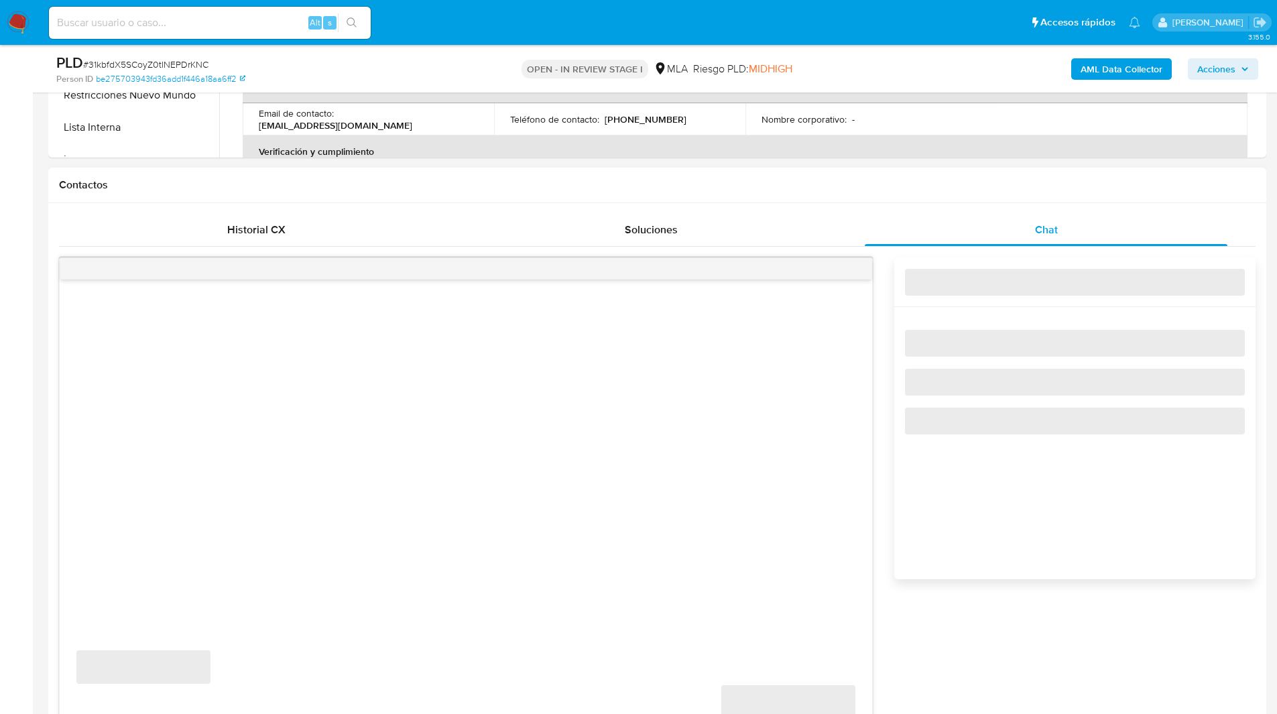
click at [885, 168] on div "Contactos" at bounding box center [657, 186] width 1218 height 36
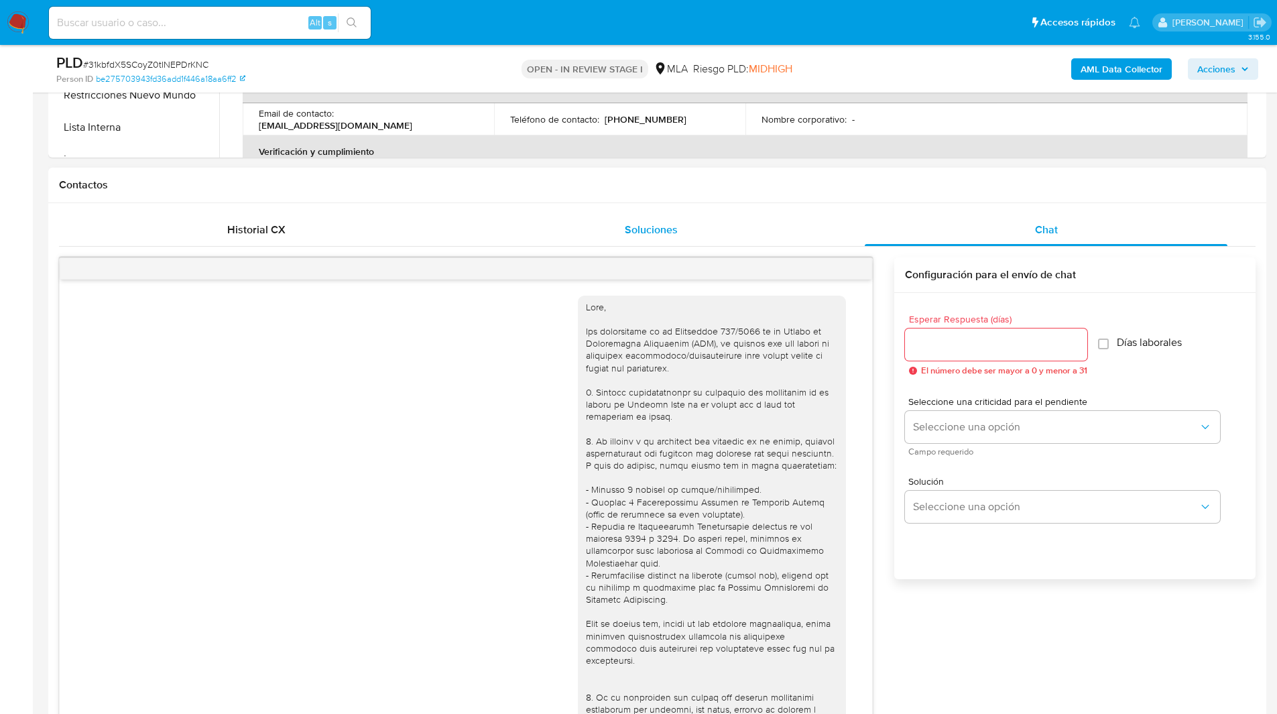
scroll to position [609, 0]
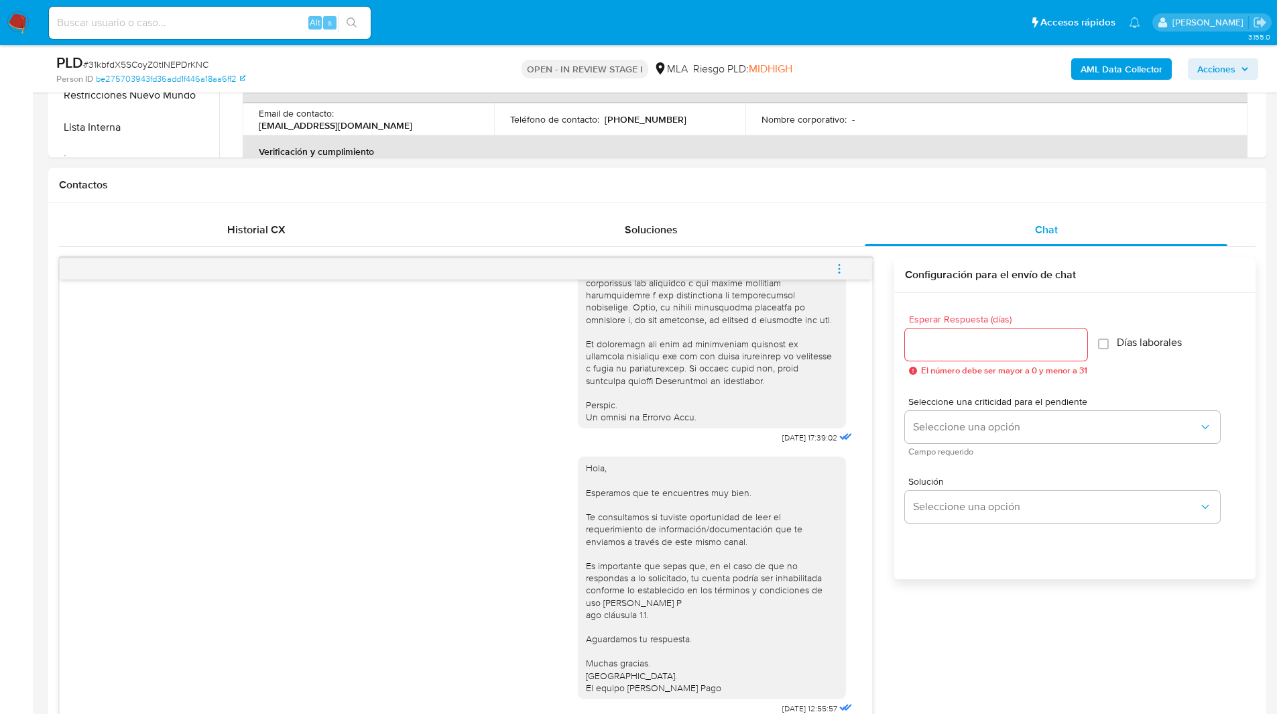
click at [842, 258] on span "menu-action" at bounding box center [840, 269] width 12 height 32
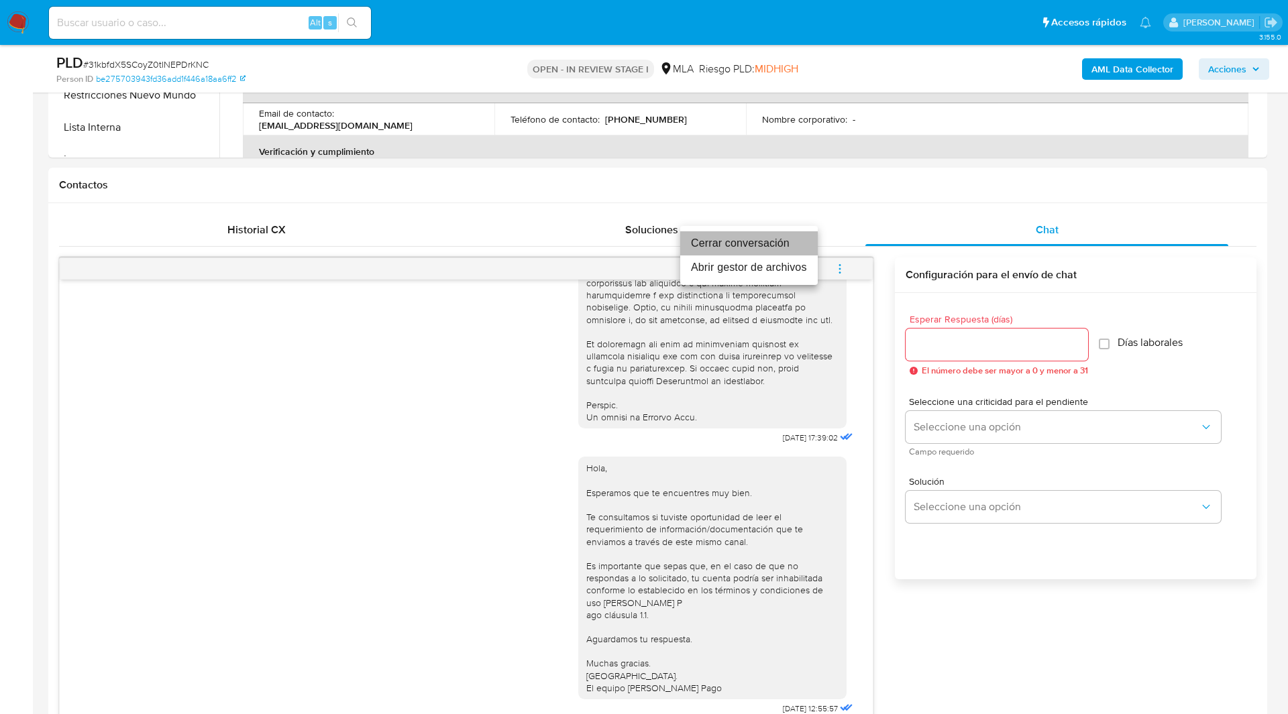
click at [782, 245] on li "Cerrar conversación" at bounding box center [748, 243] width 137 height 24
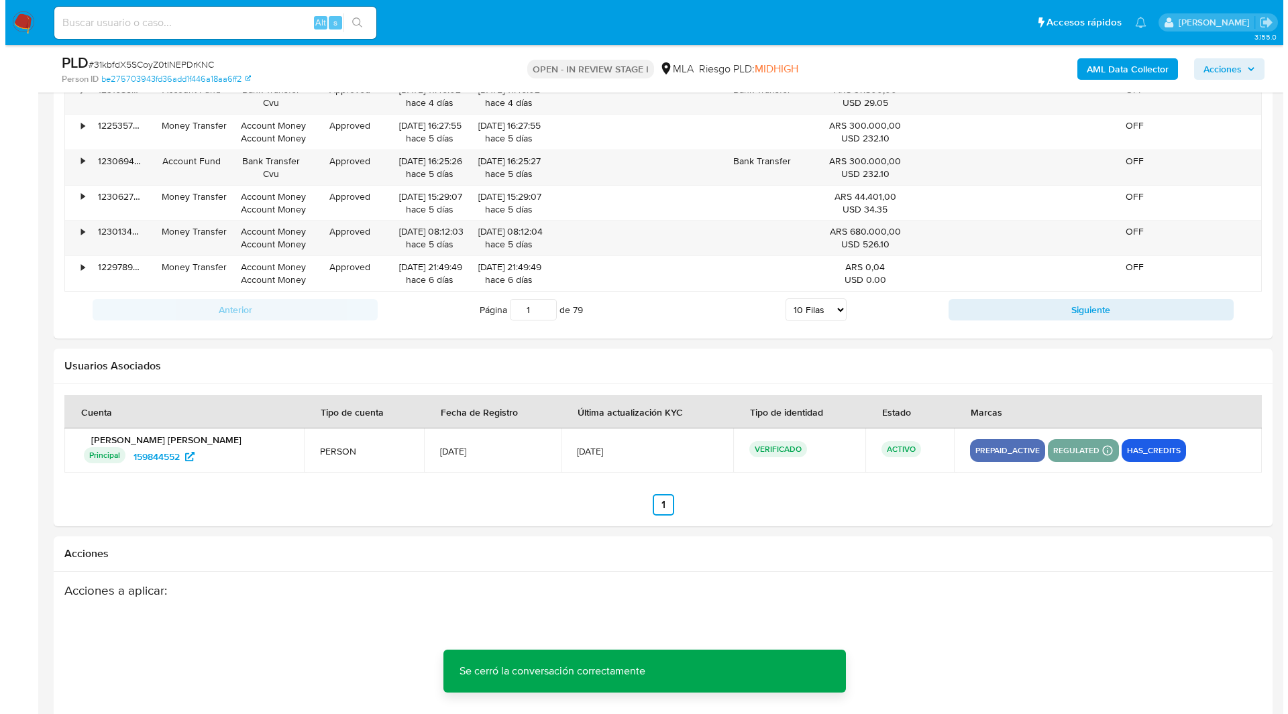
scroll to position [2358, 0]
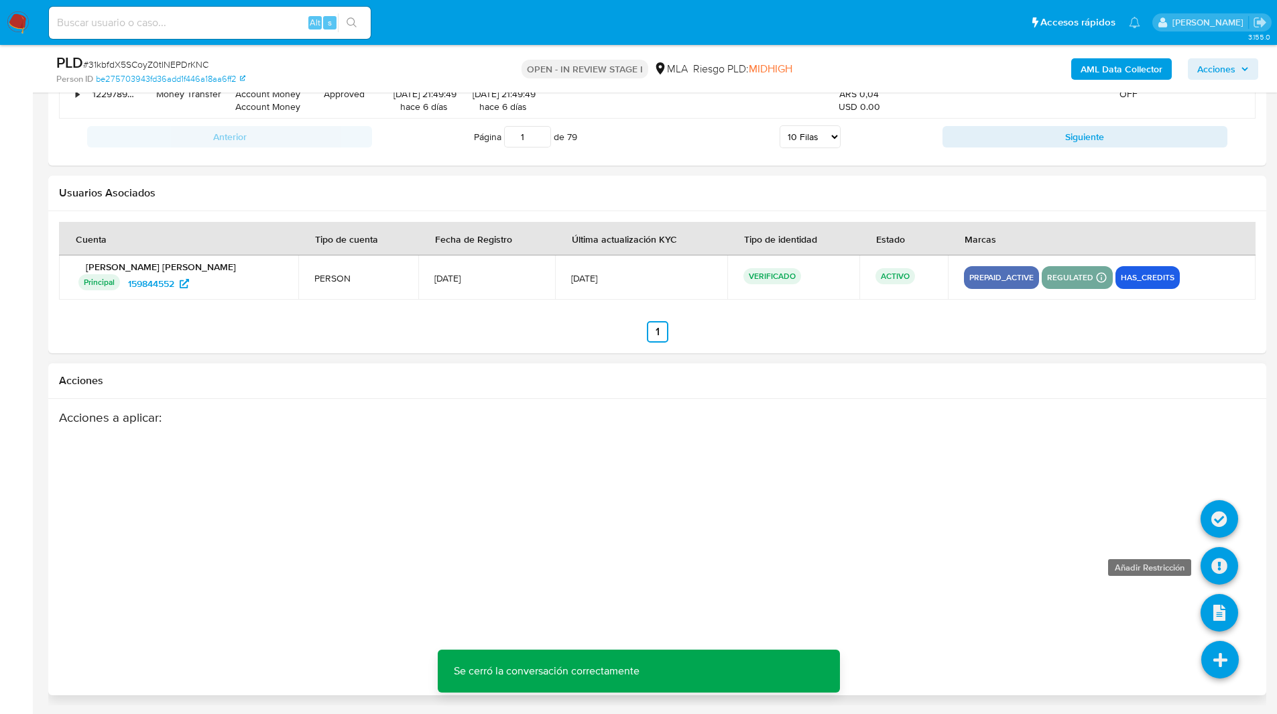
click at [1229, 549] on icon at bounding box center [1220, 566] width 38 height 38
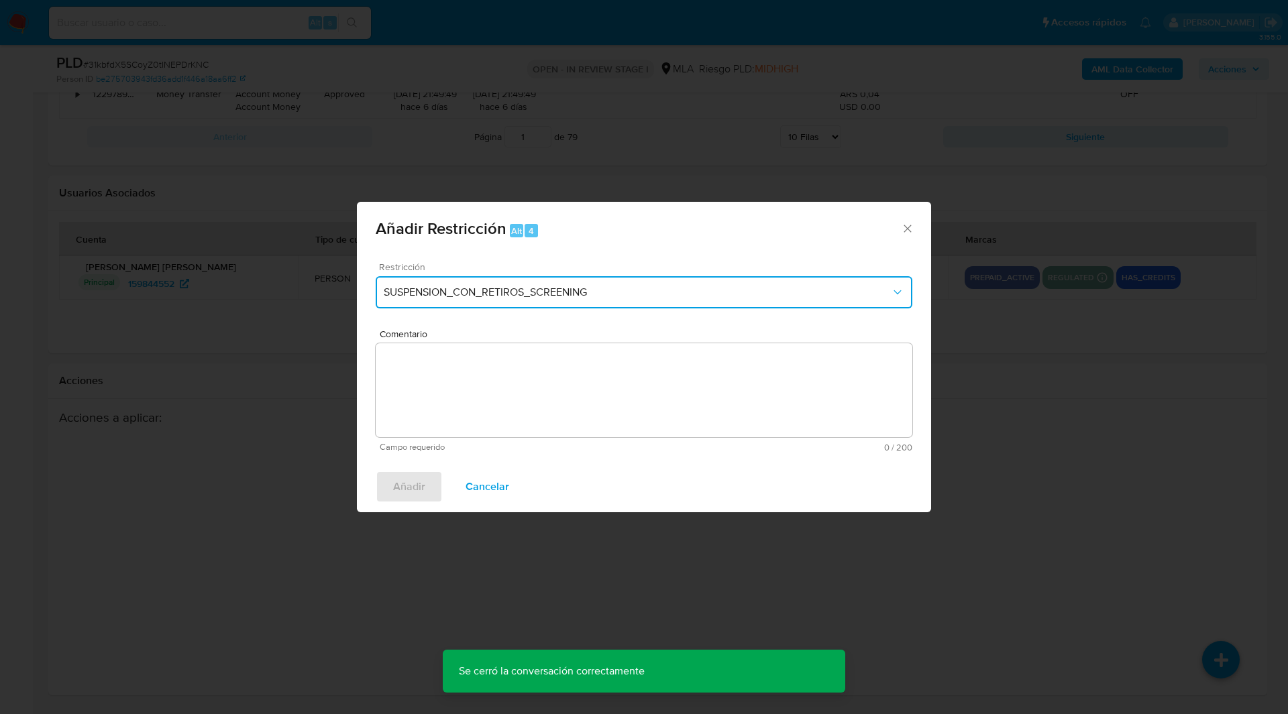
click at [569, 290] on span "SUSPENSION_CON_RETIROS_SCREENING" at bounding box center [637, 292] width 507 height 13
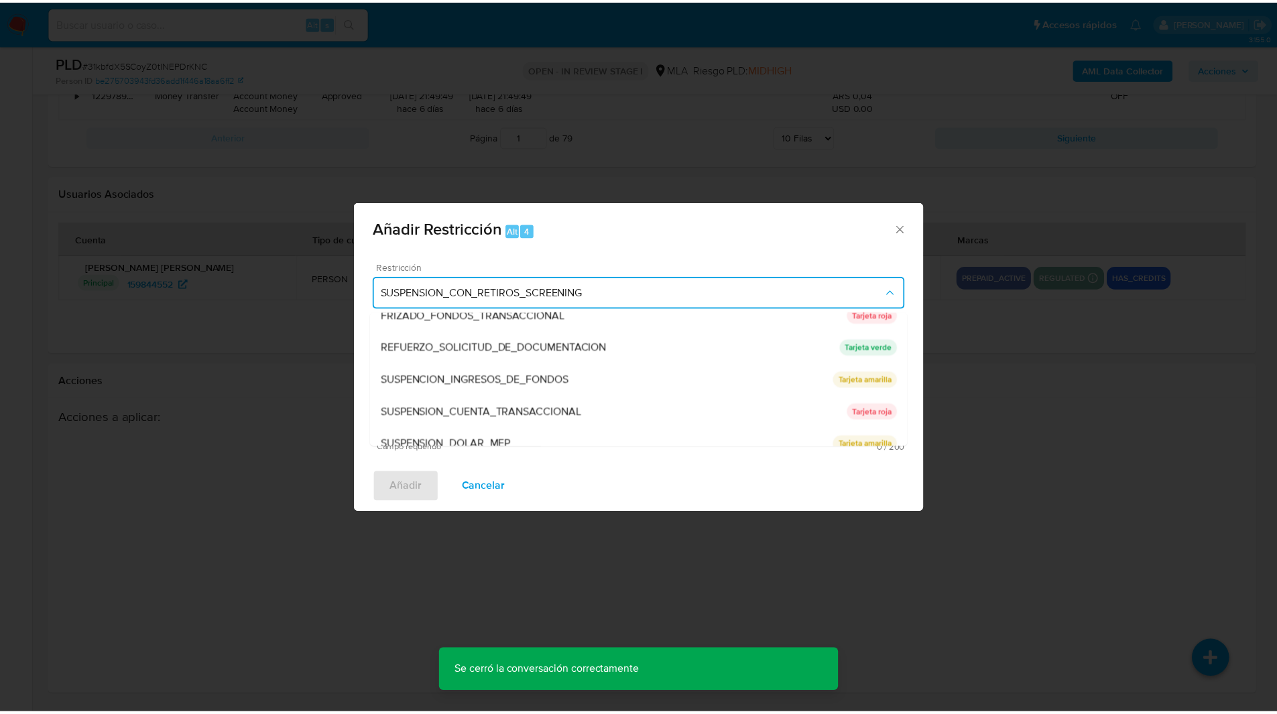
scroll to position [284, 0]
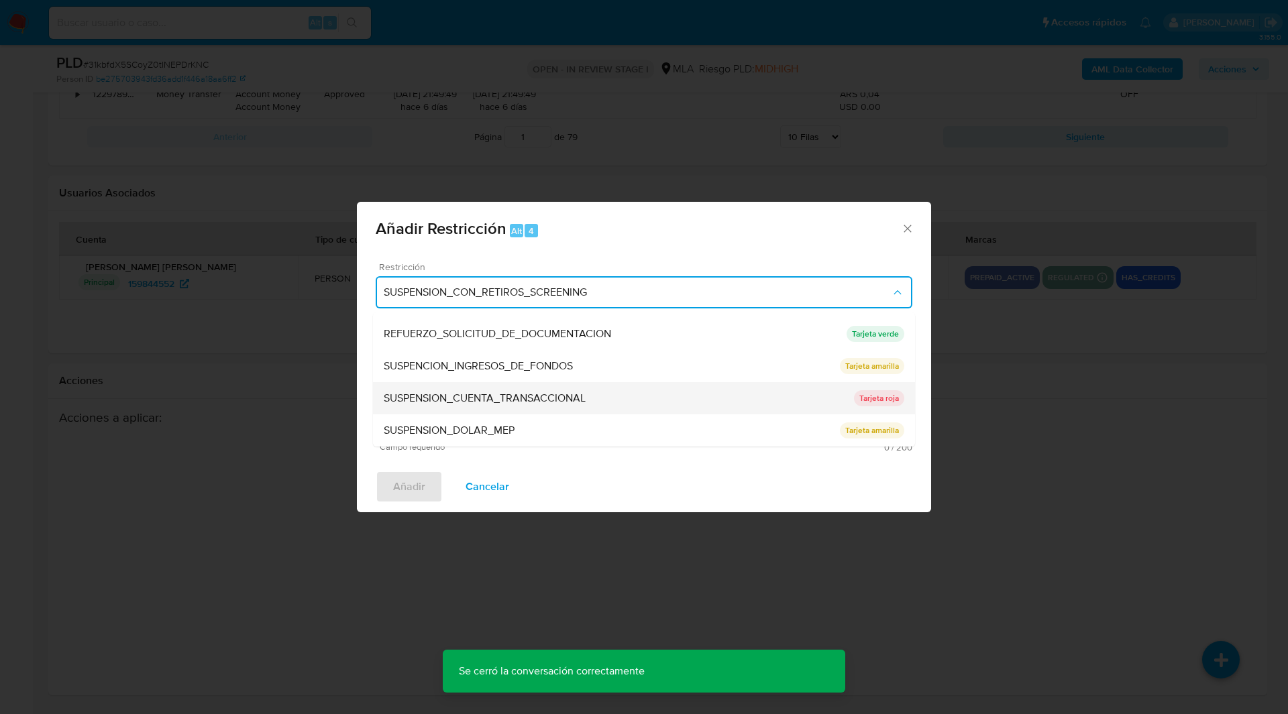
click at [446, 398] on span "SUSPENSION_CUENTA_TRANSACCIONAL" at bounding box center [485, 398] width 202 height 13
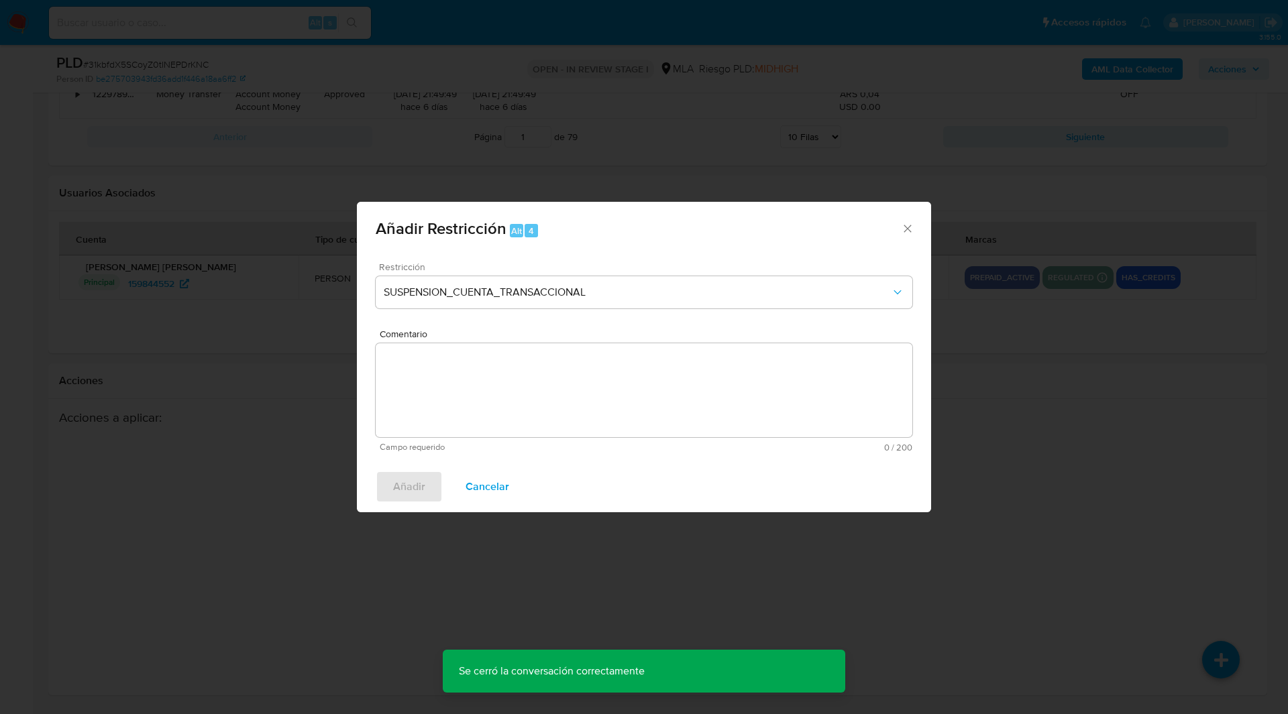
click at [532, 408] on textarea "Comentario" at bounding box center [644, 390] width 536 height 94
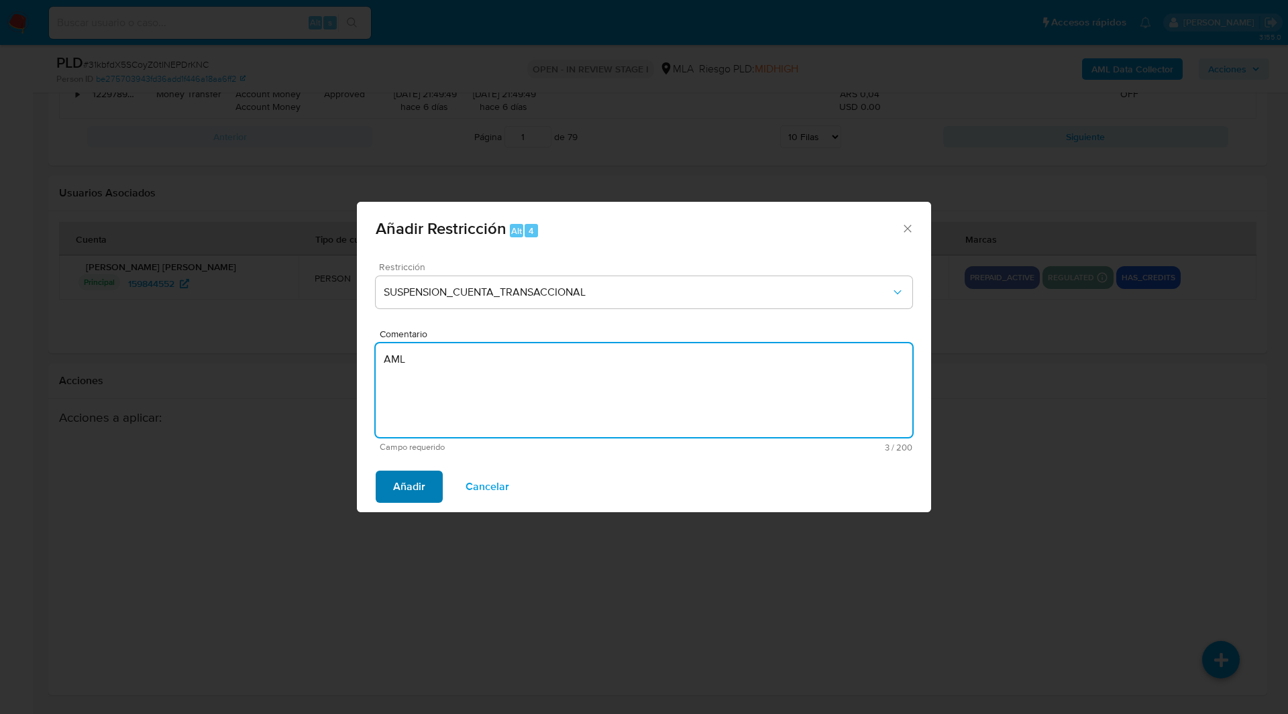
type textarea "AML"
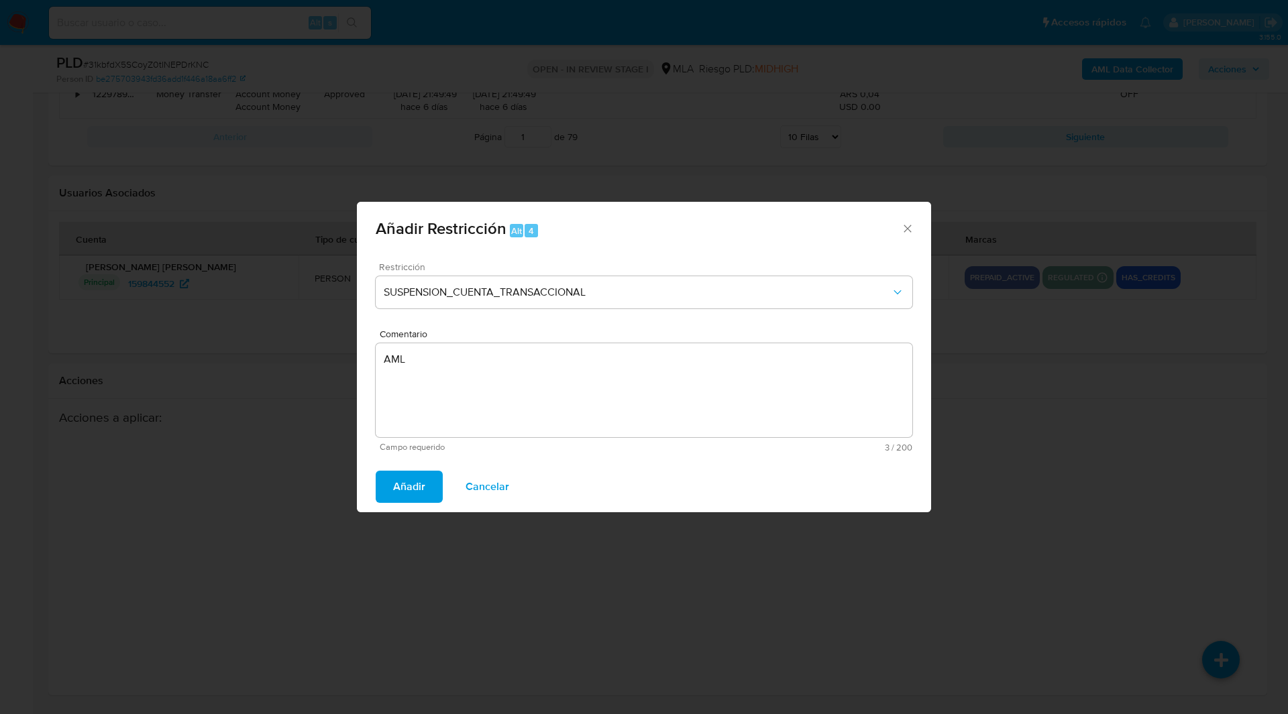
click at [400, 483] on span "Añadir" at bounding box center [409, 487] width 32 height 30
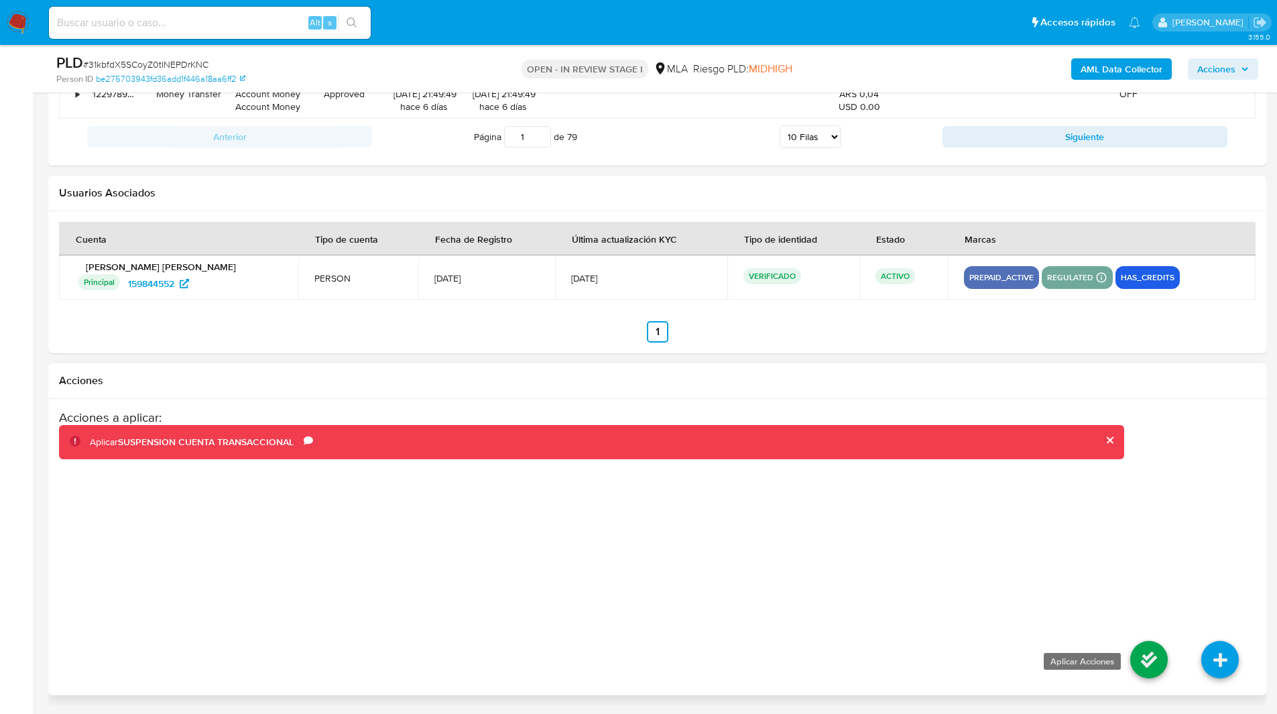
click at [1137, 656] on icon at bounding box center [1150, 660] width 38 height 38
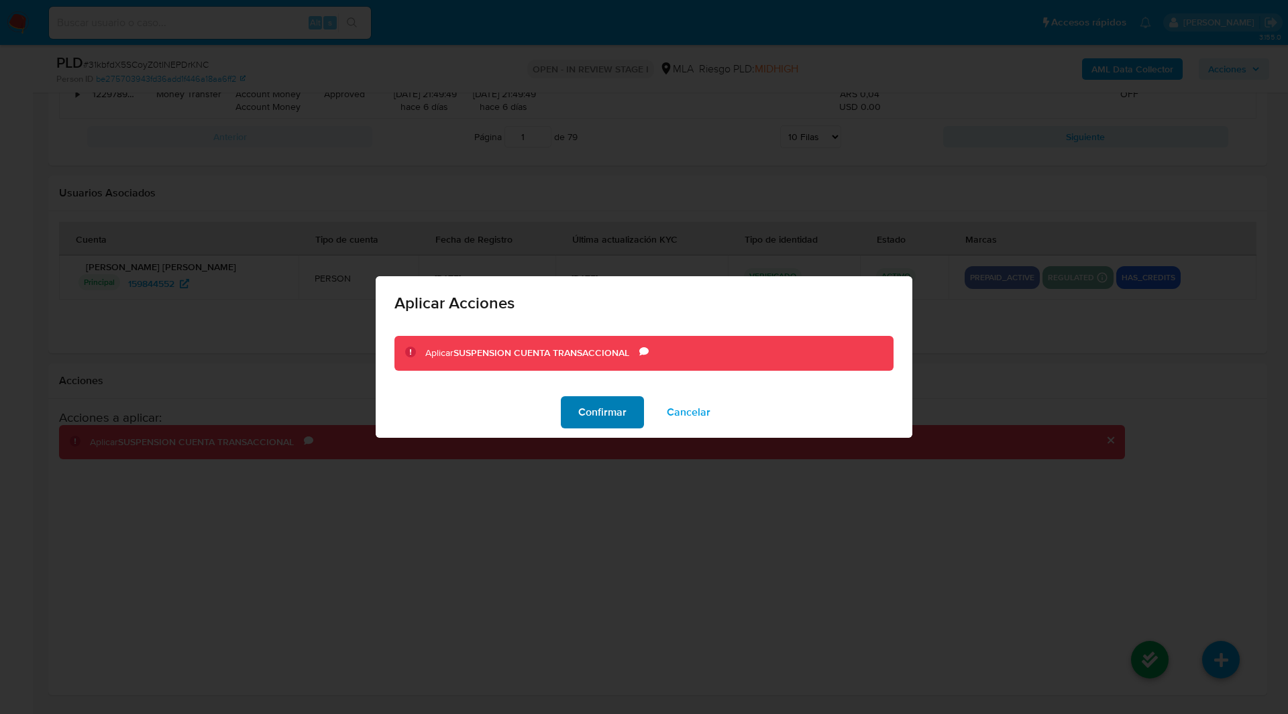
click at [581, 425] on span "Confirmar" at bounding box center [602, 413] width 48 height 30
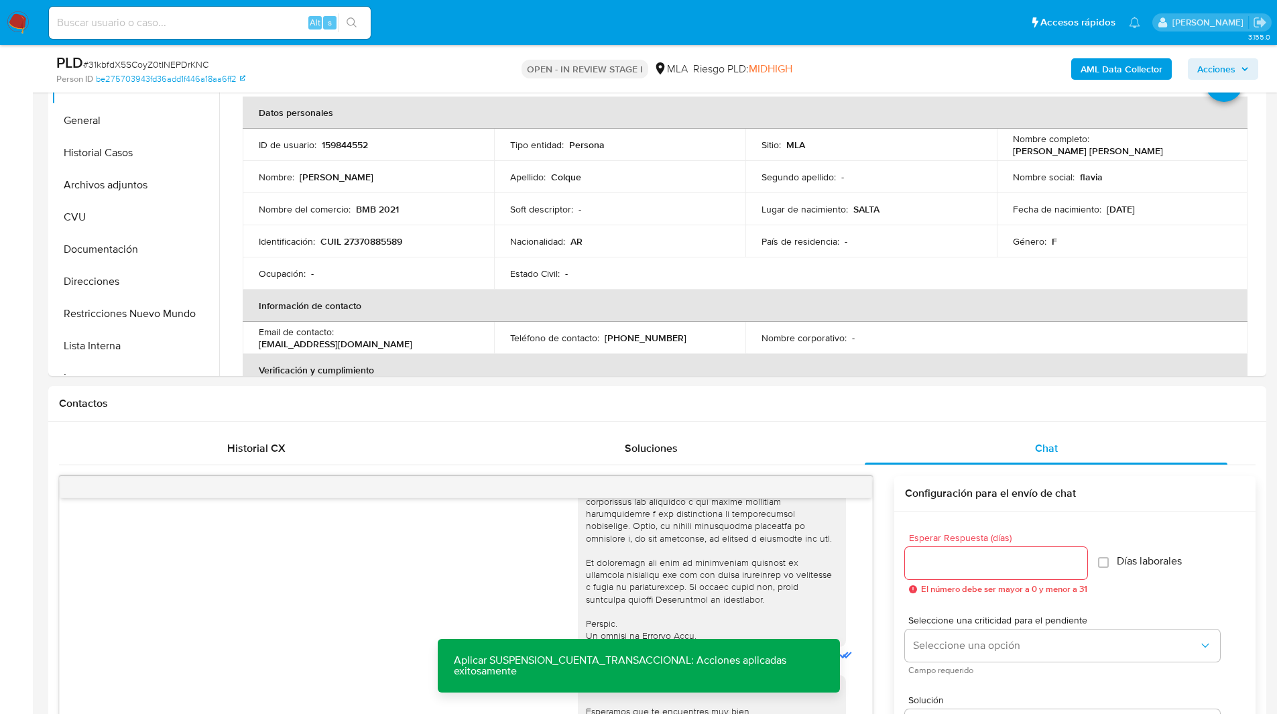
scroll to position [0, 0]
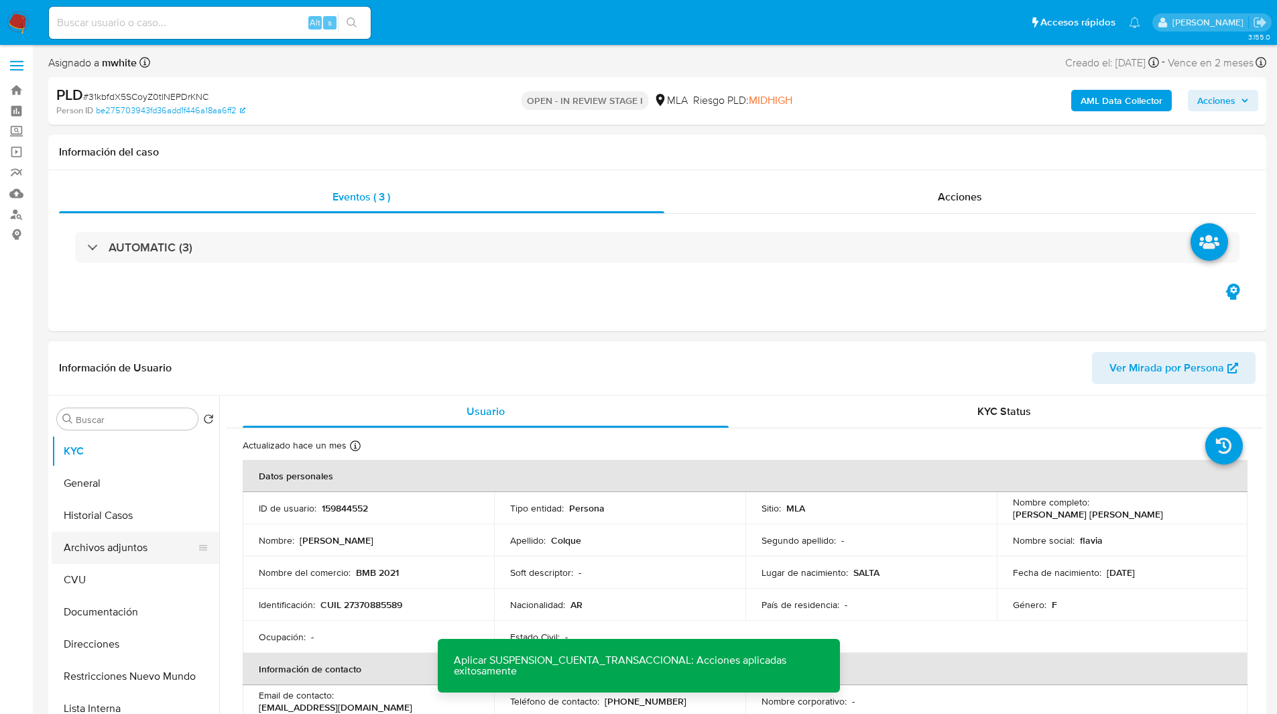
click at [111, 542] on button "Archivos adjuntos" at bounding box center [130, 548] width 157 height 32
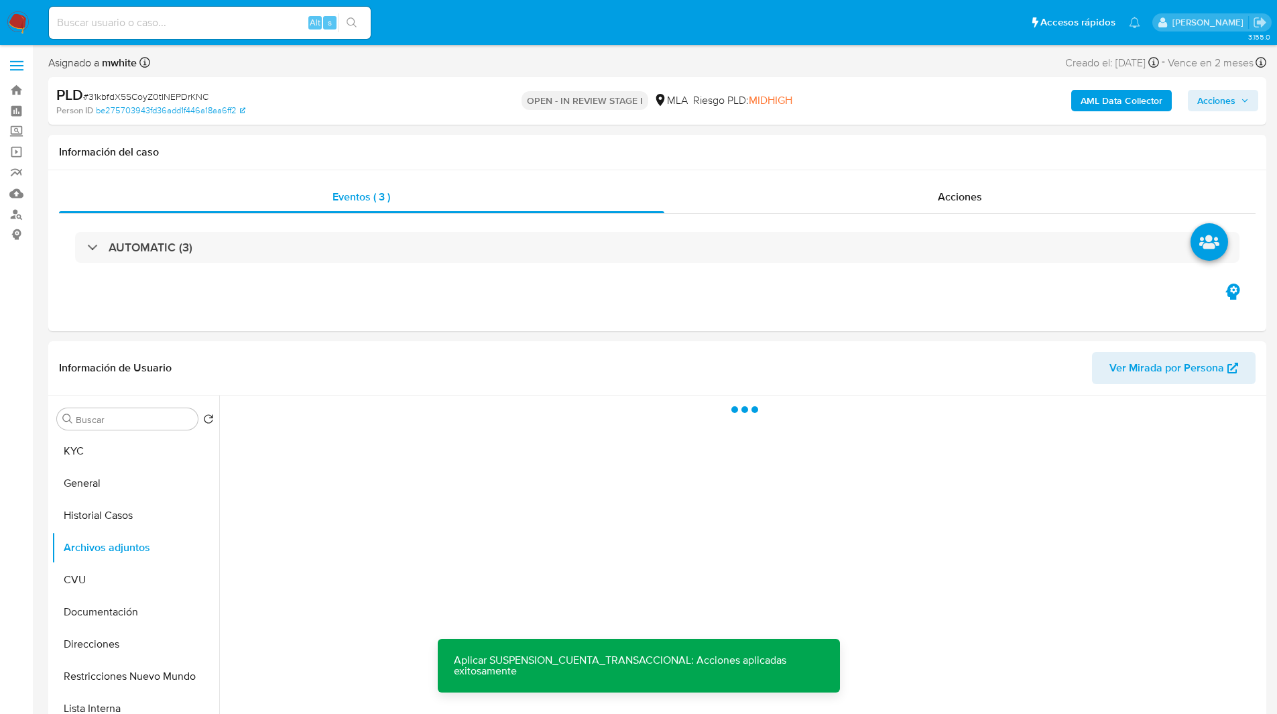
click at [1083, 103] on b "AML Data Collector" at bounding box center [1122, 100] width 82 height 21
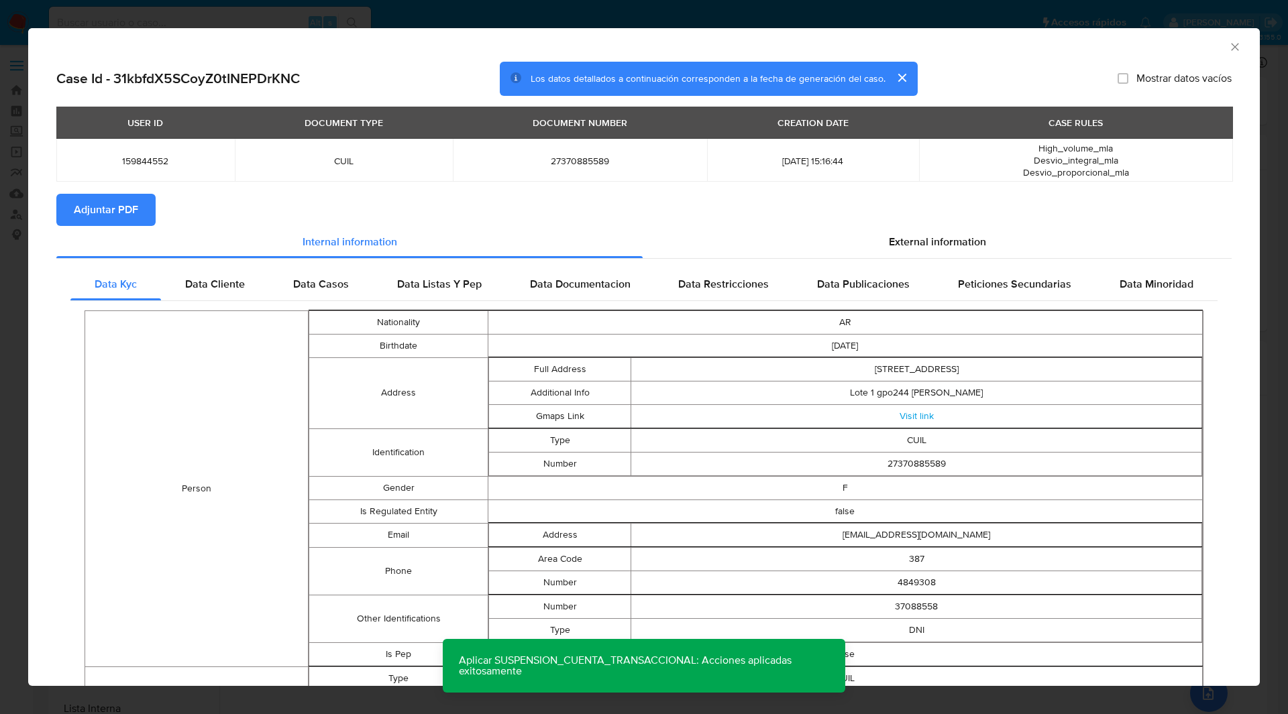
click at [697, 54] on div "AML Data Collector" at bounding box center [643, 45] width 1231 height 34
click at [132, 200] on span "Adjuntar PDF" at bounding box center [106, 210] width 64 height 30
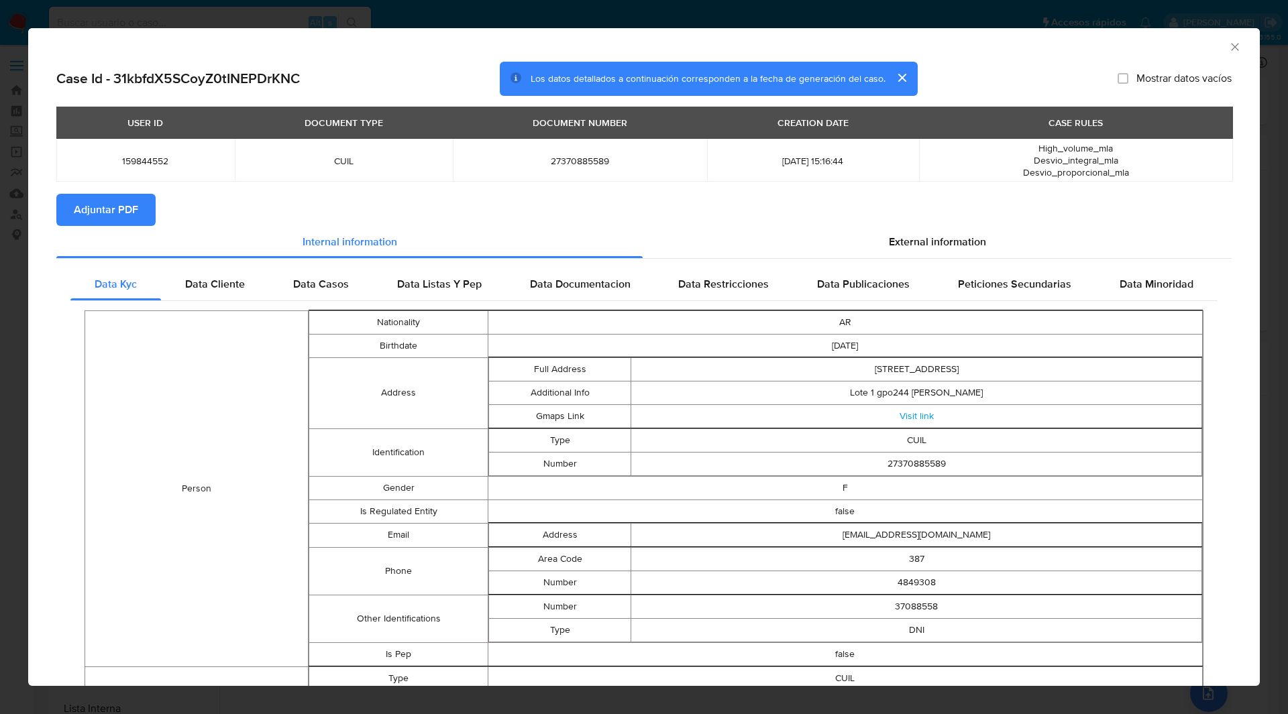
click at [972, 54] on div "AML Data Collector" at bounding box center [643, 45] width 1231 height 34
click at [1228, 44] on icon "Cerrar ventana" at bounding box center [1234, 46] width 13 height 13
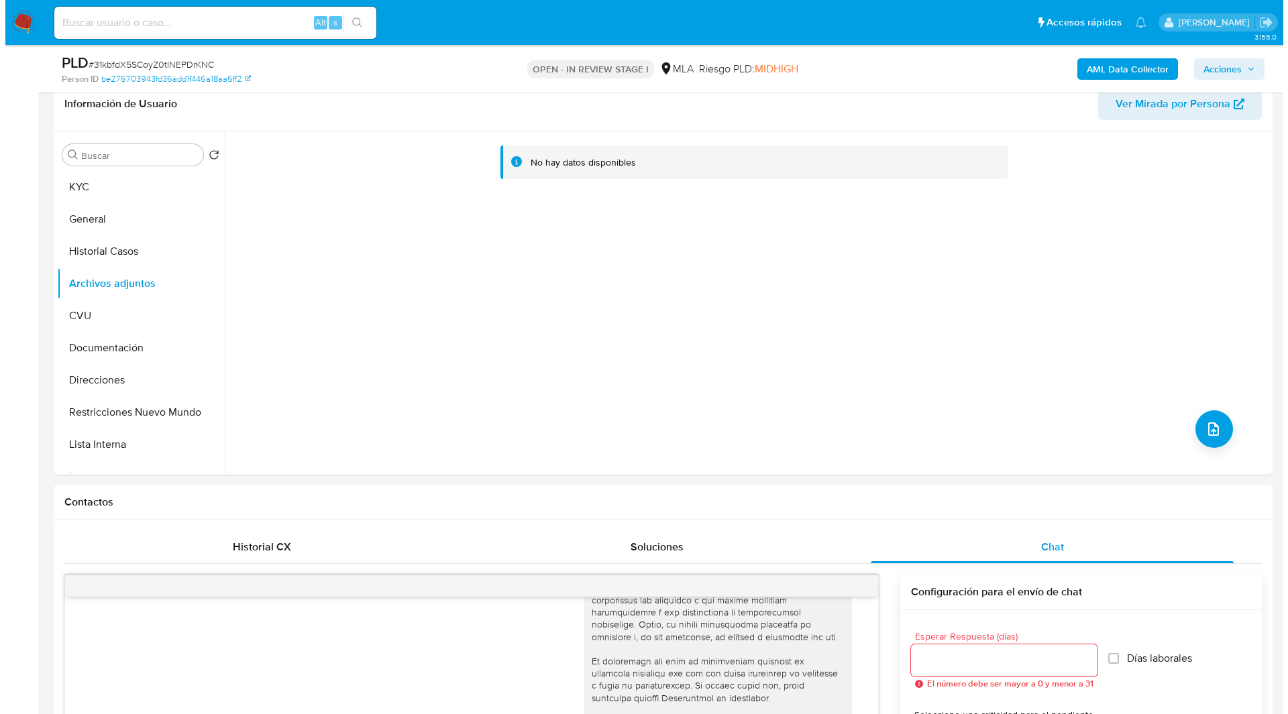
scroll to position [220, 0]
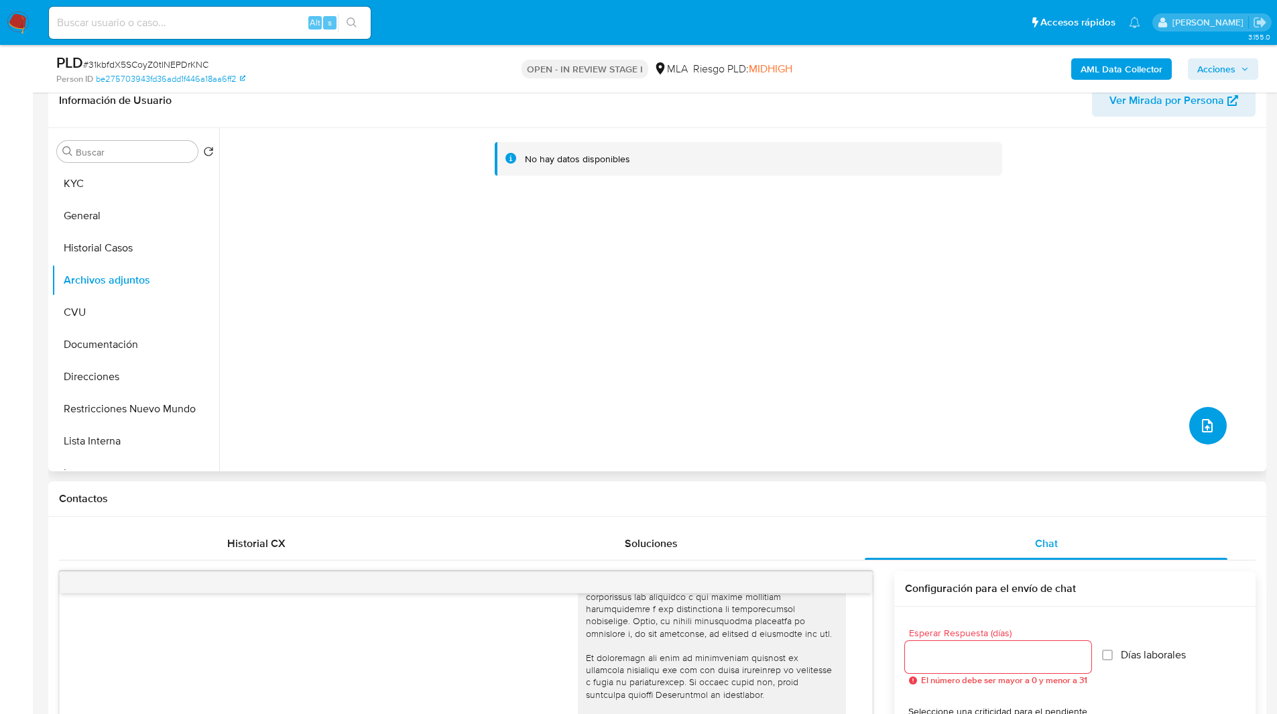
click at [1192, 429] on button "upload-file" at bounding box center [1209, 426] width 38 height 38
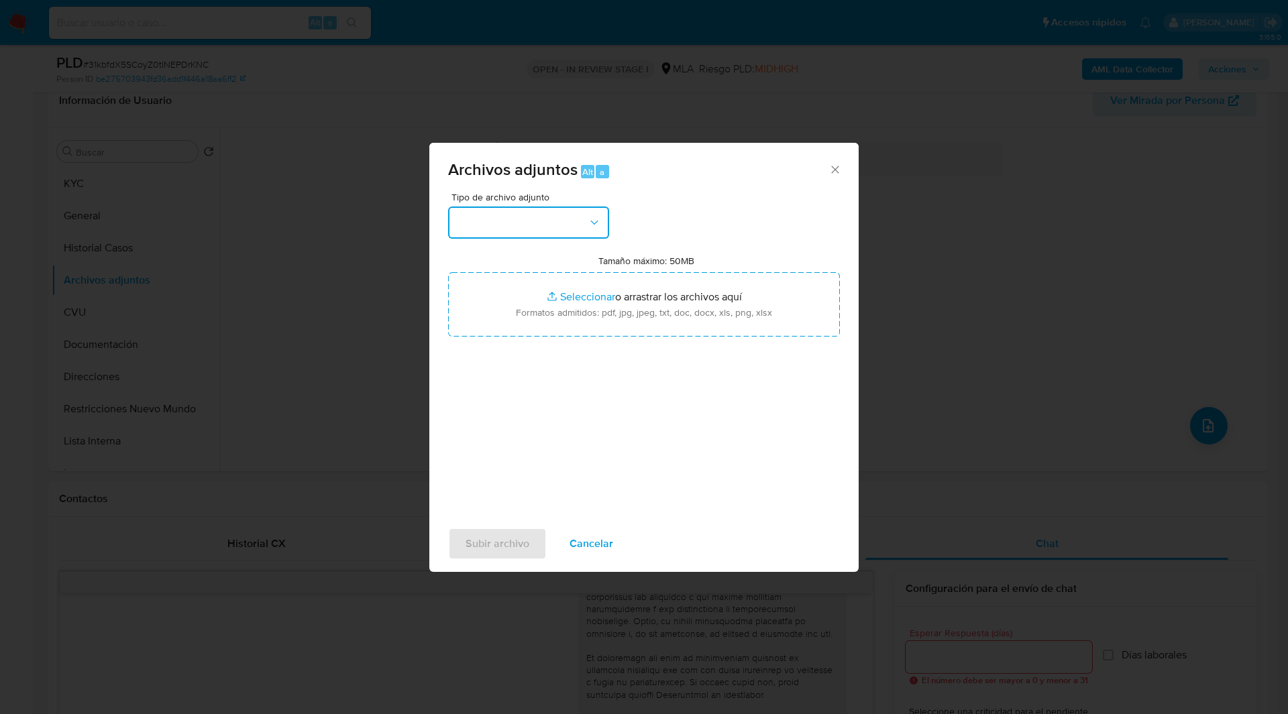
click at [516, 211] on button "button" at bounding box center [528, 223] width 161 height 32
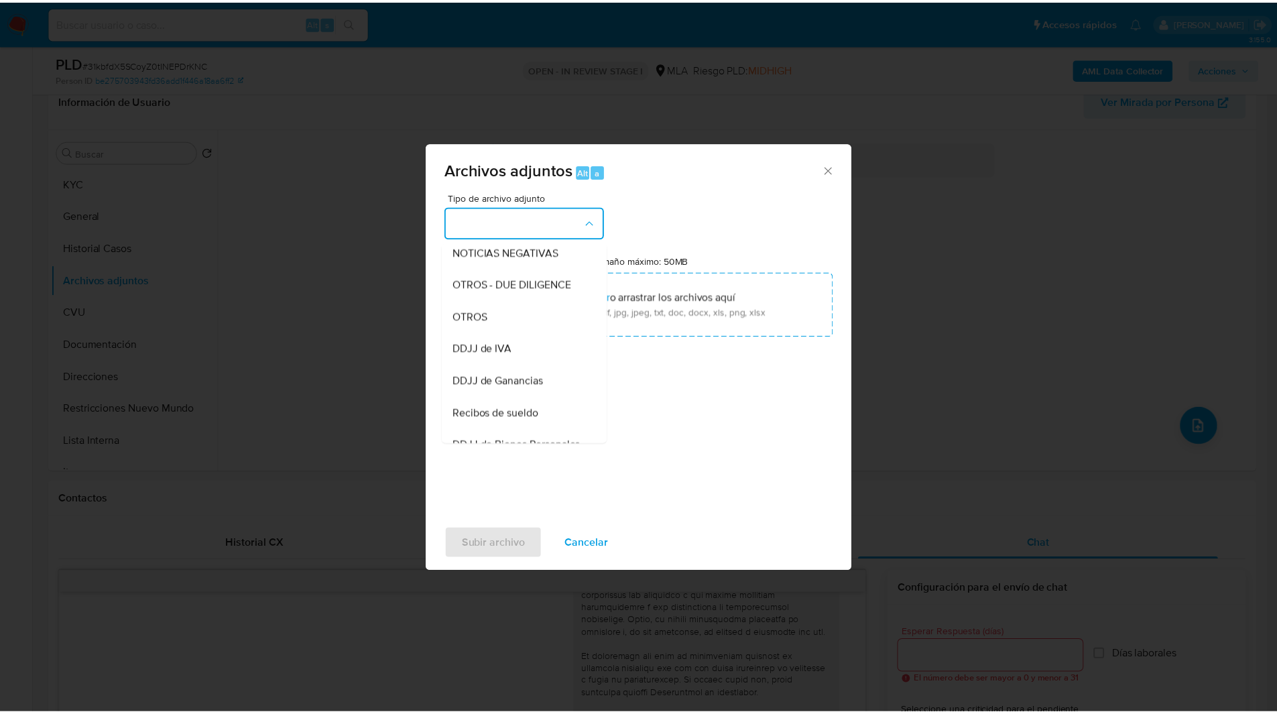
scroll to position [199, 0]
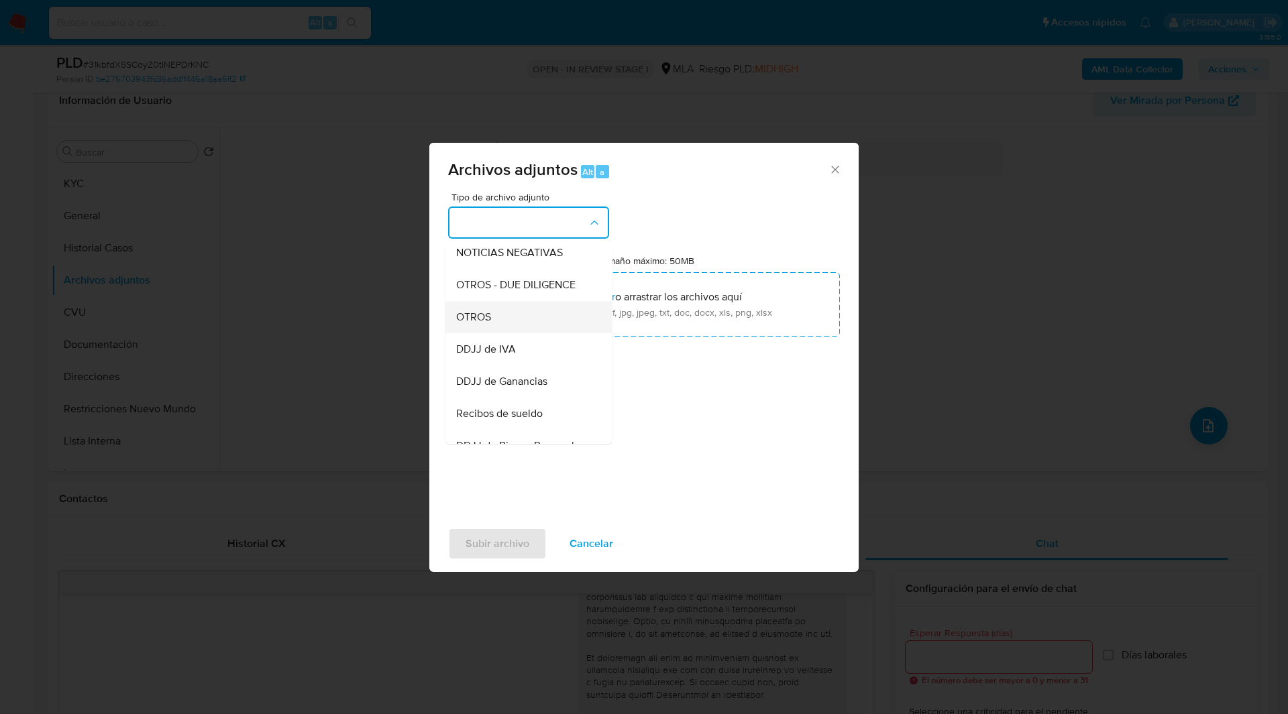
click at [500, 325] on div "OTROS" at bounding box center [524, 317] width 137 height 32
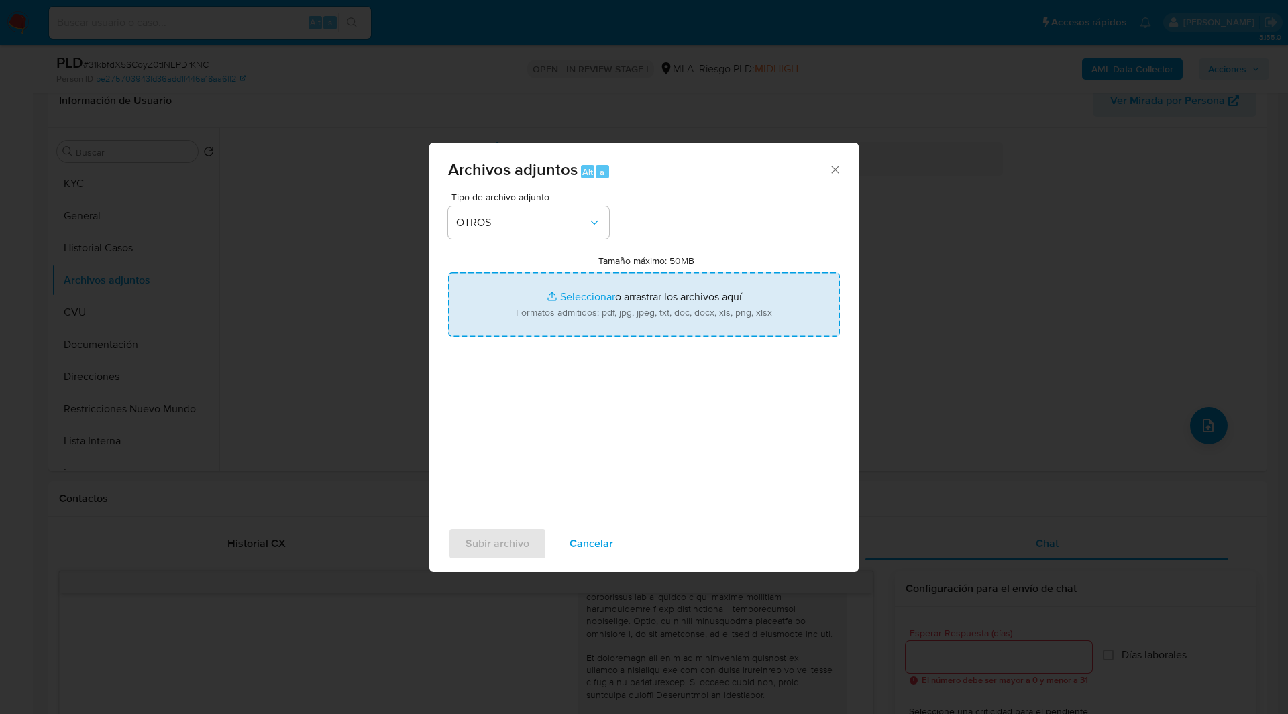
type input "C:\fakepath\Caselog 31kbfdX5SCoyZ0tINEPDrKNC_2025_08_18_23_25_33.docx"
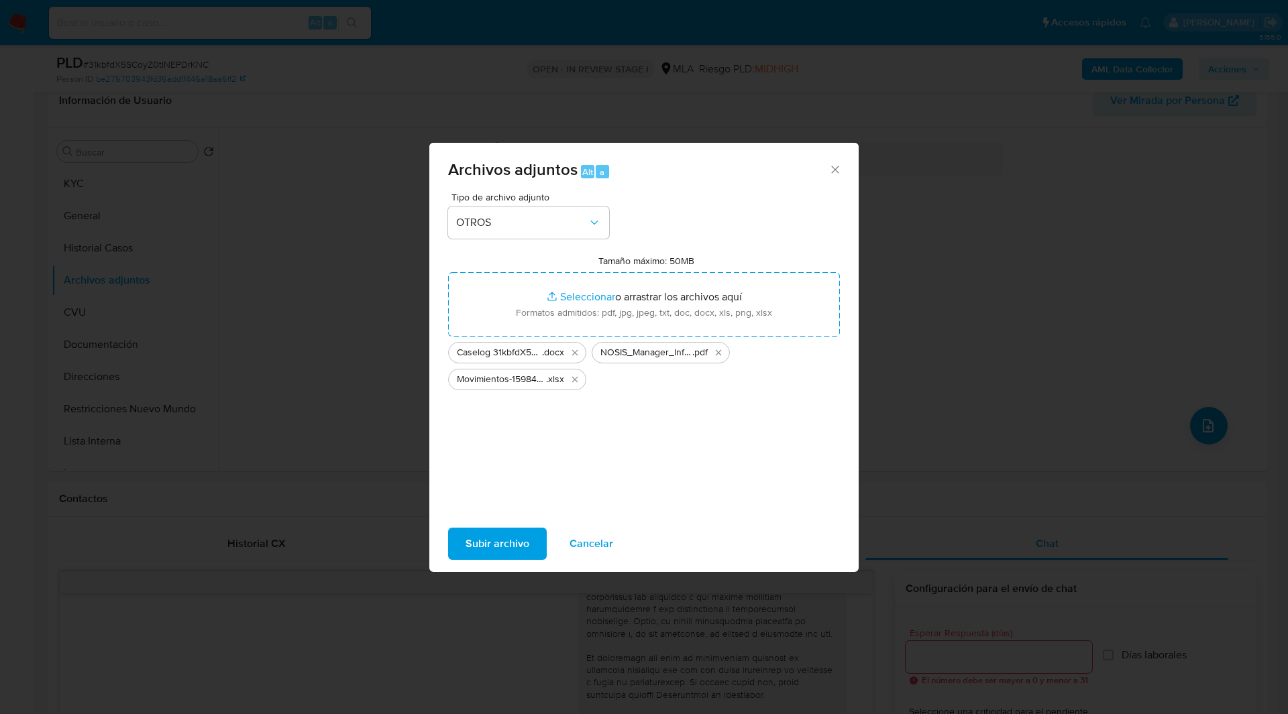
click at [490, 540] on span "Subir archivo" at bounding box center [497, 544] width 64 height 30
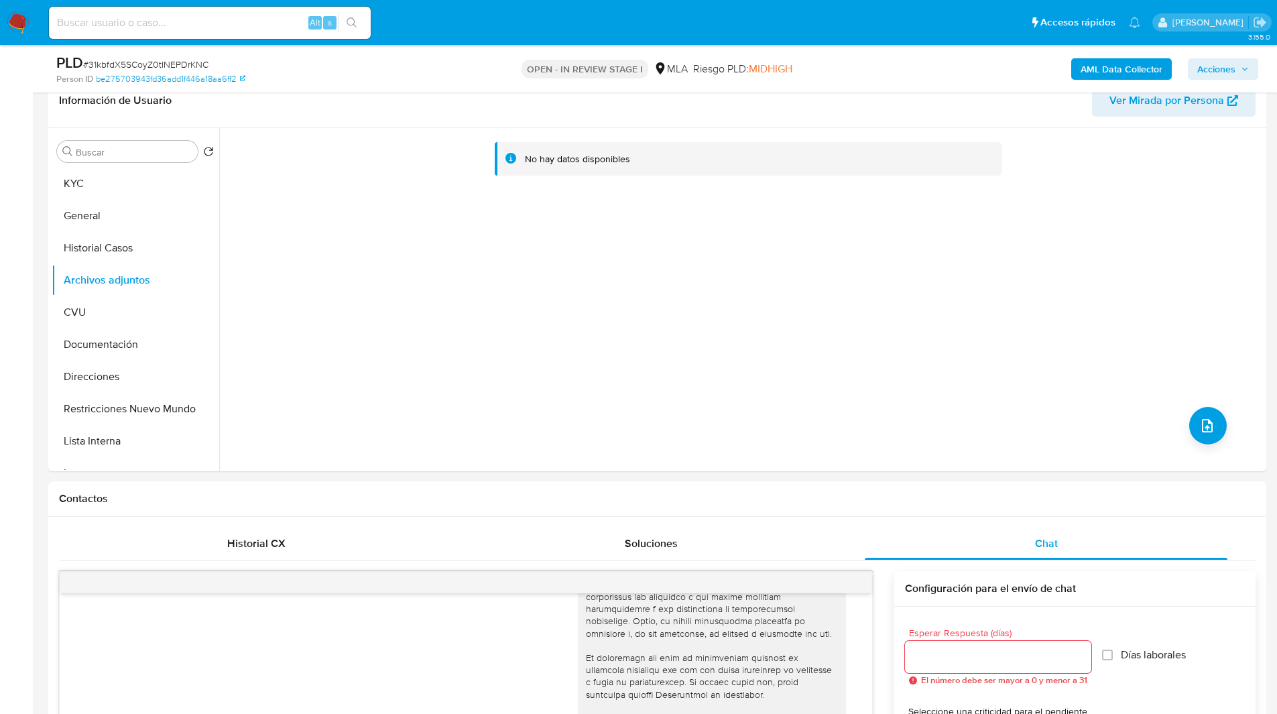
click at [1232, 65] on span "Acciones" at bounding box center [1217, 68] width 38 height 21
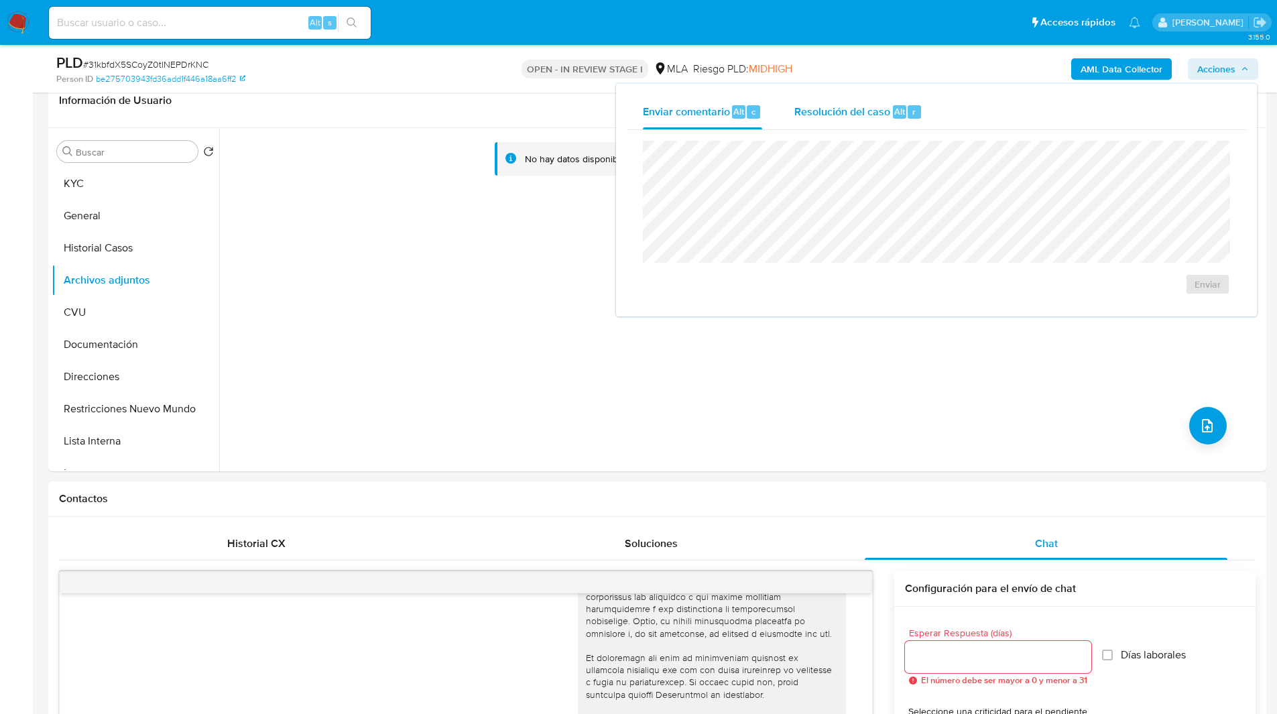
click at [978, 198] on div "Enviar comentario Alt c Resolución del caso Alt r Enviar" at bounding box center [937, 200] width 620 height 211
click at [866, 127] on div "Resolución del caso Alt r" at bounding box center [859, 112] width 128 height 35
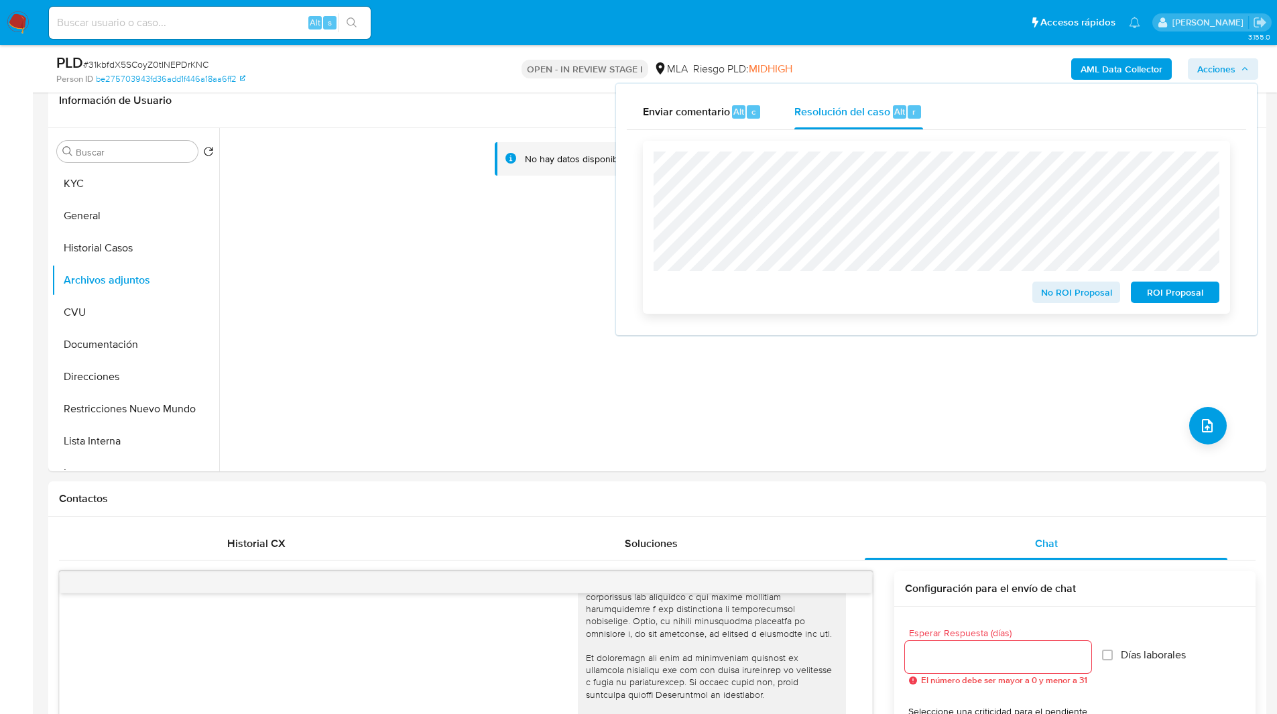
click at [1184, 288] on span "ROI Proposal" at bounding box center [1176, 292] width 70 height 19
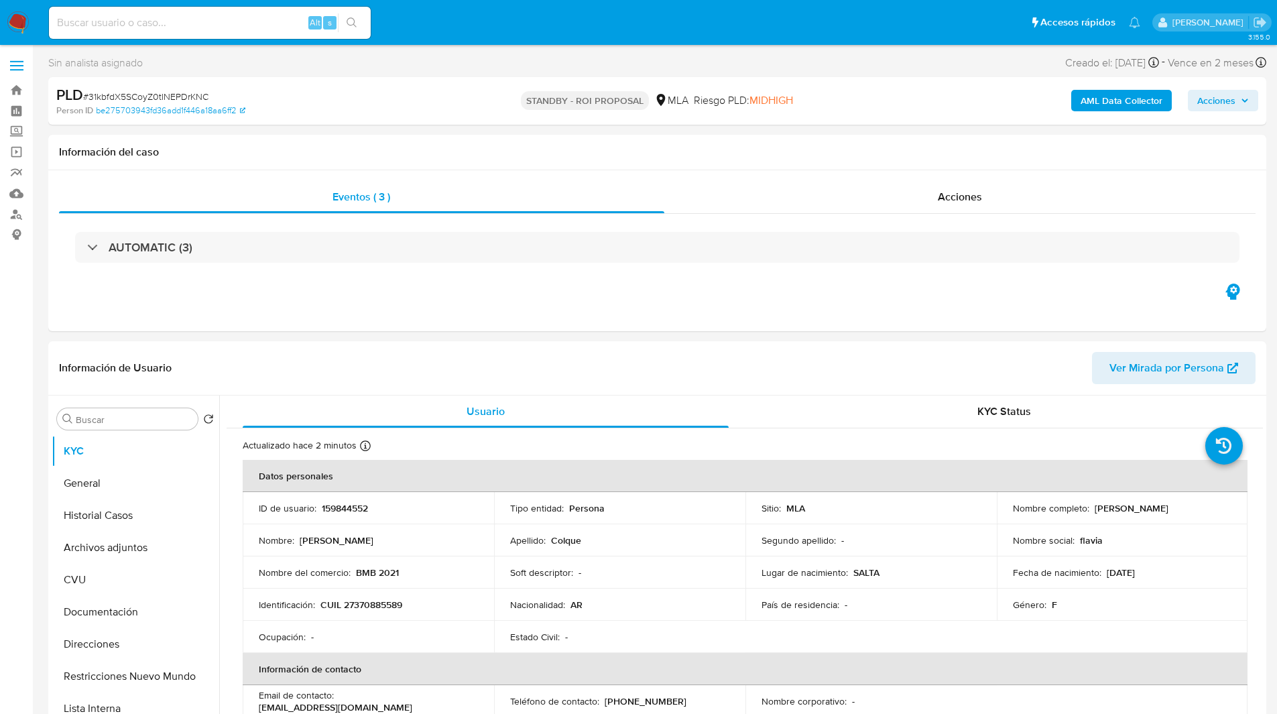
select select "10"
click at [786, 163] on div "Información del caso" at bounding box center [657, 153] width 1218 height 36
click at [207, 31] on input at bounding box center [210, 22] width 322 height 17
paste input "P2mvvFCFLhTzW2PLyeC2gkmf"
type input "P2mvvFCFLhTzW2PLyeC2gkmf"
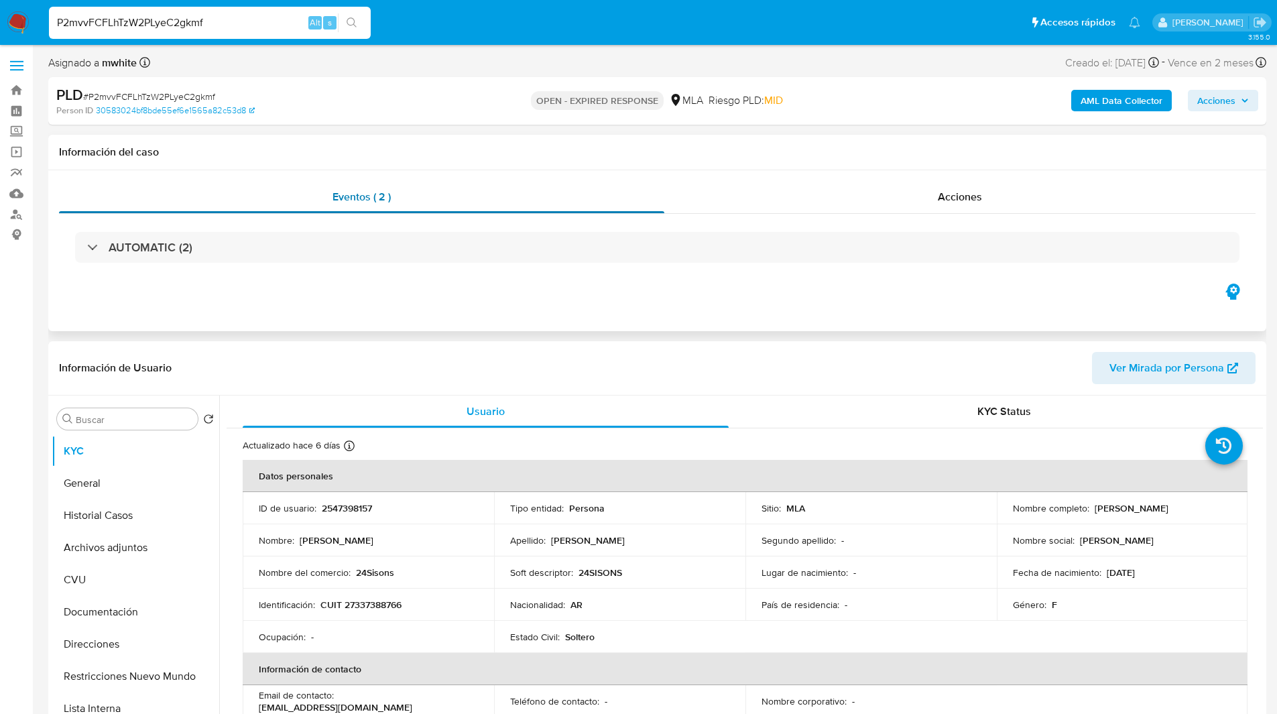
select select "10"
click at [342, 507] on p "2547398157" at bounding box center [347, 508] width 50 height 12
copy p "2547398157"
click at [15, 16] on img at bounding box center [18, 22] width 23 height 23
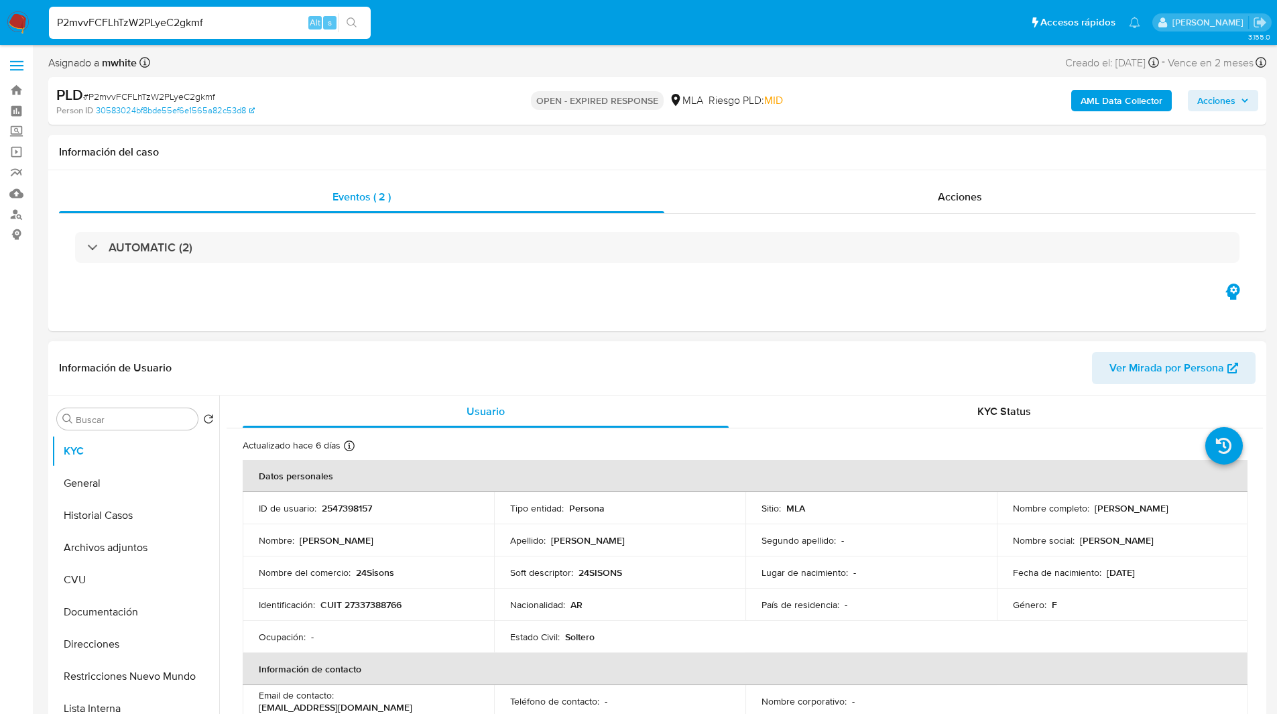
click at [382, 600] on p "CUIT 27337388766" at bounding box center [361, 605] width 81 height 12
copy p "27337388766"
click at [433, 38] on ul "Pausado Ver notificaciones P2mvvFCFLhTzW2PLyeC2gkmf Alt s Accesos rápidos Presi…" at bounding box center [594, 22] width 1105 height 34
click at [392, 30] on ul "Pausado Ver notificaciones P2mvvFCFLhTzW2PLyeC2gkmf Alt s Accesos rápidos Presi…" at bounding box center [594, 22] width 1105 height 34
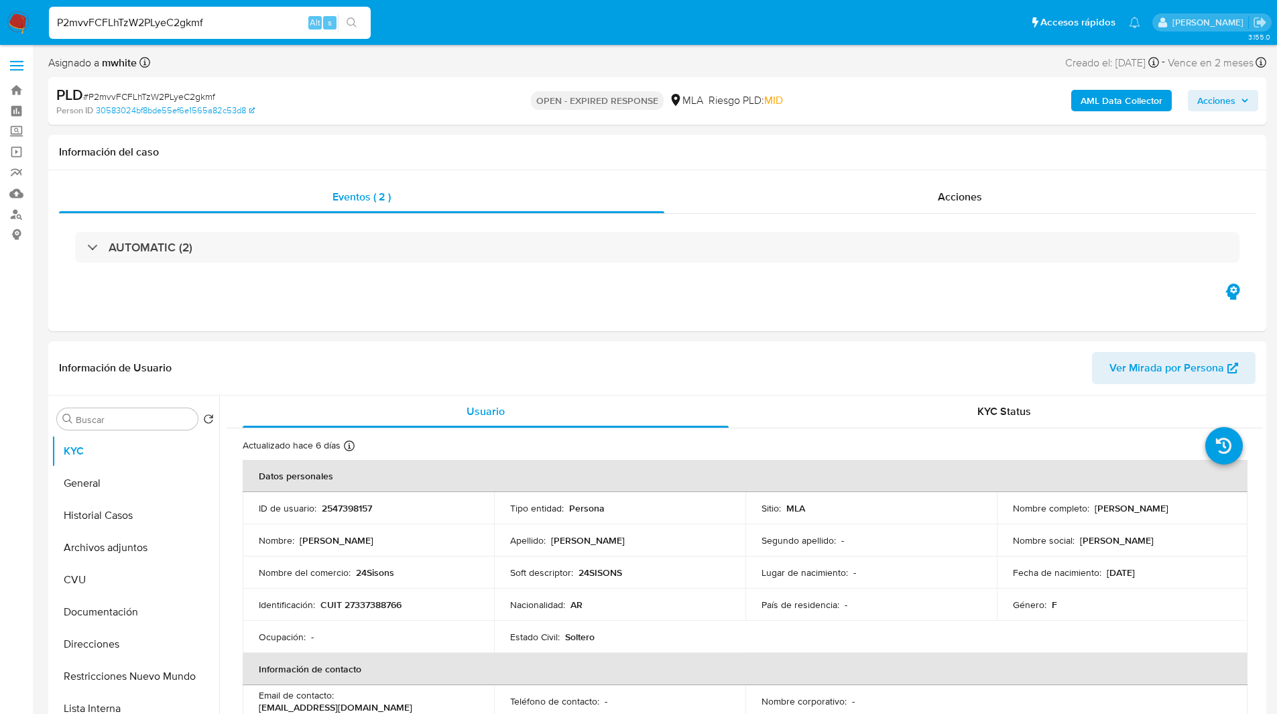
click at [424, 23] on ul "Pausado Ver notificaciones P2mvvFCFLhTzW2PLyeC2gkmf Alt s Accesos rápidos Presi…" at bounding box center [594, 22] width 1105 height 34
click at [417, 42] on nav "Pausado Ver notificaciones P2mvvFCFLhTzW2PLyeC2gkmf Alt s Accesos rápidos Presi…" at bounding box center [638, 22] width 1277 height 45
click at [558, 67] on div "Asignado a mwhite Asignado el: [DATE] 14:16:31 Creado el: [DATE] Creado el: [DA…" at bounding box center [657, 65] width 1218 height 23
click at [510, 71] on div "Asignado a mwhite Asignado el: [DATE] 14:16:31 Creado el: [DATE] Creado el: [DA…" at bounding box center [657, 65] width 1218 height 23
click at [497, 93] on div "OPEN - EXPIRED RESPONSE MLA [PERSON_NAME] PLD: MID" at bounding box center [657, 101] width 397 height 32
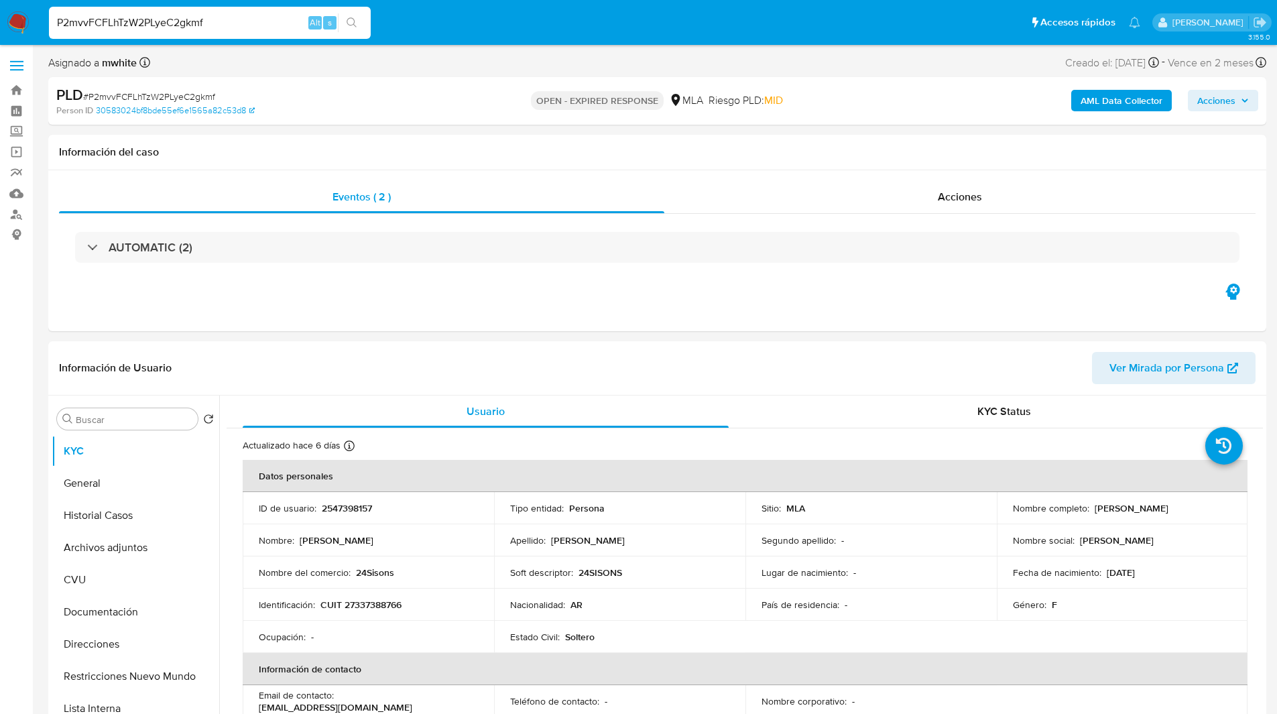
click at [451, 111] on div "Person ID 30583024bf8bde55ef6e1565a82c53d8" at bounding box center [254, 111] width 397 height 12
click at [459, 111] on div "OPEN - EXPIRED RESPONSE MLA [PERSON_NAME] PLD: MID" at bounding box center [657, 101] width 397 height 32
click at [447, 111] on div "Person ID 30583024bf8bde55ef6e1565a82c53d8" at bounding box center [254, 111] width 397 height 12
click at [439, 111] on div "Person ID 30583024bf8bde55ef6e1565a82c53d8" at bounding box center [254, 111] width 397 height 12
click at [431, 113] on div "Person ID 30583024bf8bde55ef6e1565a82c53d8" at bounding box center [254, 111] width 397 height 12
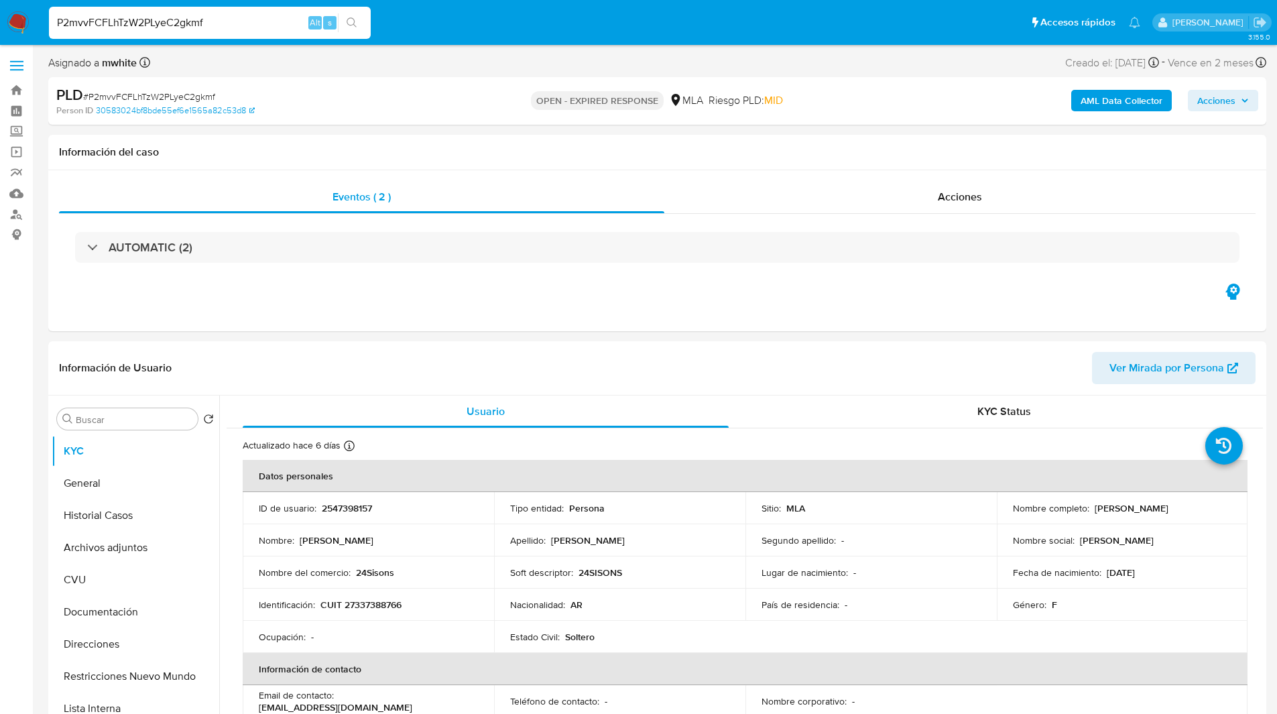
click at [479, 113] on div "OPEN - EXPIRED RESPONSE MLA [PERSON_NAME] PLD: MID" at bounding box center [657, 101] width 397 height 32
click at [412, 116] on div "Person ID 30583024bf8bde55ef6e1565a82c53d8" at bounding box center [254, 111] width 397 height 12
click at [388, 114] on div "Person ID 30583024bf8bde55ef6e1565a82c53d8" at bounding box center [254, 111] width 397 height 12
click at [336, 114] on div "Person ID 30583024bf8bde55ef6e1565a82c53d8" at bounding box center [254, 111] width 397 height 12
click at [347, 109] on div "Person ID 30583024bf8bde55ef6e1565a82c53d8" at bounding box center [254, 111] width 397 height 12
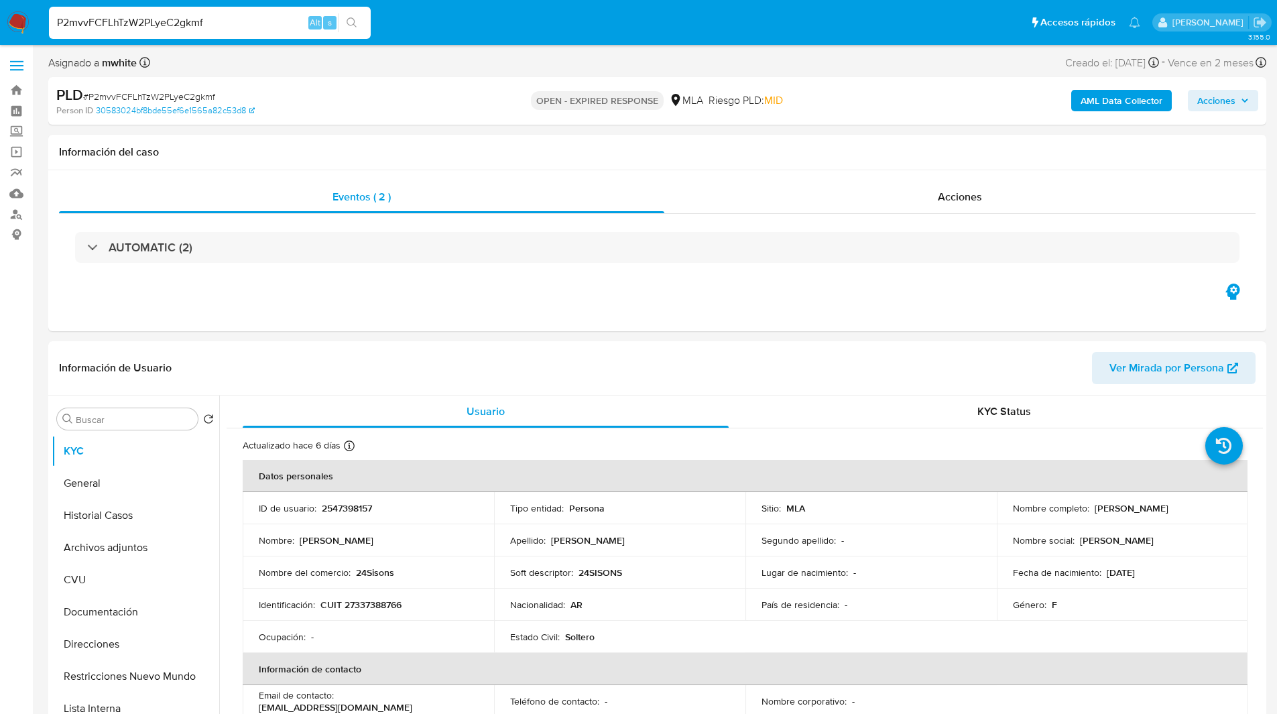
click at [363, 109] on div "Person ID 30583024bf8bde55ef6e1565a82c53d8" at bounding box center [254, 111] width 397 height 12
click at [461, 148] on h1 "Información del caso" at bounding box center [657, 152] width 1197 height 13
click at [434, 154] on h1 "Información del caso" at bounding box center [657, 152] width 1197 height 13
click at [444, 141] on div "Información del caso" at bounding box center [657, 153] width 1218 height 36
click at [474, 151] on h1 "Información del caso" at bounding box center [657, 152] width 1197 height 13
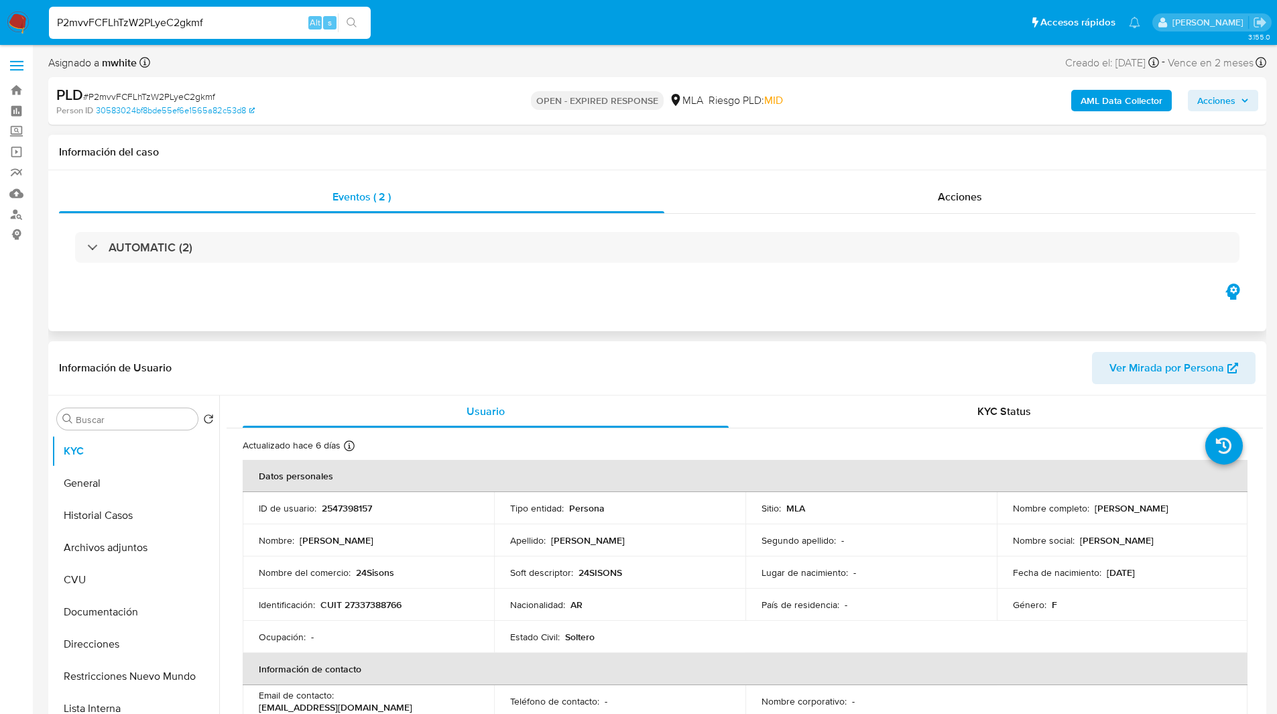
click at [772, 306] on div "Eventos ( 2 ) Acciones AUTOMATIC (2)" at bounding box center [657, 250] width 1218 height 161
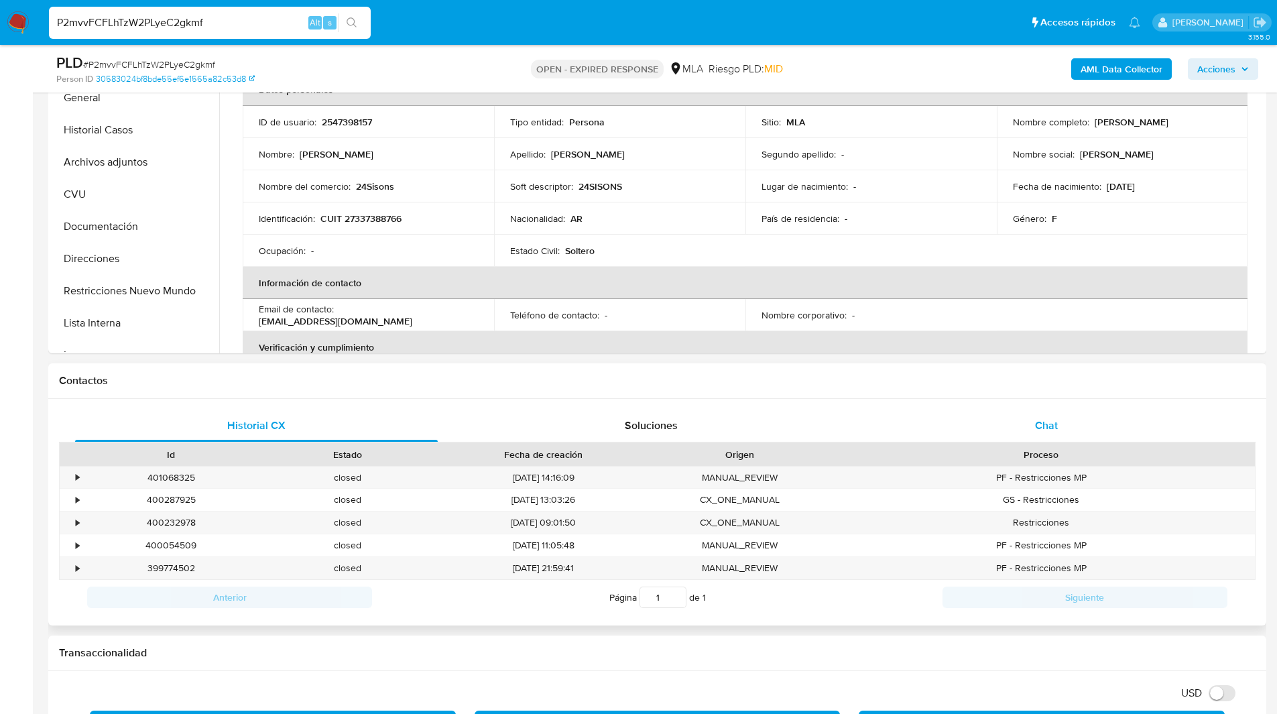
click at [1100, 433] on div "Chat" at bounding box center [1046, 426] width 363 height 32
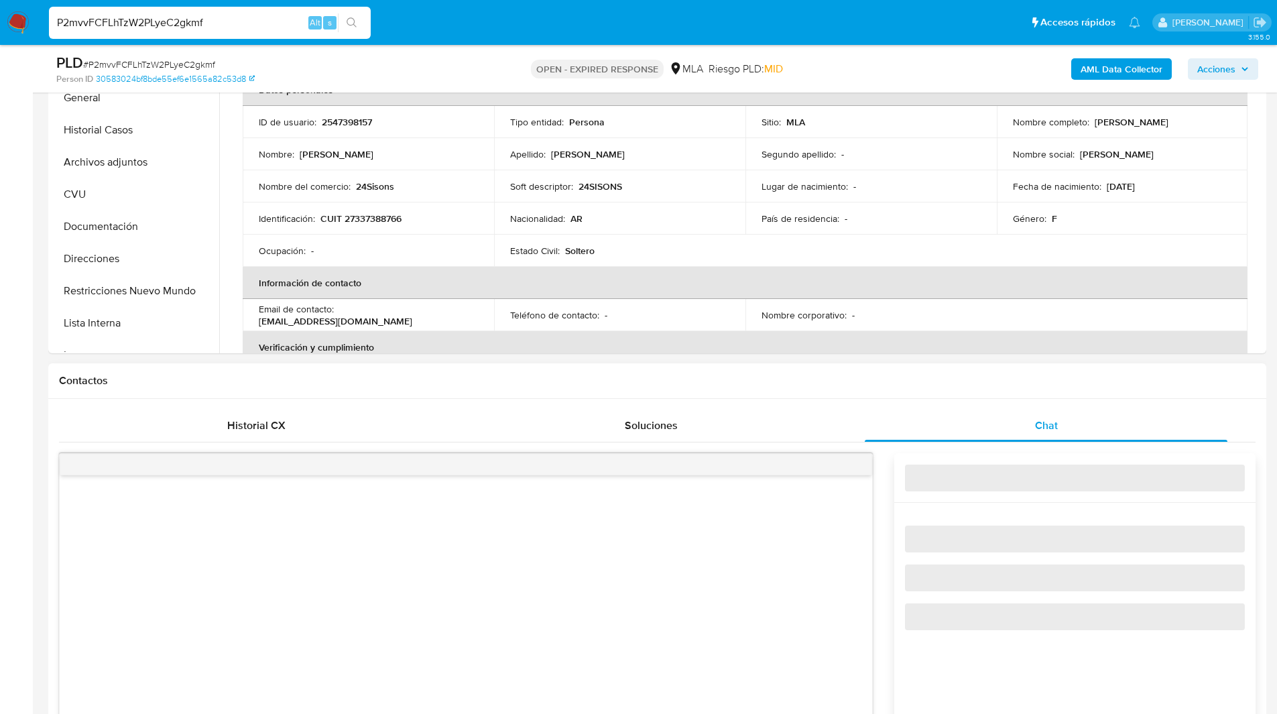
click at [917, 388] on div "Contactos" at bounding box center [657, 381] width 1218 height 36
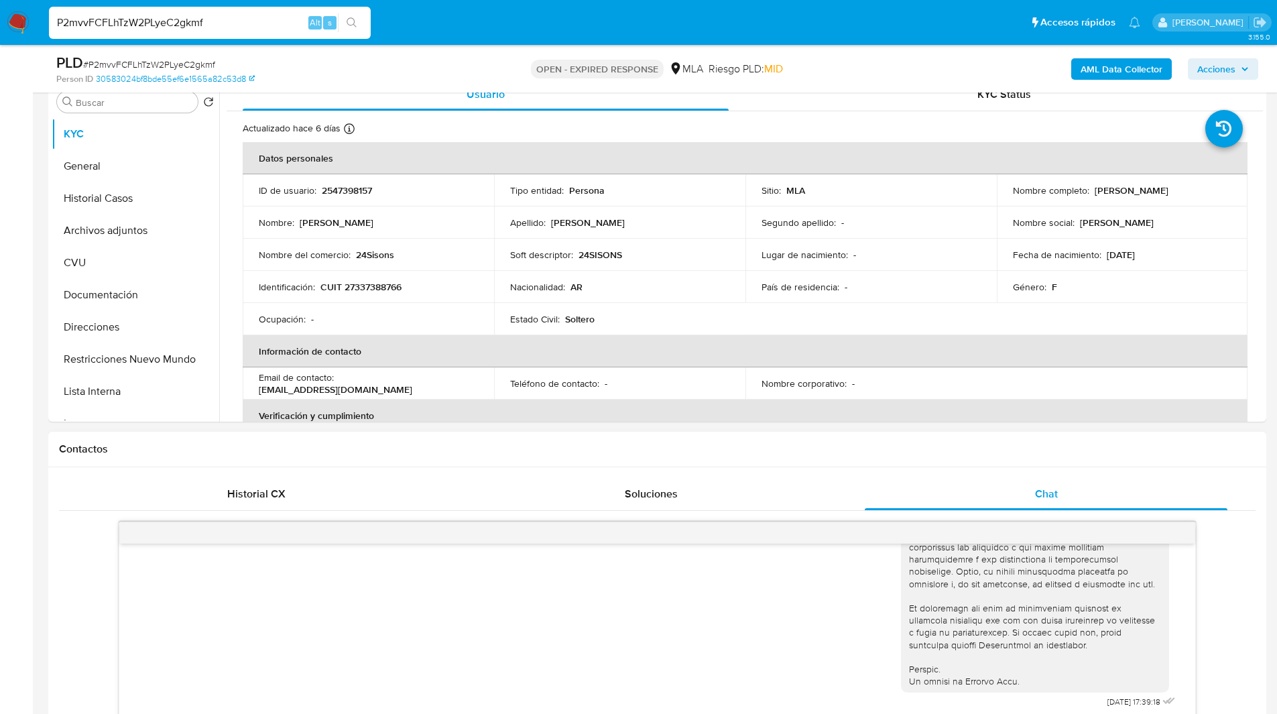
scroll to position [243, 0]
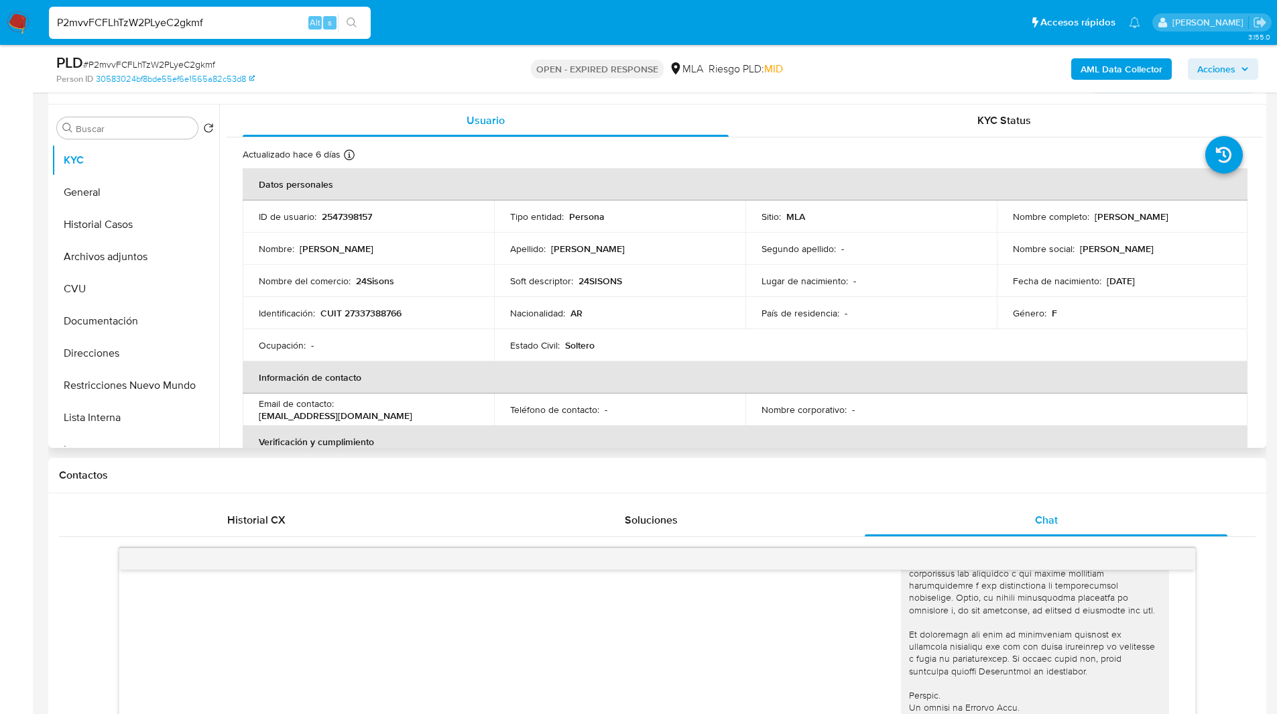
click at [376, 279] on p "24Sisons" at bounding box center [375, 281] width 38 height 12
copy p "24Sisons"
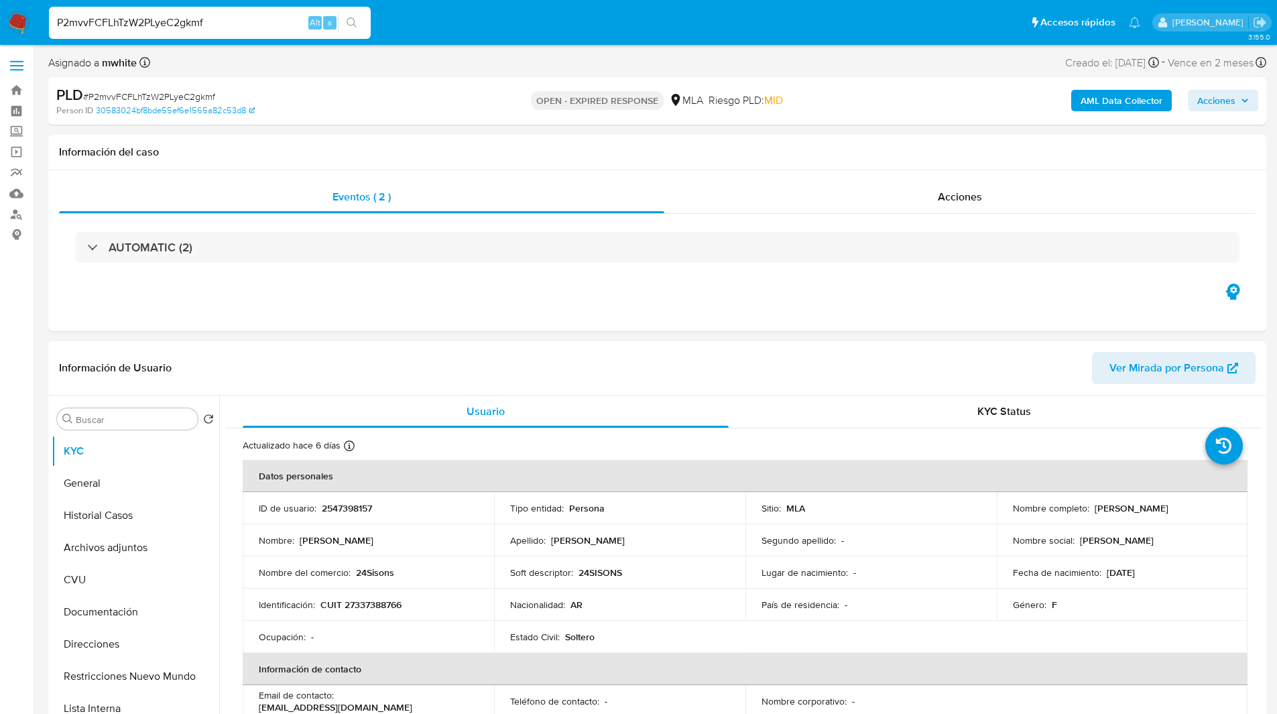
click at [757, 36] on ul "Pausado Ver notificaciones P2mvvFCFLhTzW2PLyeC2gkmf Alt s Accesos rápidos Presi…" at bounding box center [594, 22] width 1105 height 34
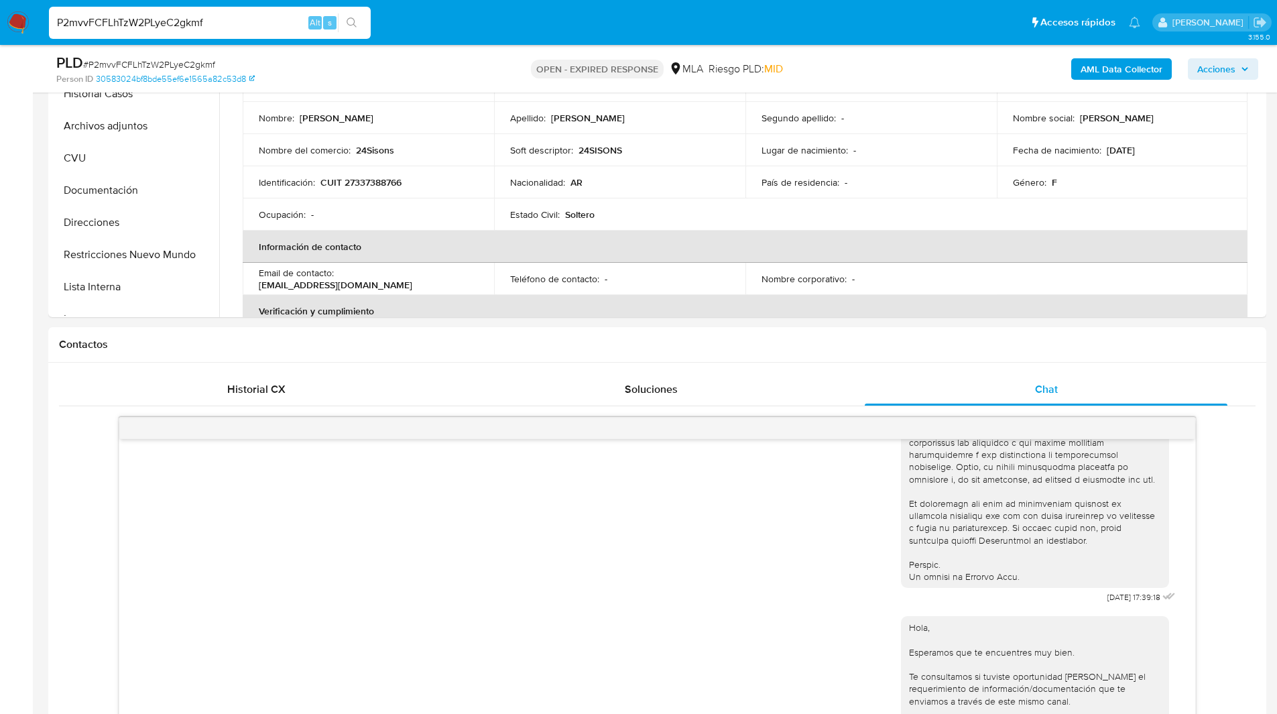
scroll to position [652, 0]
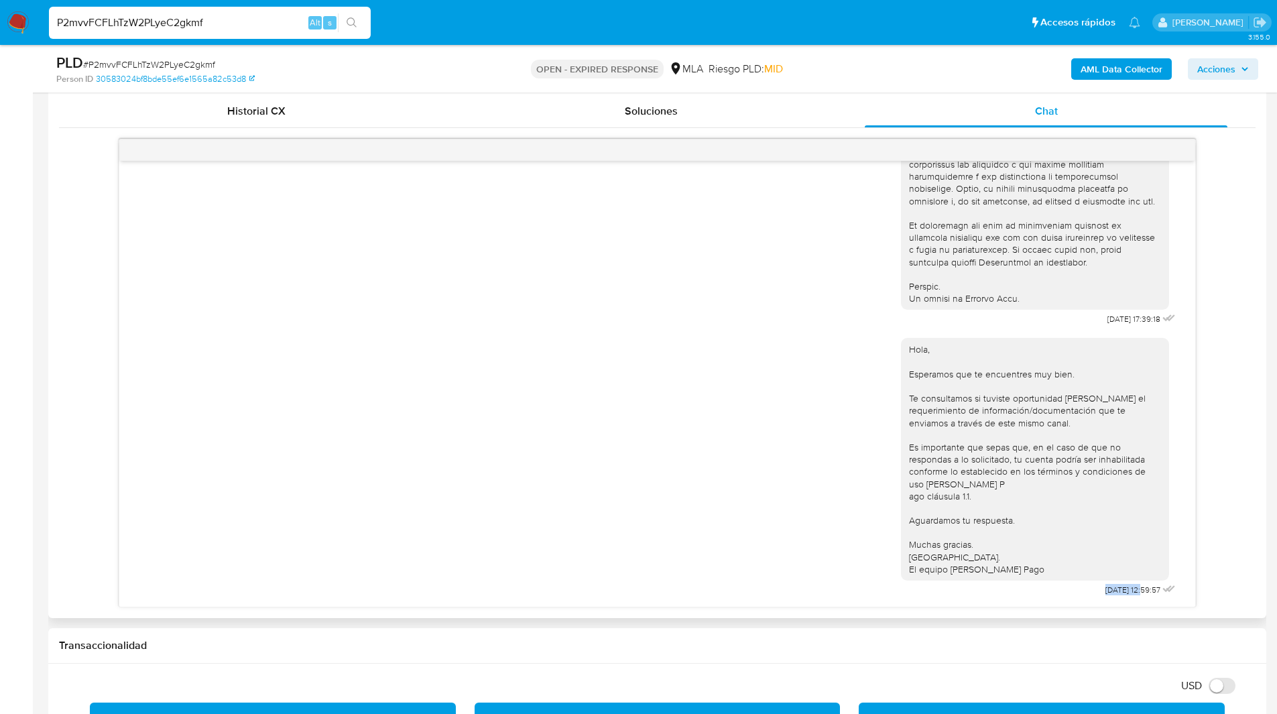
drag, startPoint x: 1119, startPoint y: 589, endPoint x: 1066, endPoint y: 592, distance: 53.0
click at [1066, 592] on div "Hola, Esperamos que te encuentres muy bien. Te consultamos si tuviste oportunid…" at bounding box center [1040, 464] width 278 height 271
copy span "22/08/2025"
click at [805, 38] on ul "Pausado Ver notificaciones P2mvvFCFLhTzW2PLyeC2gkmf Alt s Accesos rápidos Presi…" at bounding box center [594, 22] width 1105 height 34
click at [142, 27] on input "P2mvvFCFLhTzW2PLyeC2gkmf" at bounding box center [210, 22] width 322 height 17
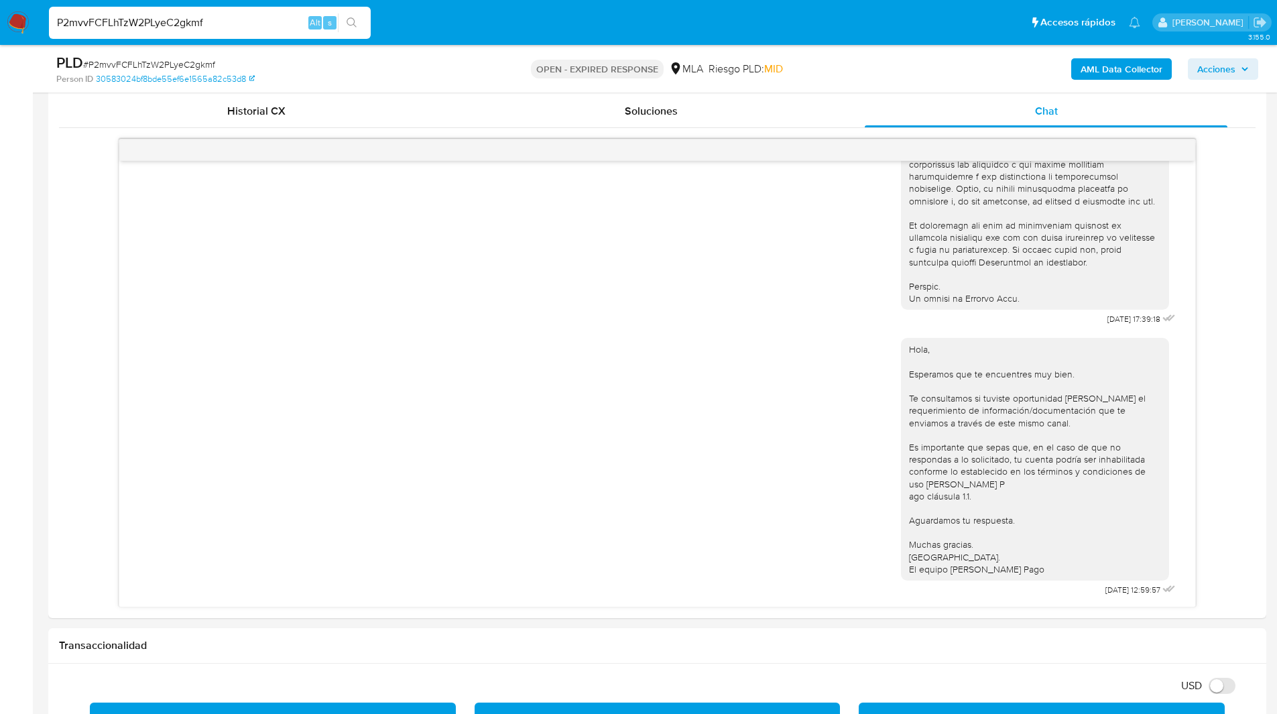
click at [142, 27] on input "P2mvvFCFLhTzW2PLyeC2gkmf" at bounding box center [210, 22] width 322 height 17
click at [19, 27] on img at bounding box center [18, 22] width 23 height 23
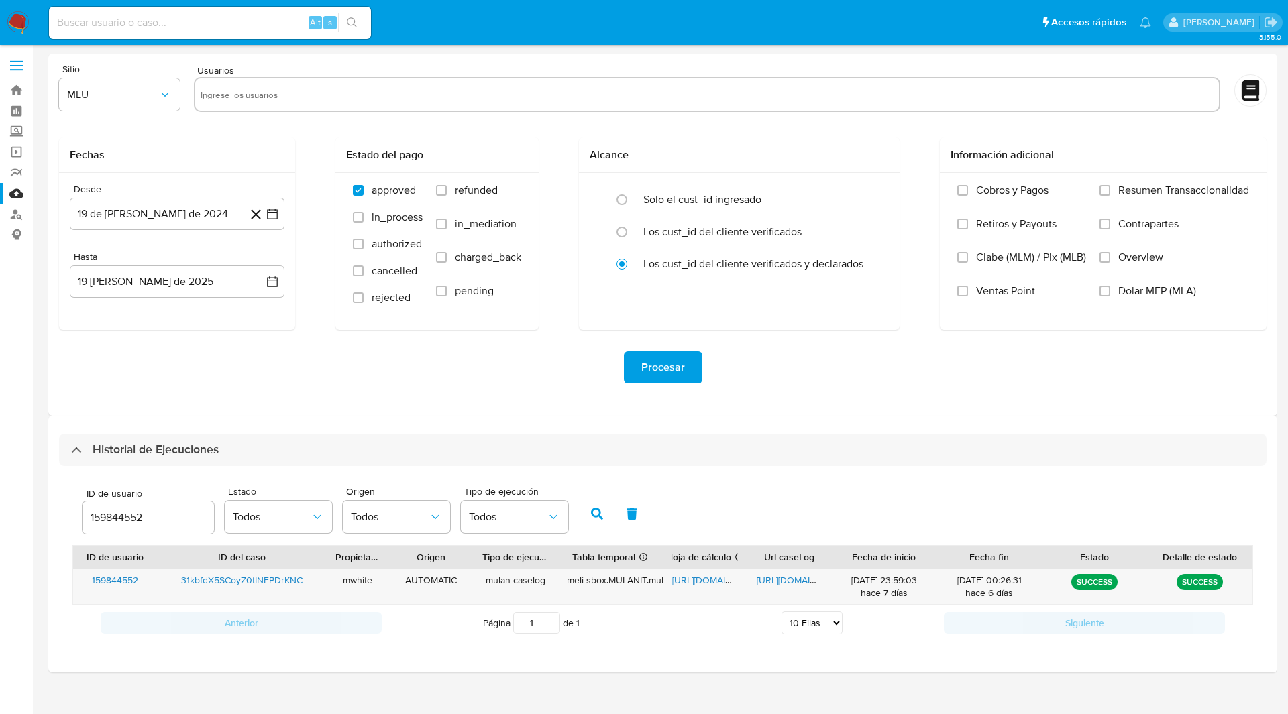
select select "10"
click at [123, 521] on input "159844552" at bounding box center [147, 517] width 131 height 17
paste input "2547398157"
type input "2547398157"
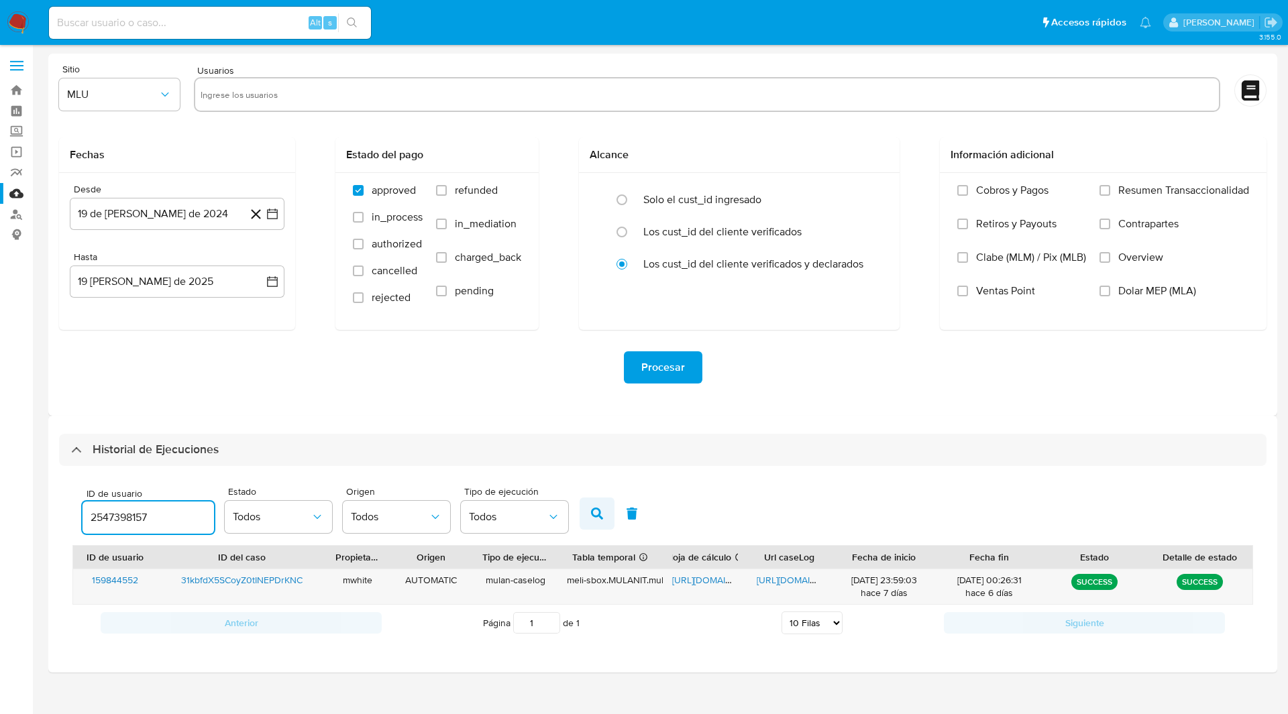
click at [602, 514] on icon "button" at bounding box center [597, 514] width 12 height 12
click at [691, 581] on span "[URL][DOMAIN_NAME]" at bounding box center [718, 579] width 93 height 13
click at [761, 581] on span "[URL][DOMAIN_NAME]" at bounding box center [802, 579] width 93 height 13
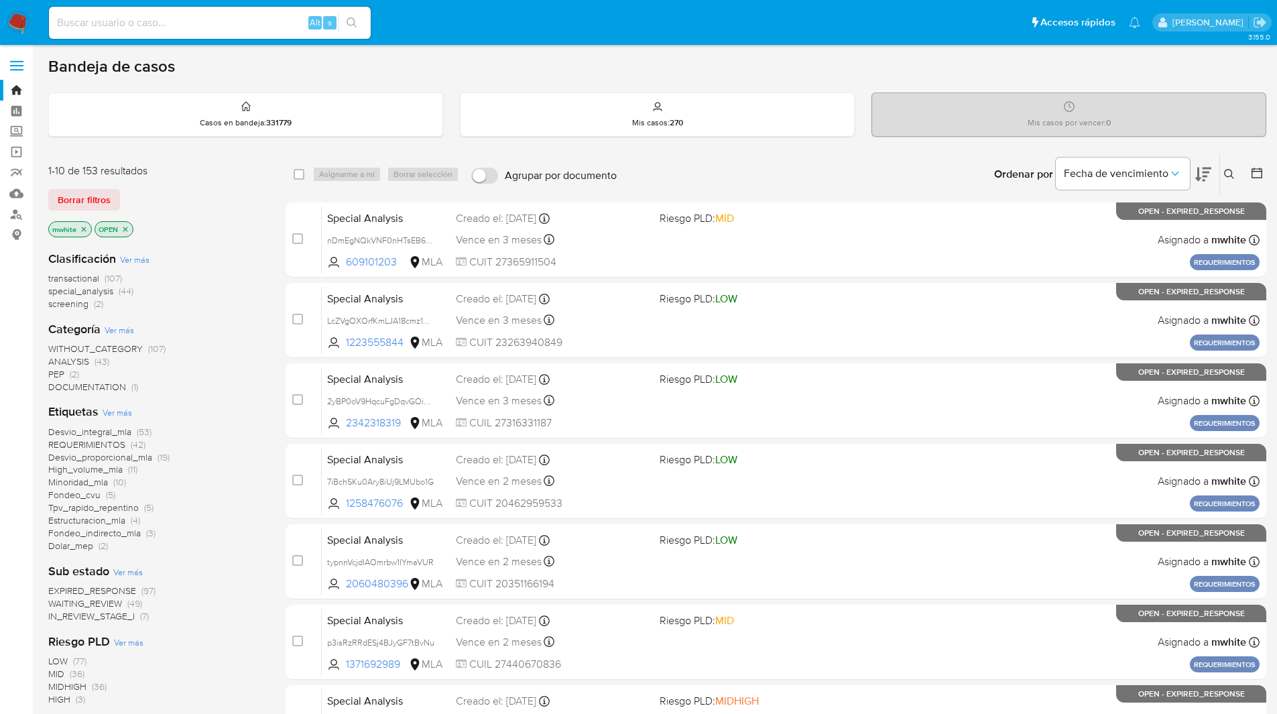
click at [83, 229] on icon "close-filter" at bounding box center [84, 229] width 5 height 5
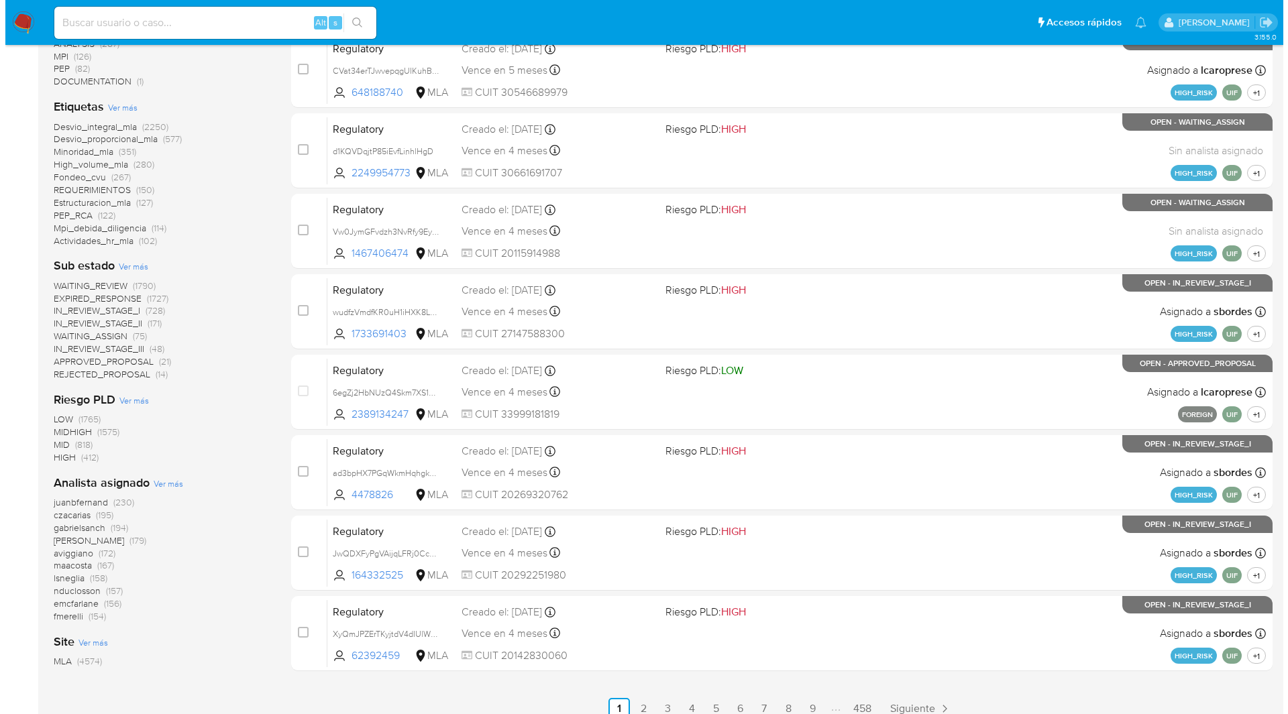
scroll to position [357, 0]
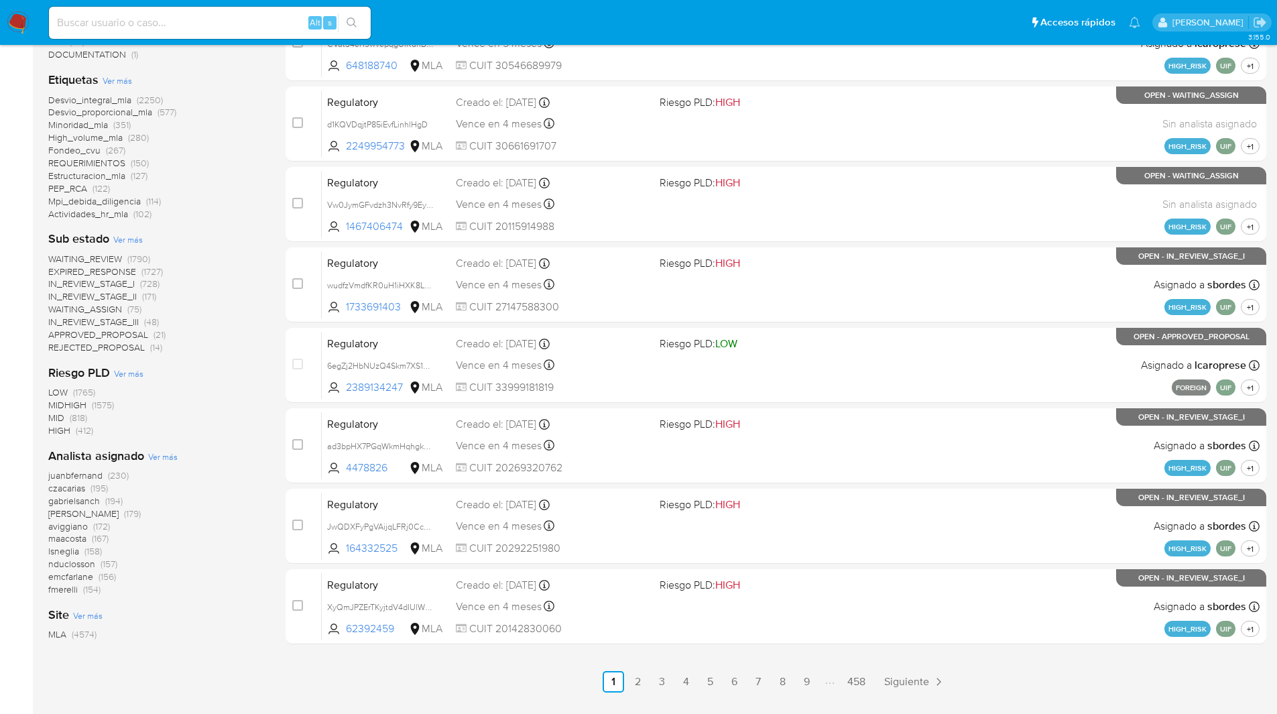
click at [164, 450] on div "Analista asignado Ver más juanbfernand (230) czacarias (195) gabrielsanch (194)…" at bounding box center [156, 522] width 216 height 148
click at [162, 459] on span "Ver más" at bounding box center [163, 457] width 30 height 12
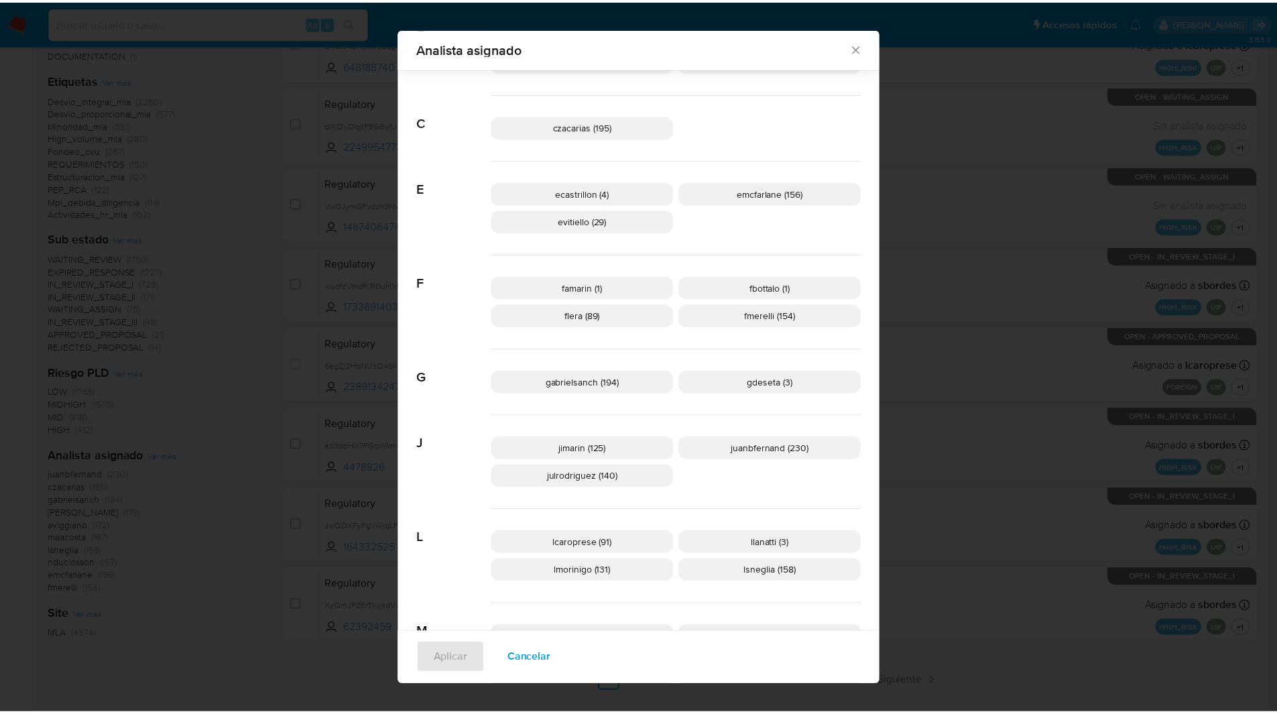
scroll to position [152, 0]
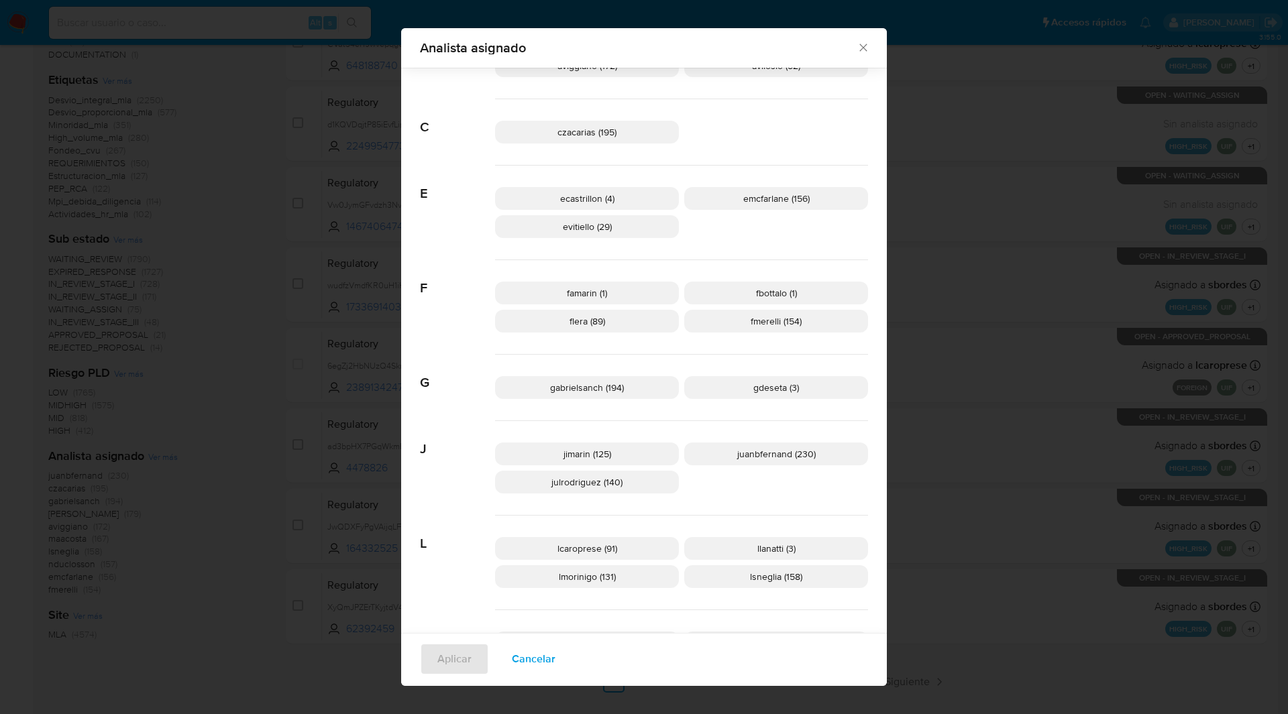
click at [860, 48] on icon "Cerrar" at bounding box center [862, 47] width 13 height 13
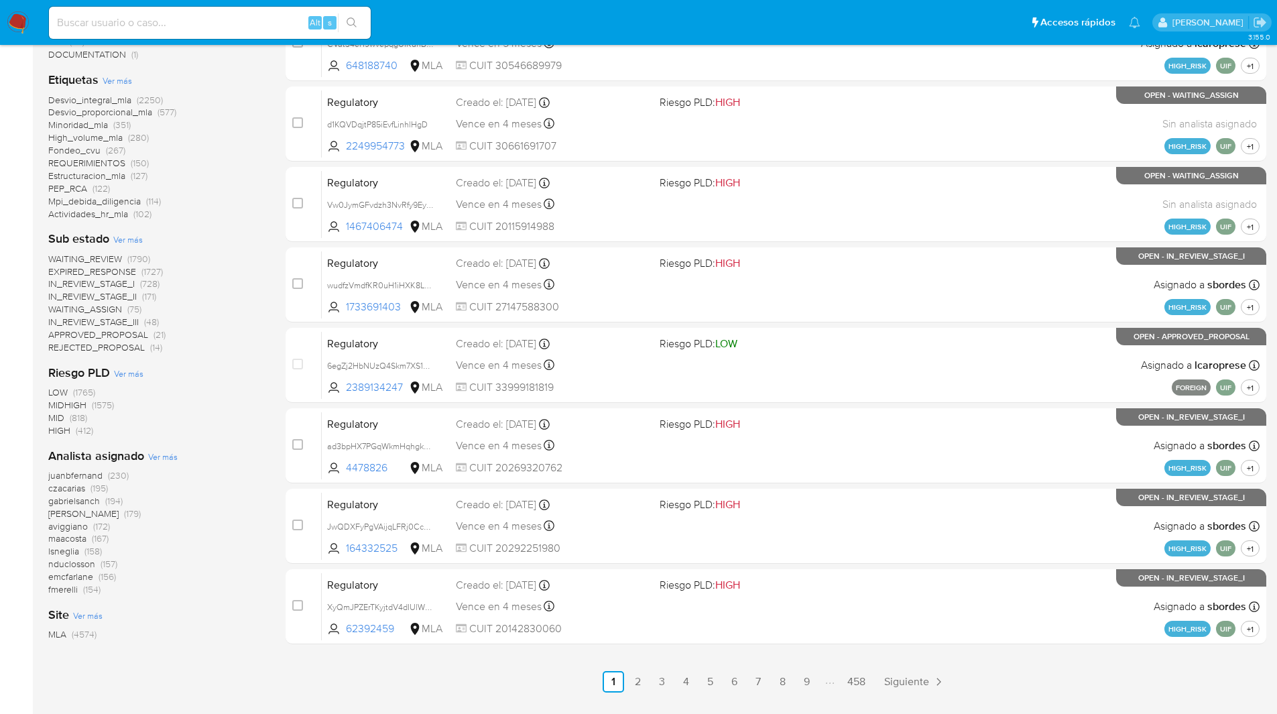
scroll to position [0, 0]
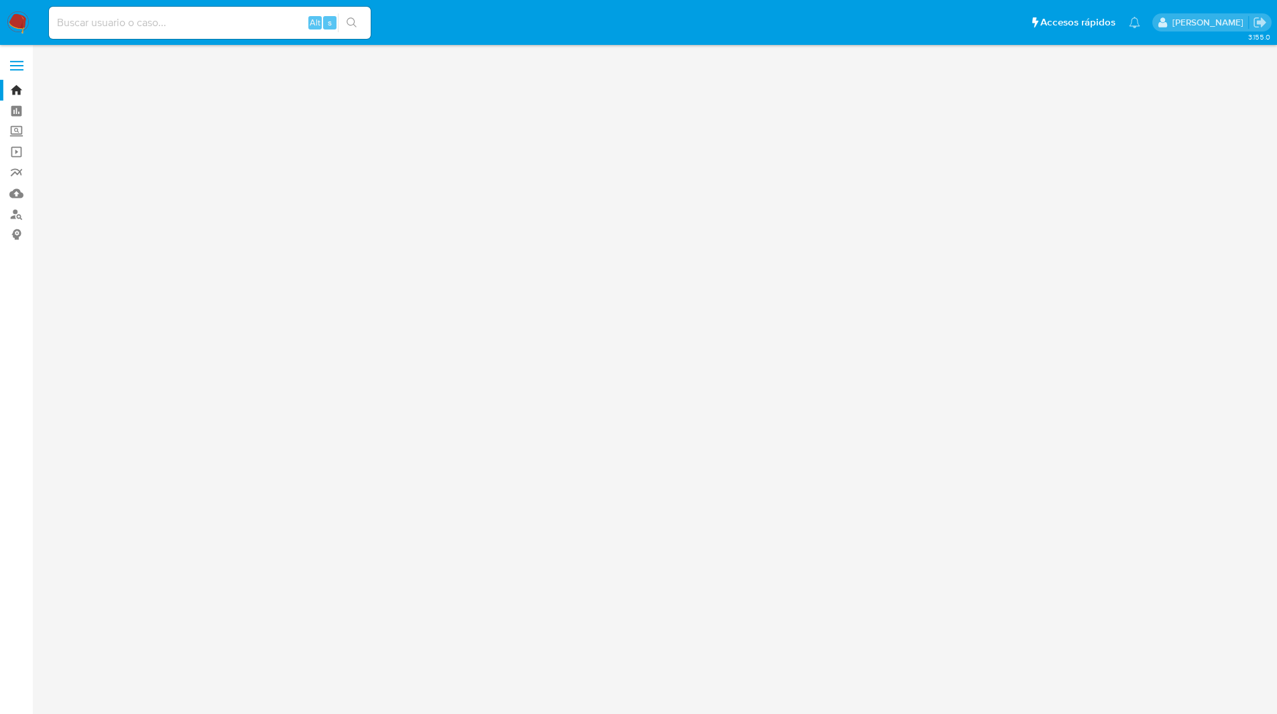
click at [920, 25] on ul "Pausado Ver notificaciones Alt s Accesos rápidos Presiona las siguientes teclas…" at bounding box center [594, 22] width 1105 height 34
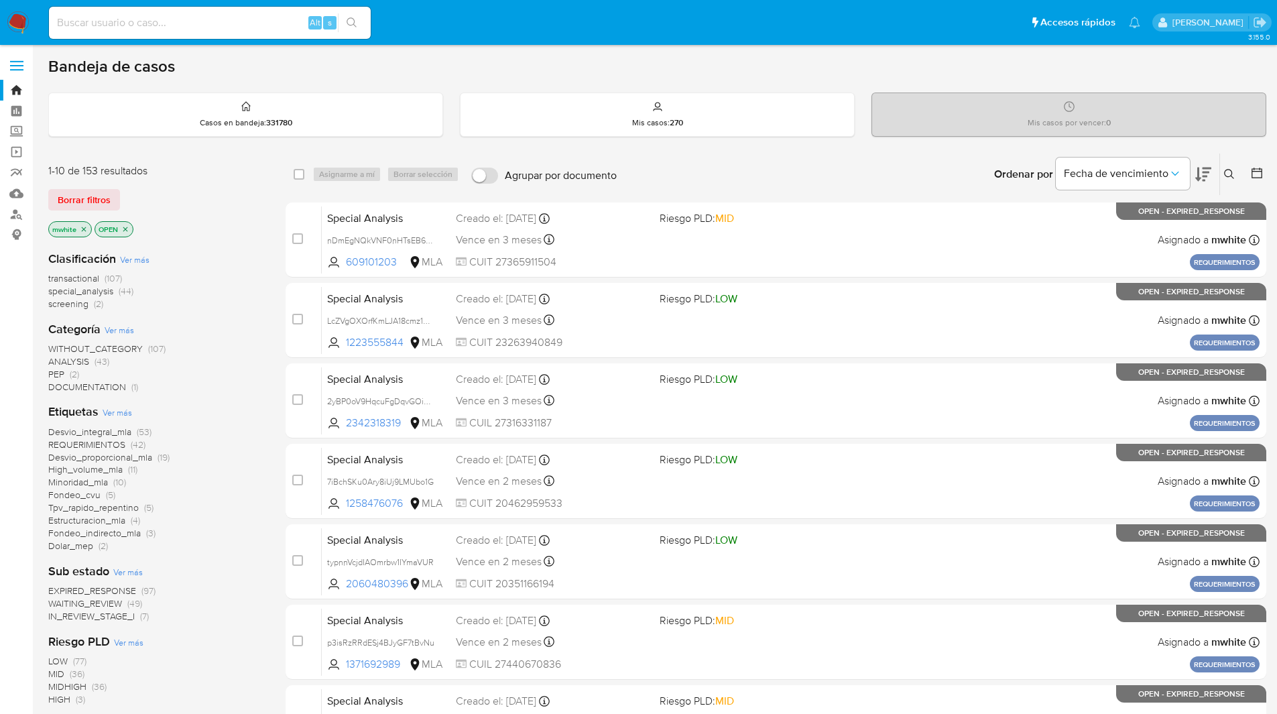
click at [1229, 162] on div "Ingrese ID de usuario o caso Buscar Borrar filtros" at bounding box center [1231, 175] width 23 height 42
click at [1231, 168] on button at bounding box center [1231, 174] width 22 height 16
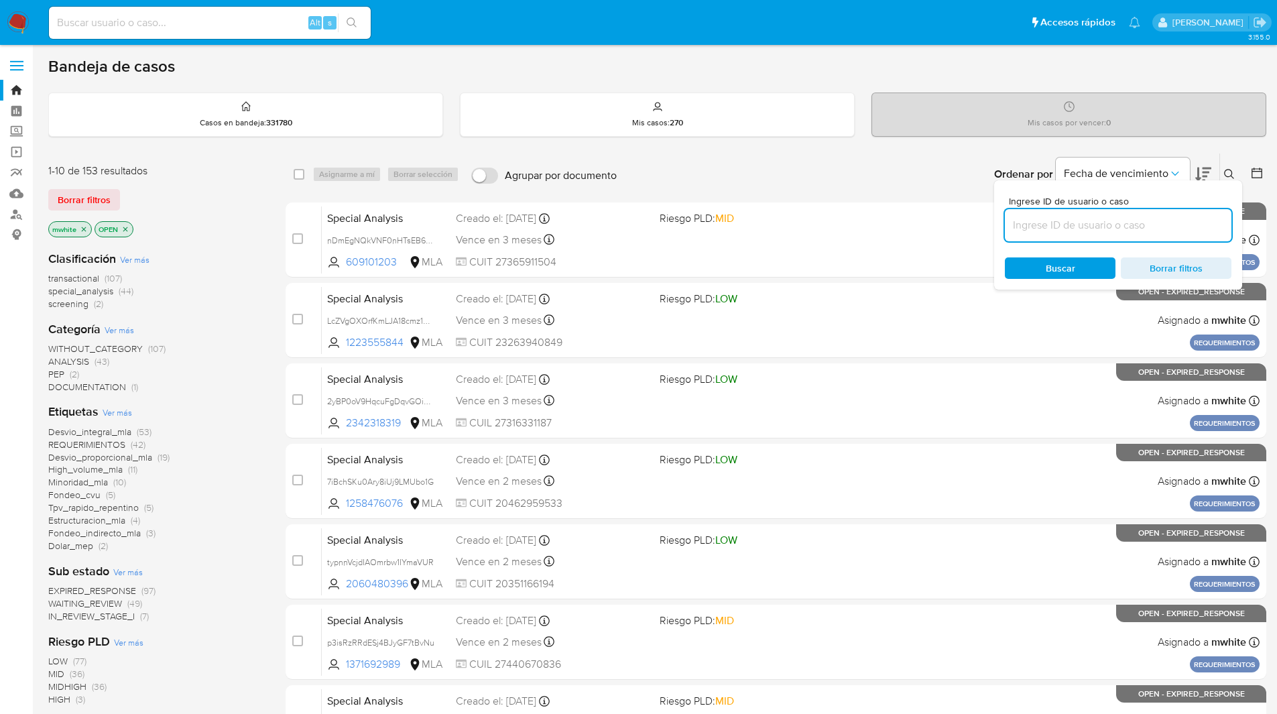
click at [1055, 231] on input at bounding box center [1118, 225] width 227 height 17
type input "P2mvvFCFLhTzW2PLyeC2gkmf"
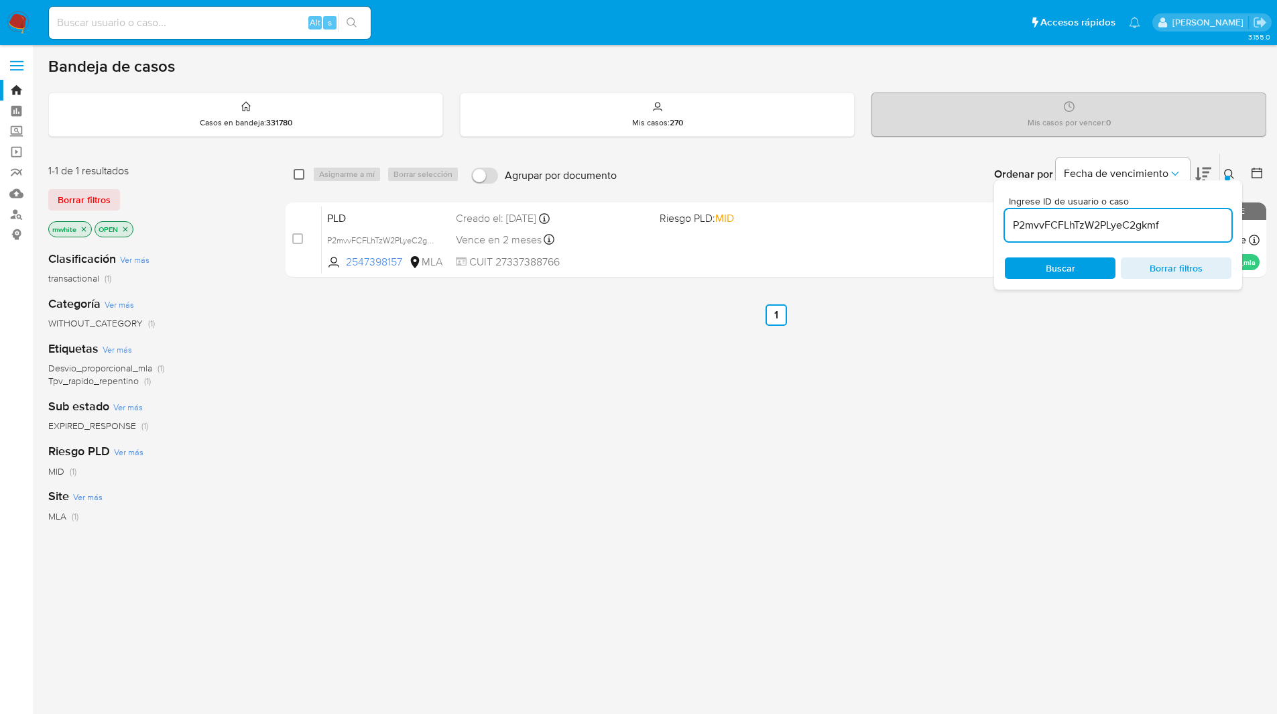
click at [298, 176] on input "checkbox" at bounding box center [299, 174] width 11 height 11
checkbox input "true"
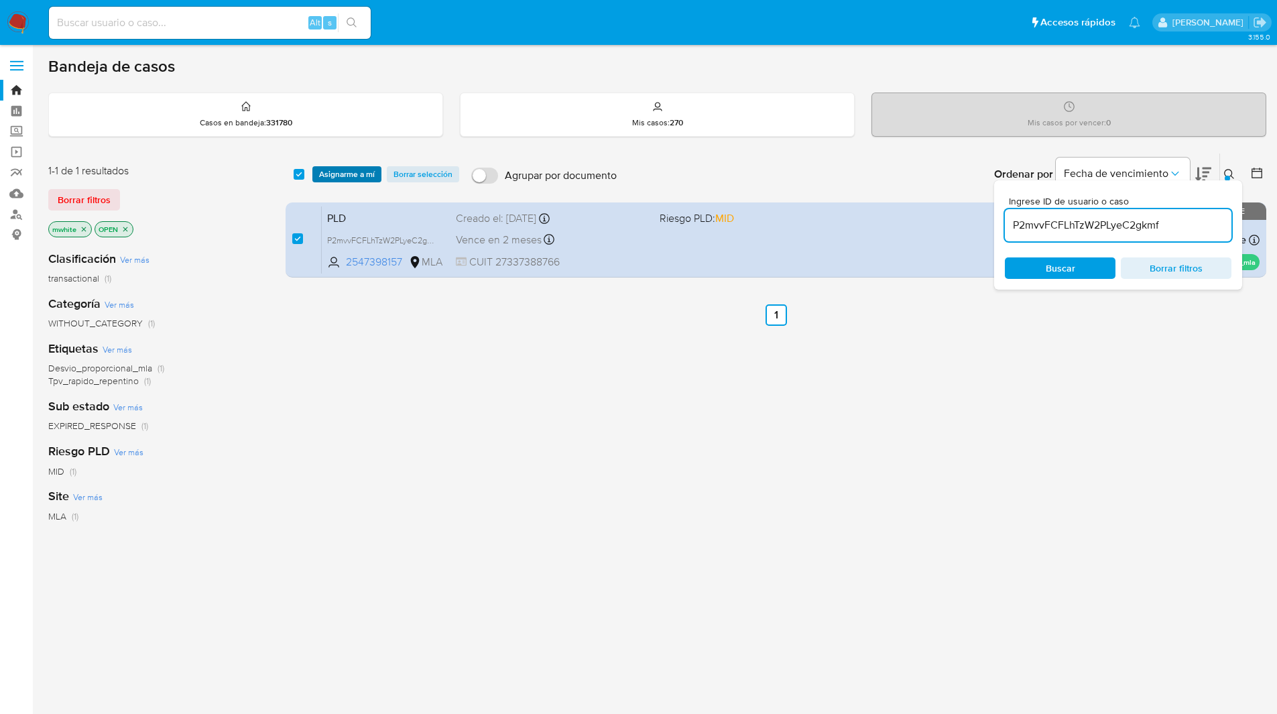
click at [334, 170] on span "Asignarme a mí" at bounding box center [347, 174] width 56 height 13
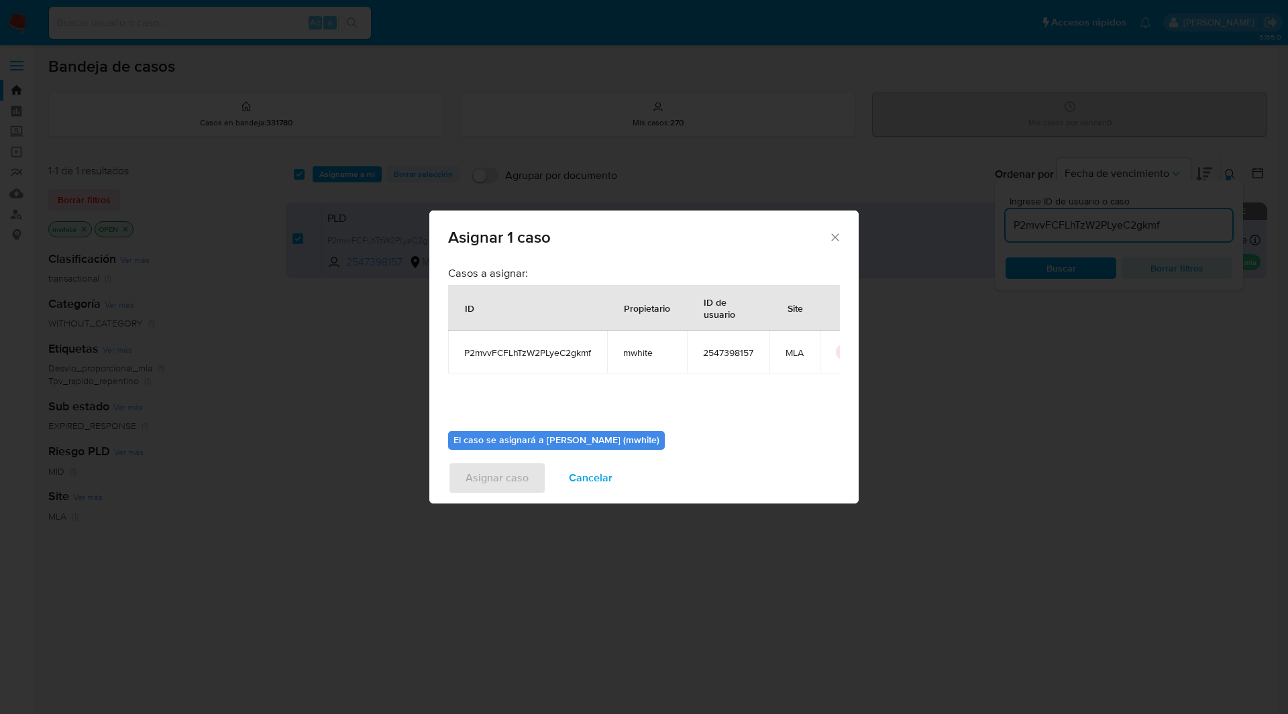
click at [635, 349] on span "mwhite" at bounding box center [647, 353] width 48 height 12
copy span "mwhite"
click at [524, 349] on span "P2mvvFCFLhTzW2PLyeC2gkmf" at bounding box center [527, 353] width 127 height 12
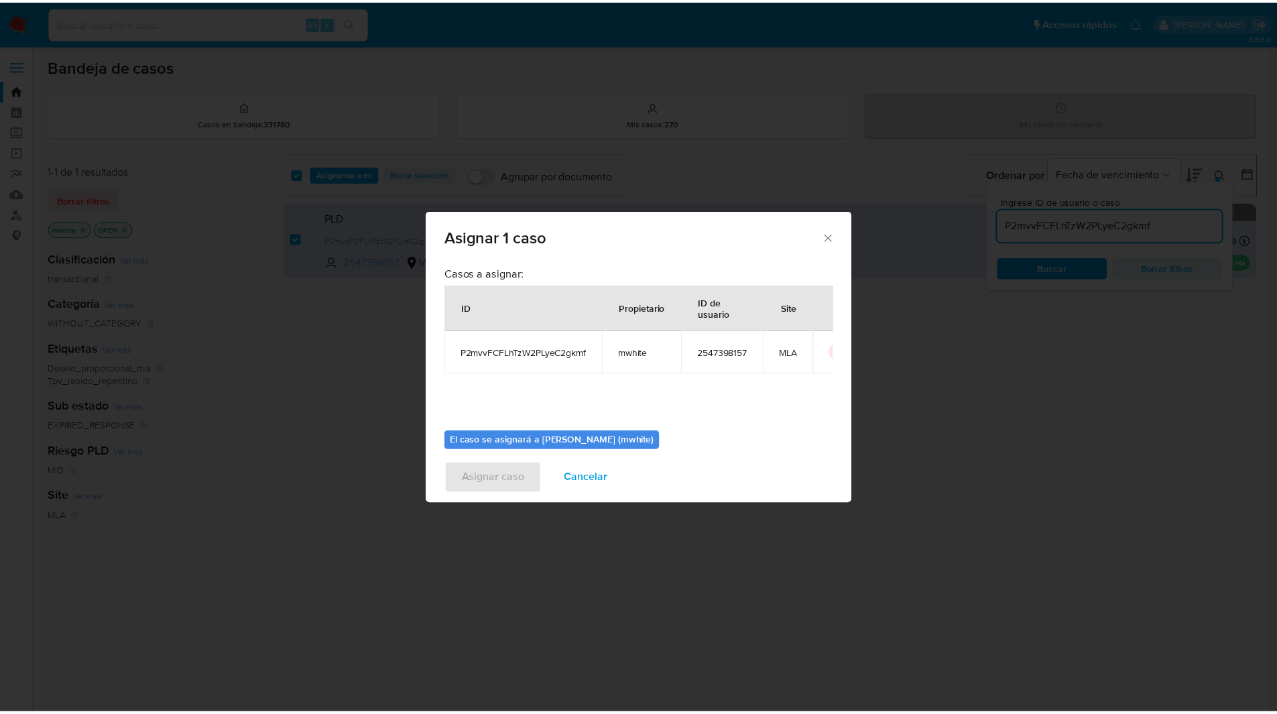
scroll to position [70, 0]
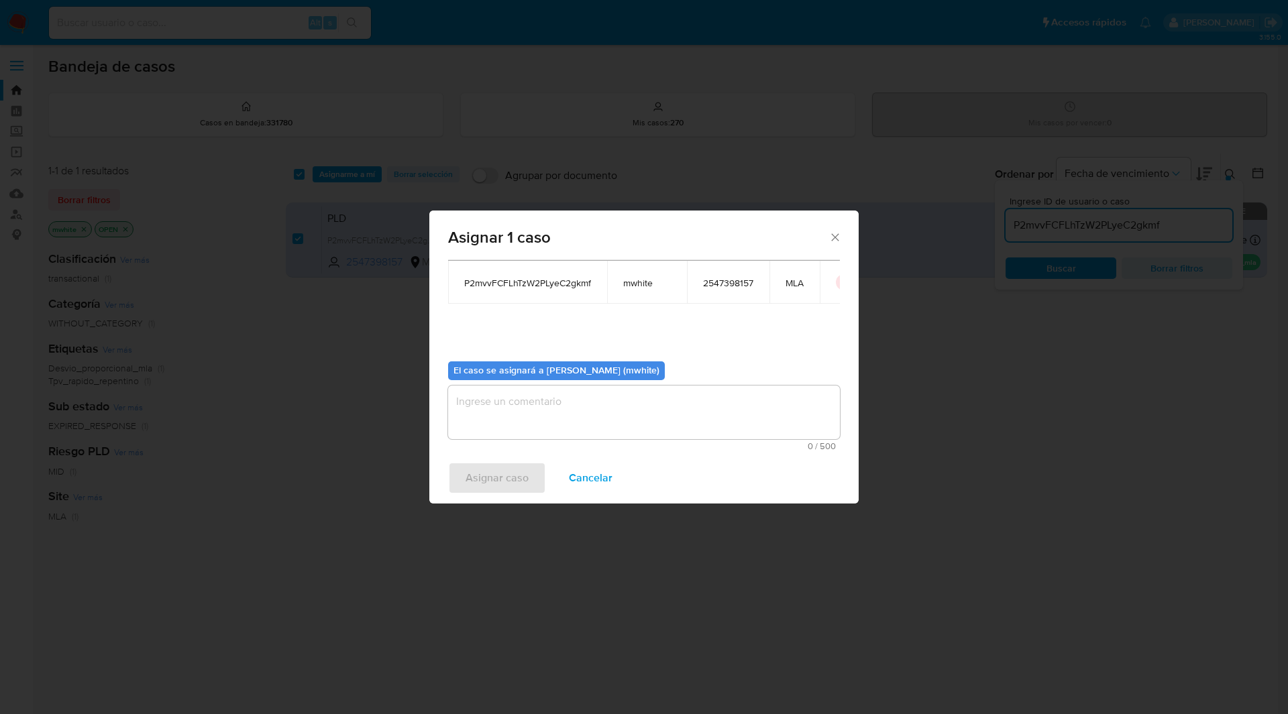
click at [529, 410] on textarea "assign-modal" at bounding box center [644, 413] width 392 height 54
paste textarea "mwhite"
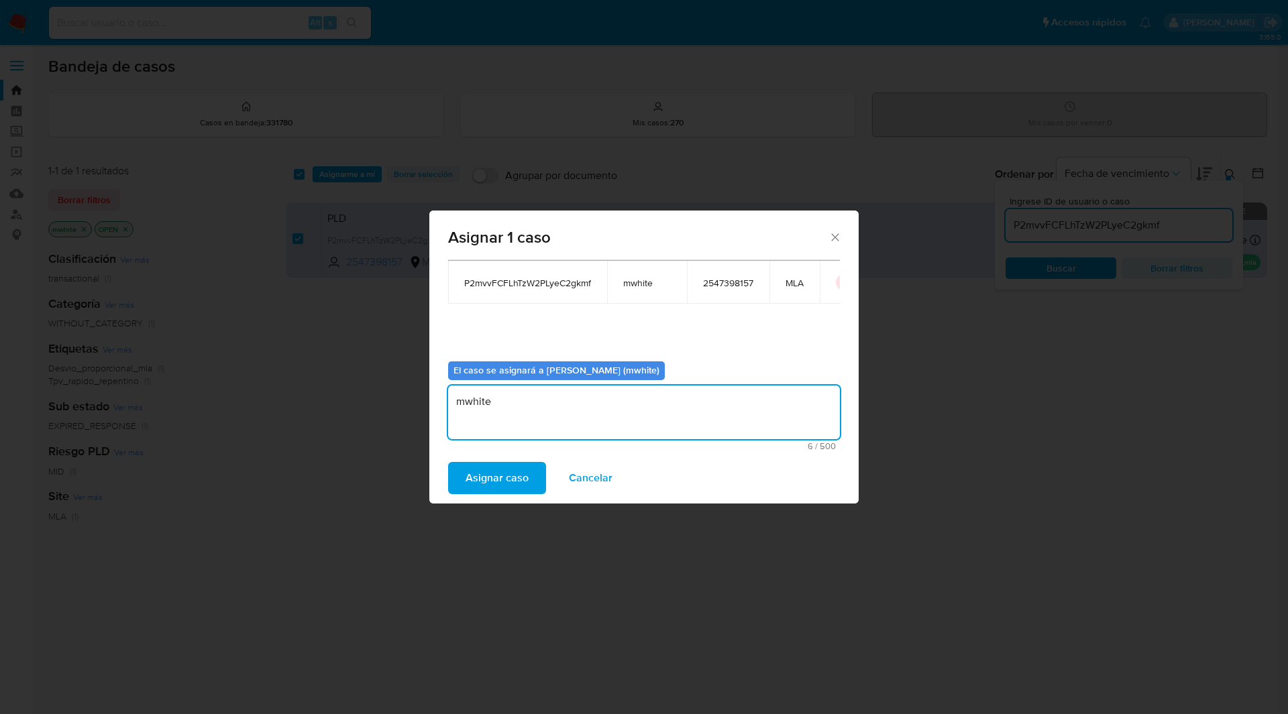
type textarea "mwhite"
click at [490, 457] on div "Asignar caso Cancelar" at bounding box center [643, 478] width 429 height 51
click at [494, 473] on span "Asignar caso" at bounding box center [496, 478] width 63 height 30
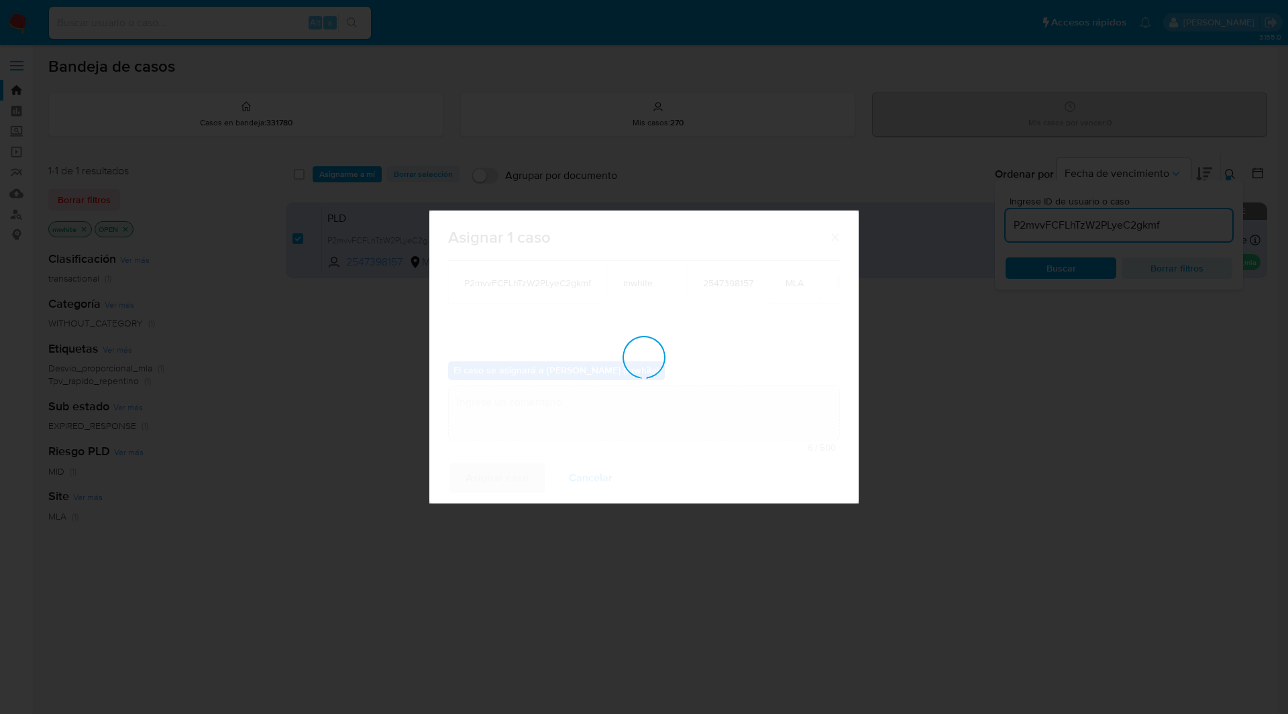
checkbox input "false"
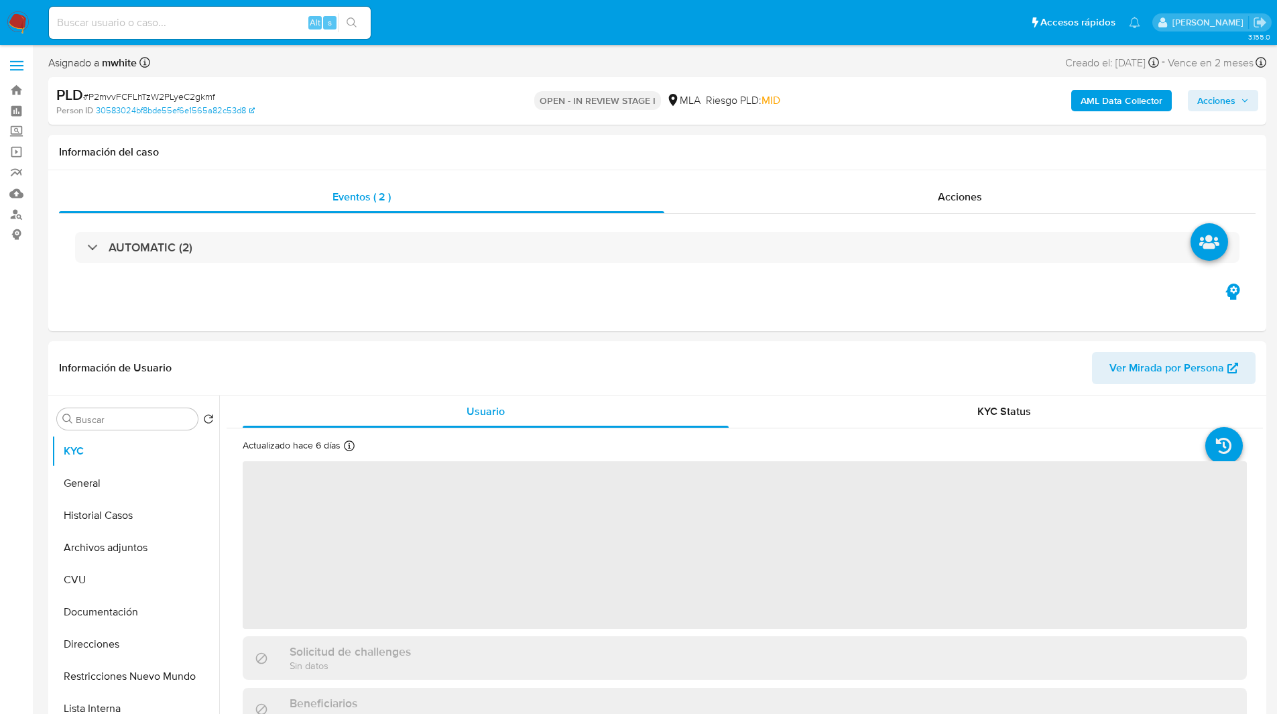
click at [702, 111] on div "OPEN - IN REVIEW STAGE I MLA Riesgo PLD: MID" at bounding box center [657, 101] width 397 height 32
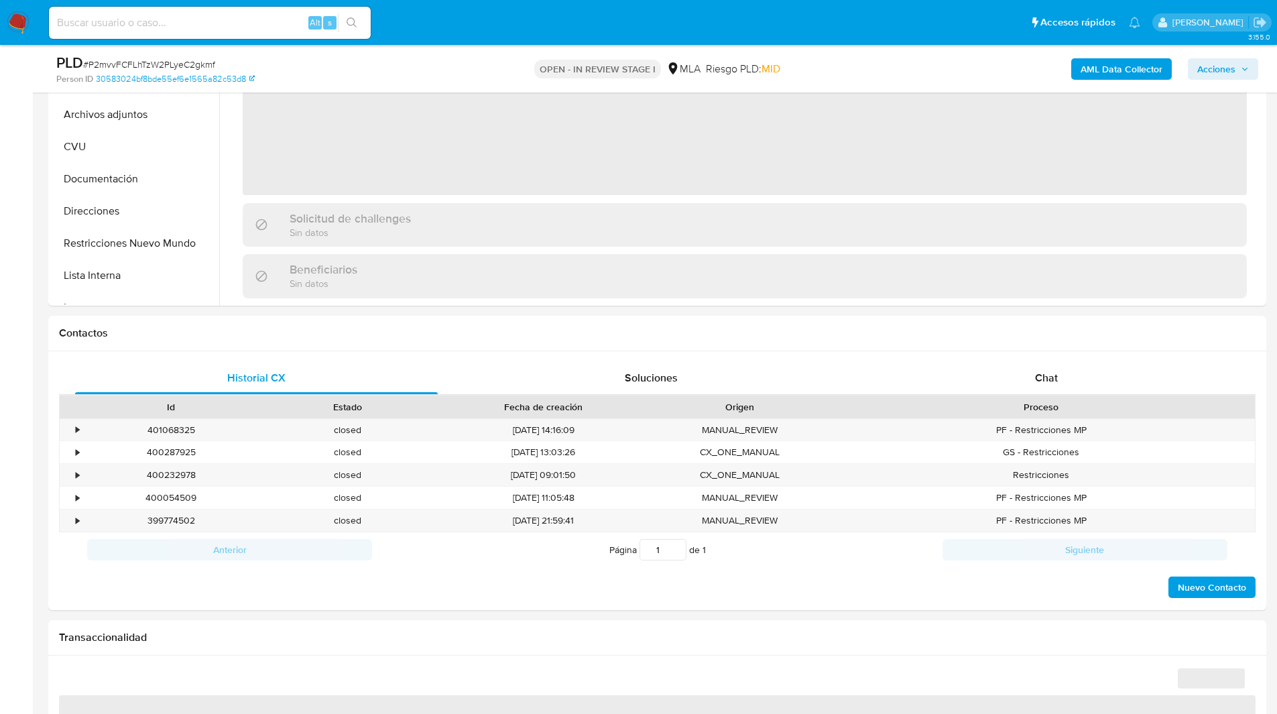
scroll to position [664, 0]
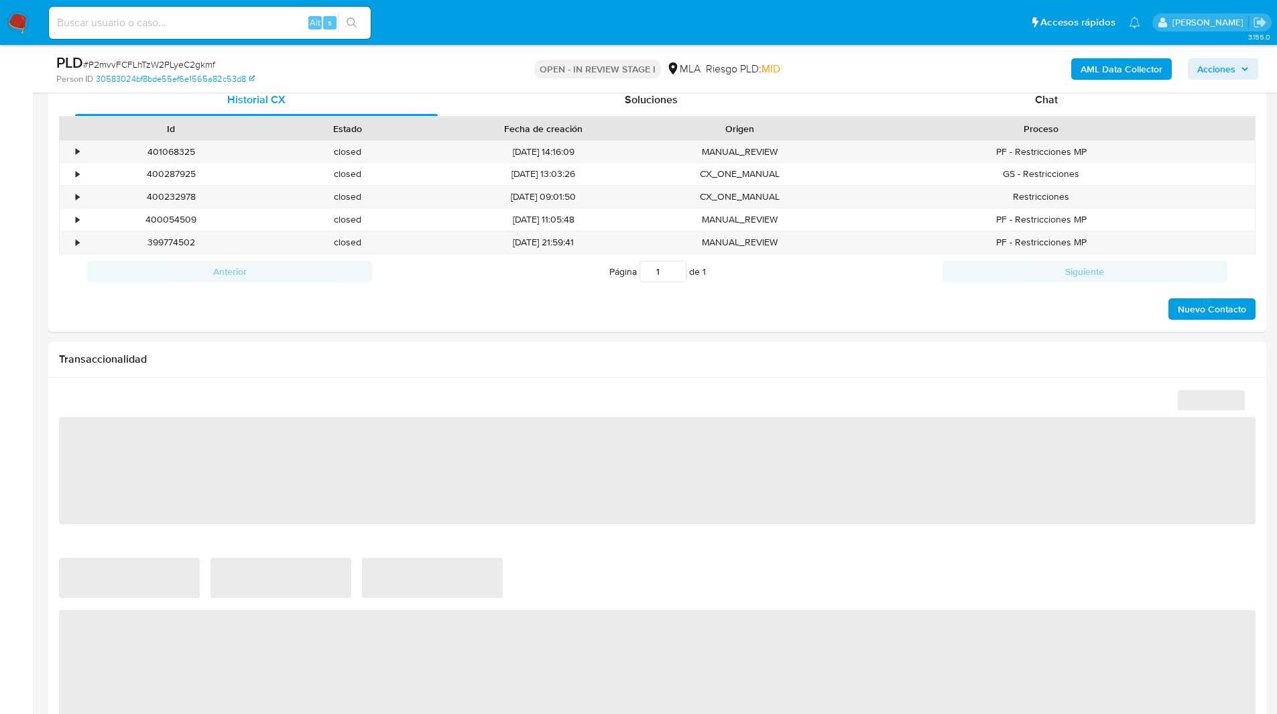
click at [986, 89] on div "PLD # P2mvvFCFLhTzW2PLyeC2gkmf Person ID 30583024bf8bde55ef6e1565a82c53d8 OPEN …" at bounding box center [657, 69] width 1218 height 48
select select "10"
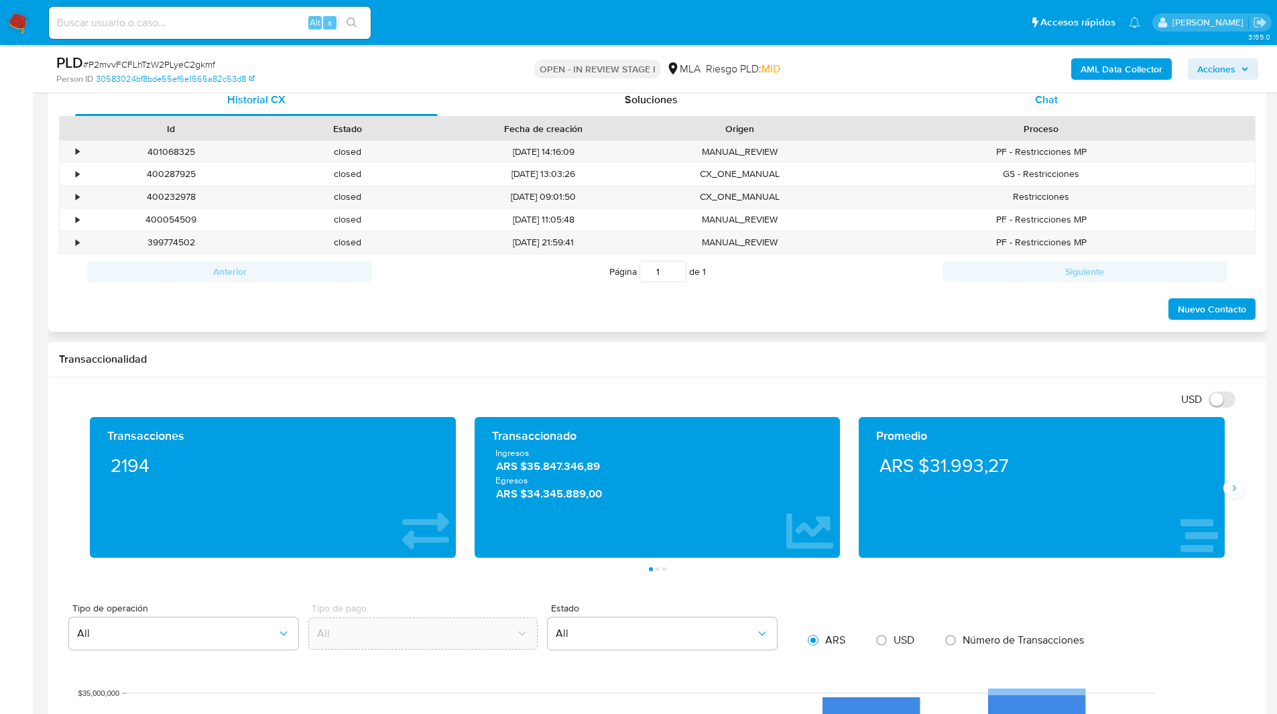
click at [1013, 106] on div "Chat" at bounding box center [1046, 100] width 363 height 32
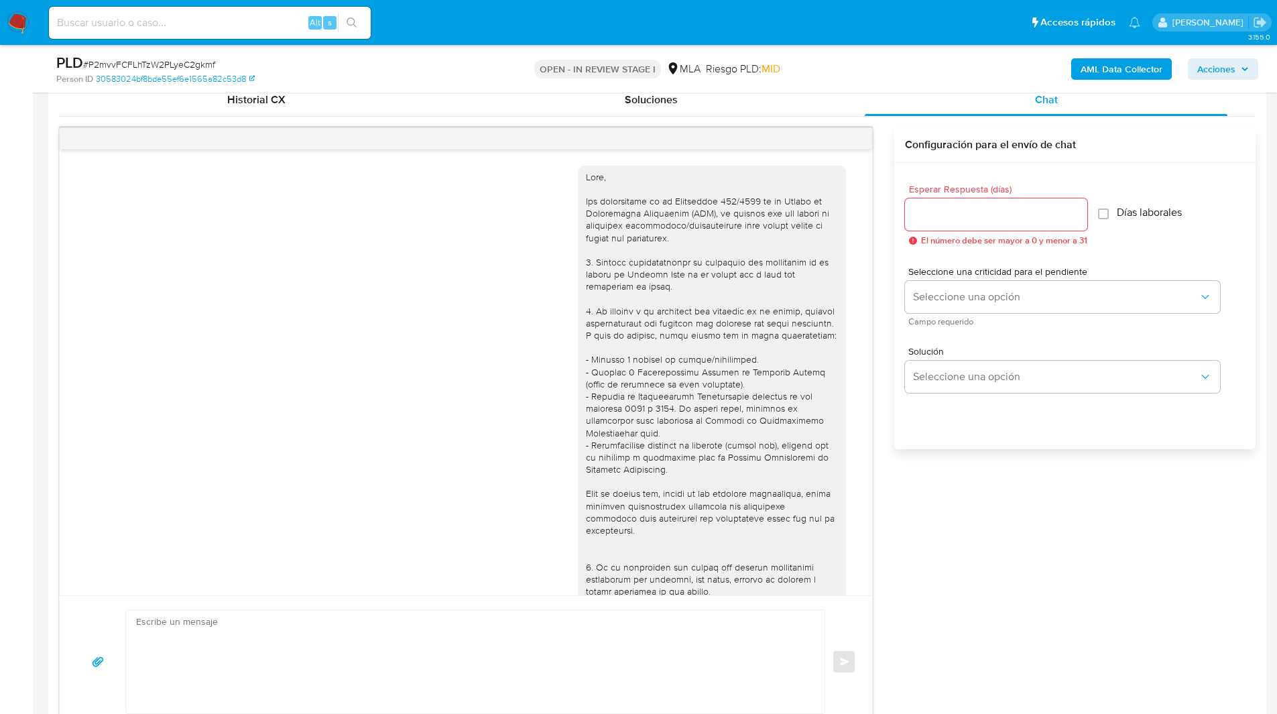
scroll to position [609, 0]
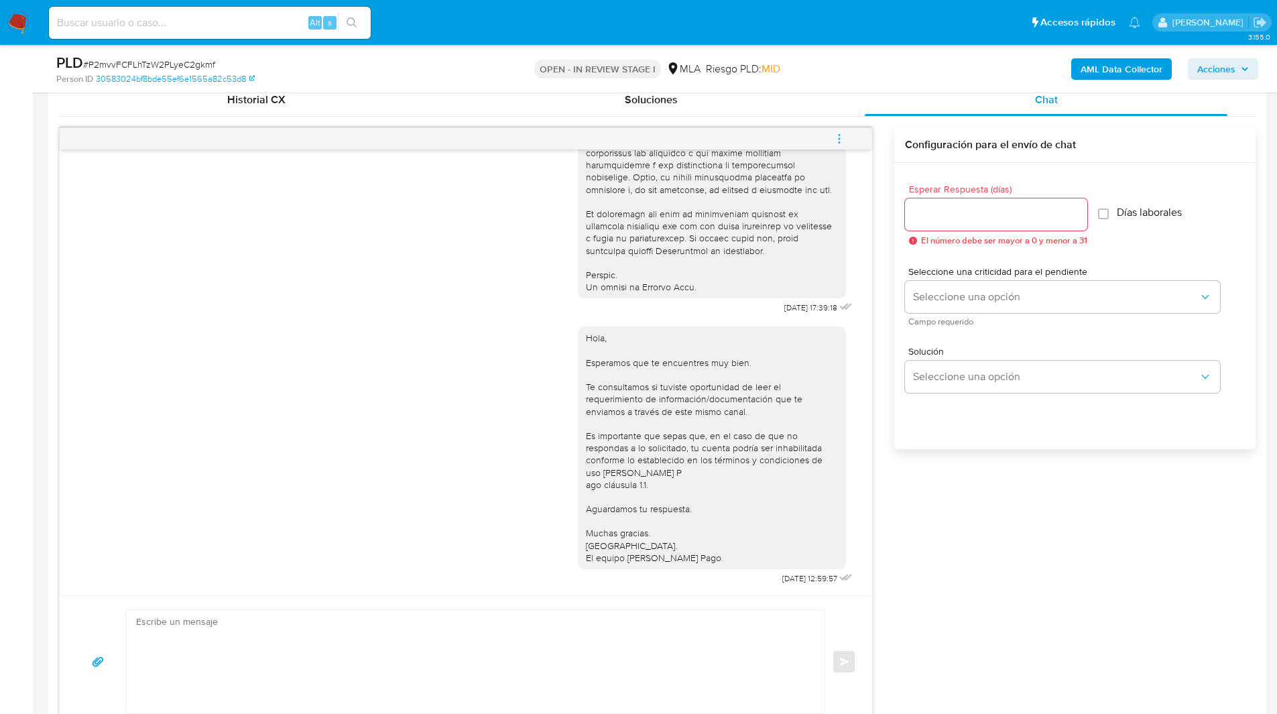
click at [842, 139] on icon "menu-action" at bounding box center [840, 139] width 12 height 12
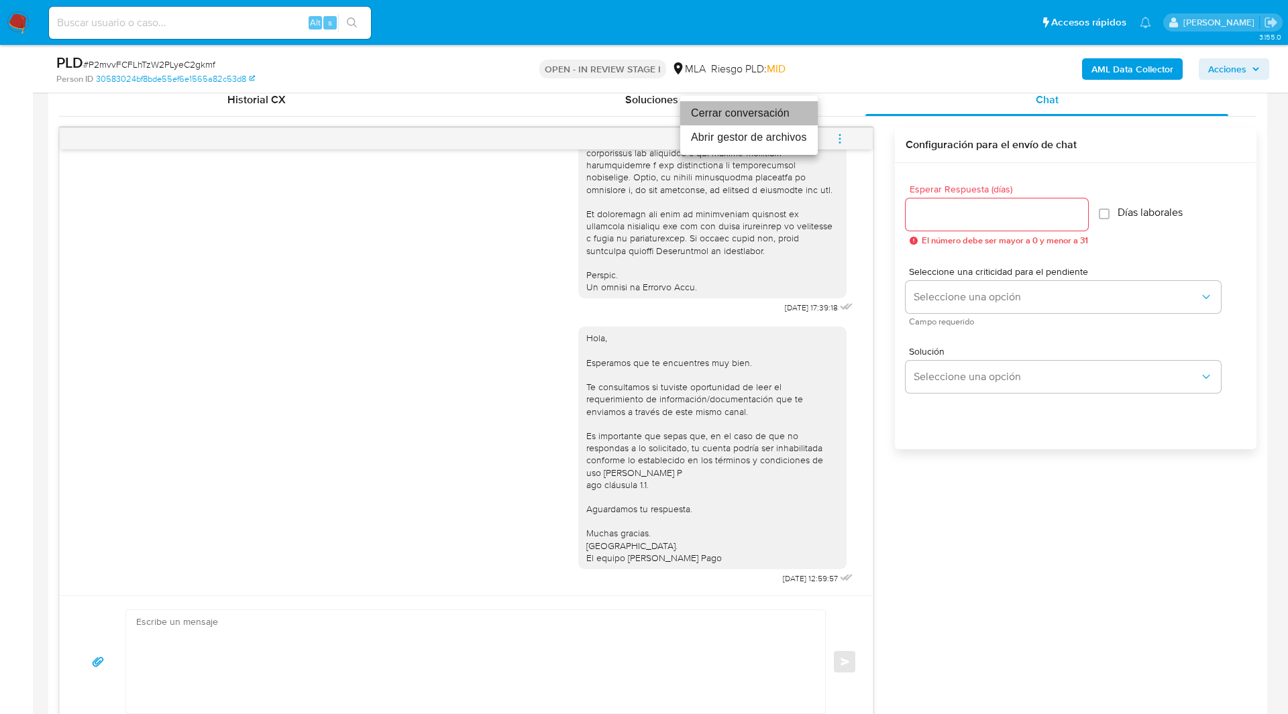
click at [777, 122] on li "Cerrar conversación" at bounding box center [748, 113] width 137 height 24
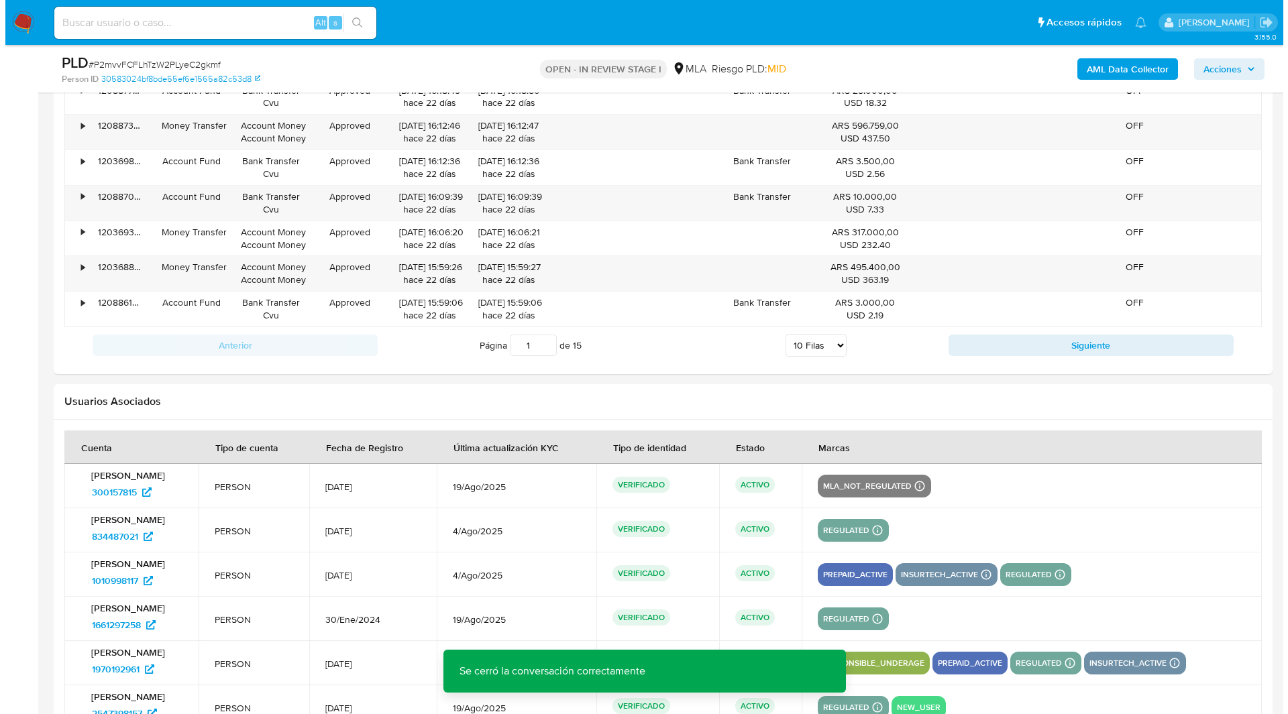
scroll to position [2580, 0]
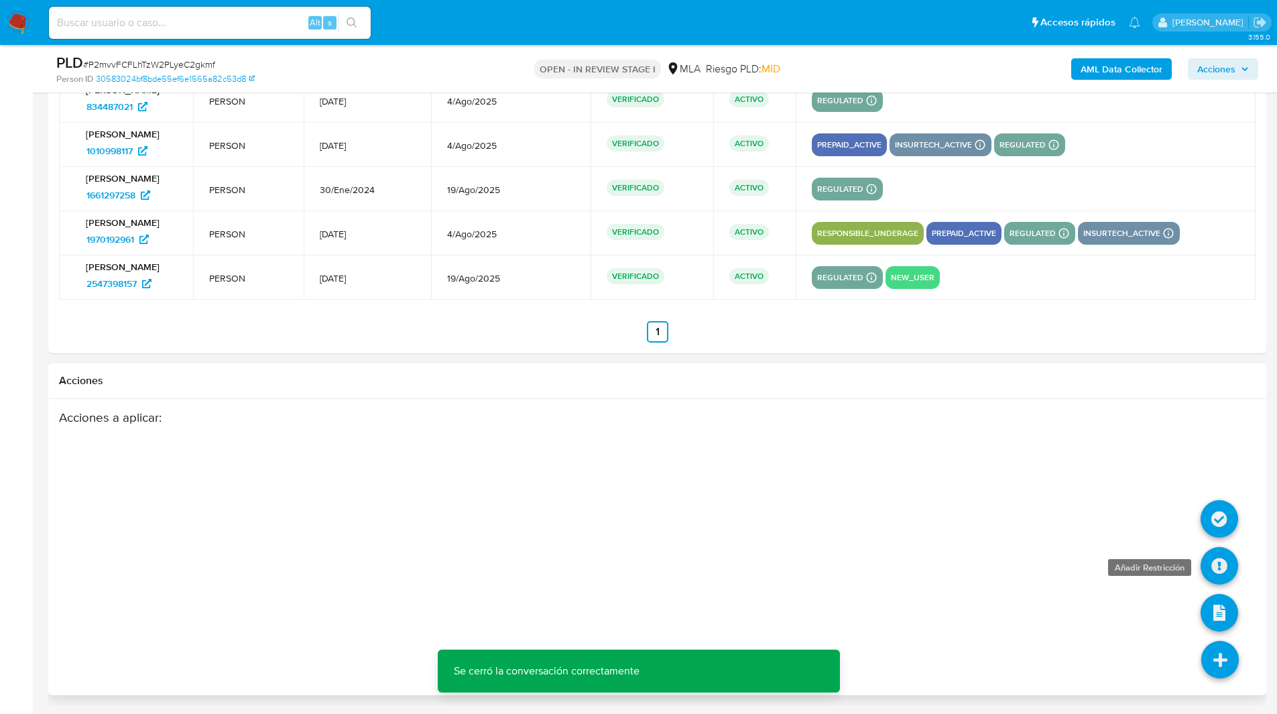
click at [1222, 554] on icon at bounding box center [1220, 566] width 38 height 38
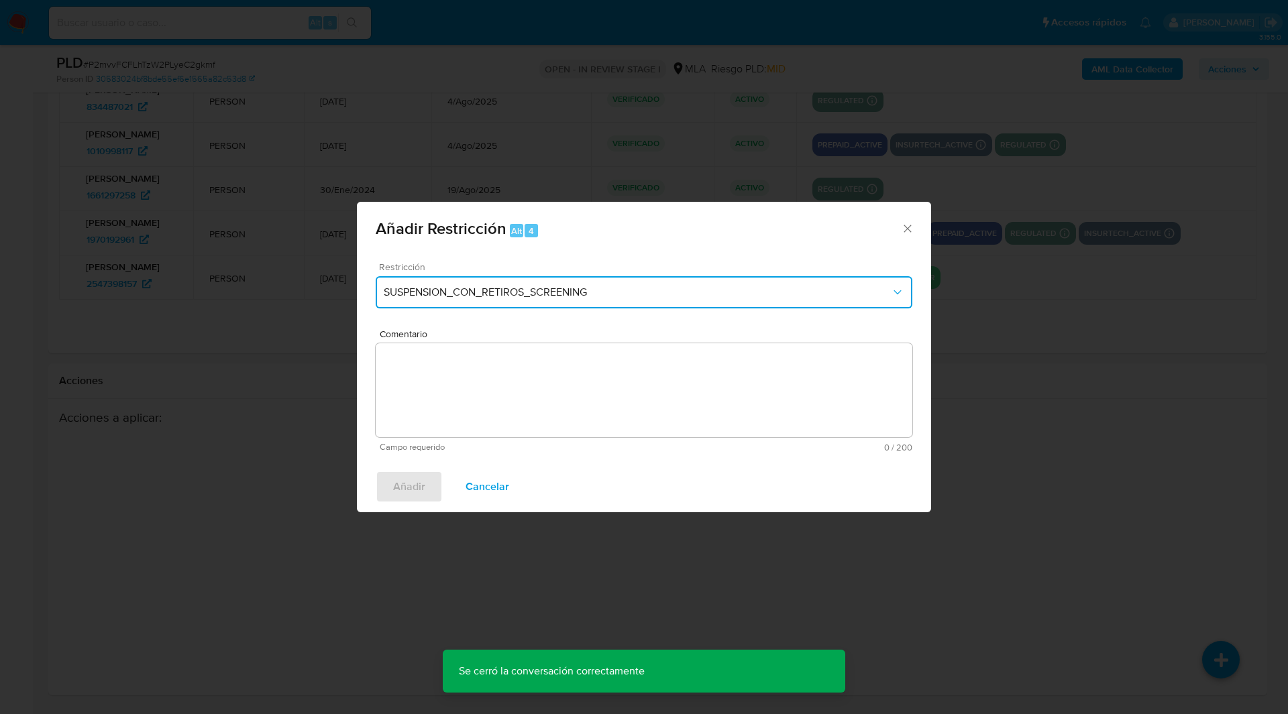
click at [746, 284] on button "SUSPENSION_CON_RETIROS_SCREENING" at bounding box center [644, 292] width 536 height 32
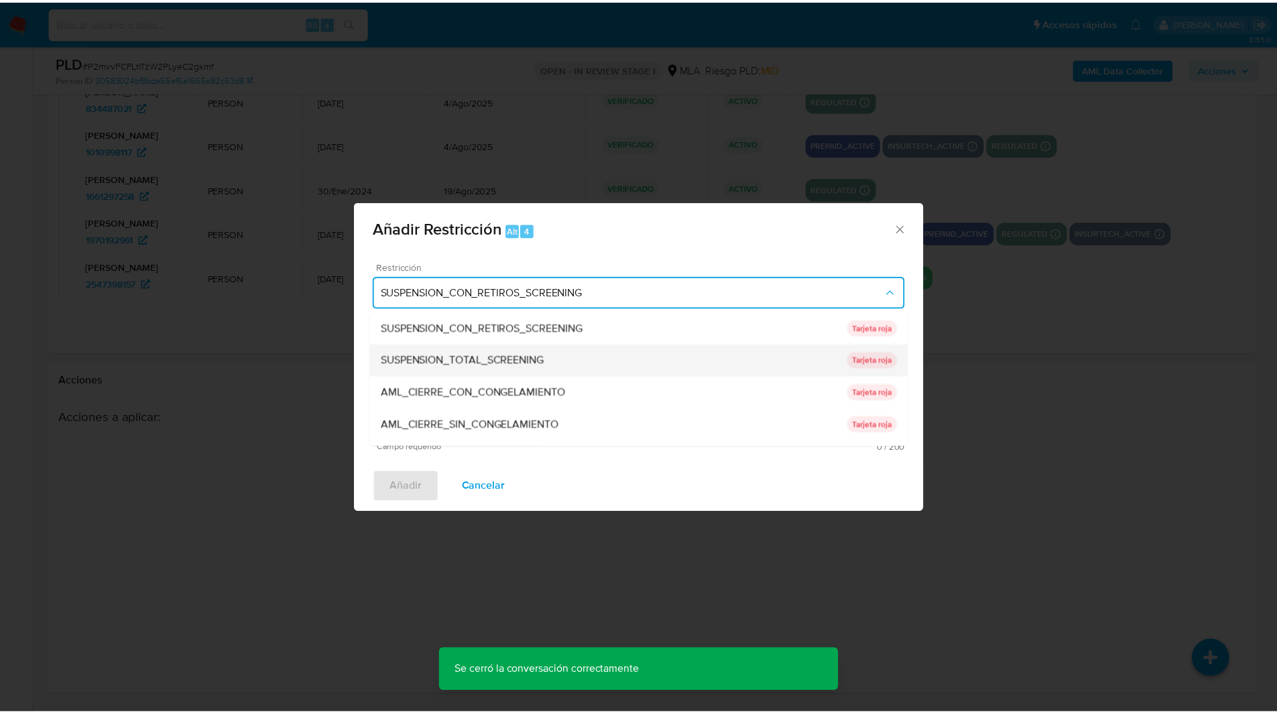
scroll to position [284, 0]
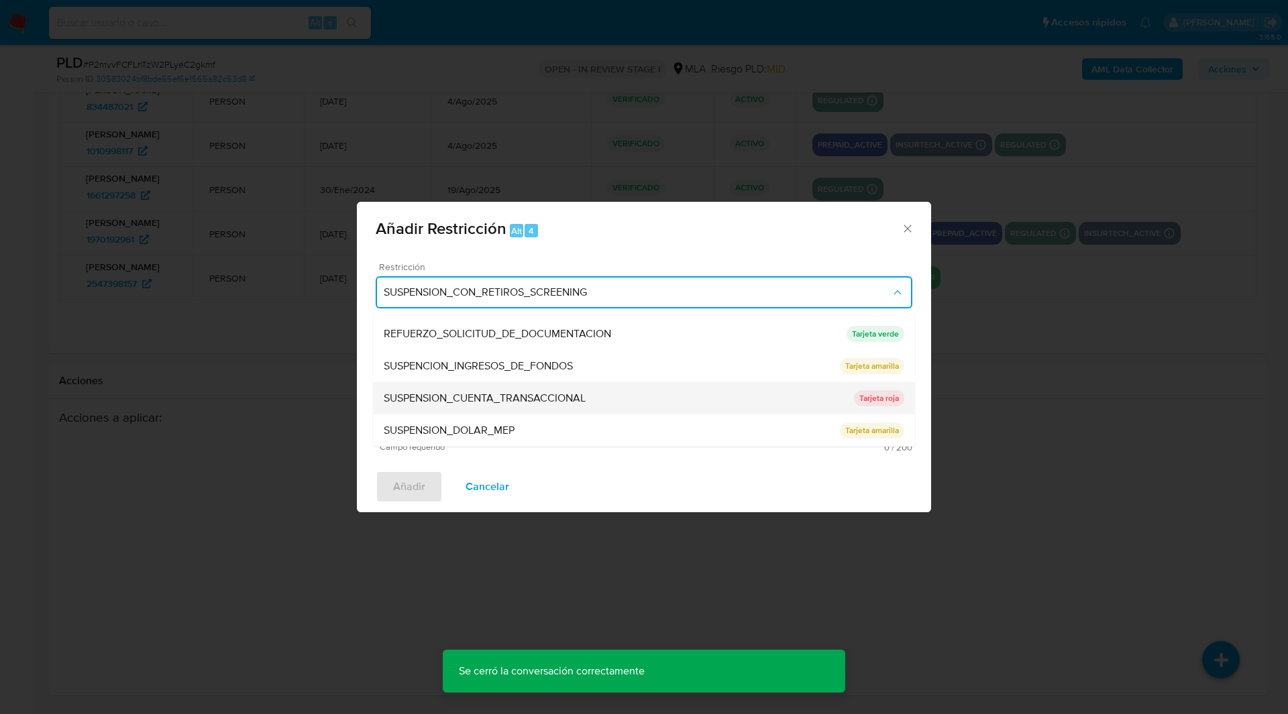
click at [453, 387] on div "SUSPENSION_CUENTA_TRANSACCIONAL" at bounding box center [619, 398] width 470 height 32
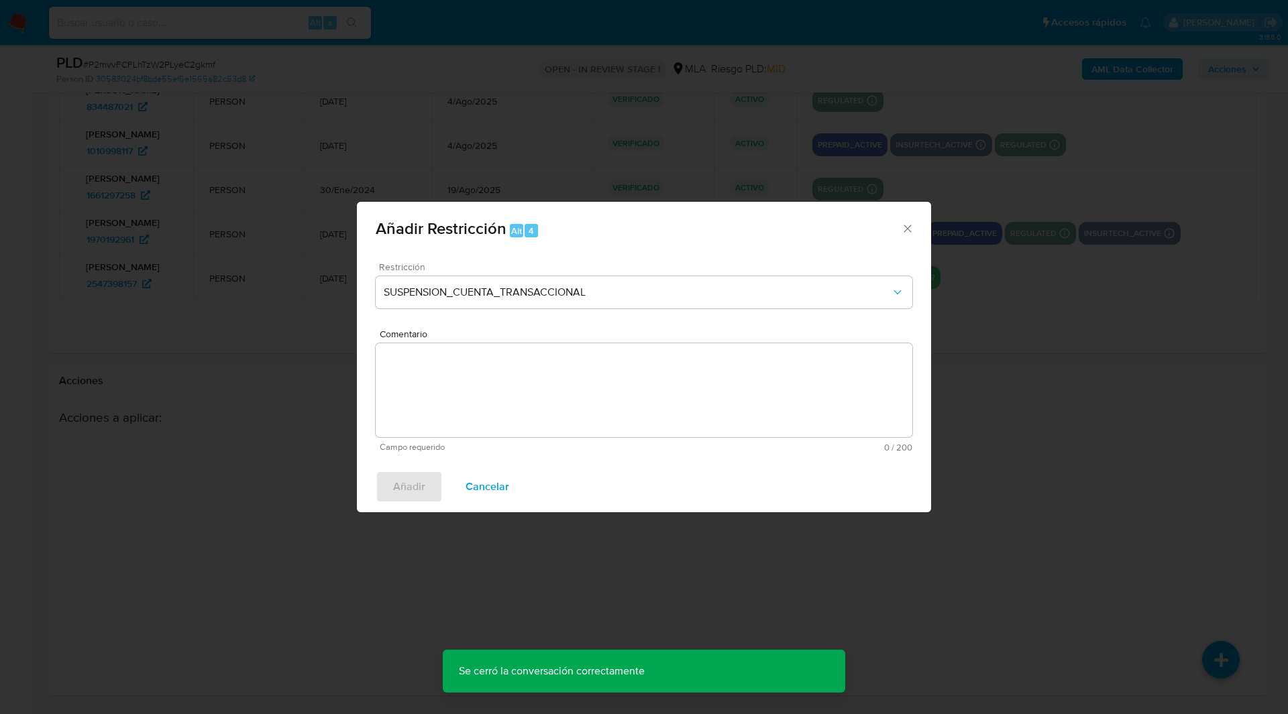
click at [554, 412] on textarea "Comentario" at bounding box center [644, 390] width 536 height 94
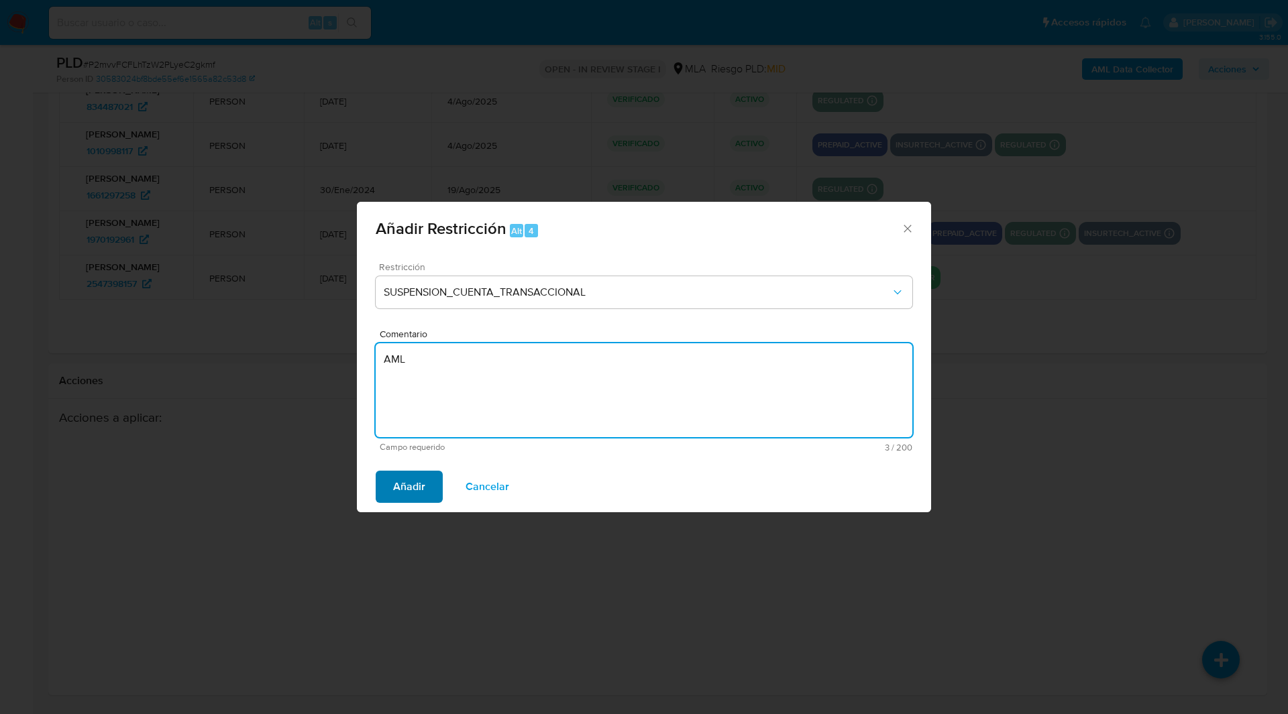
type textarea "AML"
click at [388, 490] on button "Añadir" at bounding box center [409, 487] width 67 height 32
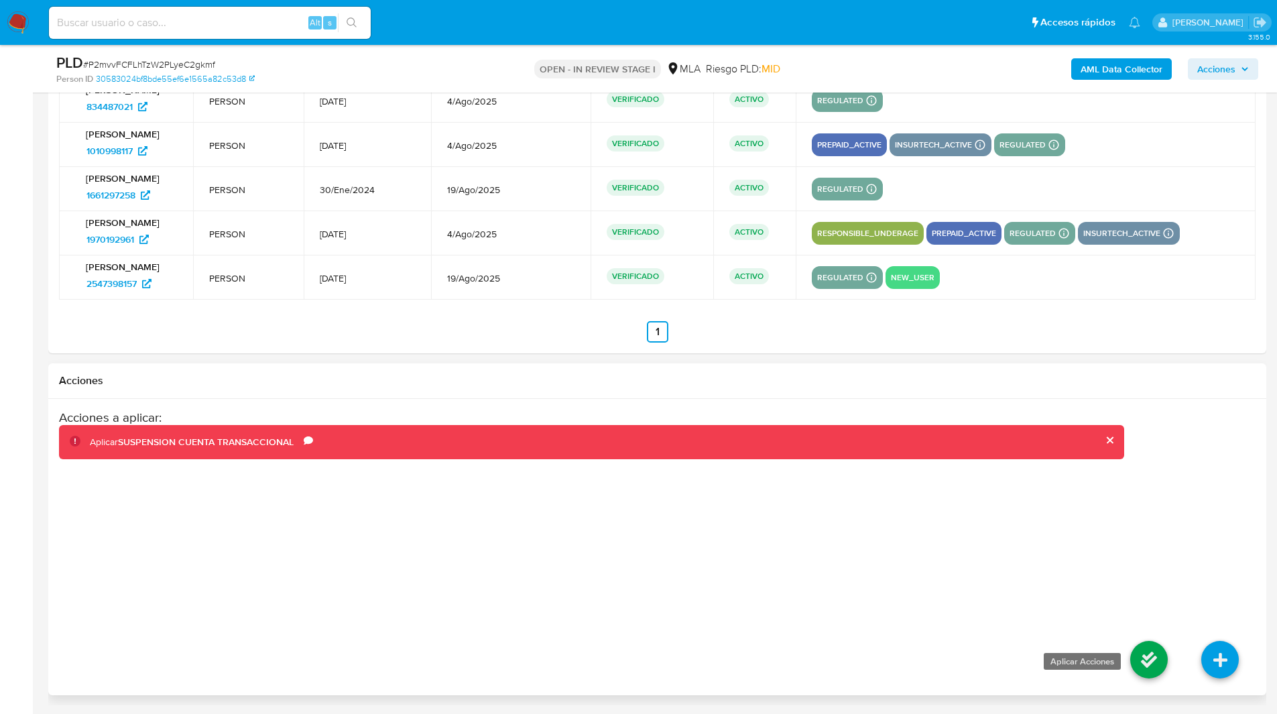
click at [1139, 662] on icon at bounding box center [1150, 660] width 38 height 38
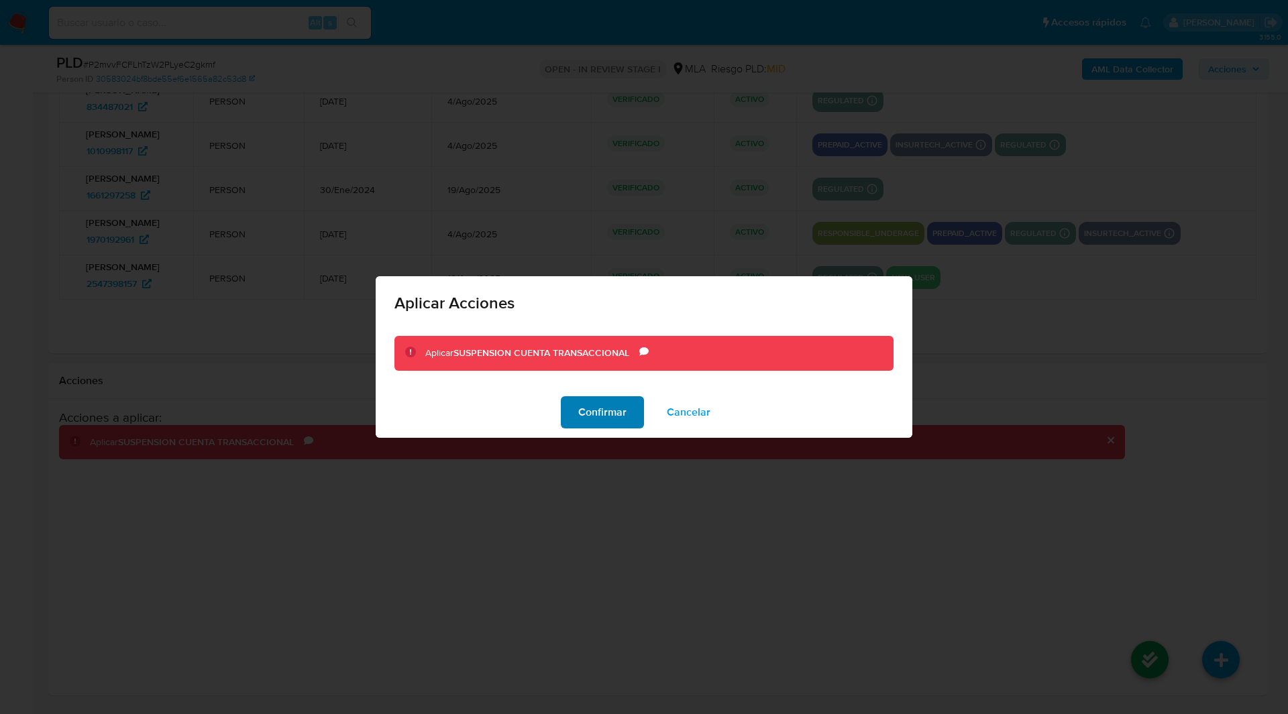
click at [601, 406] on span "Confirmar" at bounding box center [602, 413] width 48 height 30
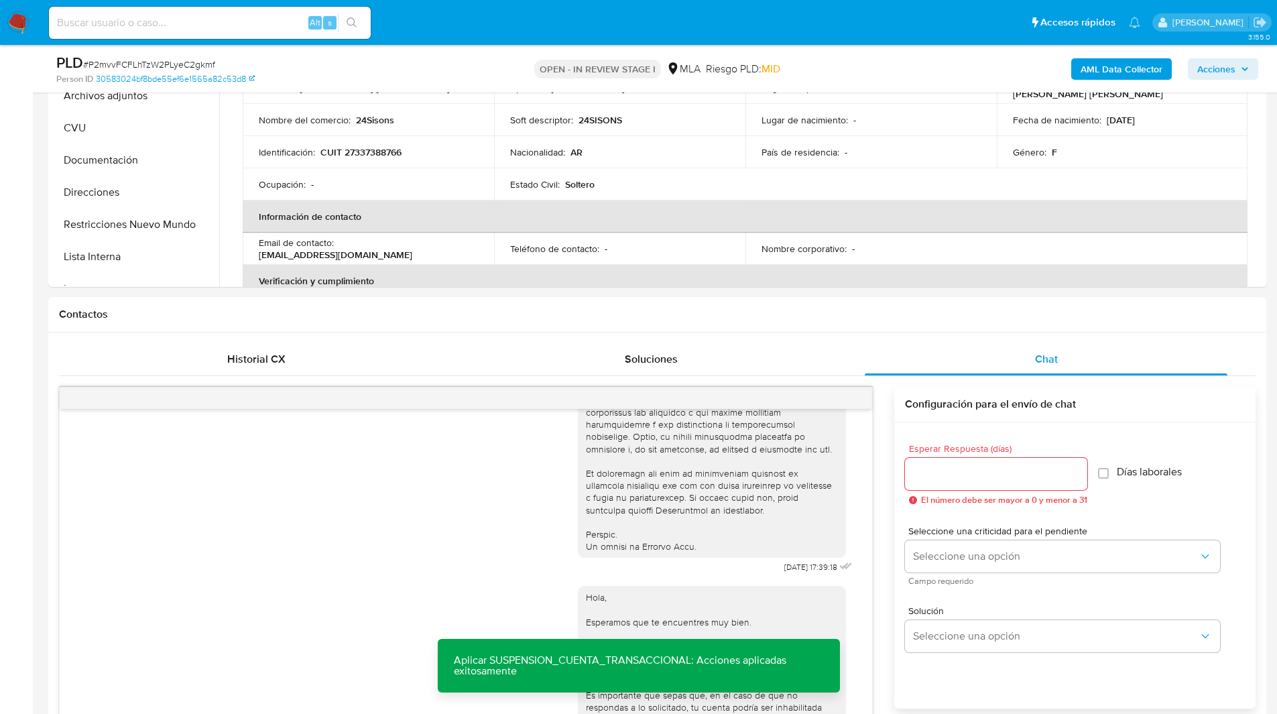
scroll to position [117, 0]
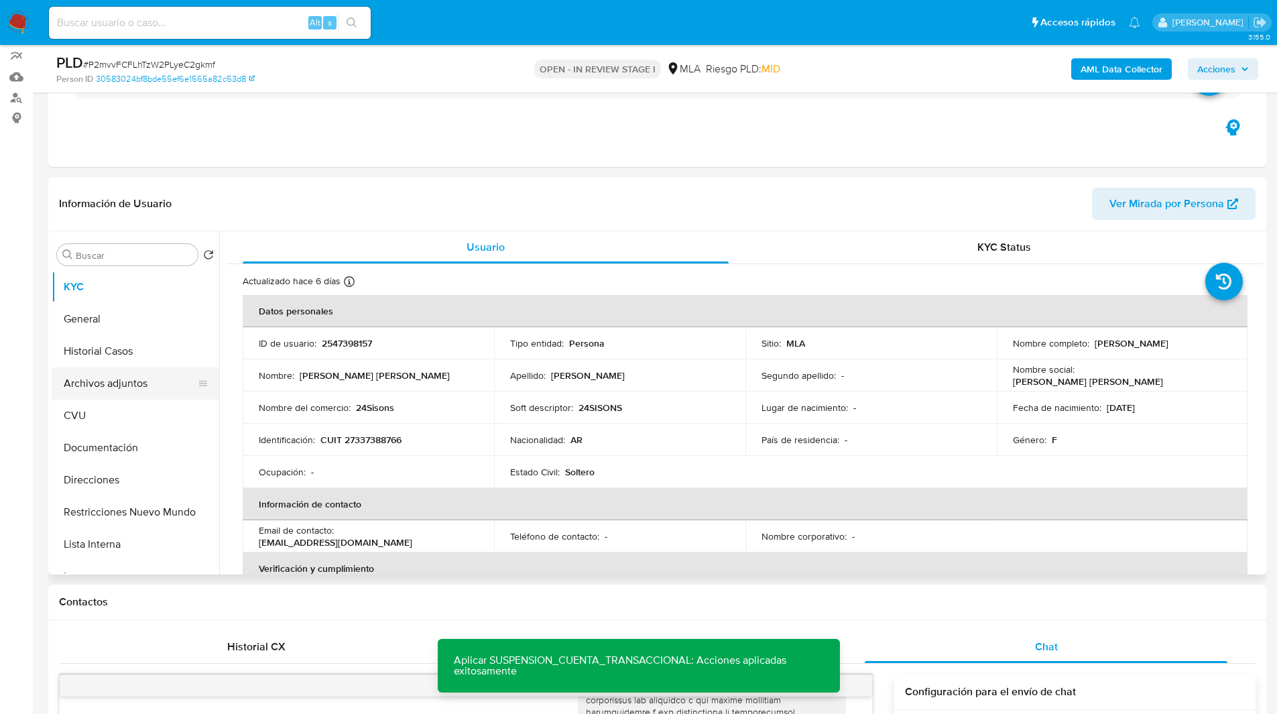
click at [101, 383] on button "Archivos adjuntos" at bounding box center [130, 383] width 157 height 32
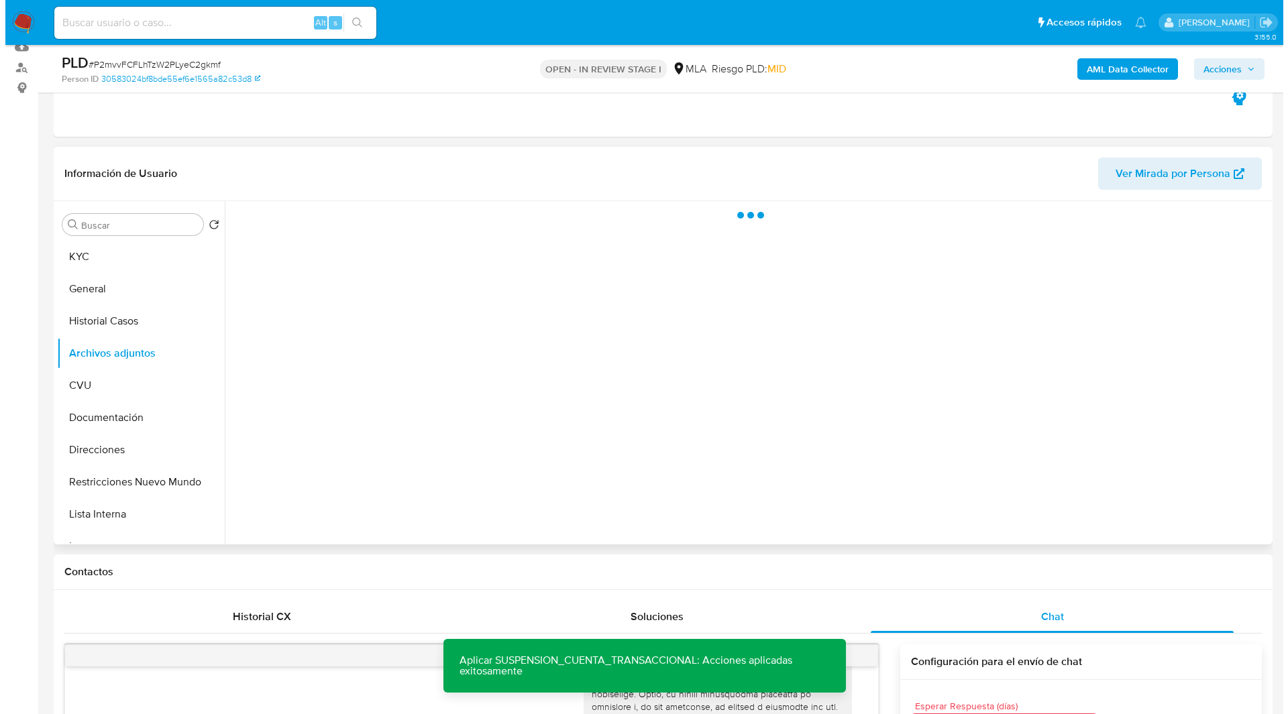
scroll to position [0, 0]
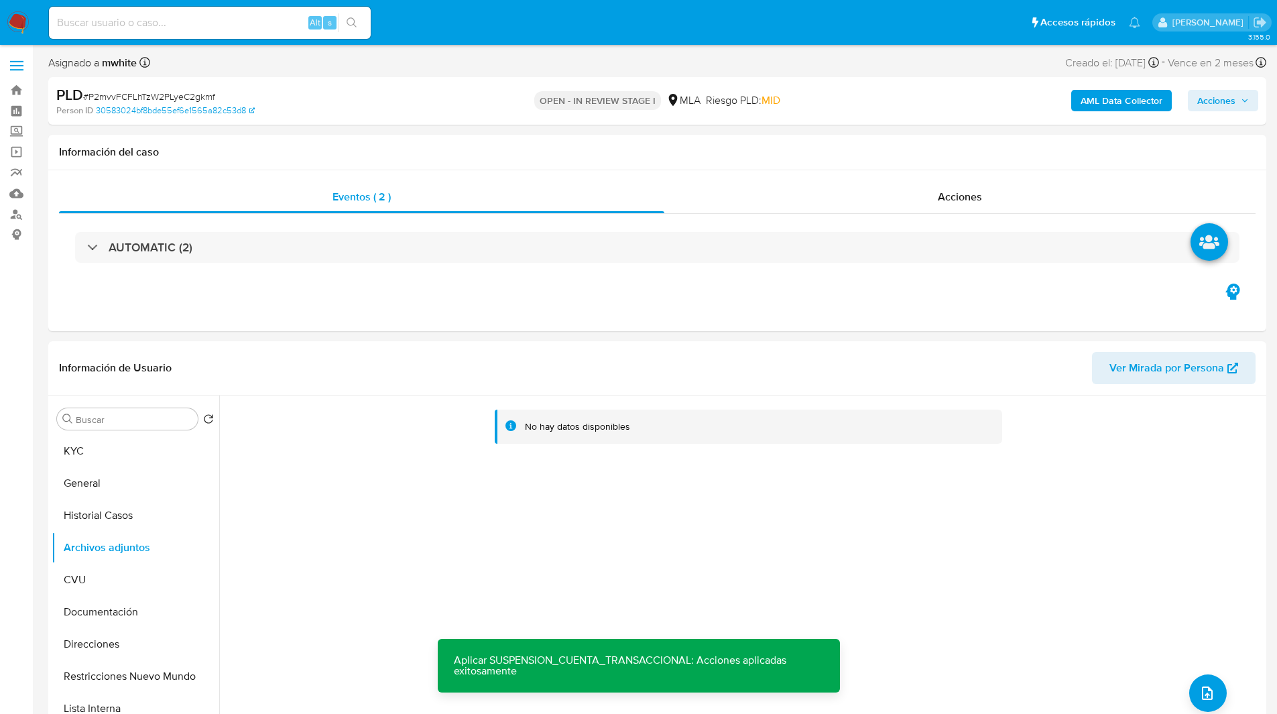
click at [1115, 110] on b "AML Data Collector" at bounding box center [1122, 100] width 82 height 21
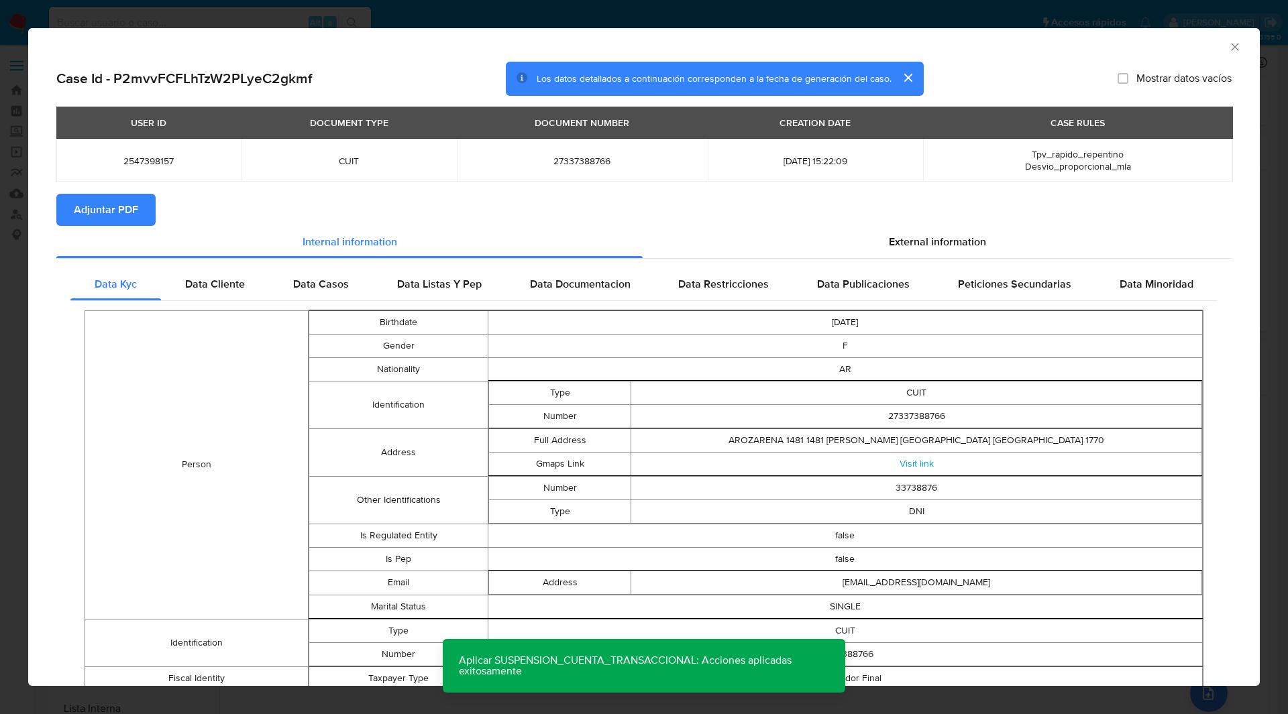
click at [718, 127] on th "CREATION DATE" at bounding box center [814, 123] width 215 height 32
click at [121, 207] on span "Adjuntar PDF" at bounding box center [106, 210] width 64 height 30
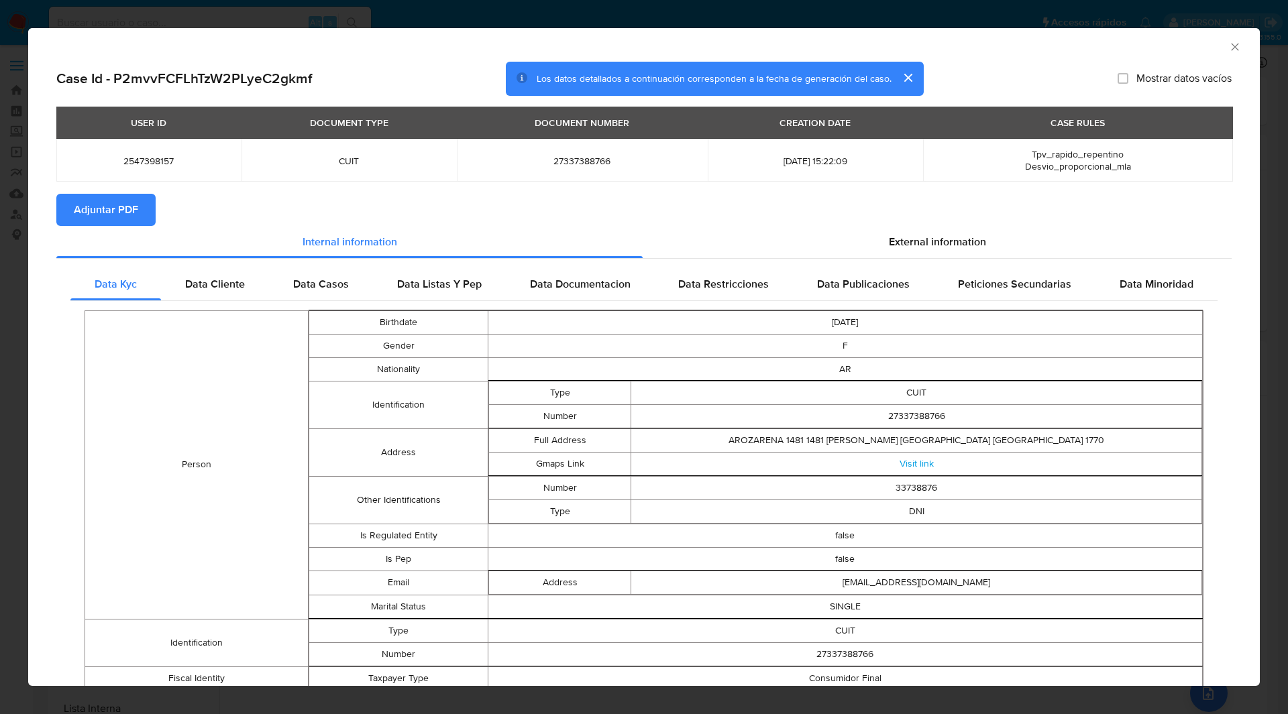
click at [1228, 45] on icon "Cerrar ventana" at bounding box center [1234, 46] width 13 height 13
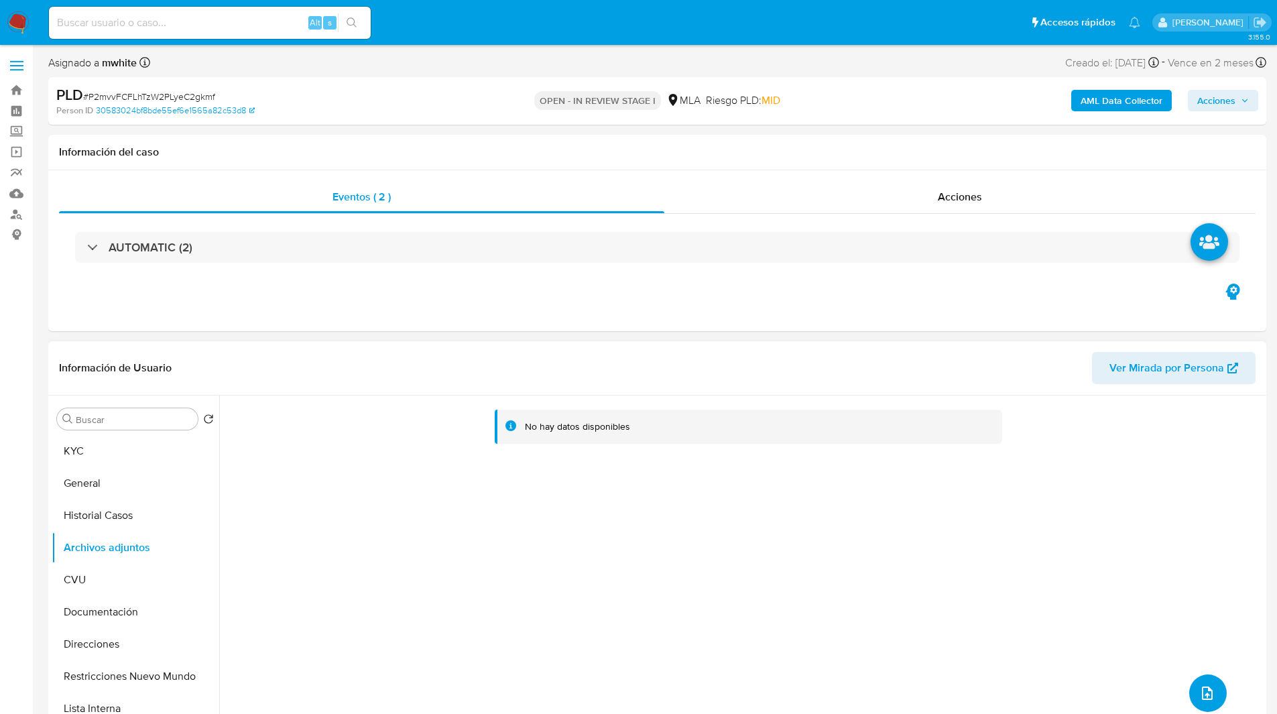
click at [1201, 683] on button "upload-file" at bounding box center [1209, 694] width 38 height 38
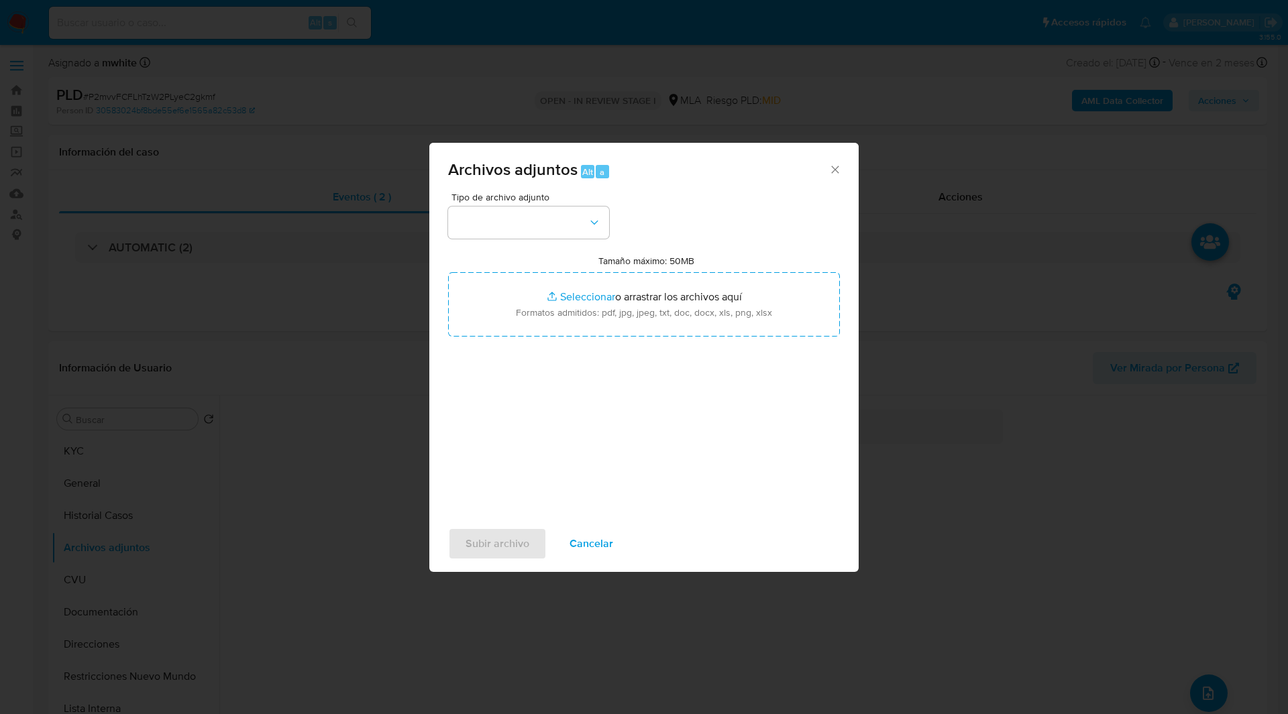
click at [519, 199] on span "Tipo de archivo adjunto" at bounding box center [531, 196] width 161 height 9
click at [518, 217] on button "button" at bounding box center [528, 223] width 161 height 32
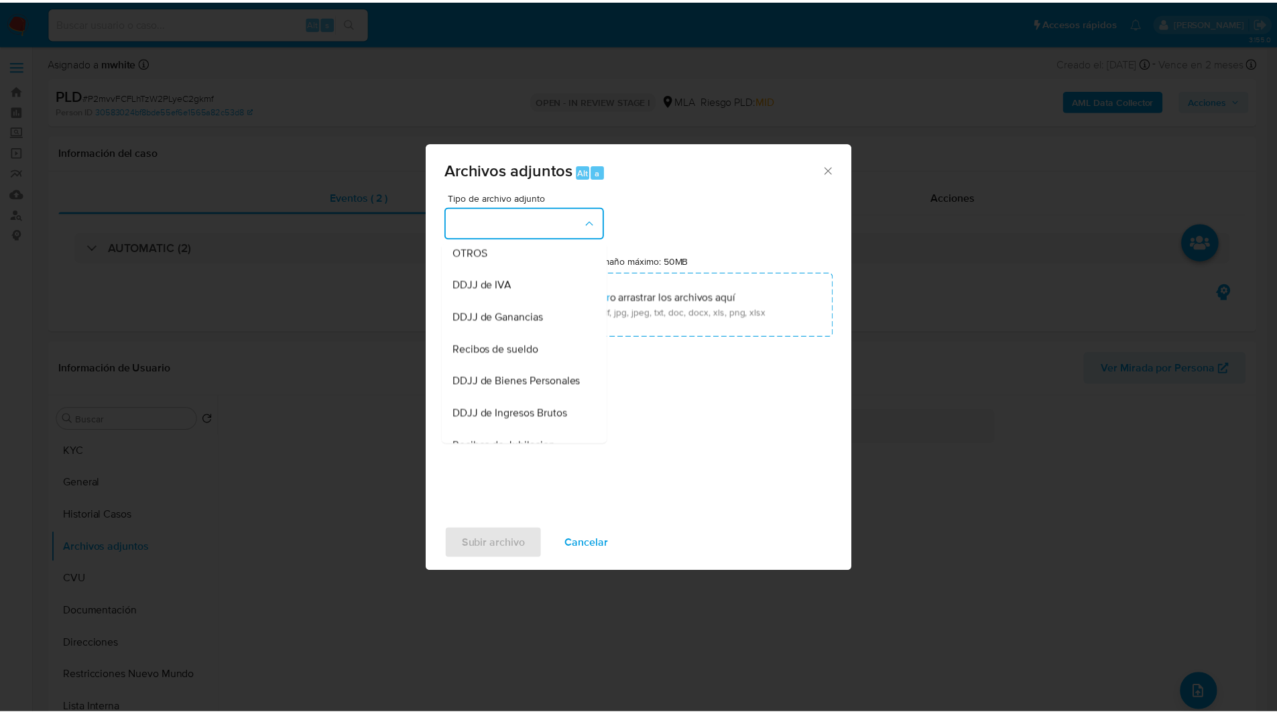
scroll to position [264, 0]
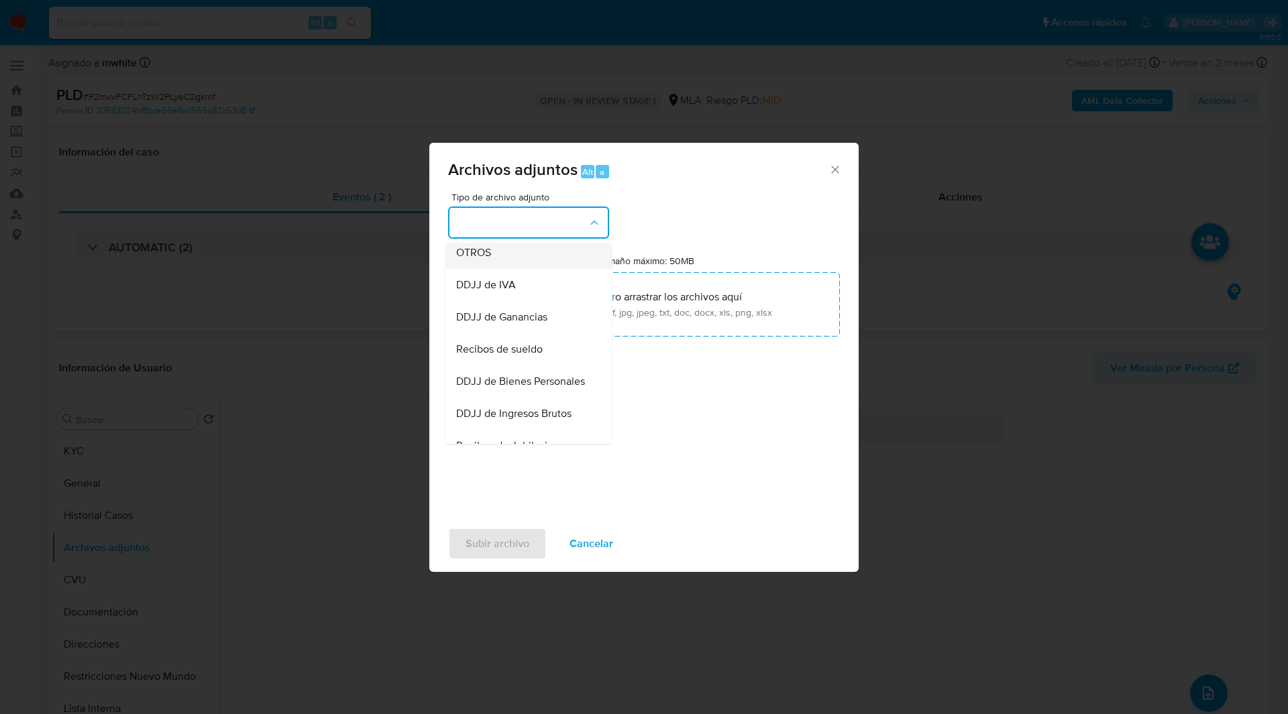
click at [467, 269] on div "OTROS" at bounding box center [524, 253] width 137 height 32
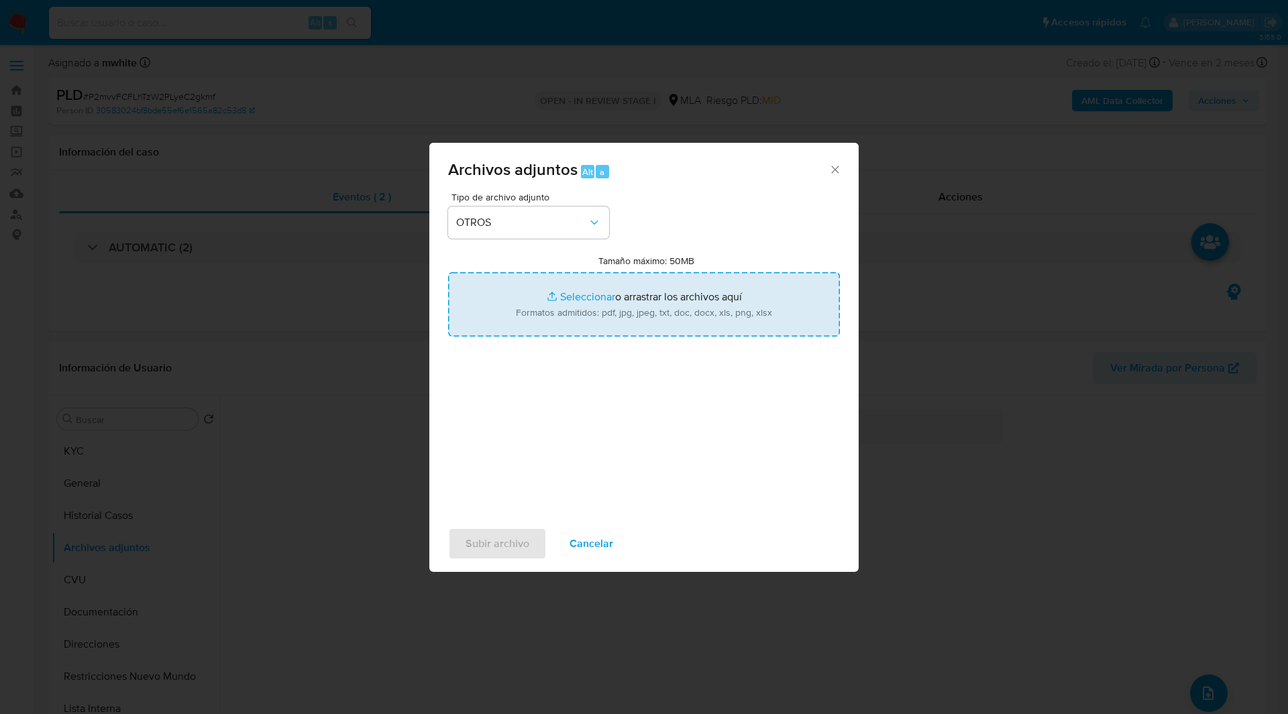
type input "C:\fakepath\NOSIS_Manager_InformeIndividual_27337388766_654932_20250825130115.p…"
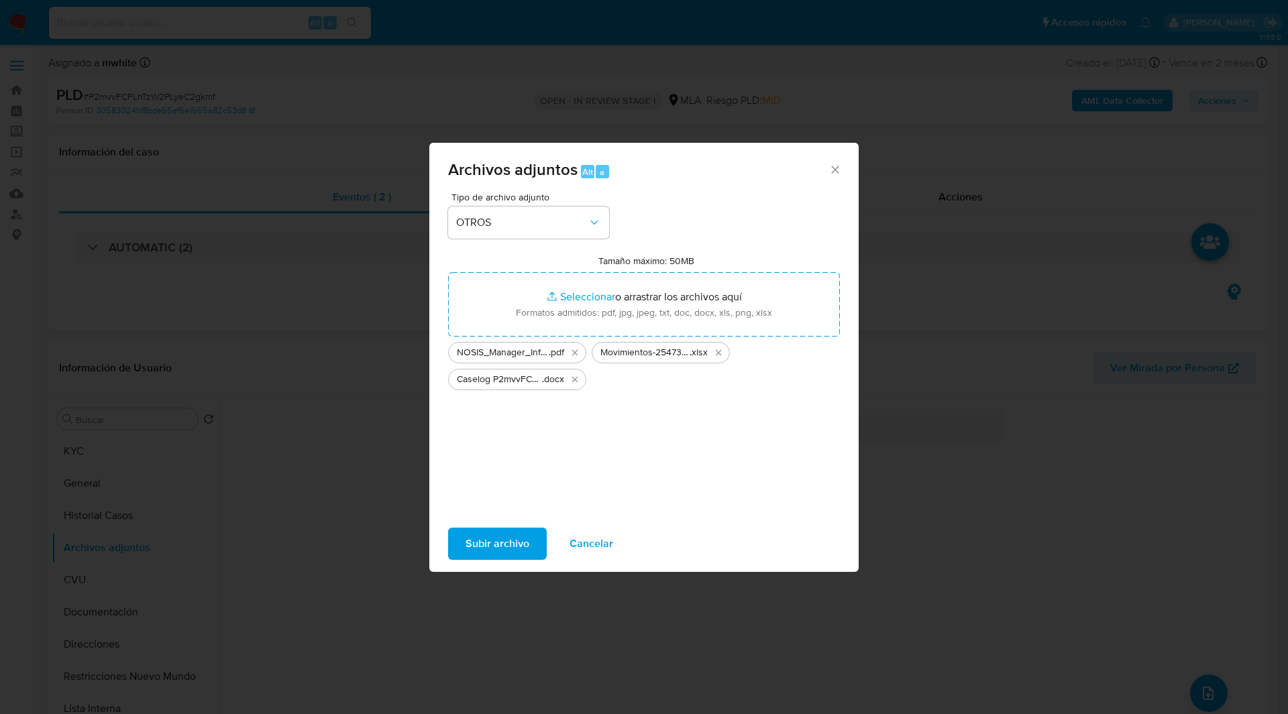
click at [508, 536] on span "Subir archivo" at bounding box center [497, 544] width 64 height 30
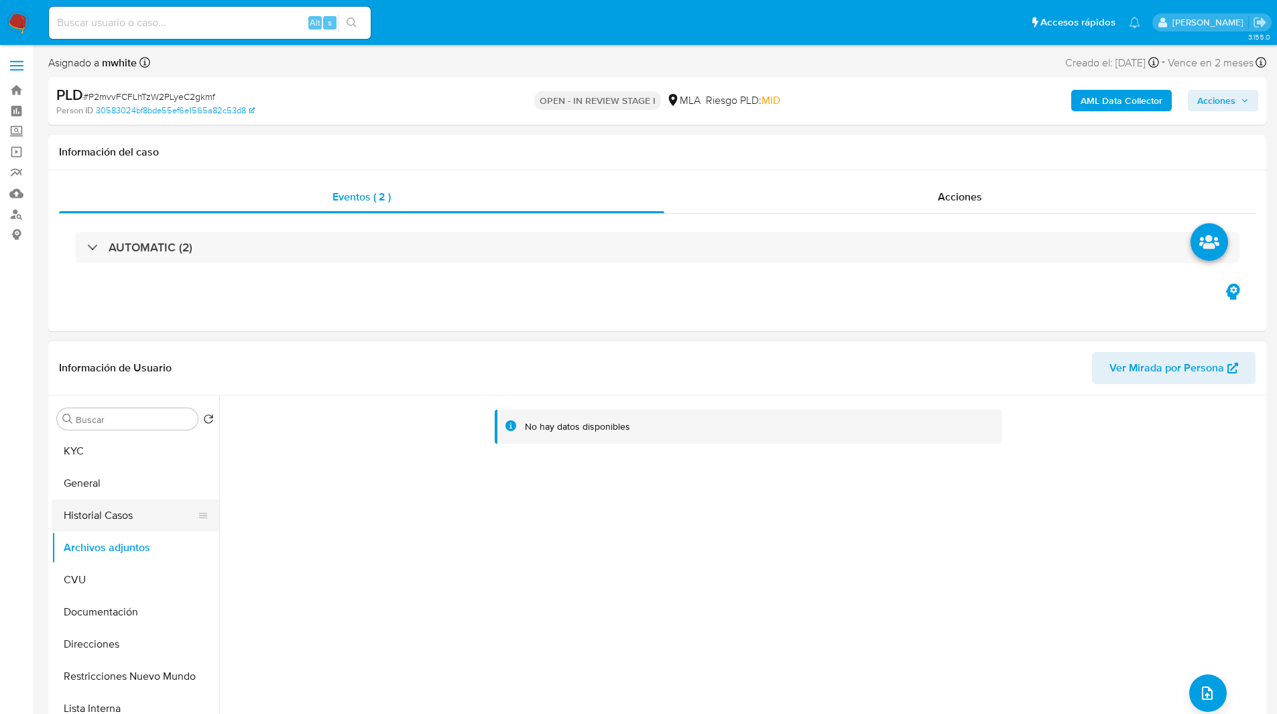
click at [116, 521] on button "Historial Casos" at bounding box center [130, 516] width 157 height 32
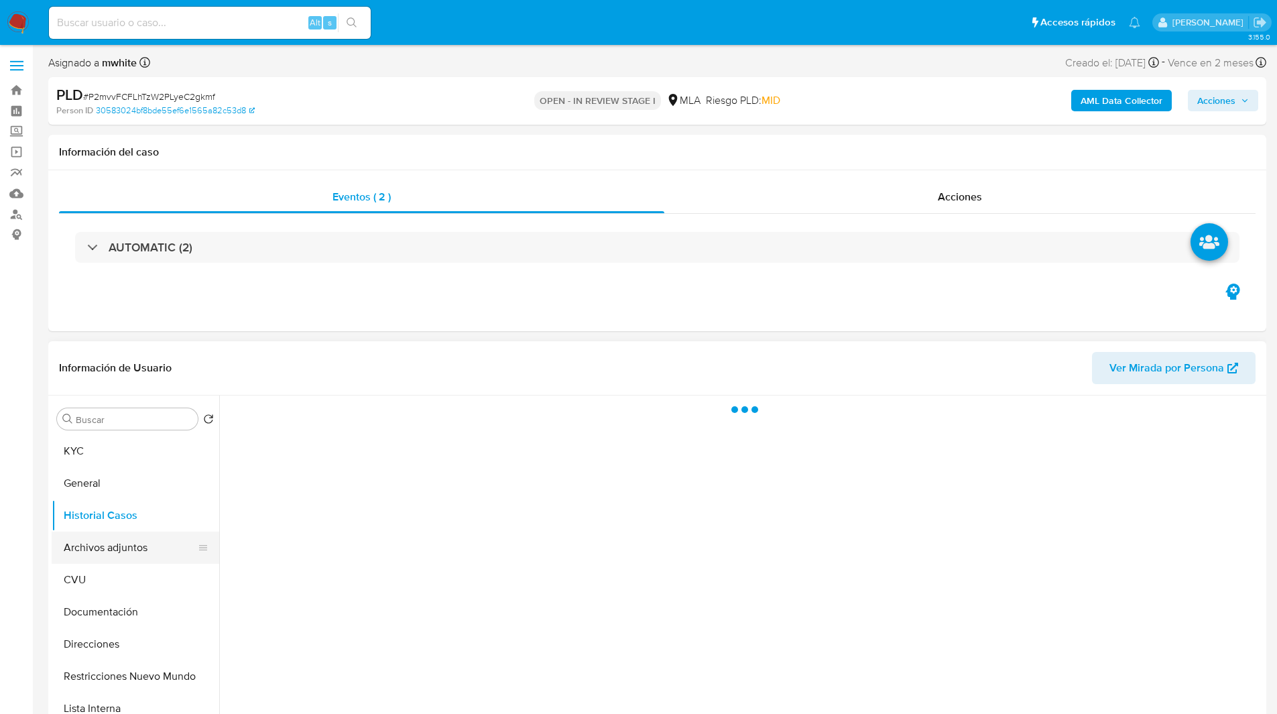
click at [134, 547] on button "Archivos adjuntos" at bounding box center [130, 548] width 157 height 32
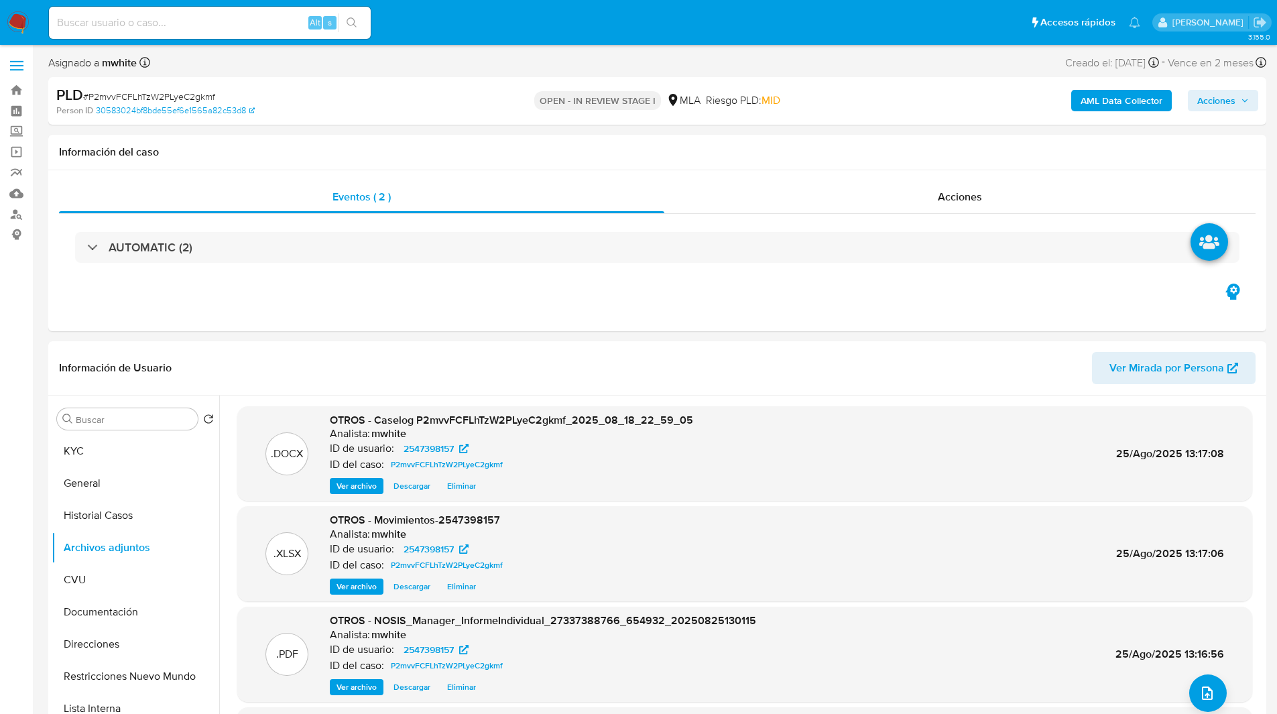
click at [924, 73] on div "Asignado a mwhite Asignado el: 18/08/2025 14:16:31 Creado el: 12/08/2025 Creado…" at bounding box center [657, 65] width 1218 height 23
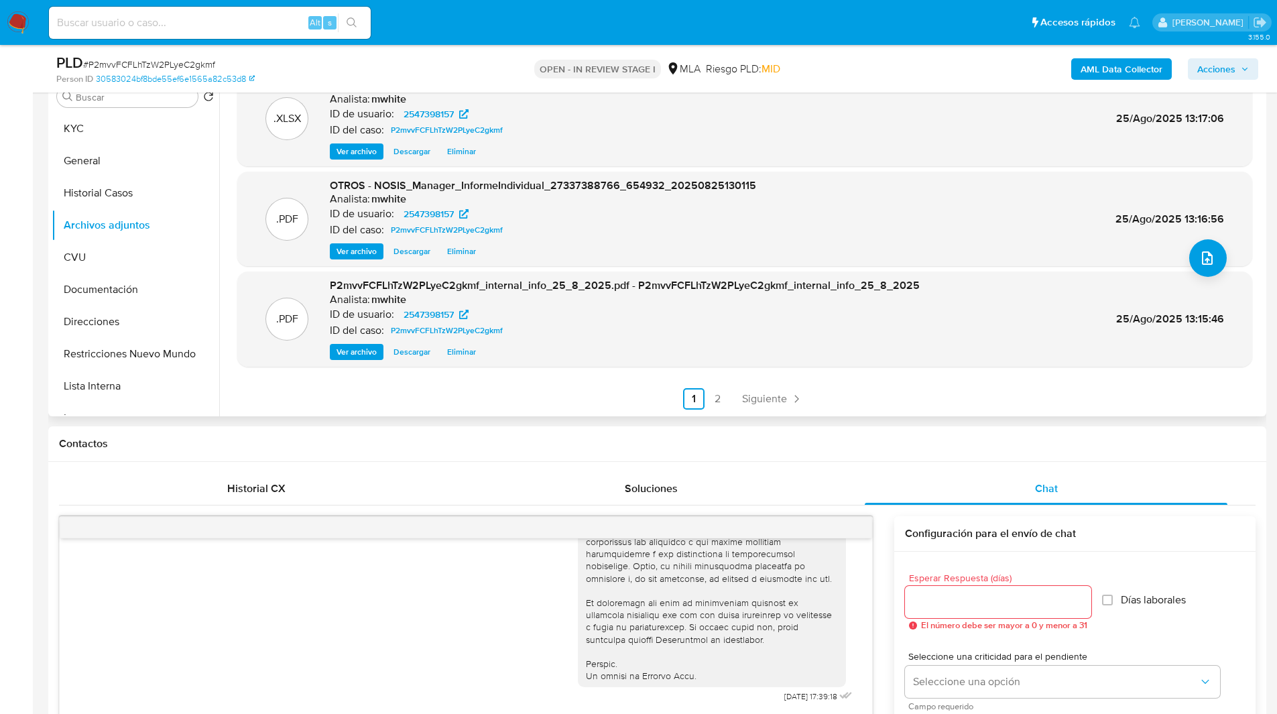
scroll to position [276, 0]
click at [1217, 69] on span "Acciones" at bounding box center [1217, 68] width 38 height 21
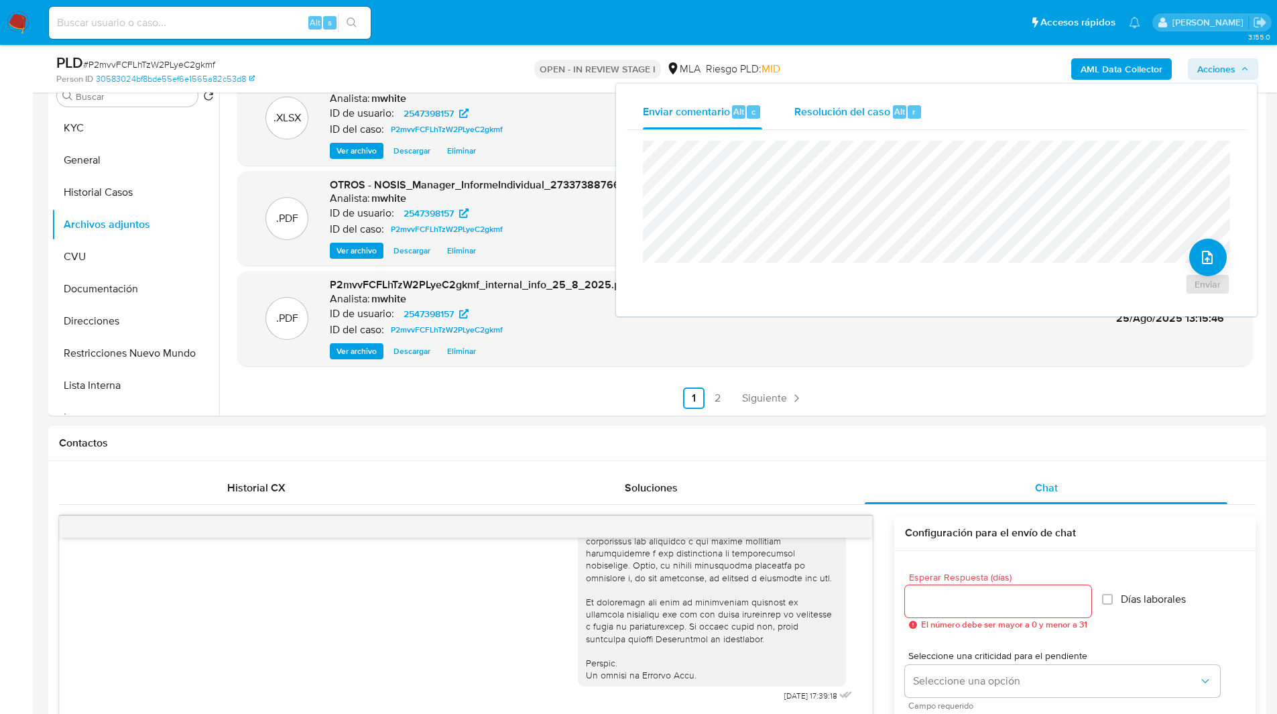
click at [815, 107] on span "Resolución del caso" at bounding box center [843, 110] width 96 height 15
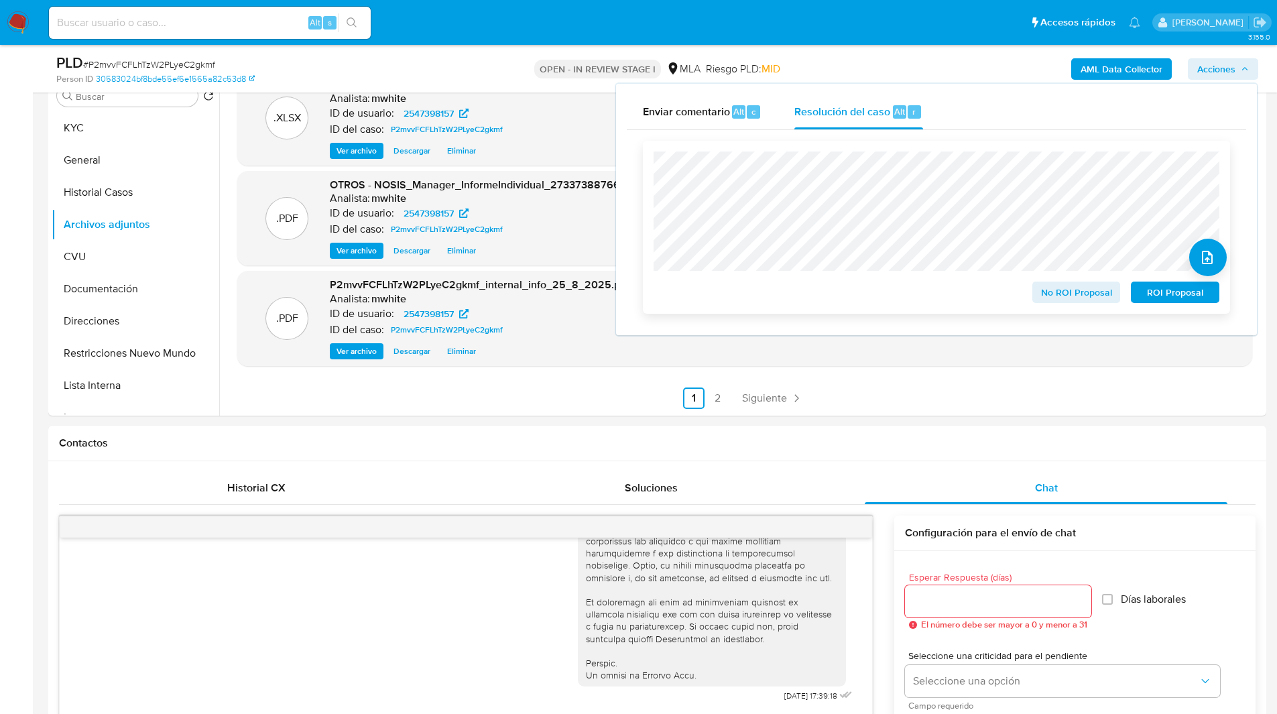
click at [1172, 293] on span "ROI Proposal" at bounding box center [1176, 292] width 70 height 19
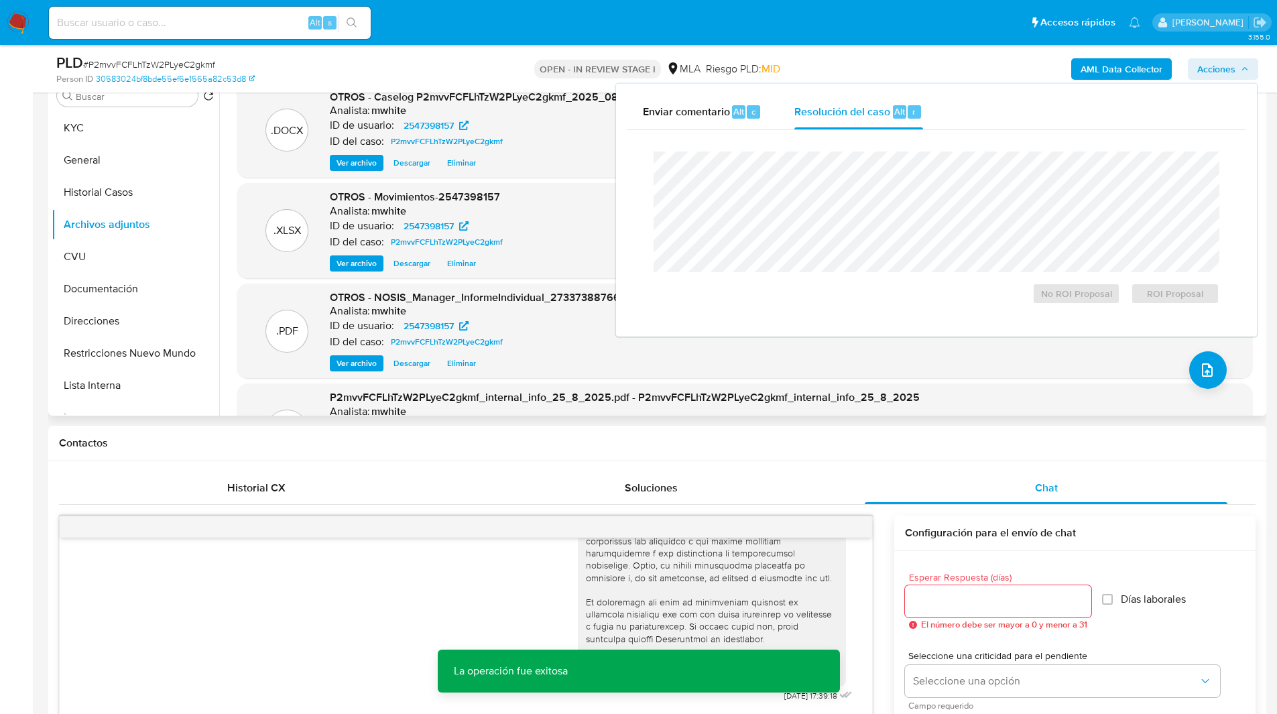
scroll to position [0, 0]
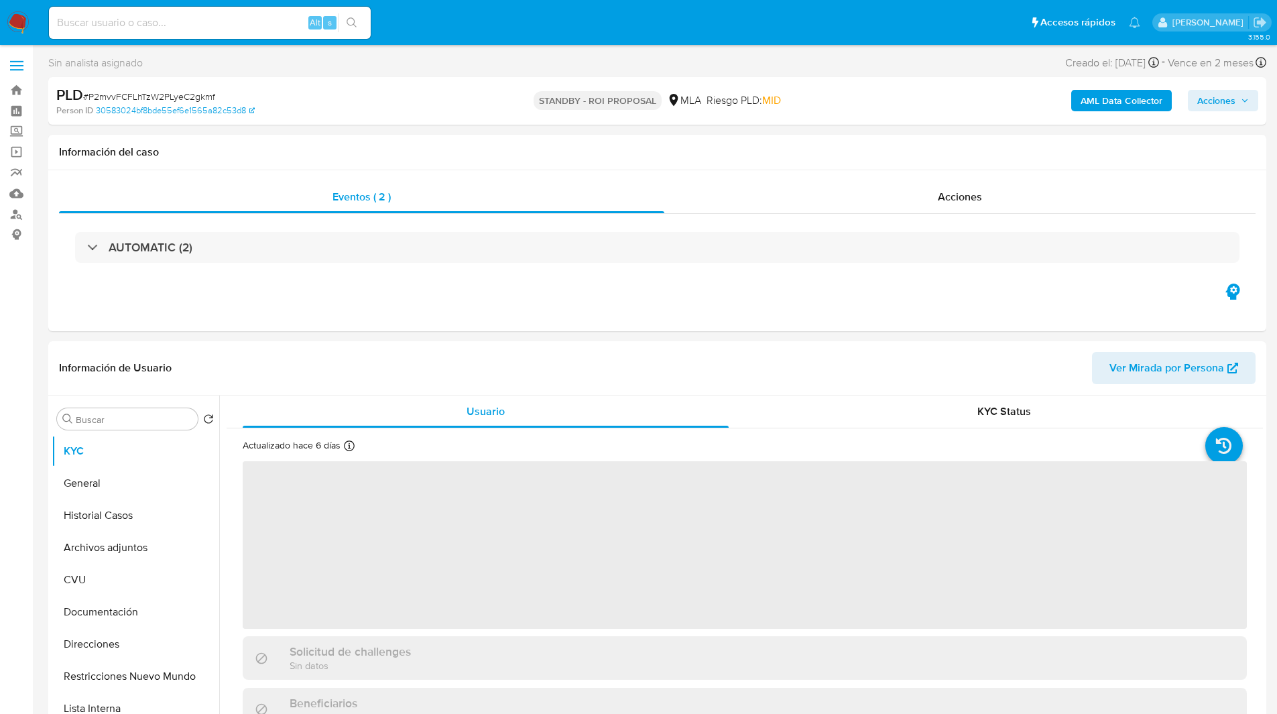
click at [228, 19] on input at bounding box center [210, 22] width 322 height 17
paste input "zLpaIzHxqquVBSFPkGE0q0cG"
type input "zLpaIzHxqquVBSFPkGE0q0cG"
select select "10"
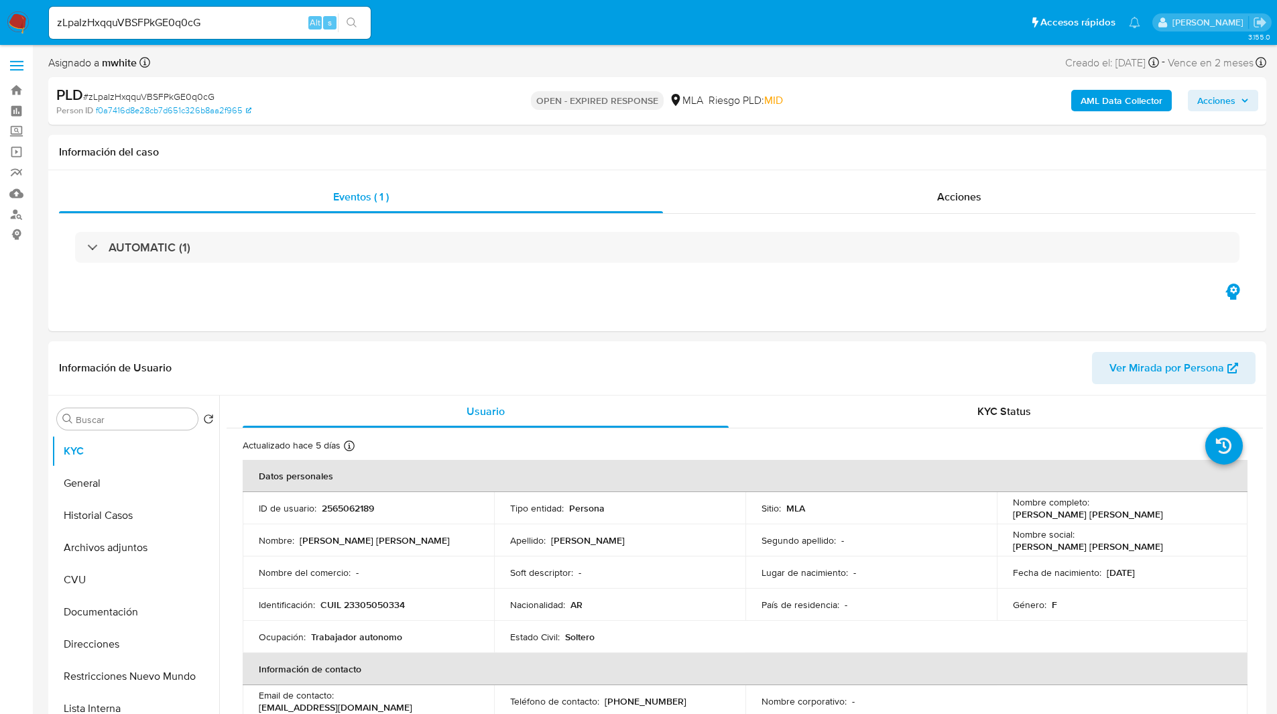
select select "10"
